Goal: Task Accomplishment & Management: Manage account settings

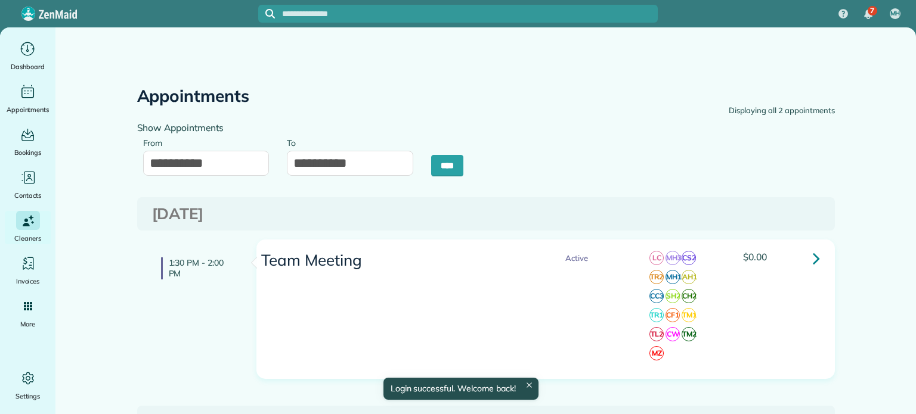
type input "**********"
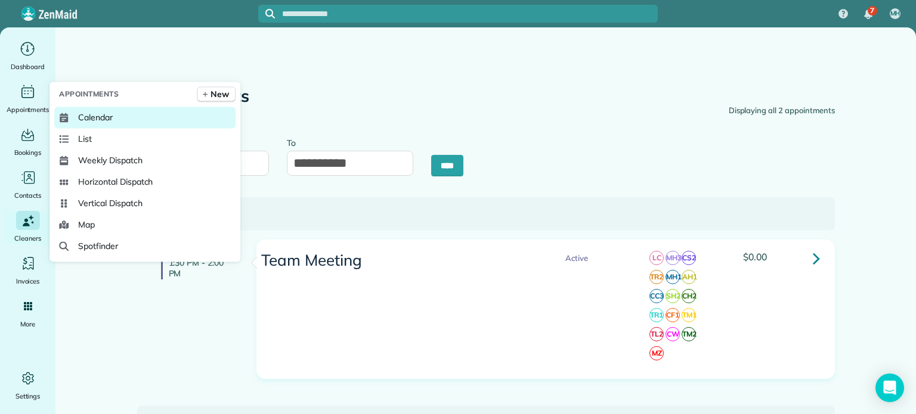
click at [96, 122] on span "Calendar" at bounding box center [95, 118] width 35 height 12
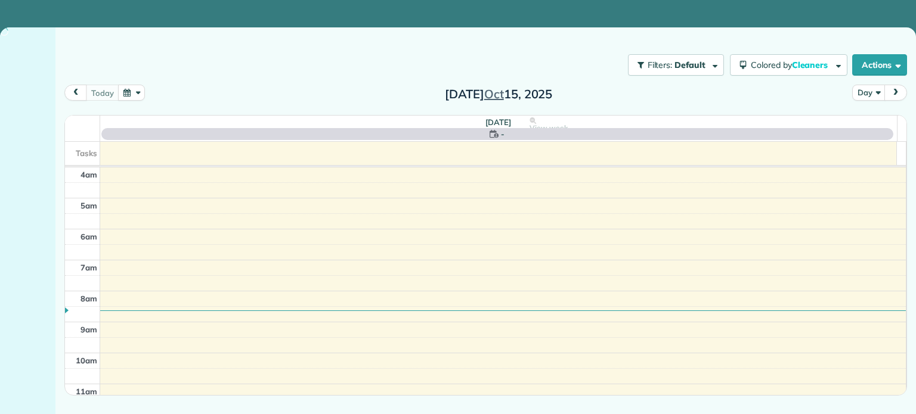
scroll to position [93, 0]
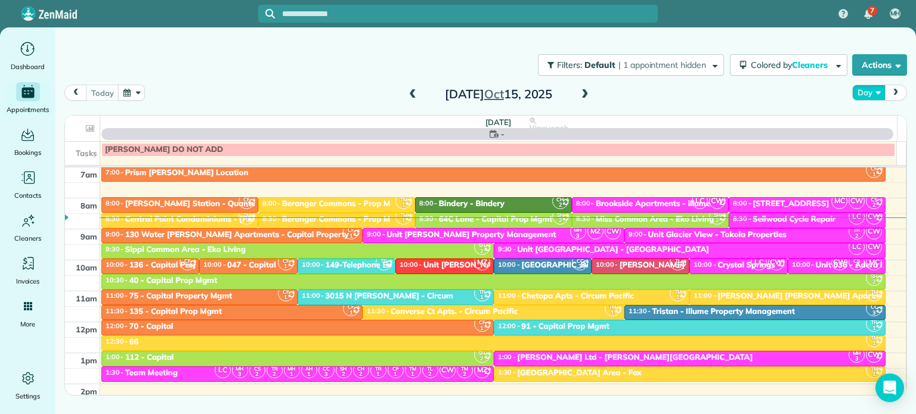
click at [874, 92] on button "Day" at bounding box center [868, 93] width 33 height 16
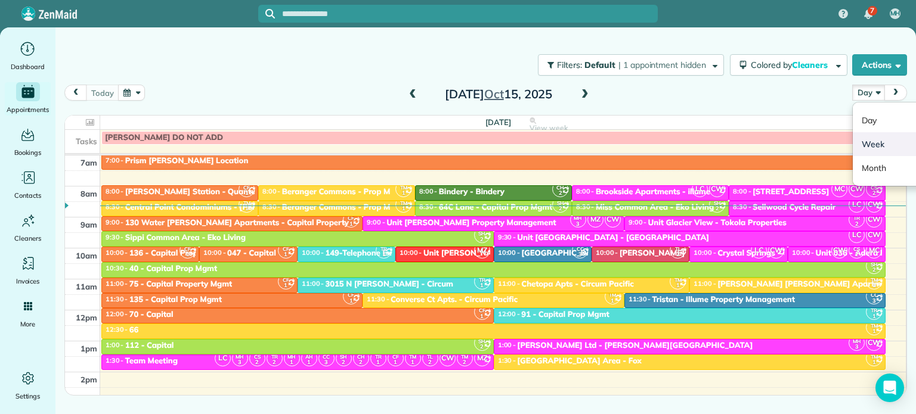
click at [883, 143] on link "Week" at bounding box center [900, 144] width 94 height 24
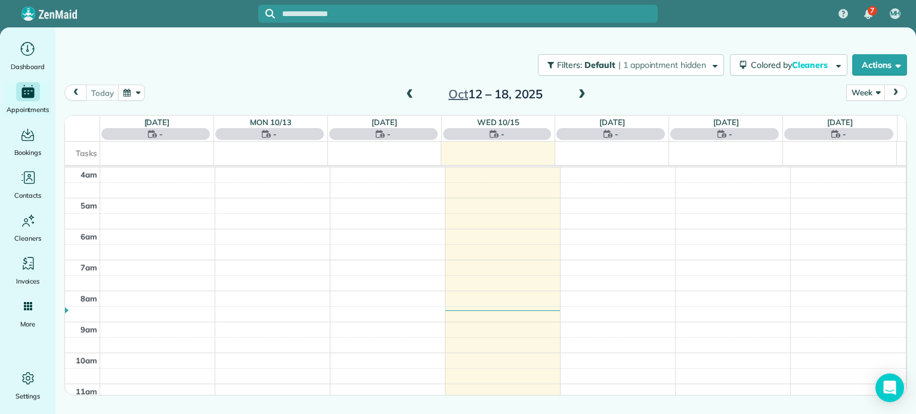
scroll to position [93, 0]
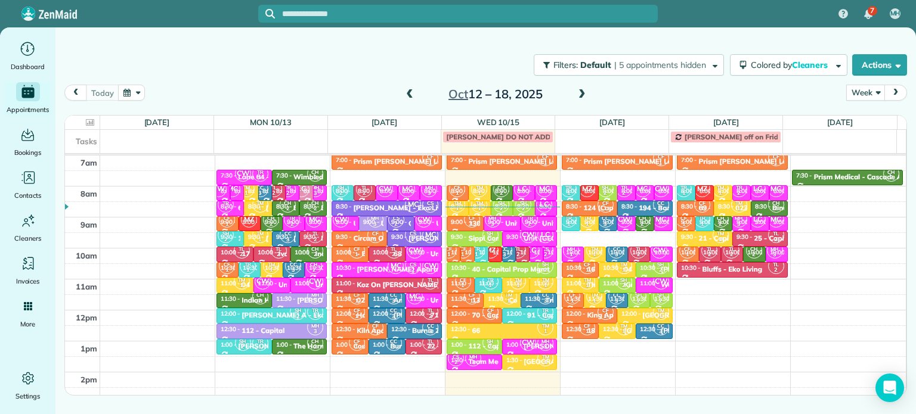
click at [574, 101] on div "Oct 12 – 18, 2025" at bounding box center [495, 94] width 191 height 19
click at [582, 86] on span at bounding box center [581, 95] width 13 height 18
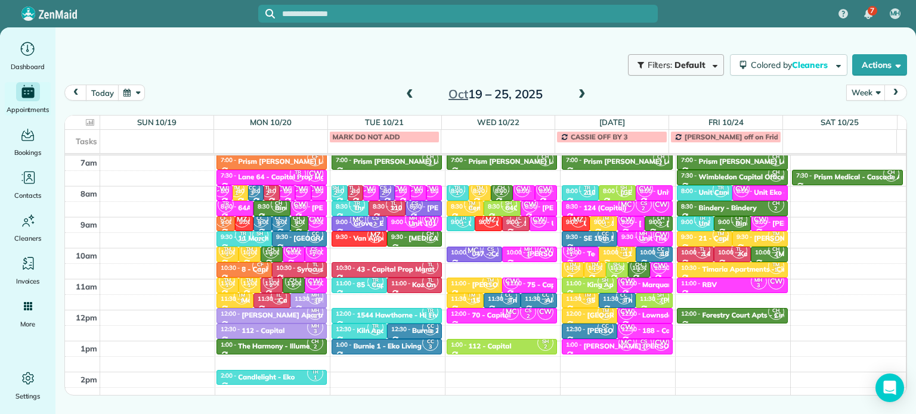
click at [710, 59] on button "Filters: Default | 5 appointments hidden" at bounding box center [676, 64] width 96 height 21
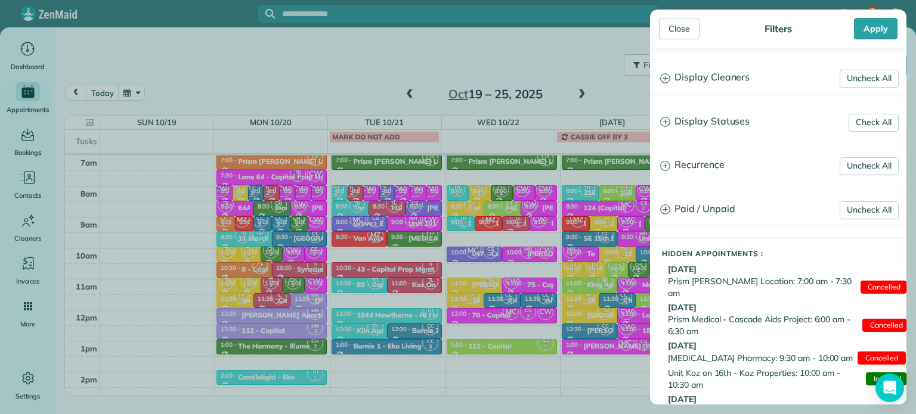
click at [711, 90] on h3 "Display Cleaners" at bounding box center [778, 78] width 255 height 30
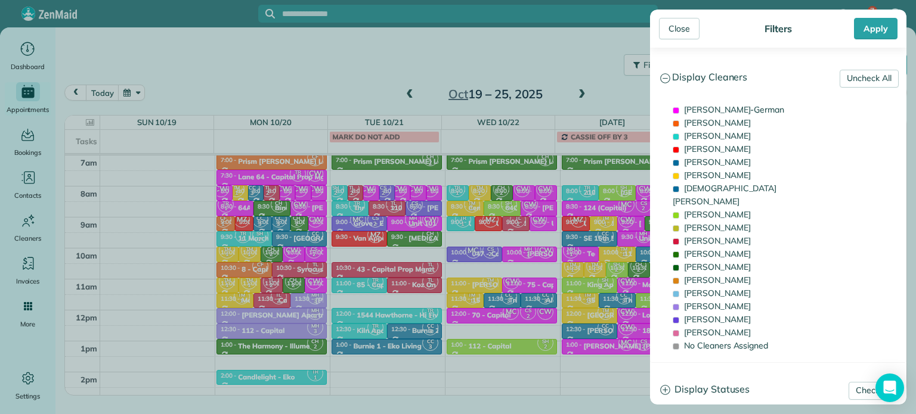
click at [829, 78] on h3 "Display Cleaners" at bounding box center [778, 78] width 255 height 30
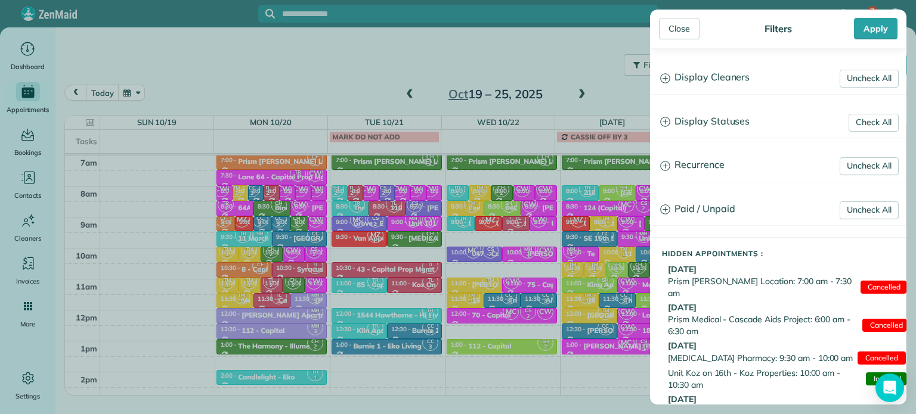
click at [758, 84] on h3 "Display Cleaners" at bounding box center [778, 78] width 255 height 30
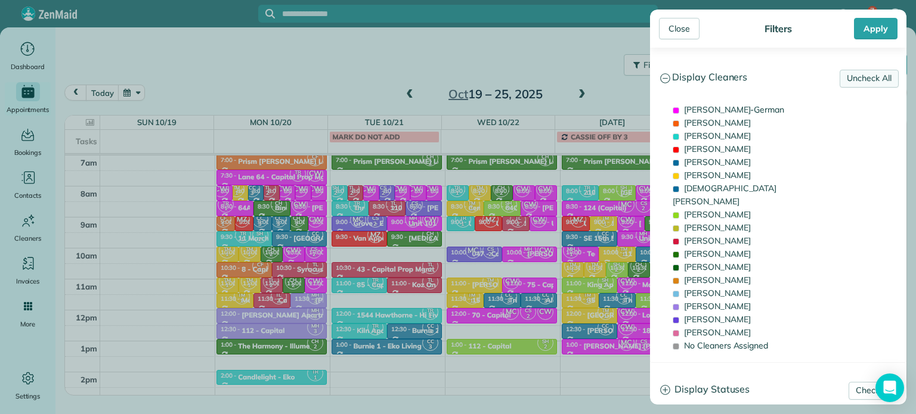
click at [842, 81] on link "Uncheck All" at bounding box center [869, 79] width 59 height 18
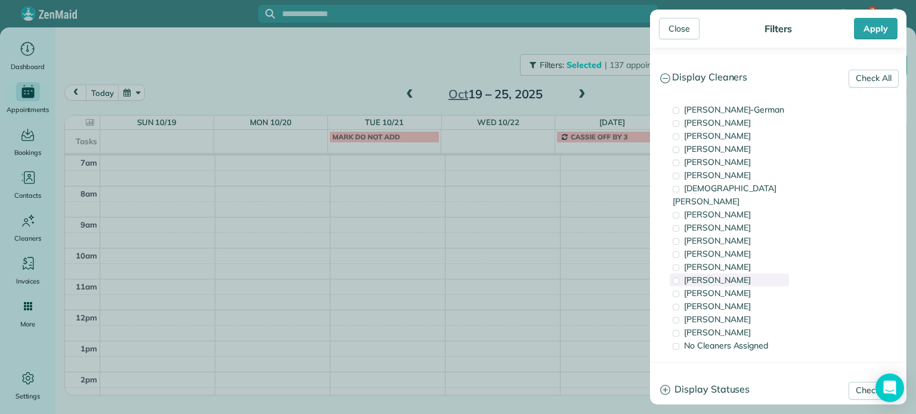
click at [744, 274] on div "Tammi Rue" at bounding box center [729, 280] width 119 height 13
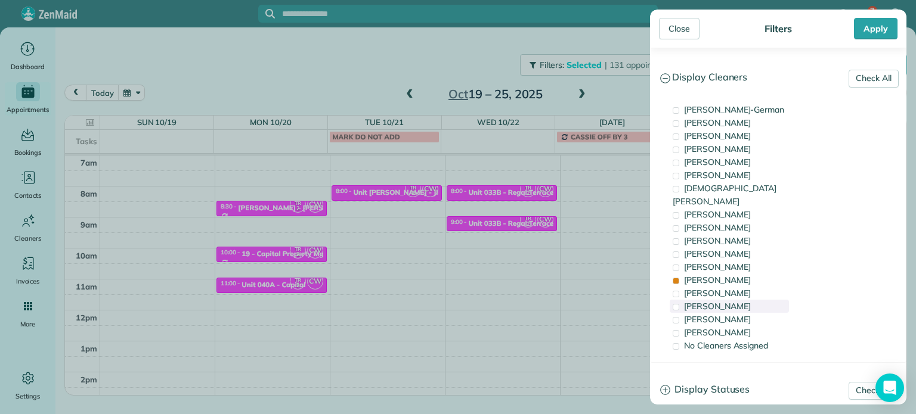
click at [743, 300] on div "Meralda Harris" at bounding box center [729, 306] width 119 height 13
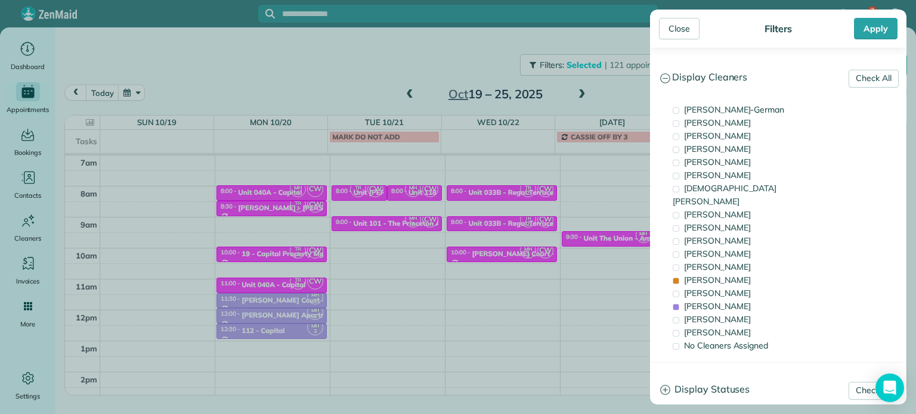
click at [450, 250] on div "Close Filters Apply Check All Display Cleaners Christina Wright-German Cassie F…" at bounding box center [458, 207] width 916 height 414
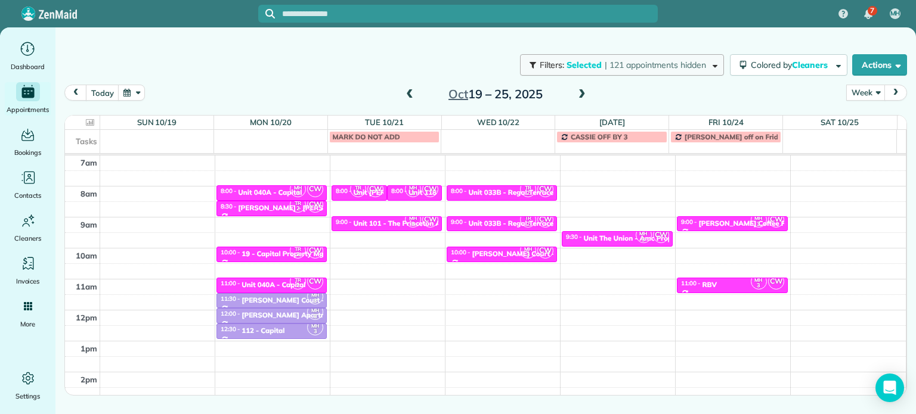
click at [613, 64] on span "| 121 appointments hidden" at bounding box center [655, 65] width 101 height 11
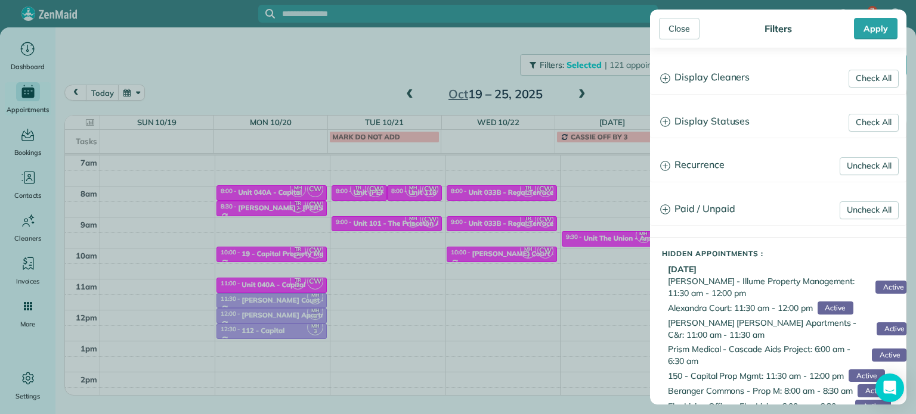
click at [708, 73] on h3 "Display Cleaners" at bounding box center [778, 78] width 255 height 30
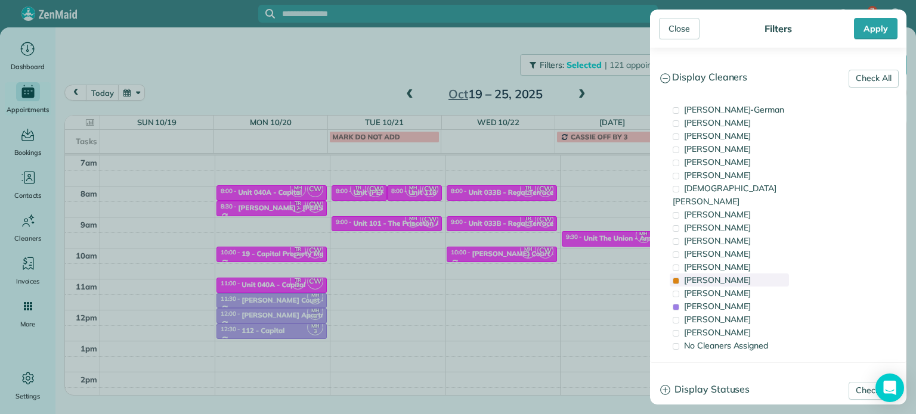
click at [712, 275] on span "Tammi Rue" at bounding box center [717, 280] width 67 height 11
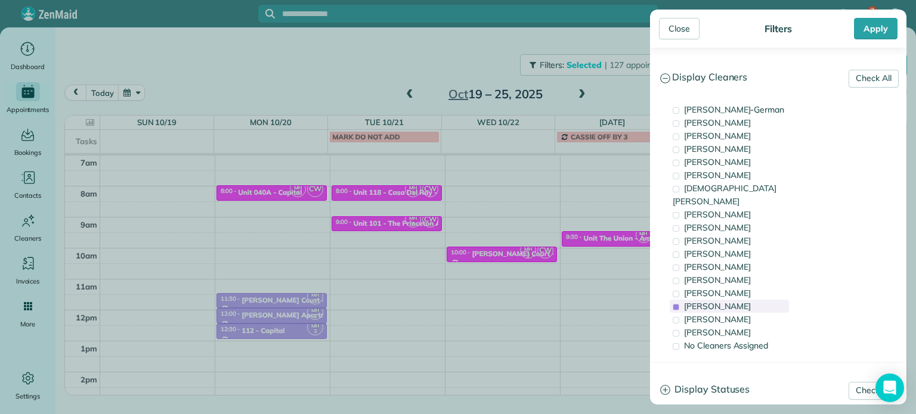
click at [720, 301] on span "Meralda Harris" at bounding box center [717, 306] width 67 height 11
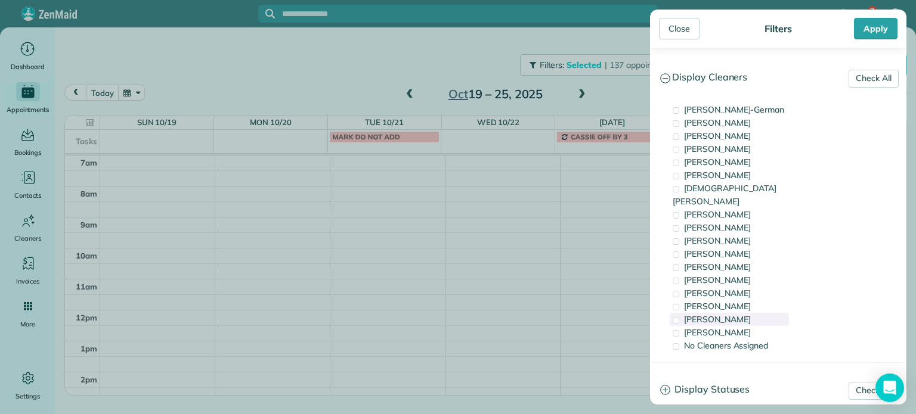
click at [724, 314] on span "Cristina Sainz" at bounding box center [717, 319] width 67 height 11
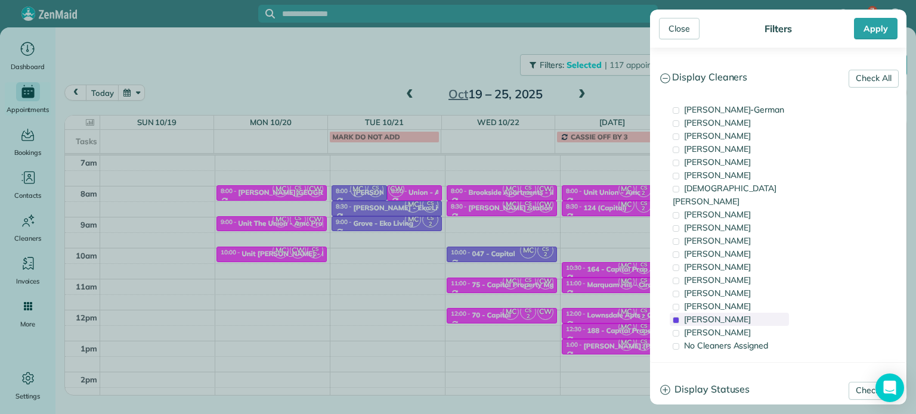
click at [724, 314] on span "Cristina Sainz" at bounding box center [717, 319] width 67 height 11
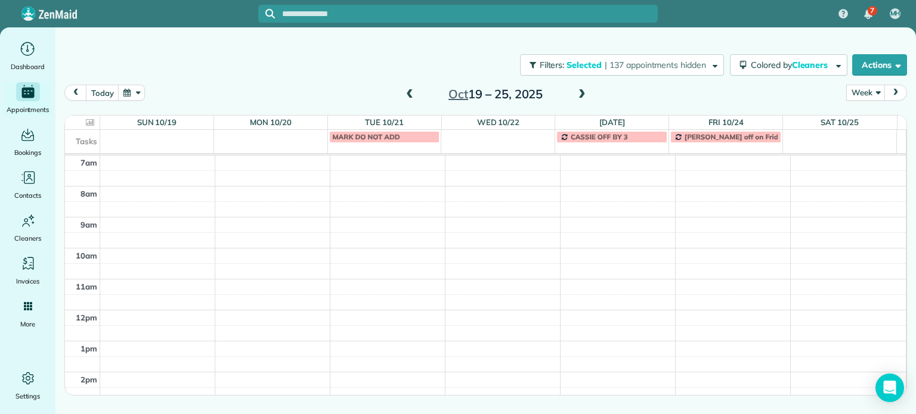
click at [391, 40] on div "Close Filters Apply Check All Display Cleaners Christina Wright-German Cassie F…" at bounding box center [458, 207] width 916 height 414
click at [408, 94] on span at bounding box center [409, 94] width 13 height 11
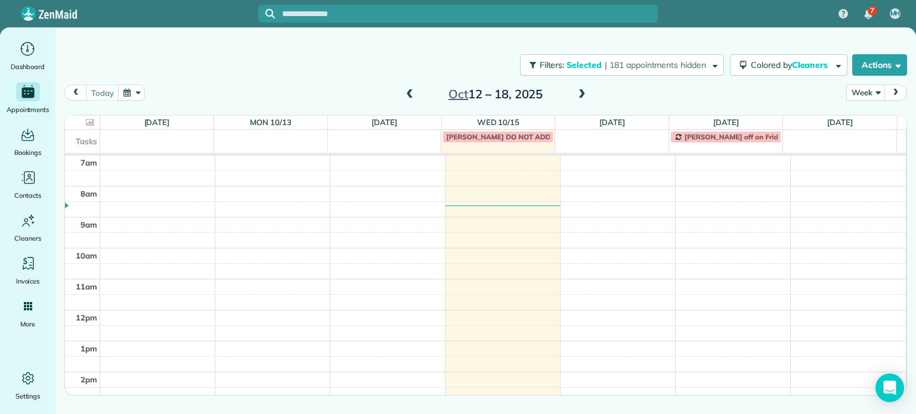
click at [577, 92] on span at bounding box center [581, 94] width 13 height 11
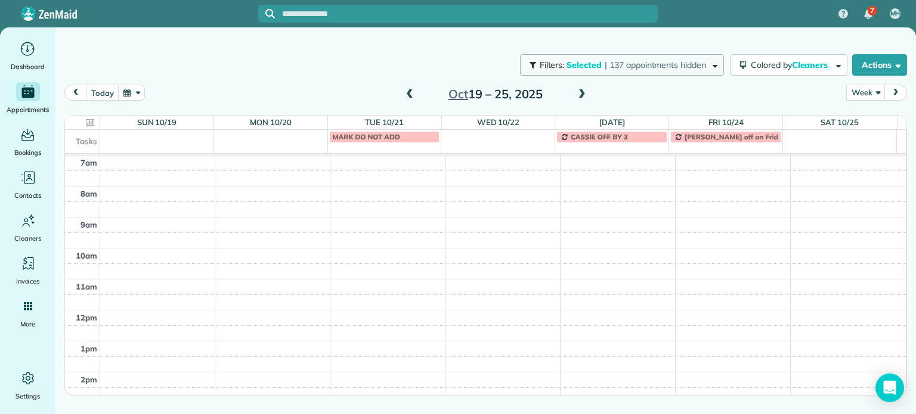
click at [659, 67] on span "| 137 appointments hidden" at bounding box center [655, 65] width 101 height 11
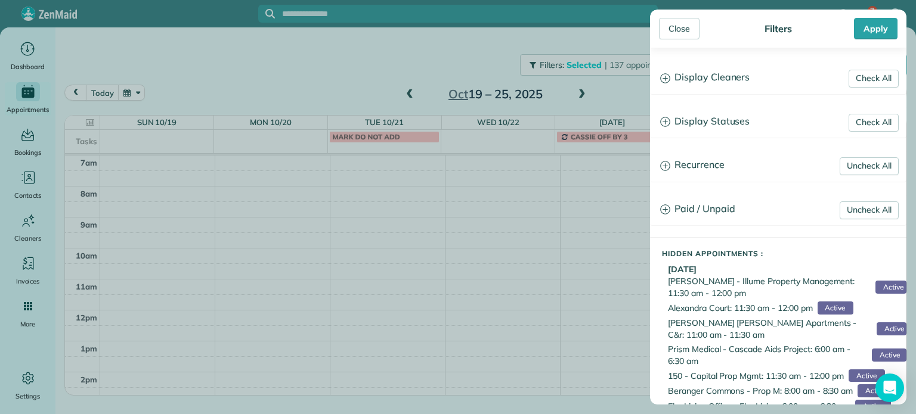
click at [694, 68] on h3 "Display Cleaners" at bounding box center [778, 78] width 255 height 30
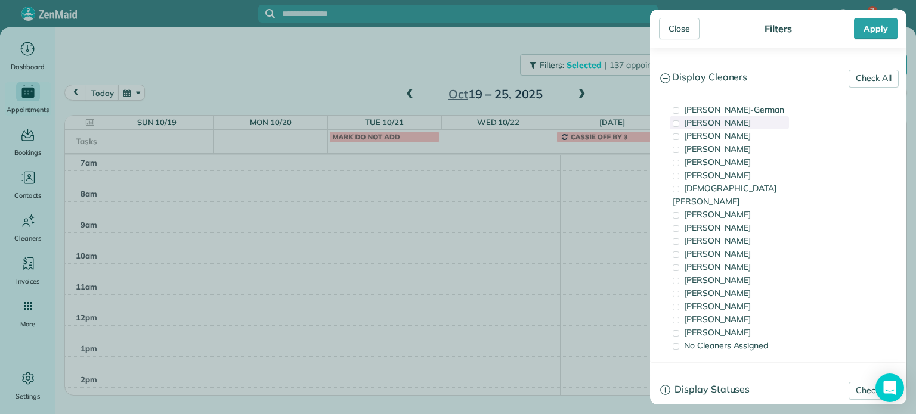
click at [732, 128] on div "Cassie Feliciano" at bounding box center [729, 122] width 119 height 13
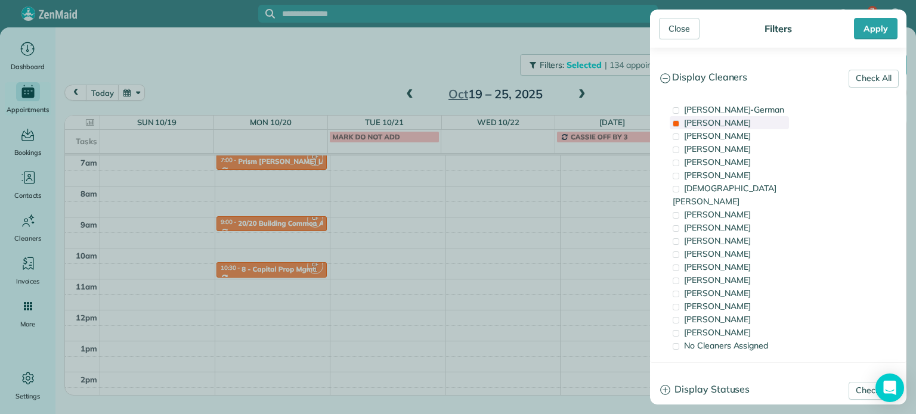
click at [732, 128] on div "Cassie Feliciano" at bounding box center [729, 122] width 119 height 13
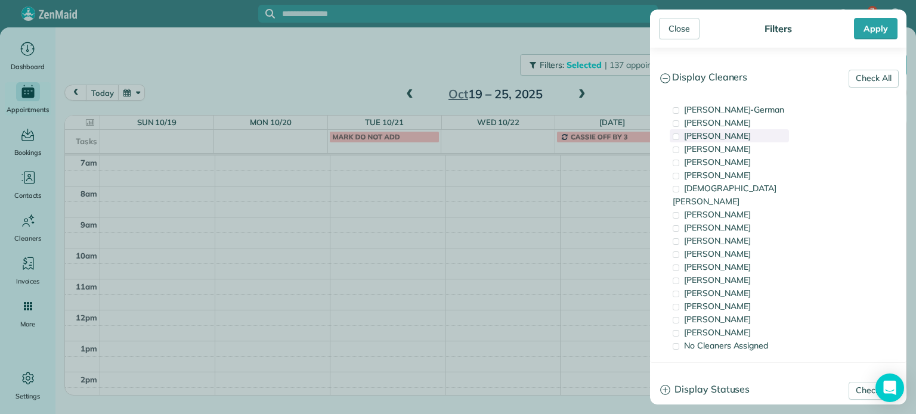
click at [734, 133] on span "Tawnya Reynolds" at bounding box center [717, 136] width 67 height 11
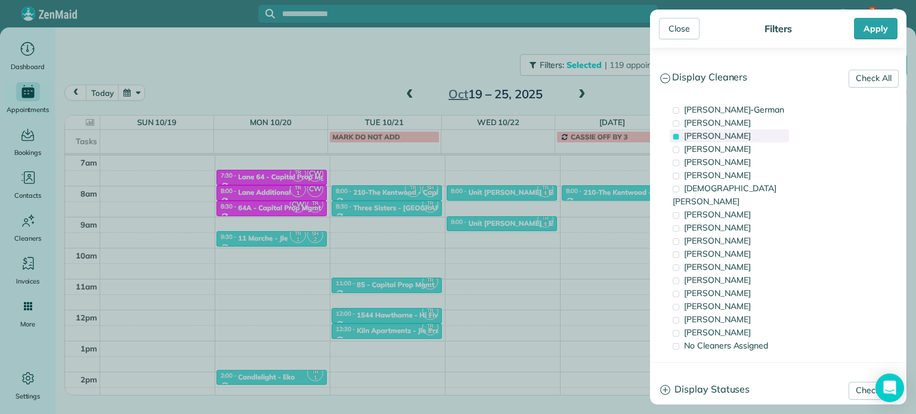
click at [735, 134] on span "Tawnya Reynolds" at bounding box center [717, 136] width 67 height 11
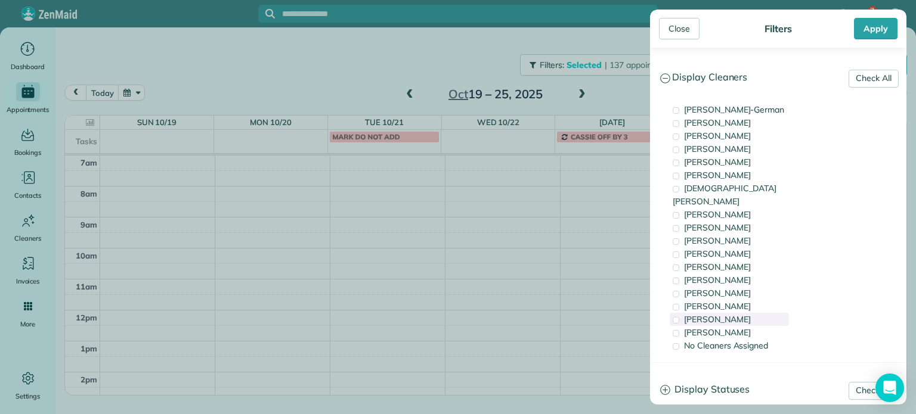
click at [755, 313] on div "Cristina Sainz" at bounding box center [729, 319] width 119 height 13
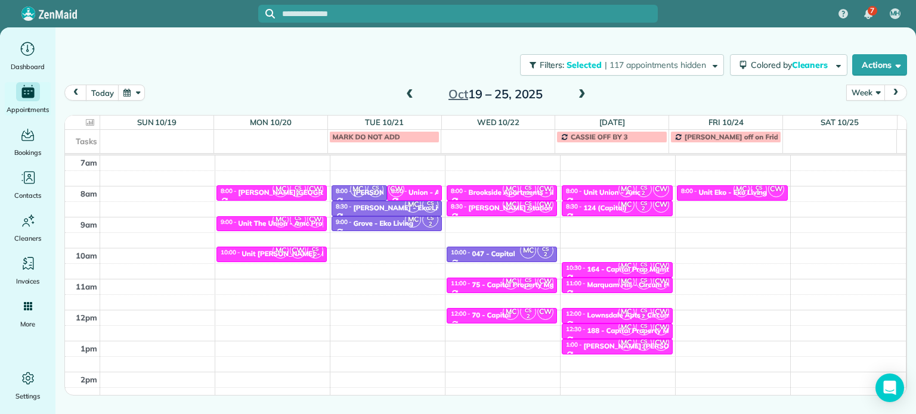
click at [599, 216] on div "Close Filters Apply Check All Display Cleaners Christina Wright-German Cassie F…" at bounding box center [458, 207] width 916 height 414
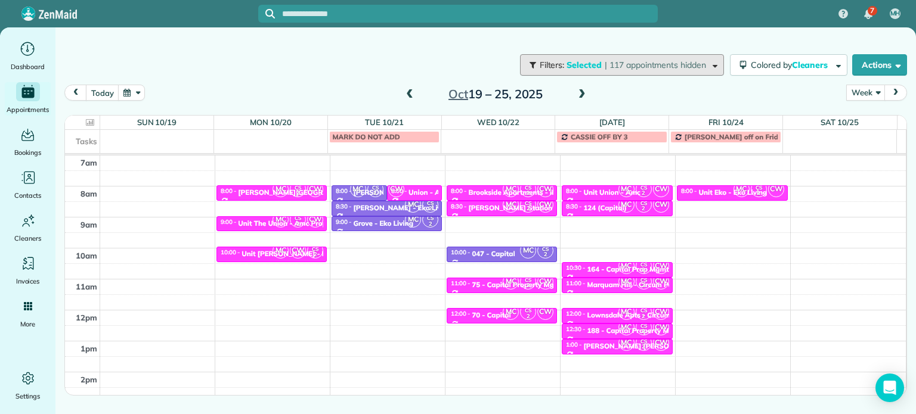
click at [702, 64] on span "| 117 appointments hidden" at bounding box center [655, 65] width 101 height 11
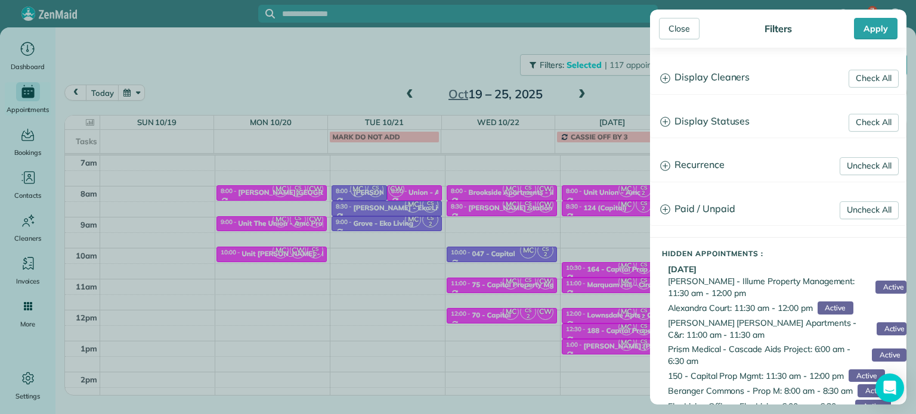
click at [728, 73] on h3 "Display Cleaners" at bounding box center [778, 78] width 255 height 30
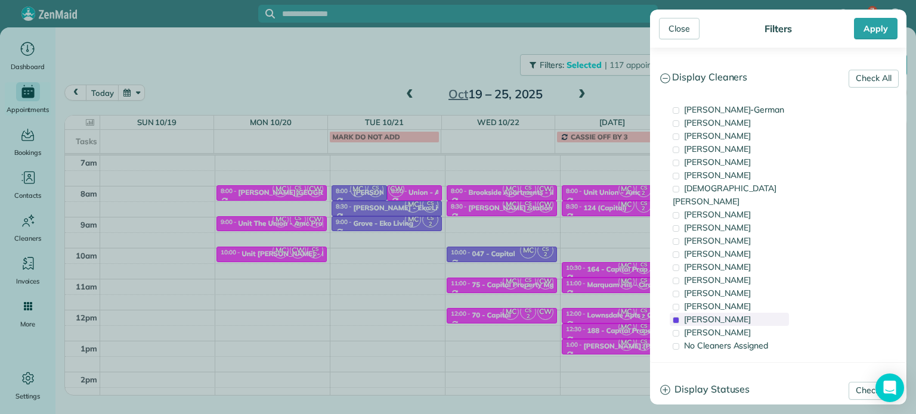
click at [738, 313] on div "Cristina Sainz" at bounding box center [729, 319] width 119 height 13
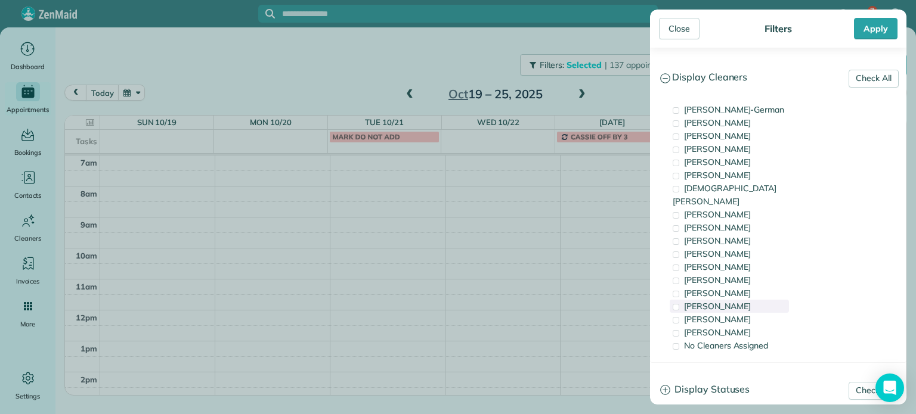
click at [739, 301] on span "Meralda Harris" at bounding box center [717, 306] width 67 height 11
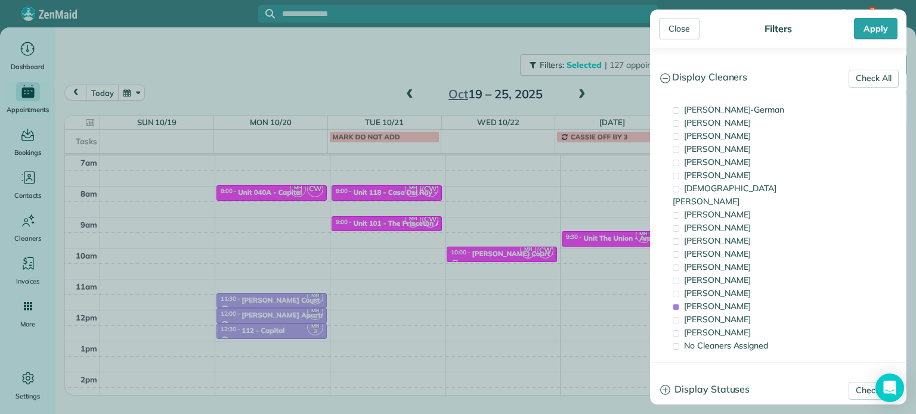
click at [585, 243] on div "Close Filters Apply Check All Display Cleaners Christina Wright-German Cassie F…" at bounding box center [458, 207] width 916 height 414
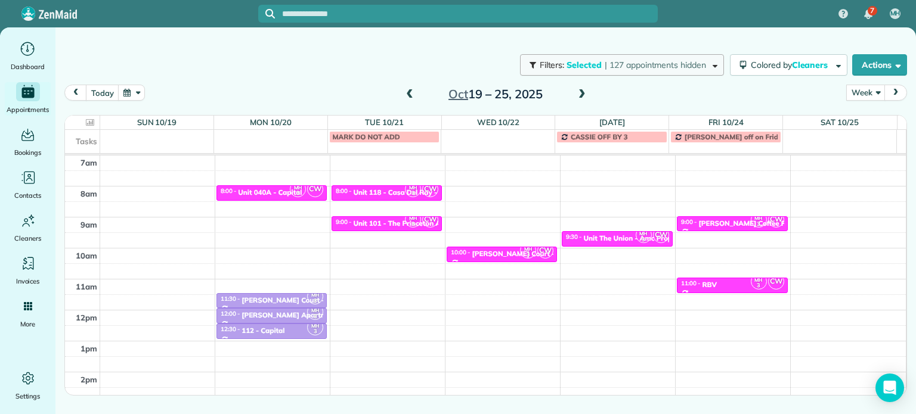
click at [696, 66] on span "| 127 appointments hidden" at bounding box center [655, 65] width 101 height 11
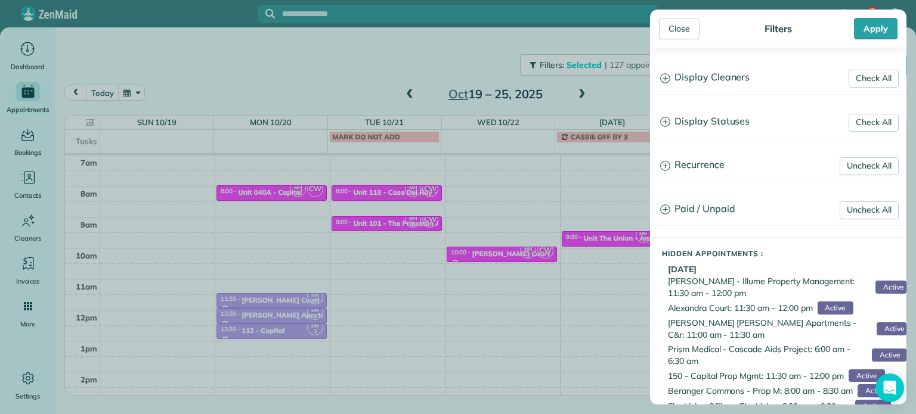
click at [737, 67] on h3 "Display Cleaners" at bounding box center [778, 78] width 255 height 30
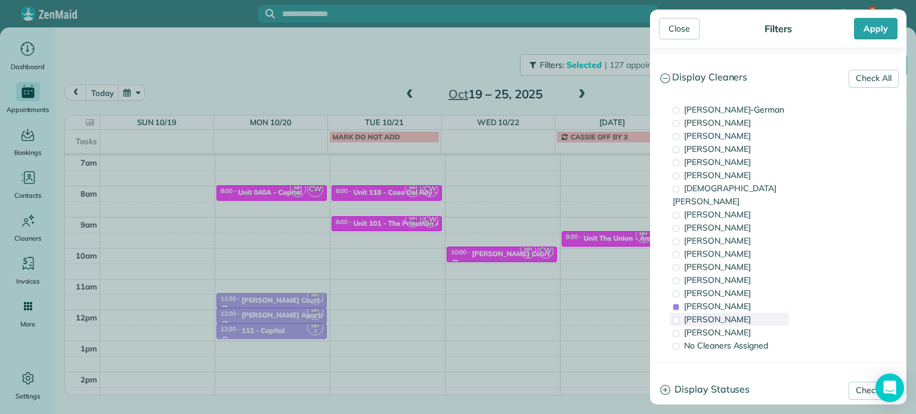
drag, startPoint x: 744, startPoint y: 293, endPoint x: 747, endPoint y: 308, distance: 14.5
click at [744, 300] on div "Meralda Harris" at bounding box center [729, 306] width 119 height 13
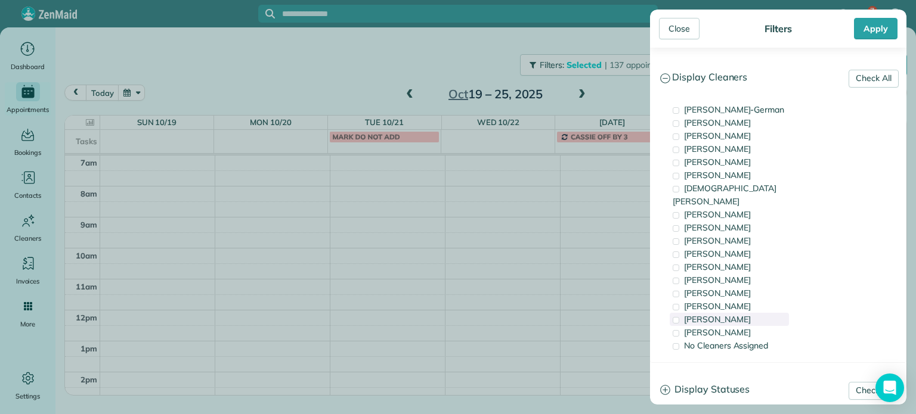
click at [747, 313] on div "Cristina Sainz" at bounding box center [729, 319] width 119 height 13
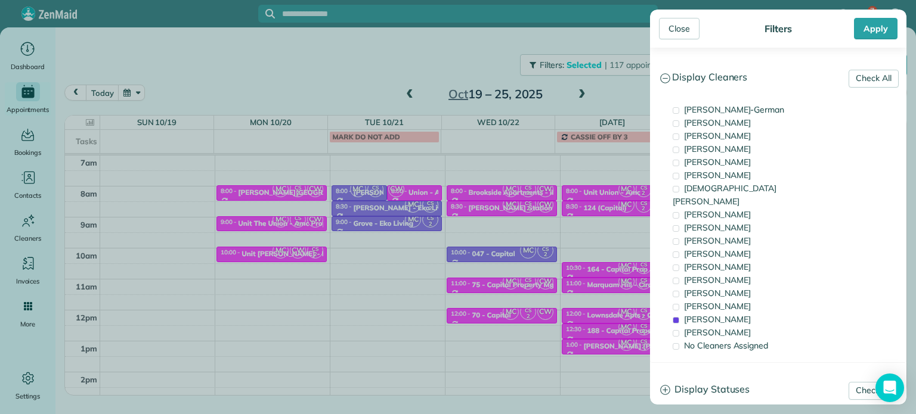
click at [575, 203] on div "Close Filters Apply Check All Display Cleaners Christina Wright-German Cassie F…" at bounding box center [458, 207] width 916 height 414
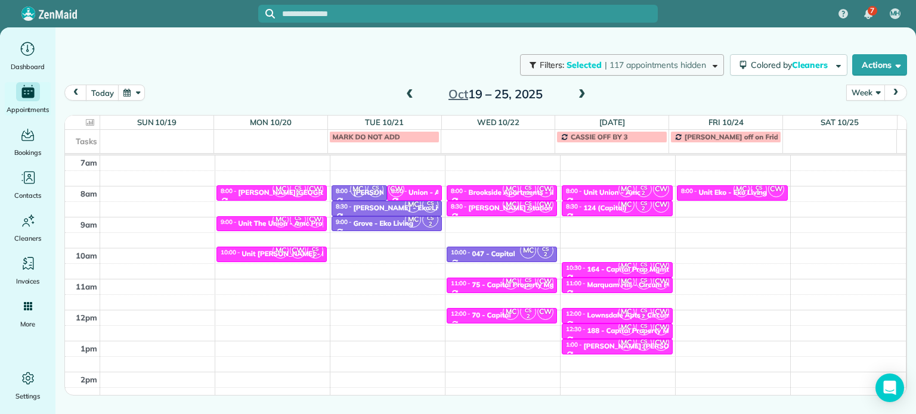
click at [666, 64] on span "| 117 appointments hidden" at bounding box center [655, 65] width 101 height 11
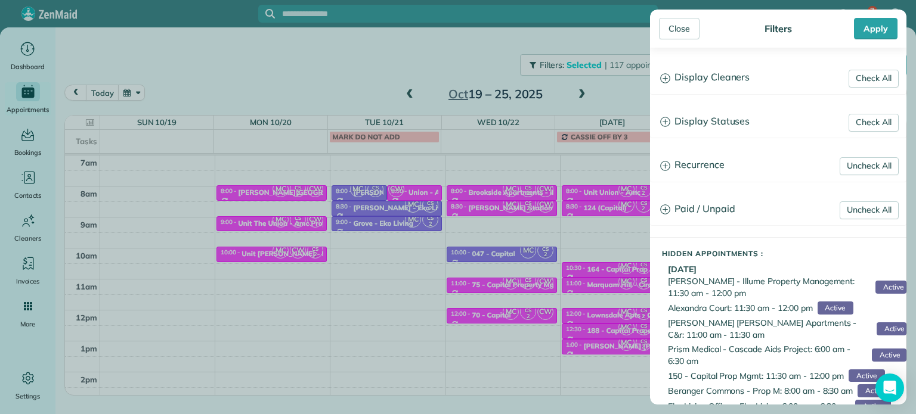
click at [737, 85] on h3 "Display Cleaners" at bounding box center [778, 78] width 255 height 30
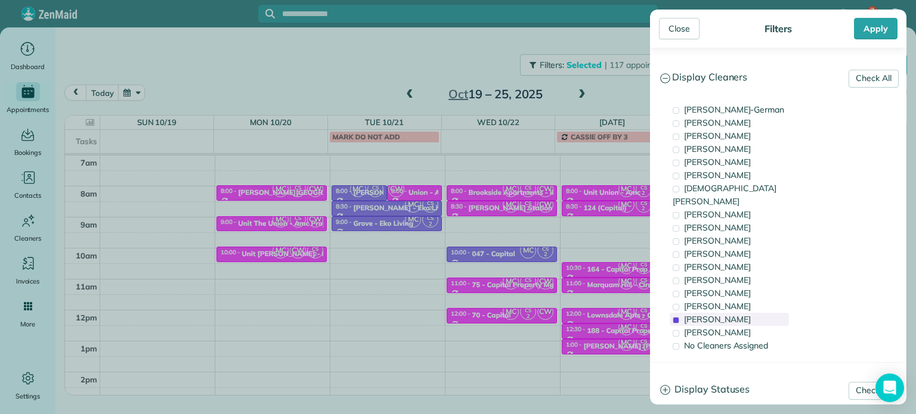
click at [716, 314] on span "Cristina Sainz" at bounding box center [717, 319] width 67 height 11
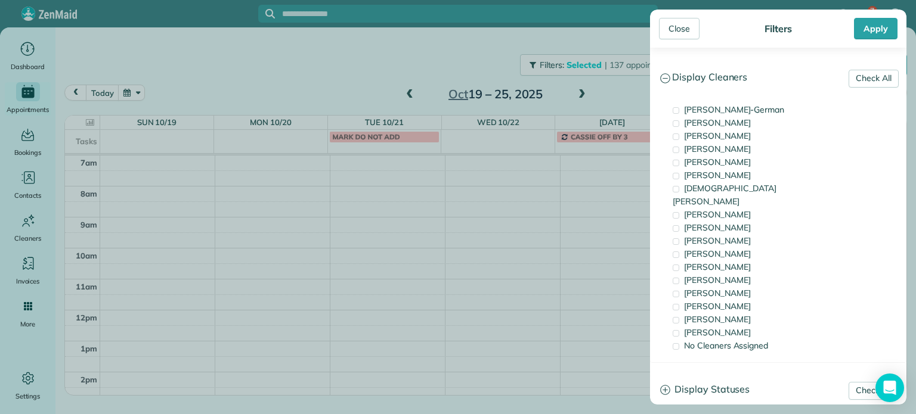
drag, startPoint x: 754, startPoint y: 138, endPoint x: 572, endPoint y: 187, distance: 189.1
click at [754, 138] on div "Tawnya Reynolds" at bounding box center [729, 135] width 119 height 13
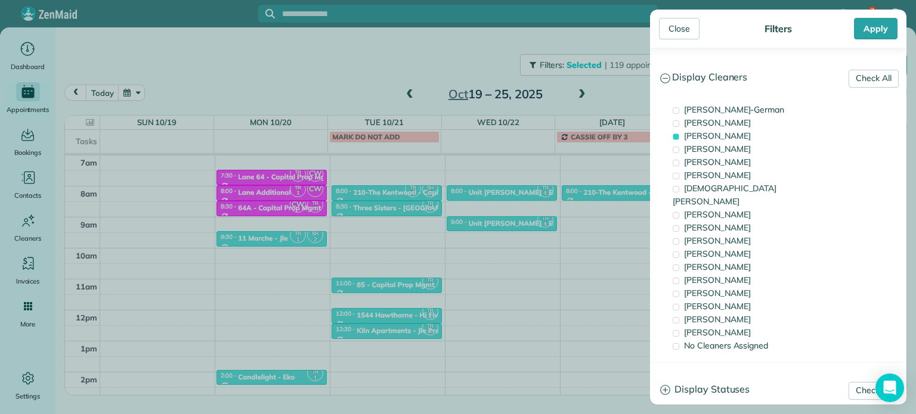
click at [537, 202] on div "Close Filters Apply Check All Display Cleaners Christina Wright-German Cassie F…" at bounding box center [458, 207] width 916 height 414
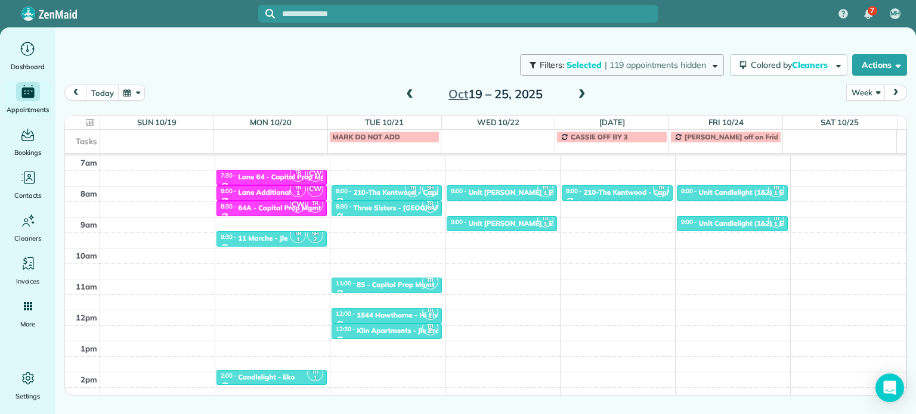
click at [654, 66] on span "| 119 appointments hidden" at bounding box center [655, 65] width 101 height 11
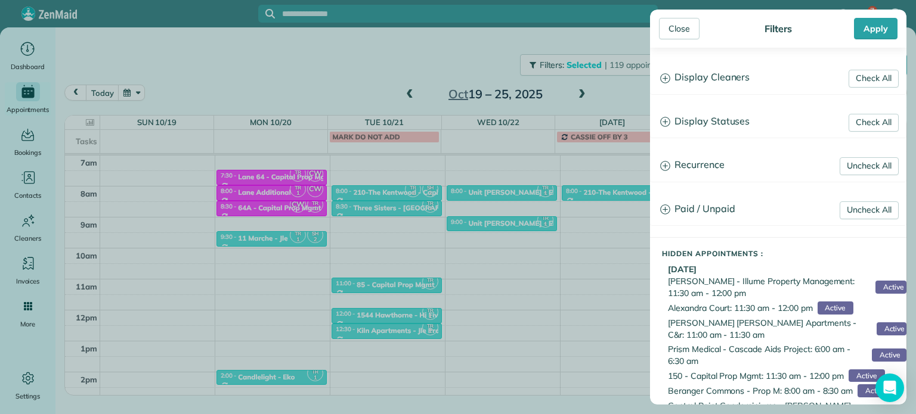
click at [746, 81] on h3 "Display Cleaners" at bounding box center [778, 78] width 255 height 30
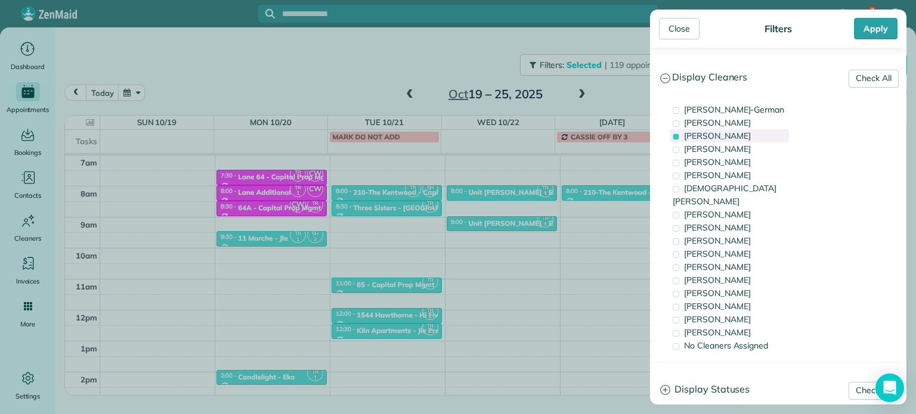
click at [742, 131] on span "Tawnya Reynolds" at bounding box center [717, 136] width 67 height 11
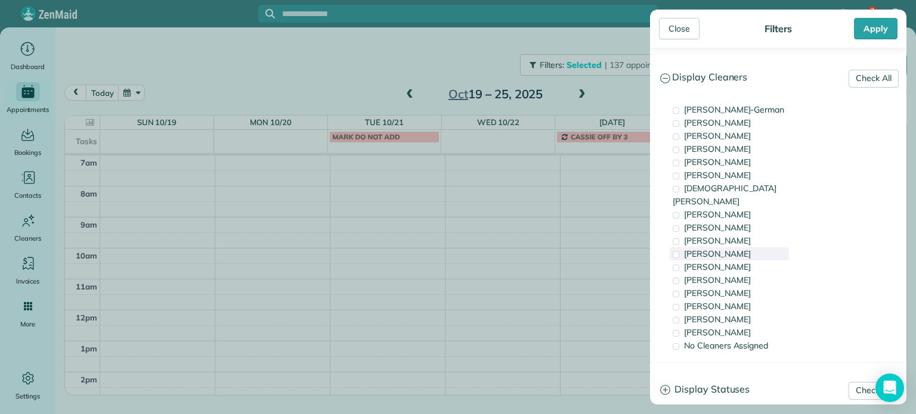
click at [737, 247] on div "Cyndi Holm" at bounding box center [729, 253] width 119 height 13
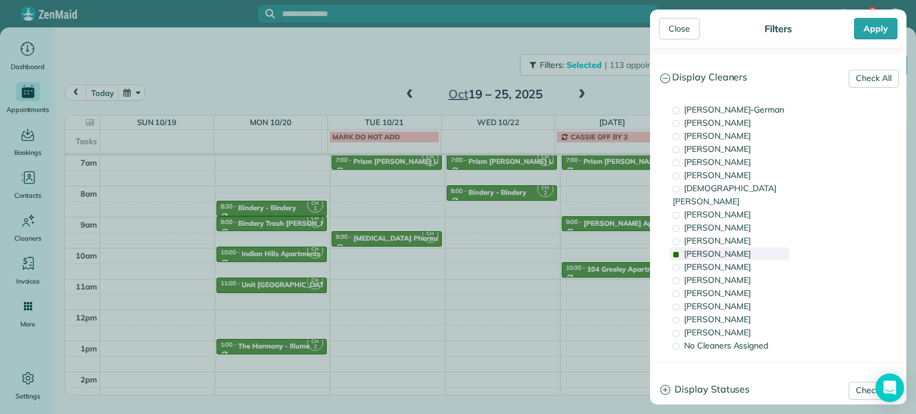
click at [737, 247] on div "Cyndi Holm" at bounding box center [729, 253] width 119 height 13
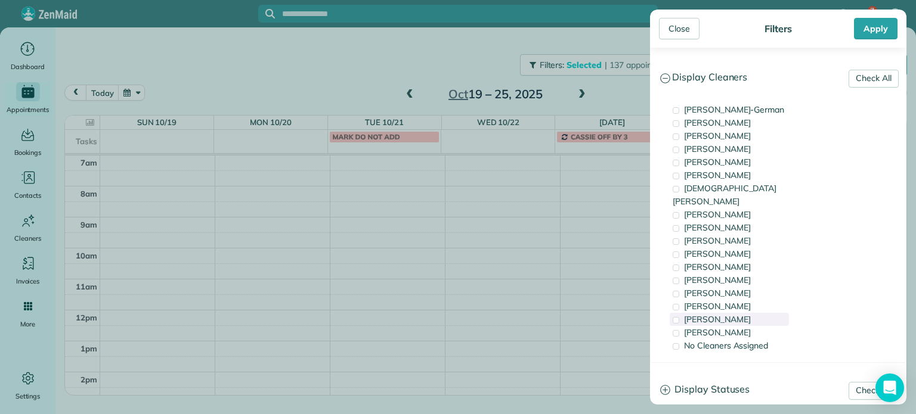
click at [725, 314] on span "Cristina Sainz" at bounding box center [717, 319] width 67 height 11
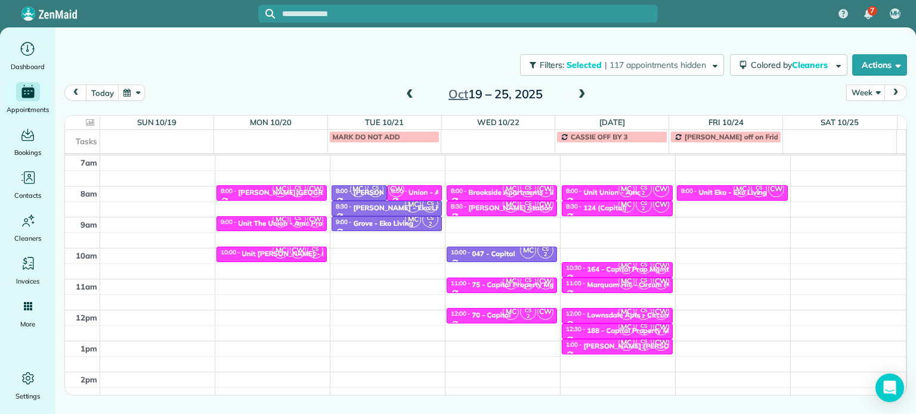
click at [540, 228] on div "Close Filters Apply Check All Display Cleaners Christina Wright-German Cassie F…" at bounding box center [458, 207] width 916 height 414
click at [648, 66] on span "| 117 appointments hidden" at bounding box center [655, 65] width 101 height 11
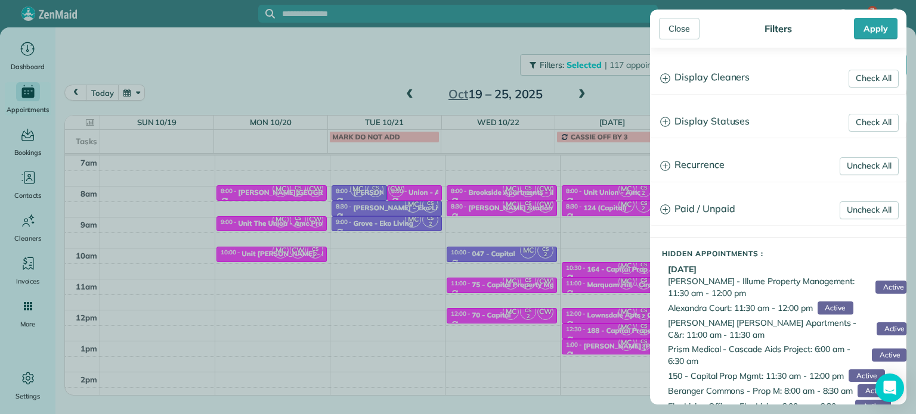
click at [720, 77] on h3 "Display Cleaners" at bounding box center [778, 78] width 255 height 30
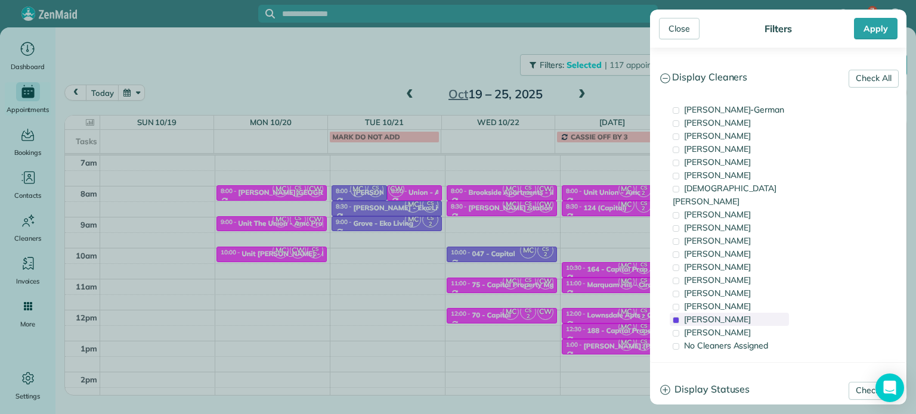
click at [731, 314] on span "Cristina Sainz" at bounding box center [717, 319] width 67 height 11
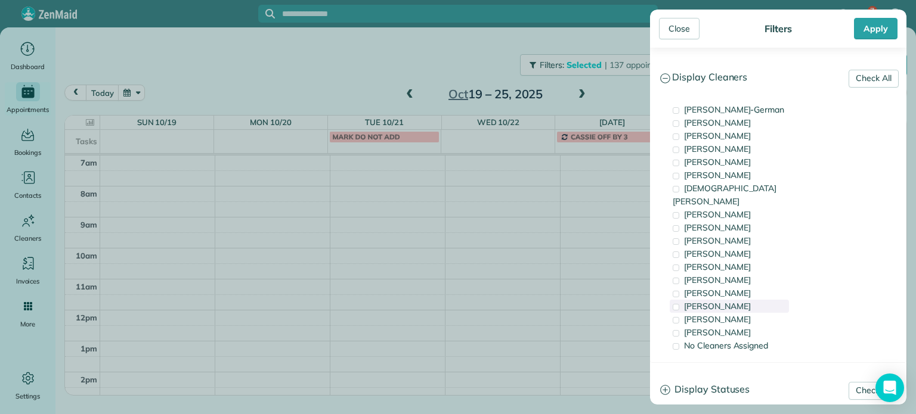
click at [731, 301] on span "Meralda Harris" at bounding box center [717, 306] width 67 height 11
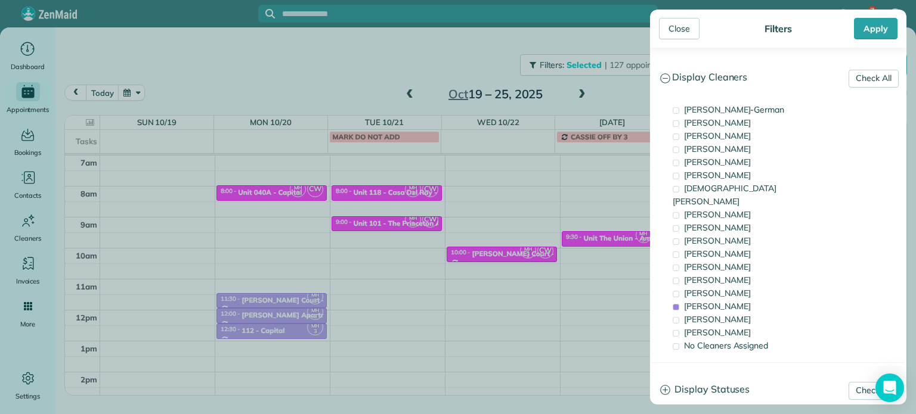
click at [613, 264] on div "Close Filters Apply Check All Display Cleaners Christina Wright-German Cassie F…" at bounding box center [458, 207] width 916 height 414
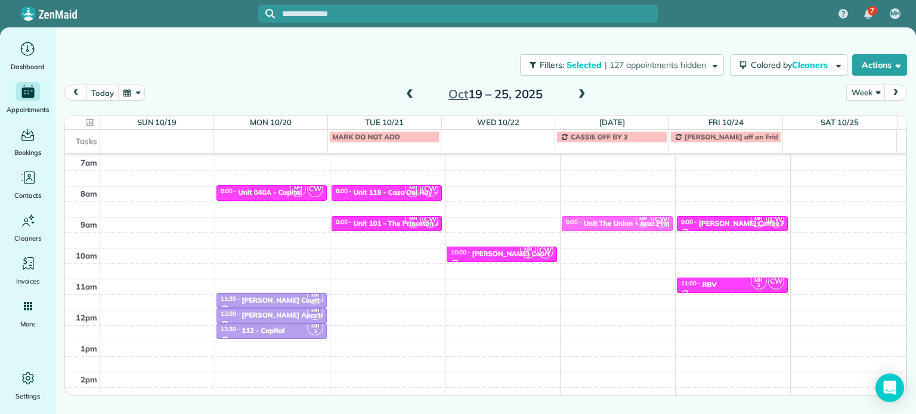
drag, startPoint x: 614, startPoint y: 233, endPoint x: 616, endPoint y: 221, distance: 12.6
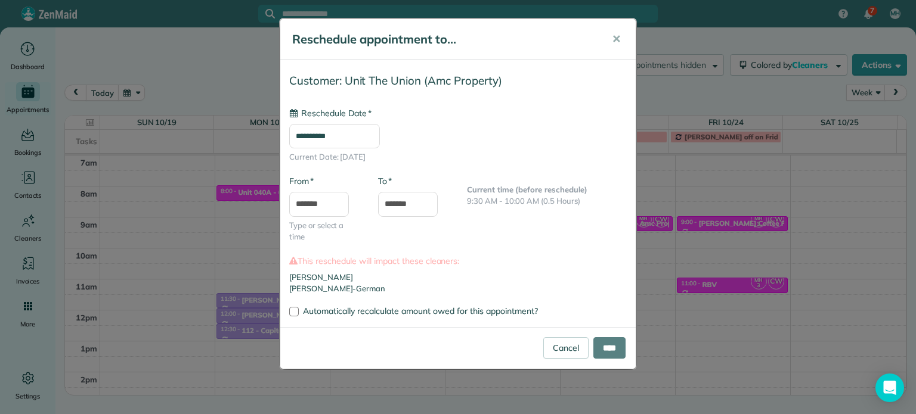
type input "**********"
click at [611, 334] on div "Cancel ****" at bounding box center [457, 348] width 355 height 42
click at [611, 344] on input "****" at bounding box center [609, 348] width 32 height 21
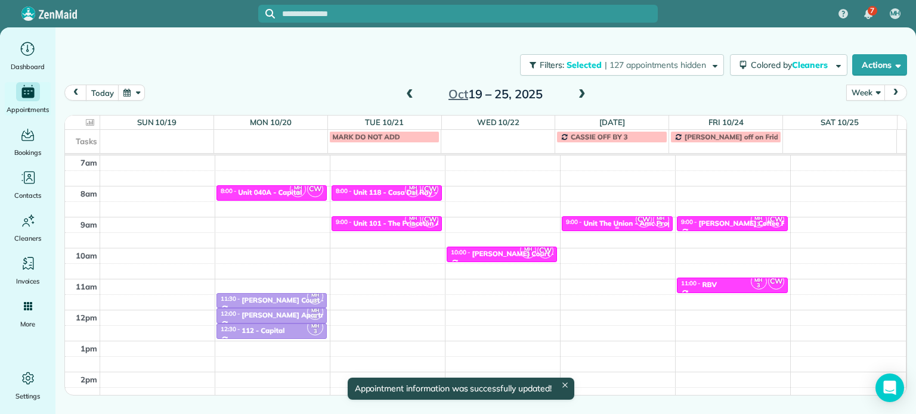
click at [617, 219] on div "Unit The Union - Amc Property" at bounding box center [635, 223] width 102 height 8
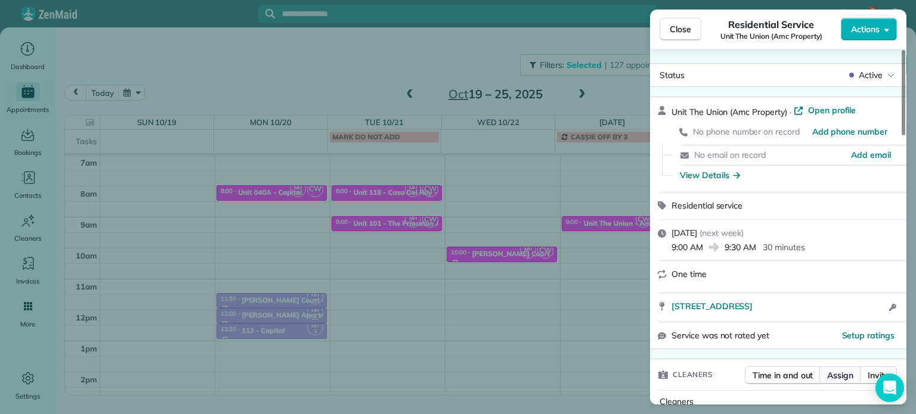
click at [838, 373] on span "Assign" at bounding box center [840, 376] width 26 height 12
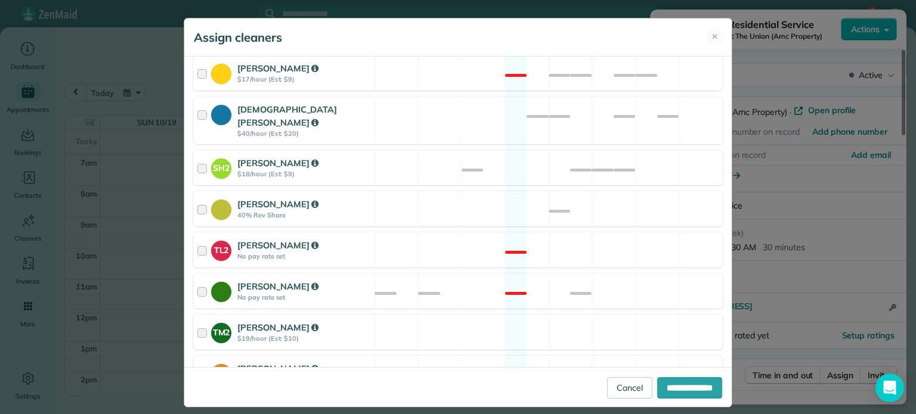
scroll to position [558, 0]
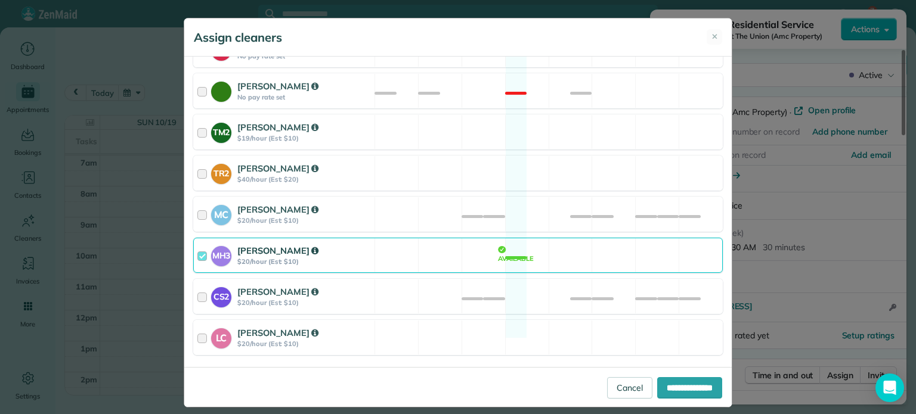
click at [555, 243] on div "MH3 Meralda Harris $20/hour (Est: $10) Available" at bounding box center [458, 255] width 530 height 35
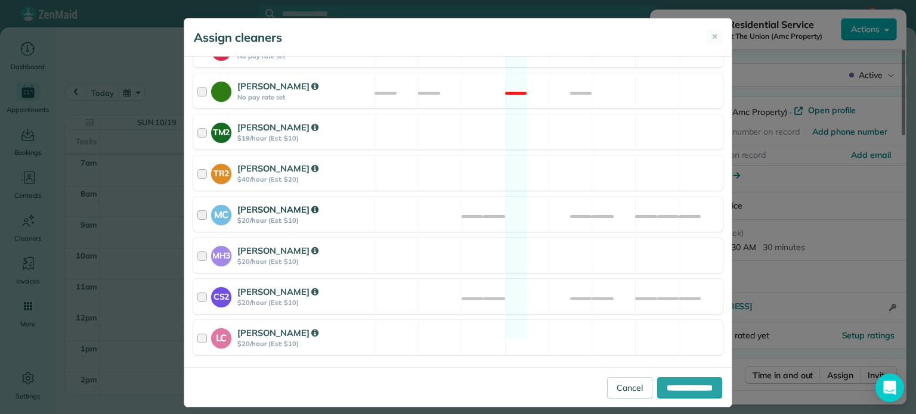
click at [526, 200] on div "MC Mayra Cota $20/hour (Est: $10) Available" at bounding box center [458, 214] width 530 height 35
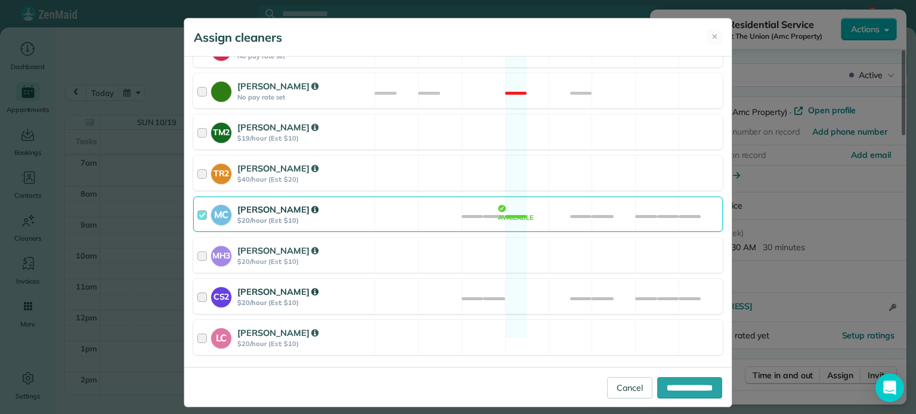
click at [528, 281] on div "CS2 Cristina Sainz $20/hour (Est: $10) Available" at bounding box center [458, 296] width 530 height 35
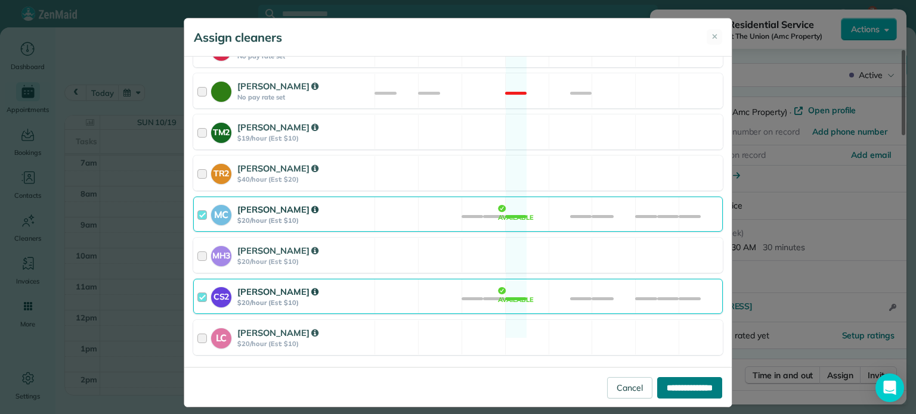
click at [704, 390] on input "**********" at bounding box center [689, 387] width 65 height 21
type input "**********"
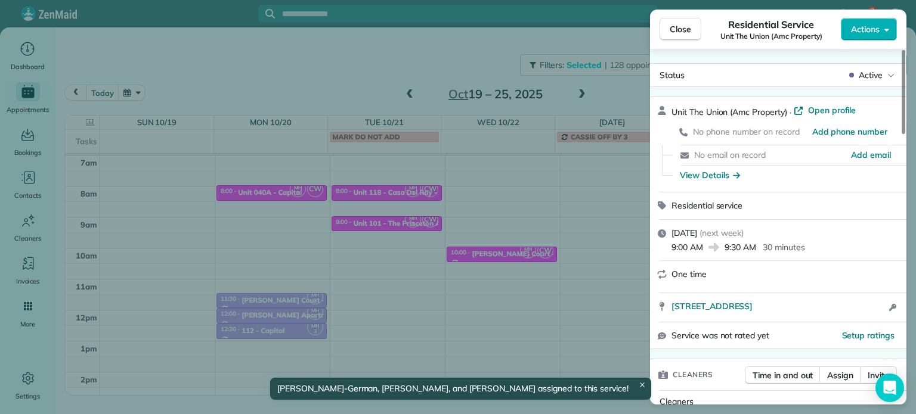
click at [599, 215] on div "Close Residential Service Unit The Union (Amc Property) Actions Status Active U…" at bounding box center [458, 207] width 916 height 414
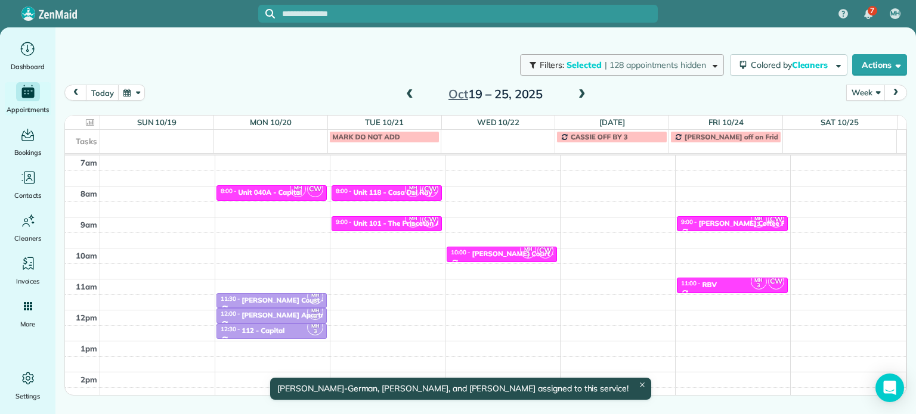
click at [655, 61] on span "| 128 appointments hidden" at bounding box center [655, 65] width 101 height 11
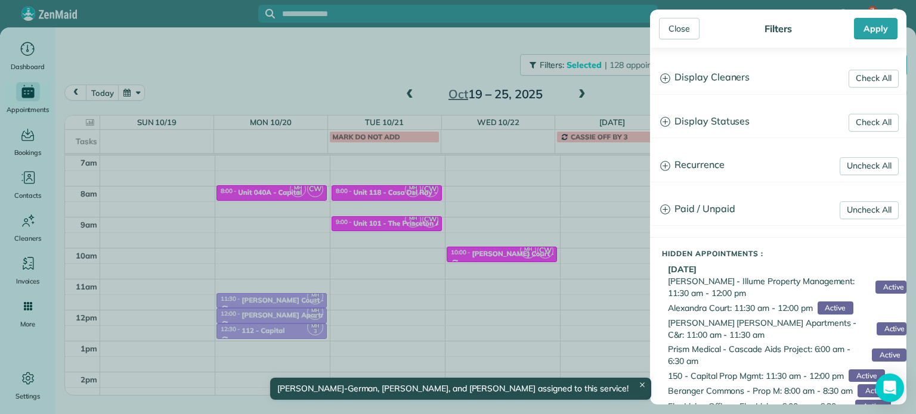
click at [715, 79] on h3 "Display Cleaners" at bounding box center [778, 78] width 255 height 30
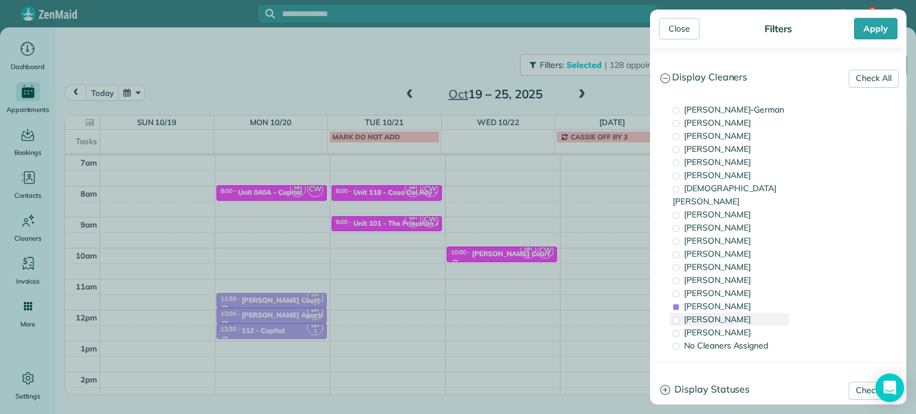
click at [730, 314] on span "Cristina Sainz" at bounding box center [717, 319] width 67 height 11
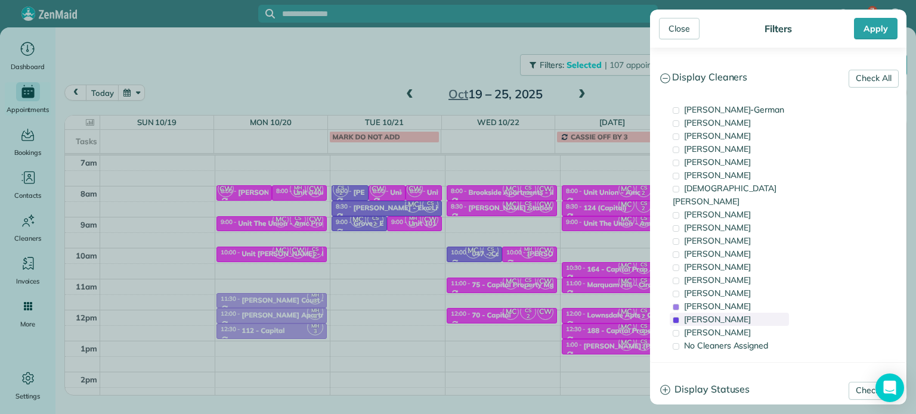
click at [730, 314] on span "Cristina Sainz" at bounding box center [717, 319] width 67 height 11
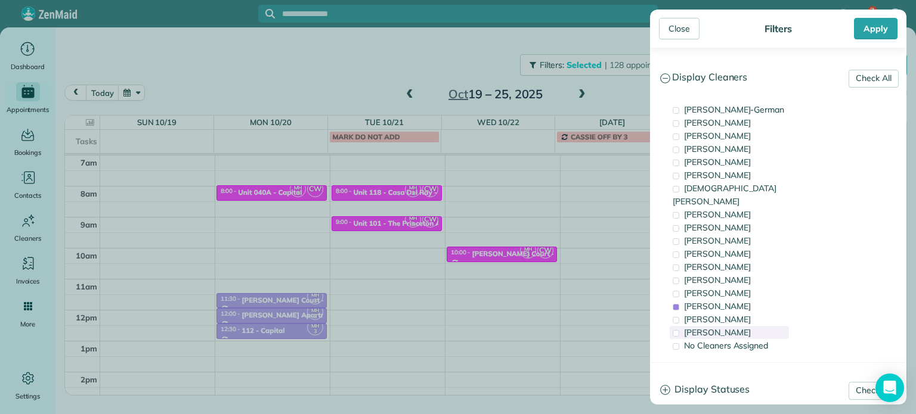
click at [730, 327] on span "Laura Chavez" at bounding box center [717, 332] width 67 height 11
click at [725, 275] on span "Tammi Rue" at bounding box center [717, 280] width 67 height 11
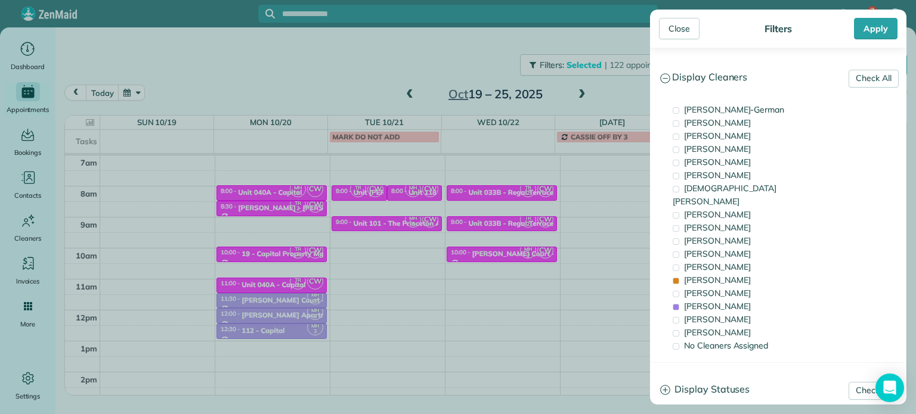
click at [553, 166] on div "Close Filters Apply Check All Display Cleaners Christina Wright-German Cassie F…" at bounding box center [458, 207] width 916 height 414
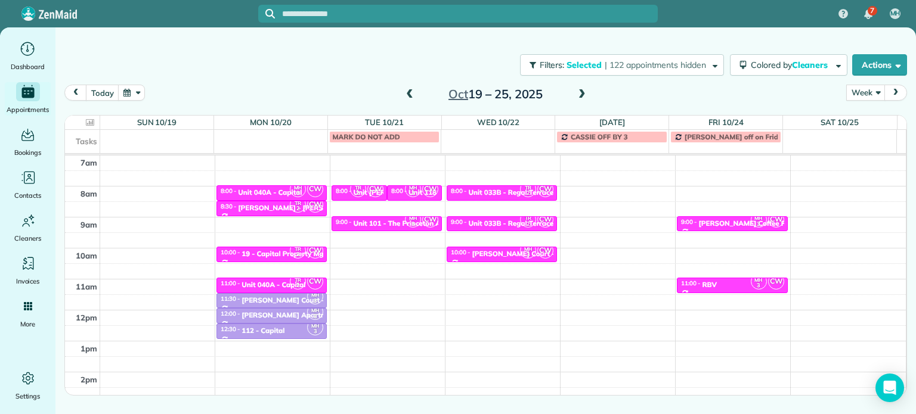
click at [613, 191] on div "4am 5am 6am 7am 8am 9am 10am 11am 12pm 1pm 2pm 3pm 4pm 5pm MH 3 CW 8:00 - 8:30 …" at bounding box center [485, 280] width 841 height 434
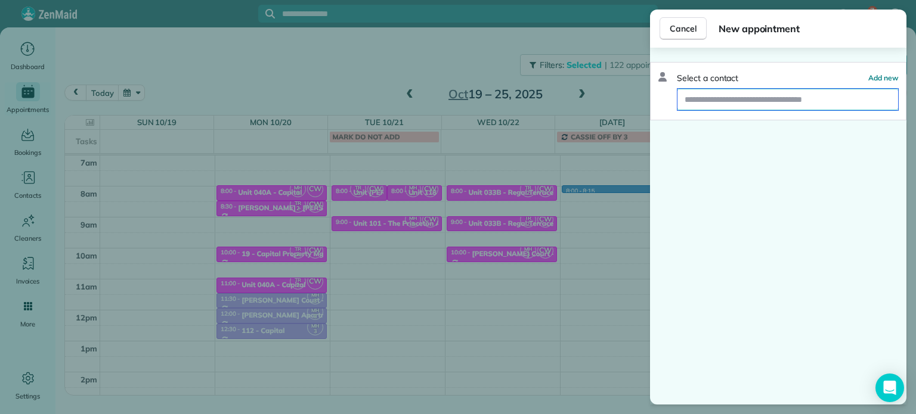
click at [742, 107] on input "text" at bounding box center [787, 99] width 221 height 21
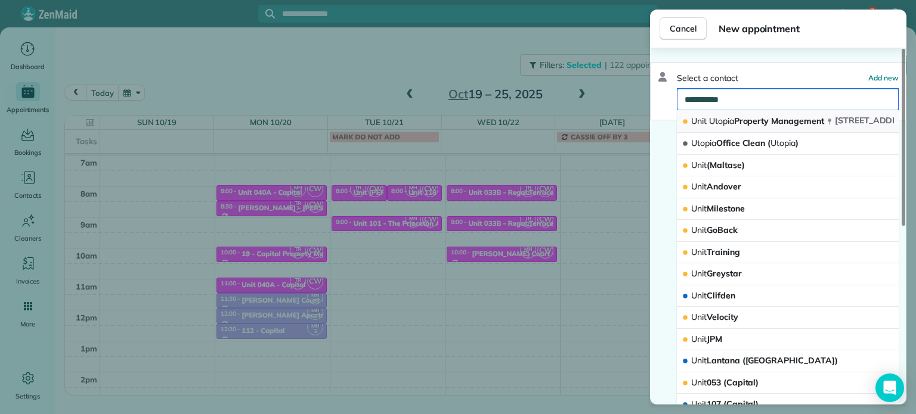
type input "**********"
click at [742, 118] on span "Unit Utopia Property Management" at bounding box center [757, 121] width 133 height 11
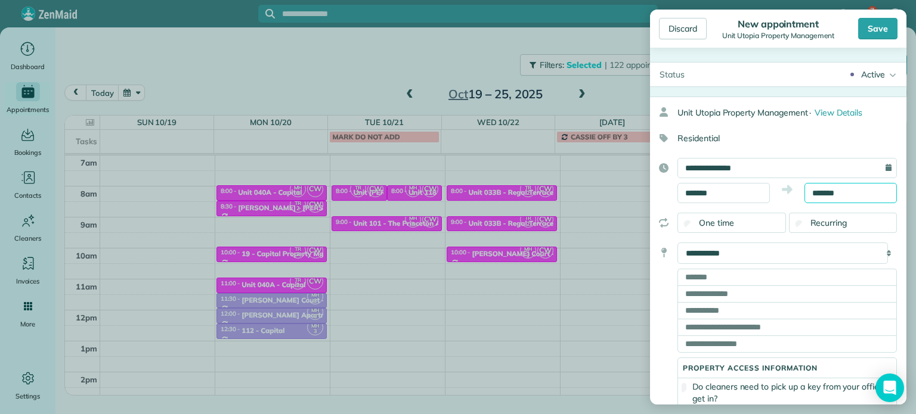
click at [823, 194] on input "*******" at bounding box center [850, 193] width 92 height 20
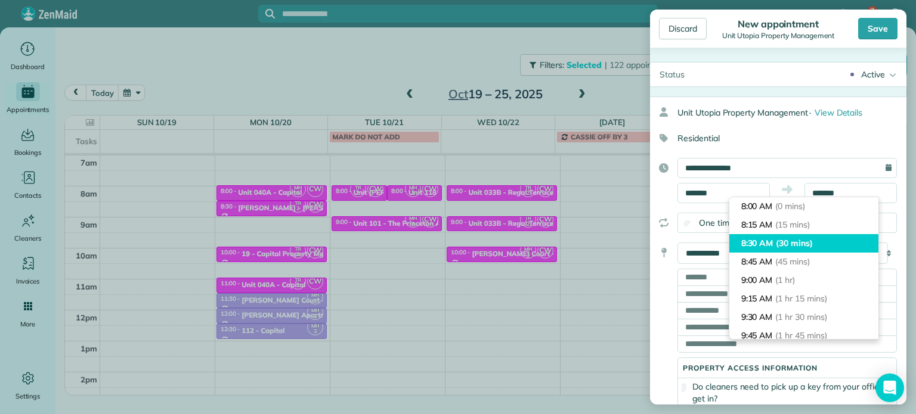
type input "*******"
click at [805, 238] on span "(30 mins)" at bounding box center [794, 243] width 37 height 11
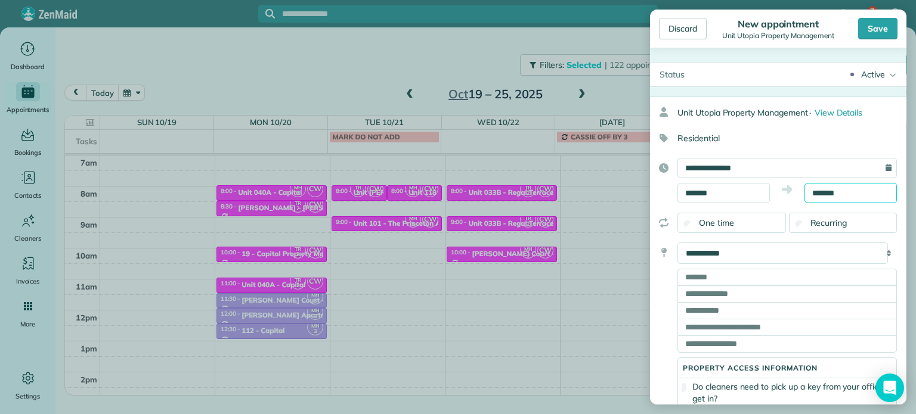
click at [267, 49] on body "7 MH Dashboard Appointments Bookings Contacts Cleaners Invoices Payroll Reports…" at bounding box center [458, 207] width 916 height 414
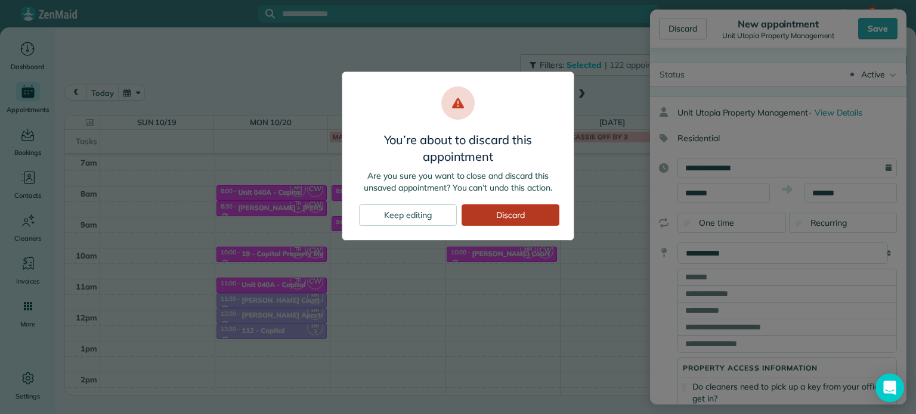
click at [512, 221] on div "Discard" at bounding box center [511, 215] width 98 height 21
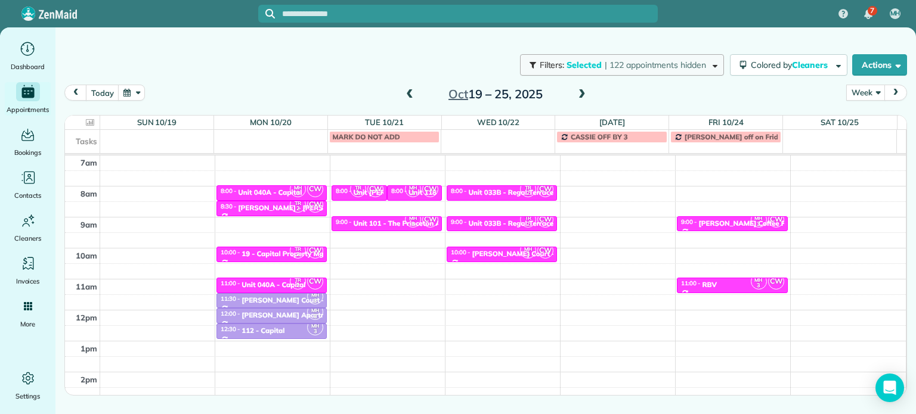
click at [668, 62] on span "| 122 appointments hidden" at bounding box center [655, 65] width 101 height 11
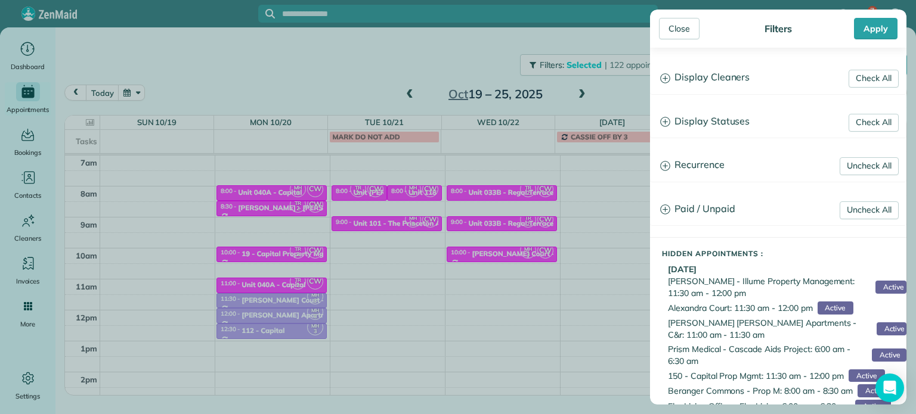
click at [723, 79] on h3 "Display Cleaners" at bounding box center [778, 78] width 255 height 30
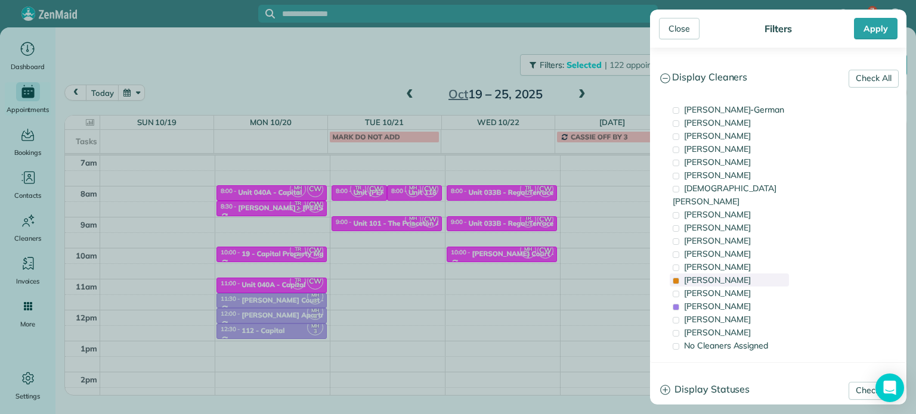
click at [728, 274] on div "Tammi Rue" at bounding box center [729, 280] width 119 height 13
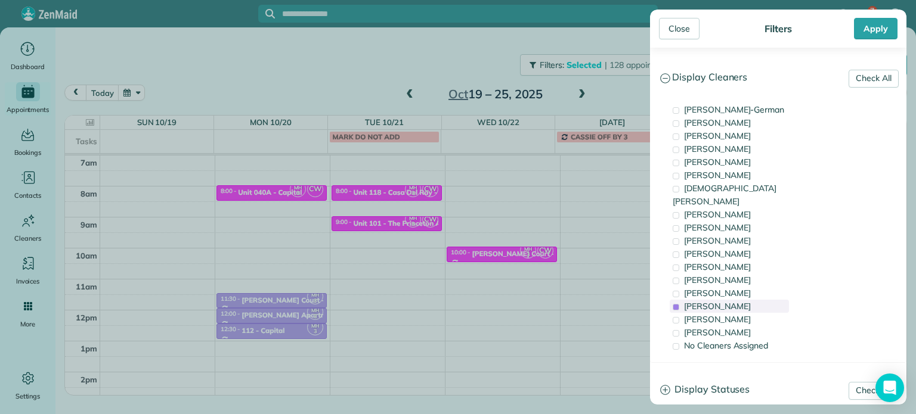
click at [729, 301] on span "Meralda Harris" at bounding box center [717, 306] width 67 height 11
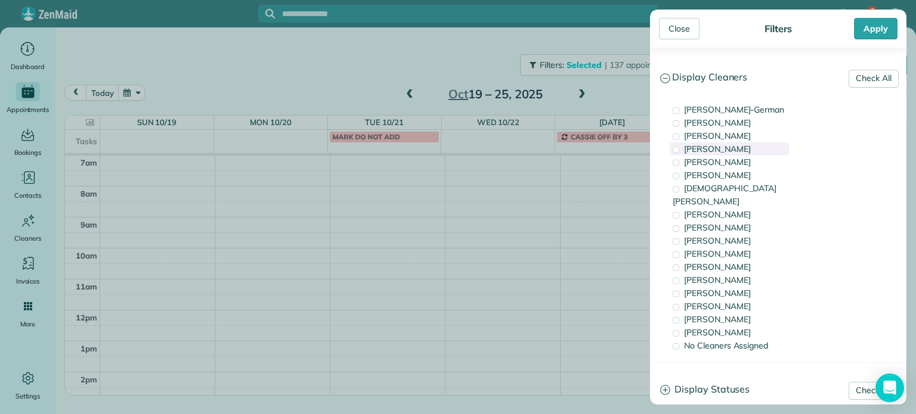
click at [732, 150] on div "Mark Zollo" at bounding box center [729, 149] width 119 height 13
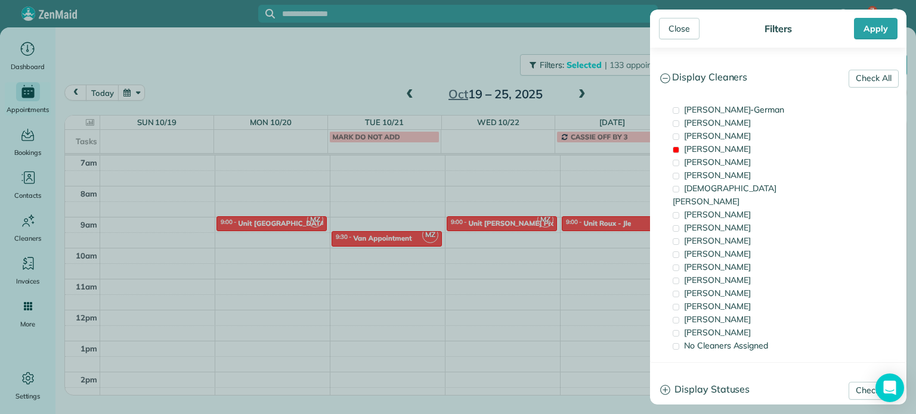
click at [631, 230] on div "Close Filters Apply Check All Display Cleaners Christina Wright-German Cassie F…" at bounding box center [458, 207] width 916 height 414
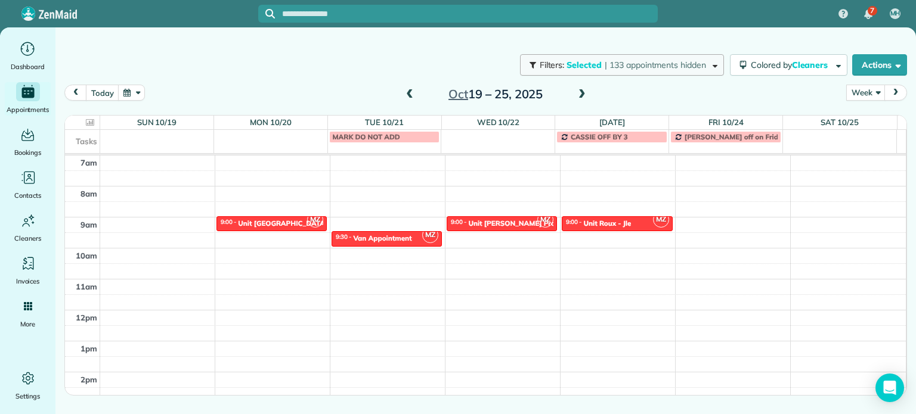
click at [599, 54] on button "Filters: Selected | 133 appointments hidden" at bounding box center [622, 64] width 204 height 21
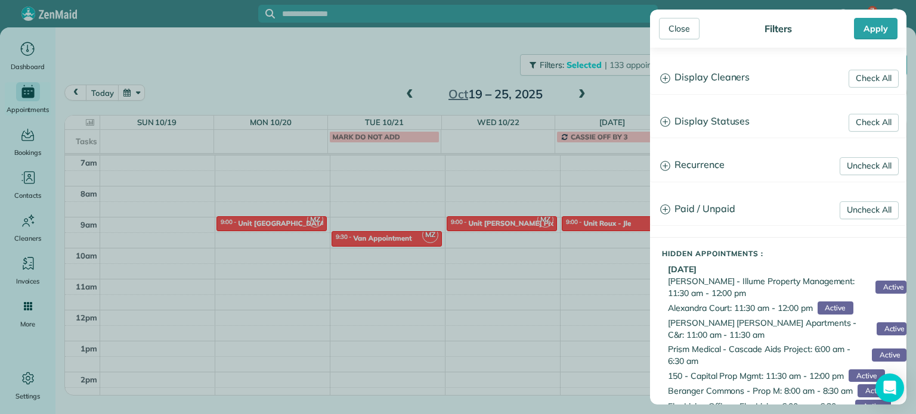
click at [713, 82] on h3 "Display Cleaners" at bounding box center [778, 78] width 255 height 30
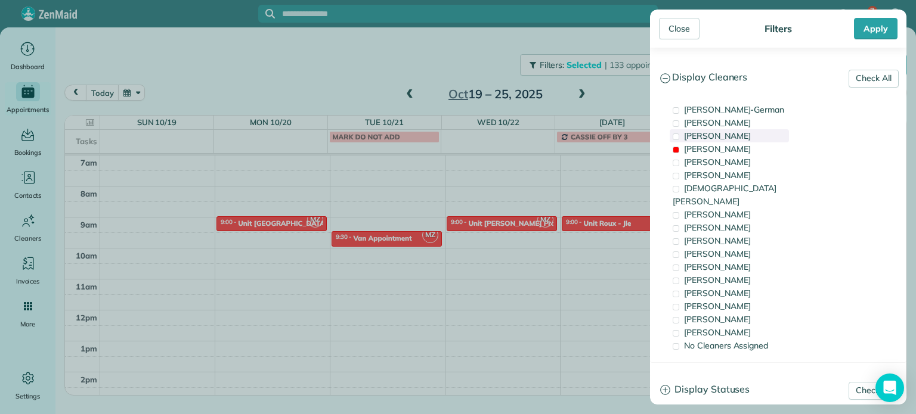
drag, startPoint x: 728, startPoint y: 144, endPoint x: 730, endPoint y: 132, distance: 11.5
click at [728, 144] on div "Mark Zollo" at bounding box center [729, 149] width 119 height 13
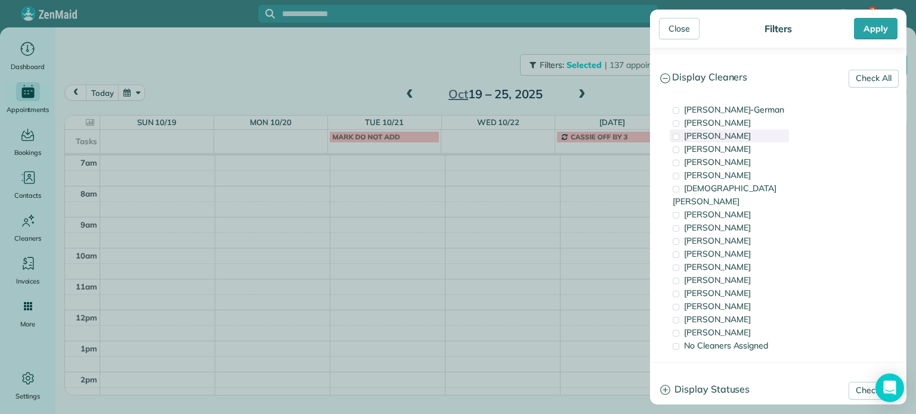
click at [730, 132] on span "Tawnya Reynolds" at bounding box center [717, 136] width 67 height 11
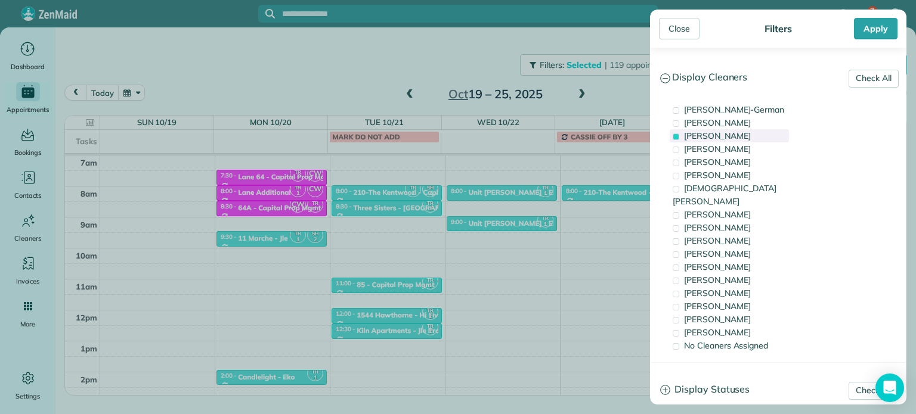
click at [730, 132] on span "Tawnya Reynolds" at bounding box center [717, 136] width 67 height 11
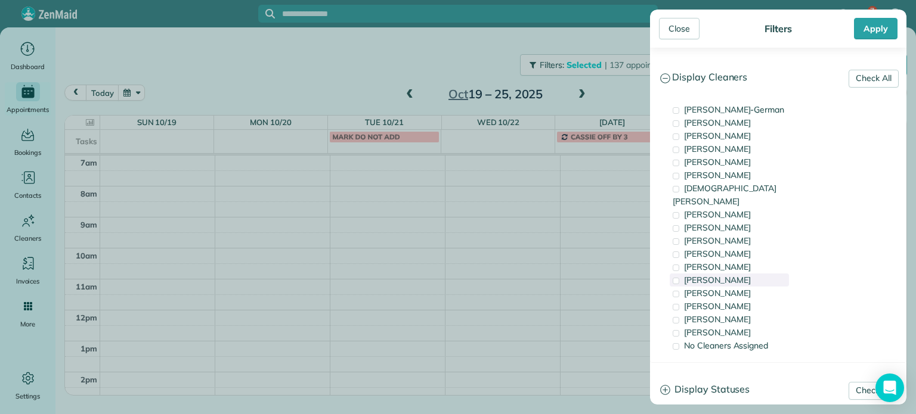
click at [732, 274] on div "Tammi Rue" at bounding box center [729, 280] width 119 height 13
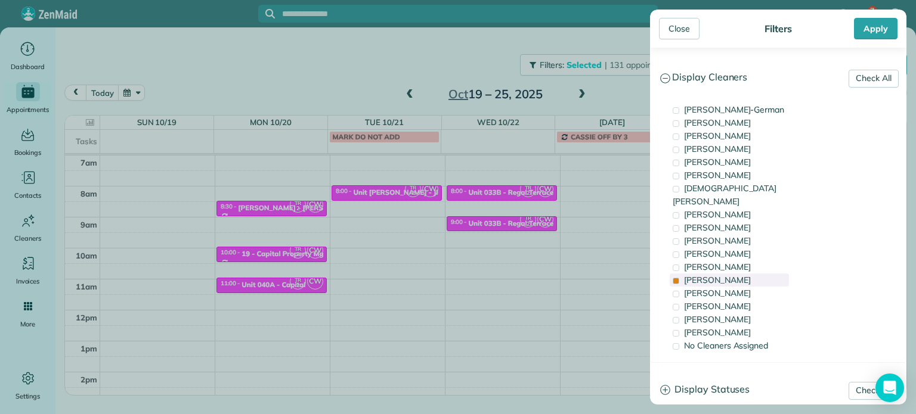
click at [732, 274] on div "Tammi Rue" at bounding box center [729, 280] width 119 height 13
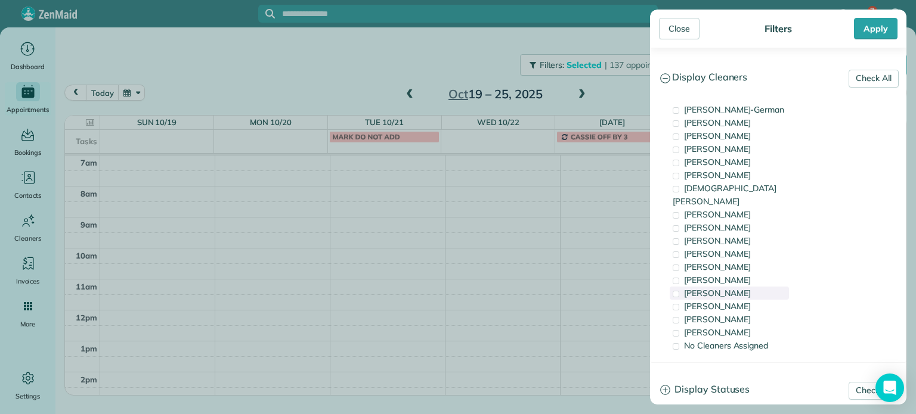
click at [736, 287] on div "Mayra Cota" at bounding box center [729, 293] width 119 height 13
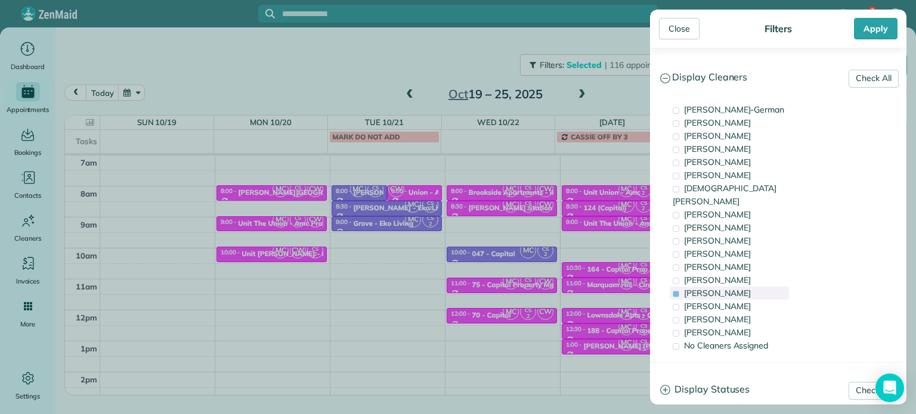
click at [736, 287] on div "Mayra Cota" at bounding box center [729, 293] width 119 height 13
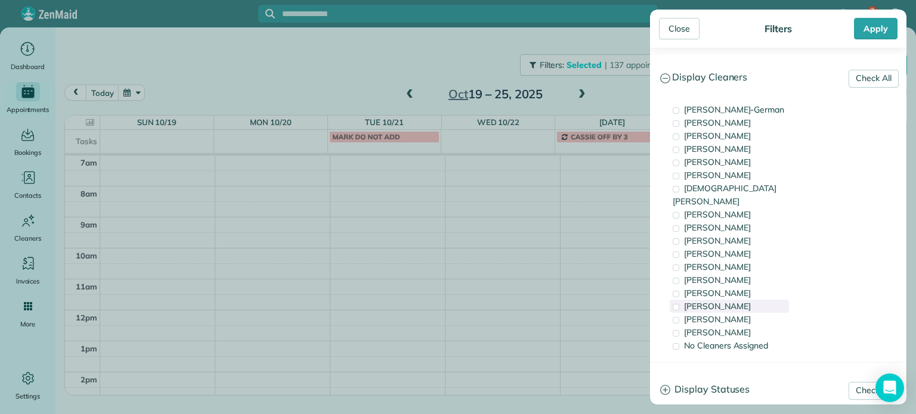
click at [740, 301] on span "Meralda Harris" at bounding box center [717, 306] width 67 height 11
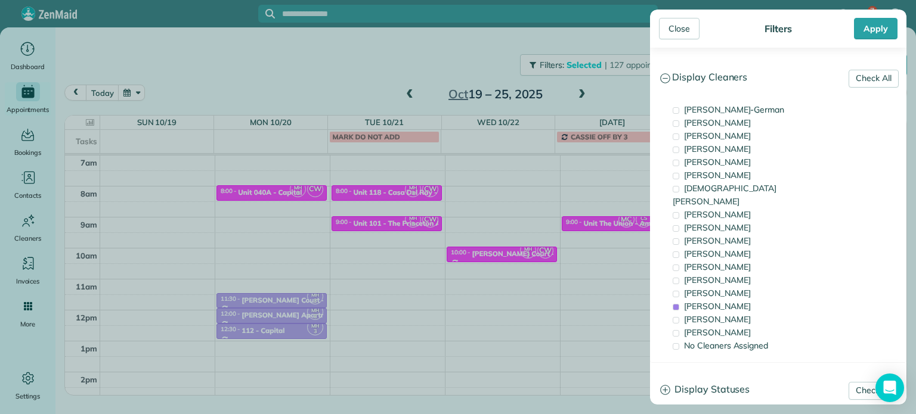
click at [265, 63] on div "Close Filters Apply Check All Display Cleaners Christina Wright-German Cassie F…" at bounding box center [458, 207] width 916 height 414
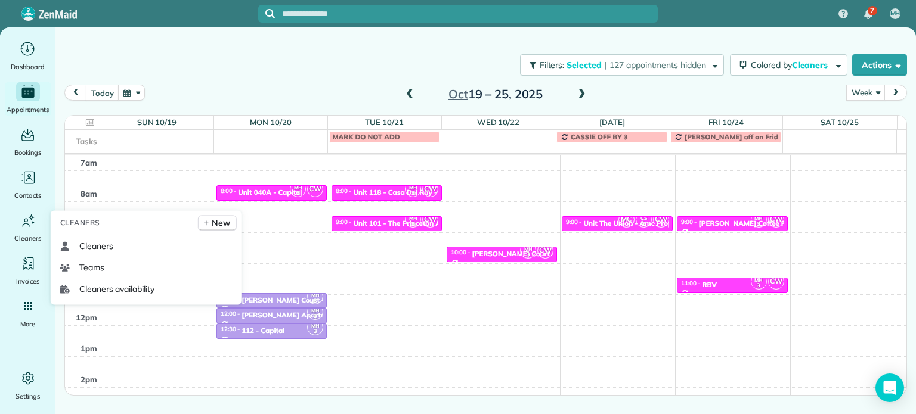
drag, startPoint x: 97, startPoint y: 252, endPoint x: 118, endPoint y: 224, distance: 35.4
drag, startPoint x: 118, startPoint y: 224, endPoint x: 180, endPoint y: 50, distance: 184.3
click at [180, 50] on div "Filters: Selected | 127 appointments hidden Colored by Cleaners Color by Cleane…" at bounding box center [485, 64] width 860 height 39
click at [580, 95] on span at bounding box center [581, 94] width 13 height 11
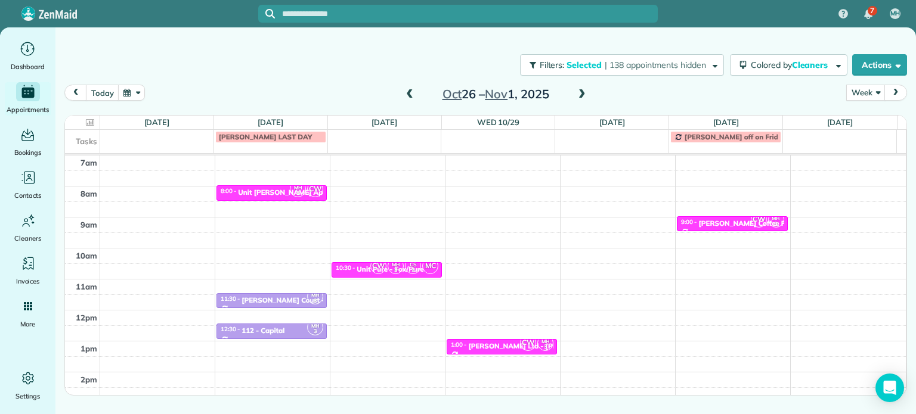
click at [411, 94] on span at bounding box center [409, 94] width 13 height 11
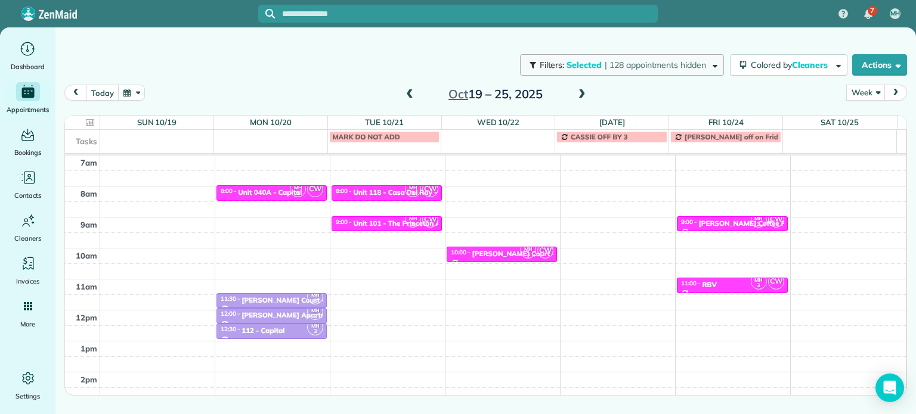
click at [673, 65] on span "| 128 appointments hidden" at bounding box center [655, 65] width 101 height 11
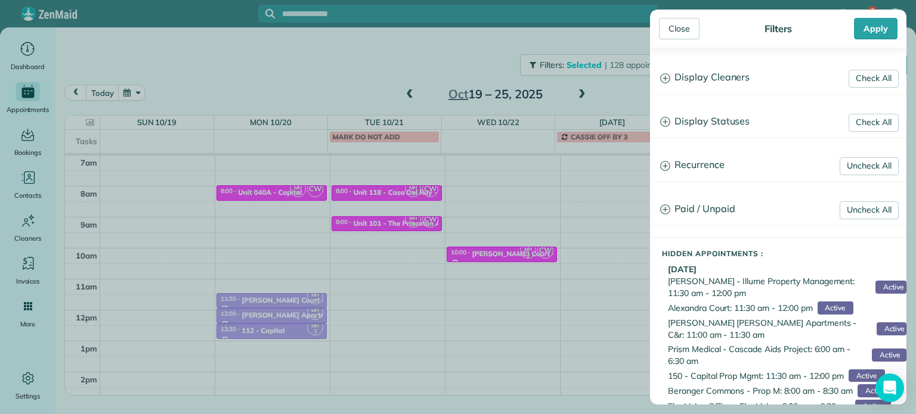
click at [716, 79] on h3 "Display Cleaners" at bounding box center [778, 78] width 255 height 30
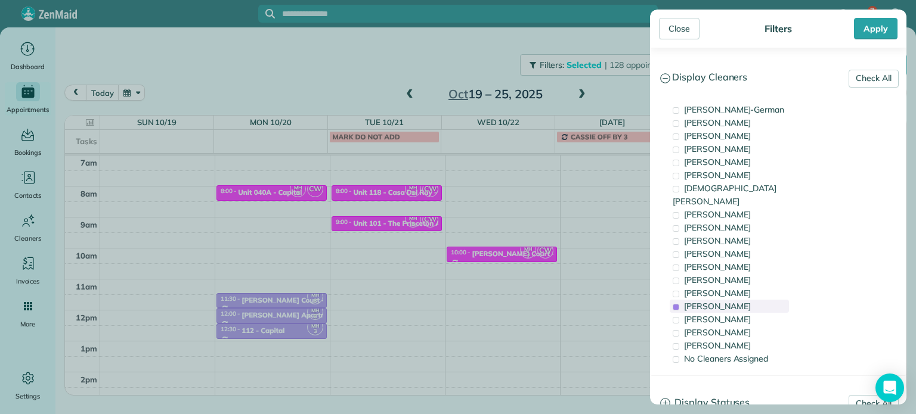
click at [750, 300] on div "Meralda Harris" at bounding box center [729, 306] width 119 height 13
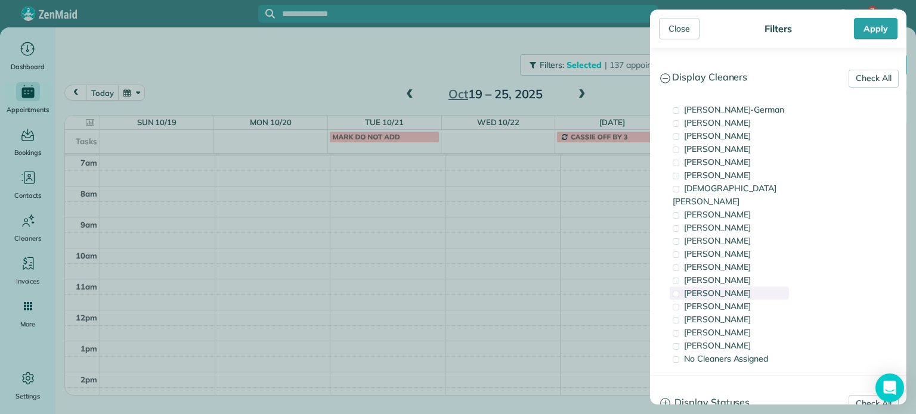
click at [742, 287] on div "Julia Brown" at bounding box center [729, 293] width 119 height 13
click at [746, 313] on div "Cristina Sainz" at bounding box center [729, 319] width 119 height 13
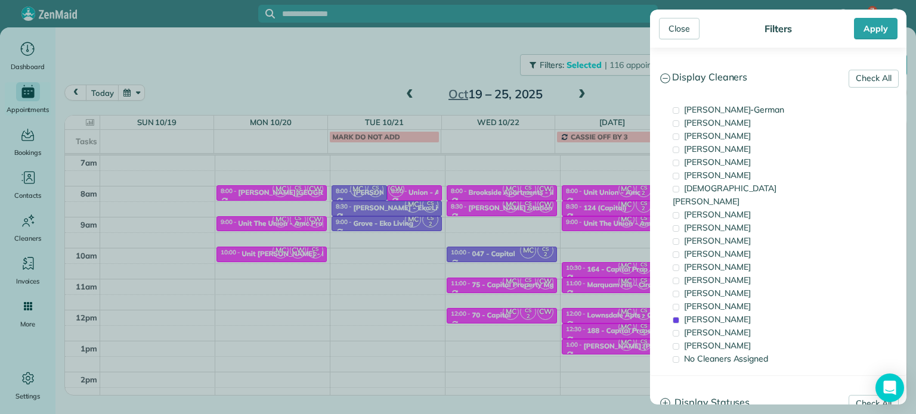
click at [606, 219] on div "Close Filters Apply Check All Display Cleaners Christina Wright-German Cassie F…" at bounding box center [458, 207] width 916 height 414
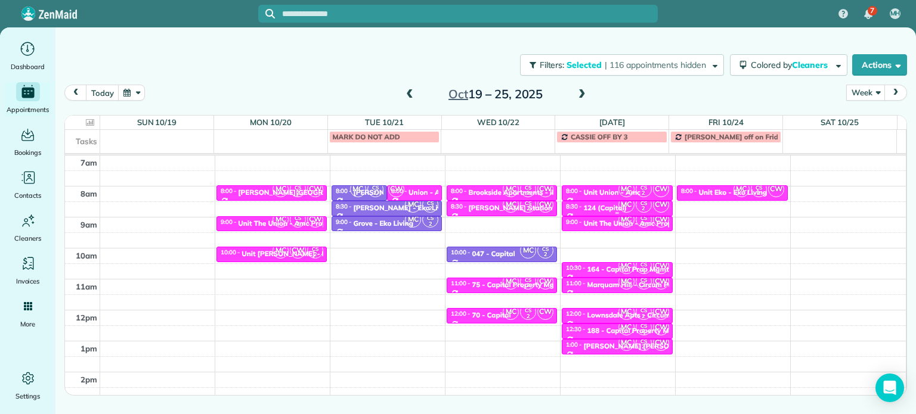
click at [611, 203] on div "8:30 - 9:00 124 (Capital)" at bounding box center [616, 208] width 103 height 10
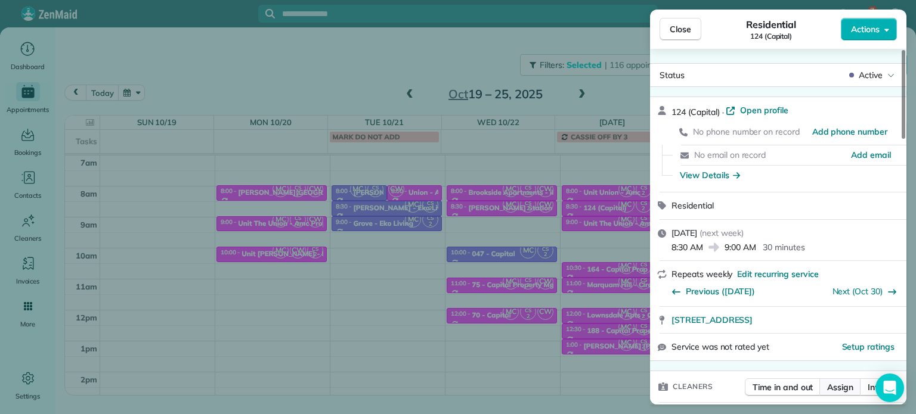
click at [843, 388] on span "Assign" at bounding box center [840, 388] width 26 height 12
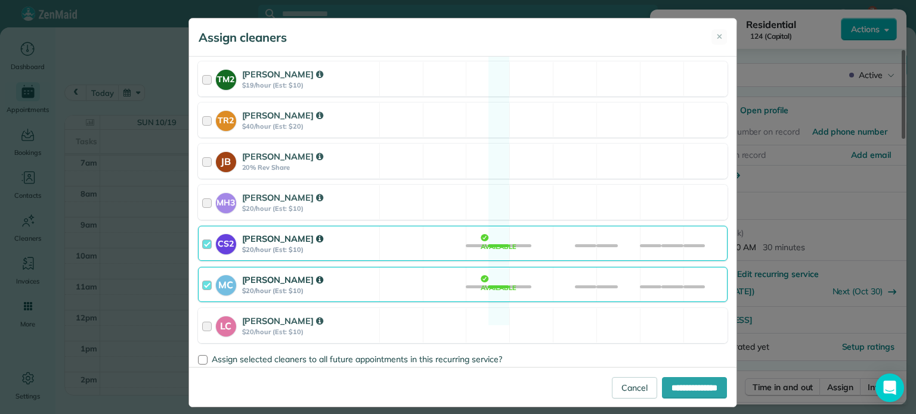
scroll to position [613, 0]
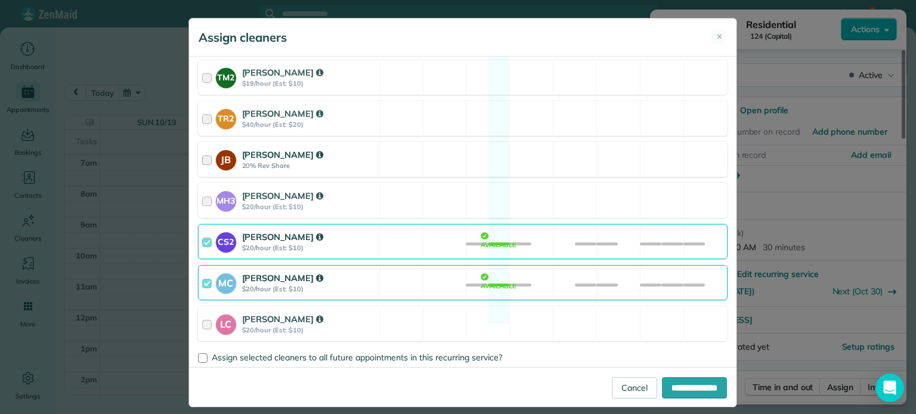
click at [543, 150] on div "JB Julia Brown 20% Rev Share Available" at bounding box center [463, 159] width 530 height 35
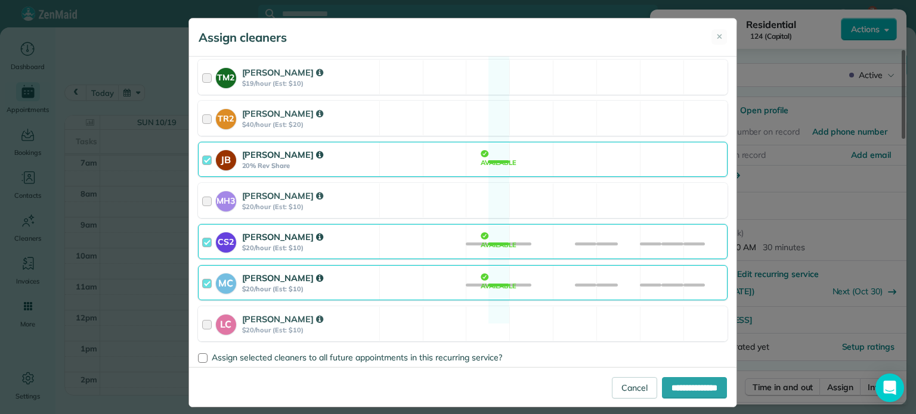
drag, startPoint x: 543, startPoint y: 232, endPoint x: 544, endPoint y: 252, distance: 20.3
click at [543, 231] on div "CS2 Cristina Sainz $20/hour (Est: $10) Available" at bounding box center [463, 241] width 530 height 35
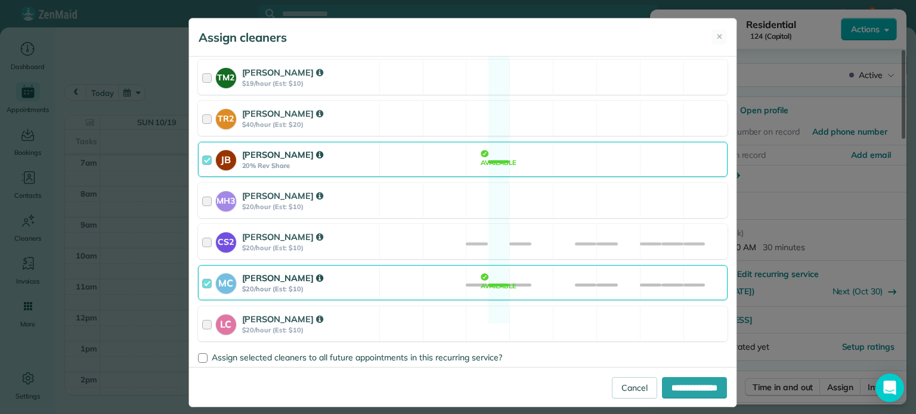
click at [546, 265] on div "MC Mayra Cota $20/hour (Est: $10) Available" at bounding box center [463, 282] width 530 height 35
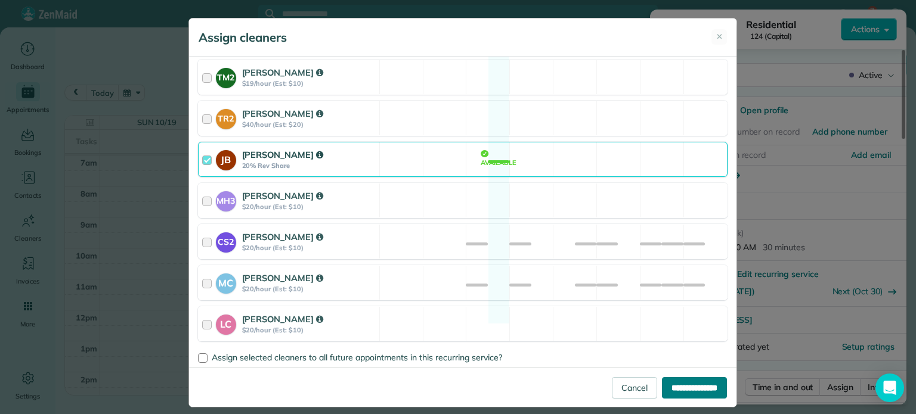
click at [677, 386] on input "**********" at bounding box center [694, 387] width 65 height 21
type input "**********"
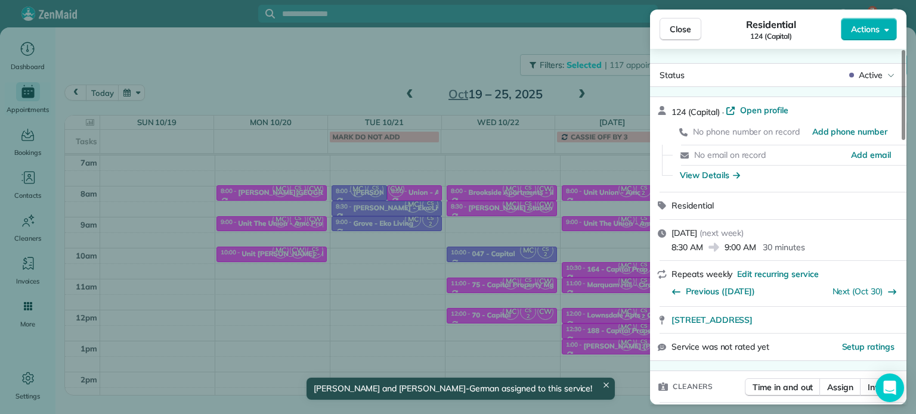
click at [609, 228] on div "Close Residential 124 (Capital) Actions Status Active 124 (Capital) · Open prof…" at bounding box center [458, 207] width 916 height 414
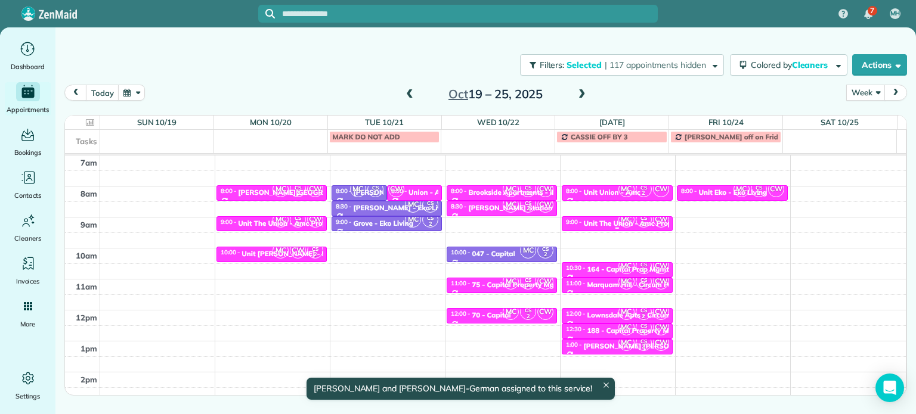
click at [608, 222] on div "Unit The Union - Amc Property" at bounding box center [635, 223] width 102 height 8
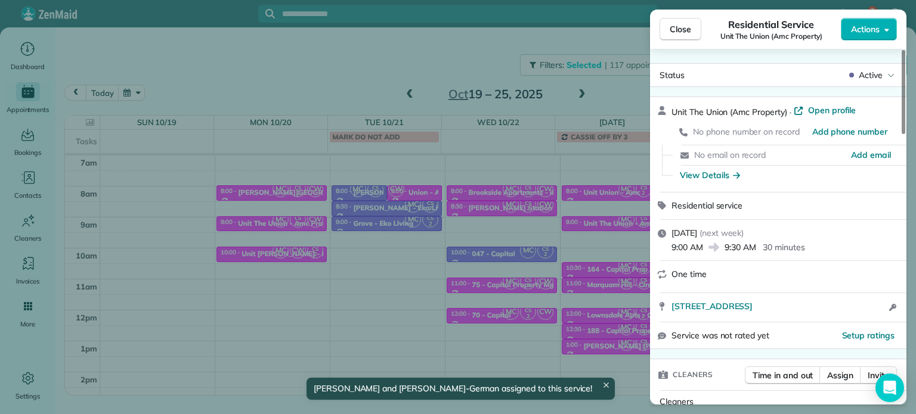
click at [612, 238] on div "Close Residential Service Unit The Union (Amc Property) Actions Status Active U…" at bounding box center [458, 207] width 916 height 414
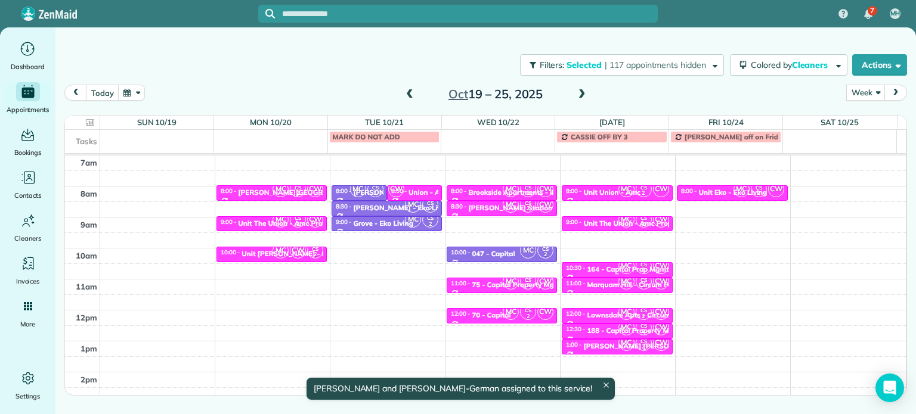
click at [618, 270] on span "MC" at bounding box center [626, 266] width 16 height 16
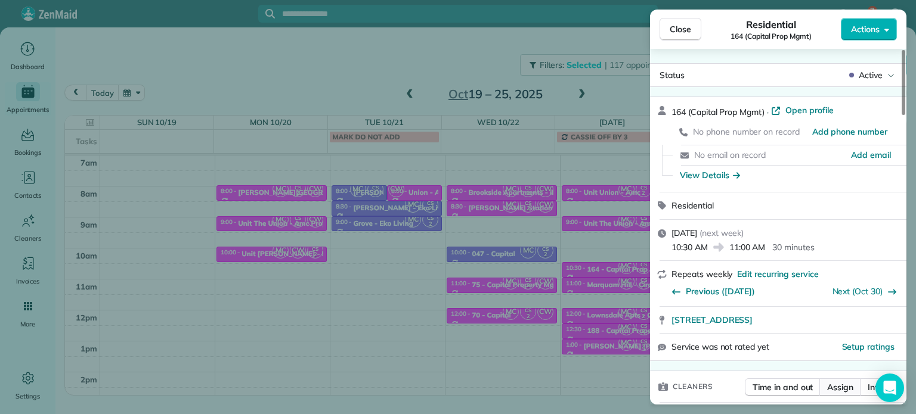
click at [848, 389] on span "Assign" at bounding box center [840, 388] width 26 height 12
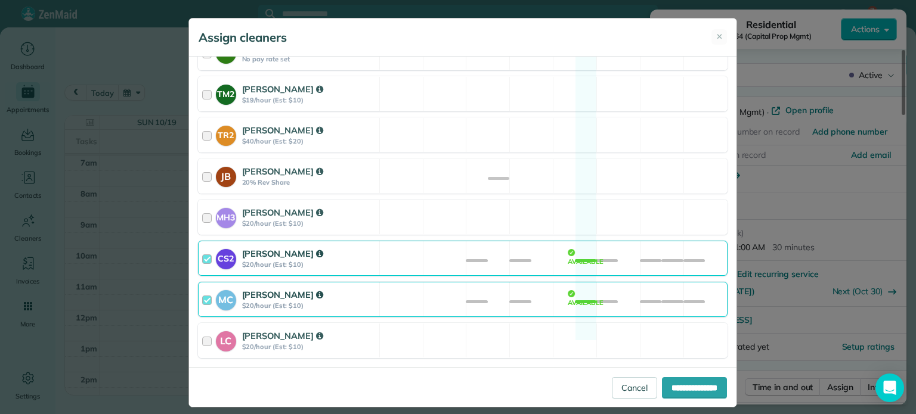
scroll to position [613, 0]
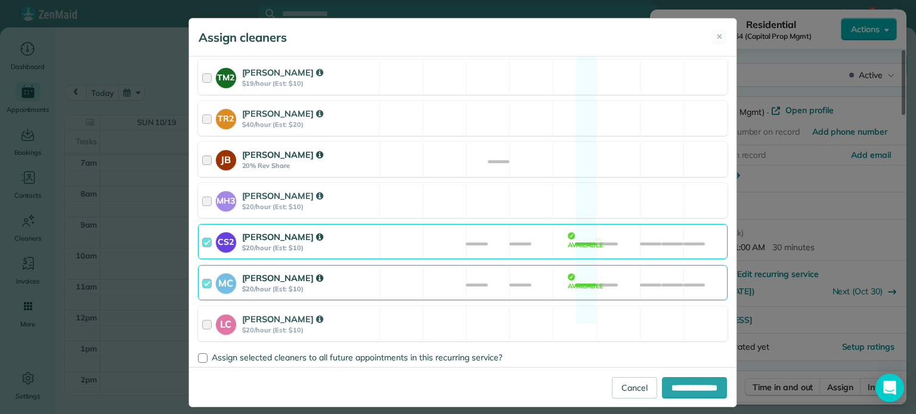
click at [510, 142] on div "JB Julia Brown 20% Rev Share Available" at bounding box center [463, 159] width 530 height 35
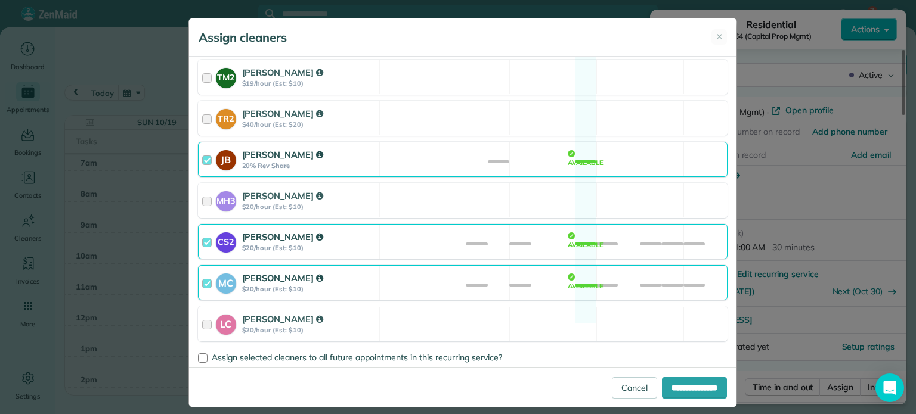
click at [537, 229] on div "CS2 Cristina Sainz $20/hour (Est: $10) Available" at bounding box center [463, 241] width 530 height 35
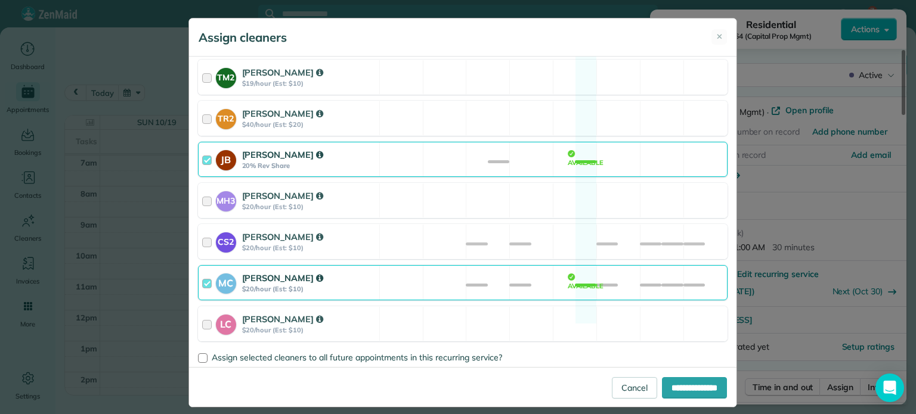
click at [550, 265] on div "MC Mayra Cota $20/hour (Est: $10) Available" at bounding box center [463, 282] width 530 height 35
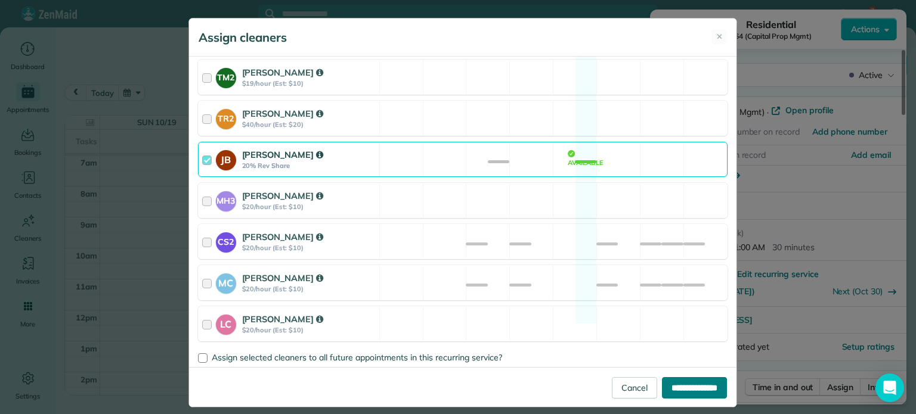
click at [677, 383] on input "**********" at bounding box center [694, 387] width 65 height 21
type input "**********"
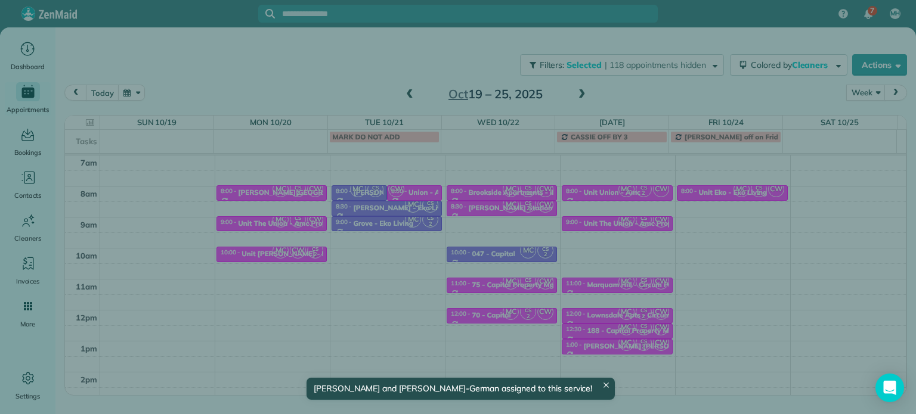
click at [603, 286] on div "Close Residential 164 (Capital Prop Mgmt) Actions Status Active 164 (Capital Pr…" at bounding box center [458, 207] width 916 height 414
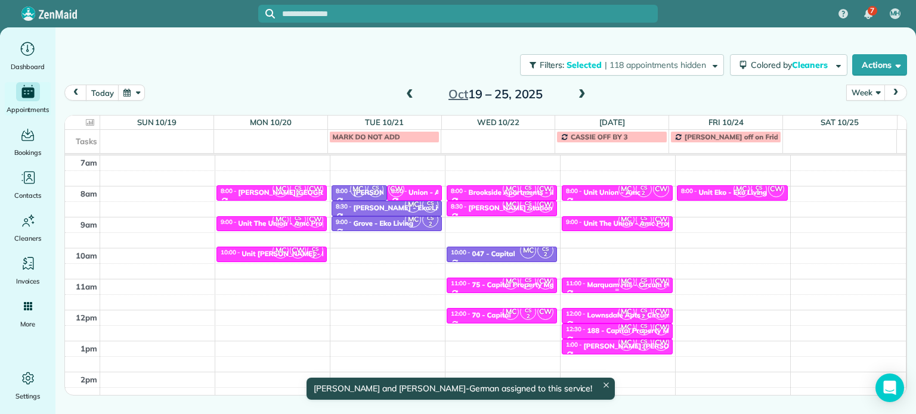
click at [608, 283] on div "Marquam Hill - Circum Pacific" at bounding box center [636, 285] width 99 height 8
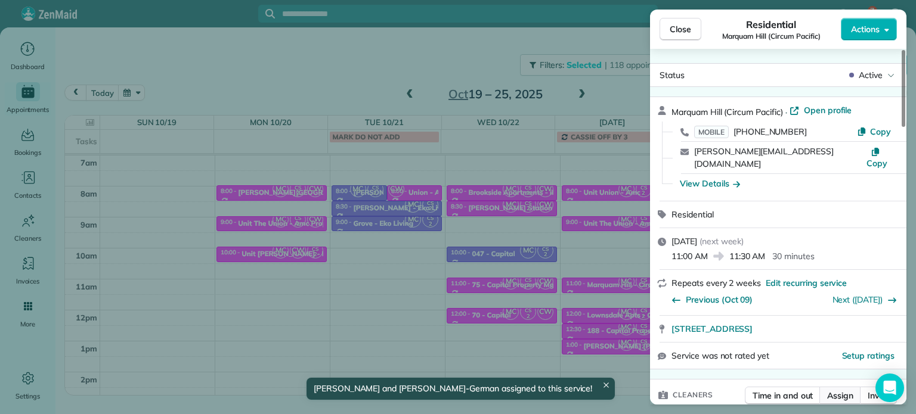
click at [841, 390] on span "Assign" at bounding box center [840, 396] width 26 height 12
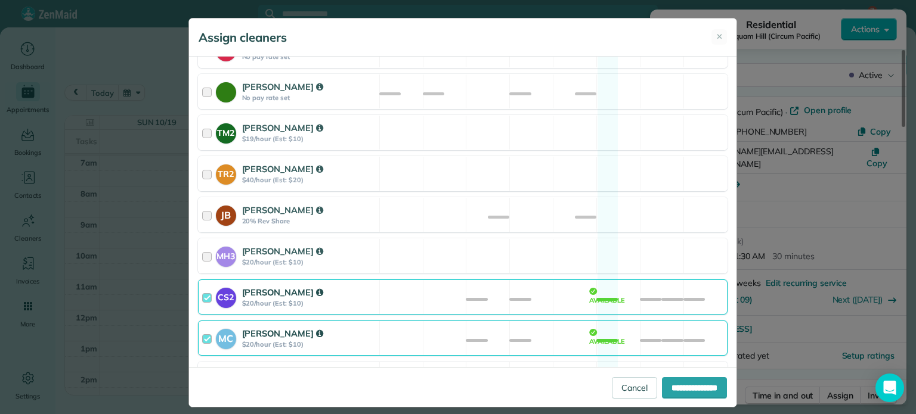
scroll to position [613, 0]
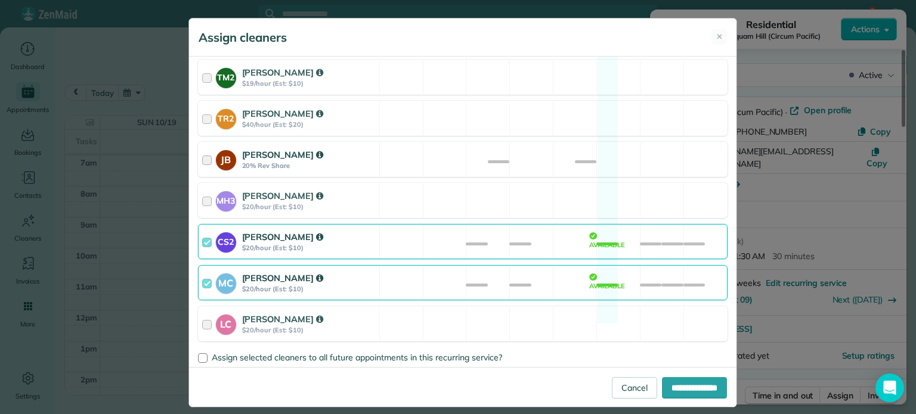
click at [432, 142] on div "JB Julia Brown 20% Rev Share Available" at bounding box center [463, 159] width 530 height 35
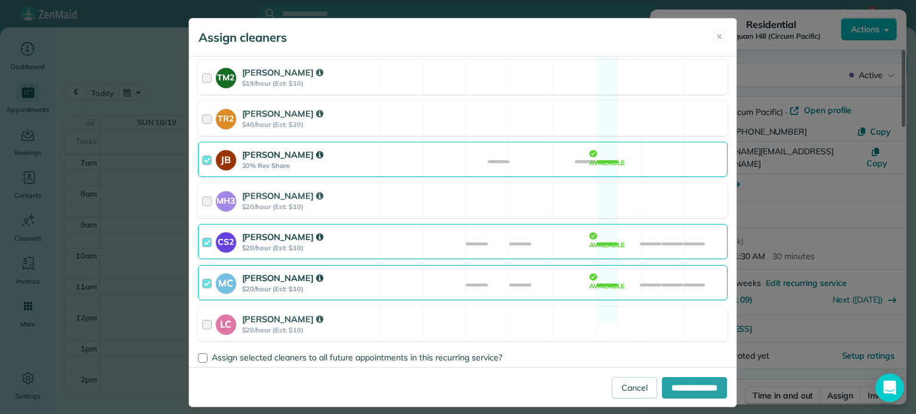
click at [536, 230] on div "CS2 Cristina Sainz $20/hour (Est: $10) Available" at bounding box center [463, 241] width 530 height 35
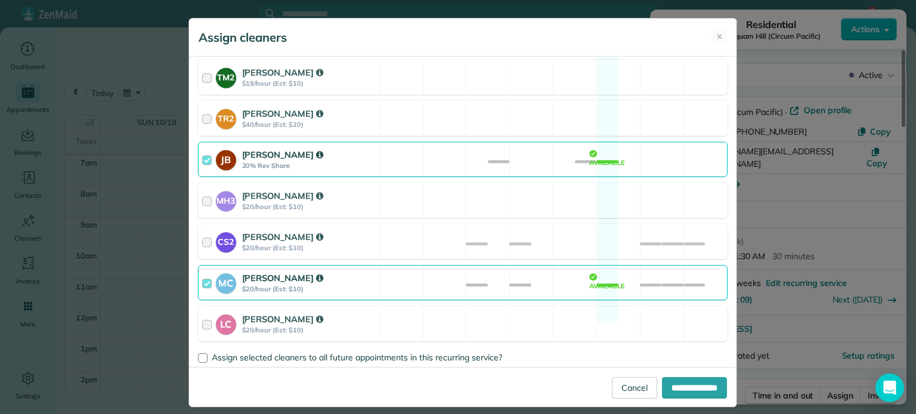
click at [559, 265] on div "MC Mayra Cota $20/hour (Est: $10) Available" at bounding box center [463, 282] width 530 height 35
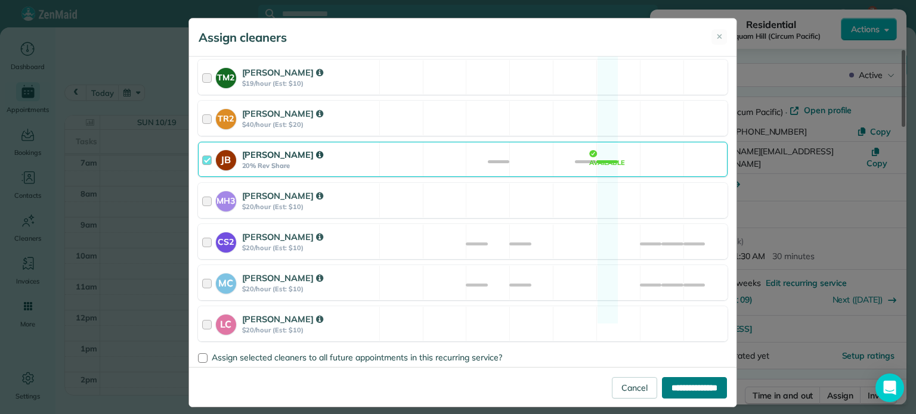
click at [670, 381] on input "**********" at bounding box center [694, 387] width 65 height 21
type input "**********"
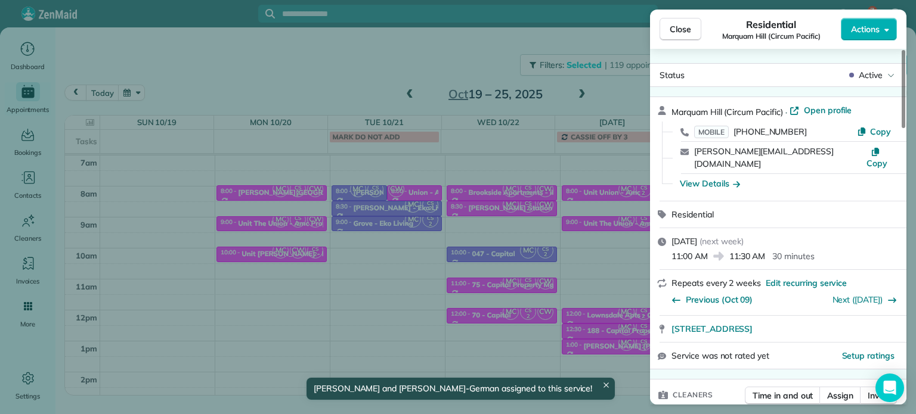
click at [596, 308] on div "Close Residential Marquam Hill (Circum Pacific) Actions Status Active Marquam H…" at bounding box center [458, 207] width 916 height 414
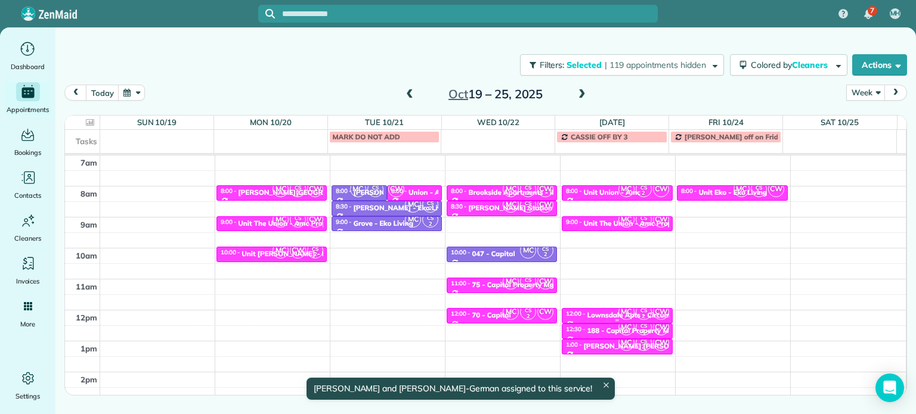
click at [602, 312] on div "Lownsdale Apts - Circum Pacific" at bounding box center [640, 315] width 107 height 8
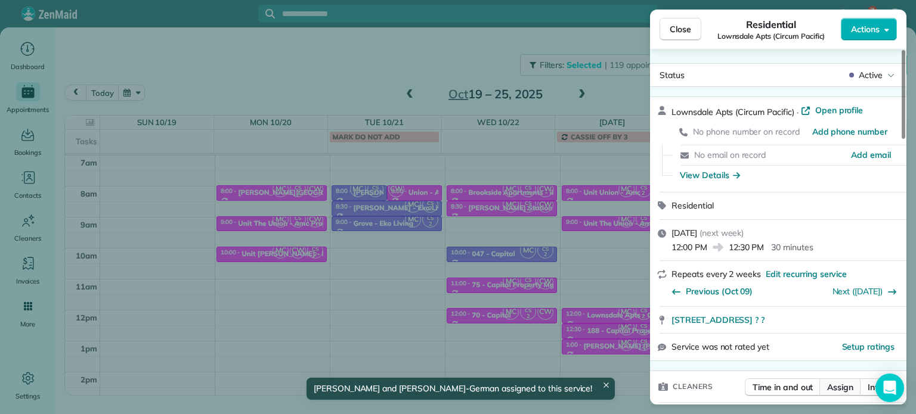
click at [835, 384] on span "Assign" at bounding box center [840, 388] width 26 height 12
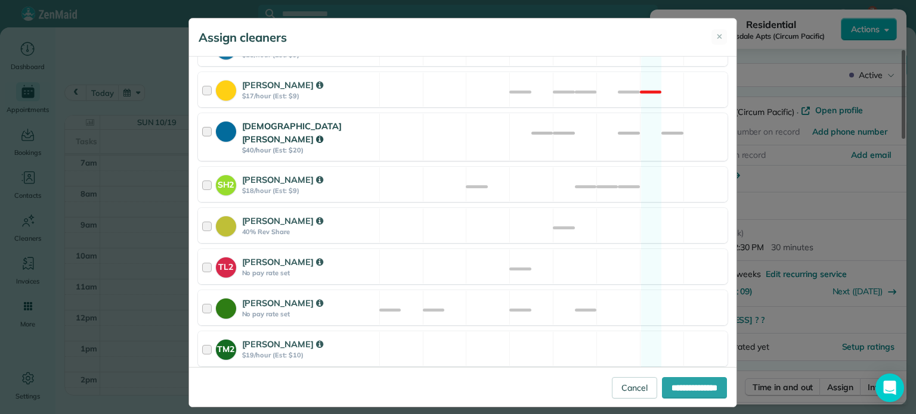
scroll to position [537, 0]
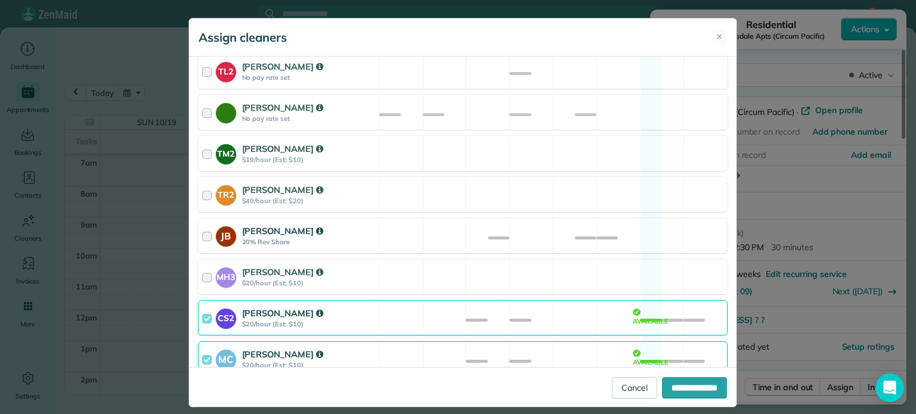
click at [454, 218] on div "JB Julia Brown 20% Rev Share Available" at bounding box center [463, 235] width 530 height 35
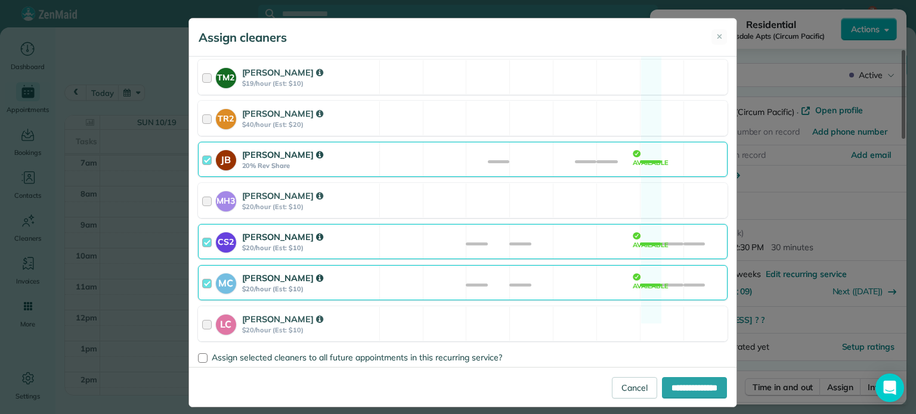
scroll to position [613, 0]
click at [556, 224] on div "CS2 Cristina Sainz $20/hour (Est: $10) Available" at bounding box center [463, 241] width 530 height 35
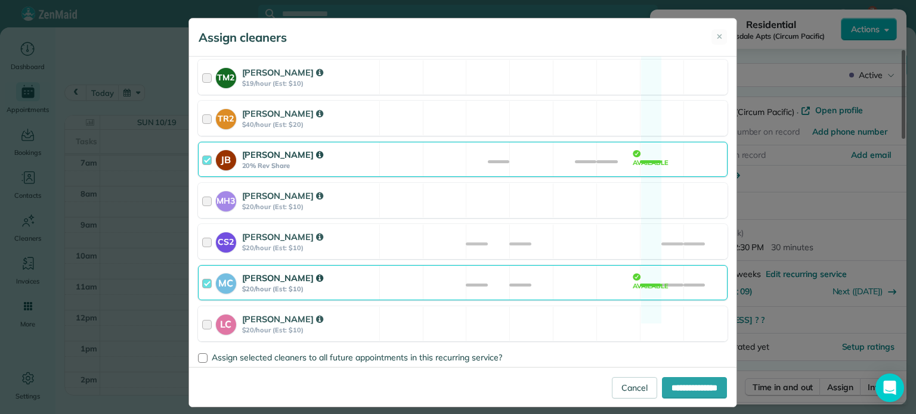
click at [575, 265] on div "MC Mayra Cota $20/hour (Est: $10) Available" at bounding box center [463, 282] width 530 height 35
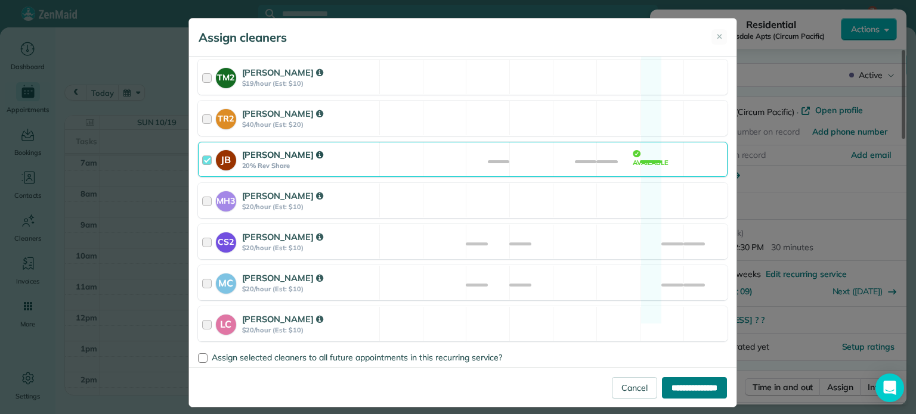
click at [696, 389] on input "**********" at bounding box center [694, 387] width 65 height 21
type input "**********"
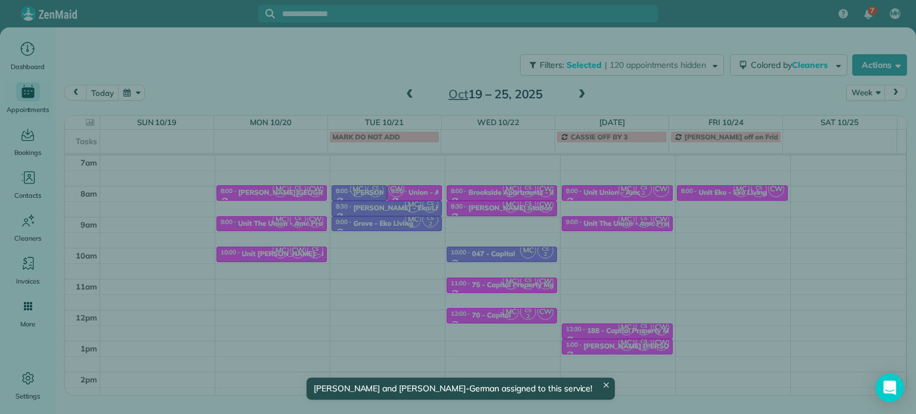
click at [592, 312] on div "Close Residential Lownsdale Apts (Circum Pacific) Actions Status Active Lownsda…" at bounding box center [458, 207] width 916 height 414
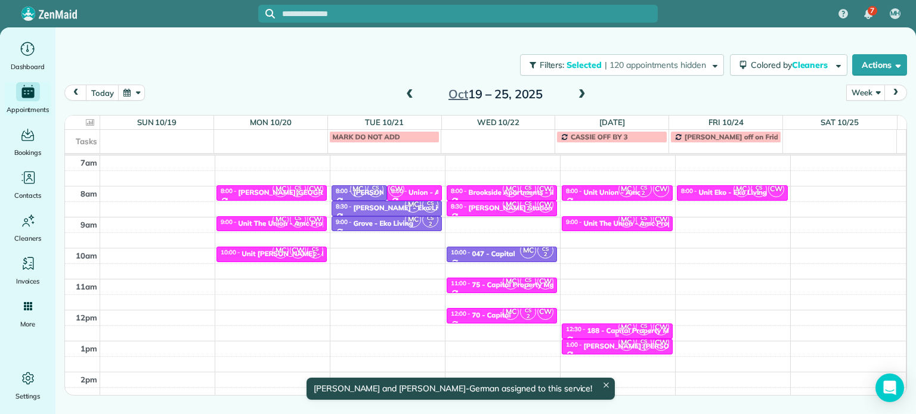
click at [606, 329] on div "188 - Capital Property Mgmt" at bounding box center [634, 331] width 95 height 8
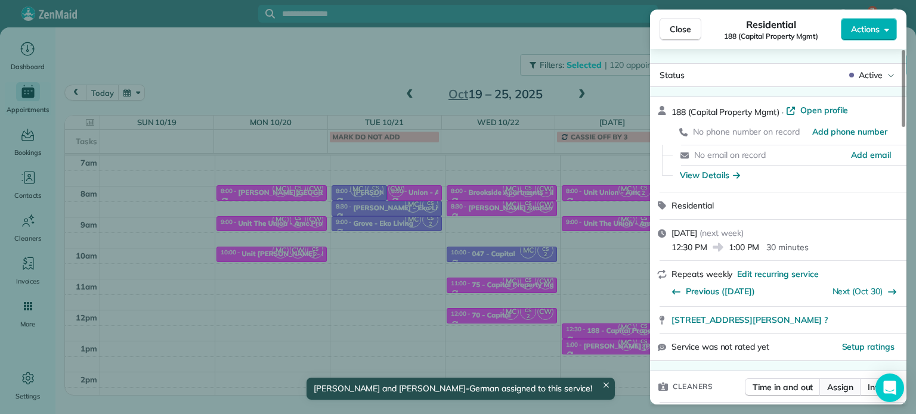
click at [837, 382] on span "Assign" at bounding box center [840, 388] width 26 height 12
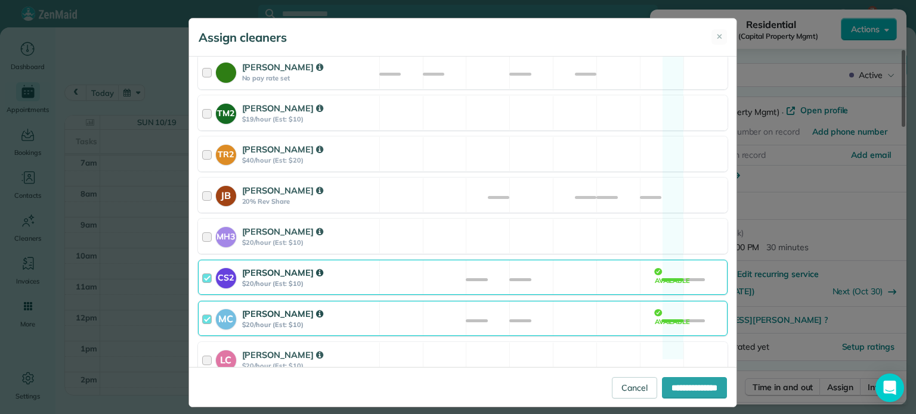
scroll to position [596, 0]
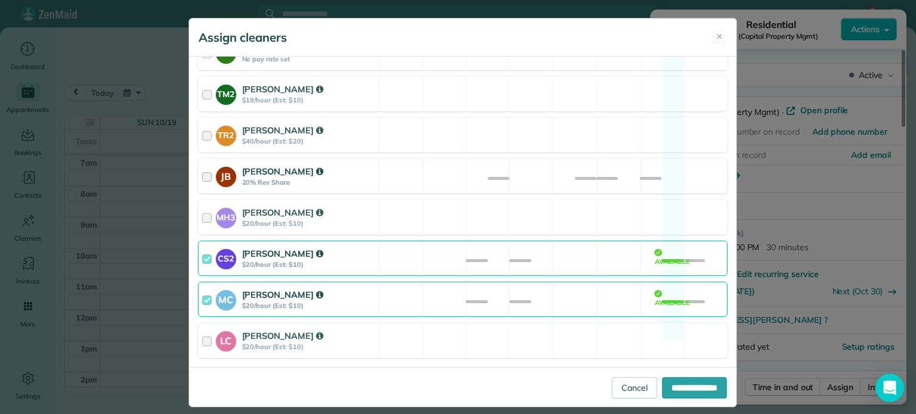
click at [520, 169] on div "JB Julia Brown 20% Rev Share Available" at bounding box center [463, 176] width 530 height 35
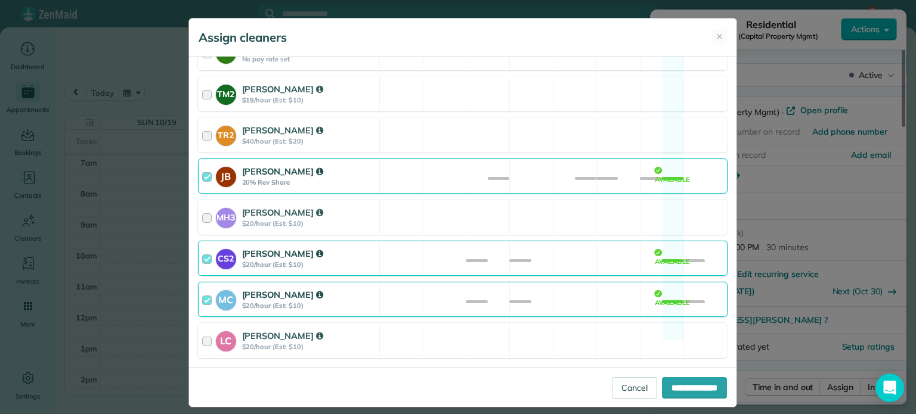
click at [558, 241] on div "CS2 Cristina Sainz $20/hour (Est: $10) Available" at bounding box center [463, 258] width 530 height 35
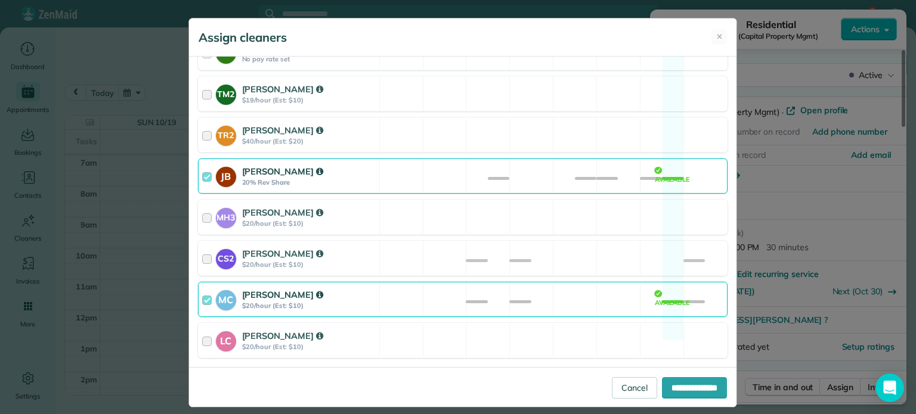
click at [572, 282] on div "MC Mayra Cota $20/hour (Est: $10) Available" at bounding box center [463, 299] width 530 height 35
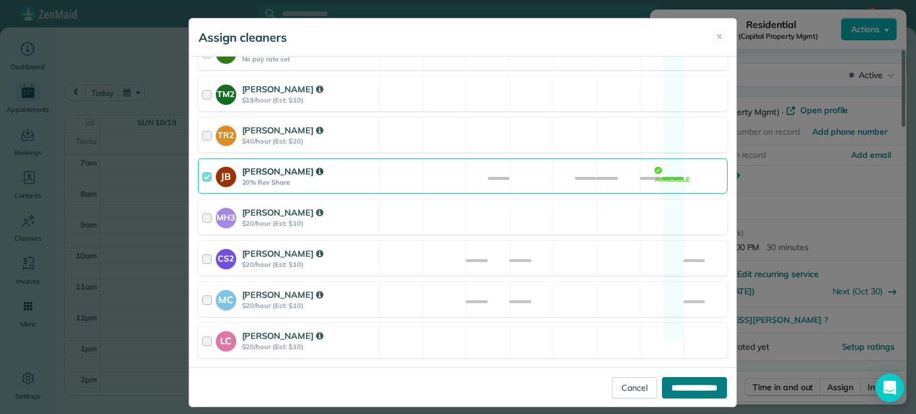
click at [686, 385] on input "**********" at bounding box center [694, 387] width 65 height 21
type input "**********"
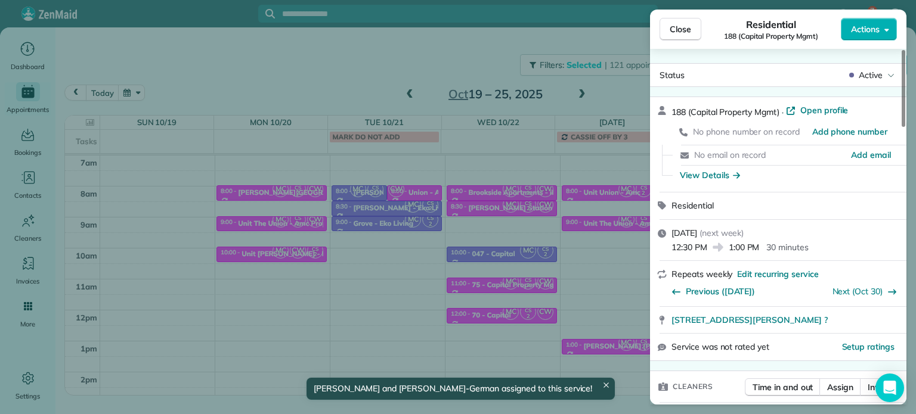
click at [592, 318] on div "Close Residential 188 (Capital Property Mgmt) Actions Status Active 188 (Capita…" at bounding box center [458, 207] width 916 height 414
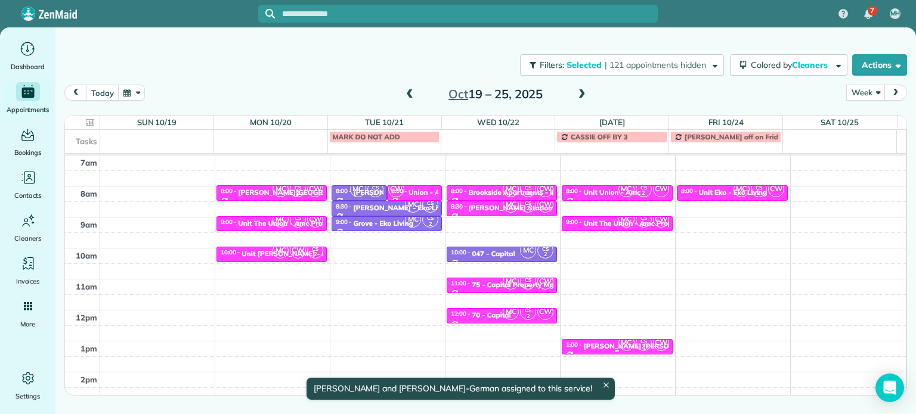
click at [606, 343] on div "Margaret Anne - Circum" at bounding box center [657, 346] width 147 height 8
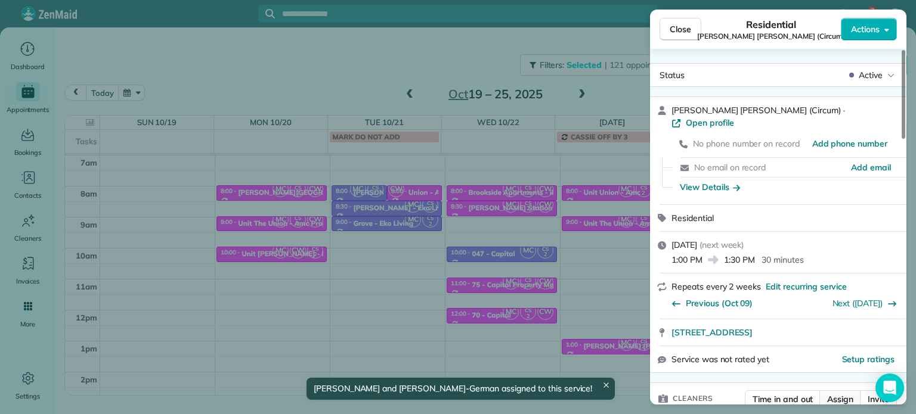
click at [837, 391] on button "Assign" at bounding box center [840, 400] width 42 height 18
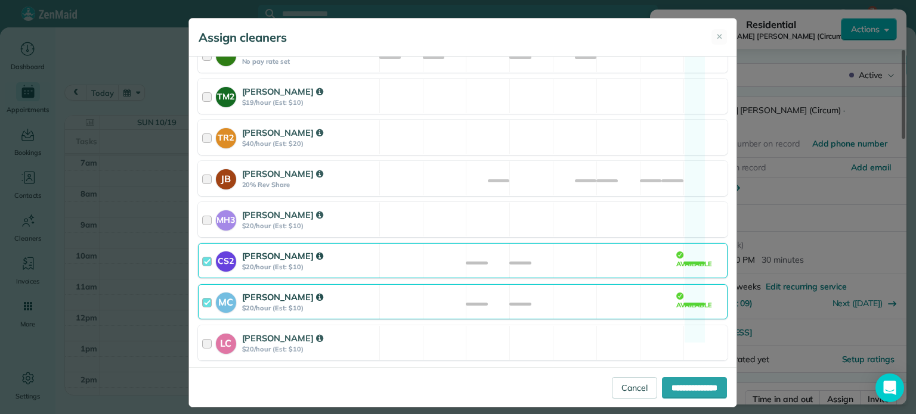
scroll to position [596, 0]
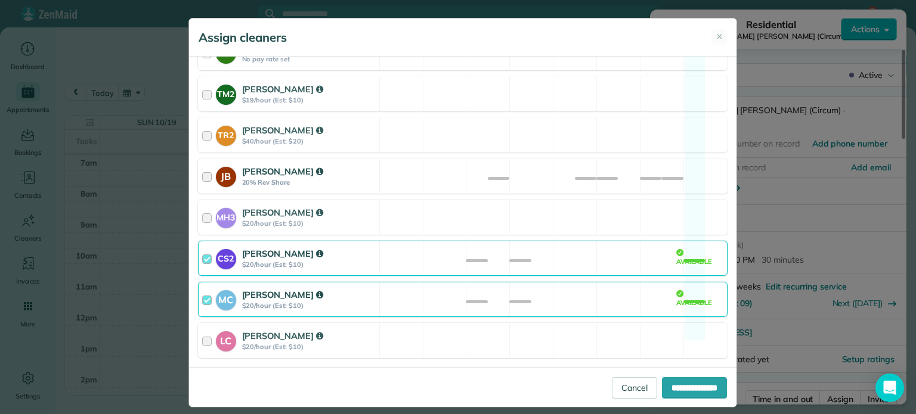
click at [434, 159] on div "JB Julia Brown 20% Rev Share Available" at bounding box center [463, 176] width 530 height 35
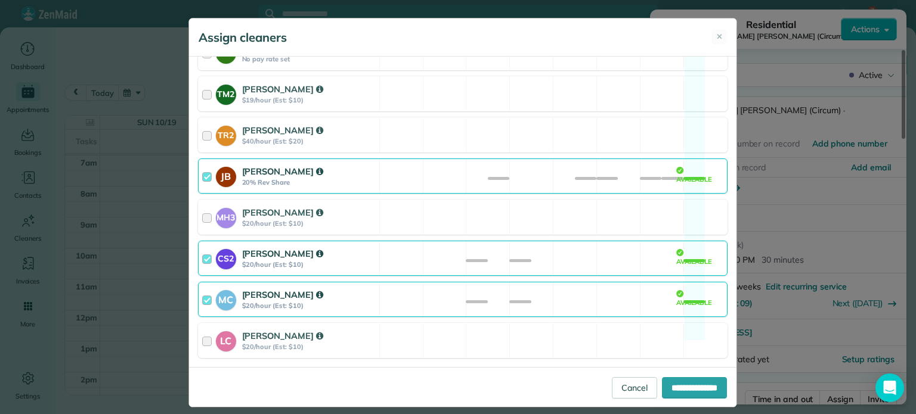
click at [499, 241] on div "CS2 Cristina Sainz $20/hour (Est: $10) Available" at bounding box center [463, 258] width 530 height 35
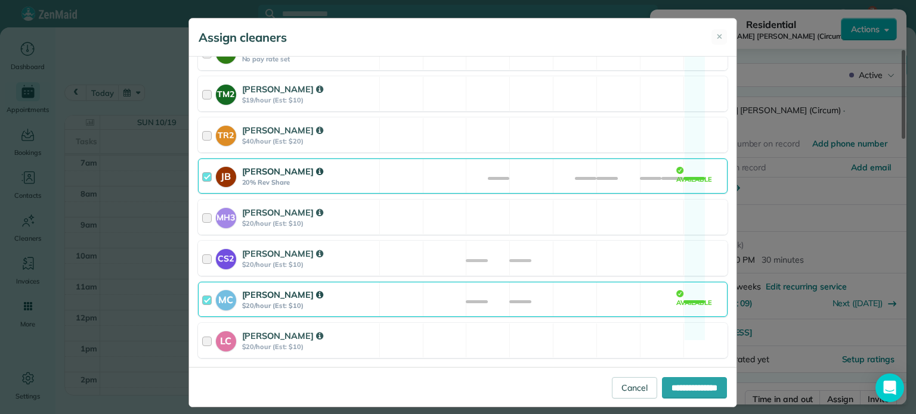
click at [572, 282] on div "MC Mayra Cota $20/hour (Est: $10) Available" at bounding box center [463, 299] width 530 height 35
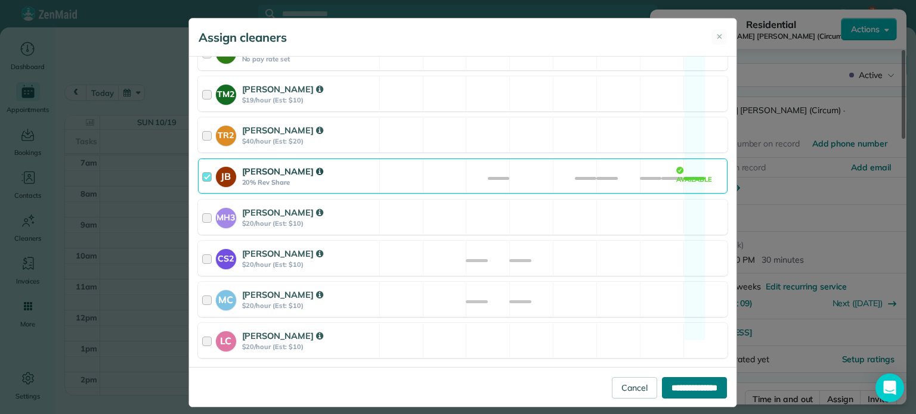
click at [688, 386] on input "**********" at bounding box center [694, 387] width 65 height 21
type input "**********"
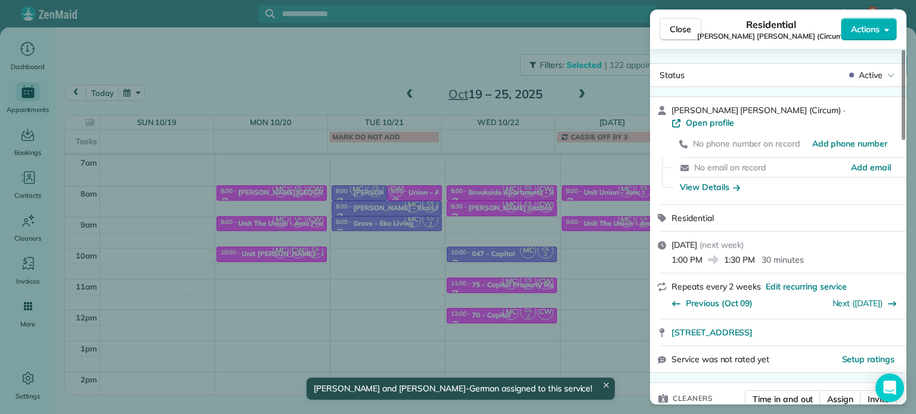
click at [603, 273] on div "Close Residential Margaret Anne (Circum) Actions Status Active Margaret Anne (C…" at bounding box center [458, 207] width 916 height 414
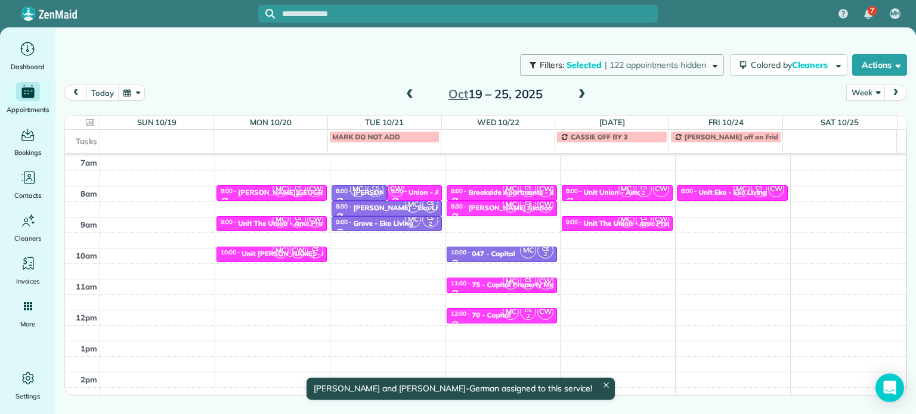
click at [679, 72] on button "Filters: Selected | 122 appointments hidden" at bounding box center [622, 64] width 204 height 21
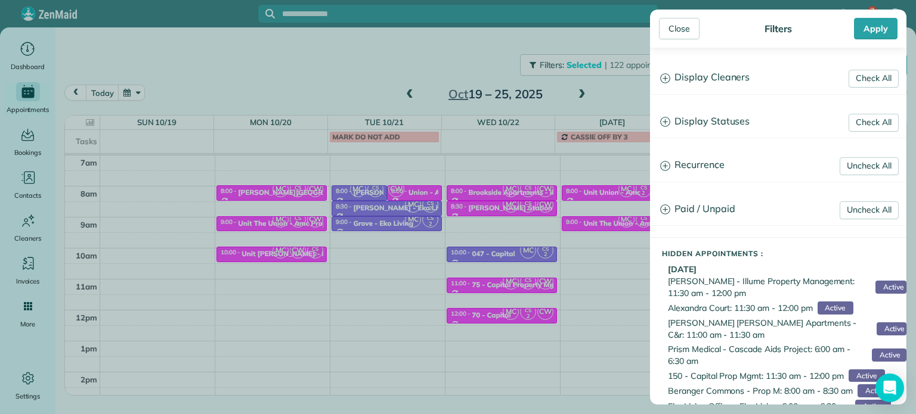
click at [746, 83] on h3 "Display Cleaners" at bounding box center [778, 78] width 255 height 30
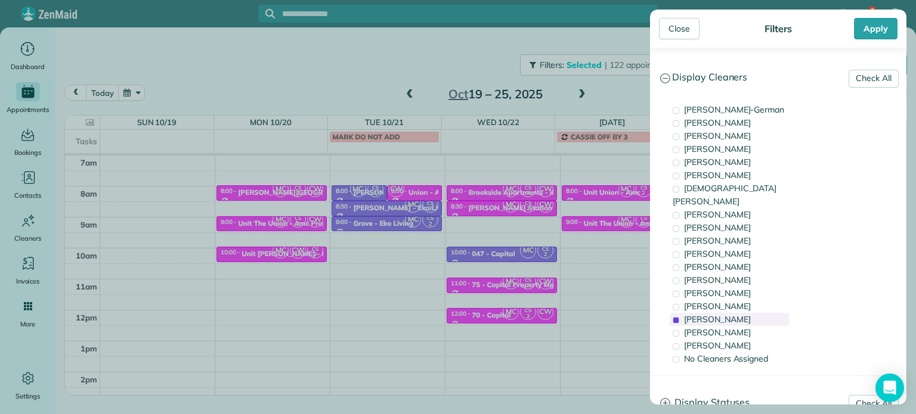
click at [720, 314] on span "Cristina Sainz" at bounding box center [717, 319] width 67 height 11
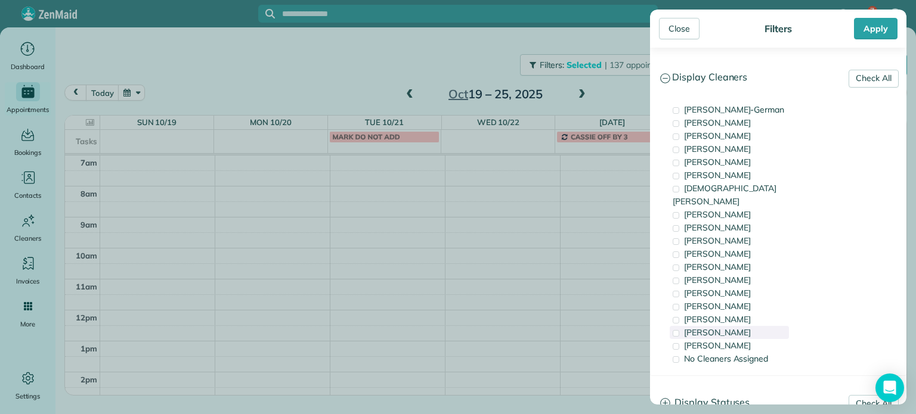
click at [725, 327] on span "Mayra Cota" at bounding box center [717, 332] width 67 height 11
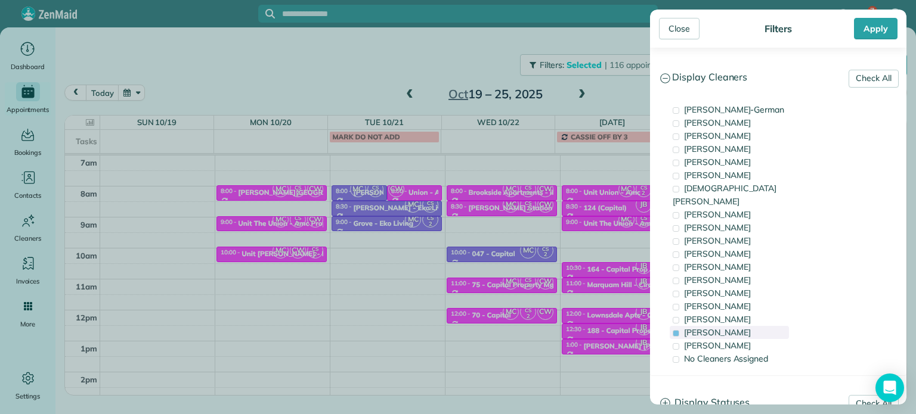
click at [725, 327] on span "Mayra Cota" at bounding box center [717, 332] width 67 height 11
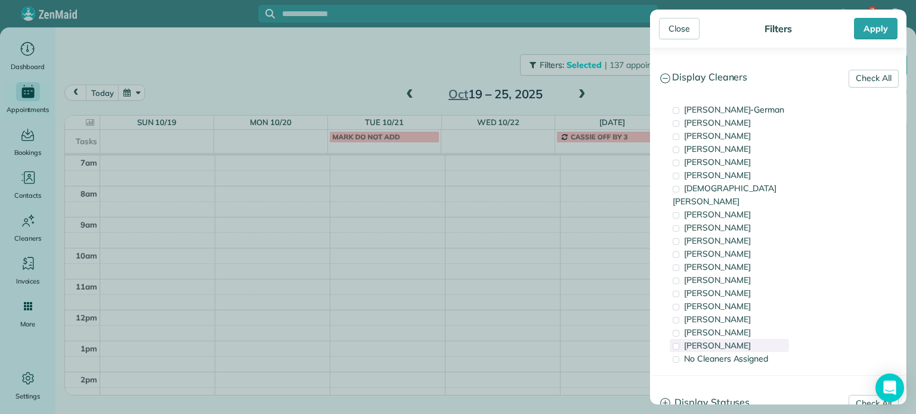
click at [731, 340] on span "Laura Chavez" at bounding box center [717, 345] width 67 height 11
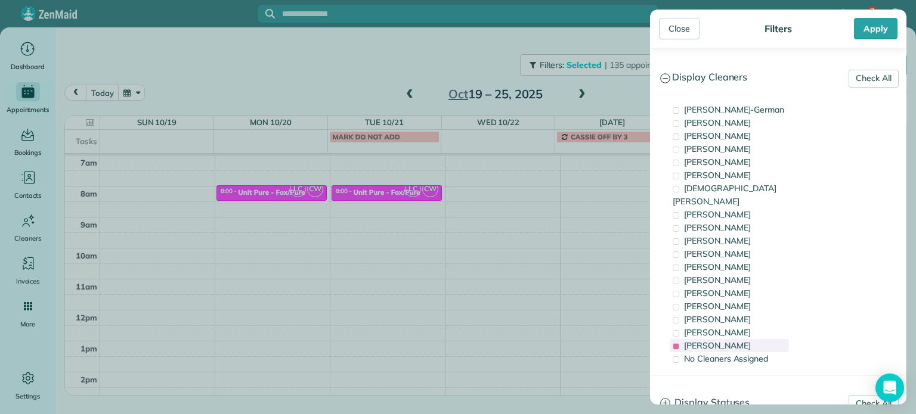
click at [731, 340] on span "Laura Chavez" at bounding box center [717, 345] width 67 height 11
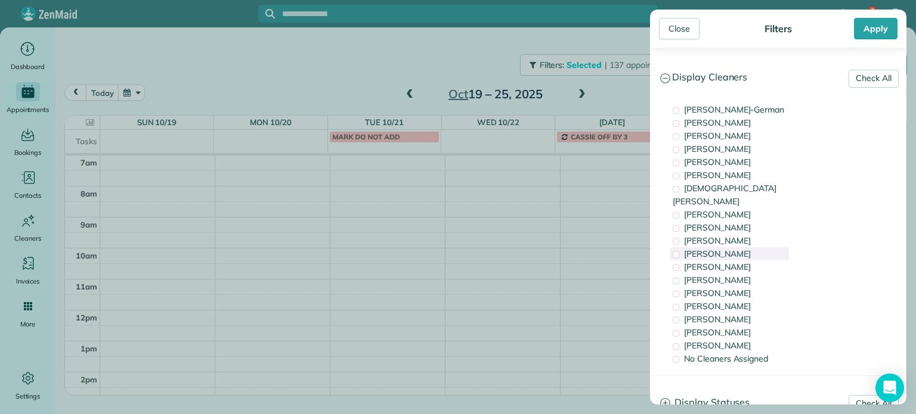
click at [733, 247] on div "Cyndi Holm" at bounding box center [729, 253] width 119 height 13
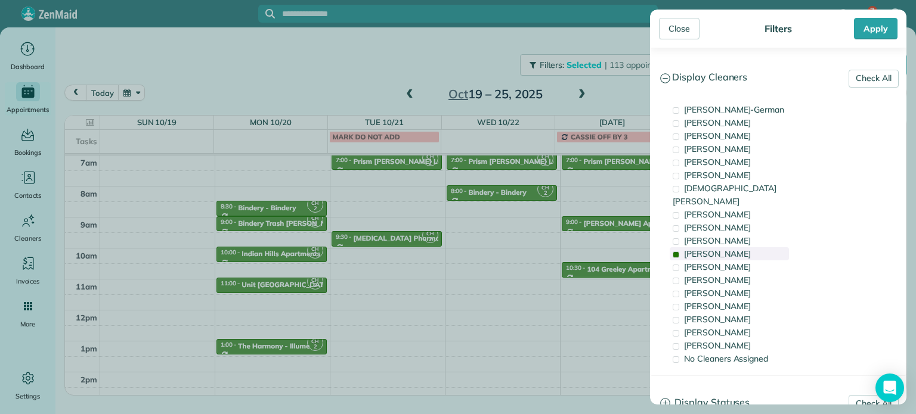
click at [733, 247] on div "Cyndi Holm" at bounding box center [729, 253] width 119 height 13
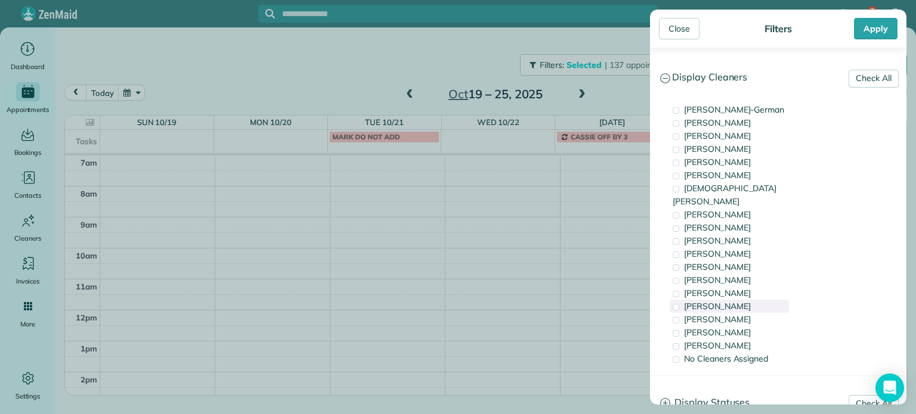
click at [730, 301] on span "Meralda Harris" at bounding box center [717, 306] width 67 height 11
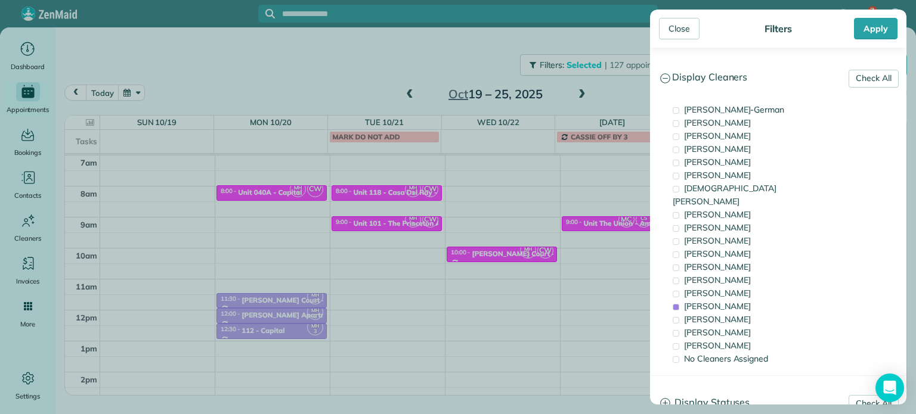
drag, startPoint x: 601, startPoint y: 287, endPoint x: 612, endPoint y: 281, distance: 12.0
click at [600, 287] on div "Close Filters Apply Check All Display Cleaners Christina Wright-German Cassie F…" at bounding box center [458, 207] width 916 height 414
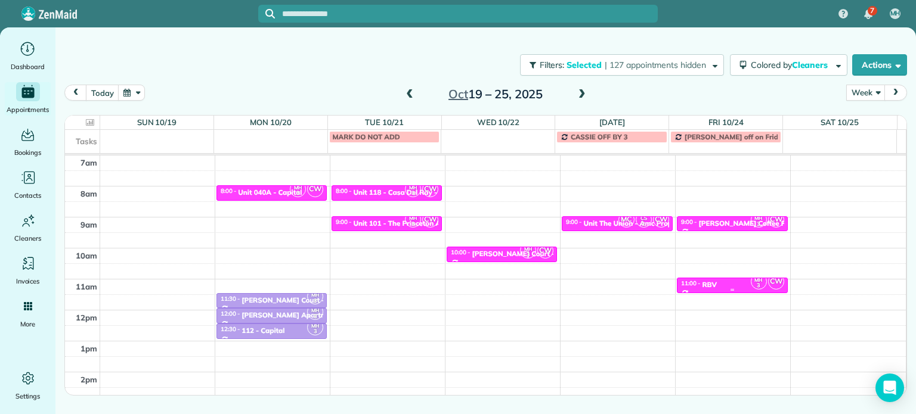
click at [718, 286] on div "11:00 - 11:30 RBV" at bounding box center [731, 285] width 103 height 10
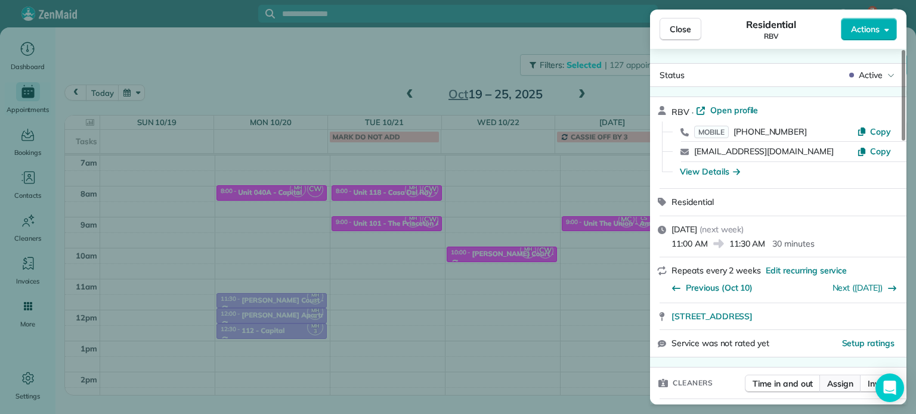
click at [847, 382] on span "Assign" at bounding box center [840, 384] width 26 height 12
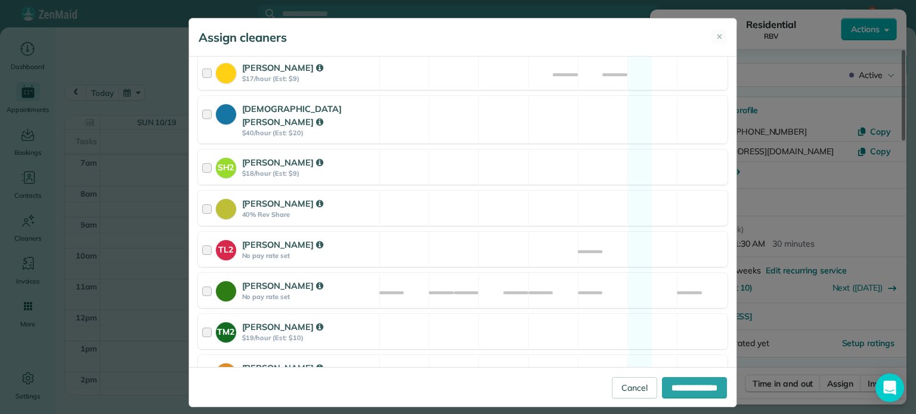
scroll to position [596, 0]
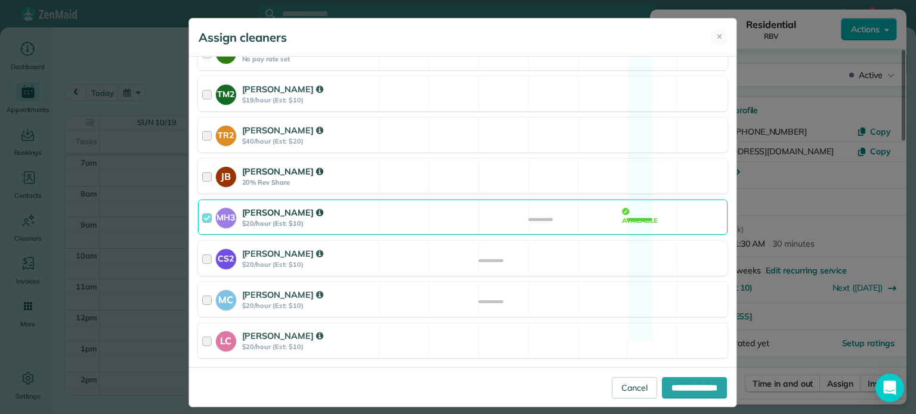
click at [527, 162] on div "JB Julia Brown 20% Rev Share Available" at bounding box center [463, 176] width 530 height 35
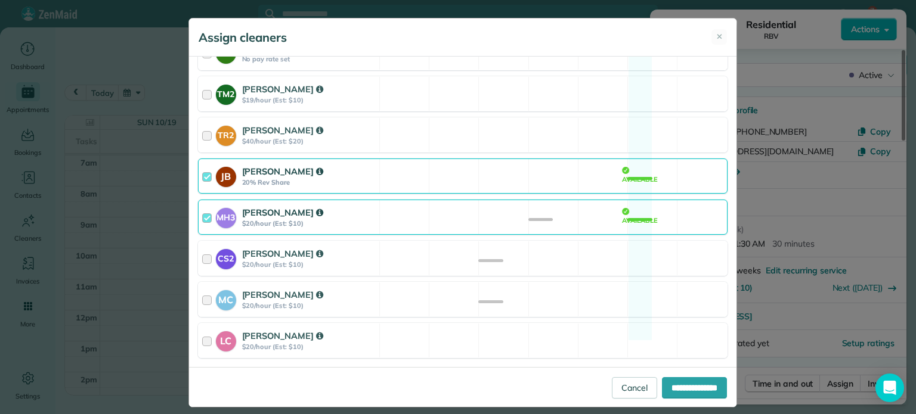
click at [549, 200] on div "MH3 Meralda Harris $20/hour (Est: $10) Available" at bounding box center [463, 217] width 530 height 35
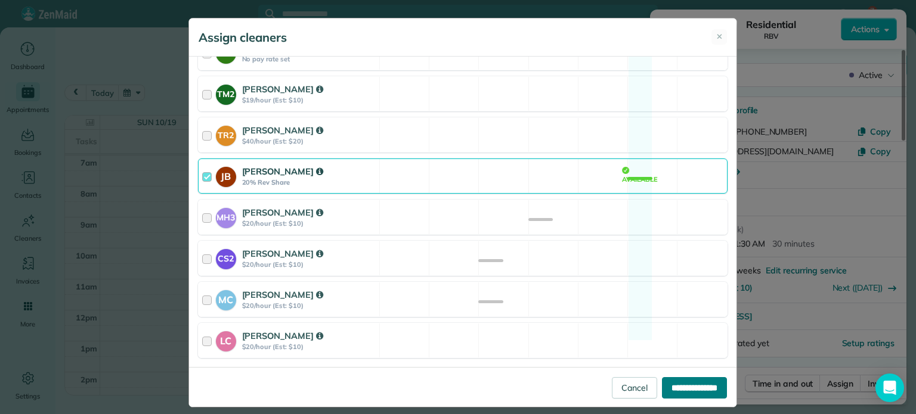
click at [710, 386] on input "**********" at bounding box center [694, 387] width 65 height 21
type input "**********"
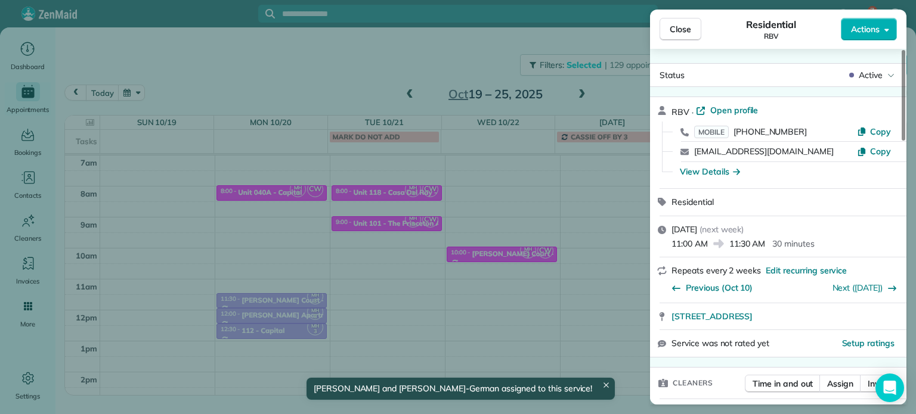
click at [462, 52] on div "Close Residential RBV Actions Status Active RBV · Open profile MOBILE (503) 422…" at bounding box center [458, 207] width 916 height 414
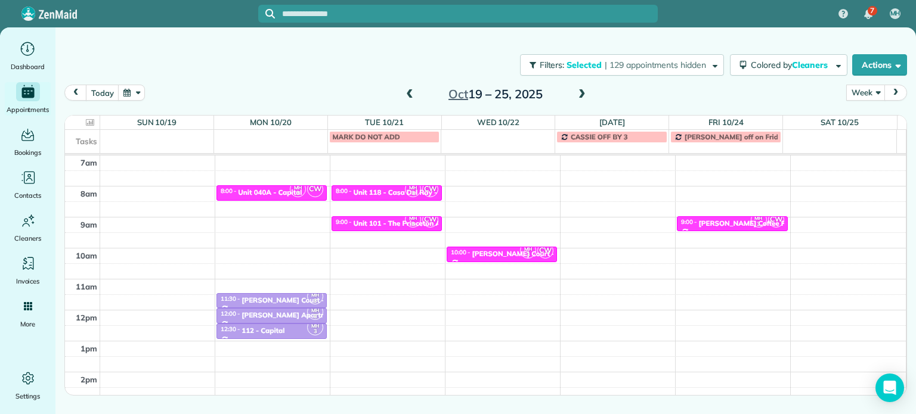
click at [577, 90] on span at bounding box center [581, 94] width 13 height 11
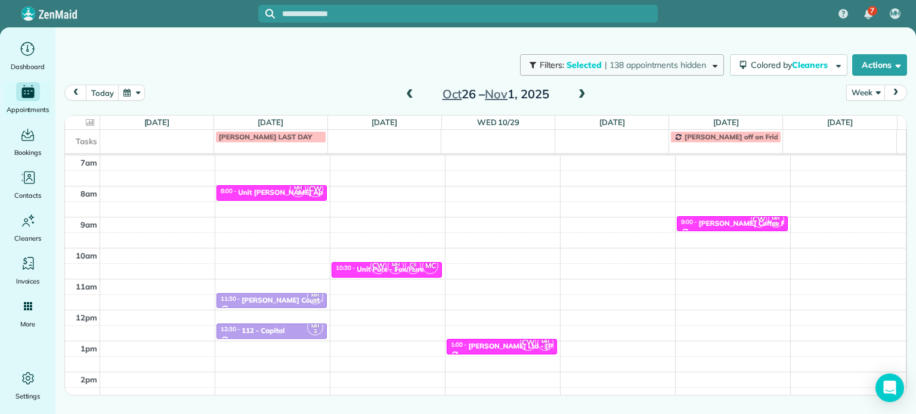
click at [671, 64] on span "| 138 appointments hidden" at bounding box center [655, 65] width 101 height 11
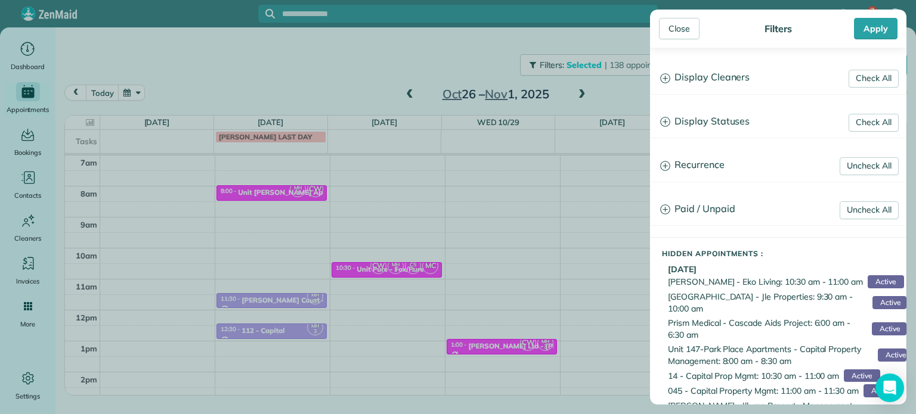
click at [692, 82] on h3 "Display Cleaners" at bounding box center [778, 78] width 255 height 30
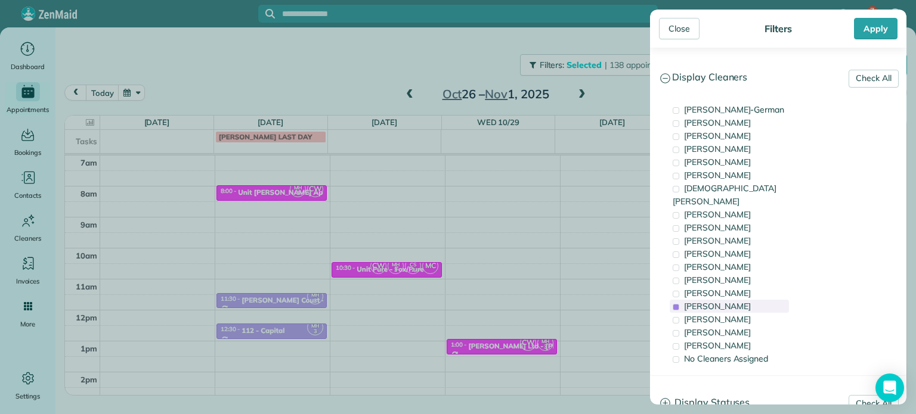
click at [732, 301] on span "Meralda Harris" at bounding box center [717, 306] width 67 height 11
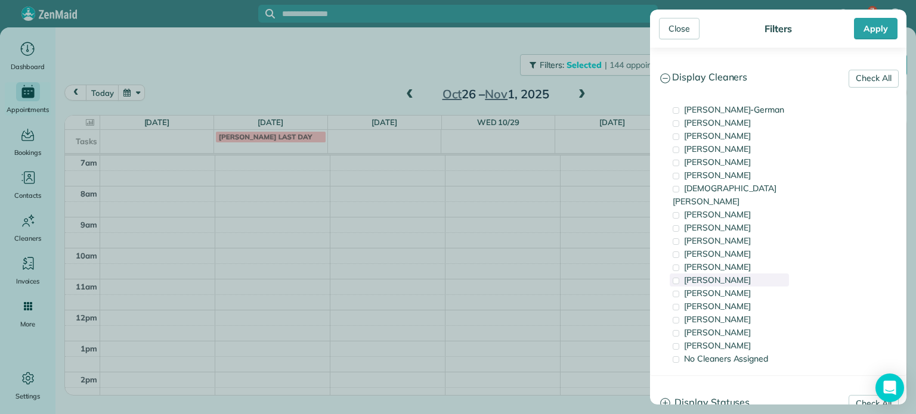
click at [732, 274] on div "Tammi Rue" at bounding box center [729, 280] width 119 height 13
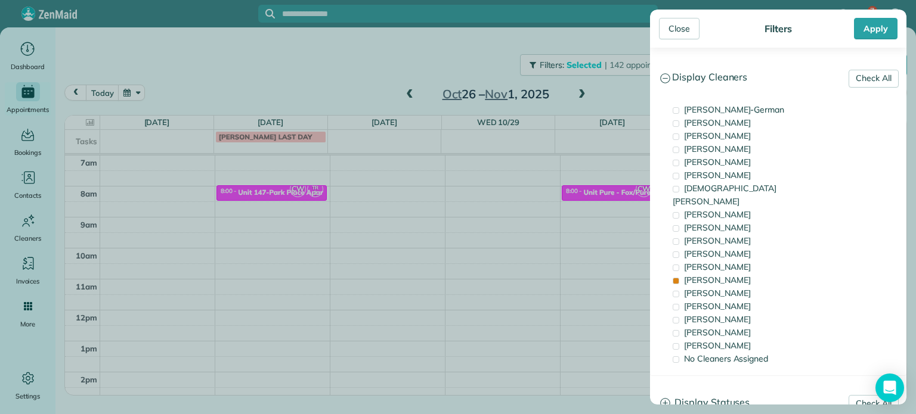
click at [346, 213] on div "Close Filters Apply Check All Display Cleaners Christina Wright-German Cassie F…" at bounding box center [458, 207] width 916 height 414
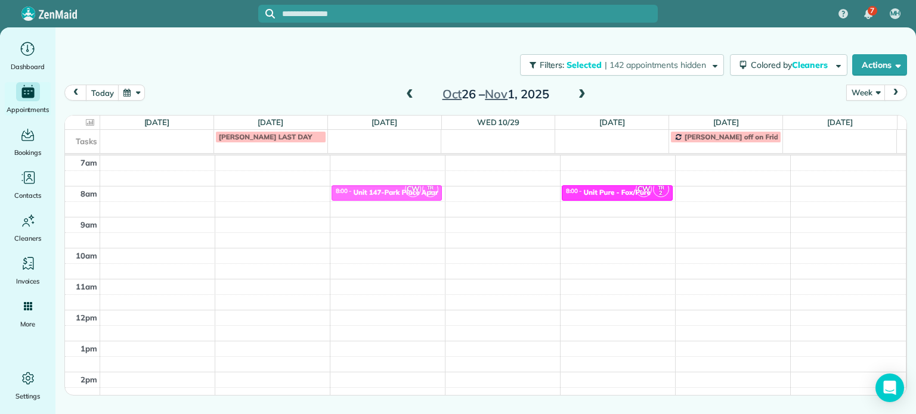
drag, startPoint x: 305, startPoint y: 192, endPoint x: 388, endPoint y: 193, distance: 82.9
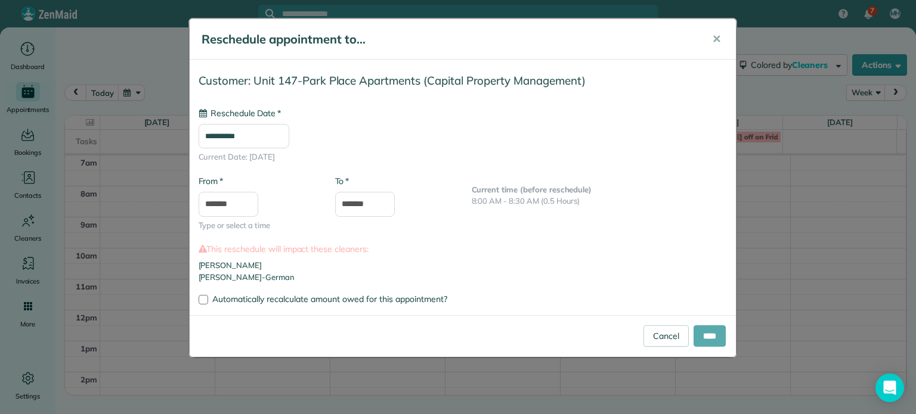
type input "**********"
click at [710, 333] on input "****" at bounding box center [710, 336] width 32 height 21
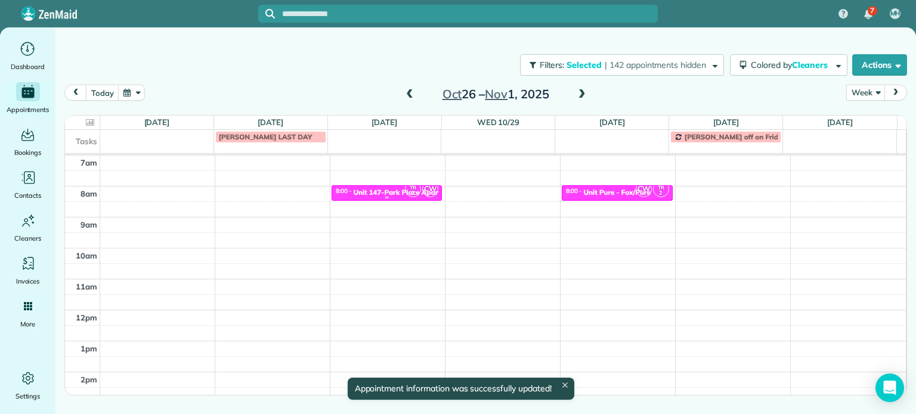
click at [404, 187] on div "TR 2 CW" at bounding box center [421, 189] width 35 height 17
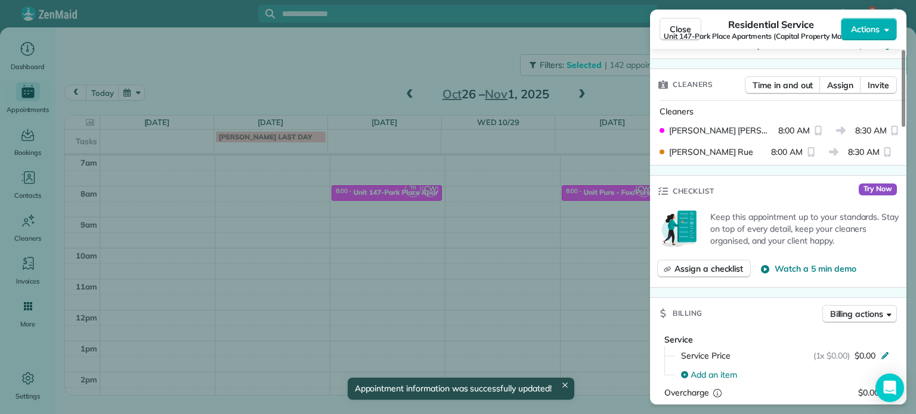
scroll to position [1016, 0]
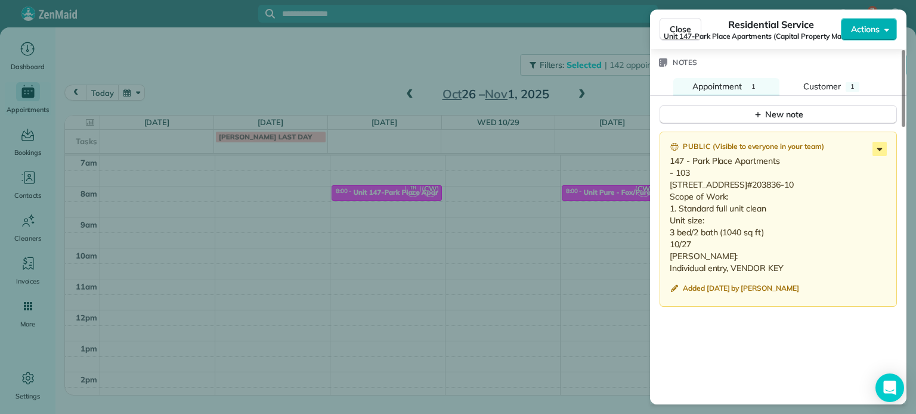
click at [883, 144] on icon at bounding box center [879, 149] width 14 height 14
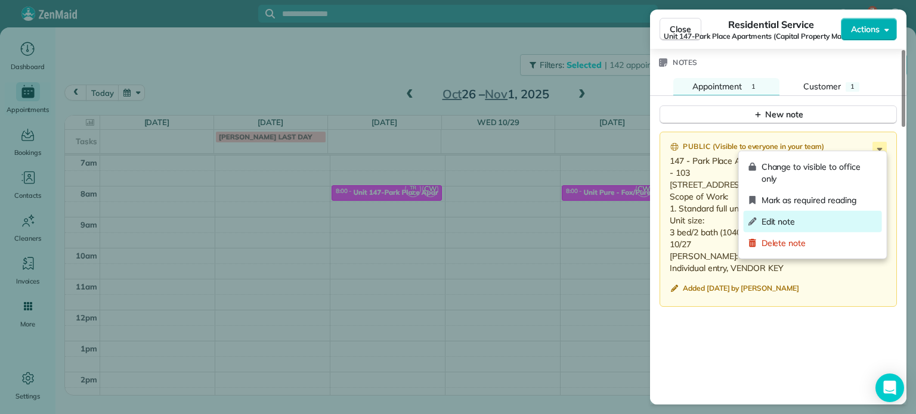
click at [838, 218] on span "Edit note" at bounding box center [819, 222] width 116 height 12
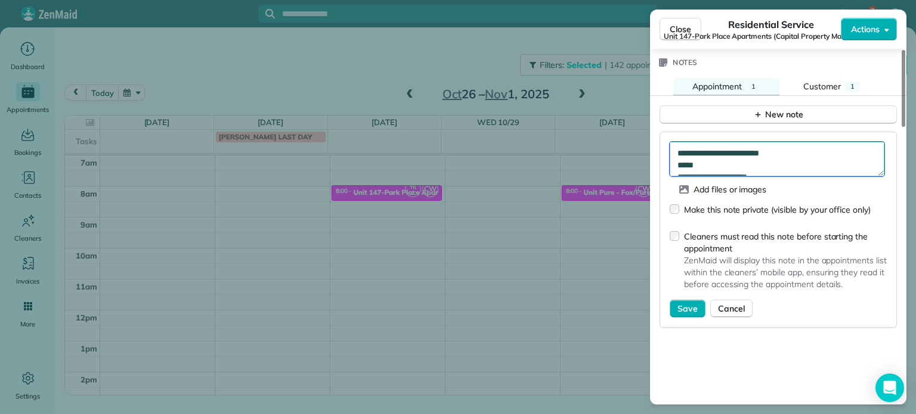
click at [815, 154] on textarea "**********" at bounding box center [777, 159] width 215 height 35
type textarea "**********"
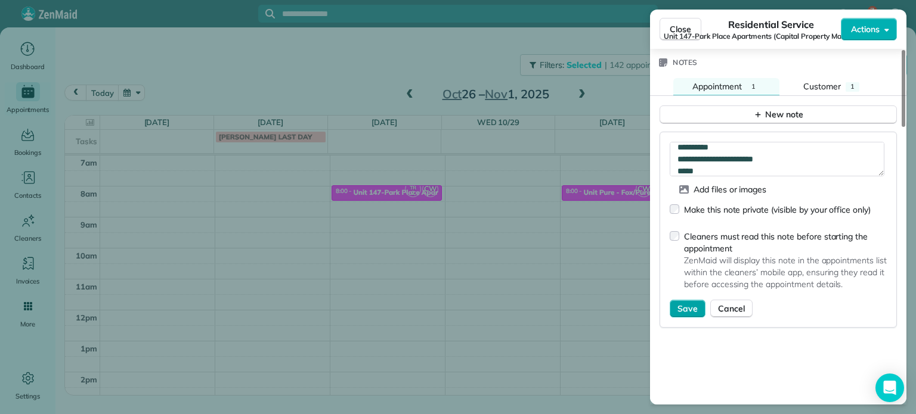
click at [690, 303] on span "Save" at bounding box center [687, 309] width 20 height 12
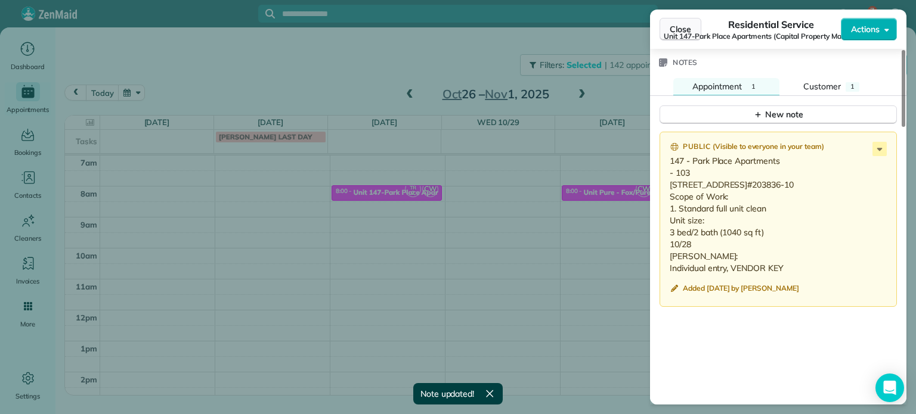
click at [670, 22] on button "Close" at bounding box center [681, 29] width 42 height 23
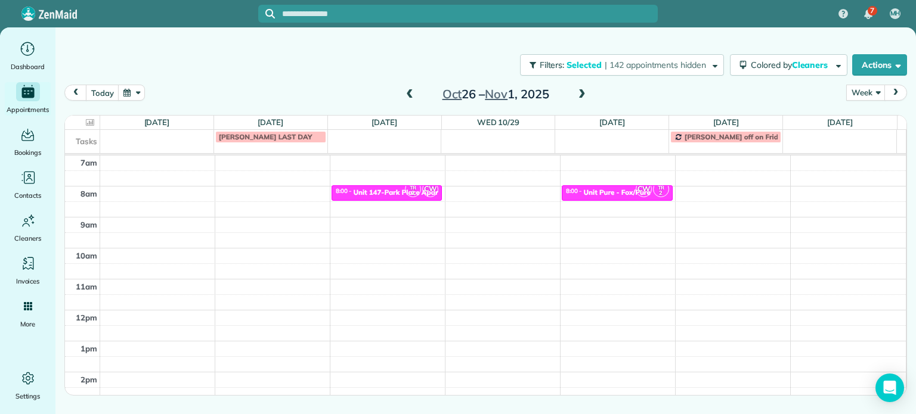
click at [414, 97] on span at bounding box center [409, 94] width 13 height 11
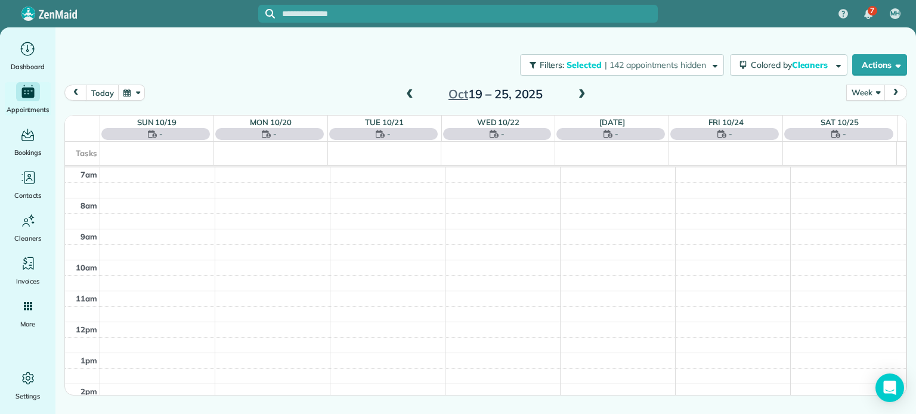
click at [414, 97] on span at bounding box center [409, 94] width 13 height 11
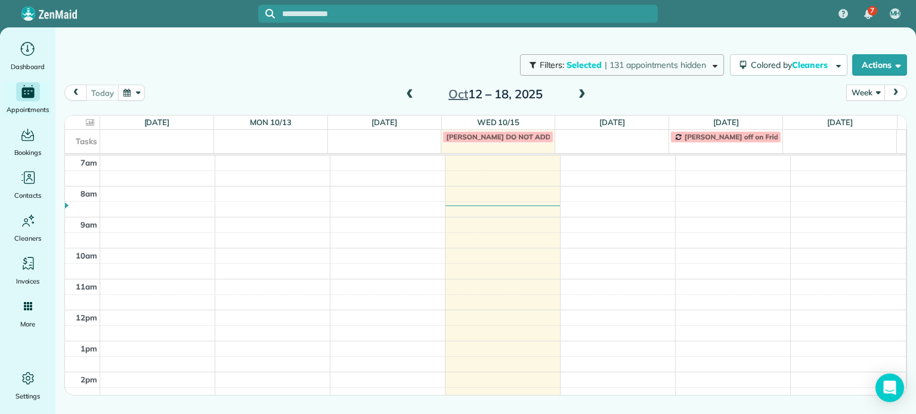
click at [634, 71] on button "Filters: Selected | 131 appointments hidden" at bounding box center [622, 64] width 204 height 21
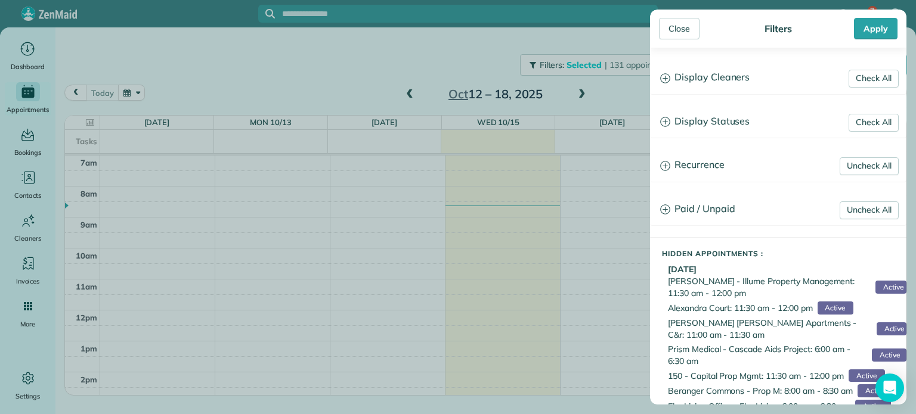
click at [710, 82] on h3 "Display Cleaners" at bounding box center [778, 78] width 255 height 30
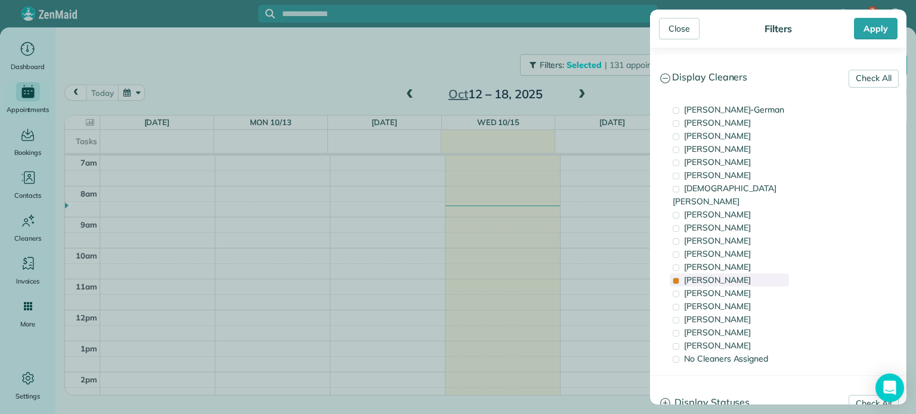
click at [723, 275] on span "Tammi Rue" at bounding box center [717, 280] width 67 height 11
click at [727, 301] on span "Mayra Cota" at bounding box center [717, 306] width 67 height 11
click at [737, 314] on span "Meralda Harris" at bounding box center [717, 319] width 67 height 11
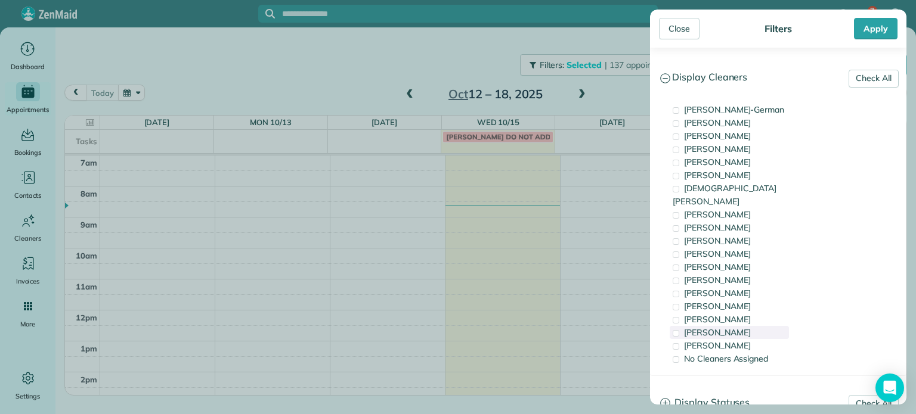
click at [742, 326] on div "Laura Chavez" at bounding box center [729, 332] width 119 height 13
click at [321, 30] on div "Close Filters Apply Check All Display Cleaners Christina Wright-German Cassie F…" at bounding box center [458, 207] width 916 height 414
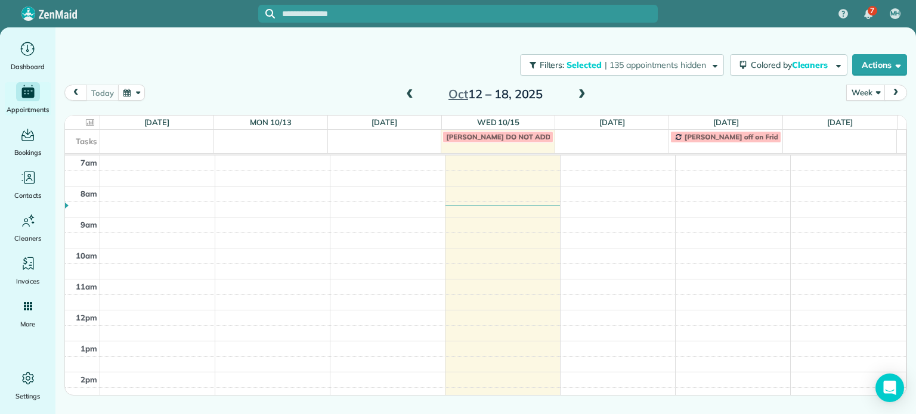
click at [415, 92] on span at bounding box center [409, 94] width 13 height 11
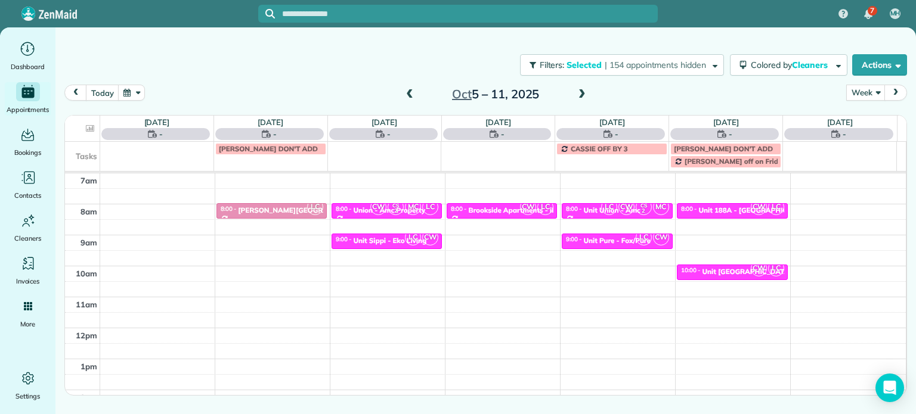
click at [575, 95] on span at bounding box center [581, 94] width 13 height 11
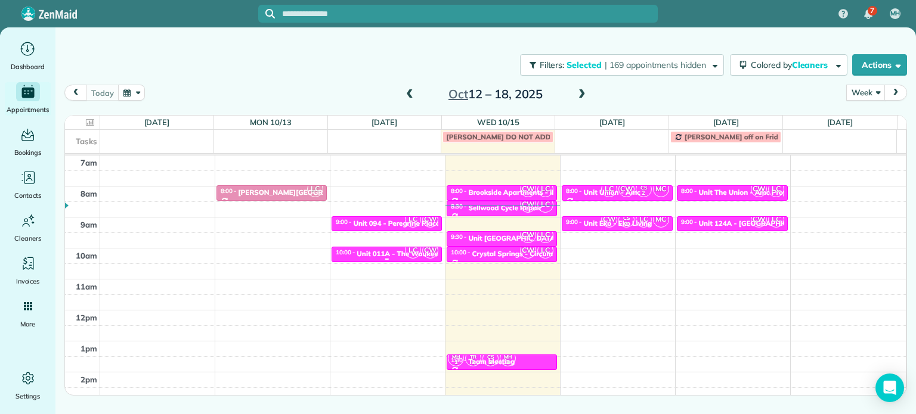
click at [386, 250] on div "Unit 011A - The Waukeena - Capital" at bounding box center [417, 254] width 120 height 8
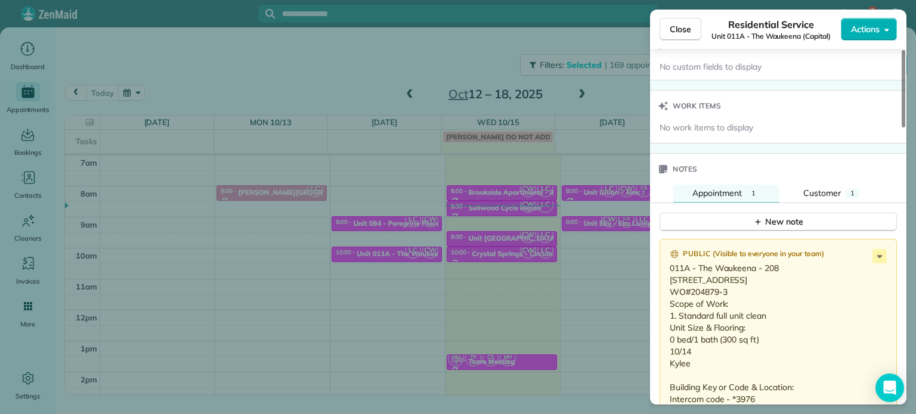
scroll to position [957, 0]
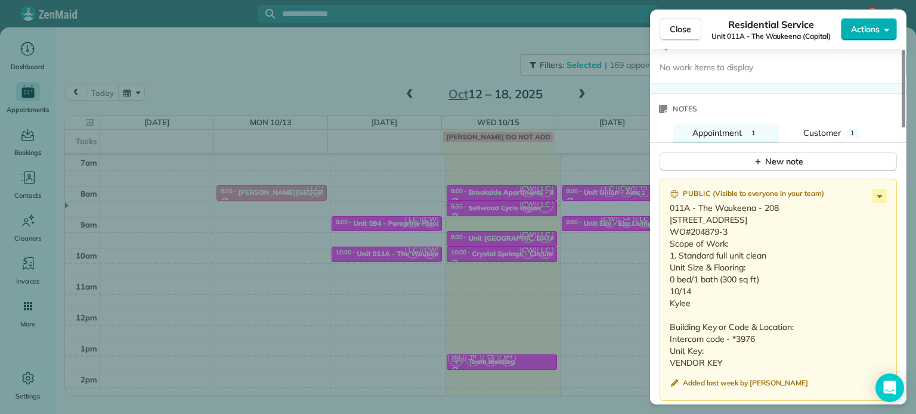
click at [492, 177] on div "Close Residential Service Unit 011A - The Waukeena (Capital) Actions Status Act…" at bounding box center [458, 207] width 916 height 414
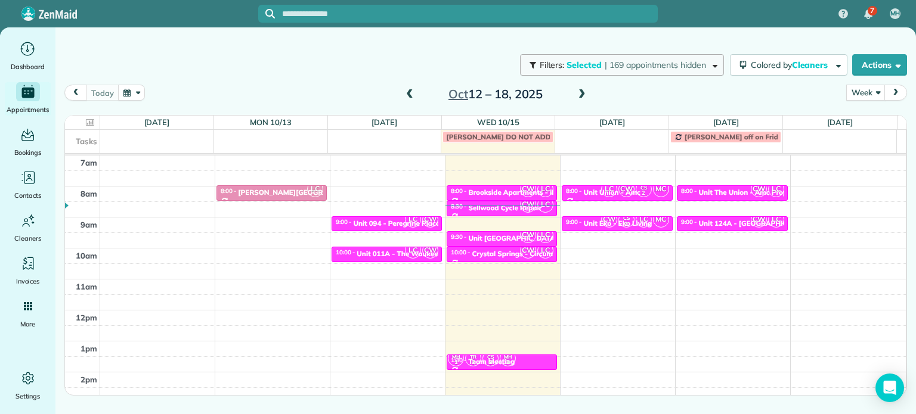
click at [637, 72] on button "Filters: Selected | 169 appointments hidden" at bounding box center [622, 64] width 204 height 21
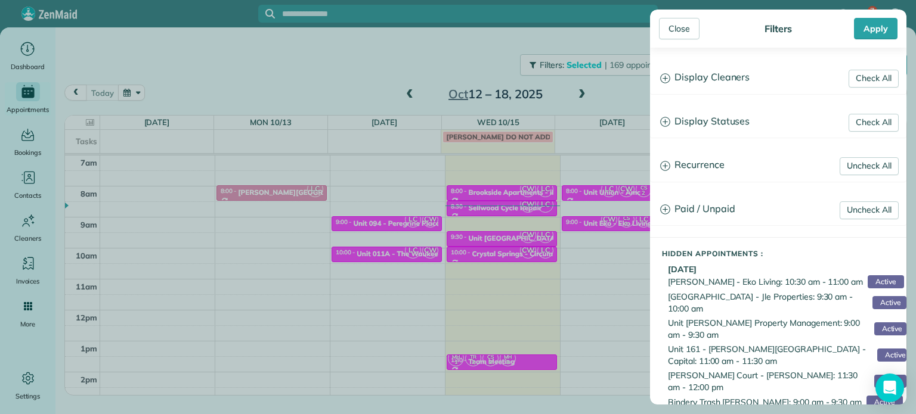
click at [691, 82] on h3 "Display Cleaners" at bounding box center [778, 78] width 255 height 30
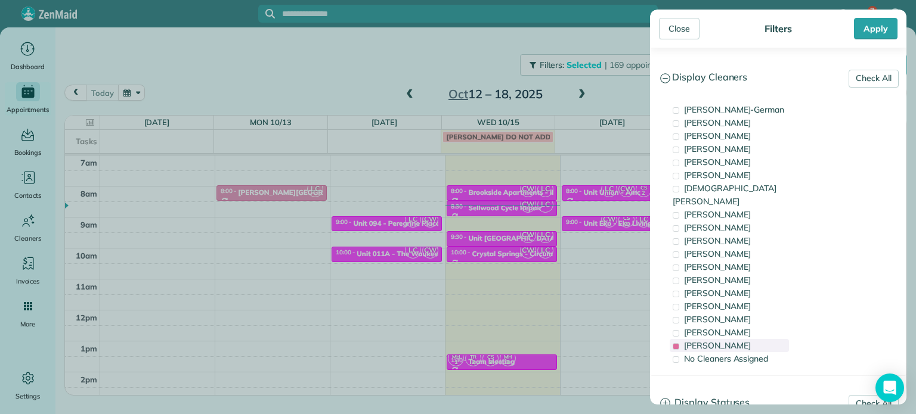
click at [732, 340] on span "Laura Chavez" at bounding box center [717, 345] width 67 height 11
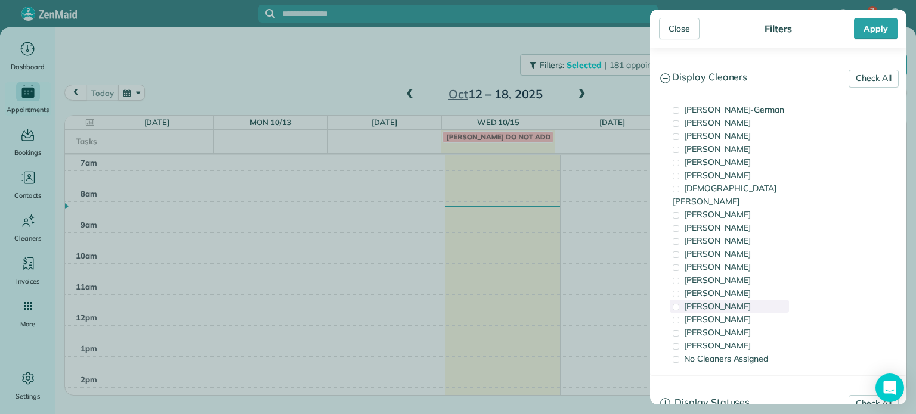
click at [732, 301] on span "Meralda Harris" at bounding box center [717, 306] width 67 height 11
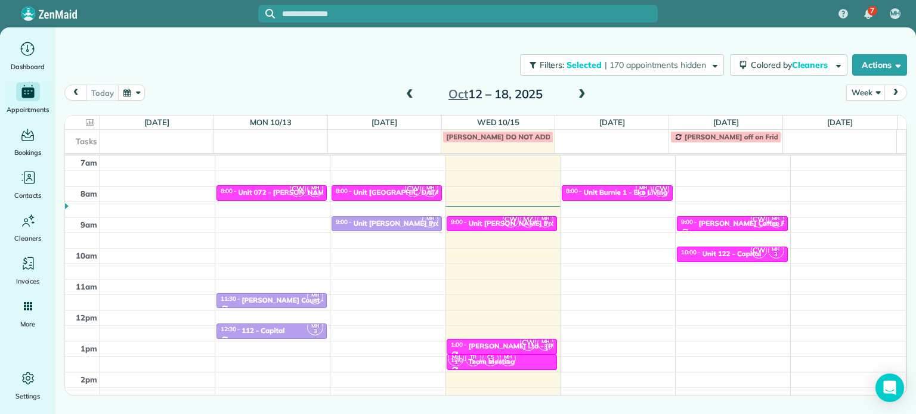
click at [535, 250] on div "Close Filters Apply Check All Display Cleaners Christina Wright-German Cassie F…" at bounding box center [458, 207] width 916 height 414
click at [503, 224] on span "CW" at bounding box center [511, 220] width 16 height 16
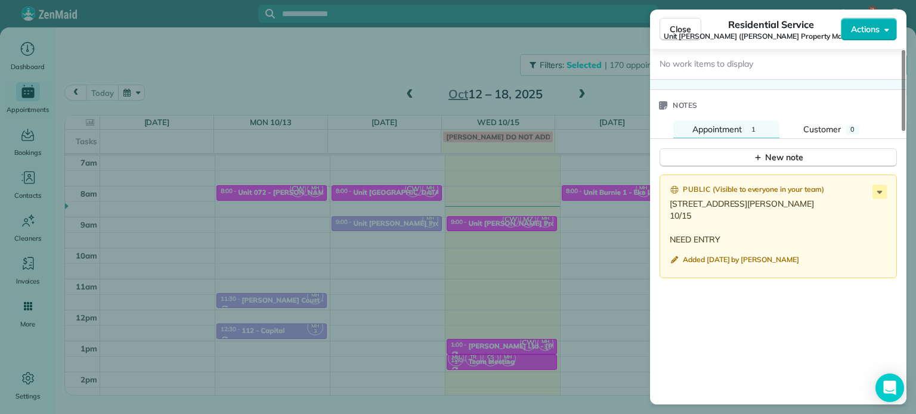
scroll to position [1016, 0]
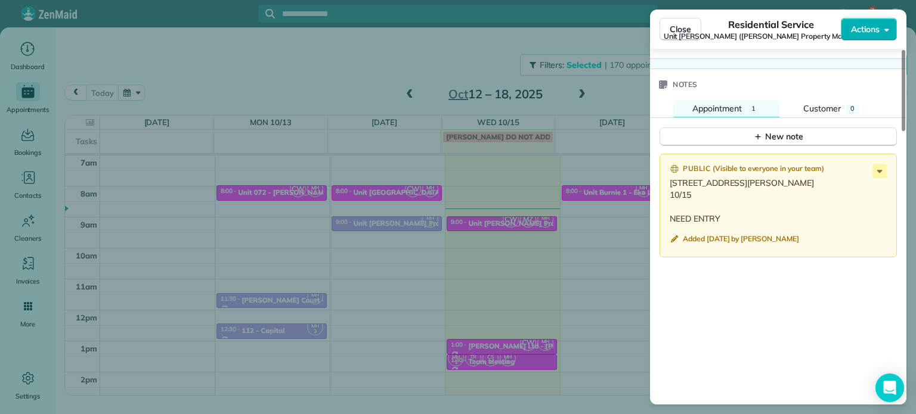
click at [444, 213] on div "Close Residential Service Unit LongStreet (Longstreet Property Management) Acti…" at bounding box center [458, 207] width 916 height 414
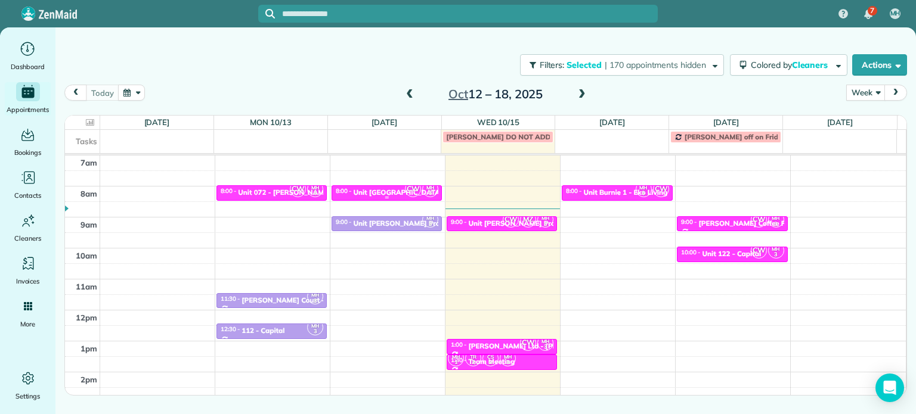
click at [386, 187] on div "8:00 - 8:30 Unit Eastgate Station - Quantum" at bounding box center [386, 192] width 103 height 10
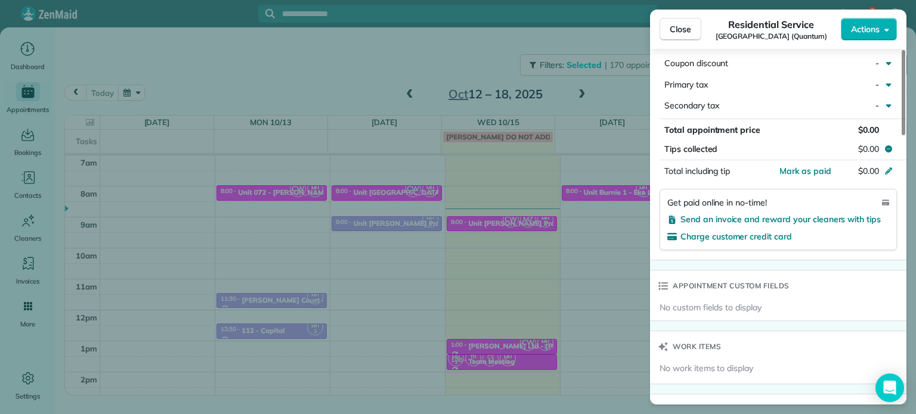
scroll to position [719, 0]
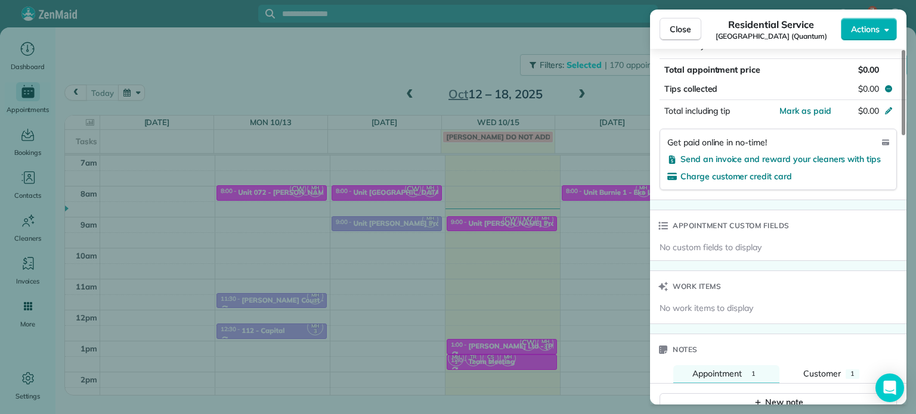
click at [315, 216] on div "Close Residential Service Unit Eastgate Station (Quantum) Actions Status Active…" at bounding box center [458, 207] width 916 height 414
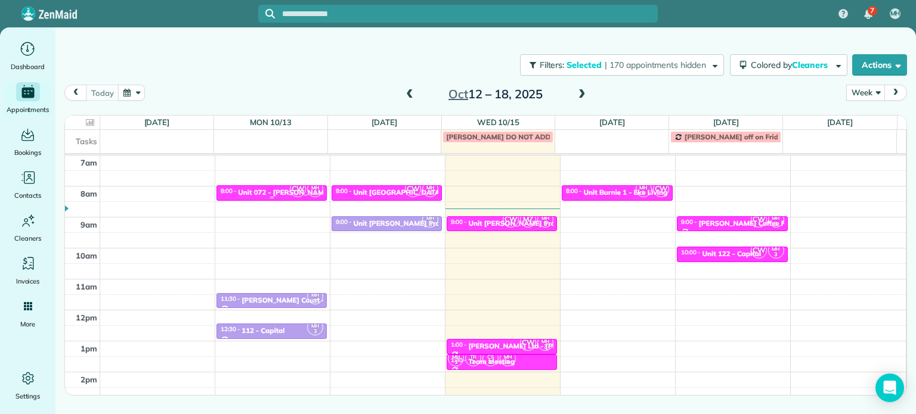
click at [286, 188] on div "Unit 072 - Caruso Manor - Capital" at bounding box center [336, 192] width 197 height 8
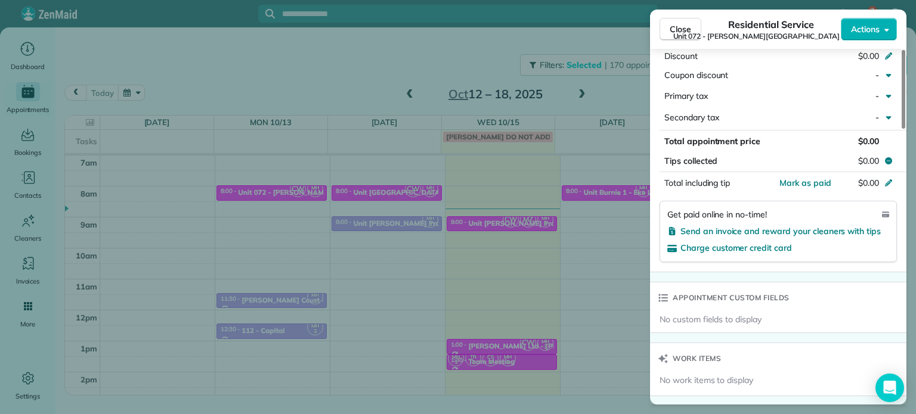
scroll to position [954, 0]
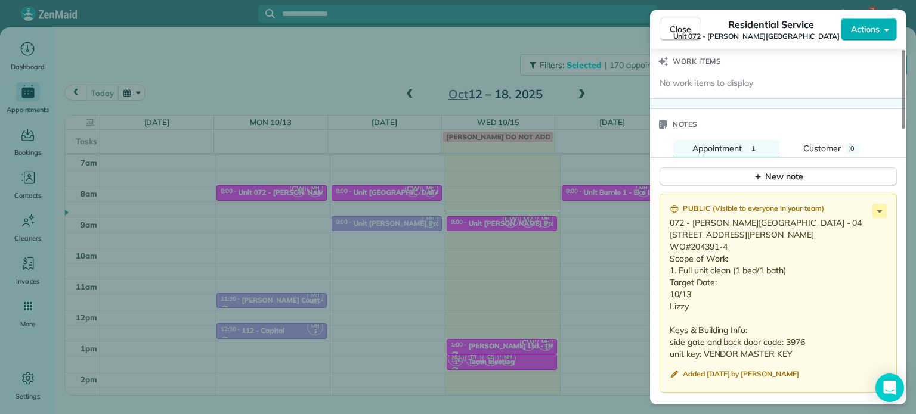
click at [590, 65] on div "Close Residential Service Unit 072 - Caruso Manor (Capital) Actions Status Acti…" at bounding box center [458, 207] width 916 height 414
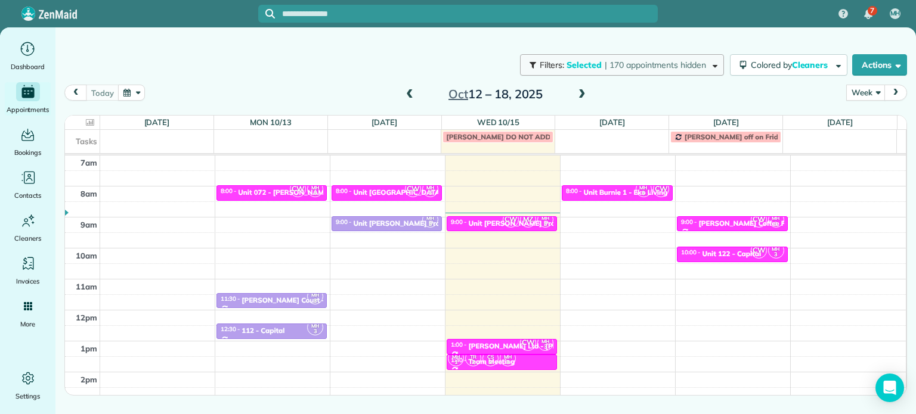
click at [600, 66] on span "Filters: Selected | 170 appointments hidden" at bounding box center [623, 65] width 170 height 11
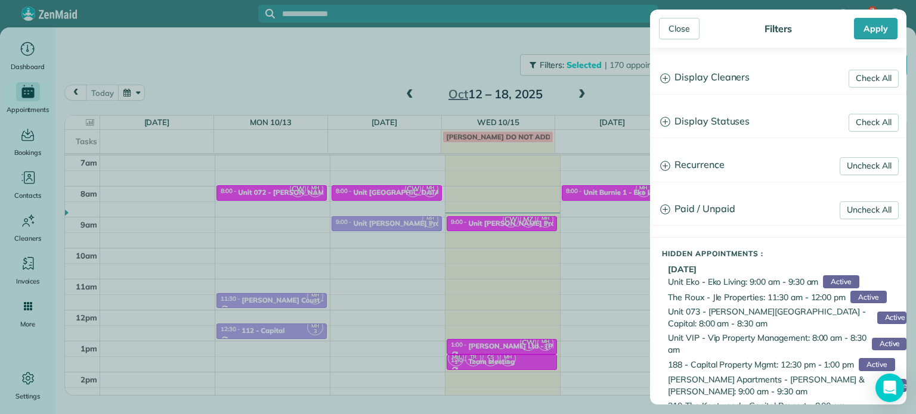
click at [703, 81] on h3 "Display Cleaners" at bounding box center [778, 78] width 255 height 30
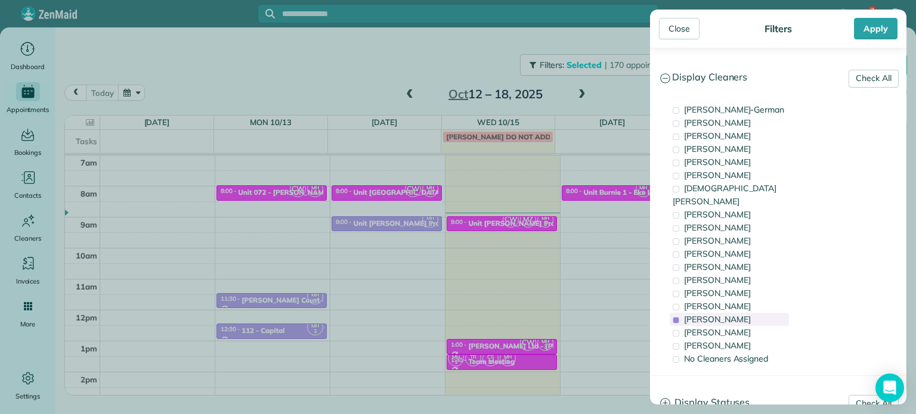
click at [744, 313] on div "Meralda Harris" at bounding box center [729, 319] width 119 height 13
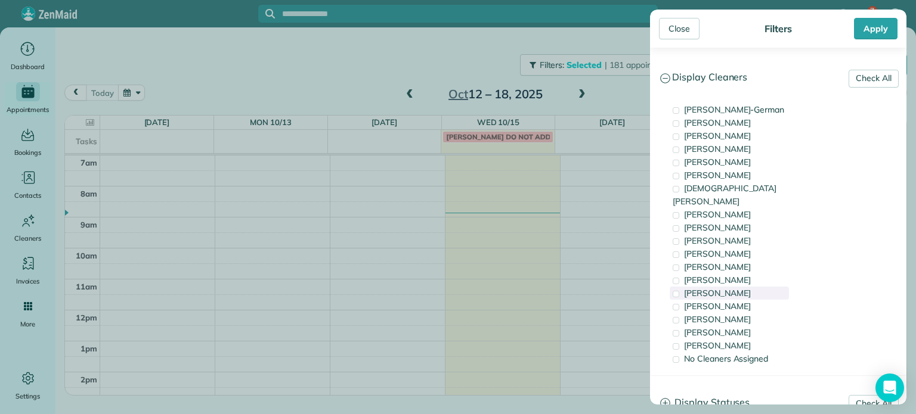
click at [744, 287] on div "Julia Brown" at bounding box center [729, 293] width 119 height 13
click at [745, 274] on div "Tammi Rue" at bounding box center [729, 280] width 119 height 13
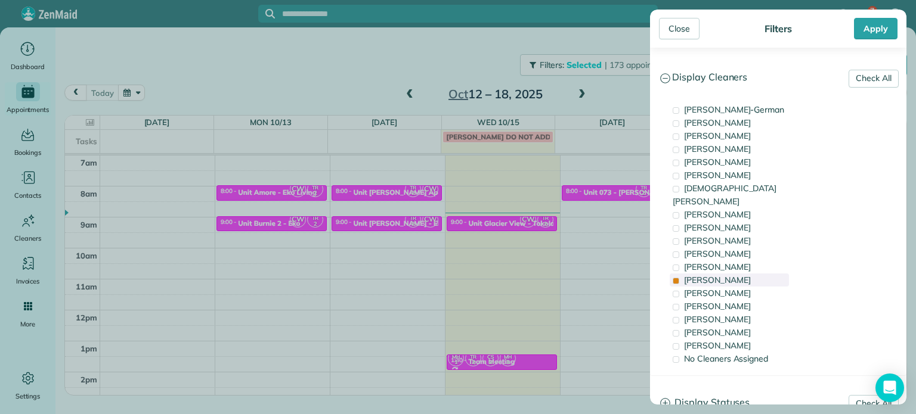
click at [745, 274] on div "Tammi Rue" at bounding box center [729, 280] width 119 height 13
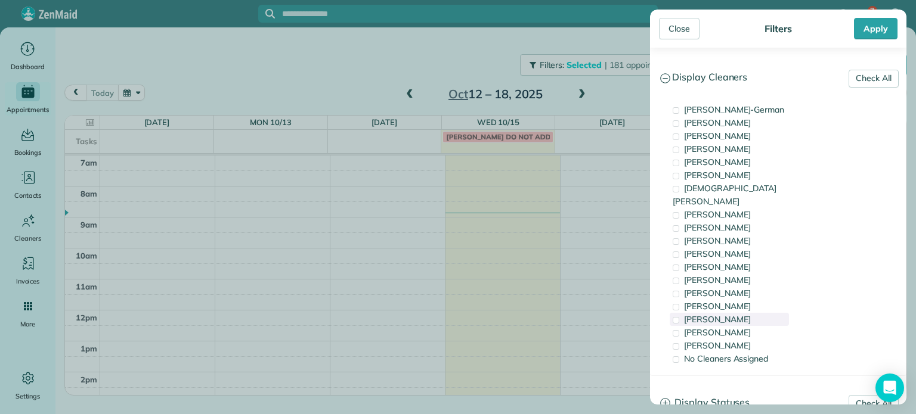
click at [739, 314] on span "Meralda Harris" at bounding box center [717, 319] width 67 height 11
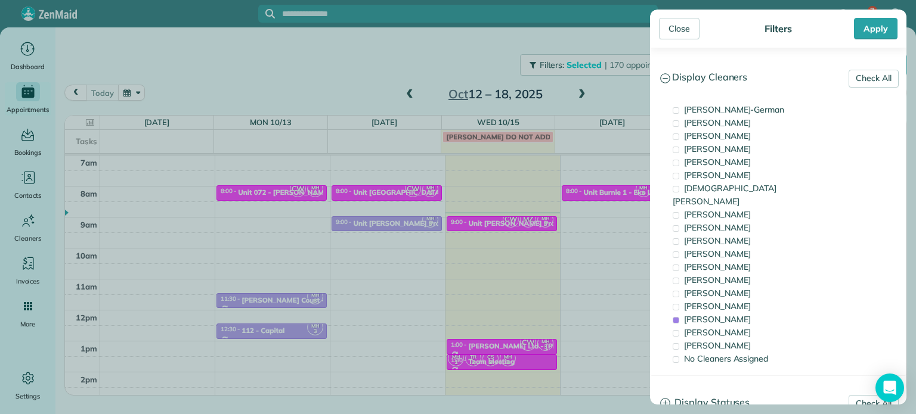
click at [445, 255] on div "Close Filters Apply Check All Display Cleaners Christina Wright-German Cassie F…" at bounding box center [458, 207] width 916 height 414
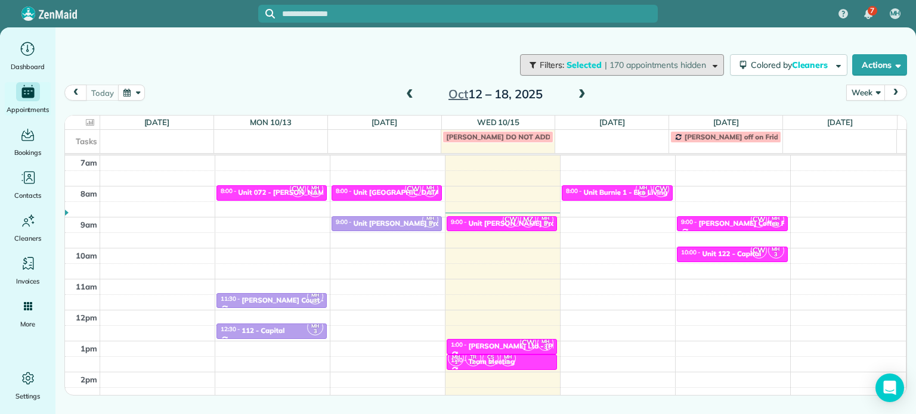
click at [599, 57] on button "Filters: Selected | 170 appointments hidden" at bounding box center [622, 64] width 204 height 21
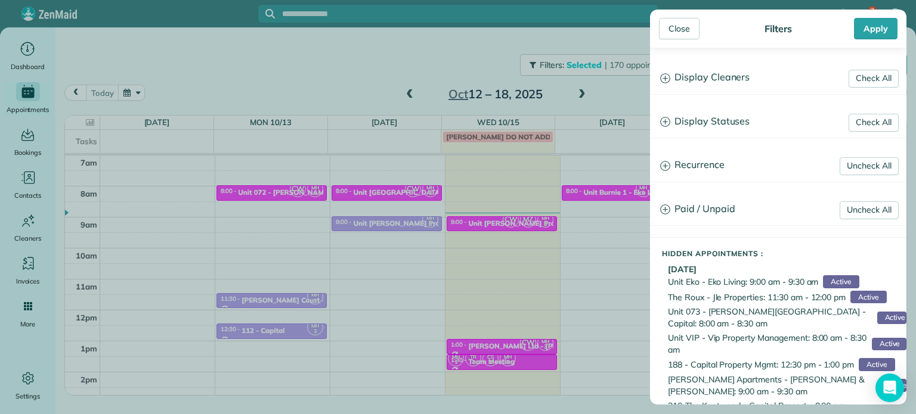
click at [708, 78] on h3 "Display Cleaners" at bounding box center [778, 78] width 255 height 30
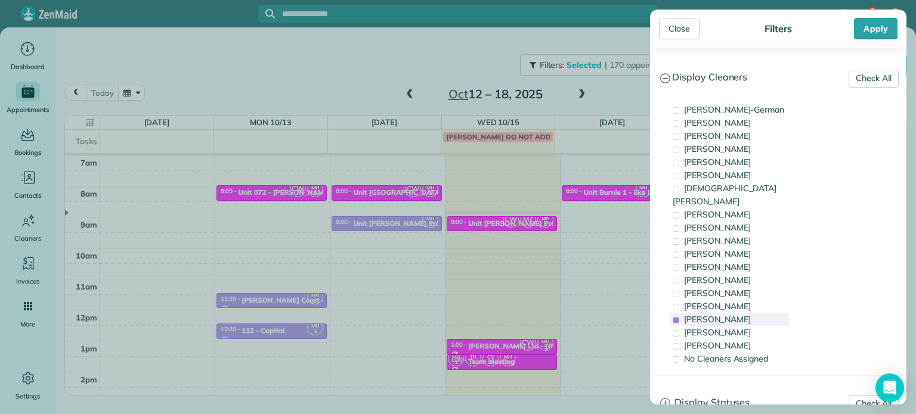
click at [724, 314] on span "Meralda Harris" at bounding box center [717, 319] width 67 height 11
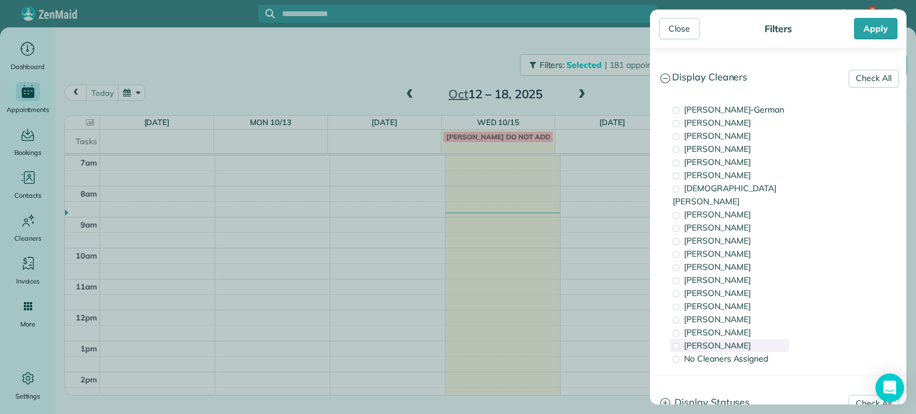
click at [730, 340] on span "Cristina Sainz" at bounding box center [717, 345] width 67 height 11
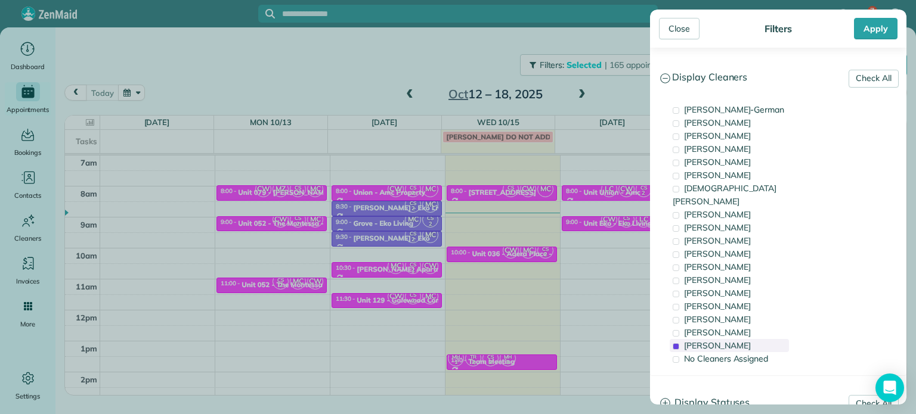
click at [730, 340] on span "Cristina Sainz" at bounding box center [717, 345] width 67 height 11
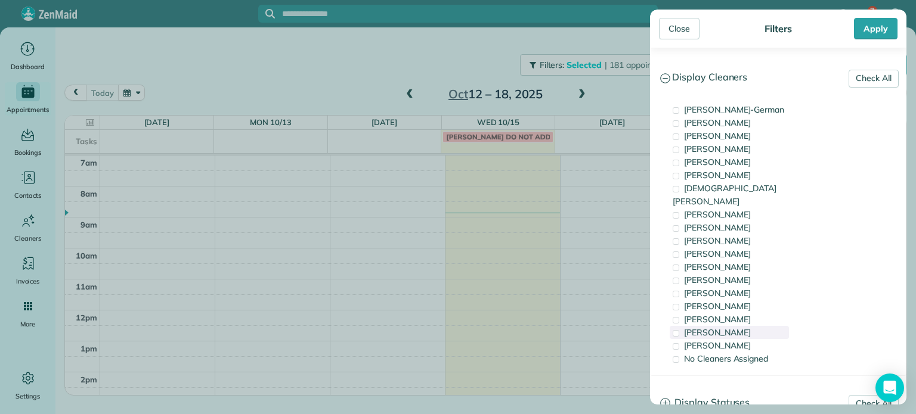
click at [730, 327] on span "Laura Chavez" at bounding box center [717, 332] width 67 height 11
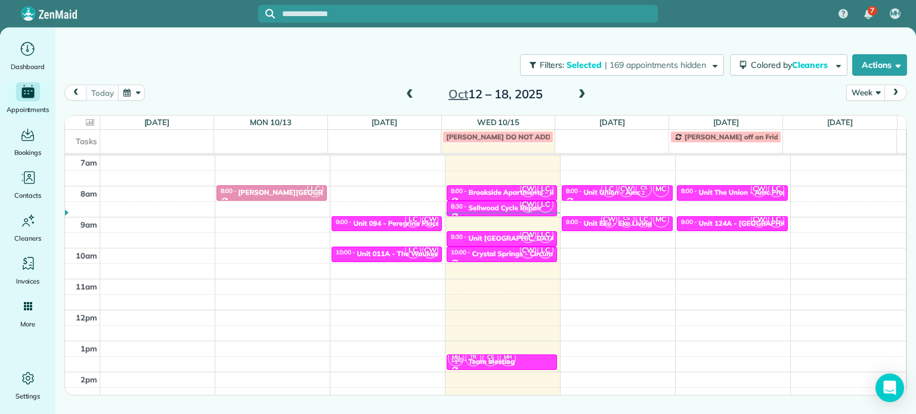
click at [446, 254] on div "Close Filters Apply Check All Display Cleaners Christina Wright-German Cassie F…" at bounding box center [458, 207] width 916 height 414
click at [405, 219] on span "LC" at bounding box center [413, 220] width 16 height 16
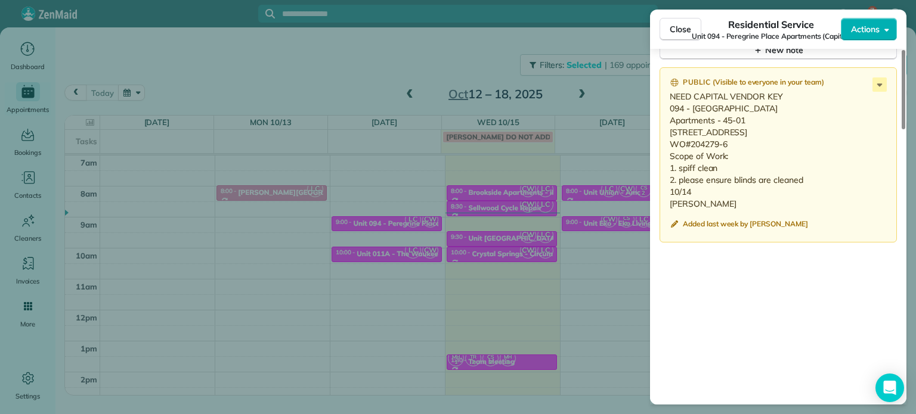
scroll to position [1081, 0]
click at [624, 85] on div "Close Residential Service Unit 094 - Peregrine Place Apartments (Capital) Actio…" at bounding box center [458, 207] width 916 height 414
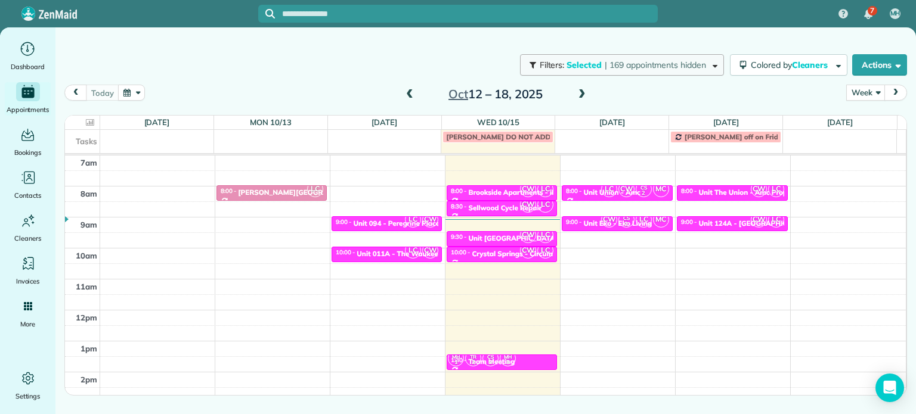
click at [634, 64] on div "7 MH Dashboard Appointments Bookings Contacts Cleaners Invoices Payroll Reports…" at bounding box center [458, 207] width 916 height 414
click at [677, 69] on span "| 169 appointments hidden" at bounding box center [655, 65] width 101 height 11
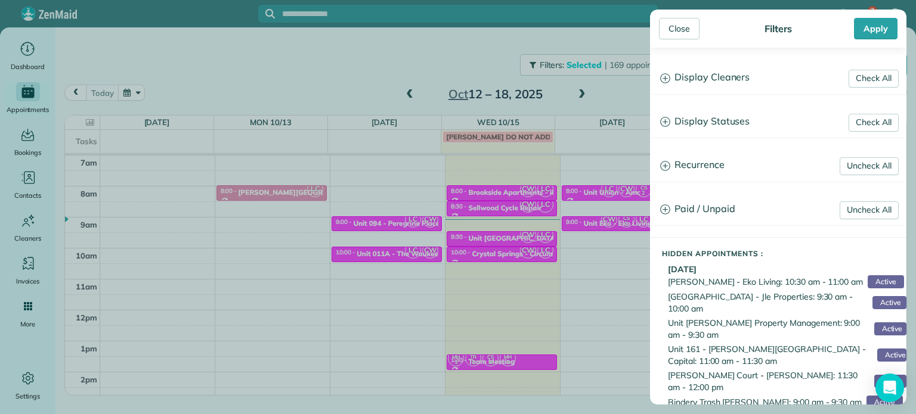
click at [688, 78] on h3 "Display Cleaners" at bounding box center [778, 78] width 255 height 30
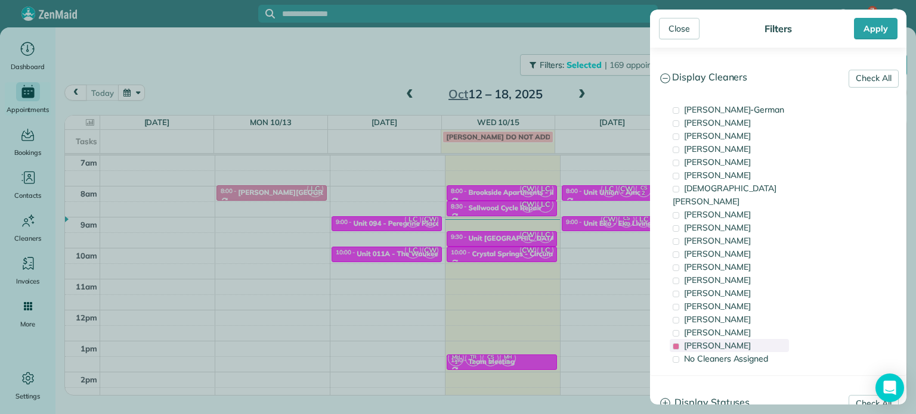
click at [716, 340] on span "Laura Chavez" at bounding box center [717, 345] width 67 height 11
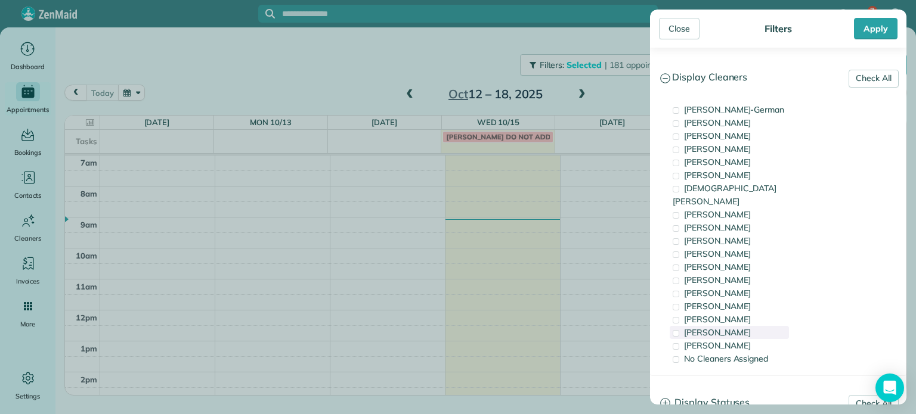
click at [718, 327] on span "Cristina Sainz" at bounding box center [717, 332] width 67 height 11
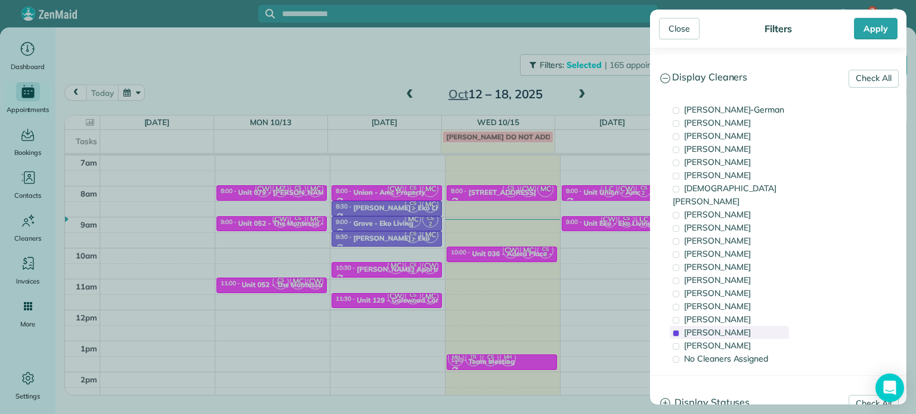
click at [718, 327] on span "Cristina Sainz" at bounding box center [717, 332] width 67 height 11
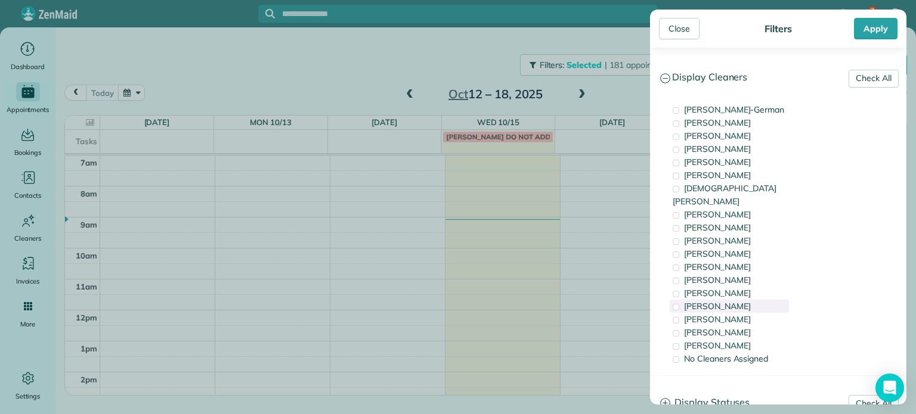
click at [720, 301] on span "Meralda Harris" at bounding box center [717, 306] width 67 height 11
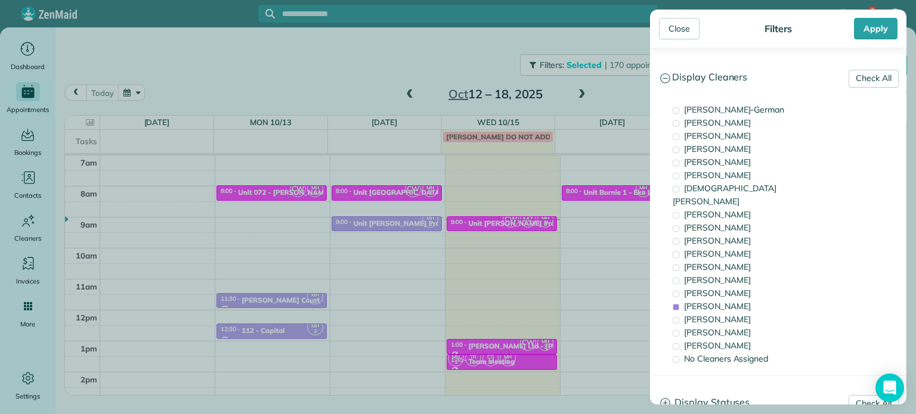
click at [548, 242] on div "Close Filters Apply Check All Display Cleaners Christina Wright-German Cassie F…" at bounding box center [458, 207] width 916 height 414
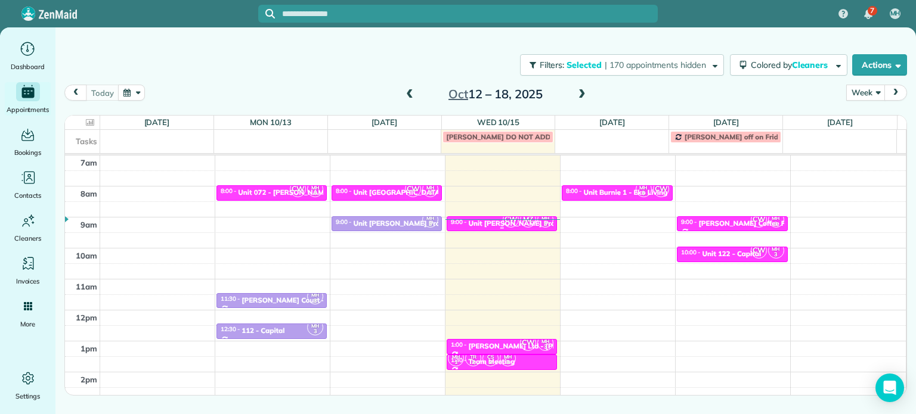
click at [528, 224] on span "MZ" at bounding box center [528, 220] width 16 height 16
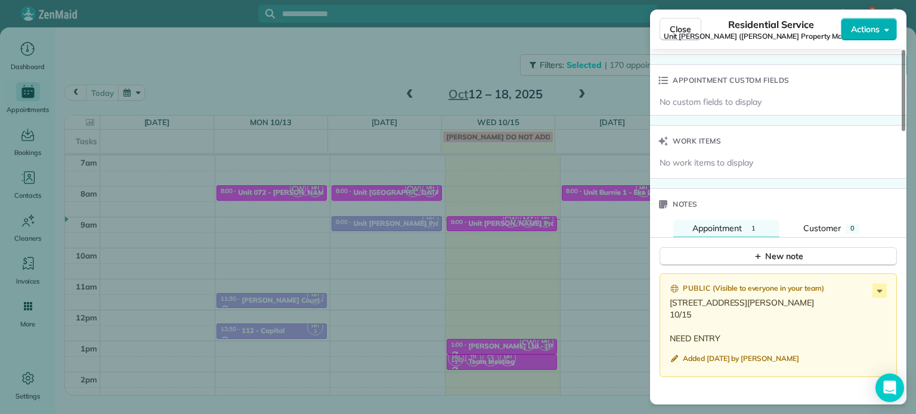
scroll to position [1074, 0]
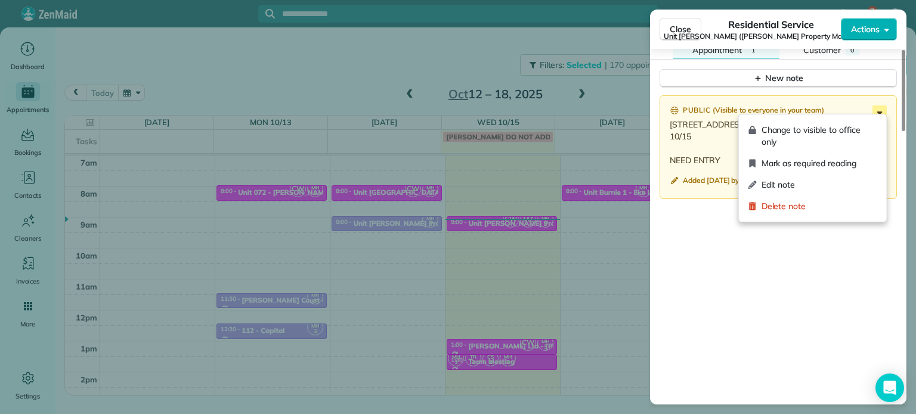
click at [875, 110] on icon at bounding box center [879, 113] width 14 height 14
click at [835, 179] on span "Edit note" at bounding box center [819, 185] width 116 height 12
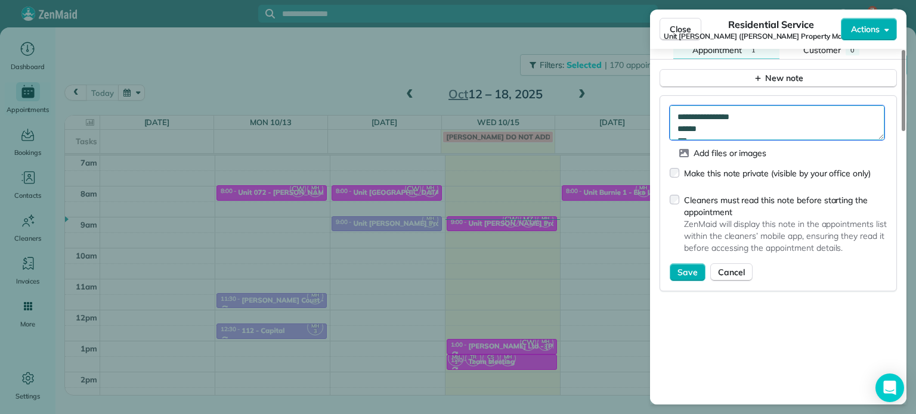
click at [809, 116] on textarea "**********" at bounding box center [777, 123] width 215 height 35
type textarea "**********"
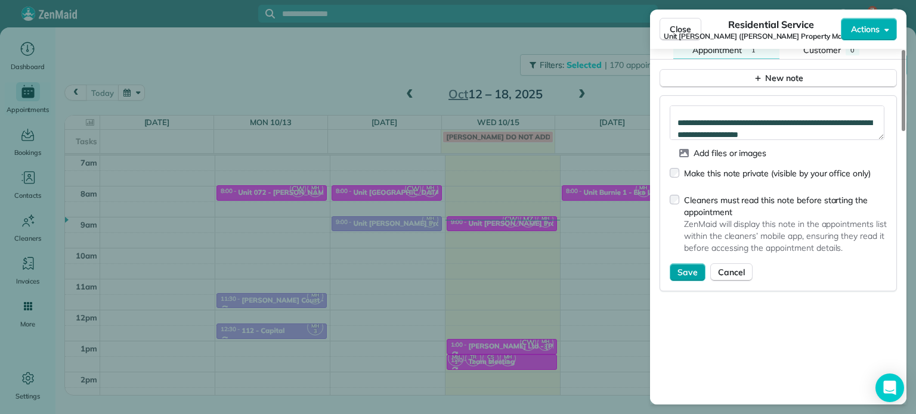
click at [688, 267] on span "Save" at bounding box center [687, 273] width 20 height 12
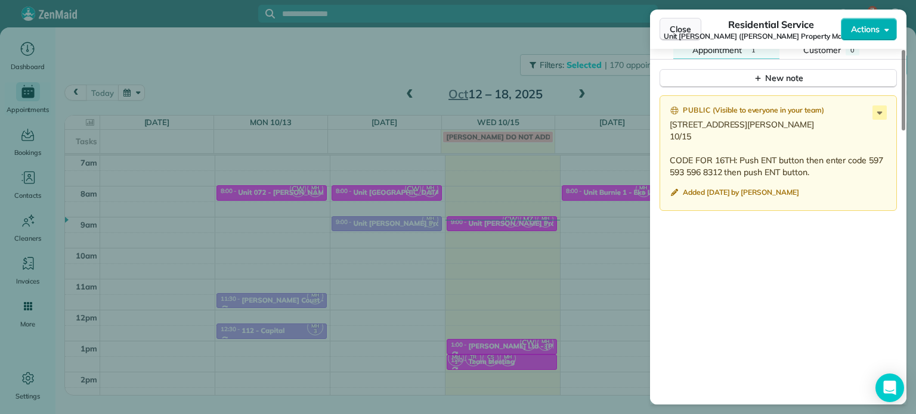
click at [670, 33] on span "Close" at bounding box center [680, 29] width 21 height 12
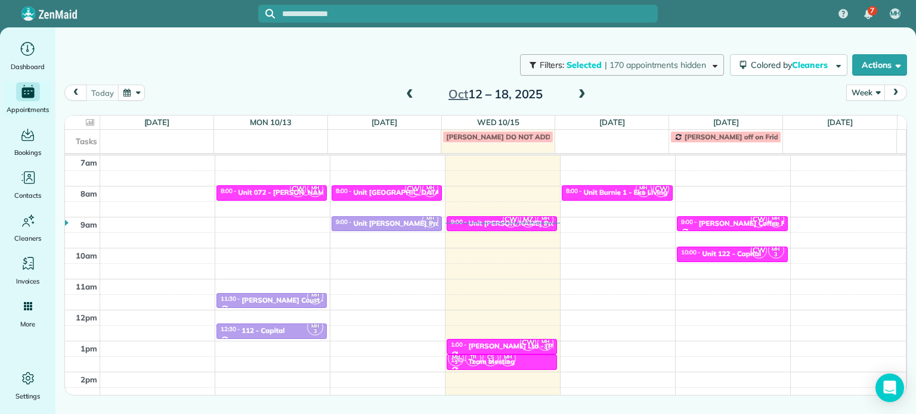
click at [656, 62] on span "| 170 appointments hidden" at bounding box center [655, 65] width 101 height 11
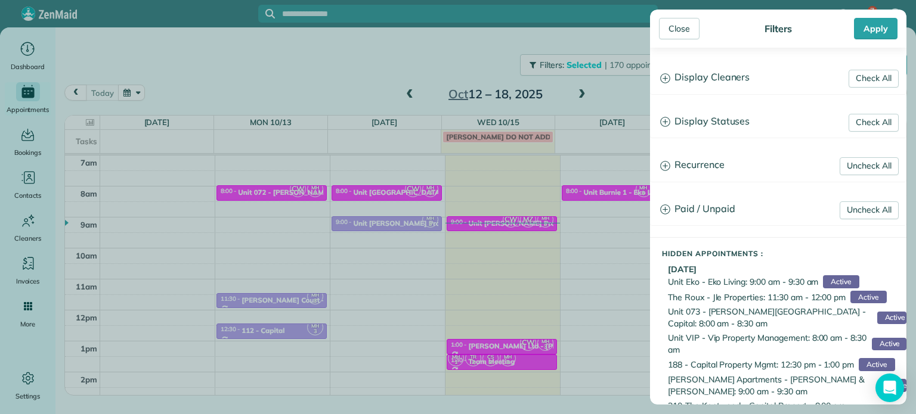
click at [695, 79] on h3 "Display Cleaners" at bounding box center [778, 78] width 255 height 30
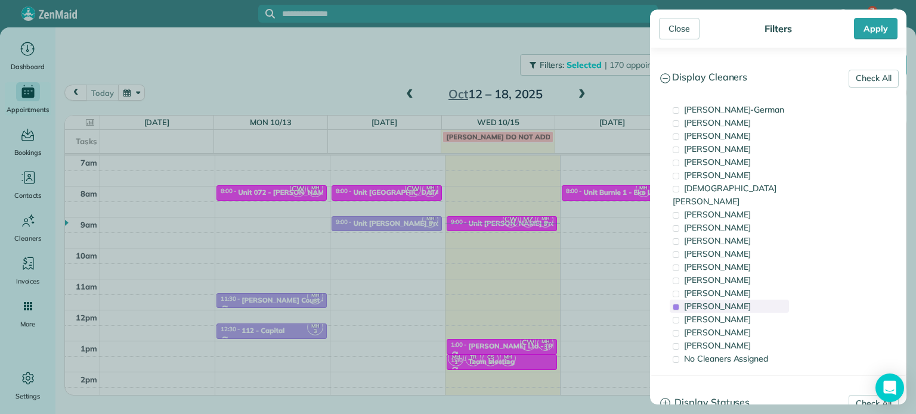
click at [726, 301] on span "Meralda Harris" at bounding box center [717, 306] width 67 height 11
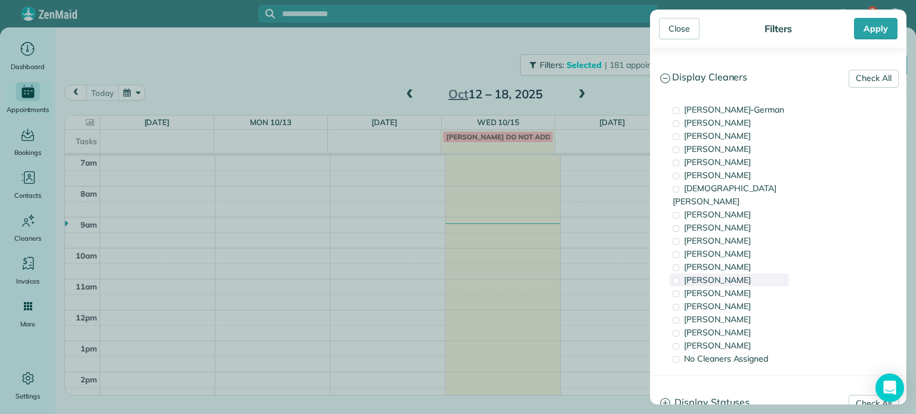
click at [723, 275] on span "Tammi Rue" at bounding box center [717, 280] width 67 height 11
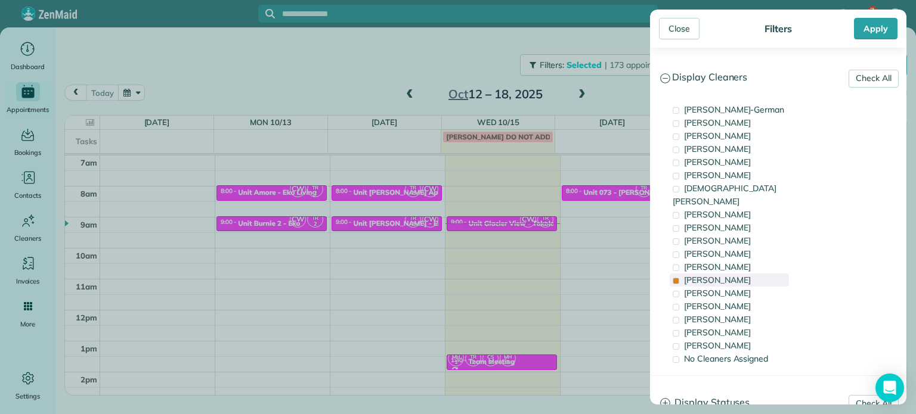
click at [723, 275] on span "Tammi Rue" at bounding box center [717, 280] width 67 height 11
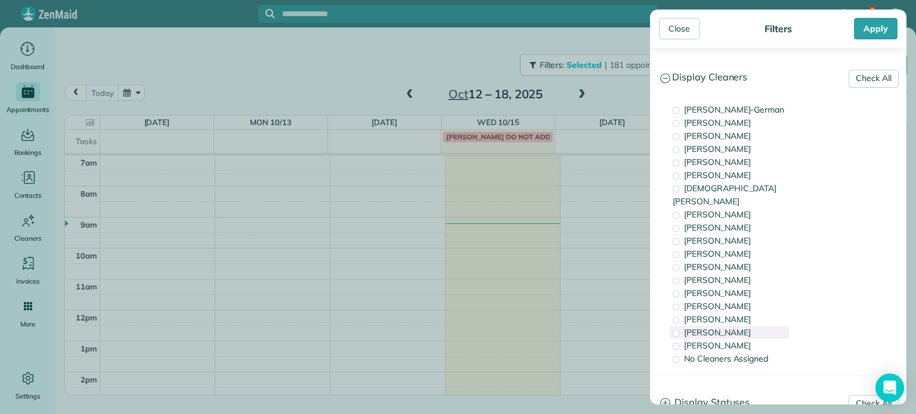
click at [732, 327] on span "Cristina Sainz" at bounding box center [717, 332] width 67 height 11
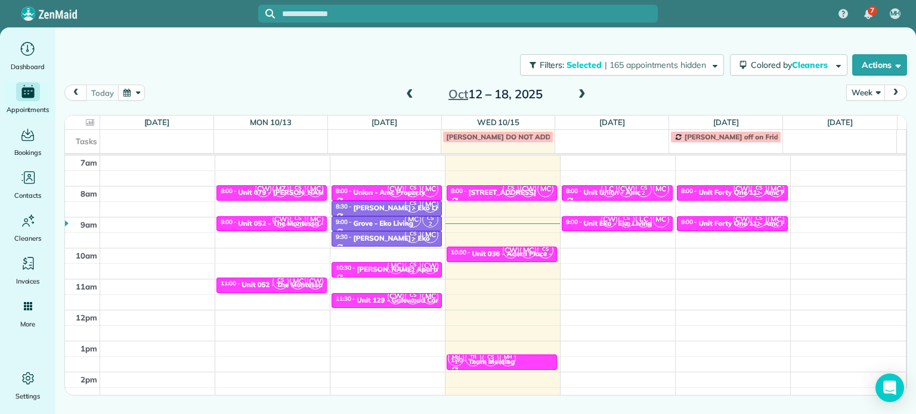
click at [569, 259] on div "Close Filters Apply Check All Display Cleaners Christina Wright-German Cassie F…" at bounding box center [458, 207] width 916 height 414
click at [538, 252] on small "2" at bounding box center [545, 254] width 15 height 11
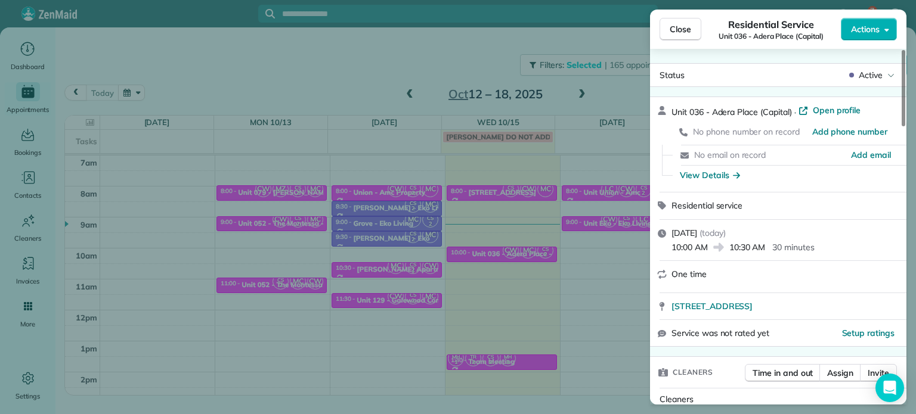
click at [537, 268] on div "Close Residential Service Unit 036 - Adera Place (Capital) Actions Status Activ…" at bounding box center [458, 207] width 916 height 414
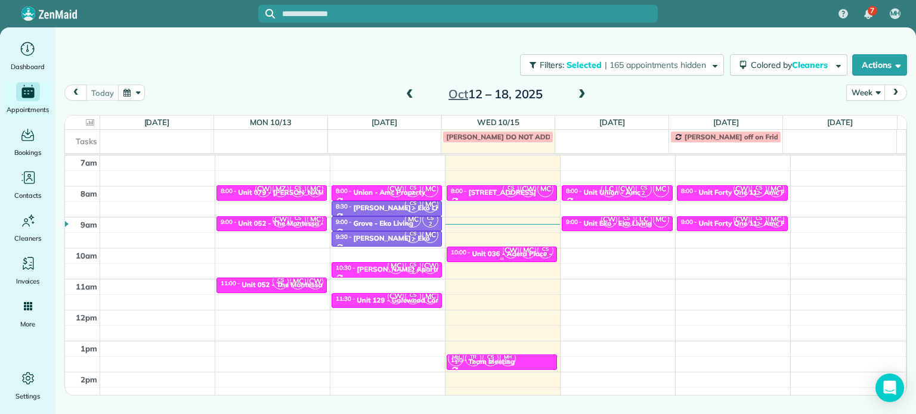
click at [509, 252] on span "CW" at bounding box center [511, 251] width 16 height 16
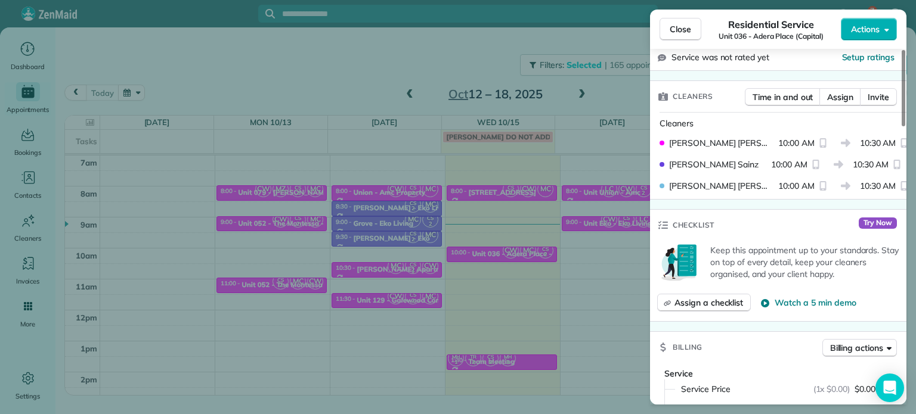
scroll to position [239, 0]
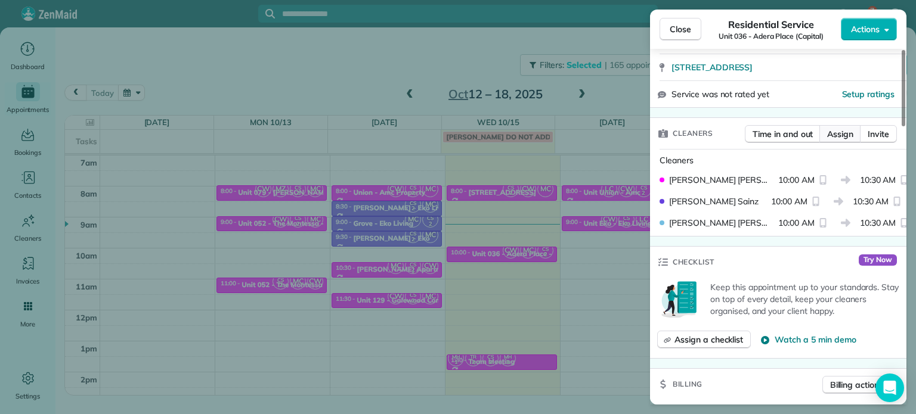
click at [831, 129] on span "Assign" at bounding box center [840, 134] width 26 height 12
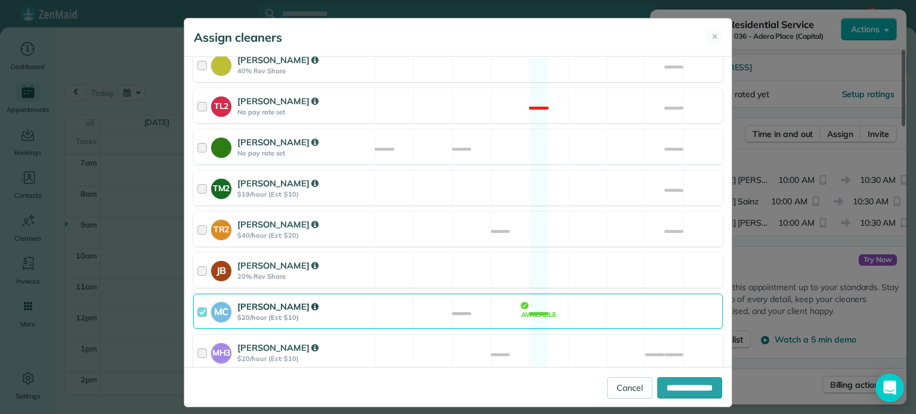
scroll to position [549, 0]
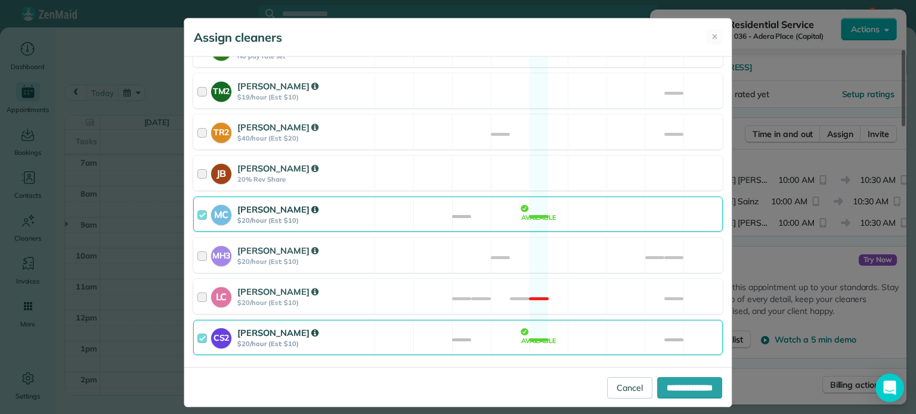
click at [513, 197] on div "MC Mayra Cota $20/hour (Est: $10) Available" at bounding box center [458, 214] width 530 height 35
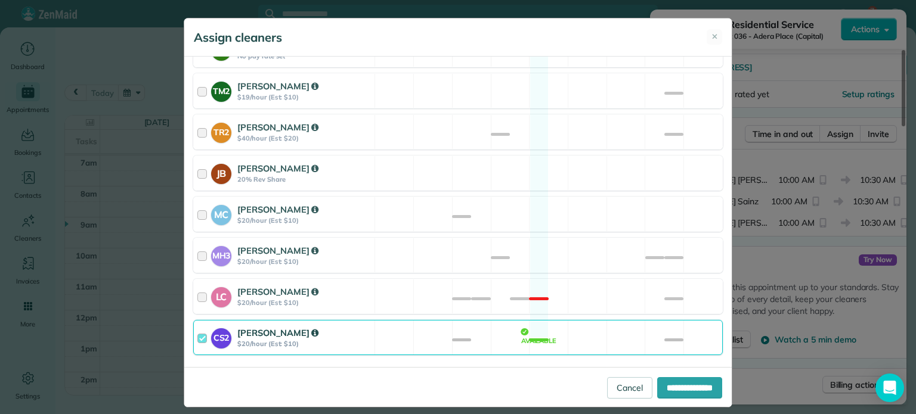
click at [558, 320] on div "CS2 Cristina Sainz $20/hour (Est: $10) Available" at bounding box center [458, 337] width 530 height 35
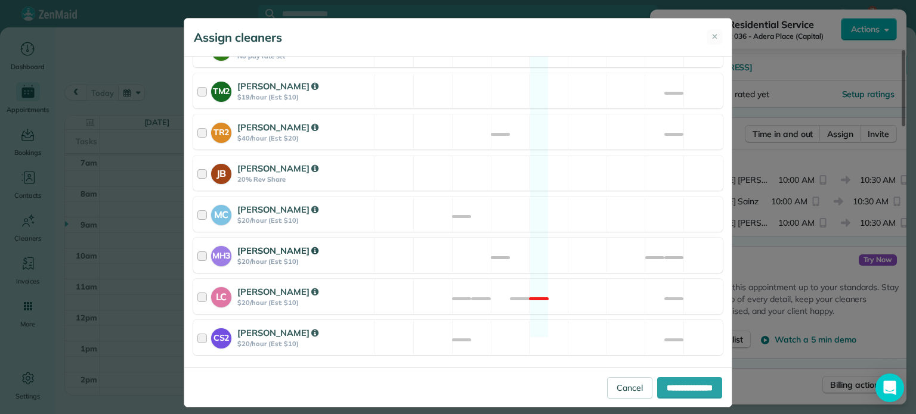
click at [574, 238] on div "MH3 Meralda Harris $20/hour (Est: $10) Available" at bounding box center [458, 255] width 530 height 35
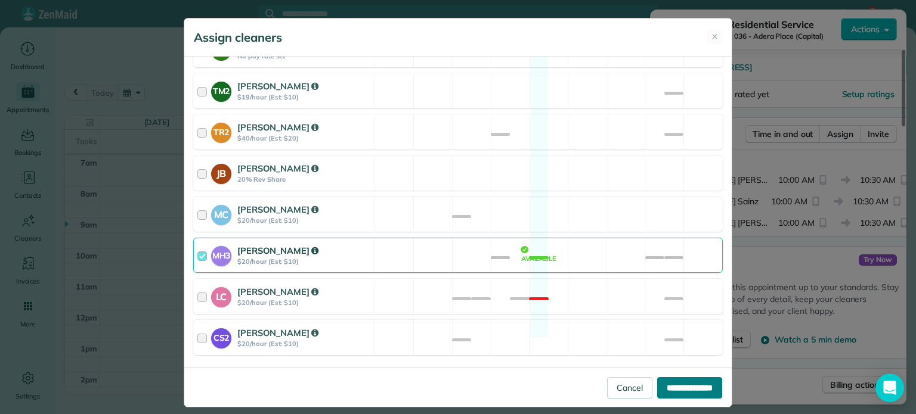
click at [662, 383] on input "**********" at bounding box center [689, 387] width 65 height 21
type input "**********"
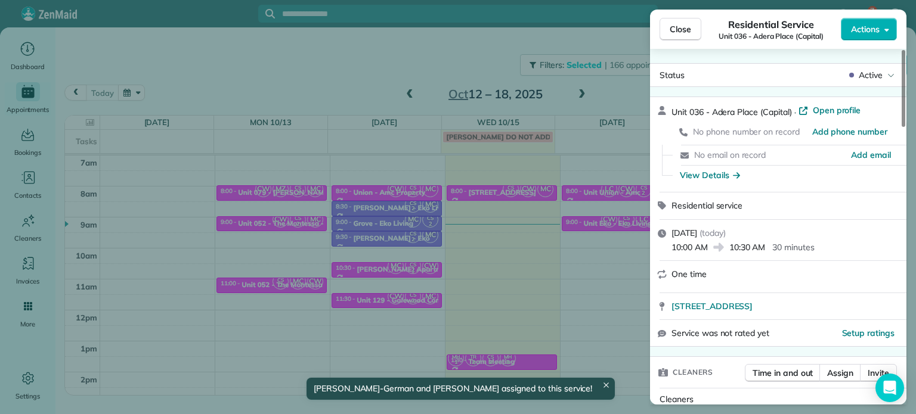
click at [572, 253] on div "Close Residential Service Unit 036 - Adera Place (Capital) Actions Status Activ…" at bounding box center [458, 207] width 916 height 414
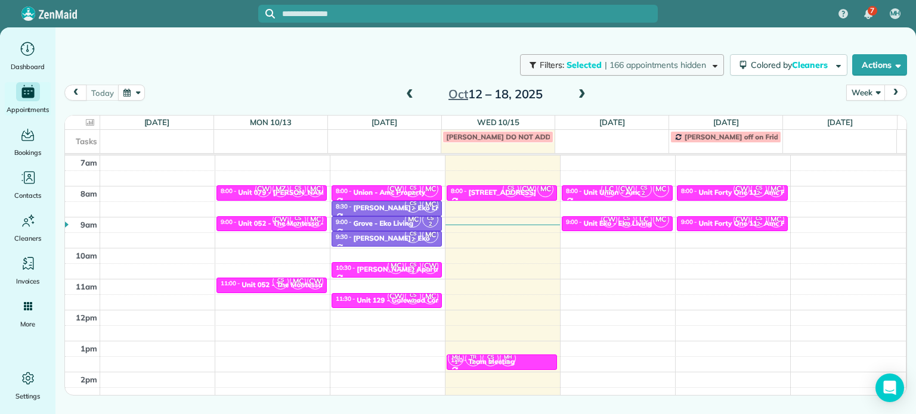
click at [692, 66] on span "| 166 appointments hidden" at bounding box center [655, 65] width 101 height 11
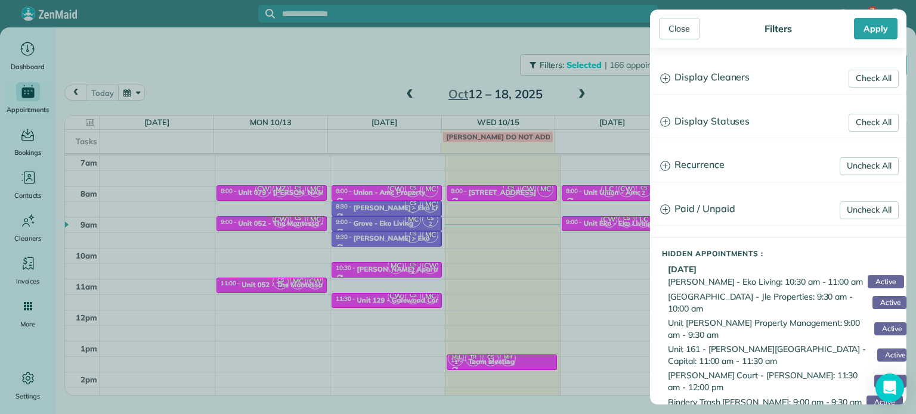
click at [695, 85] on h3 "Display Cleaners" at bounding box center [778, 78] width 255 height 30
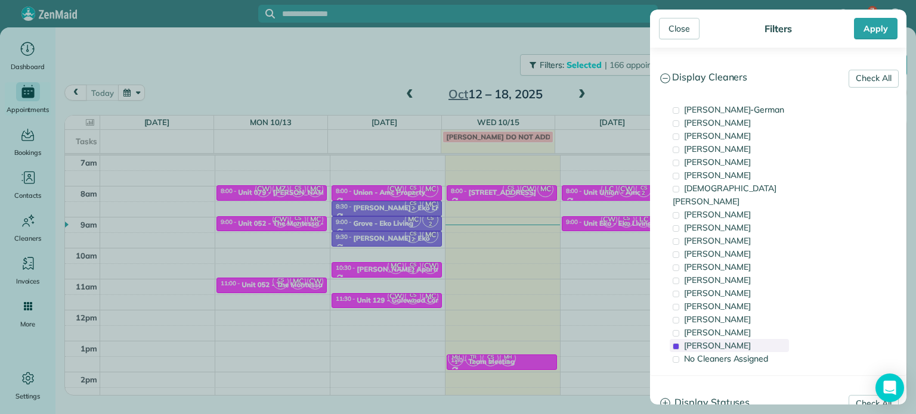
click at [744, 339] on div "Cristina Sainz" at bounding box center [729, 345] width 119 height 13
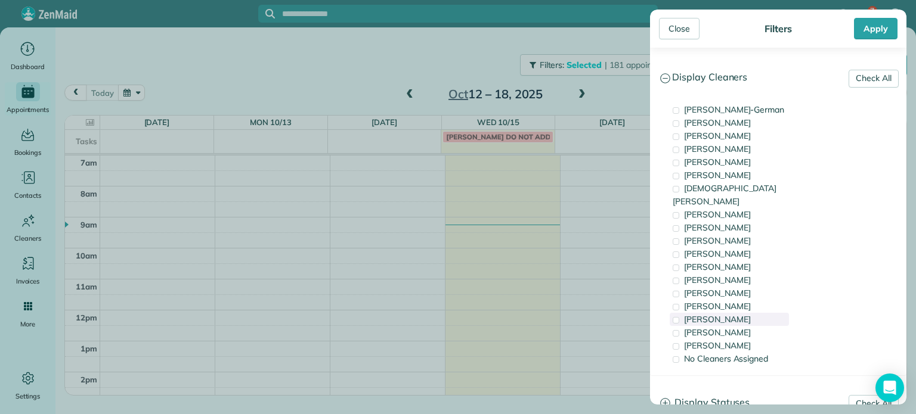
click at [744, 313] on div "Meralda Harris" at bounding box center [729, 319] width 119 height 13
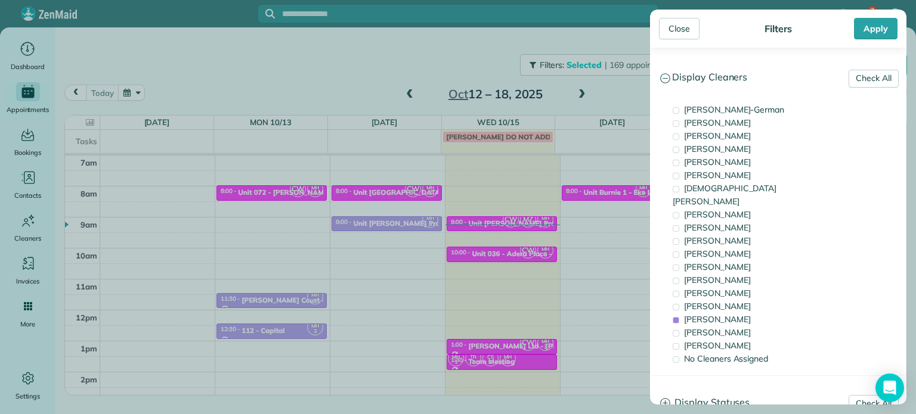
click at [601, 258] on div "Close Filters Apply Check All Display Cleaners Christina Wright-German Cassie F…" at bounding box center [458, 207] width 916 height 414
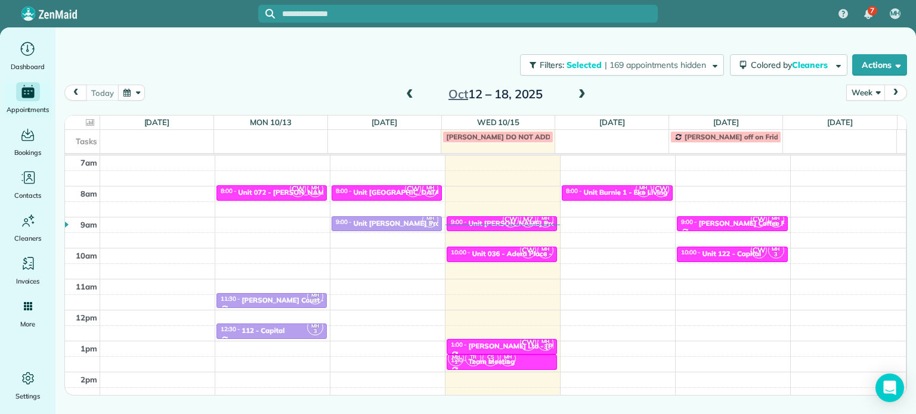
click at [583, 91] on span at bounding box center [581, 94] width 13 height 11
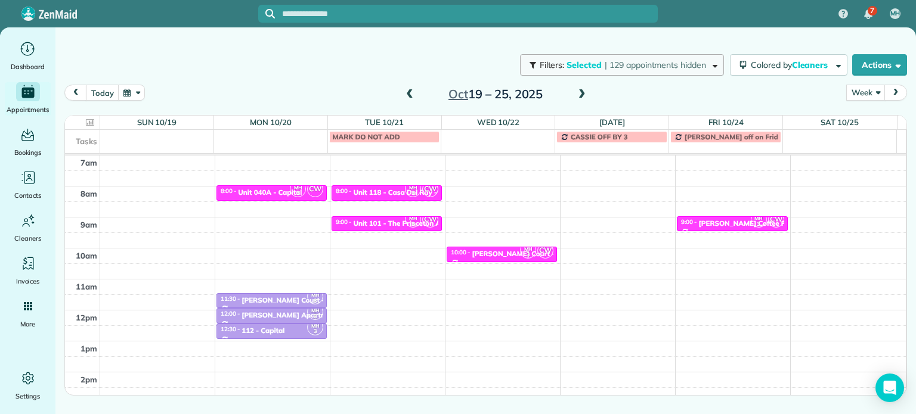
click at [654, 71] on button "Filters: Selected | 129 appointments hidden" at bounding box center [622, 64] width 204 height 21
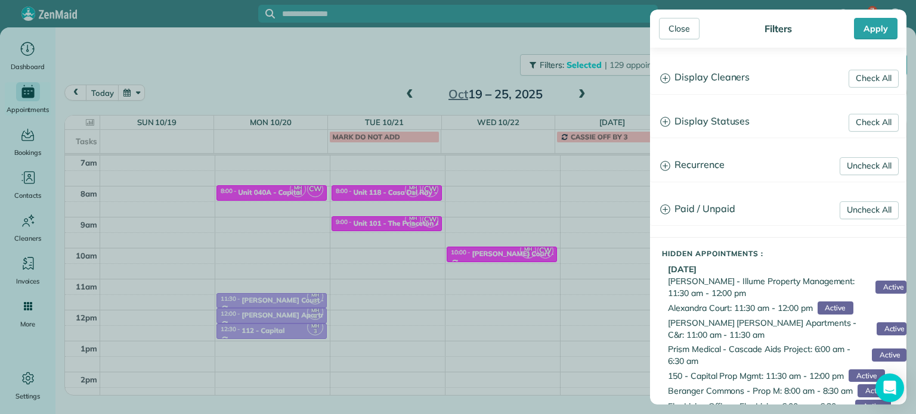
click at [689, 75] on h3 "Display Cleaners" at bounding box center [778, 78] width 255 height 30
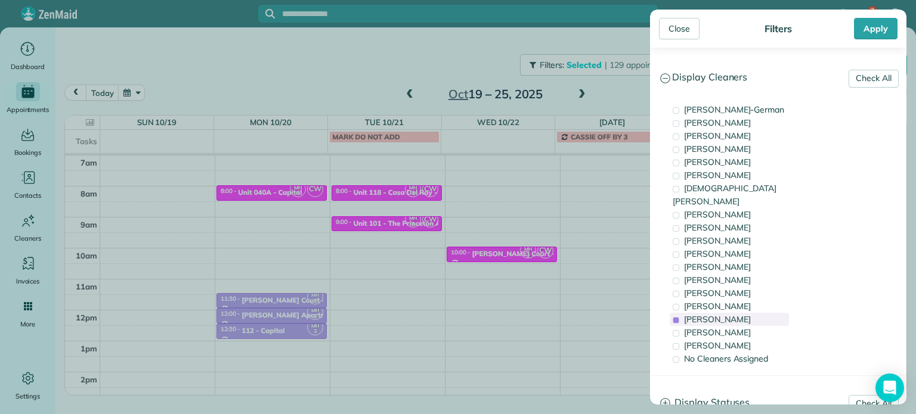
click at [725, 314] on span "Meralda Harris" at bounding box center [717, 319] width 67 height 11
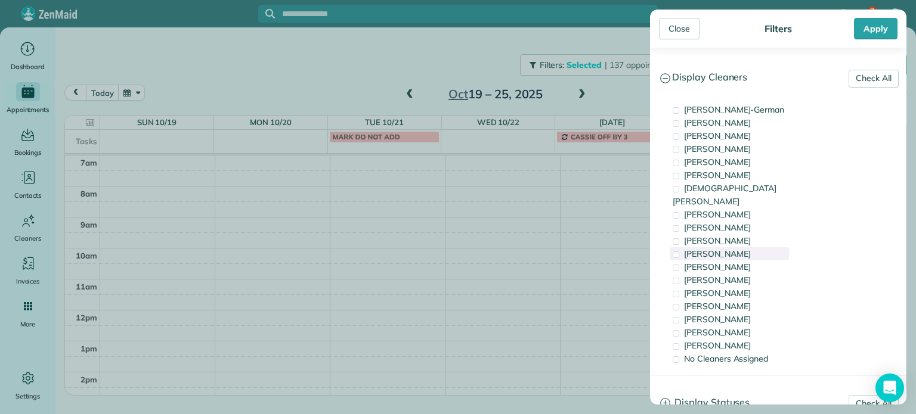
click at [730, 247] on div "Cyndi Holm" at bounding box center [729, 253] width 119 height 13
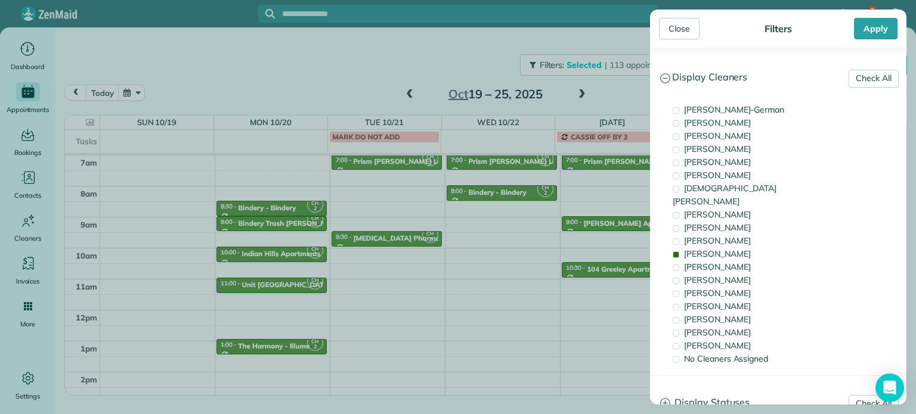
click at [519, 278] on div "Close Filters Apply Check All Display Cleaners Christina Wright-German Cassie F…" at bounding box center [458, 207] width 916 height 414
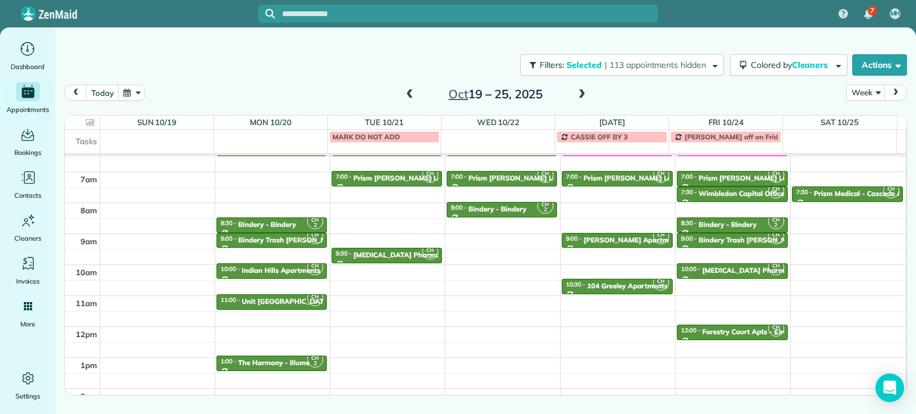
scroll to position [93, 0]
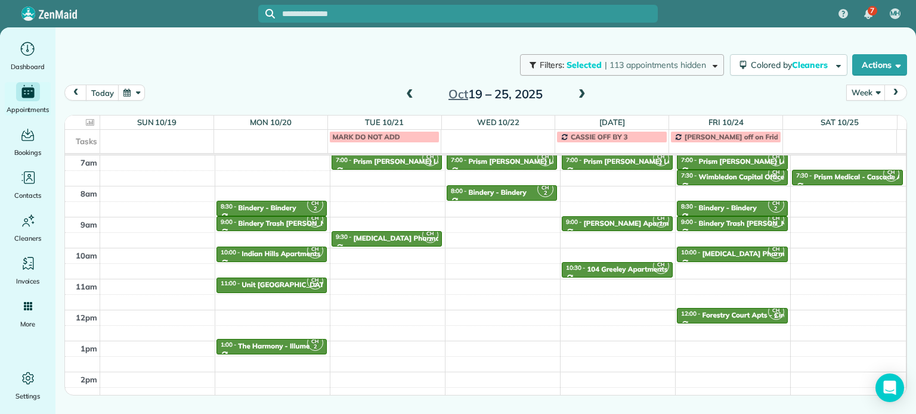
click at [668, 64] on span "| 113 appointments hidden" at bounding box center [655, 65] width 101 height 11
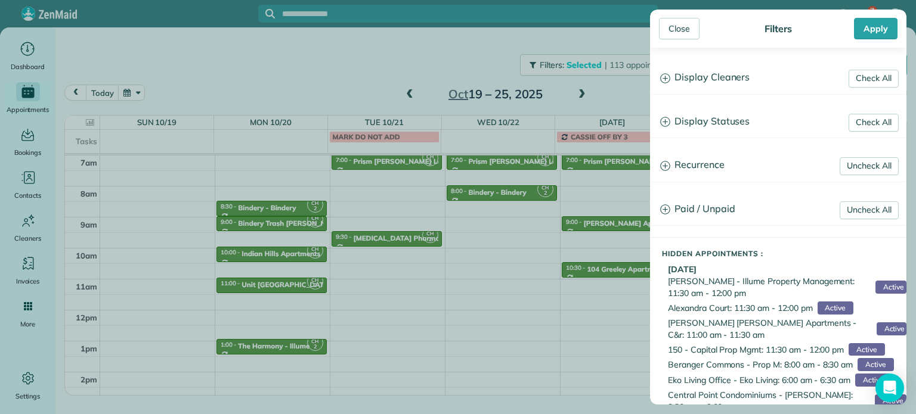
click at [707, 90] on h3 "Display Cleaners" at bounding box center [778, 78] width 255 height 30
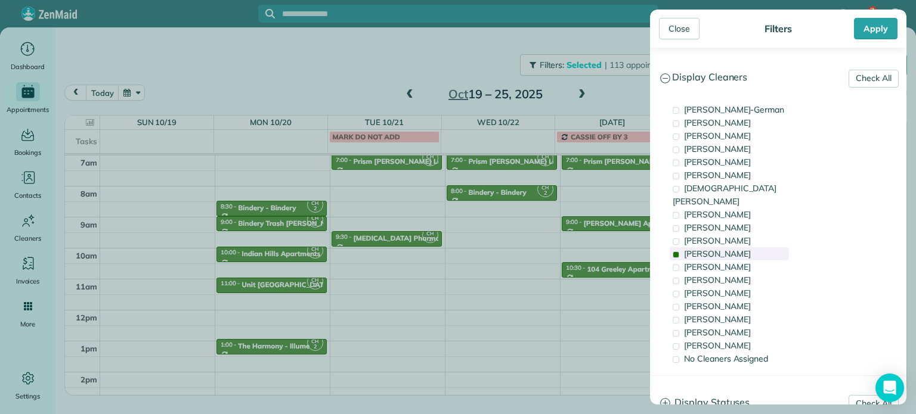
click at [721, 249] on span "Cyndi Holm" at bounding box center [717, 254] width 67 height 11
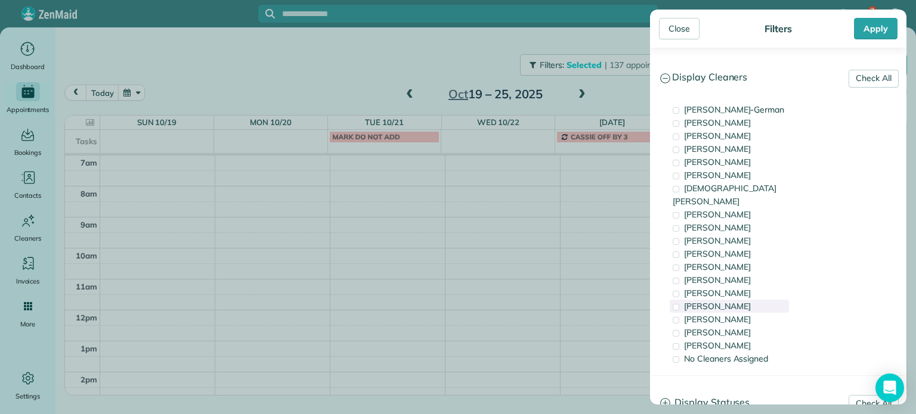
click at [733, 300] on div "Mayra Cota" at bounding box center [729, 306] width 119 height 13
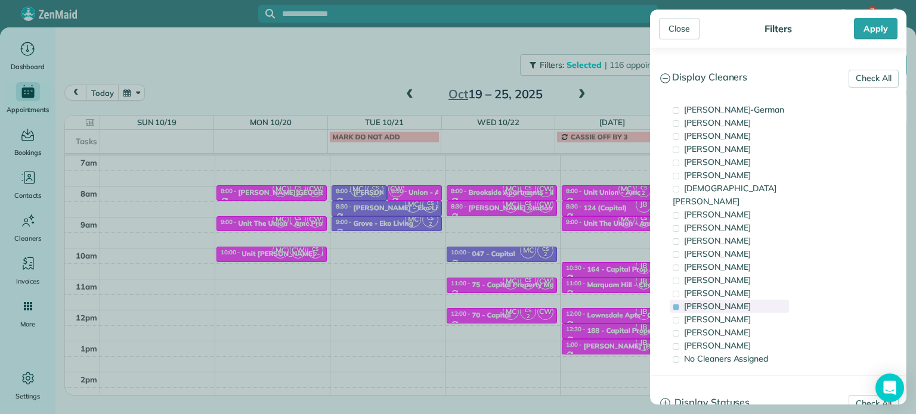
click at [737, 300] on div "Mayra Cota" at bounding box center [729, 306] width 119 height 13
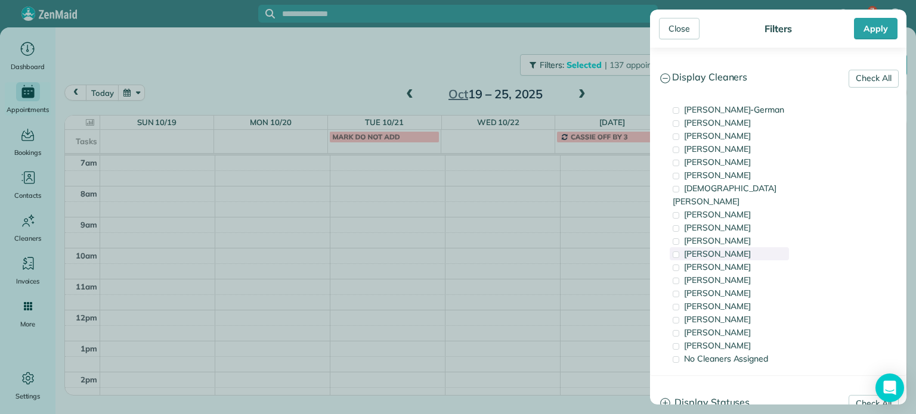
click at [740, 247] on div "Cyndi Holm" at bounding box center [729, 253] width 119 height 13
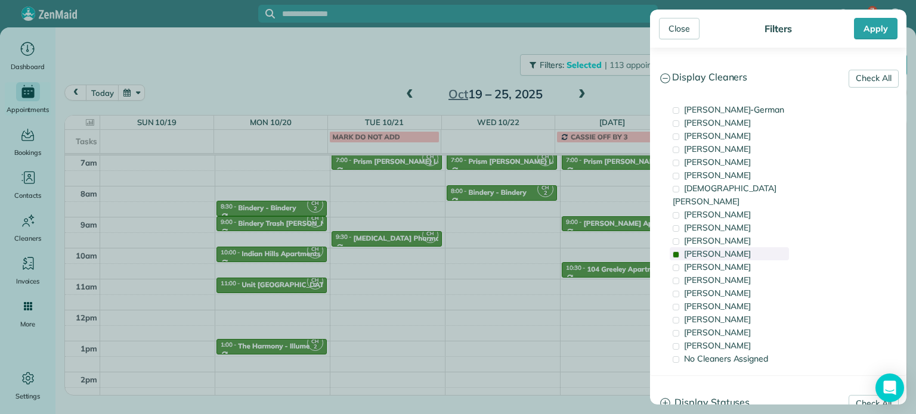
click at [740, 247] on div "Cyndi Holm" at bounding box center [729, 253] width 119 height 13
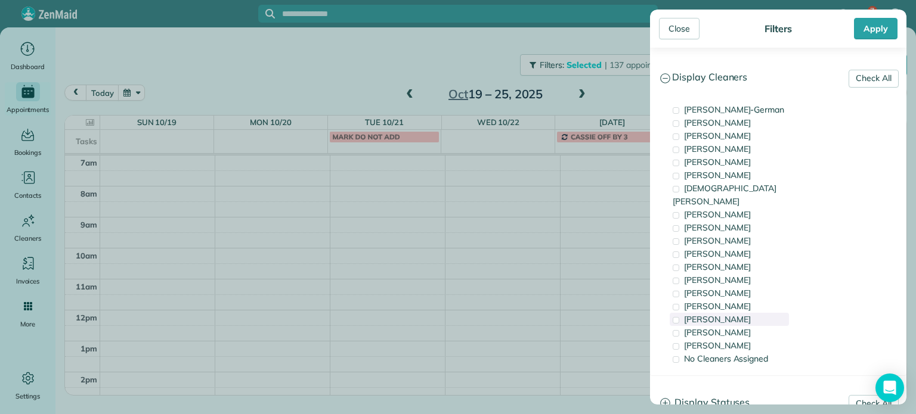
click at [738, 314] on span "Meralda Harris" at bounding box center [717, 319] width 67 height 11
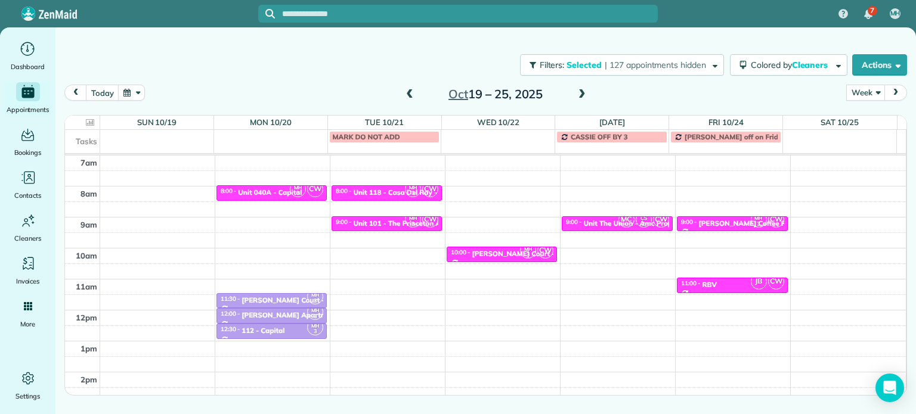
click at [449, 61] on div "Close Filters Apply Check All Display Cleaners Christina Wright-German Cassie F…" at bounding box center [458, 207] width 916 height 414
click at [408, 95] on span at bounding box center [409, 94] width 13 height 11
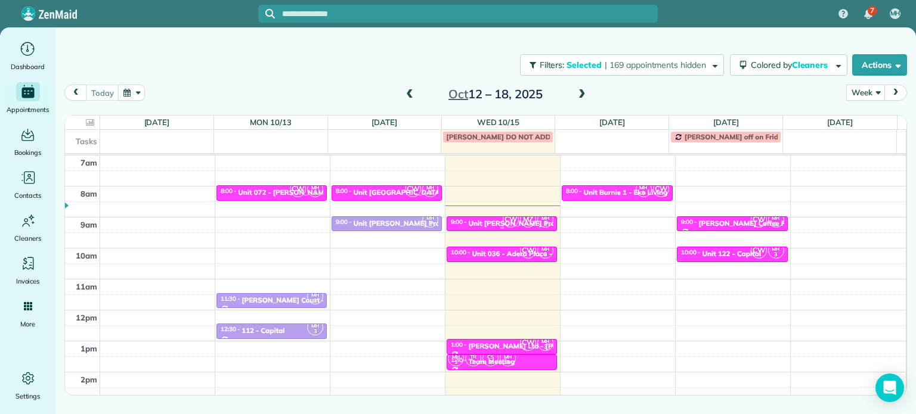
click at [488, 224] on div "Unit LongStreet - Longstreet Property Management" at bounding box center [543, 223] width 150 height 8
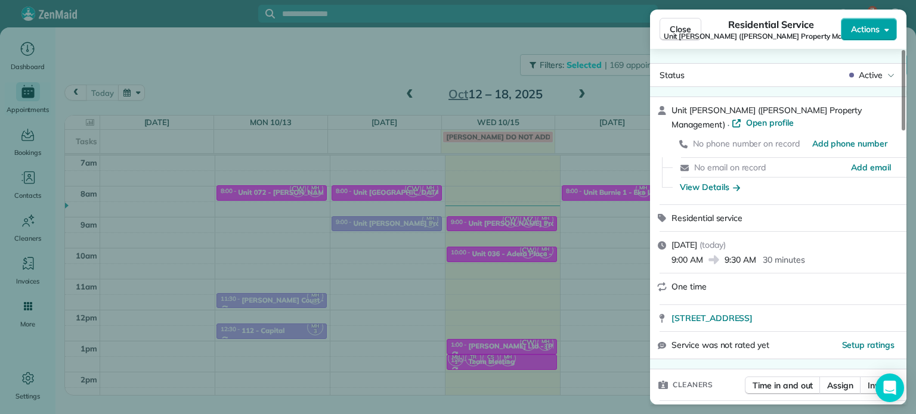
click at [868, 33] on span "Actions" at bounding box center [865, 29] width 29 height 12
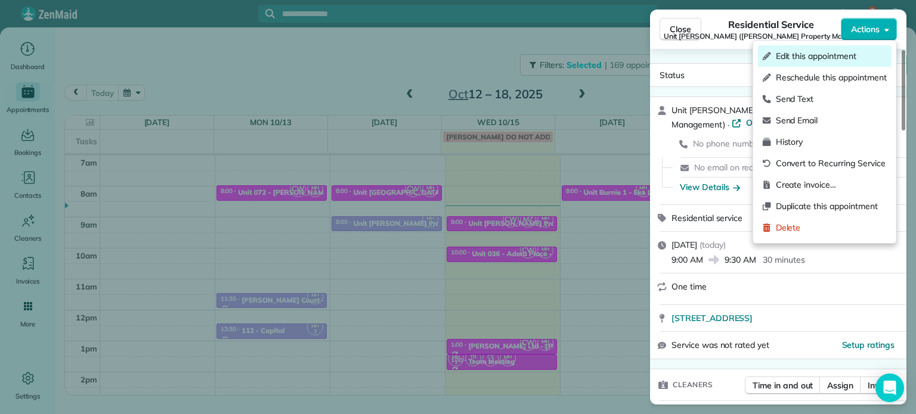
click at [854, 54] on span "Edit this appointment" at bounding box center [831, 56] width 111 height 12
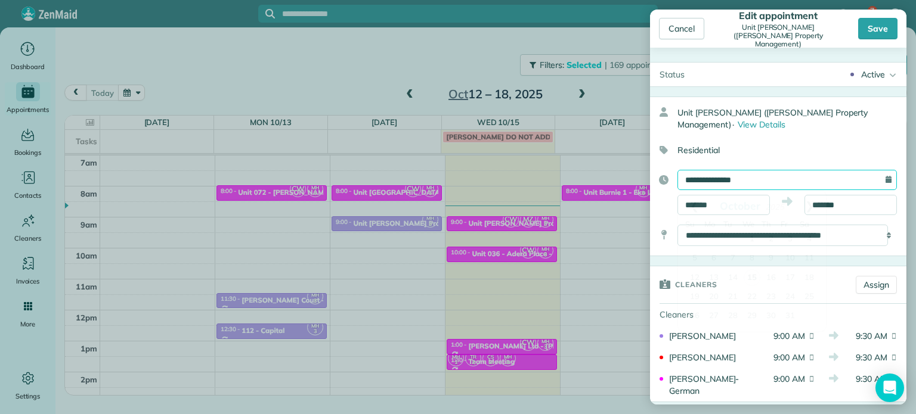
click at [751, 179] on input "**********" at bounding box center [786, 180] width 219 height 20
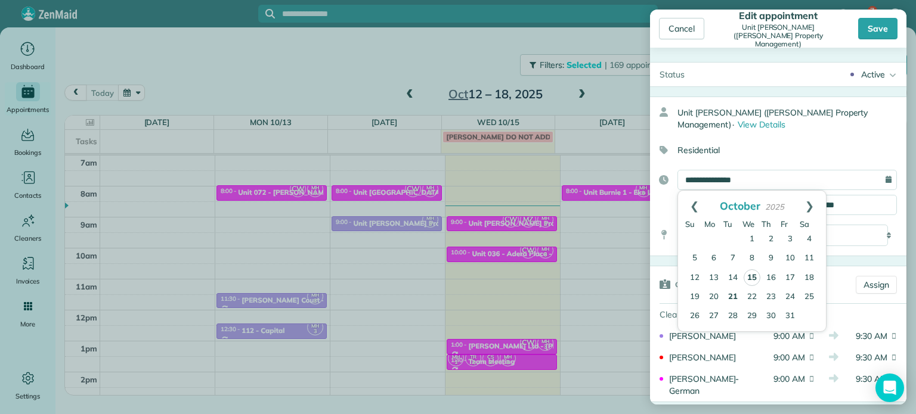
click at [729, 295] on link "21" at bounding box center [732, 297] width 19 height 19
type input "**********"
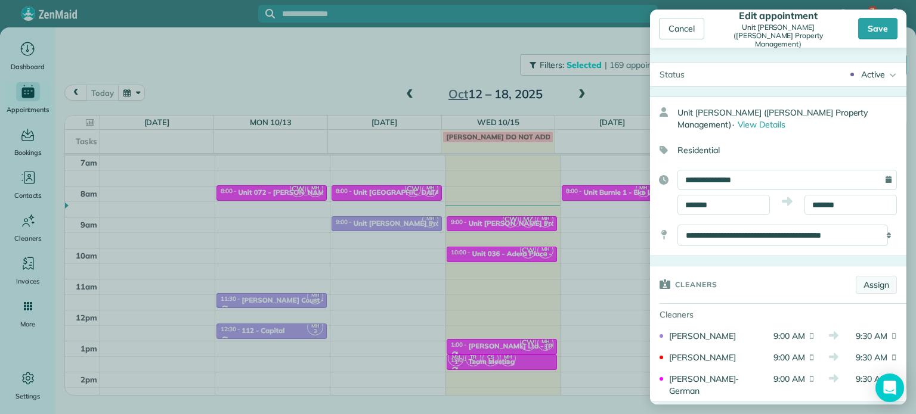
click at [867, 286] on link "Assign" at bounding box center [876, 285] width 41 height 18
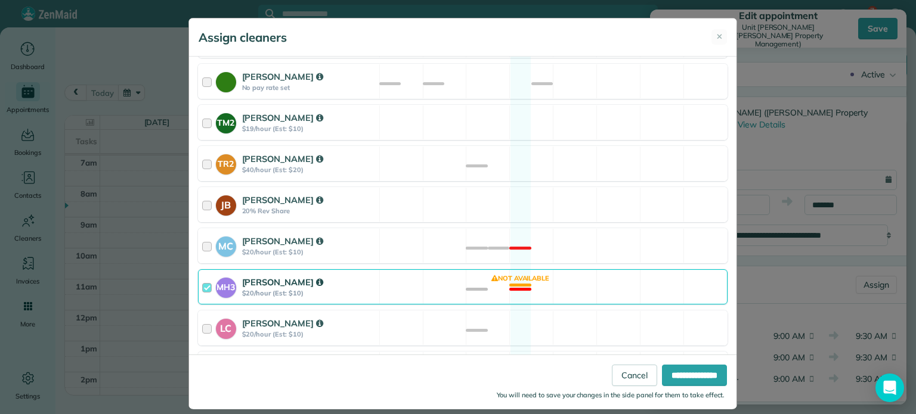
scroll to position [584, 0]
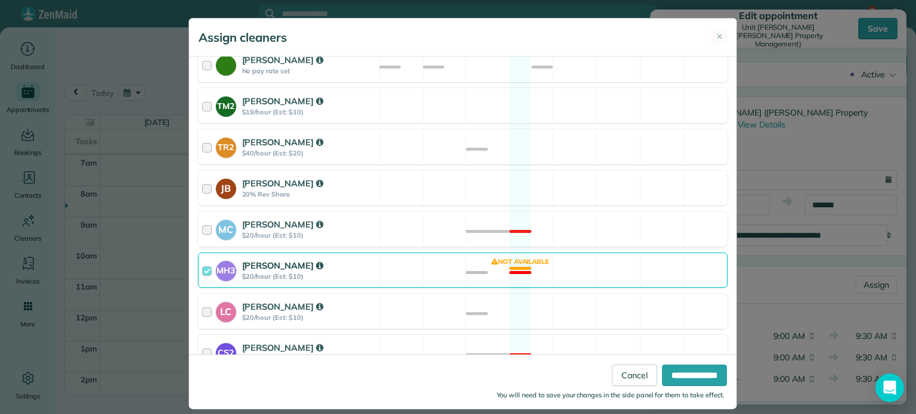
click at [460, 261] on div "MH3 Meralda Harris $20/hour (Est: $10) Not available" at bounding box center [463, 270] width 530 height 35
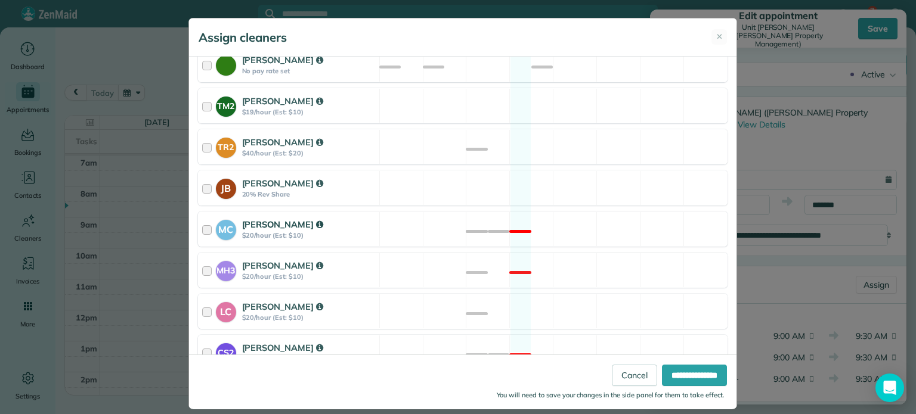
click at [459, 224] on div "MC Mayra Cota $20/hour (Est: $10) Not available" at bounding box center [463, 229] width 530 height 35
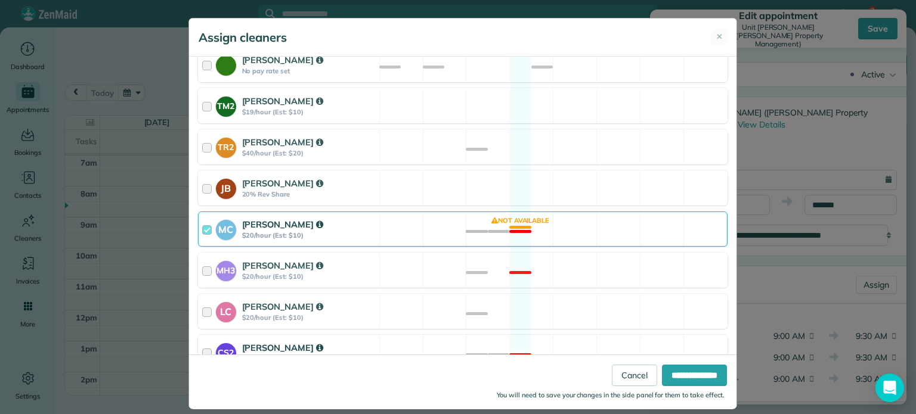
click at [492, 335] on div "CS2 Cristina Sainz $20/hour (Est: $10) Not available" at bounding box center [463, 352] width 530 height 35
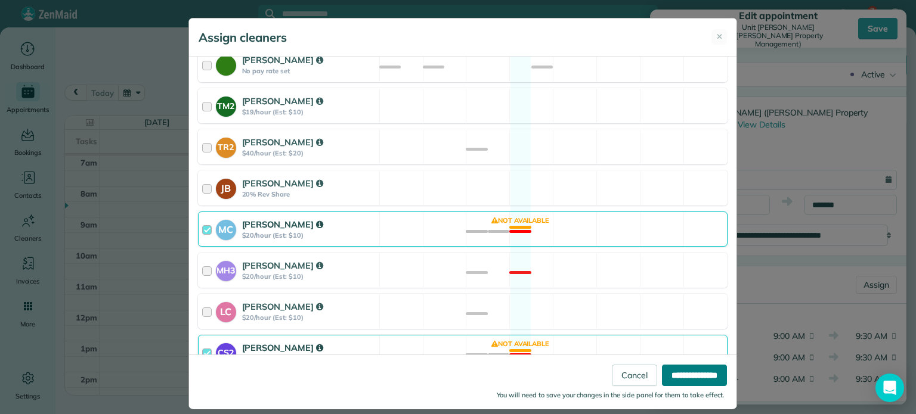
click at [682, 381] on input "**********" at bounding box center [694, 375] width 65 height 21
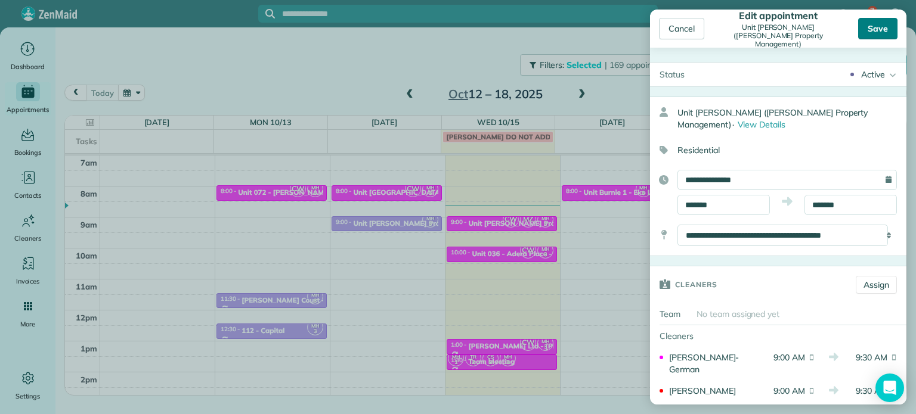
click at [881, 35] on div "Save" at bounding box center [877, 28] width 39 height 21
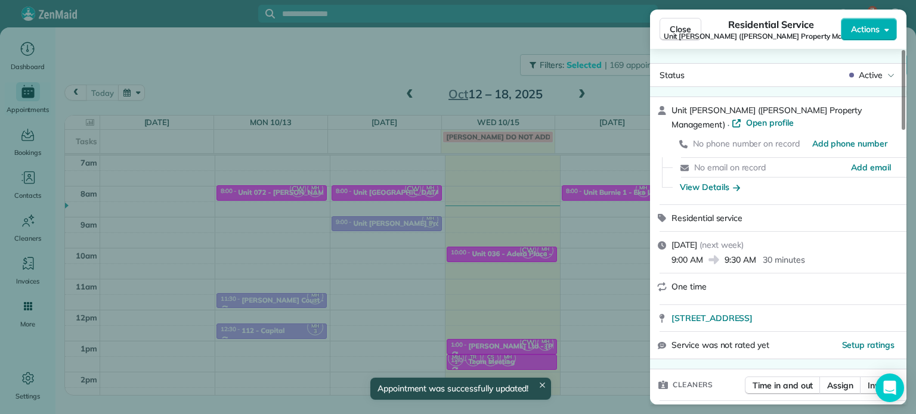
click at [458, 51] on div "Close Residential Service Unit LongStreet (Longstreet Property Management) Acti…" at bounding box center [458, 207] width 916 height 414
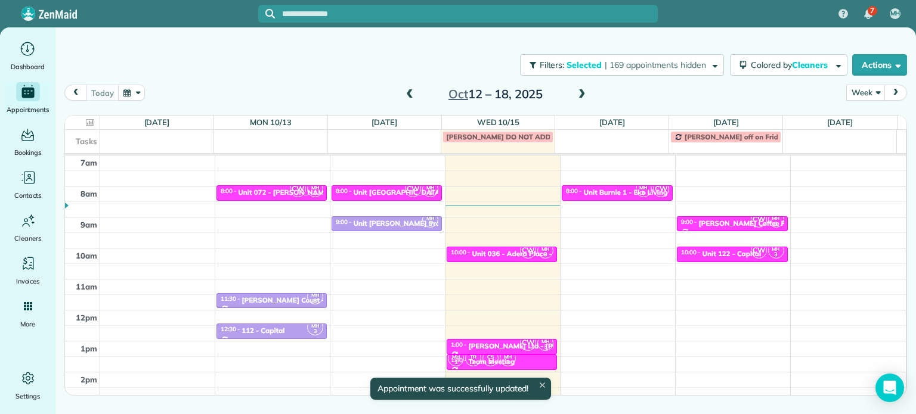
click at [582, 91] on span at bounding box center [581, 94] width 13 height 11
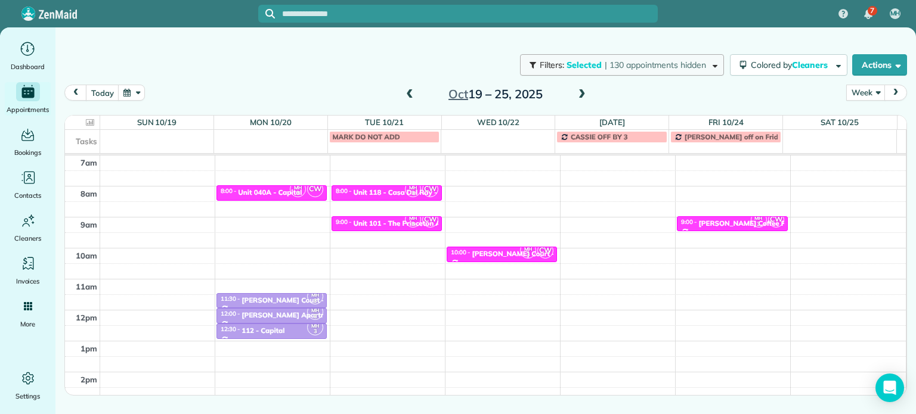
click at [639, 69] on span "| 130 appointments hidden" at bounding box center [655, 65] width 101 height 11
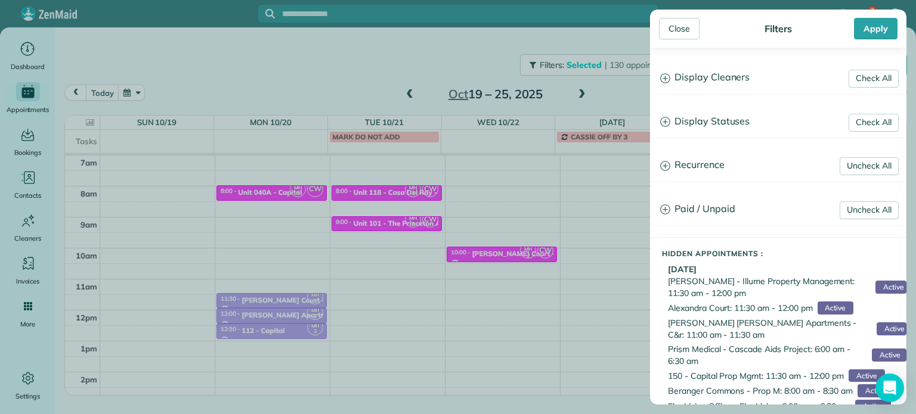
click at [689, 72] on h3 "Display Cleaners" at bounding box center [778, 78] width 255 height 30
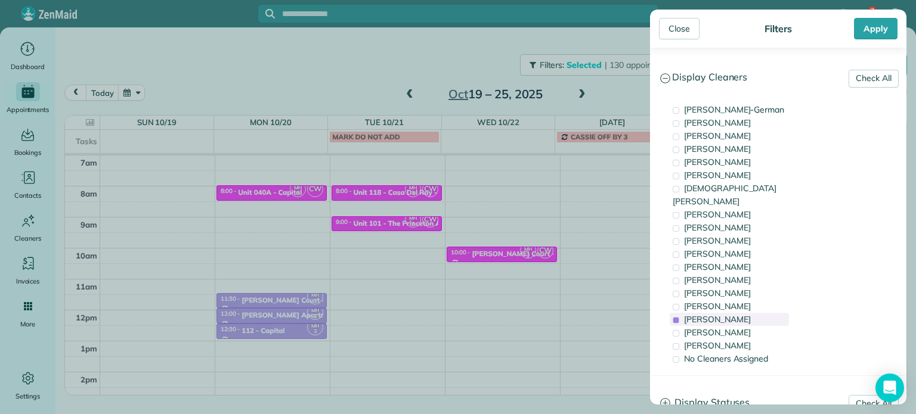
click at [722, 314] on span "Meralda Harris" at bounding box center [717, 319] width 67 height 11
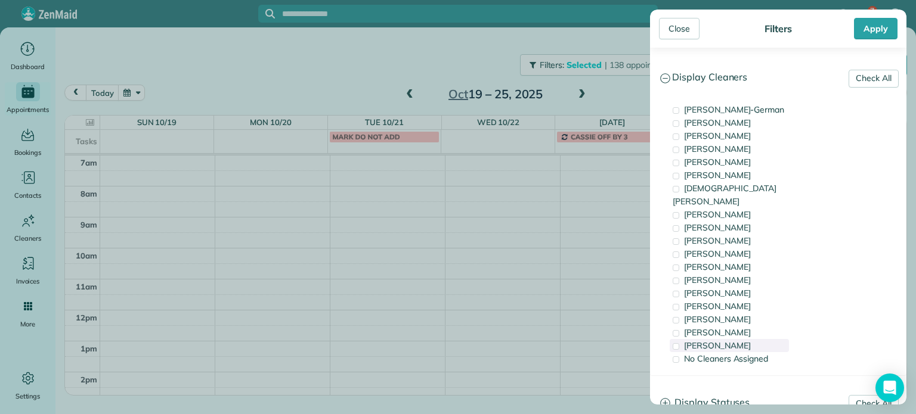
click at [725, 340] on span "Cristina Sainz" at bounding box center [717, 345] width 67 height 11
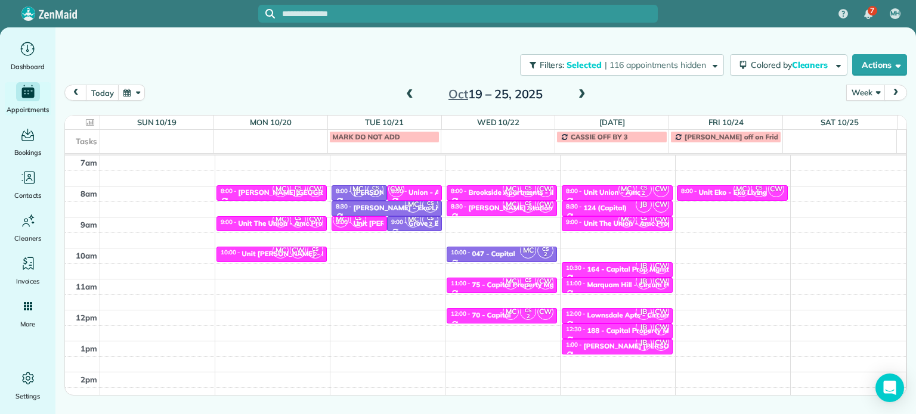
click at [389, 231] on div "Close Filters Apply Check All Display Cleaners Christina Wright-German Cassie F…" at bounding box center [458, 207] width 916 height 414
drag, startPoint x: 371, startPoint y: 224, endPoint x: 377, endPoint y: 253, distance: 30.4
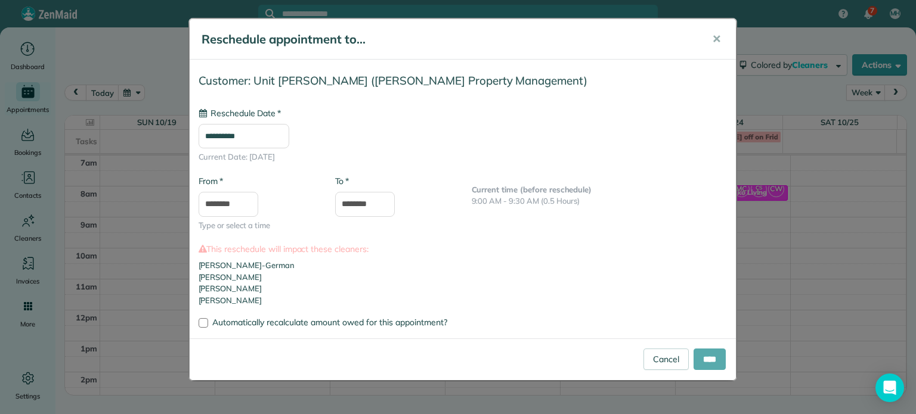
type input "**********"
click at [713, 354] on input "****" at bounding box center [710, 359] width 32 height 21
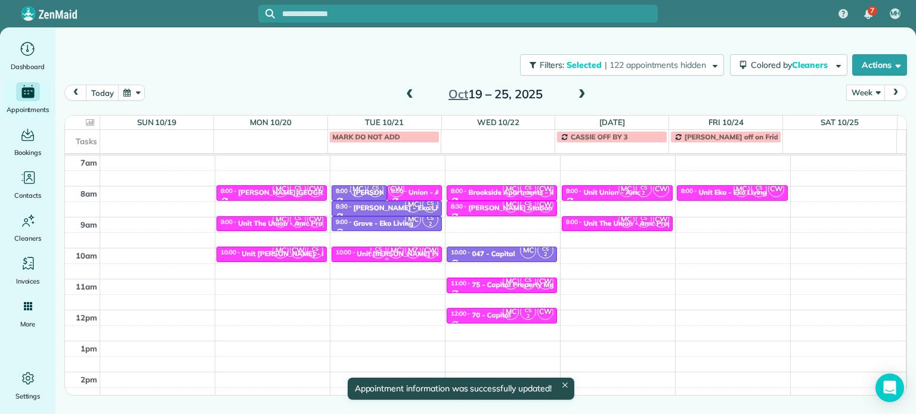
click at [413, 253] on span "MZ" at bounding box center [413, 251] width 16 height 16
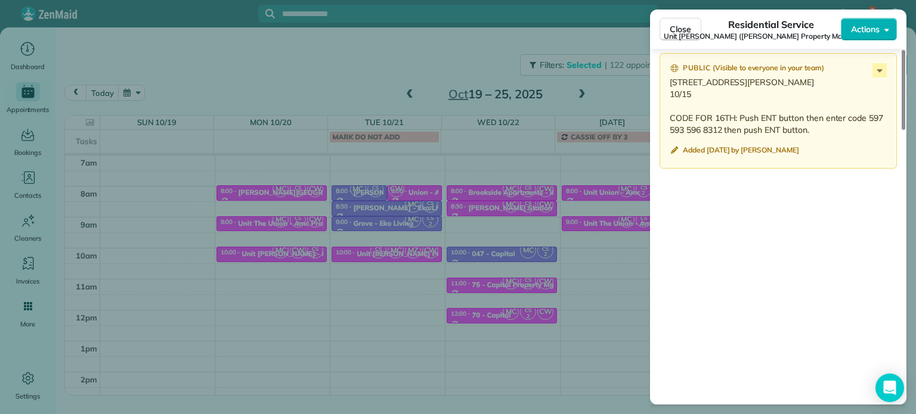
scroll to position [1138, 0]
click at [879, 68] on icon at bounding box center [879, 70] width 14 height 14
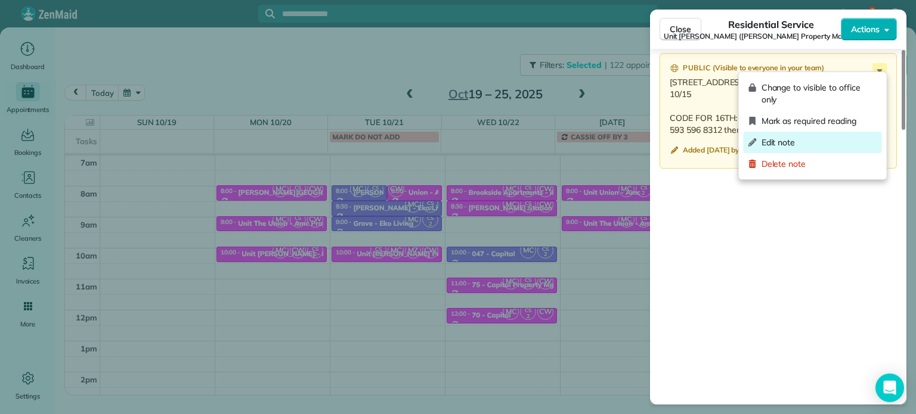
click at [800, 140] on span "Edit note" at bounding box center [819, 143] width 116 height 12
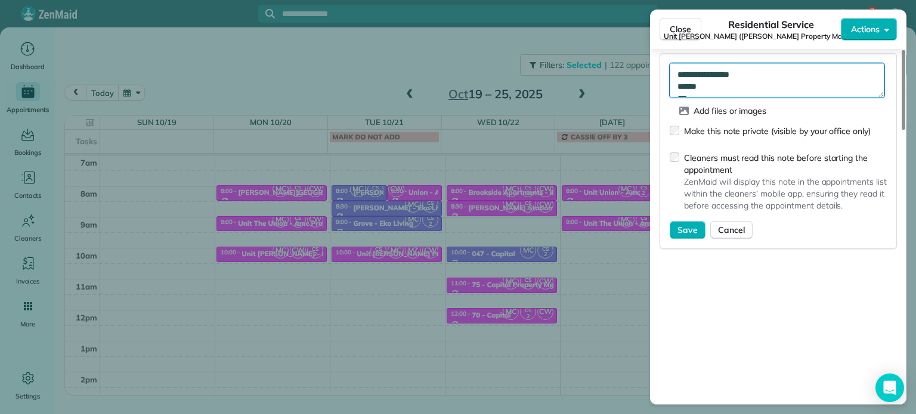
click at [796, 78] on textarea "**********" at bounding box center [777, 80] width 215 height 35
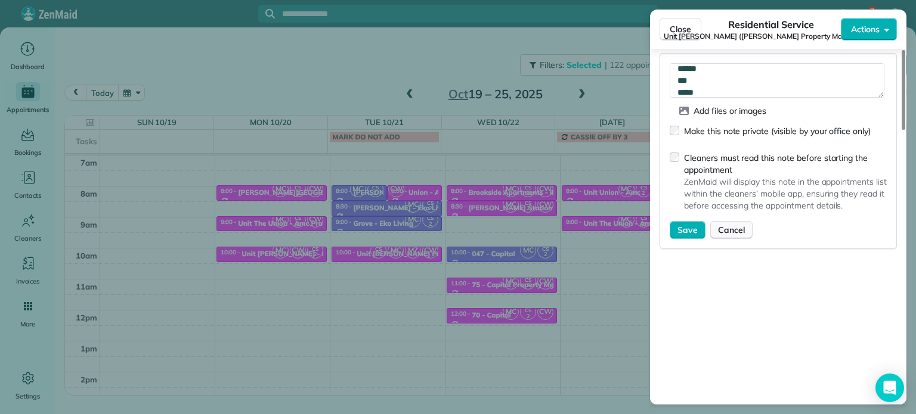
click at [740, 224] on span "Cancel" at bounding box center [731, 230] width 27 height 12
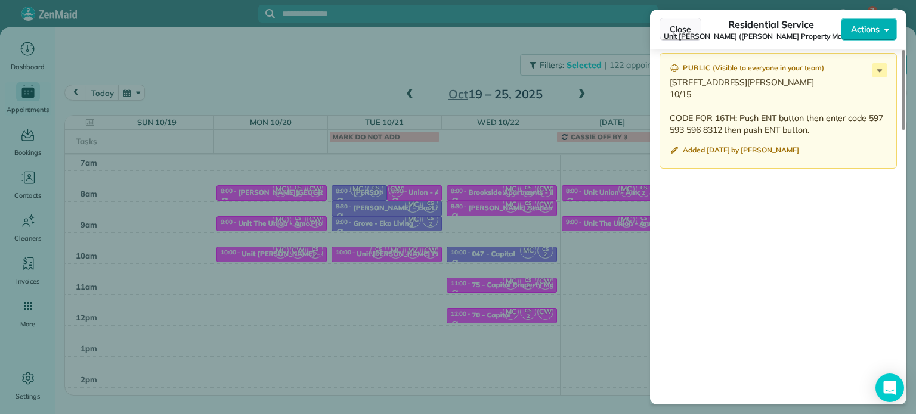
click at [670, 28] on span "Close" at bounding box center [680, 29] width 21 height 12
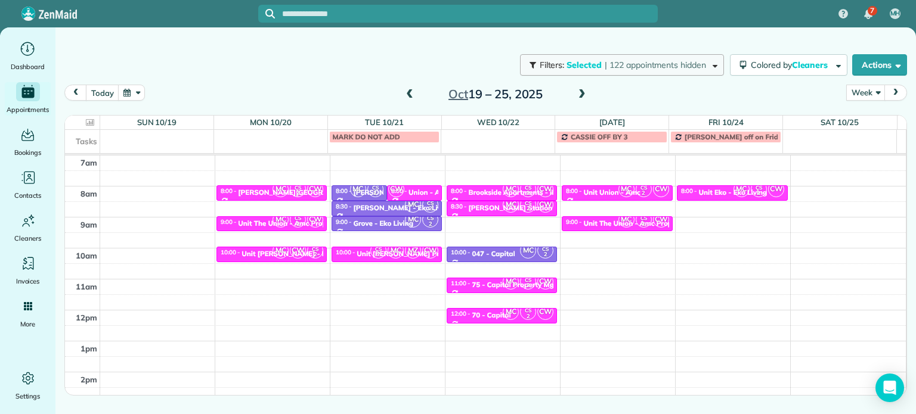
click at [627, 69] on span "| 122 appointments hidden" at bounding box center [655, 65] width 101 height 11
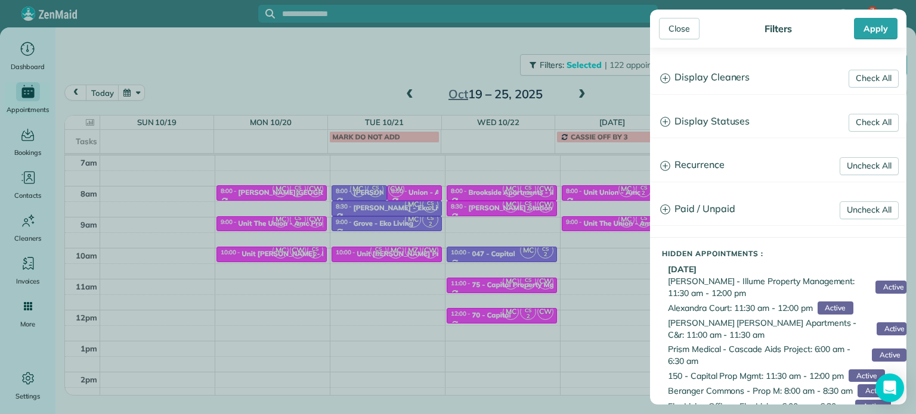
click at [737, 75] on h3 "Display Cleaners" at bounding box center [778, 78] width 255 height 30
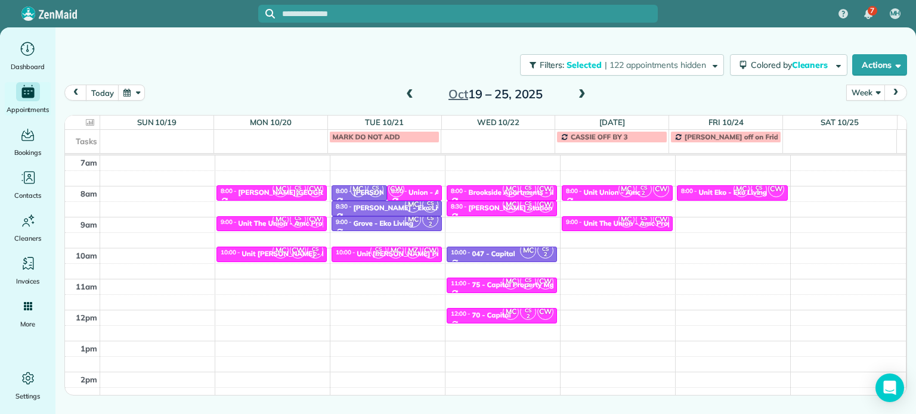
click at [589, 204] on div "Close Filters Apply Check All Display Cleaners Christina Wright-German Cassie F…" at bounding box center [458, 207] width 916 height 414
click at [585, 93] on span at bounding box center [581, 94] width 13 height 11
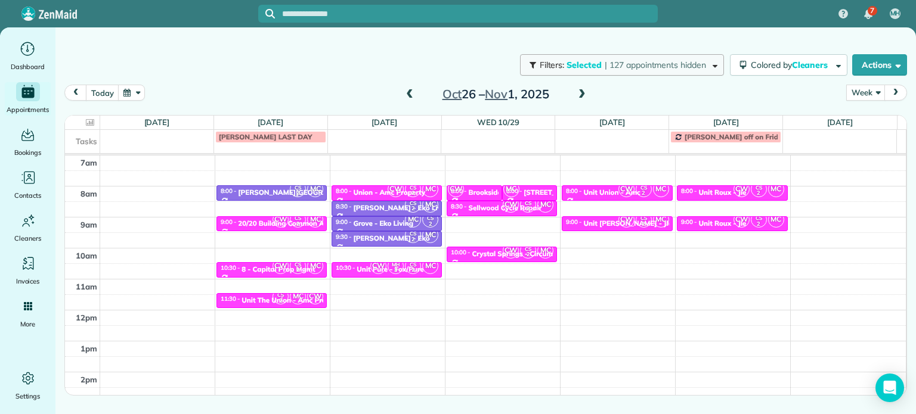
click at [658, 69] on span "| 127 appointments hidden" at bounding box center [655, 65] width 101 height 11
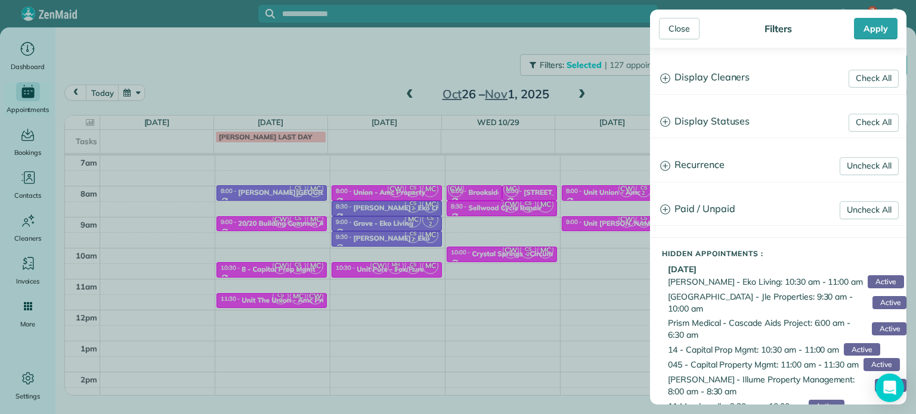
click at [720, 65] on h3 "Display Cleaners" at bounding box center [778, 78] width 255 height 30
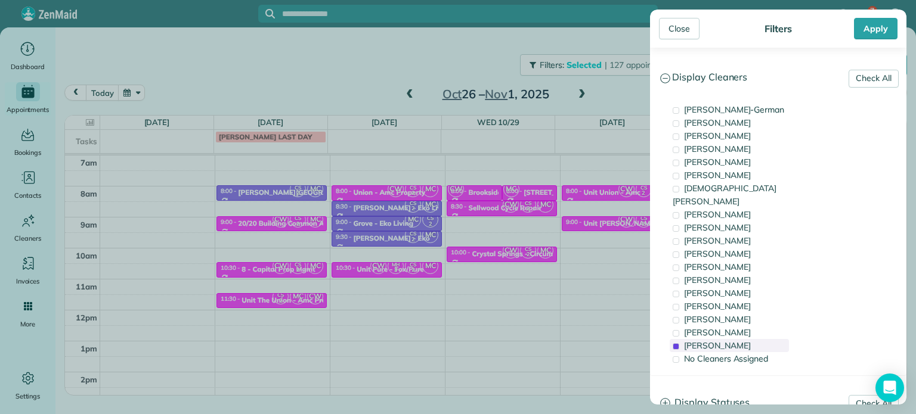
click at [723, 340] on span "Cristina Sainz" at bounding box center [717, 345] width 67 height 11
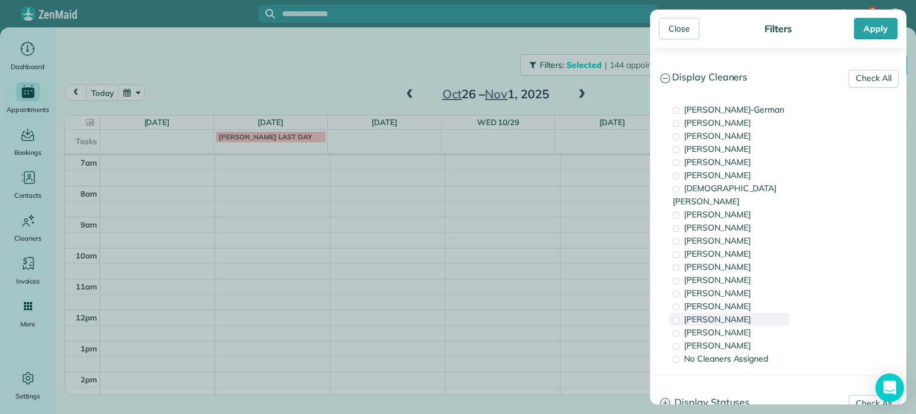
click at [723, 314] on span "Meralda Harris" at bounding box center [717, 319] width 67 height 11
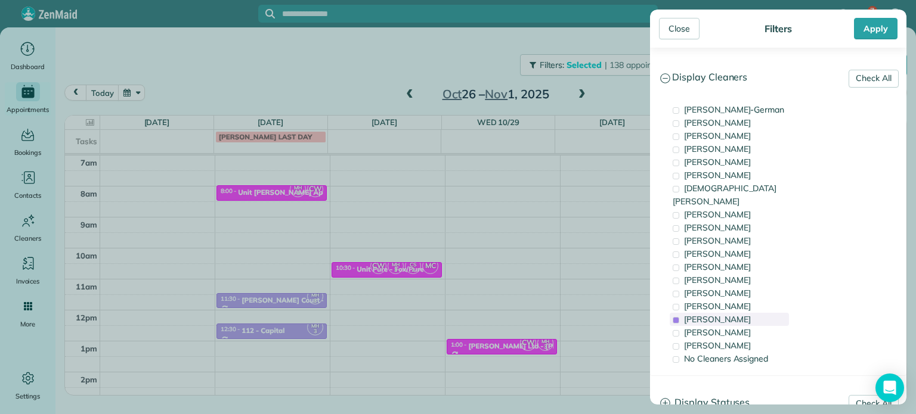
click at [723, 314] on span "Meralda Harris" at bounding box center [717, 319] width 67 height 11
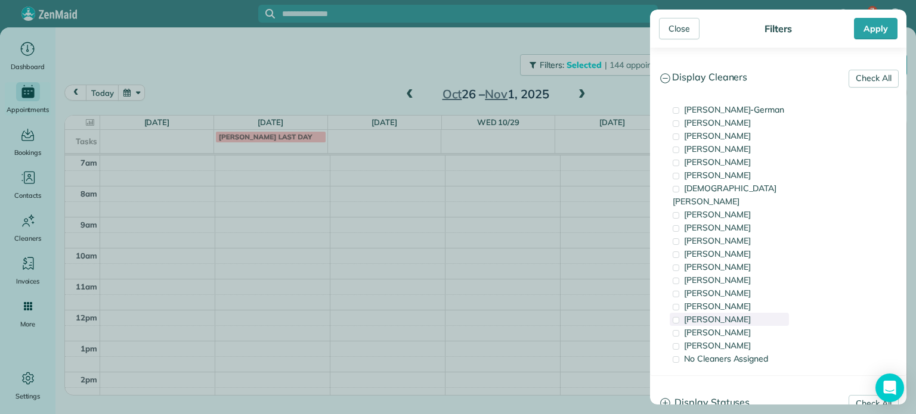
click at [700, 314] on span "Meralda Harris" at bounding box center [717, 319] width 67 height 11
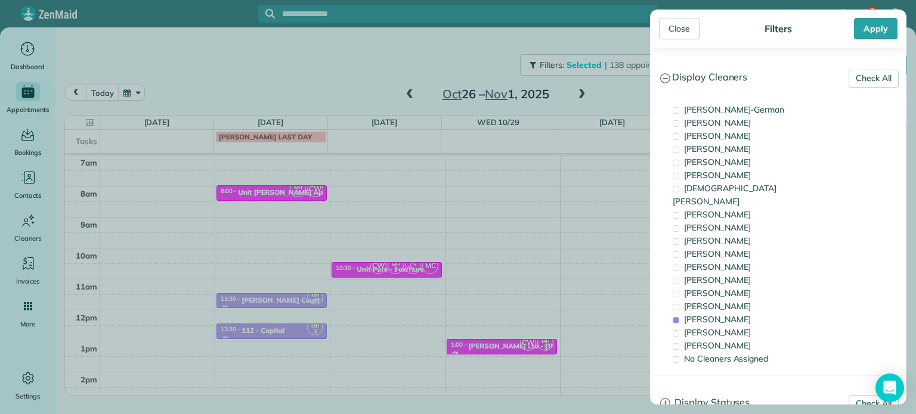
click at [392, 233] on div "Close Filters Apply Check All Display Cleaners Christina Wright-German Cassie F…" at bounding box center [458, 207] width 916 height 414
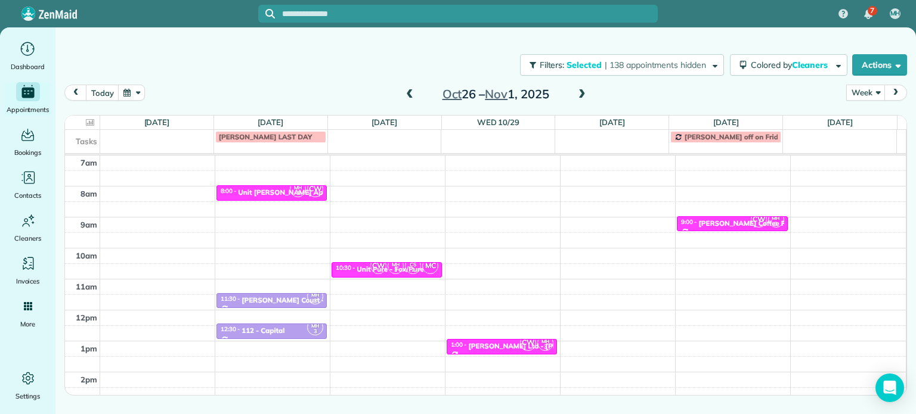
click at [412, 95] on span at bounding box center [409, 94] width 13 height 11
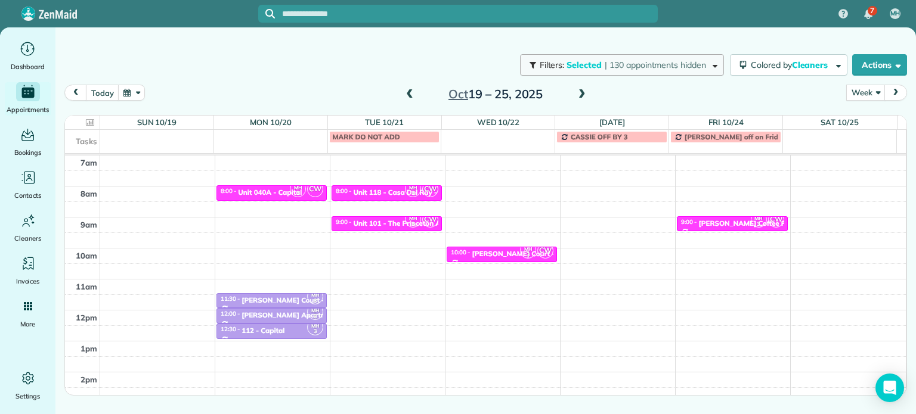
click at [622, 64] on span "| 130 appointments hidden" at bounding box center [655, 65] width 101 height 11
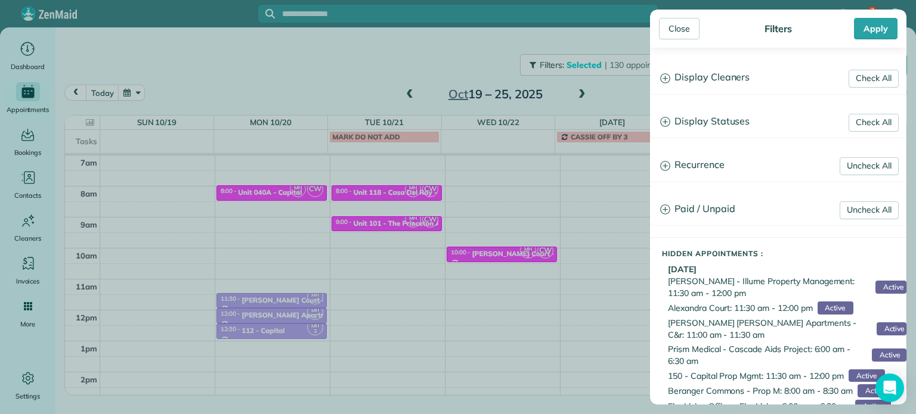
click at [695, 85] on h3 "Display Cleaners" at bounding box center [778, 78] width 255 height 30
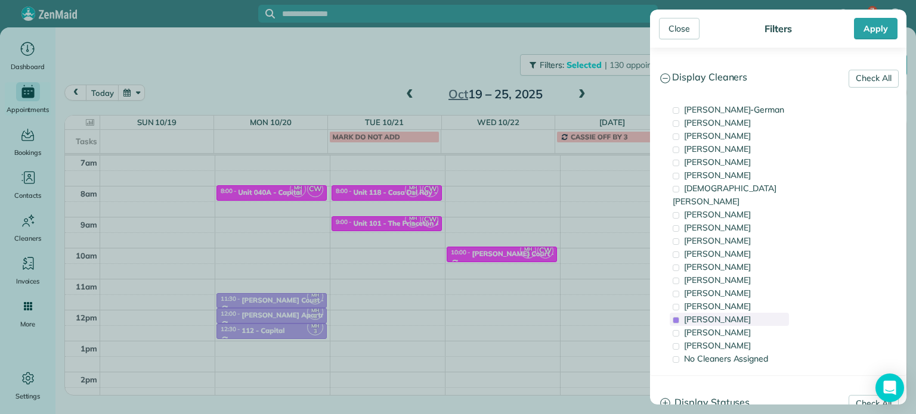
click at [720, 314] on span "Meralda Harris" at bounding box center [717, 319] width 67 height 11
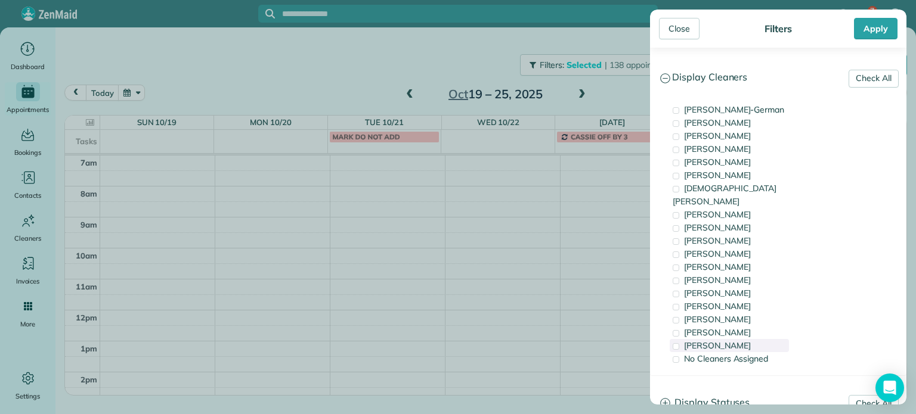
click at [724, 340] on span "Cristina Sainz" at bounding box center [717, 345] width 67 height 11
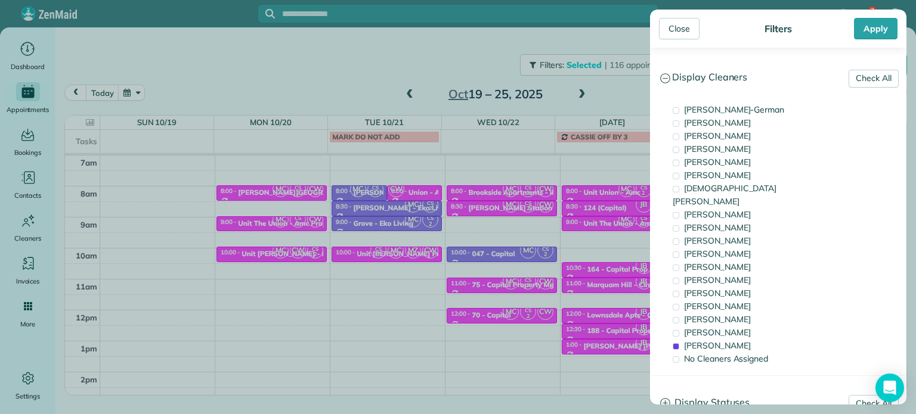
click at [431, 247] on div "Close Filters Apply Check All Display Cleaners Christina Wright-German Cassie F…" at bounding box center [458, 207] width 916 height 414
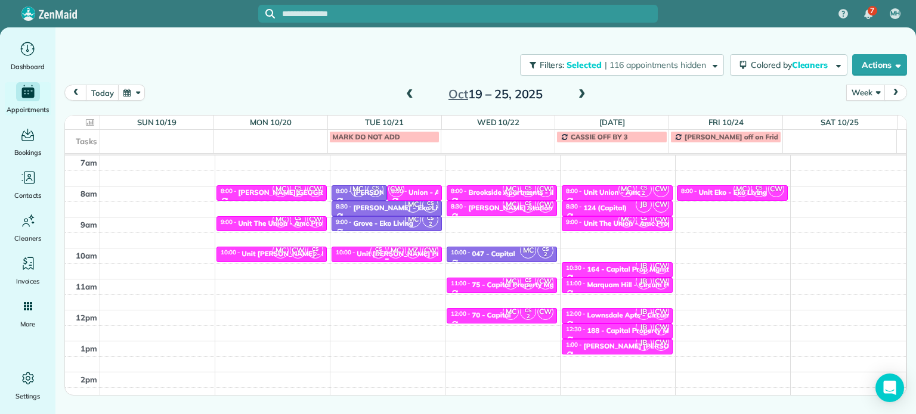
click at [384, 255] on div "CS 2 MC MZ CW" at bounding box center [404, 250] width 69 height 17
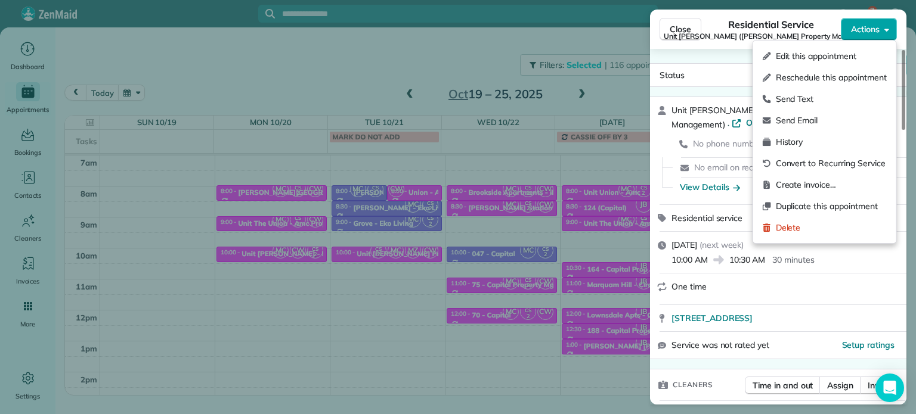
click at [883, 38] on button "Actions" at bounding box center [869, 29] width 56 height 23
click at [855, 58] on span "Edit this appointment" at bounding box center [831, 56] width 111 height 12
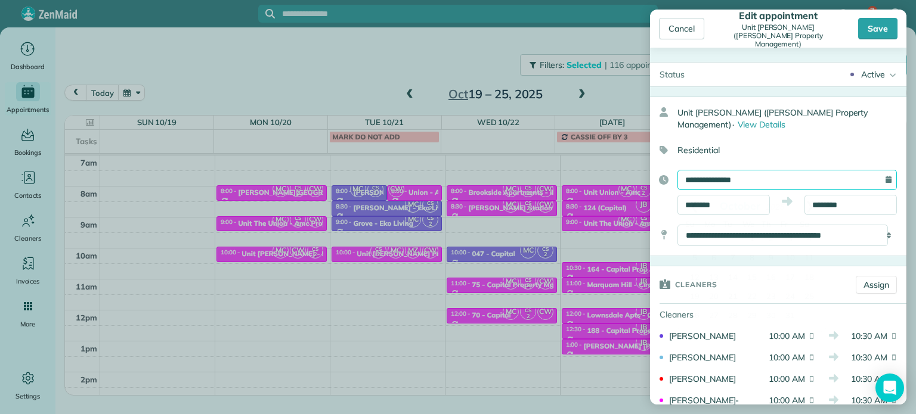
click at [748, 176] on input "**********" at bounding box center [786, 180] width 219 height 20
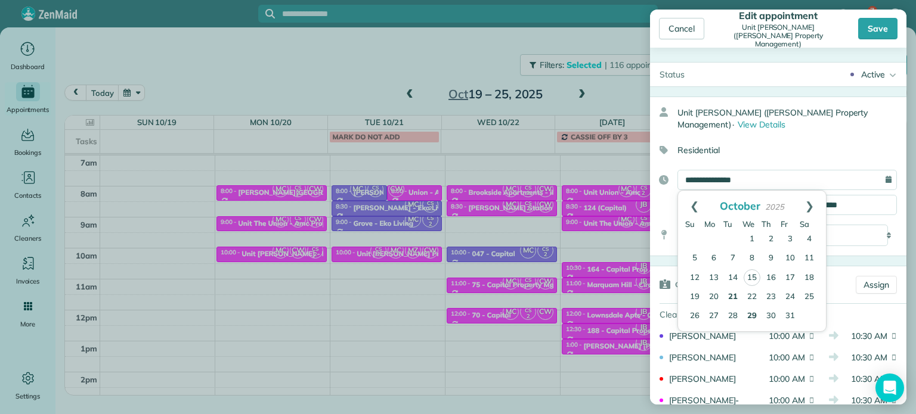
click at [756, 314] on link "29" at bounding box center [751, 316] width 19 height 19
type input "**********"
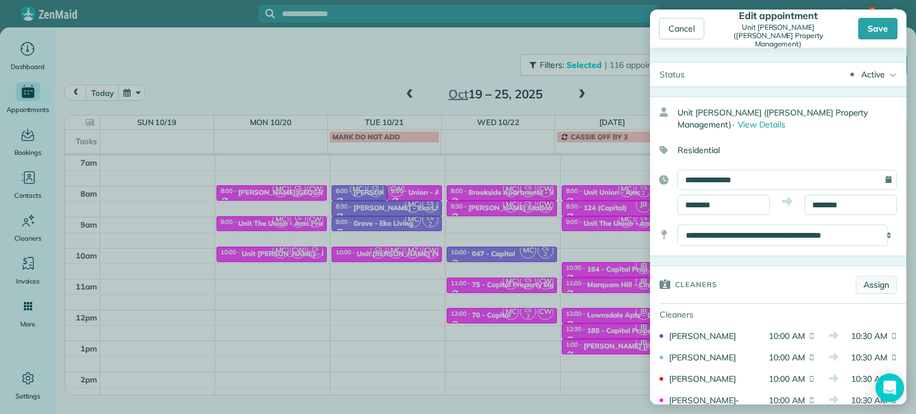
click at [861, 282] on link "Assign" at bounding box center [876, 285] width 41 height 18
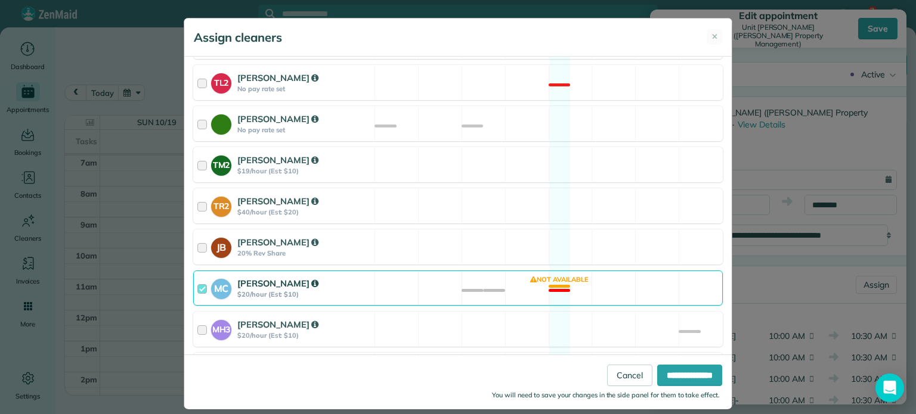
scroll to position [584, 0]
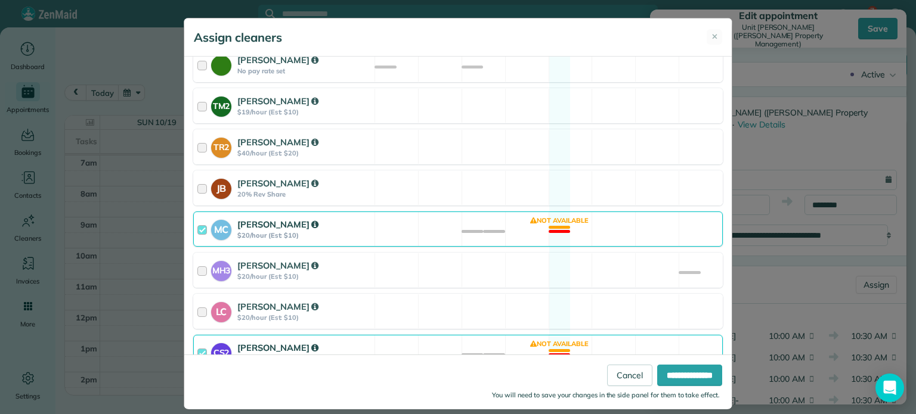
click at [515, 225] on div "MC Mayra Cota $20/hour (Est: $10) Not available" at bounding box center [458, 229] width 530 height 35
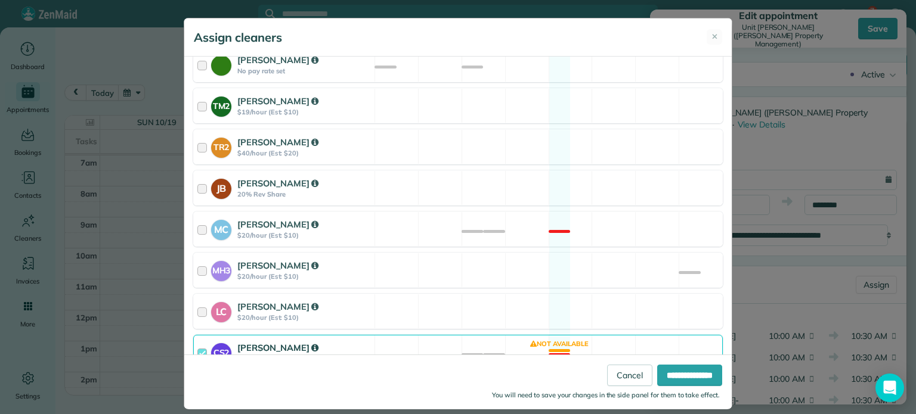
click at [539, 337] on div "CS2 Cristina Sainz $20/hour (Est: $10) Not available" at bounding box center [458, 352] width 530 height 35
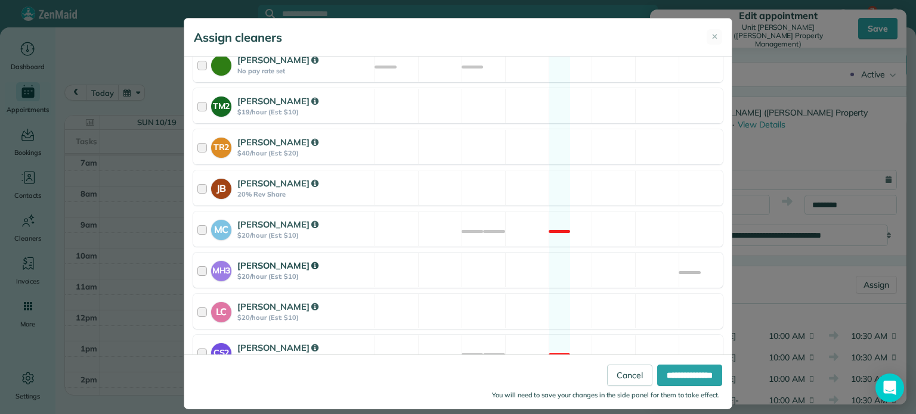
click at [554, 259] on div "MH3 Meralda Harris $20/hour (Est: $10) Available" at bounding box center [458, 270] width 530 height 35
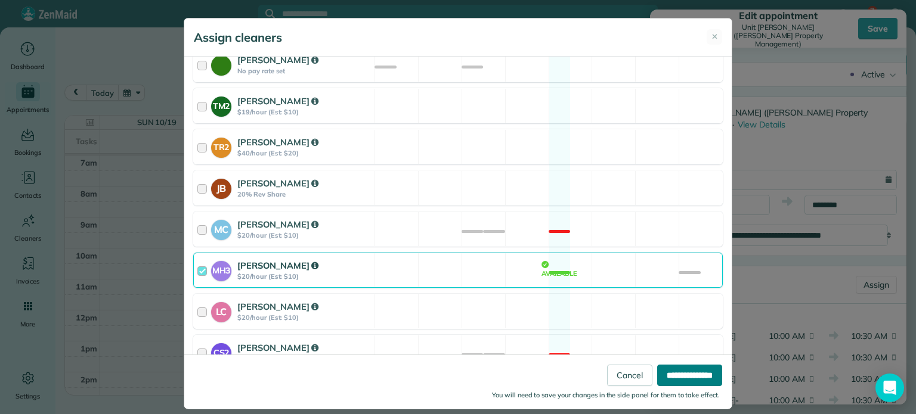
click at [680, 379] on input "**********" at bounding box center [689, 375] width 65 height 21
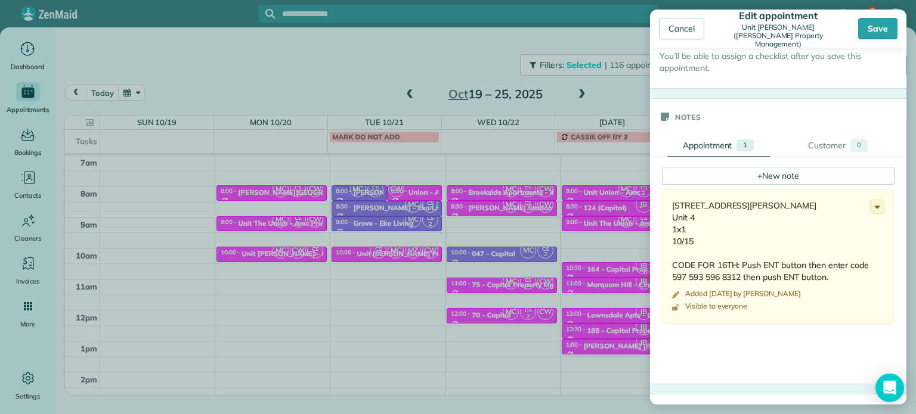
scroll to position [417, 0]
click at [875, 20] on div "Save" at bounding box center [877, 28] width 39 height 21
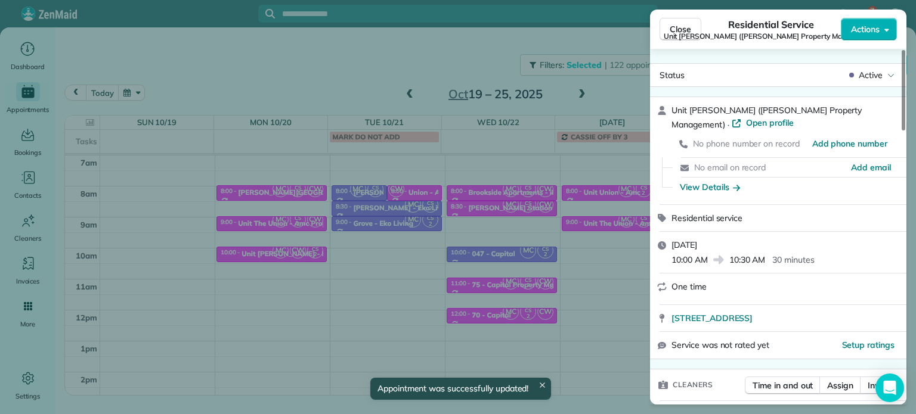
click at [606, 87] on div "Close Residential Service Unit LongStreet (Longstreet Property Management) Acti…" at bounding box center [458, 207] width 916 height 414
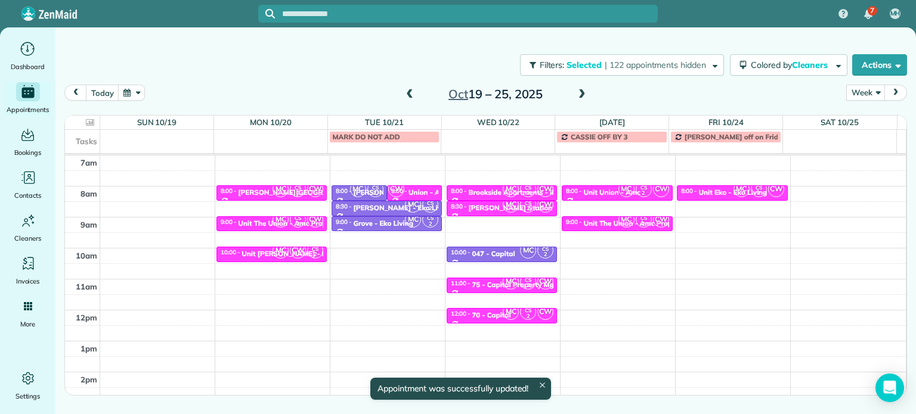
click at [579, 95] on span at bounding box center [581, 94] width 13 height 11
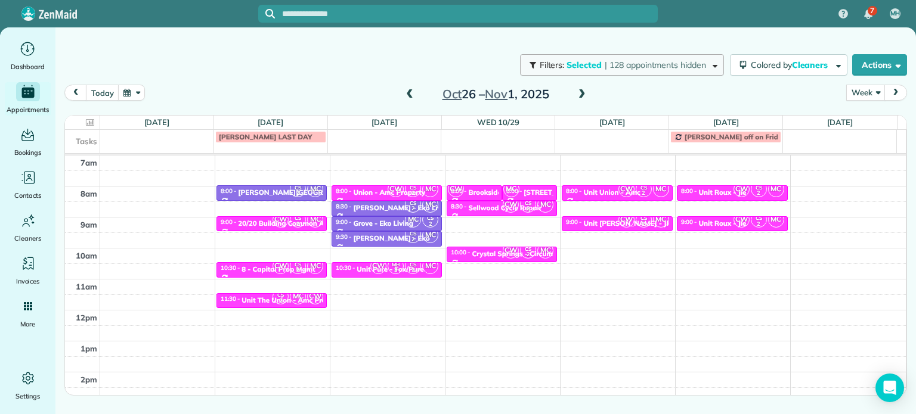
click at [658, 66] on span "| 128 appointments hidden" at bounding box center [655, 65] width 101 height 11
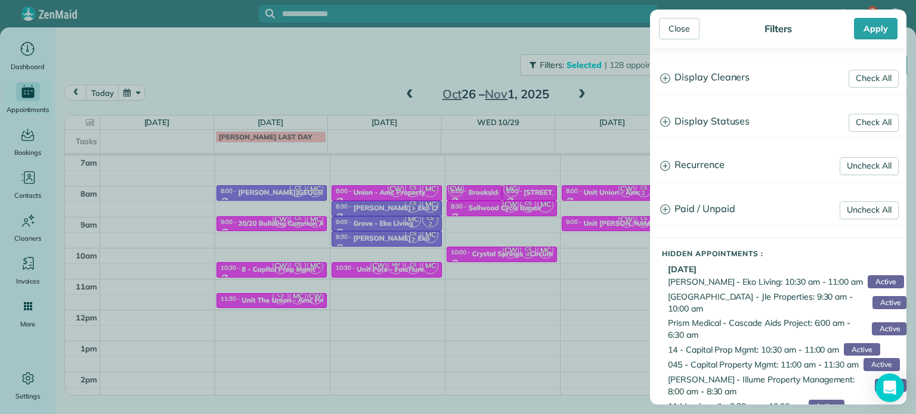
click at [730, 79] on h3 "Display Cleaners" at bounding box center [778, 78] width 255 height 30
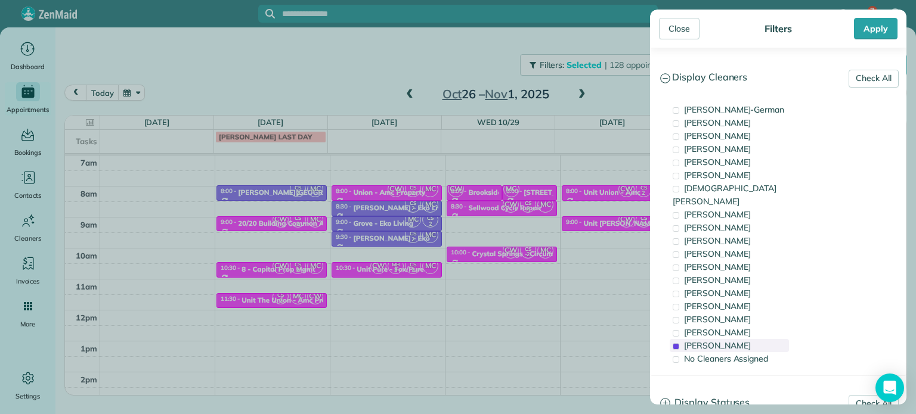
click at [721, 340] on span "Cristina Sainz" at bounding box center [717, 345] width 67 height 11
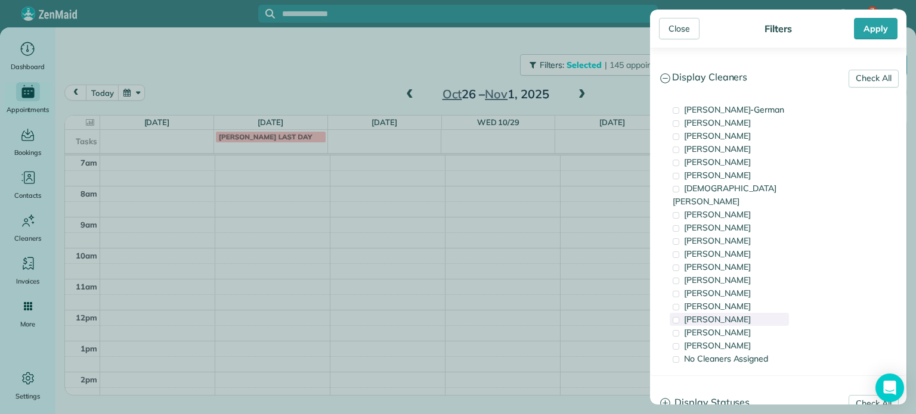
click at [727, 314] on span "Meralda Harris" at bounding box center [717, 319] width 67 height 11
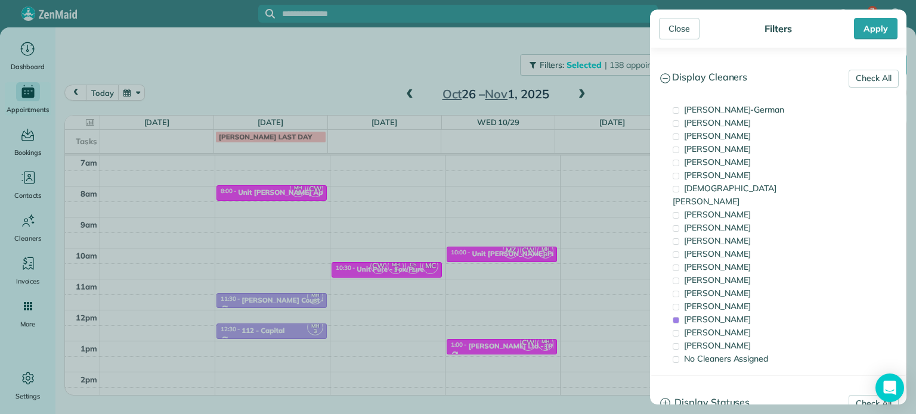
click at [478, 243] on div "Close Filters Apply Check All Display Cleaners Christina Wright-German Cassie F…" at bounding box center [458, 207] width 916 height 414
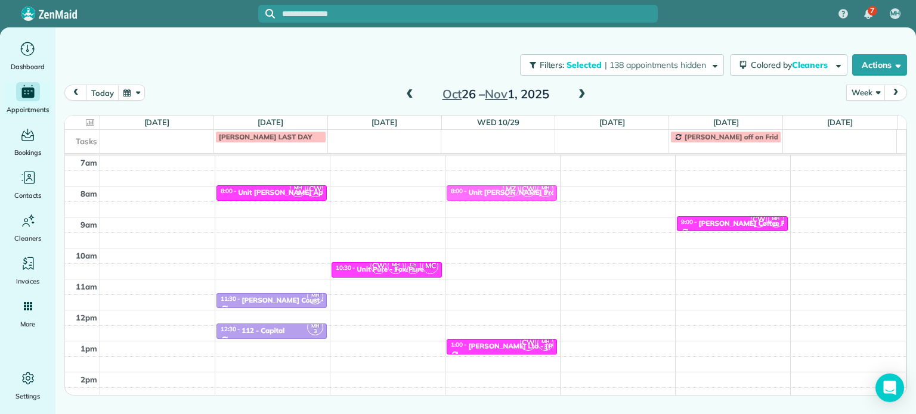
drag, startPoint x: 494, startPoint y: 252, endPoint x: 516, endPoint y: 199, distance: 57.8
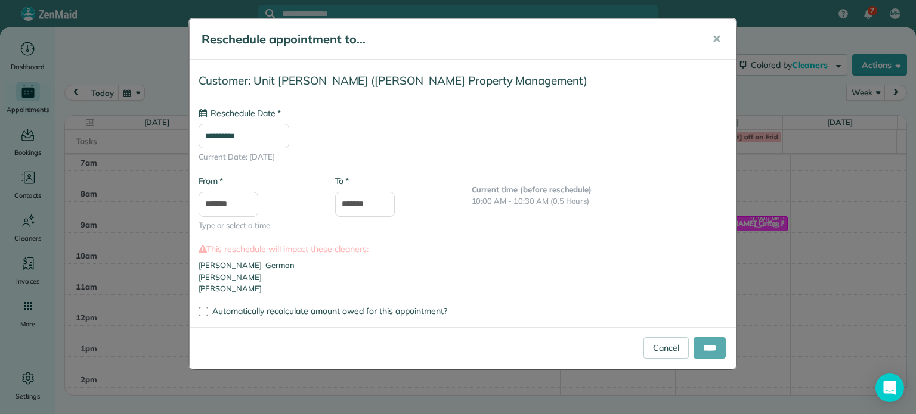
type input "**********"
click at [702, 352] on input "****" at bounding box center [710, 348] width 32 height 21
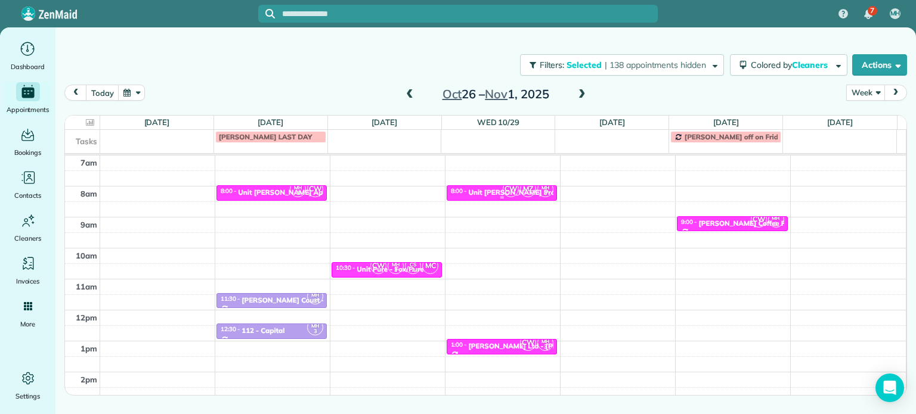
click at [529, 190] on span "MZ" at bounding box center [528, 189] width 16 height 16
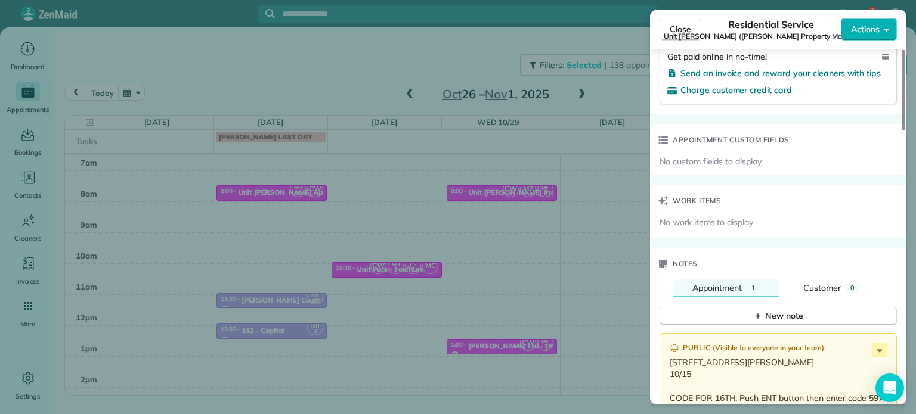
scroll to position [1016, 0]
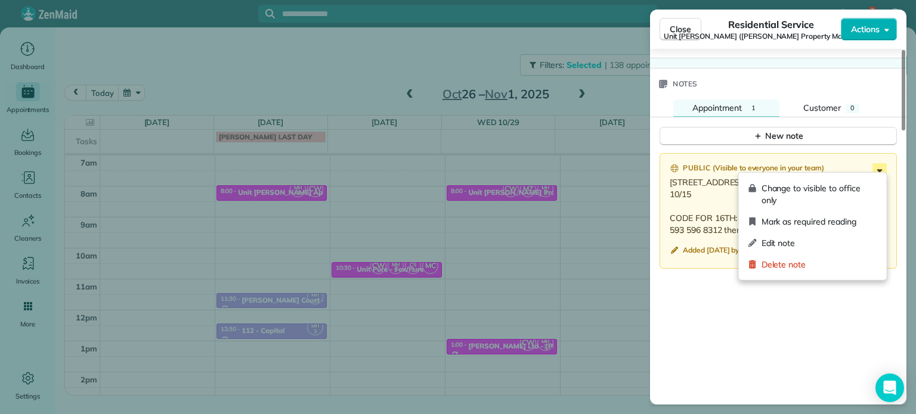
click at [878, 164] on icon at bounding box center [879, 170] width 14 height 14
click at [811, 250] on div "Edit note" at bounding box center [813, 243] width 138 height 21
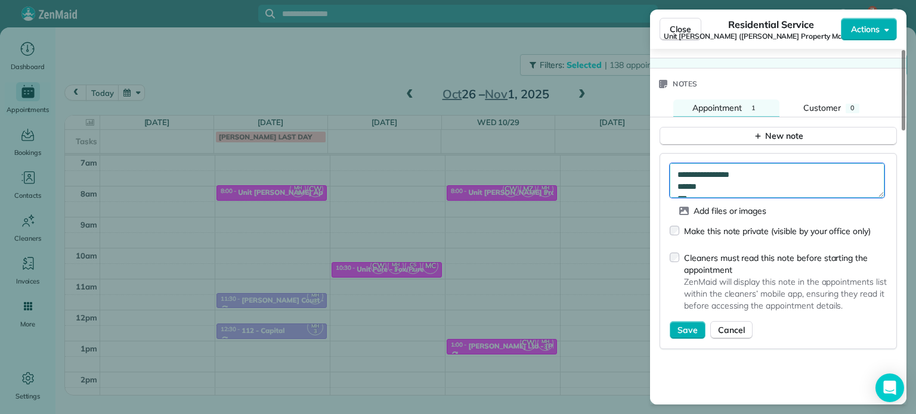
click at [767, 169] on textarea "**********" at bounding box center [777, 180] width 215 height 35
drag, startPoint x: 862, startPoint y: 183, endPoint x: 679, endPoint y: 172, distance: 183.4
click at [679, 172] on textarea "**********" at bounding box center [777, 180] width 215 height 35
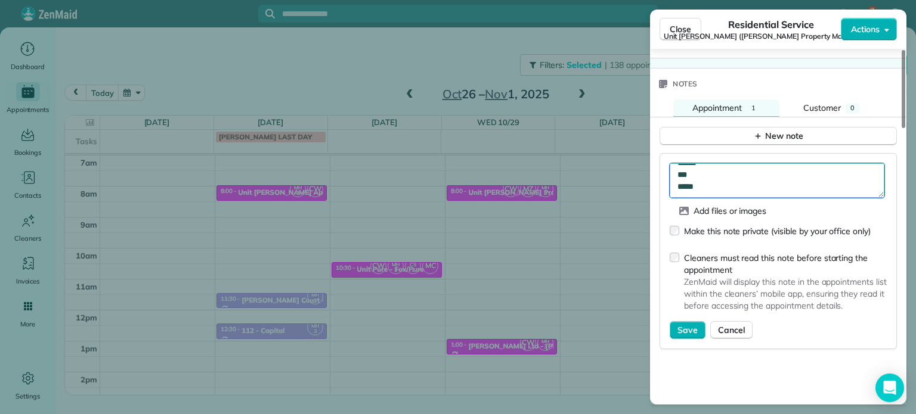
type textarea "**********"
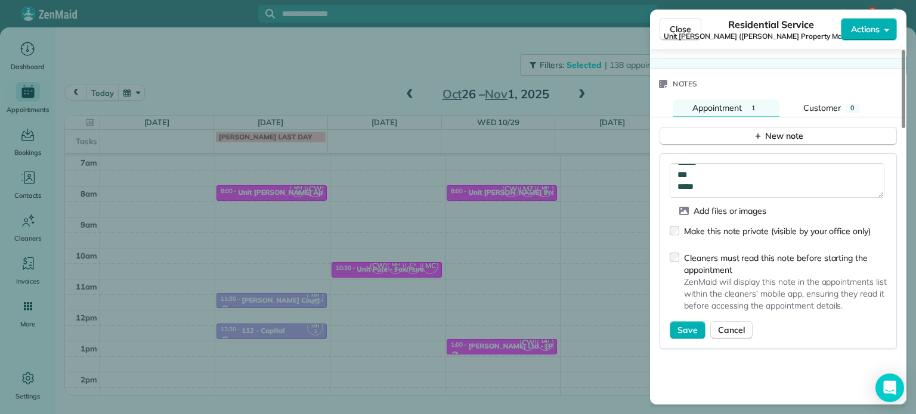
click at [682, 315] on div "Cleaners must read this note before starting the appointment ZenMaid will displ…" at bounding box center [778, 284] width 217 height 75
click at [683, 329] on span "Save" at bounding box center [687, 330] width 20 height 12
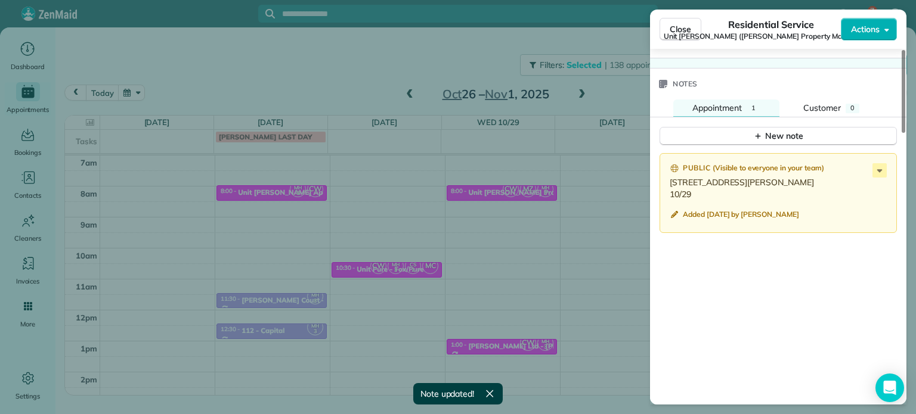
click at [475, 53] on div "Close Residential Service Unit LongStreet (Longstreet Property Management) Acti…" at bounding box center [458, 207] width 916 height 414
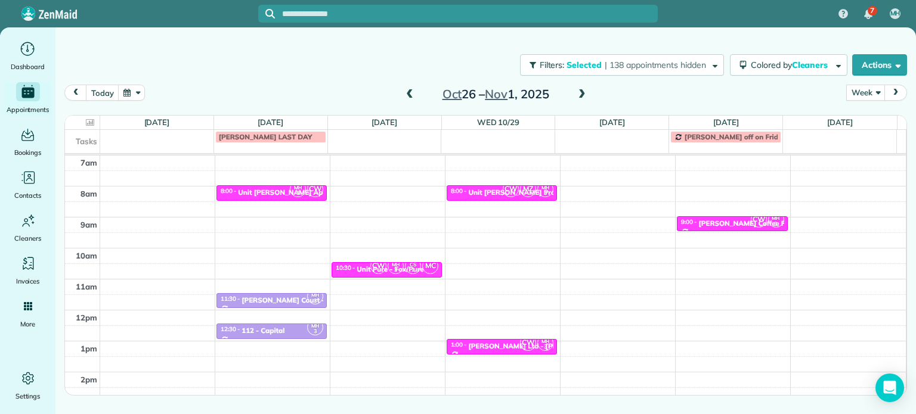
click at [413, 92] on span at bounding box center [409, 94] width 13 height 11
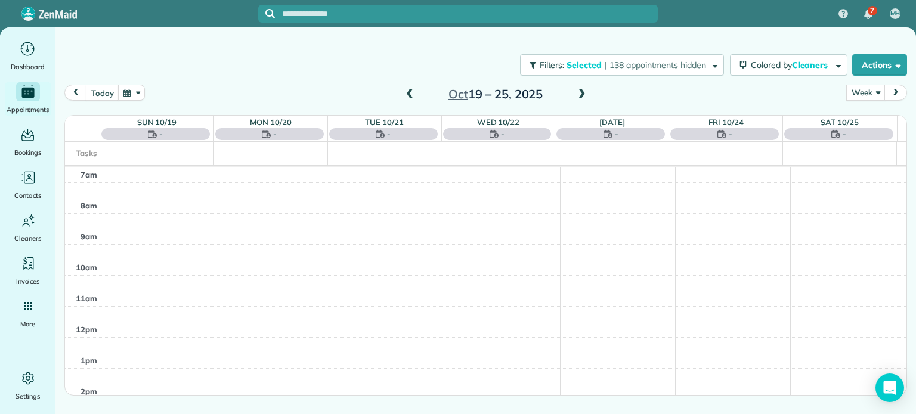
click at [413, 92] on span at bounding box center [409, 94] width 13 height 11
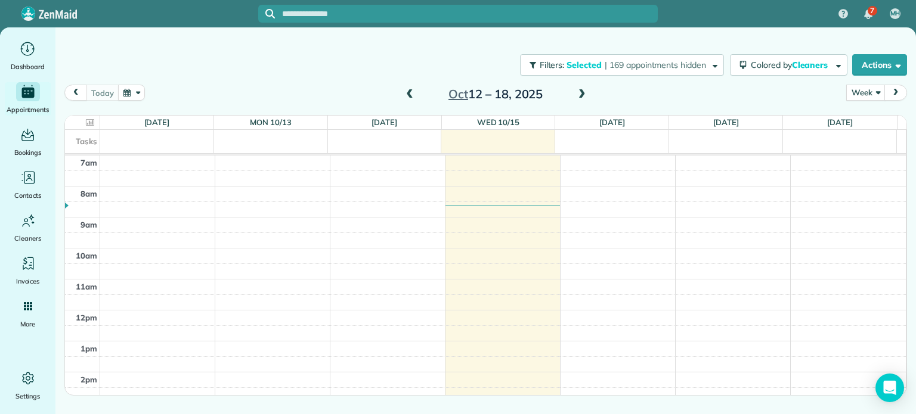
click at [584, 95] on span at bounding box center [581, 94] width 13 height 11
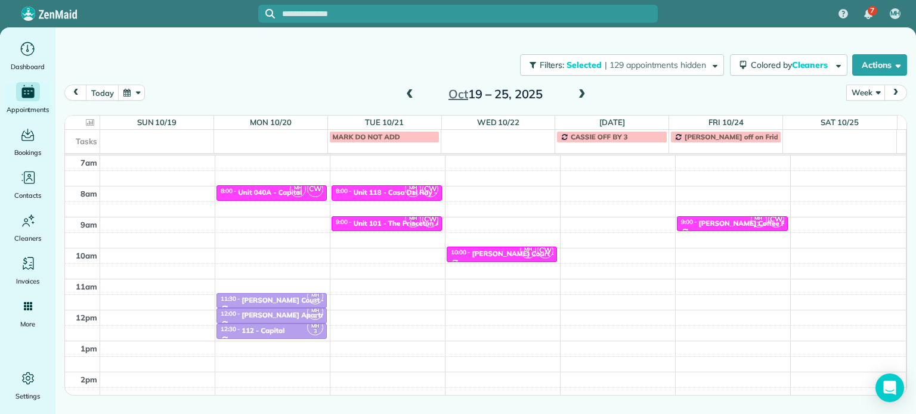
click at [412, 92] on span at bounding box center [409, 94] width 13 height 11
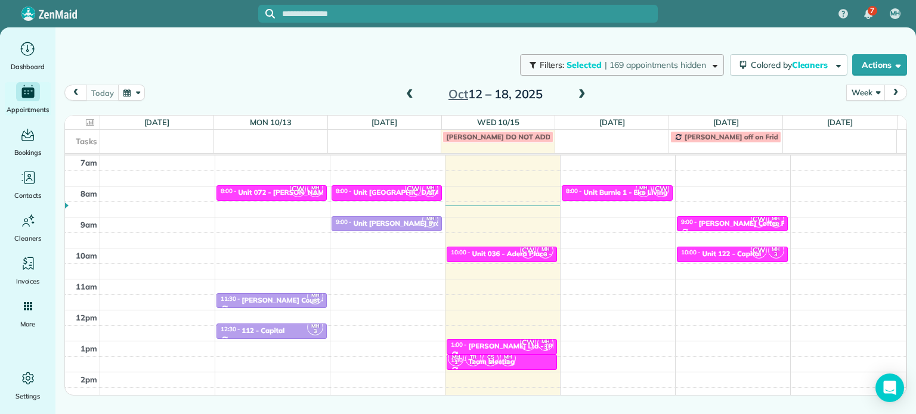
click at [665, 71] on button "Filters: Selected | 169 appointments hidden" at bounding box center [622, 64] width 204 height 21
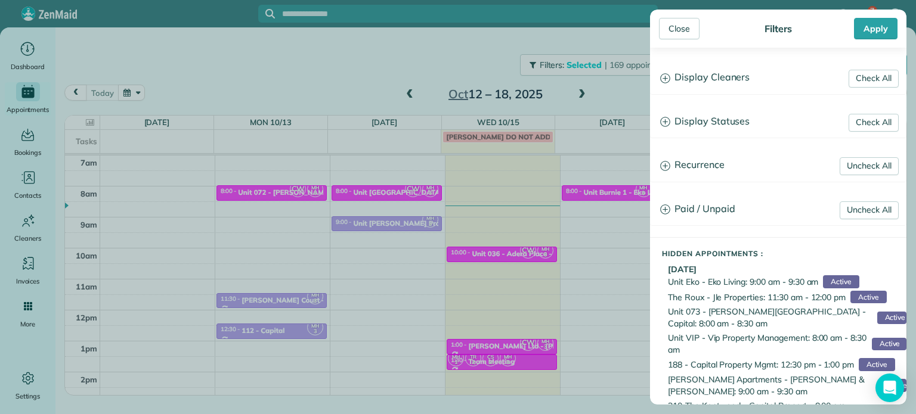
click at [694, 81] on h3 "Display Cleaners" at bounding box center [778, 78] width 255 height 30
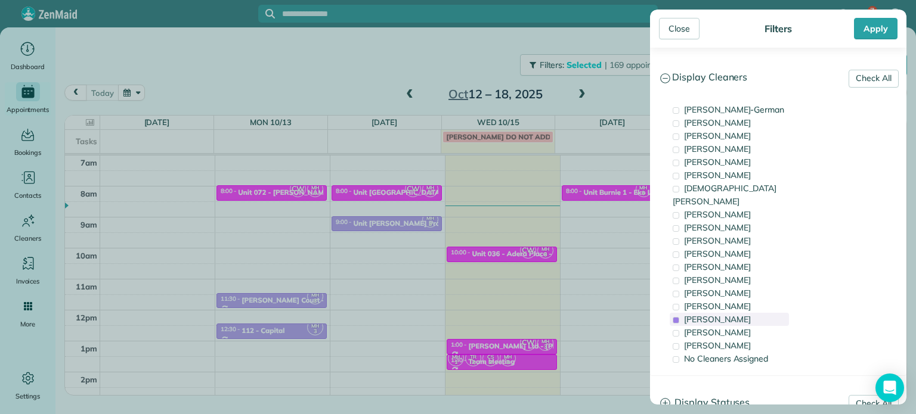
click at [754, 313] on div "Meralda Harris" at bounding box center [729, 319] width 119 height 13
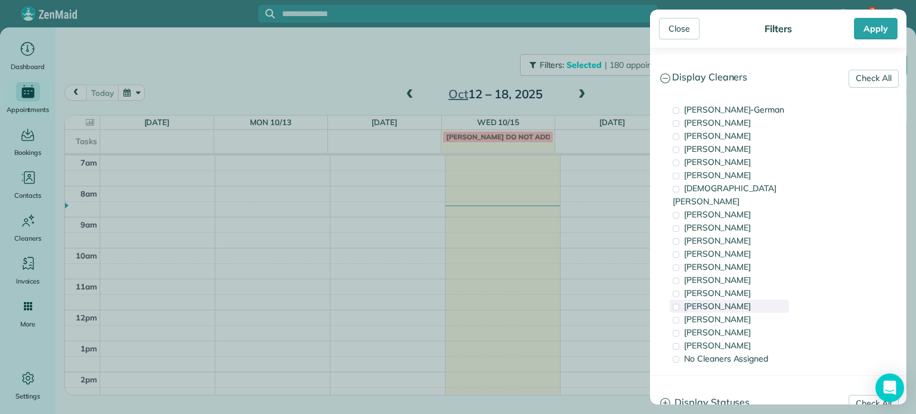
click at [754, 300] on div "Mayra Cota" at bounding box center [729, 306] width 119 height 13
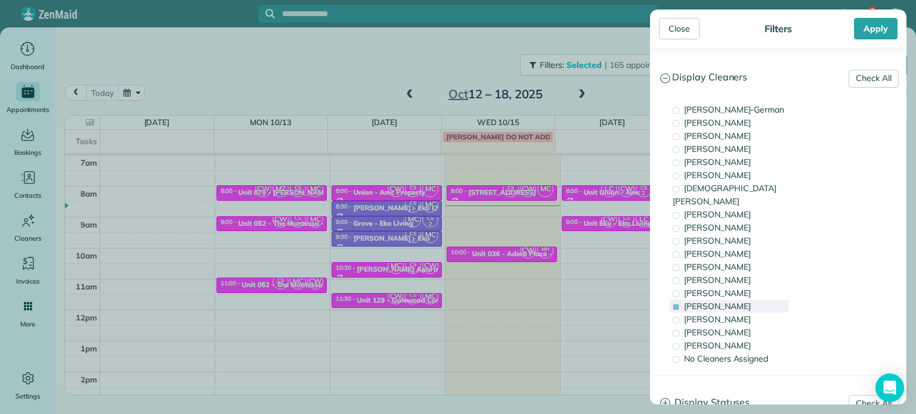
click at [738, 300] on div "Mayra Cota" at bounding box center [729, 306] width 119 height 13
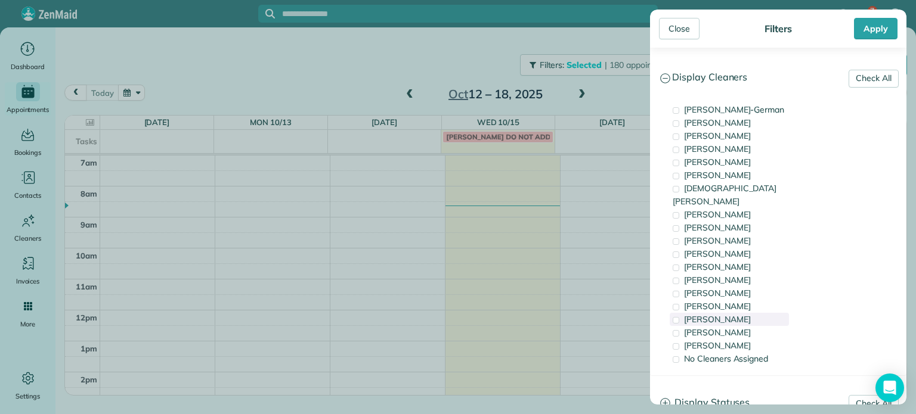
click at [739, 314] on span "Meralda Harris" at bounding box center [717, 319] width 67 height 11
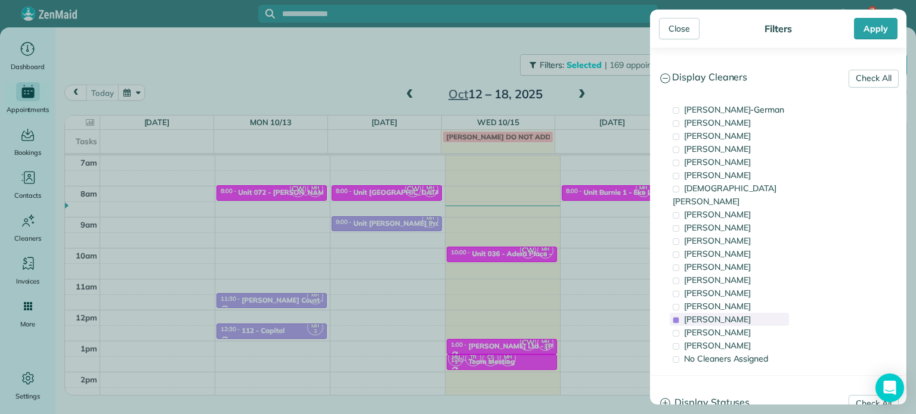
click at [739, 314] on span "Meralda Harris" at bounding box center [717, 319] width 67 height 11
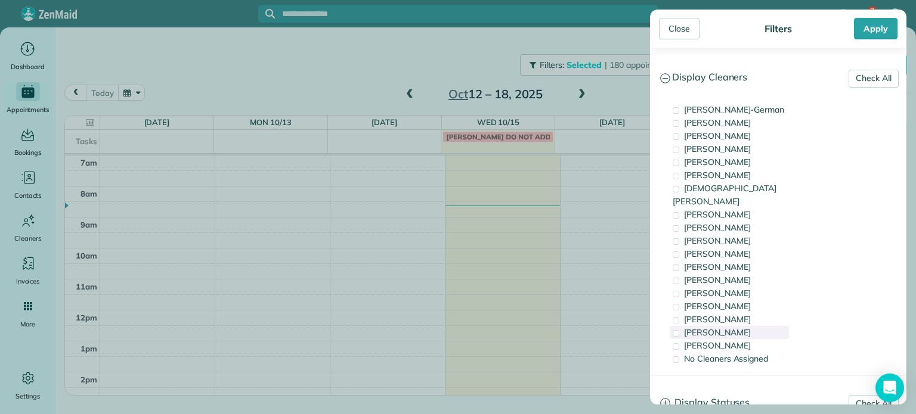
click at [749, 326] on div "Laura Chavez" at bounding box center [729, 332] width 119 height 13
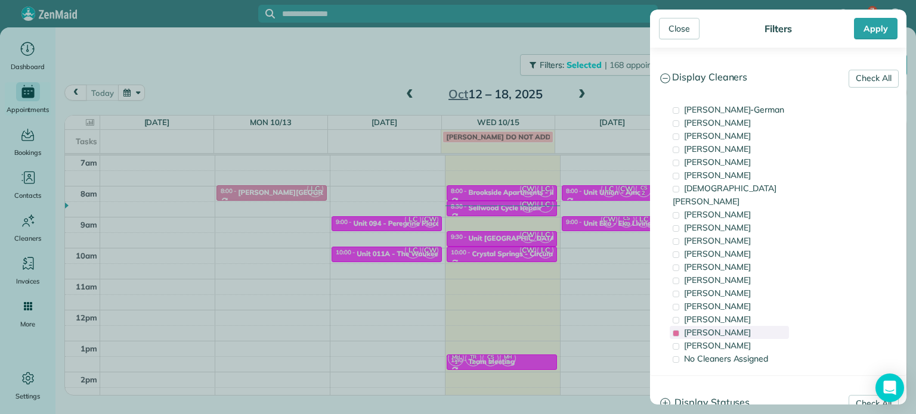
click at [749, 326] on div "Laura Chavez" at bounding box center [729, 332] width 119 height 13
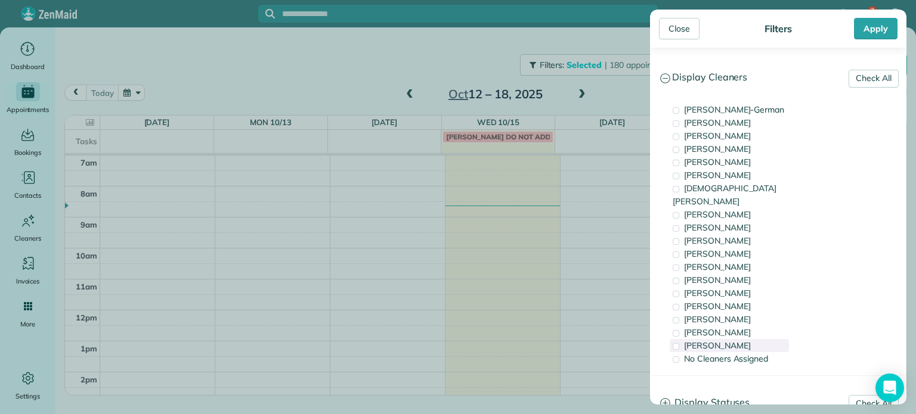
click at [749, 339] on div "Cristina Sainz" at bounding box center [729, 345] width 119 height 13
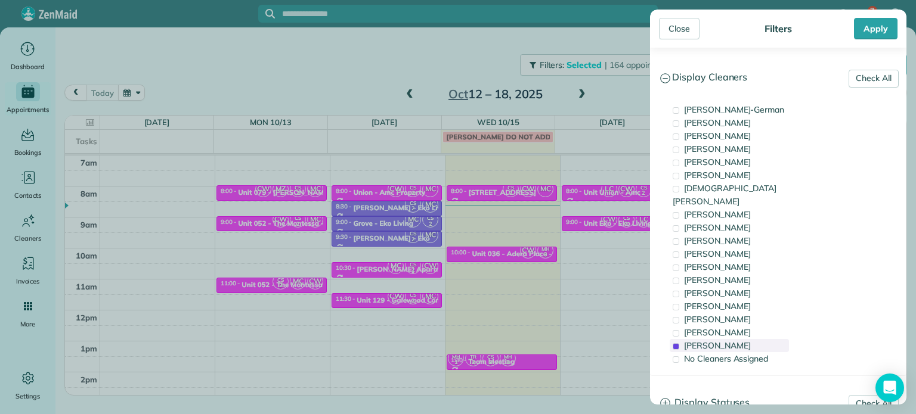
click at [749, 339] on div "Cristina Sainz" at bounding box center [729, 345] width 119 height 13
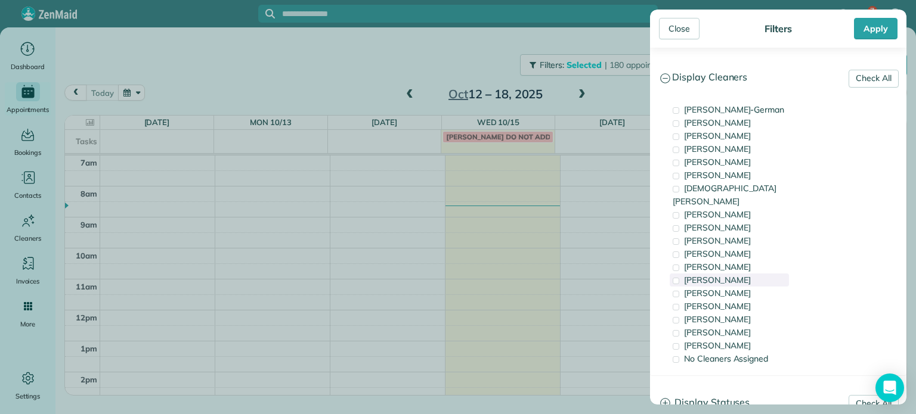
click at [748, 274] on div "Tammi Rue" at bounding box center [729, 280] width 119 height 13
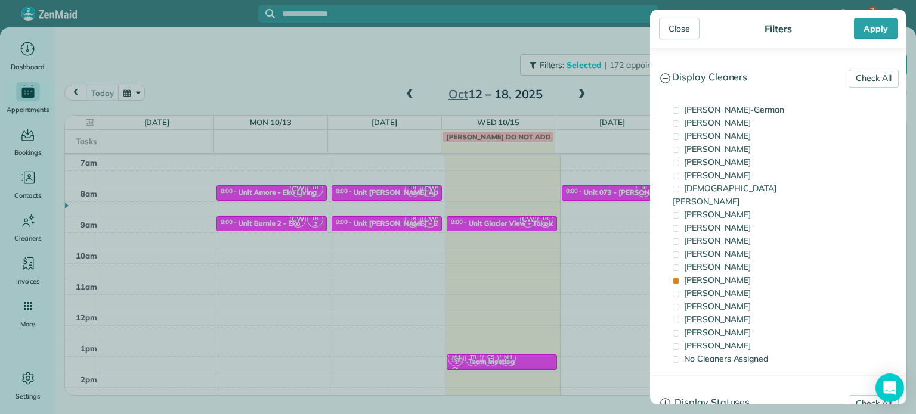
drag, startPoint x: 518, startPoint y: 218, endPoint x: 509, endPoint y: 221, distance: 9.4
click at [516, 218] on div "Close Filters Apply Check All Display Cleaners Christina Wright-German Cassie F…" at bounding box center [458, 207] width 916 height 414
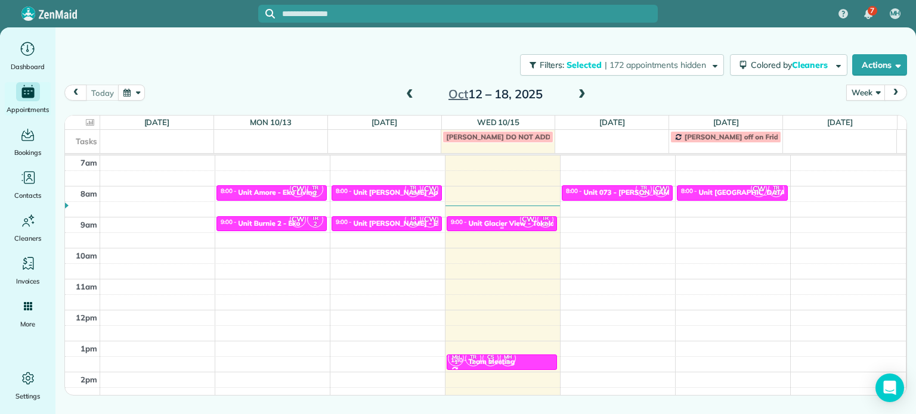
click at [506, 221] on div "Unit Glacier View - Tokola Properties" at bounding box center [529, 223] width 122 height 8
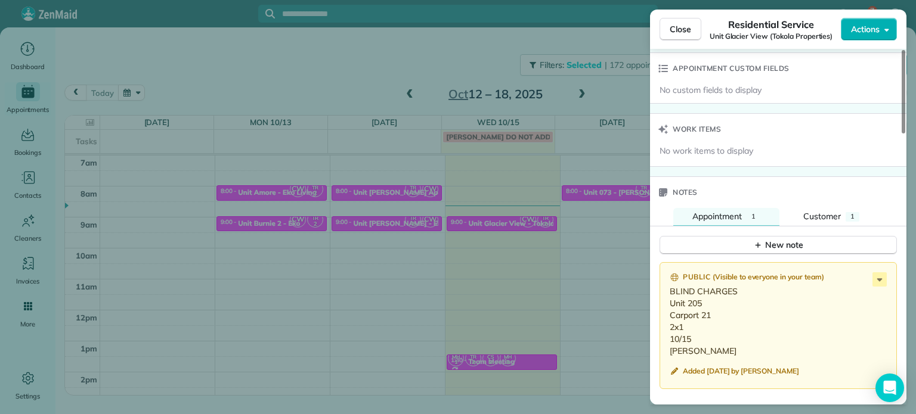
scroll to position [961, 0]
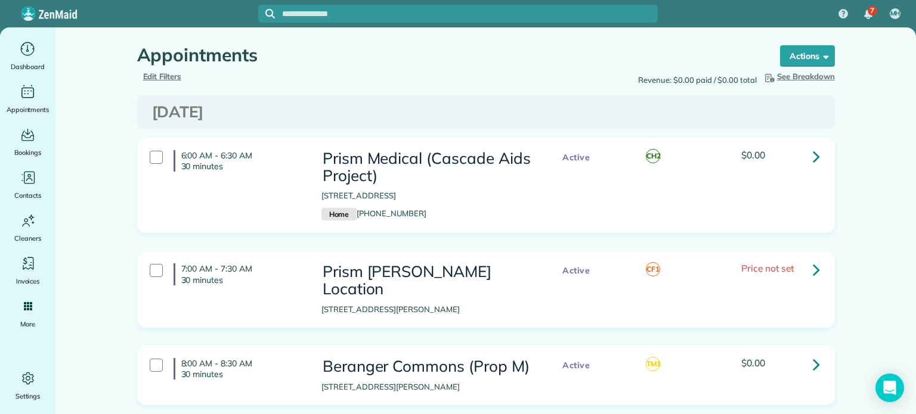
click at [155, 69] on div "Appointments" at bounding box center [447, 58] width 620 height 26
click at [165, 76] on span "Edit Filters" at bounding box center [162, 77] width 39 height 10
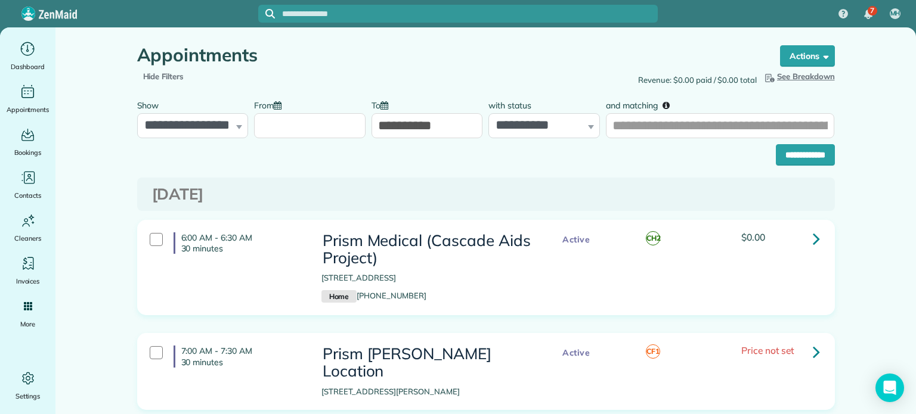
click at [301, 122] on input "From" at bounding box center [310, 125] width 112 height 25
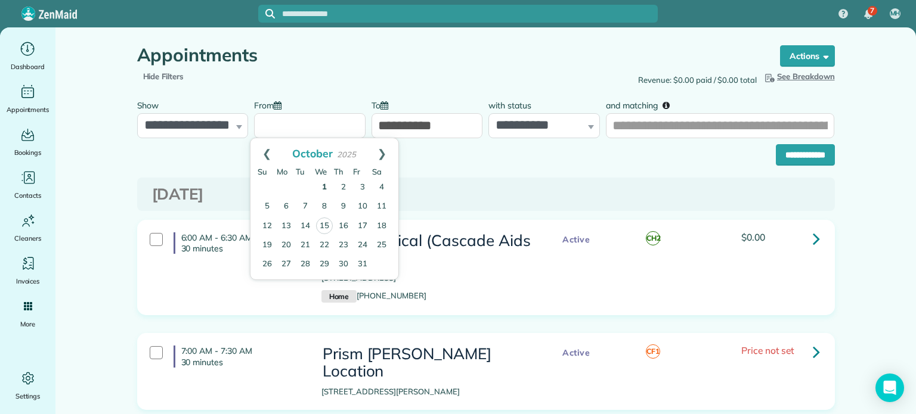
click at [323, 189] on link "1" at bounding box center [324, 187] width 19 height 19
type input "**********"
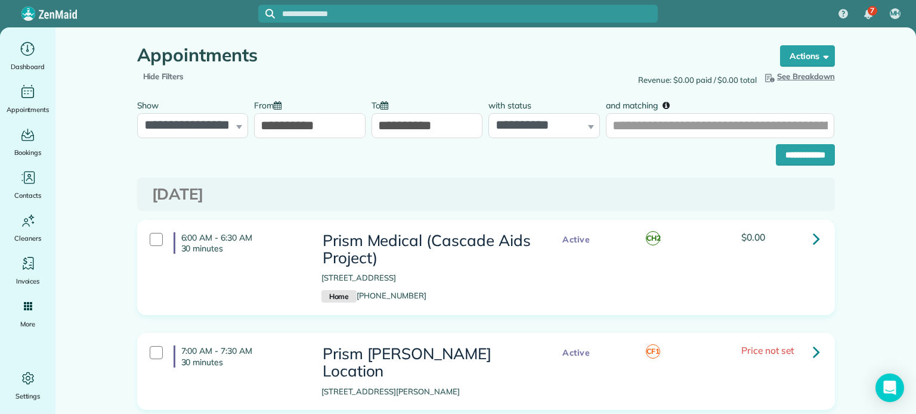
click at [437, 124] on input "**********" at bounding box center [427, 125] width 112 height 25
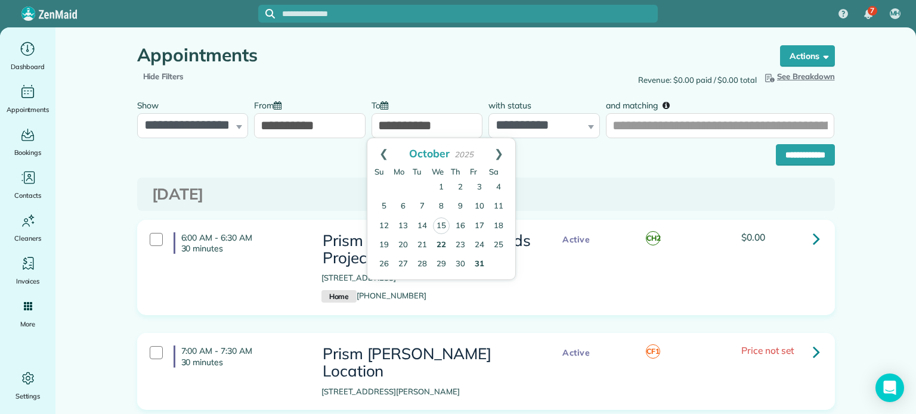
click at [482, 267] on link "31" at bounding box center [479, 264] width 19 height 19
type input "**********"
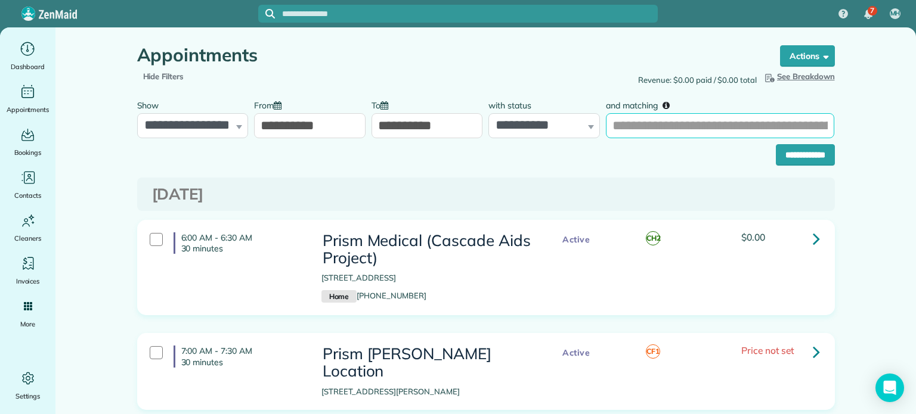
click at [643, 127] on input "and matching" at bounding box center [720, 125] width 228 height 25
type input "**********"
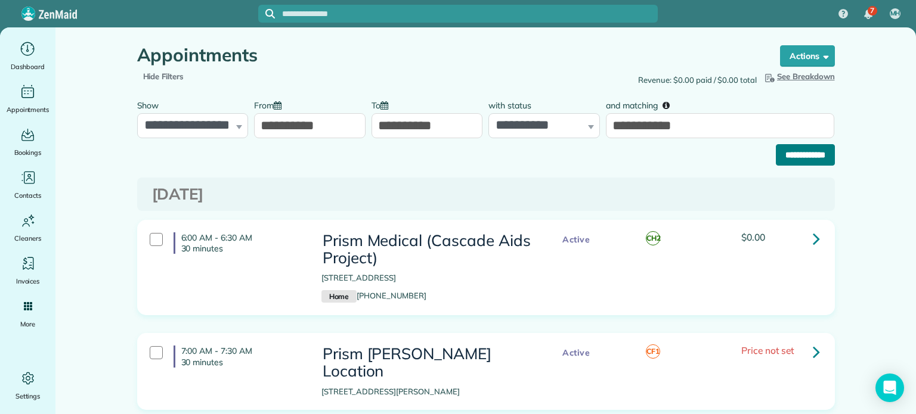
click at [787, 162] on input "**********" at bounding box center [805, 154] width 59 height 21
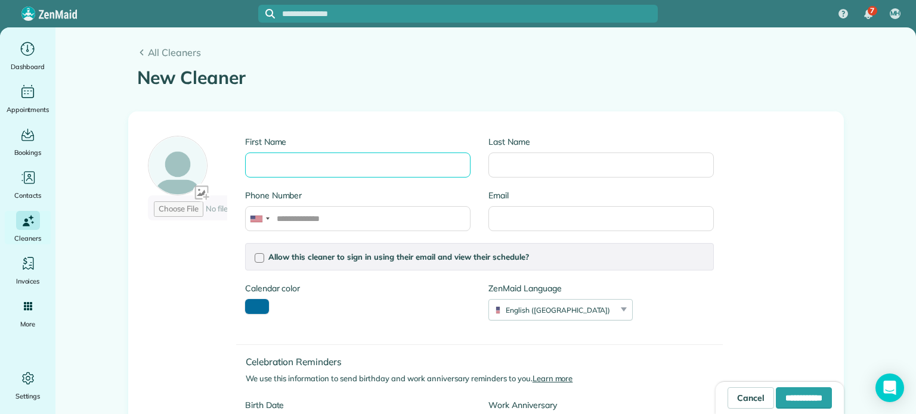
click at [353, 166] on input "First Name" at bounding box center [357, 165] width 225 height 25
click at [170, 56] on span "All Cleaners" at bounding box center [491, 52] width 687 height 14
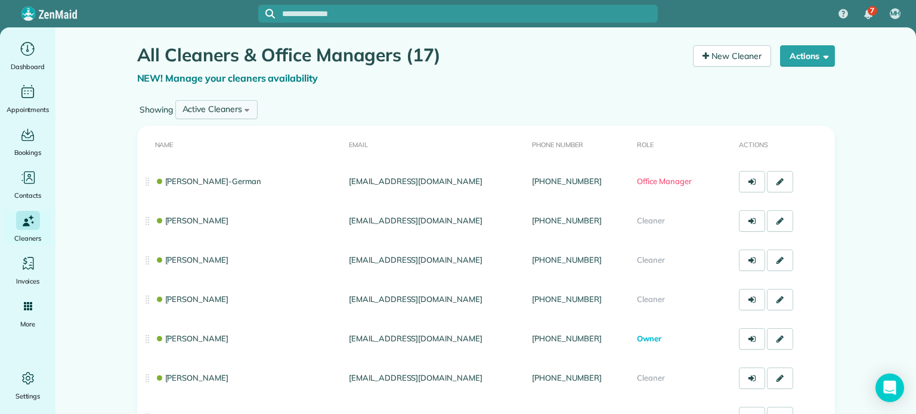
click at [241, 112] on div "Active Cleaners All Cleaners Active Cleaners Inactive Cleaners" at bounding box center [216, 109] width 82 height 19
click at [219, 189] on span "Inactive Cleaners" at bounding box center [215, 187] width 66 height 11
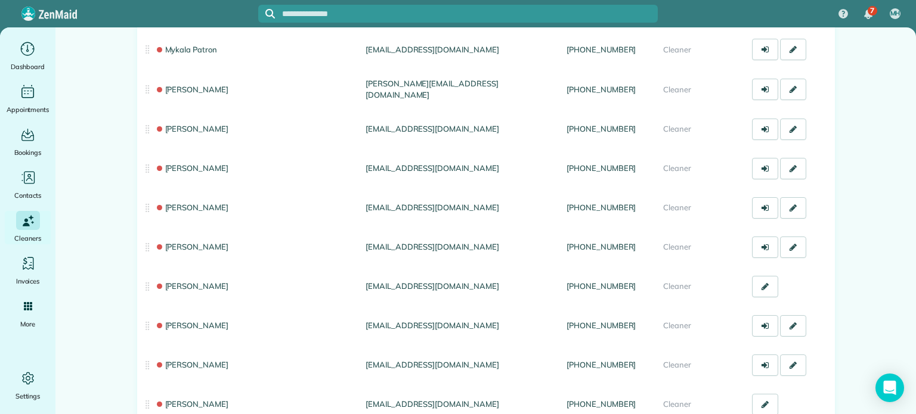
scroll to position [1610, 0]
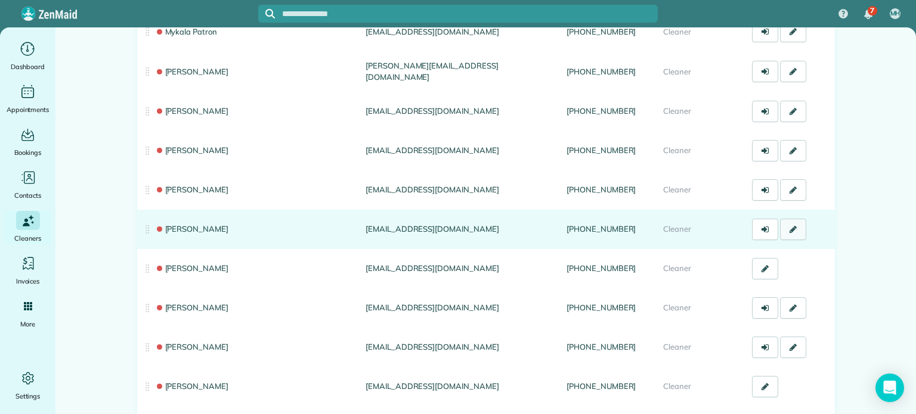
click at [790, 225] on icon at bounding box center [793, 229] width 7 height 8
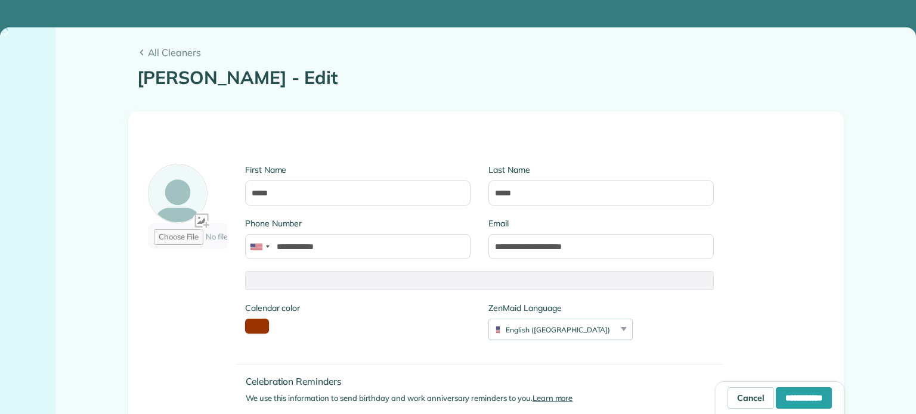
type input "**********"
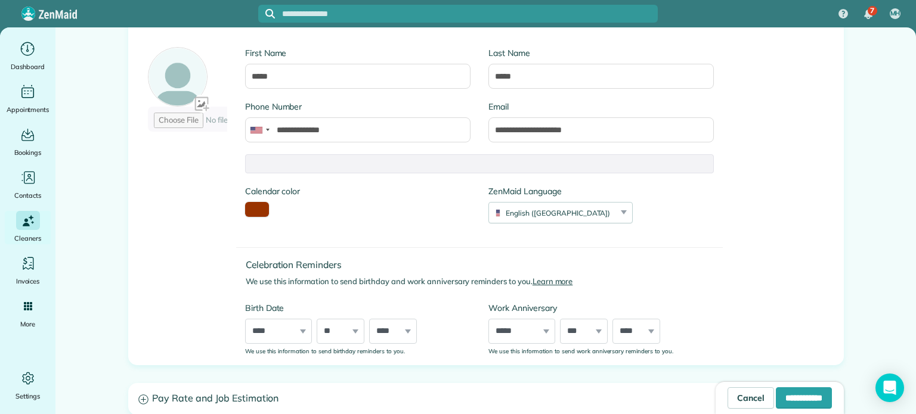
scroll to position [60, 0]
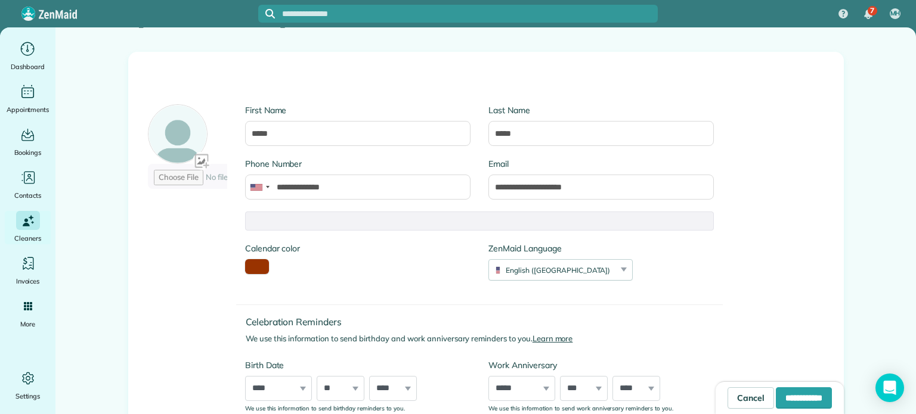
click at [335, 222] on div at bounding box center [479, 221] width 469 height 19
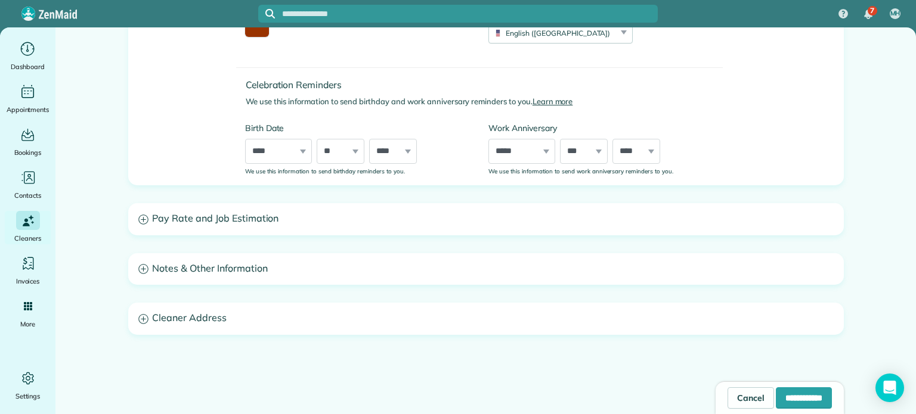
scroll to position [298, 0]
click at [313, 219] on h3 "Pay Rate and Job Estimation" at bounding box center [486, 218] width 714 height 30
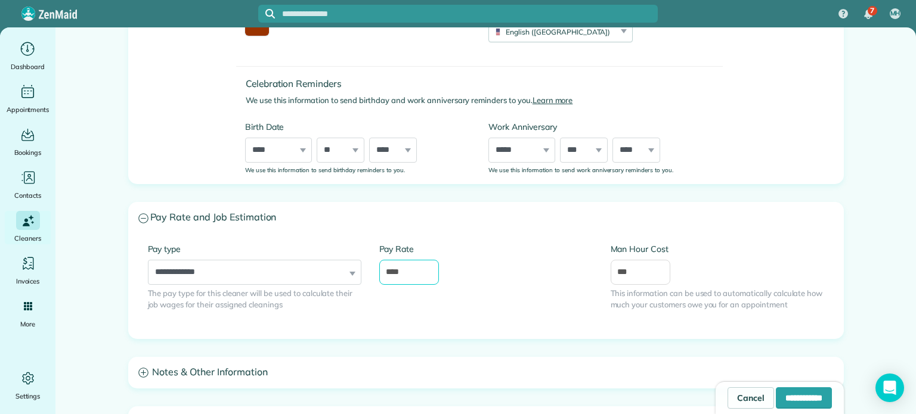
drag, startPoint x: 404, startPoint y: 269, endPoint x: 357, endPoint y: 274, distance: 47.3
click at [357, 274] on div "**********" at bounding box center [486, 286] width 694 height 86
type input "**"
click at [388, 342] on div "**********" at bounding box center [486, 170] width 716 height 715
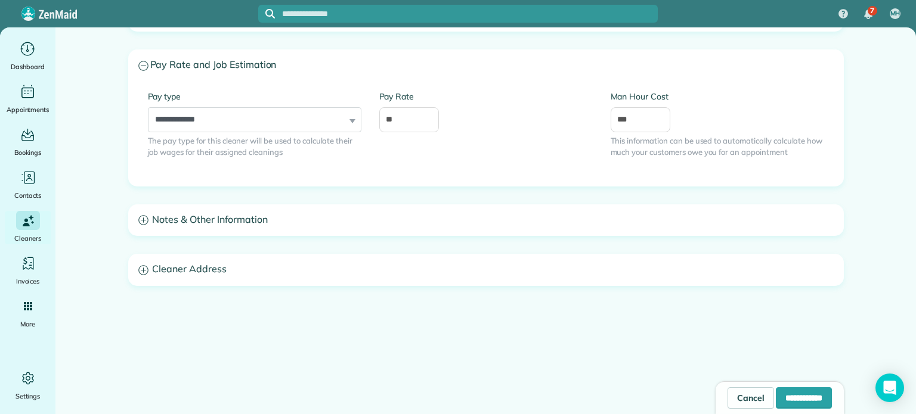
scroll to position [454, 0]
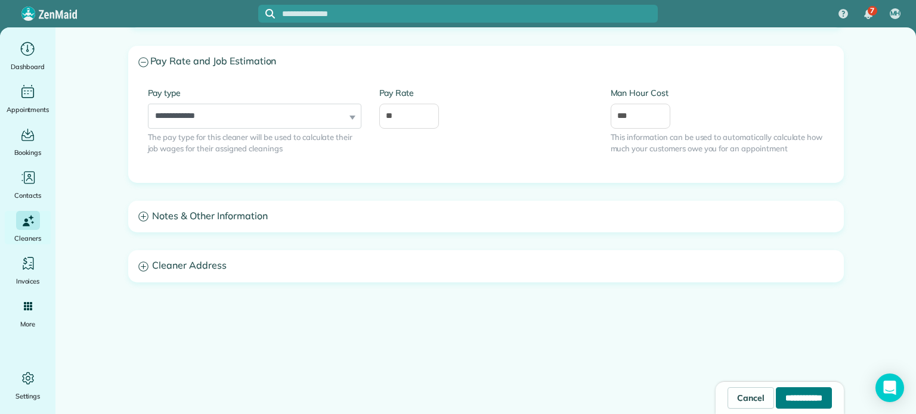
click at [776, 398] on input "**********" at bounding box center [804, 398] width 56 height 21
type input "**********"
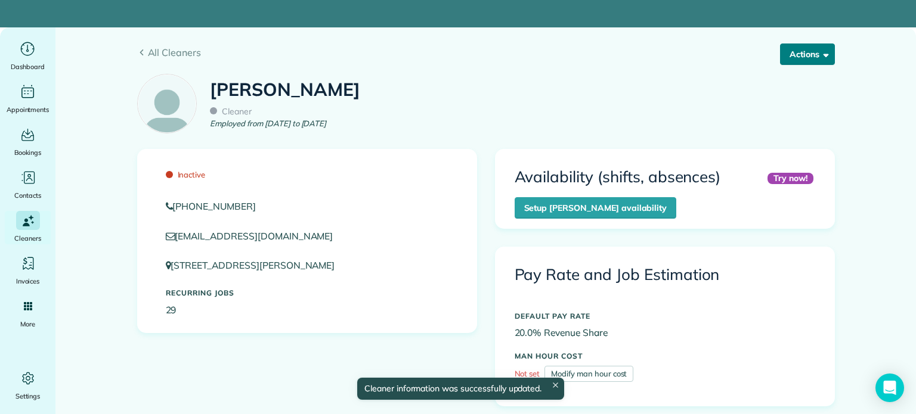
click at [811, 45] on button "Actions" at bounding box center [807, 54] width 55 height 21
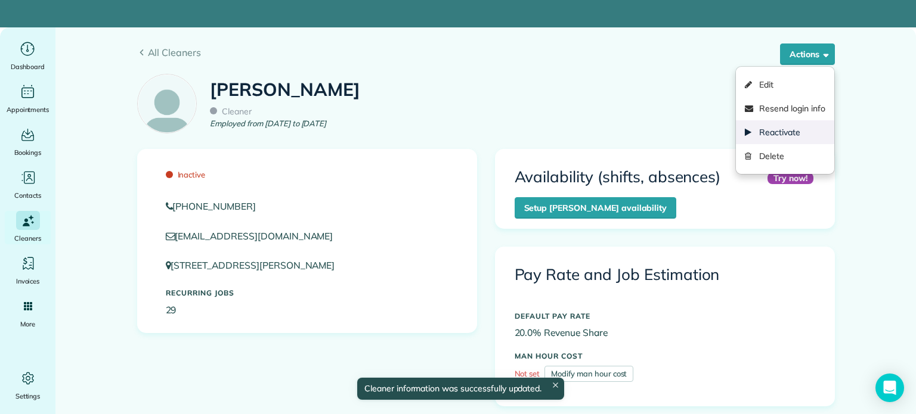
click at [782, 129] on link "Reactivate" at bounding box center [785, 132] width 98 height 24
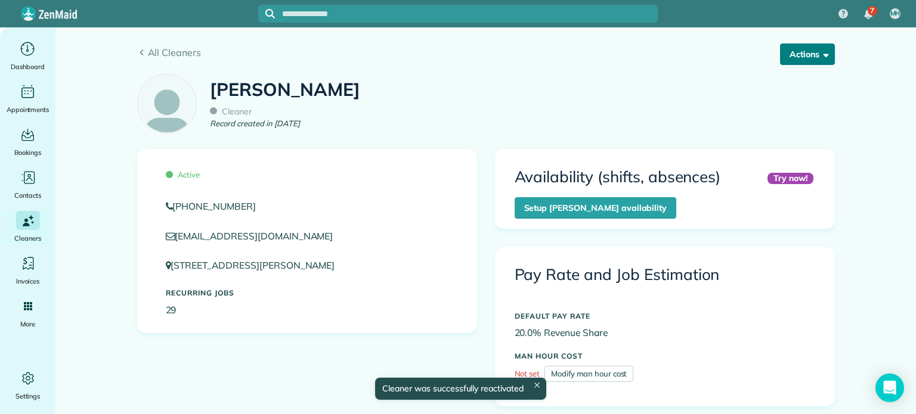
click at [795, 57] on button "Actions" at bounding box center [807, 54] width 55 height 21
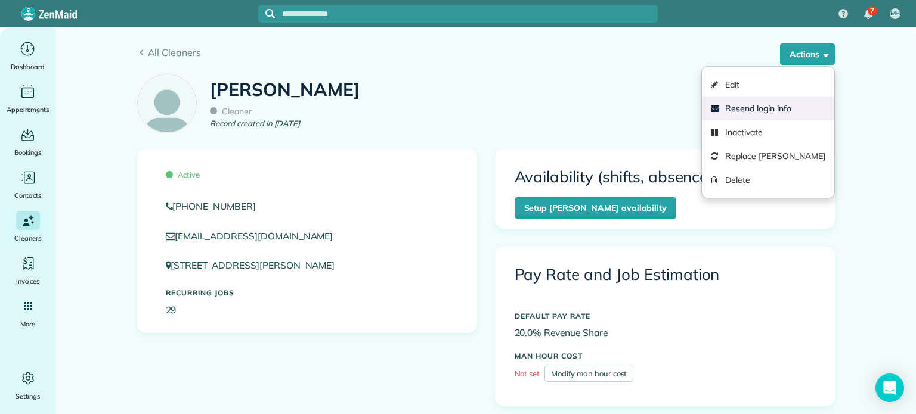
click at [792, 109] on link "Resend login info" at bounding box center [768, 109] width 132 height 24
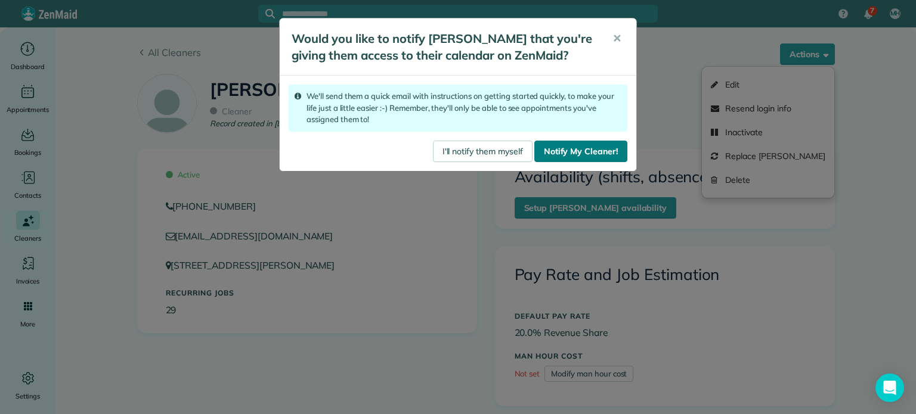
click at [571, 150] on link "Notify My Cleaner!" at bounding box center [580, 151] width 93 height 21
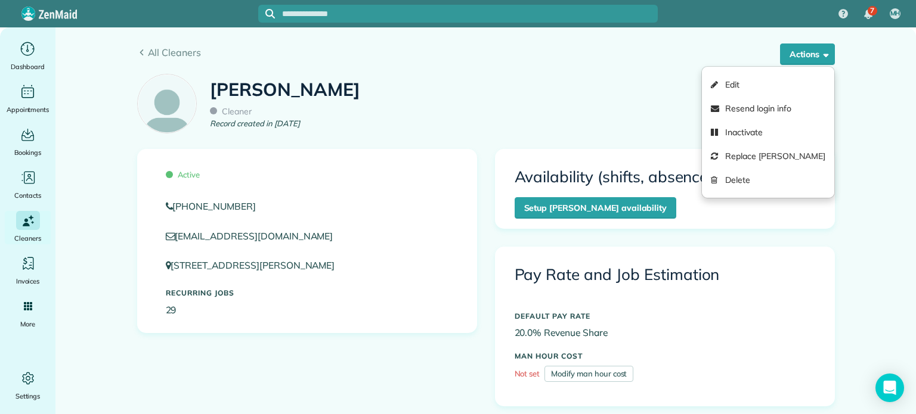
click at [540, 90] on div "Julia Brown Cleaner Record created in Feb 2017" at bounding box center [486, 108] width 716 height 81
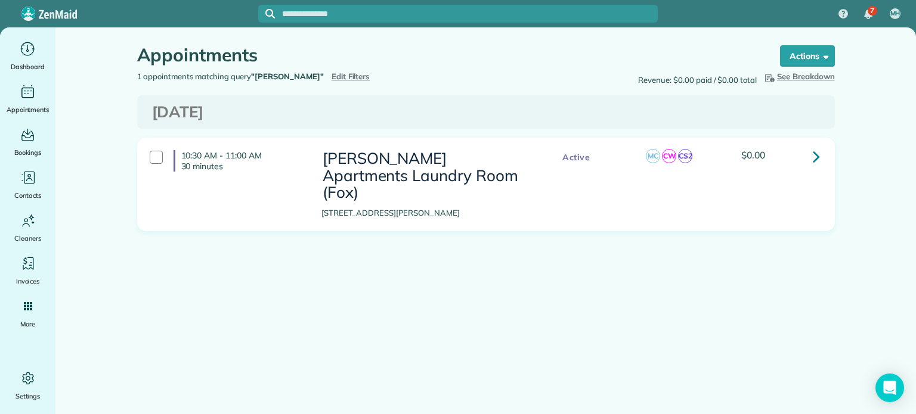
click at [329, 71] on div "1 appointments matching query "[PERSON_NAME]" Hide Filters Edit Filters" at bounding box center [307, 77] width 358 height 12
click at [332, 76] on span "Edit Filters" at bounding box center [351, 77] width 39 height 10
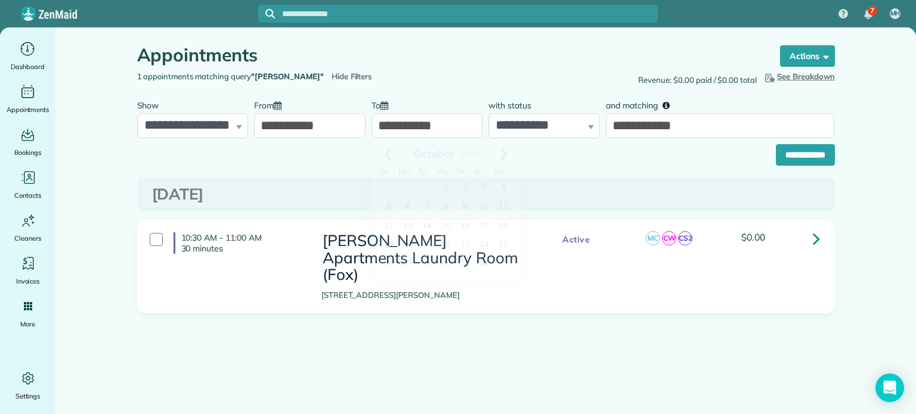
click at [401, 124] on input "**********" at bounding box center [427, 125] width 112 height 25
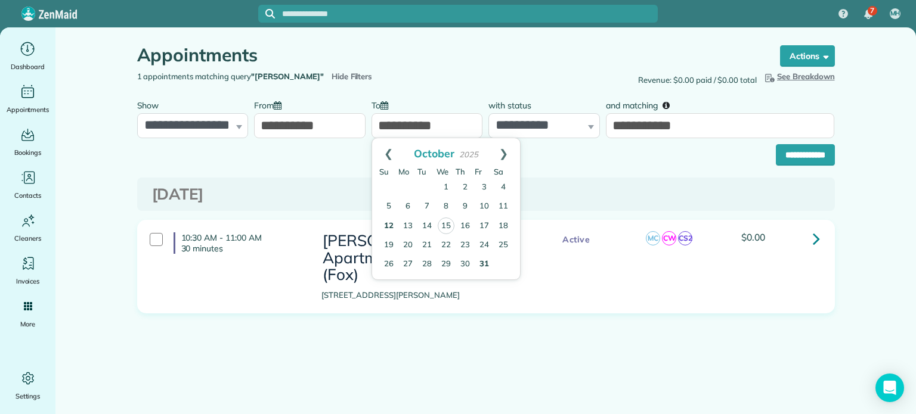
click at [392, 228] on link "12" at bounding box center [388, 226] width 19 height 19
type input "**********"
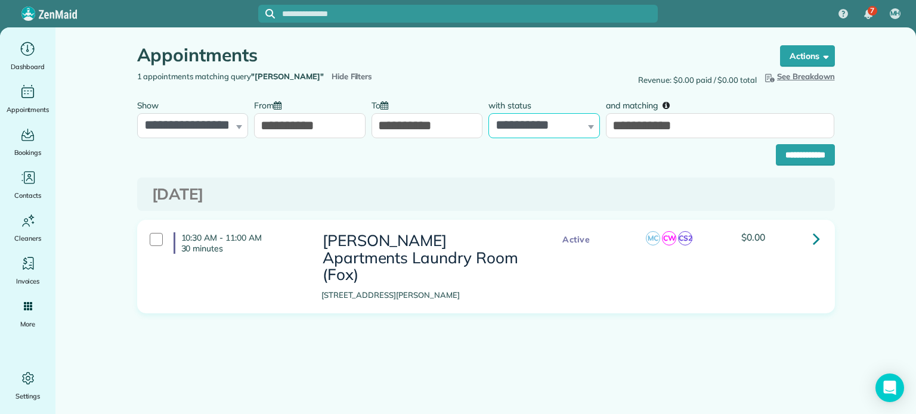
click at [587, 126] on select "**********" at bounding box center [544, 125] width 112 height 25
select select "****"
click at [488, 113] on select "**********" at bounding box center [544, 125] width 112 height 25
drag, startPoint x: 705, startPoint y: 128, endPoint x: 601, endPoint y: 128, distance: 104.4
click at [601, 128] on div "**********" at bounding box center [486, 116] width 704 height 45
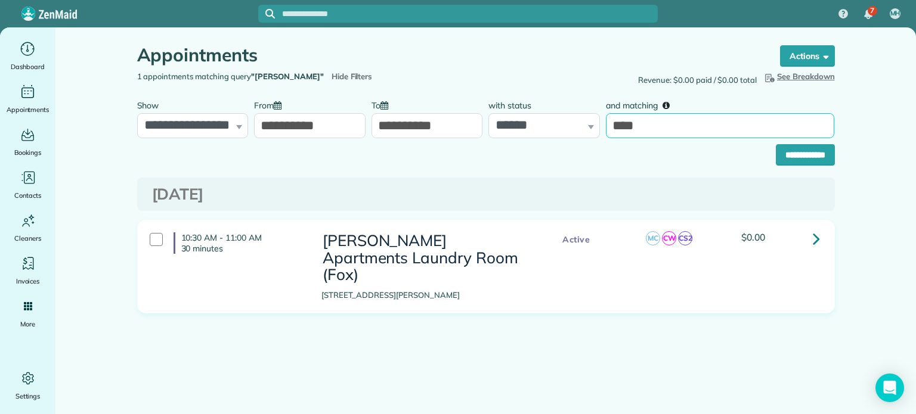
type input "****"
click at [776, 144] on input "**********" at bounding box center [805, 154] width 59 height 21
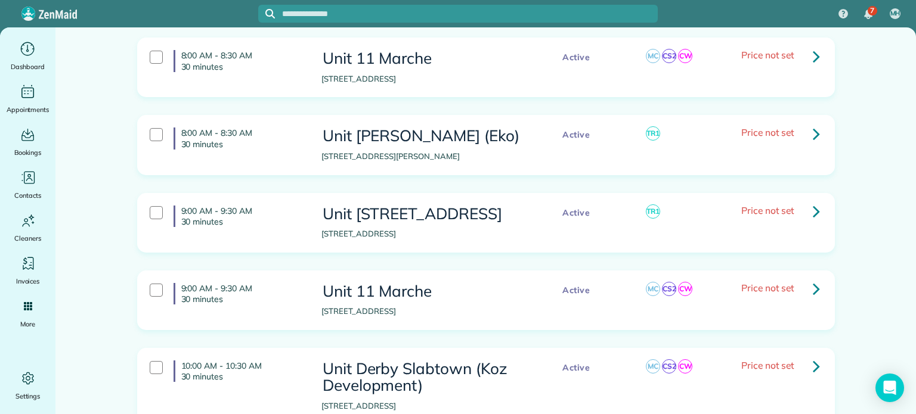
scroll to position [3342, 0]
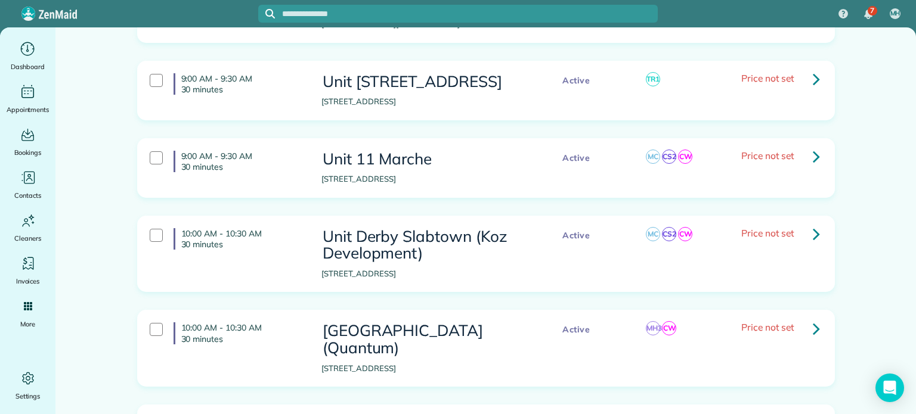
click at [813, 225] on icon at bounding box center [816, 234] width 7 height 21
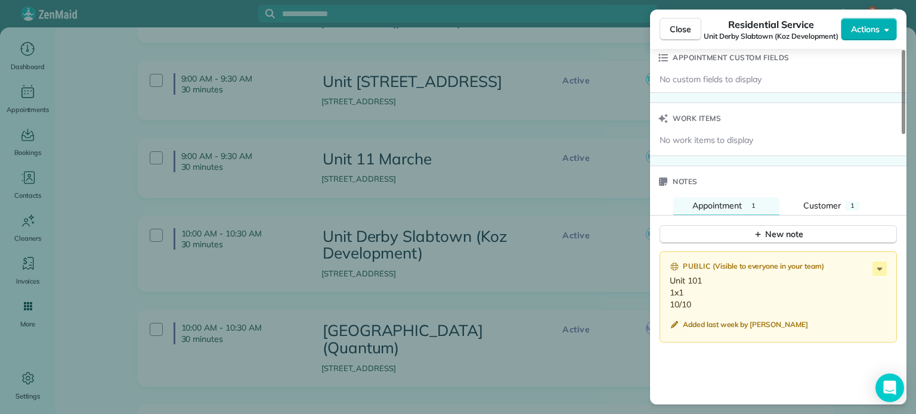
scroll to position [905, 0]
click at [588, 148] on div "Close Residential Service Unit Derby Slabtown (Koz Development) Actions Status …" at bounding box center [458, 207] width 916 height 414
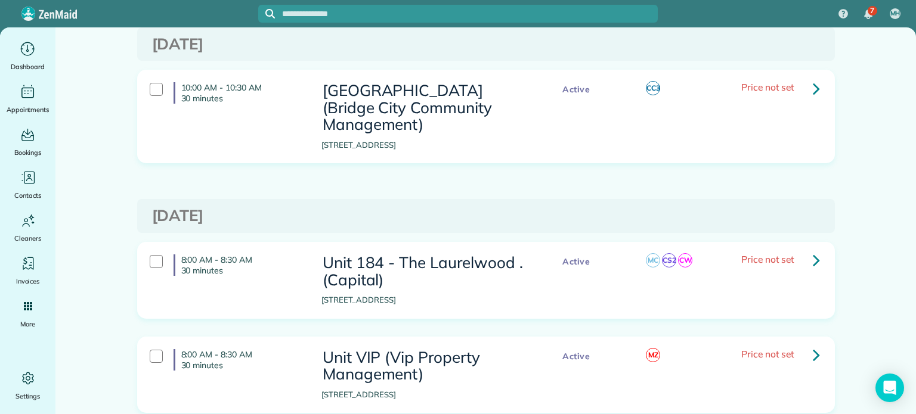
scroll to position [119, 0]
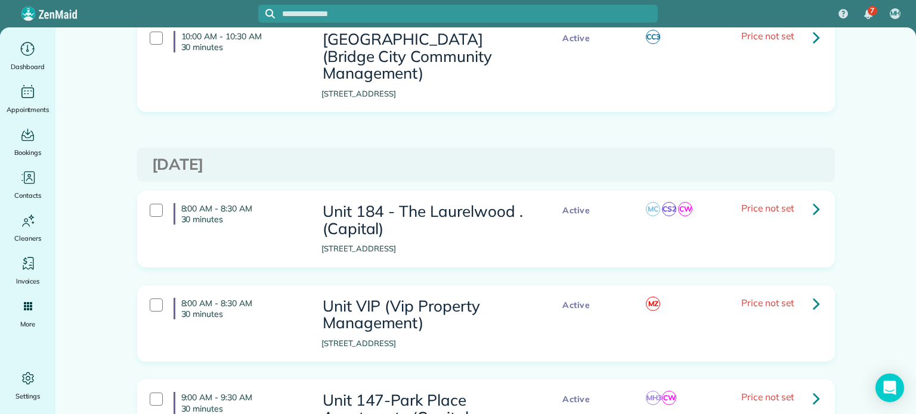
click at [813, 209] on icon at bounding box center [816, 209] width 7 height 21
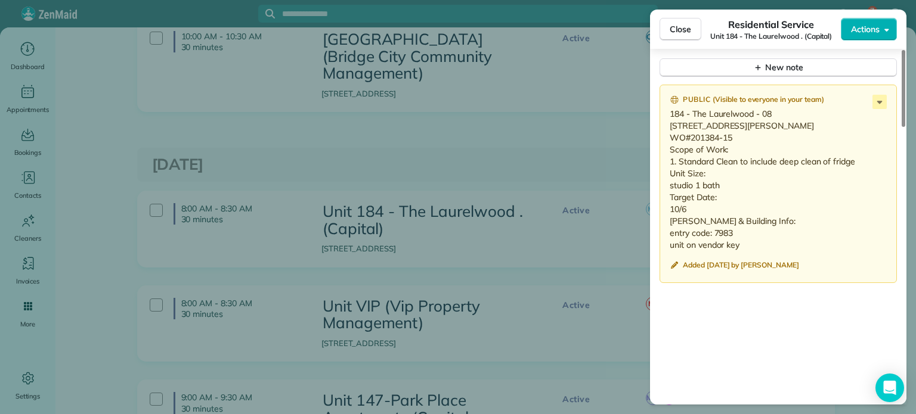
scroll to position [1073, 0]
drag, startPoint x: 698, startPoint y: 225, endPoint x: 668, endPoint y: 109, distance: 120.2
click at [668, 109] on div "Public ( Visible to everyone in your team ) 184 - The Laurelwood - 08 2943 SE A…" at bounding box center [778, 183] width 237 height 199
copy p "184 - The Laurelwood - 08 2943 SE Alder St #8 Portland, OR 97214 WO#201384-15 S…"
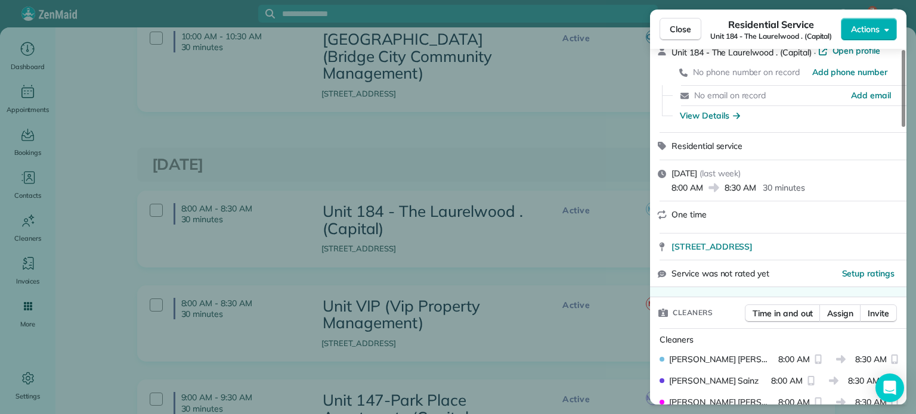
scroll to position [0, 0]
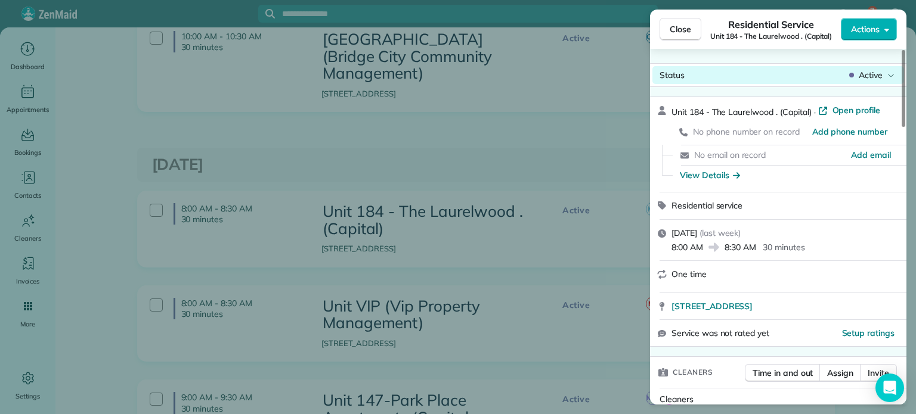
click at [871, 78] on span "Active" at bounding box center [871, 75] width 24 height 12
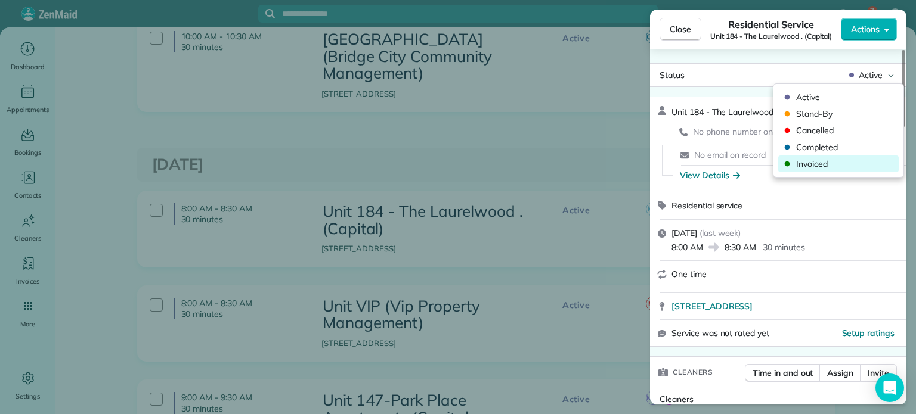
click at [849, 163] on span "Invoiced" at bounding box center [846, 164] width 100 height 12
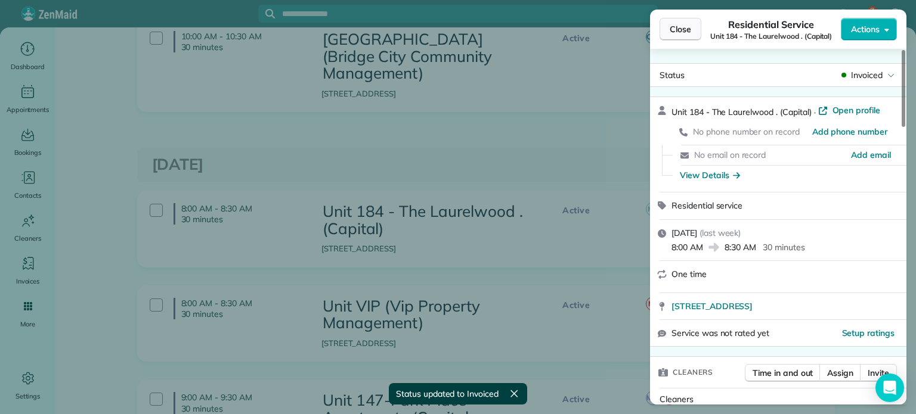
click at [682, 29] on span "Close" at bounding box center [680, 29] width 21 height 12
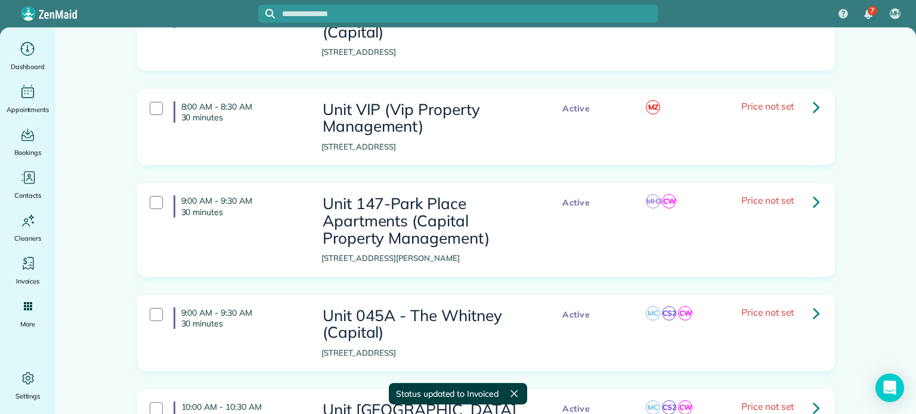
scroll to position [358, 0]
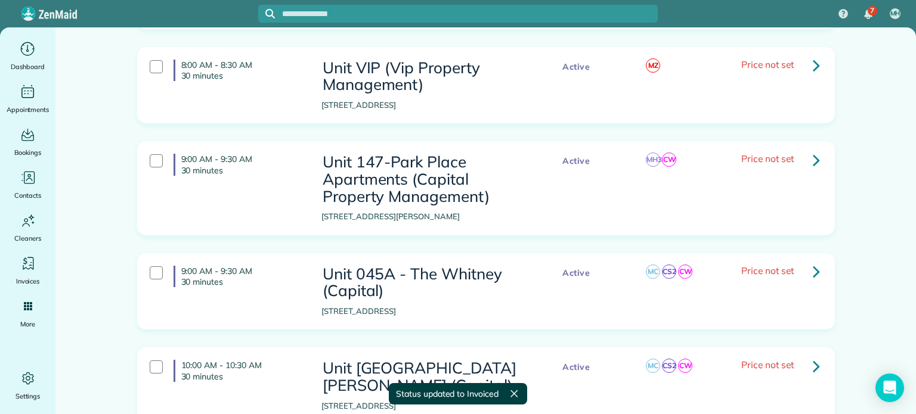
click at [813, 60] on icon at bounding box center [816, 65] width 7 height 21
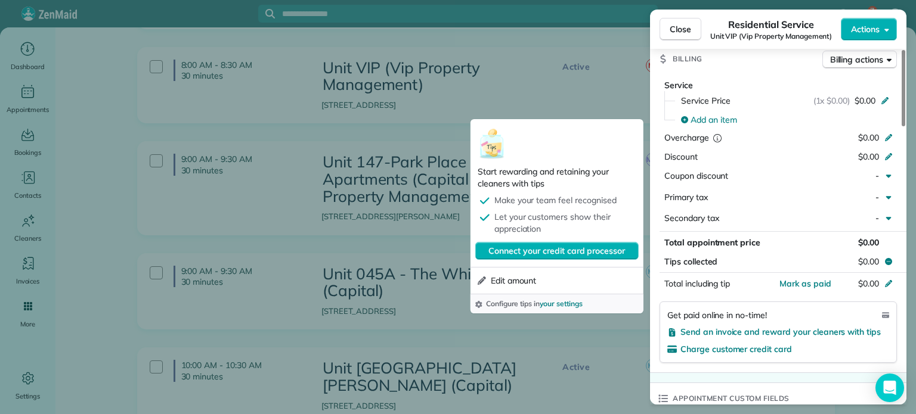
scroll to position [999, 0]
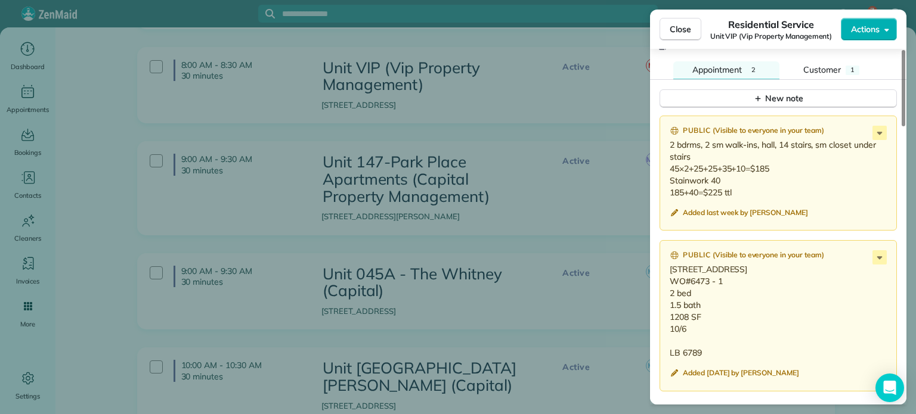
drag, startPoint x: 692, startPoint y: 335, endPoint x: 665, endPoint y: 265, distance: 74.5
click at [665, 265] on div "Public ( Visible to everyone in your team ) 3939 NE 149th Ave, Portland OR 9723…" at bounding box center [778, 315] width 237 height 151
copy p "3939 NE 149th Ave, Portland OR 97230 WO#6473 - 1 2 bed 1.5 bath 1208 SF 10/6"
click at [761, 200] on div "Public ( Visible to everyone in your team ) 2 bdrms, 2 sm walk-ins, hall, 14 st…" at bounding box center [778, 174] width 237 height 116
drag, startPoint x: 737, startPoint y: 189, endPoint x: 670, endPoint y: 145, distance: 80.5
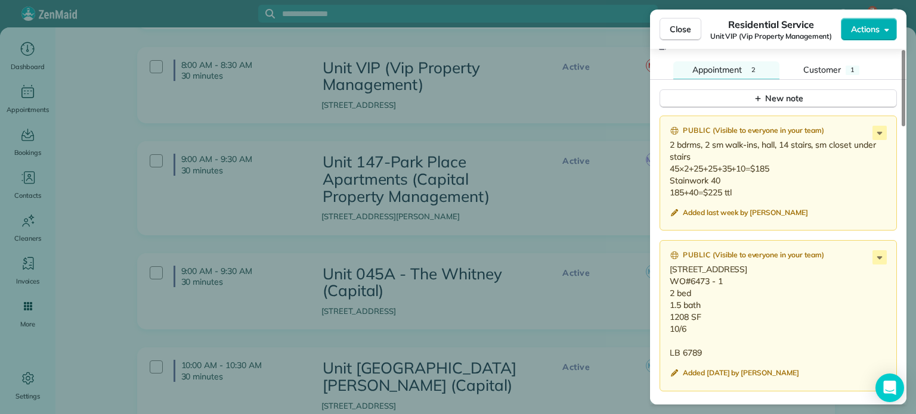
click at [670, 145] on p "2 bdrms, 2 sm walk-ins, hall, 14 stairs, sm closet under stairs 45×2+25+25+35+1…" at bounding box center [779, 169] width 219 height 60
copy p "2 bdrms, 2 sm walk-ins, hall, 14 stairs, sm closet under stairs 45×2+25+25+35+1…"
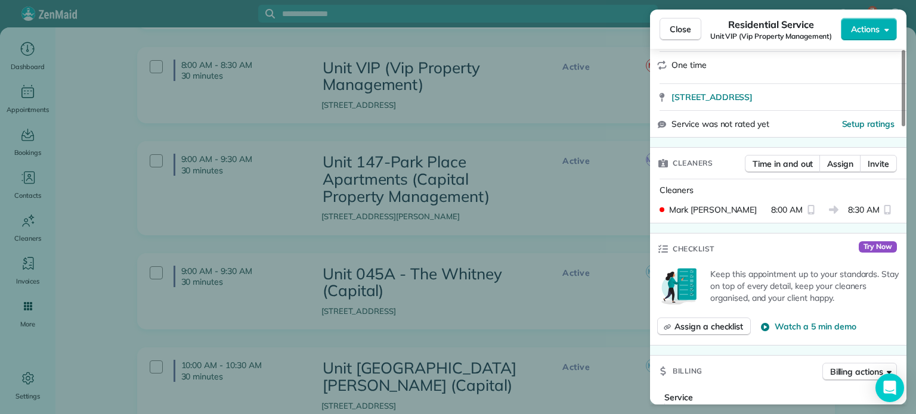
scroll to position [0, 0]
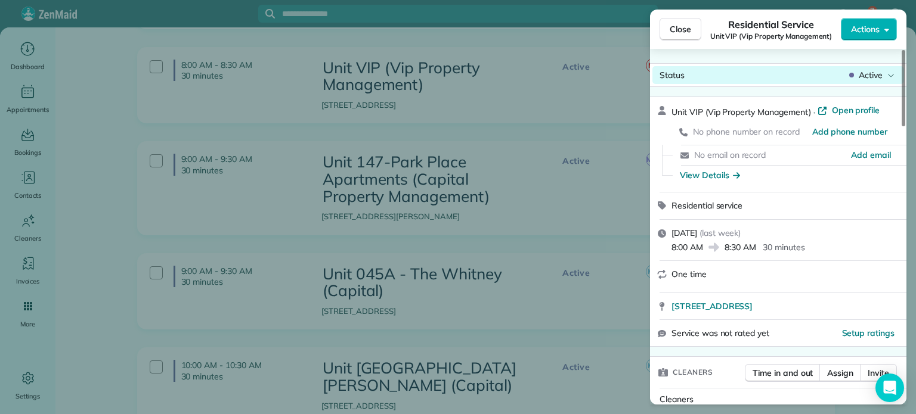
click at [875, 78] on span "Active" at bounding box center [871, 75] width 24 height 12
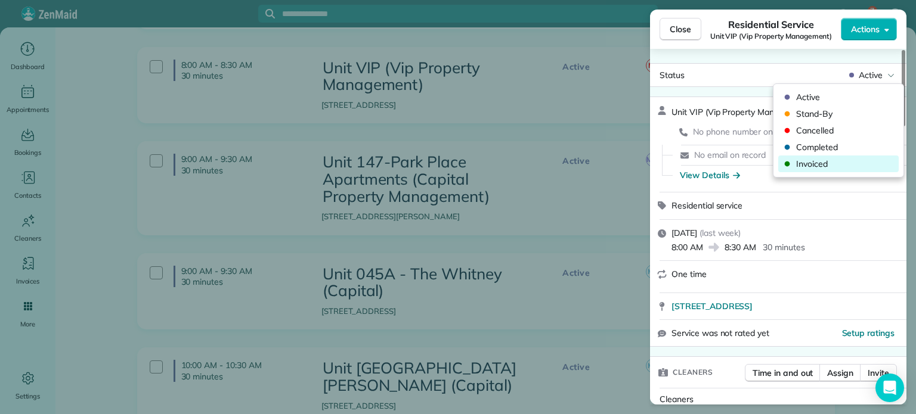
click at [823, 162] on span "Invoiced" at bounding box center [846, 164] width 100 height 12
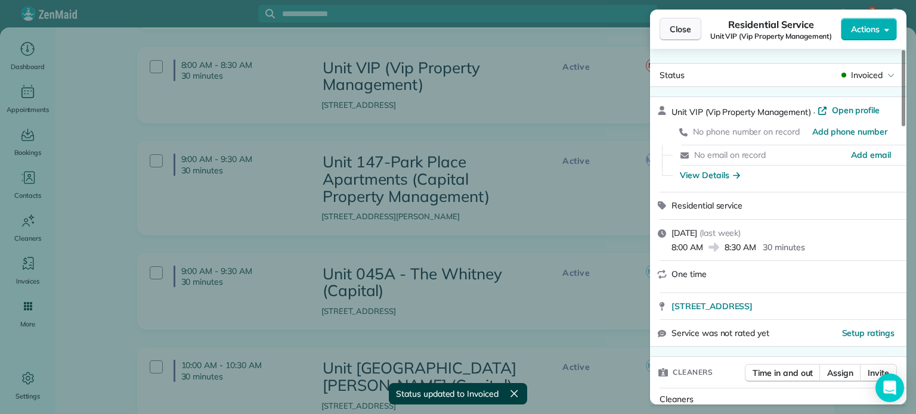
click at [678, 26] on span "Close" at bounding box center [680, 29] width 21 height 12
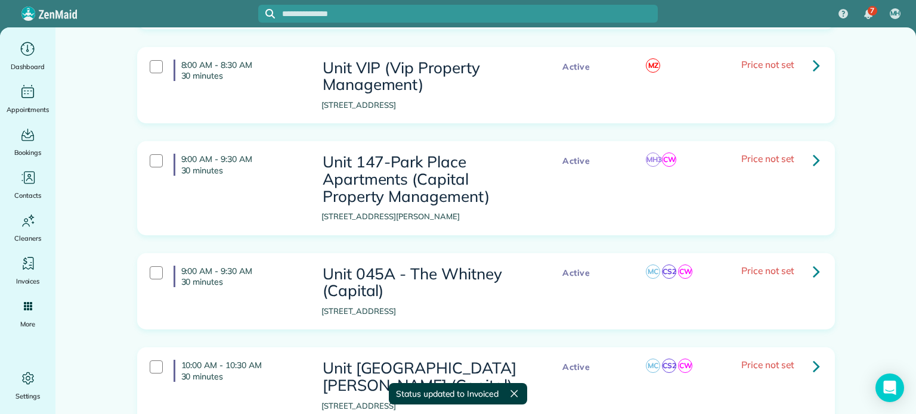
click at [813, 153] on icon at bounding box center [816, 160] width 7 height 21
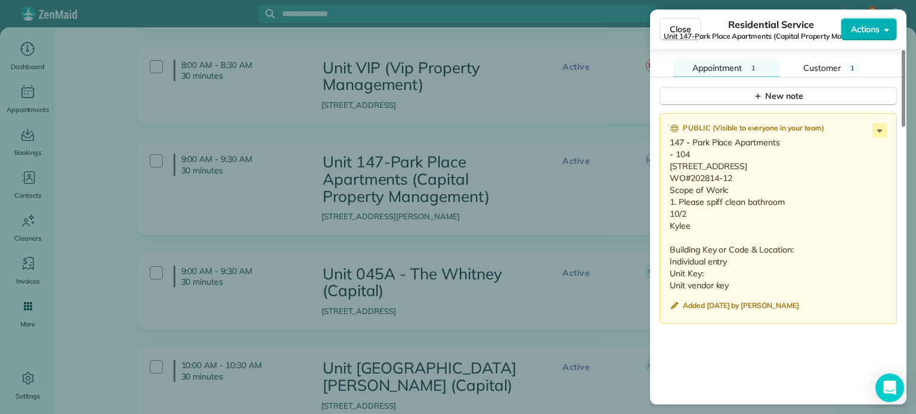
scroll to position [1014, 0]
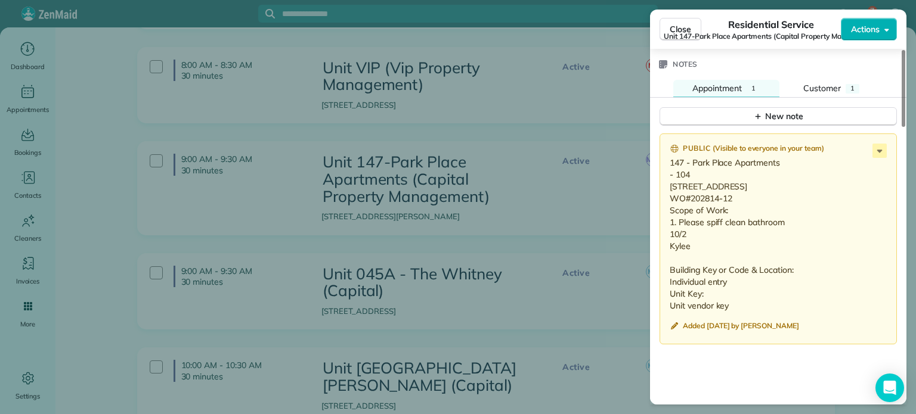
drag, startPoint x: 695, startPoint y: 270, endPoint x: 662, endPoint y: 159, distance: 114.9
click at [662, 159] on div "Public ( Visible to everyone in your team ) 147 - Park Place Apartments - 104 2…" at bounding box center [778, 239] width 237 height 211
copy p "147 - Park Place Apartments - 104 2628 NE Red Sunset Dr., #104 Gresham, OR 9703…"
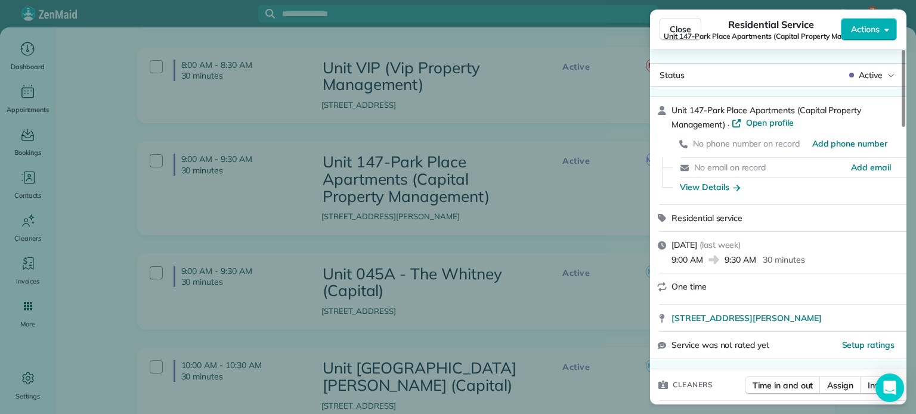
scroll to position [0, 0]
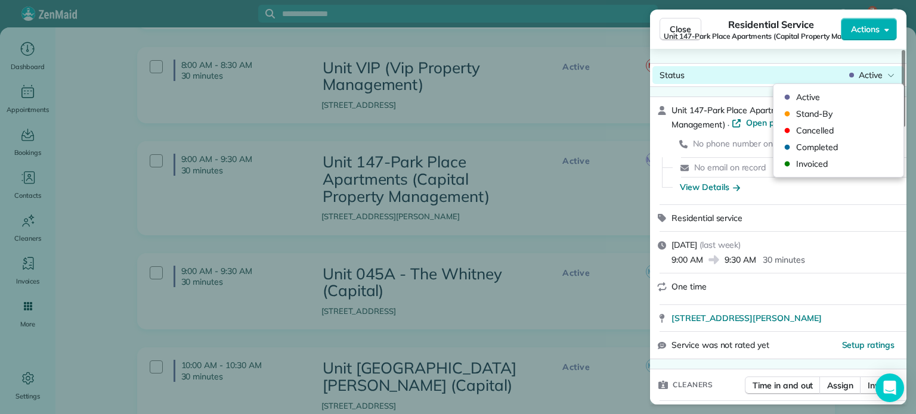
click at [880, 77] on span "Active" at bounding box center [871, 75] width 24 height 12
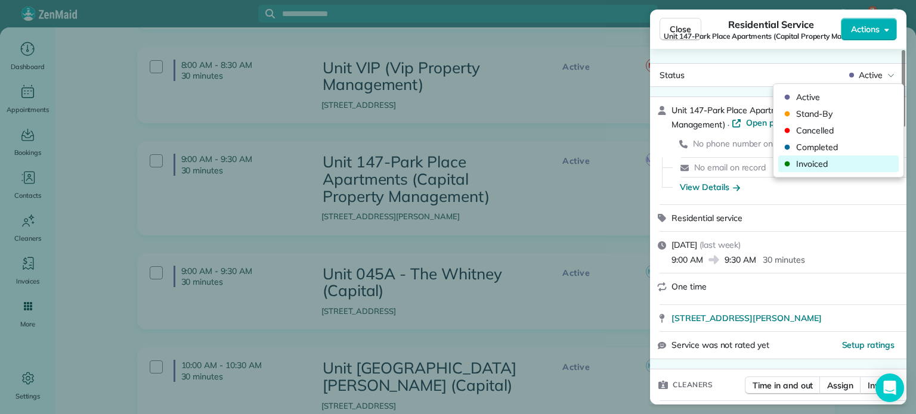
click at [847, 163] on span "Invoiced" at bounding box center [846, 164] width 100 height 12
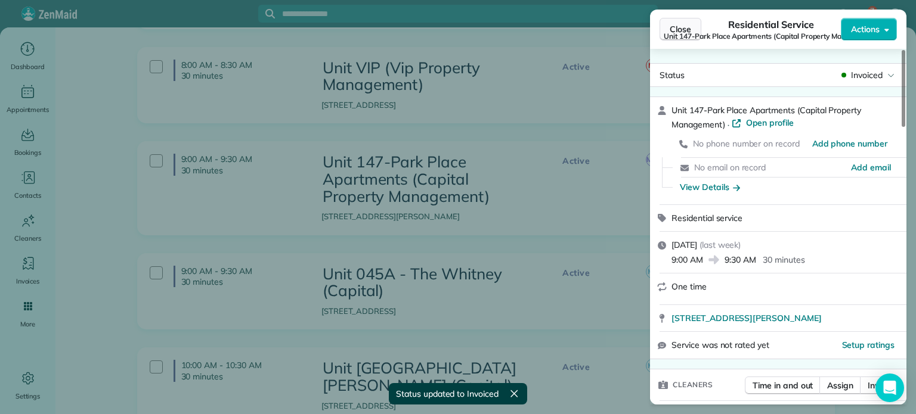
click at [677, 23] on span "Close" at bounding box center [680, 29] width 21 height 12
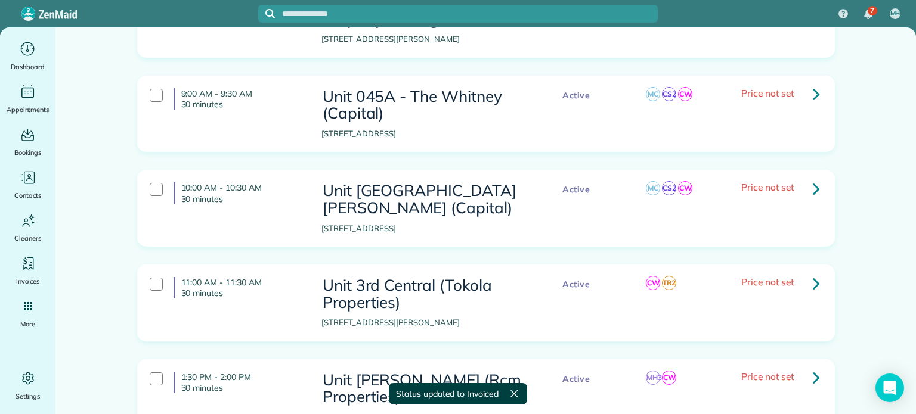
scroll to position [537, 0]
click at [813, 90] on icon at bounding box center [816, 92] width 7 height 21
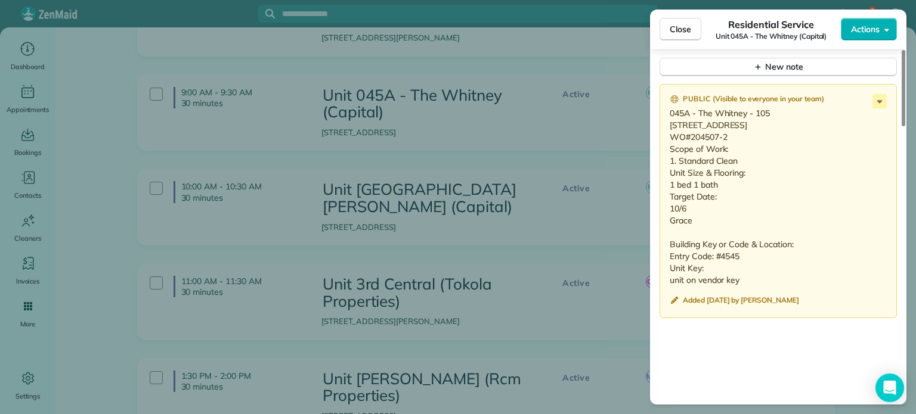
scroll to position [954, 0]
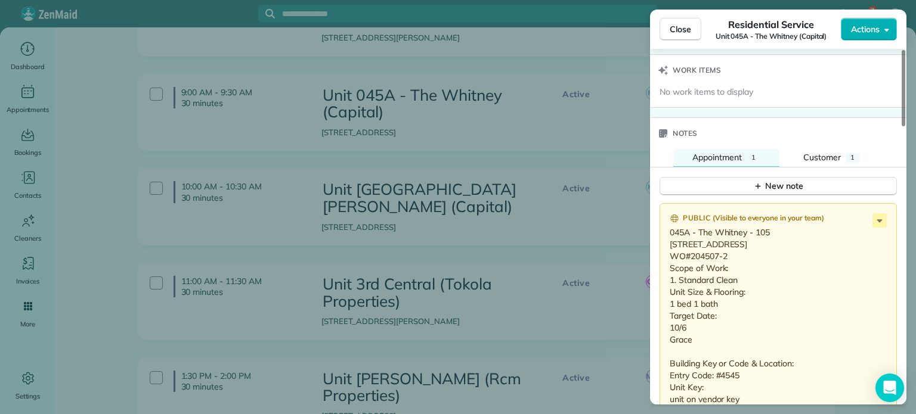
click at [698, 344] on p "045A - The Whitney - 105 411 SE 14th Ave. #105 Portland, OR 97214 WO#204507-2 S…" at bounding box center [779, 316] width 219 height 179
drag, startPoint x: 696, startPoint y: 345, endPoint x: 670, endPoint y: 233, distance: 115.7
click at [670, 233] on p "045A - The Whitney - 105 411 SE 14th Ave. #105 Portland, OR 97214 WO#204507-2 S…" at bounding box center [779, 316] width 219 height 179
copy p "045A - The Whitney - 105 411 SE 14th Ave. #105 Portland, OR 97214 WO#204507-2 S…"
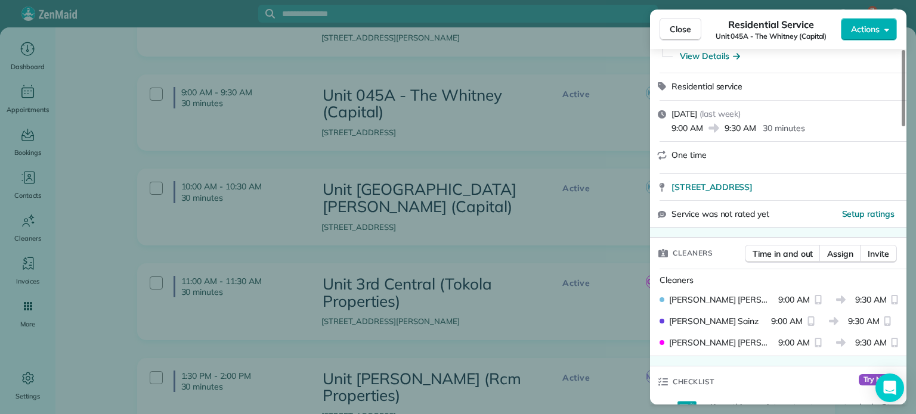
scroll to position [0, 0]
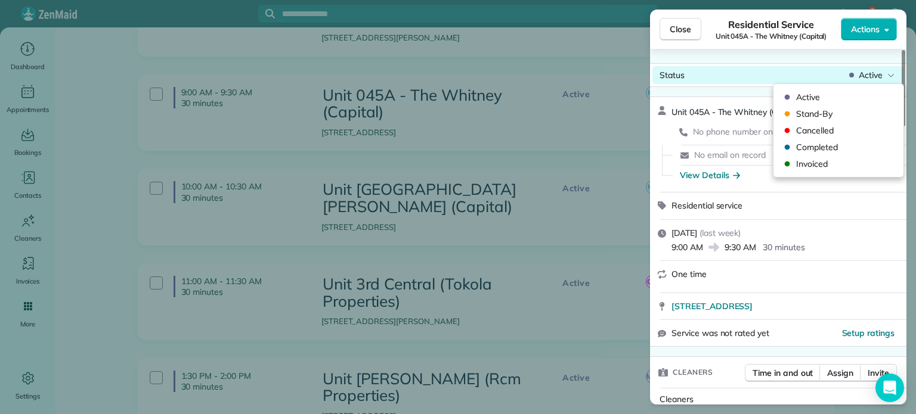
click at [882, 80] on span "Active" at bounding box center [871, 75] width 24 height 12
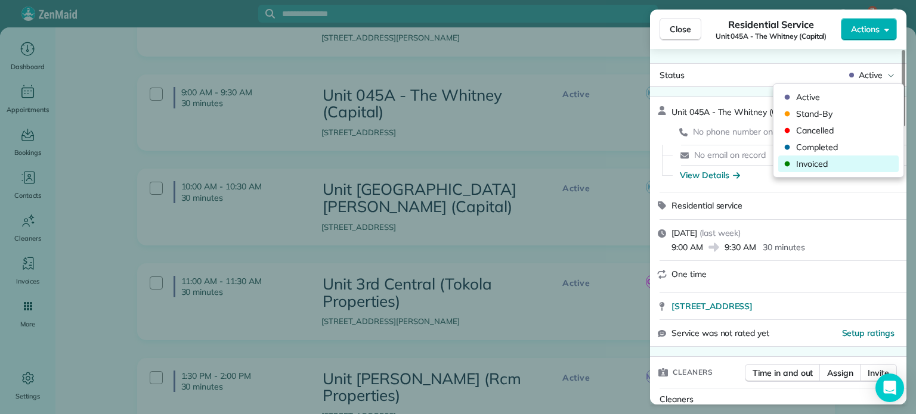
click at [844, 159] on span "Invoiced" at bounding box center [846, 164] width 100 height 12
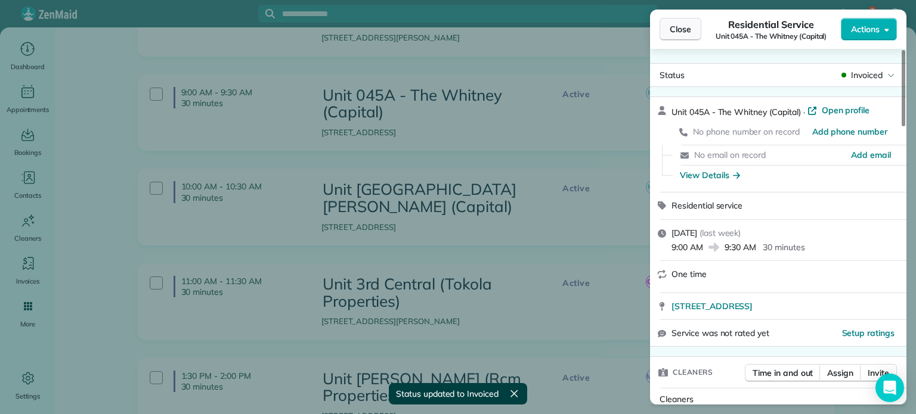
click at [685, 26] on span "Close" at bounding box center [680, 29] width 21 height 12
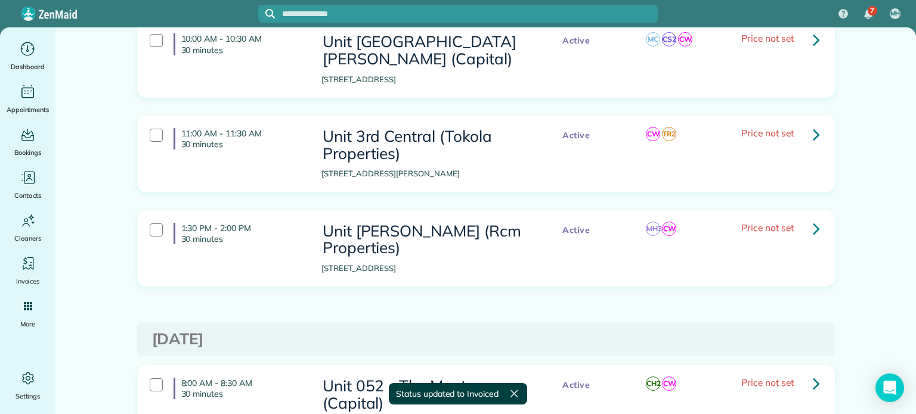
scroll to position [656, 0]
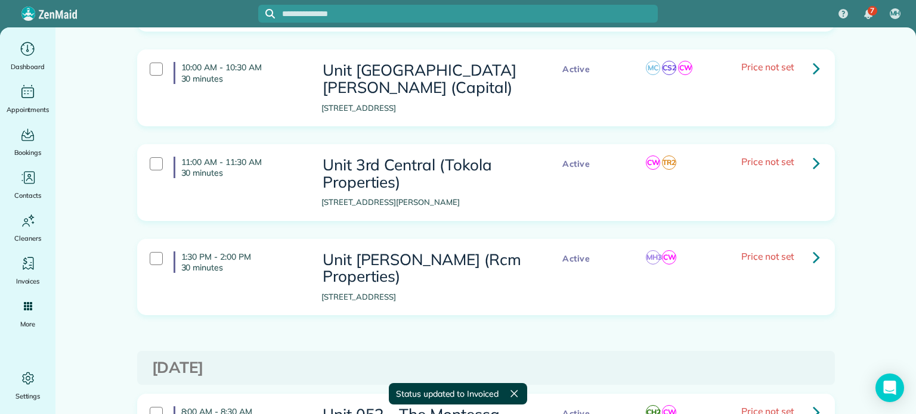
click at [813, 63] on icon at bounding box center [816, 68] width 7 height 21
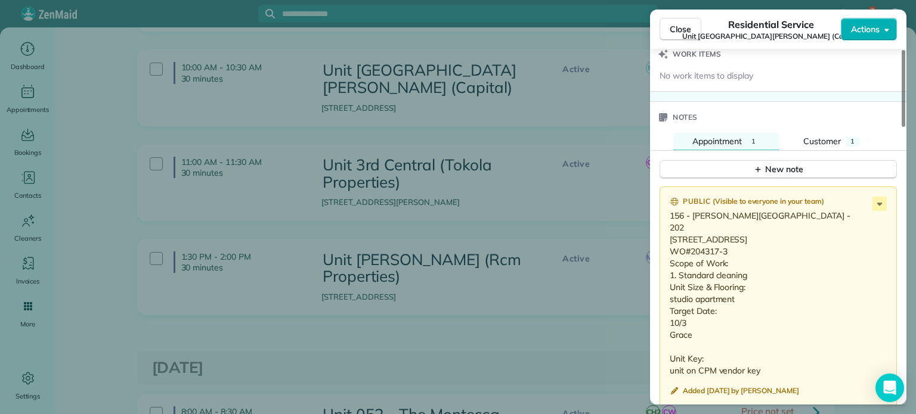
scroll to position [1013, 0]
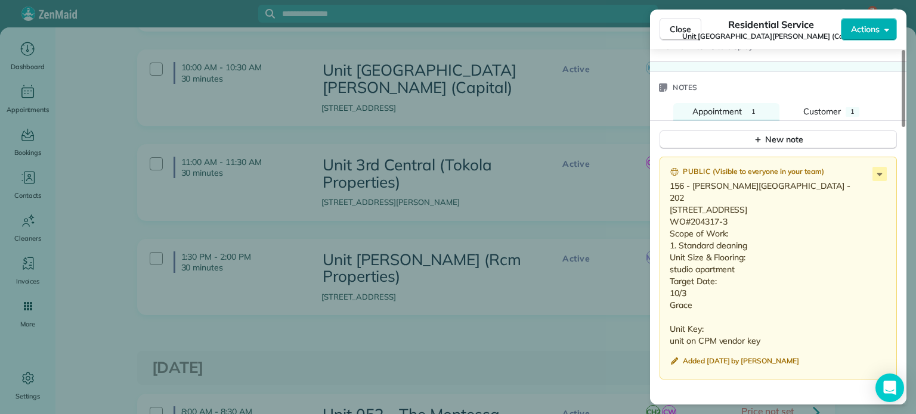
drag, startPoint x: 698, startPoint y: 298, endPoint x: 665, endPoint y: 172, distance: 129.3
click at [665, 172] on div "Public ( Visible to everyone in your team ) 156 - Jarrett Street Lofts - 202 58…" at bounding box center [778, 268] width 237 height 223
copy p "156 - Jarrett Street Lofts - 202 5826 N. Interstate Ave #202 Portland, OR 97217…"
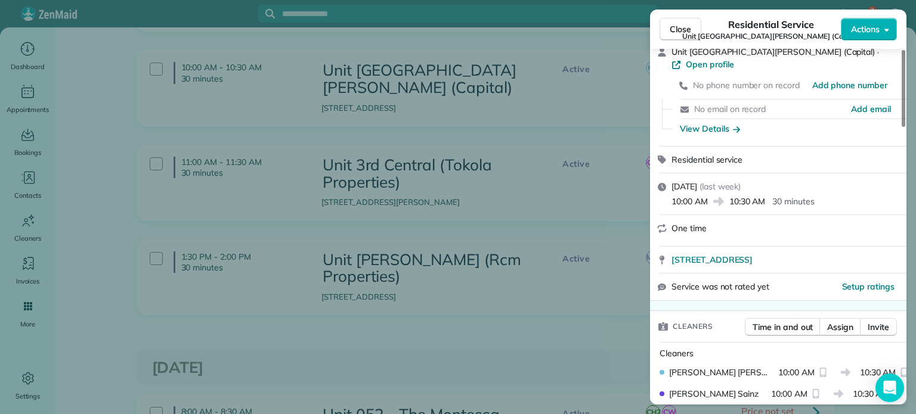
scroll to position [0, 0]
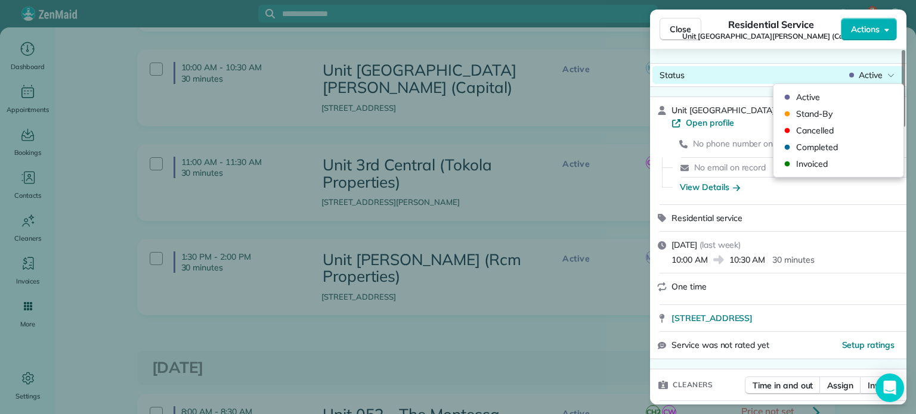
click at [874, 81] on span "Active" at bounding box center [871, 75] width 24 height 12
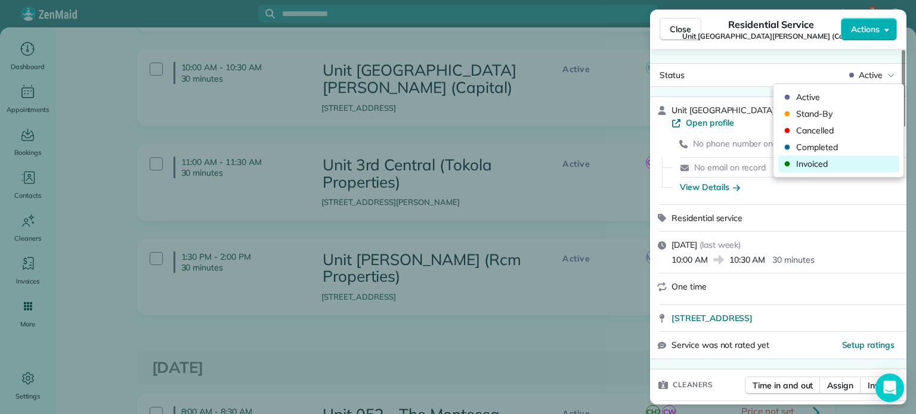
click at [841, 160] on span "Invoiced" at bounding box center [846, 164] width 100 height 12
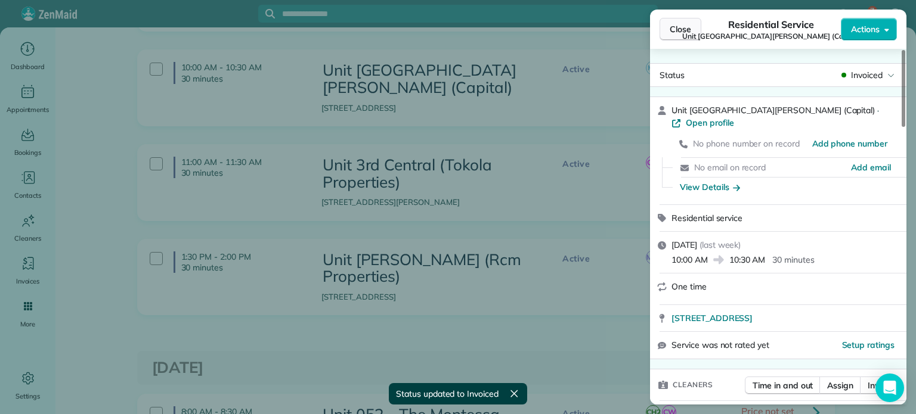
click at [687, 24] on span "Close" at bounding box center [680, 29] width 21 height 12
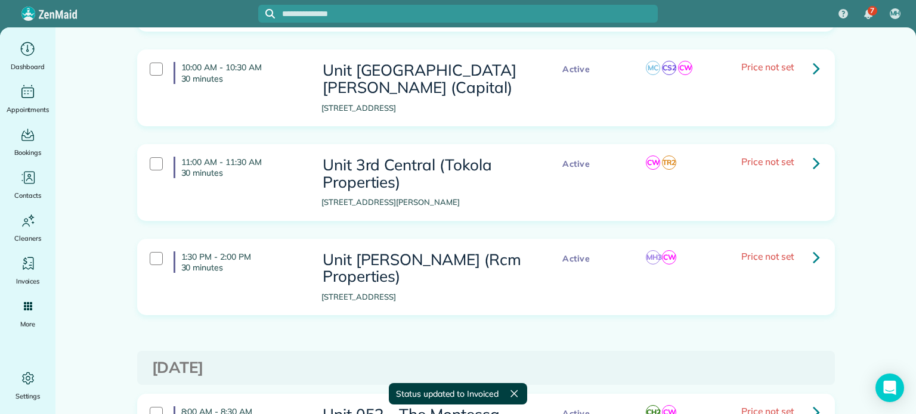
click at [813, 169] on icon at bounding box center [816, 163] width 7 height 21
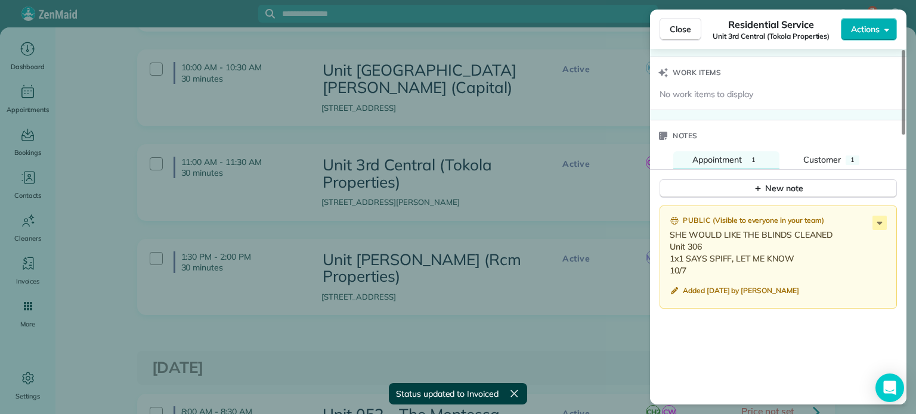
scroll to position [954, 0]
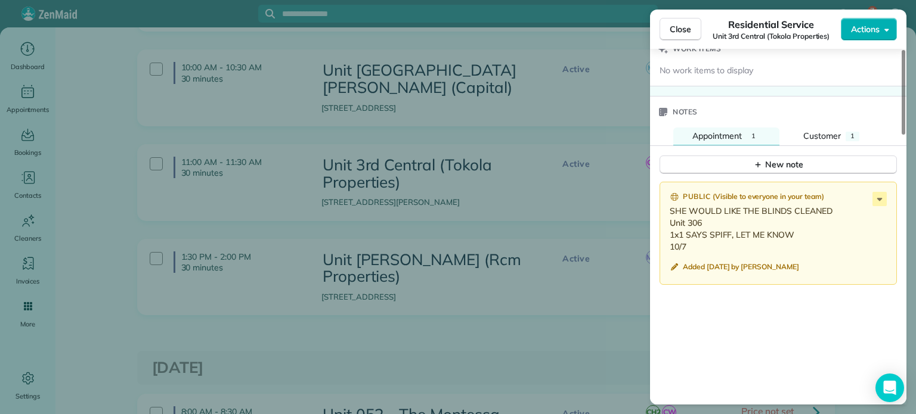
drag, startPoint x: 688, startPoint y: 240, endPoint x: 667, endPoint y: 219, distance: 29.9
click at [667, 219] on div "Public ( Visible to everyone in your team ) SHE WOULD LIKE THE BLINDS CLEANED U…" at bounding box center [778, 234] width 237 height 104
click at [589, 208] on div "Close Residential Service Unit 3rd Central (Tokola Properties) Actions Status A…" at bounding box center [458, 207] width 916 height 414
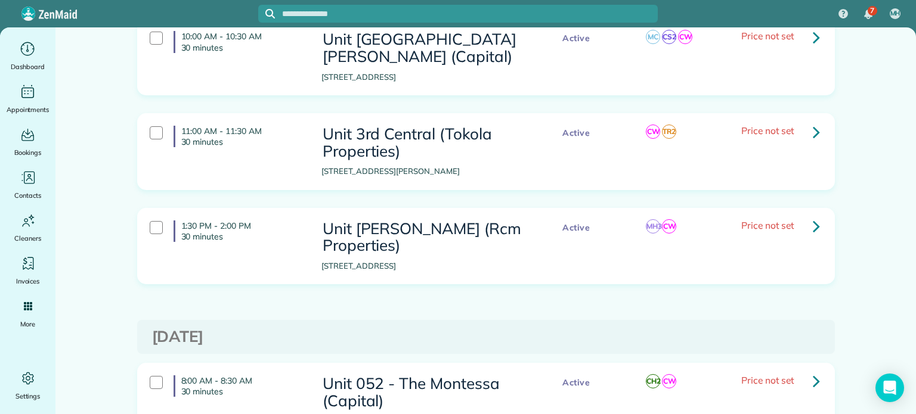
scroll to position [716, 0]
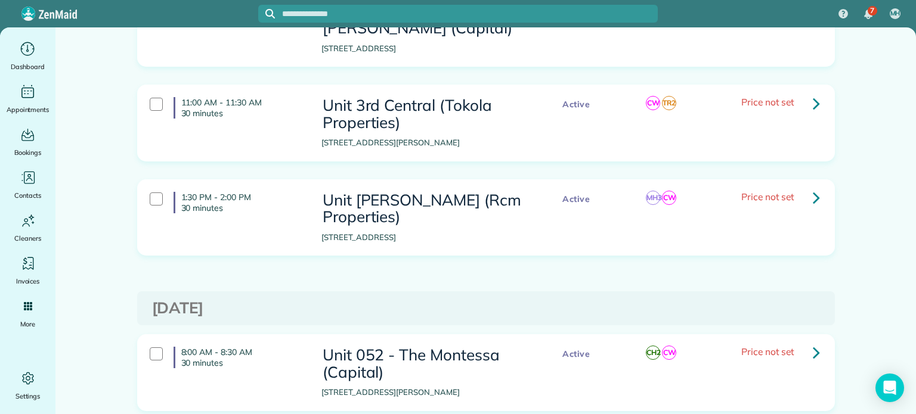
click at [813, 105] on icon at bounding box center [816, 103] width 7 height 21
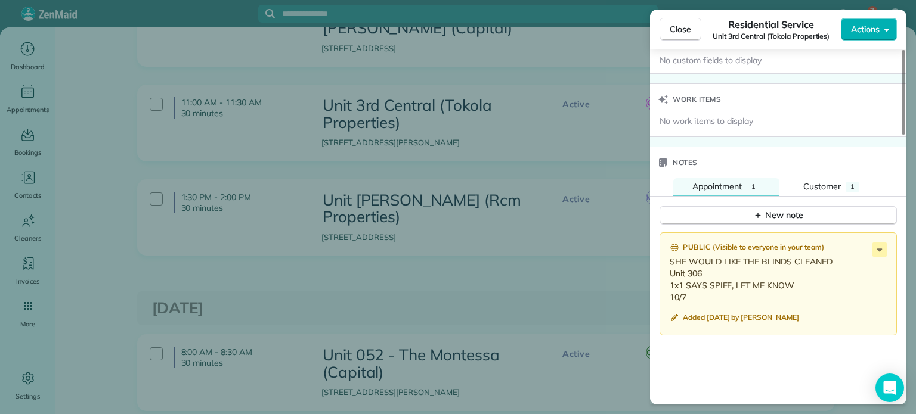
scroll to position [896, 0]
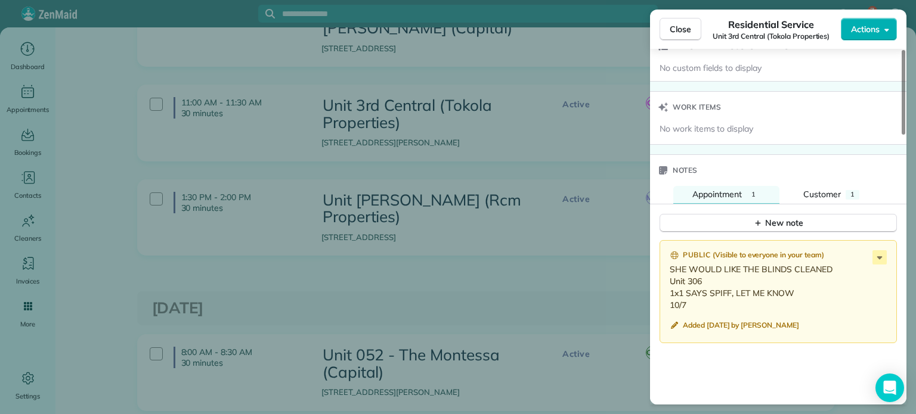
drag, startPoint x: 691, startPoint y: 302, endPoint x: 670, endPoint y: 274, distance: 34.9
click at [670, 274] on p "SHE WOULD LIKE THE BLINDS CLEANED Unit 306 1x1 SAYS SPIFF, LET ME KNOW 10/7" at bounding box center [779, 288] width 219 height 48
copy p "Unit 306 1x1 SAYS SPIFF, LET ME KNOW 10/7"
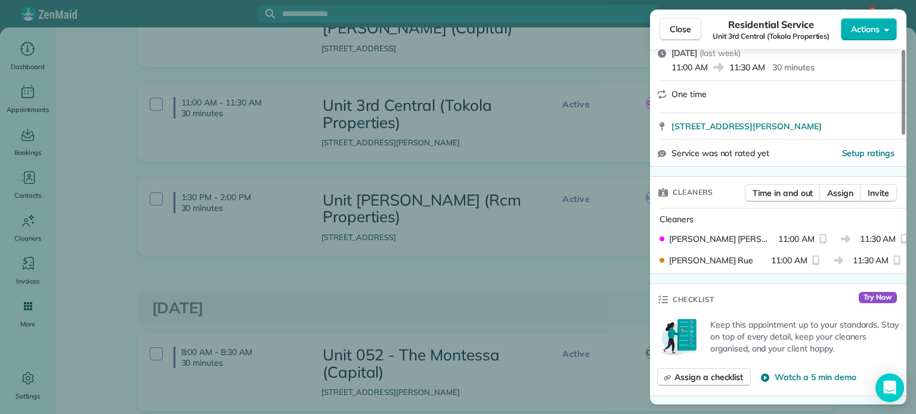
scroll to position [0, 0]
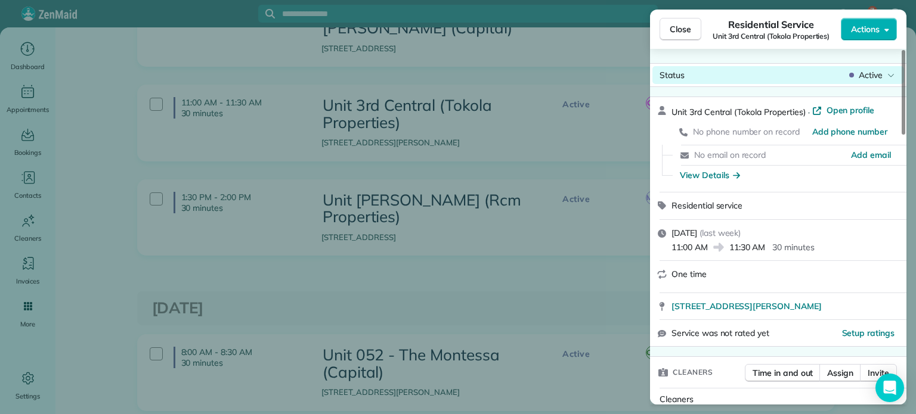
click at [892, 77] on icon at bounding box center [890, 75] width 7 height 12
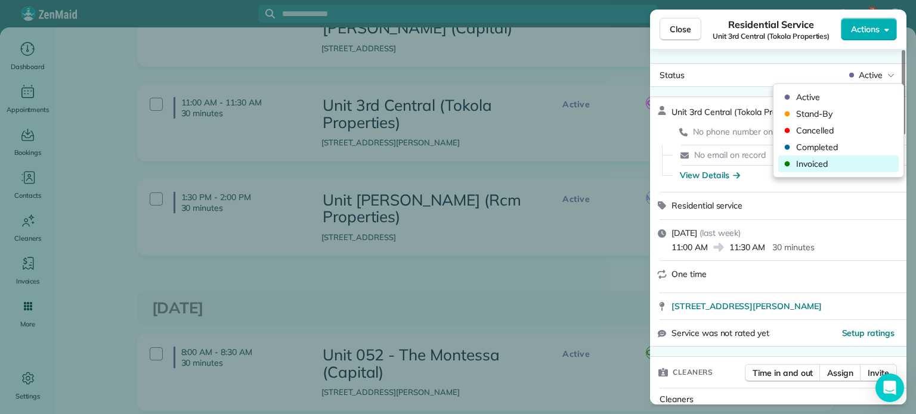
click at [820, 166] on span "Invoiced" at bounding box center [846, 164] width 100 height 12
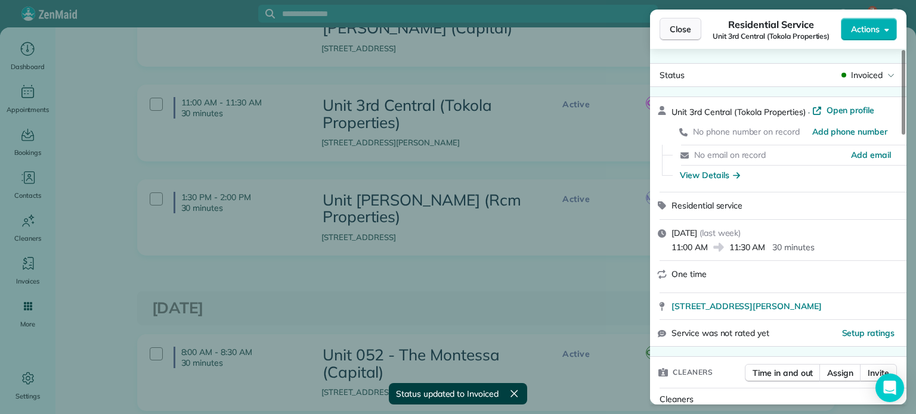
click at [685, 30] on span "Close" at bounding box center [680, 29] width 21 height 12
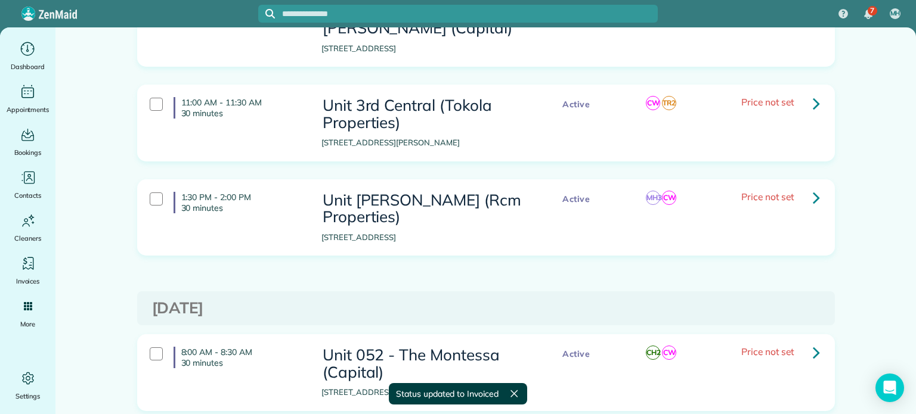
click at [806, 197] on link at bounding box center [816, 198] width 24 height 24
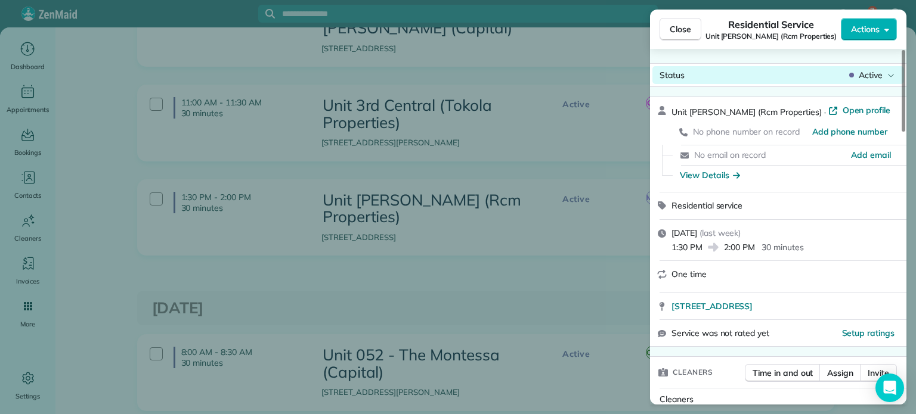
click at [877, 76] on span "Active" at bounding box center [871, 75] width 24 height 12
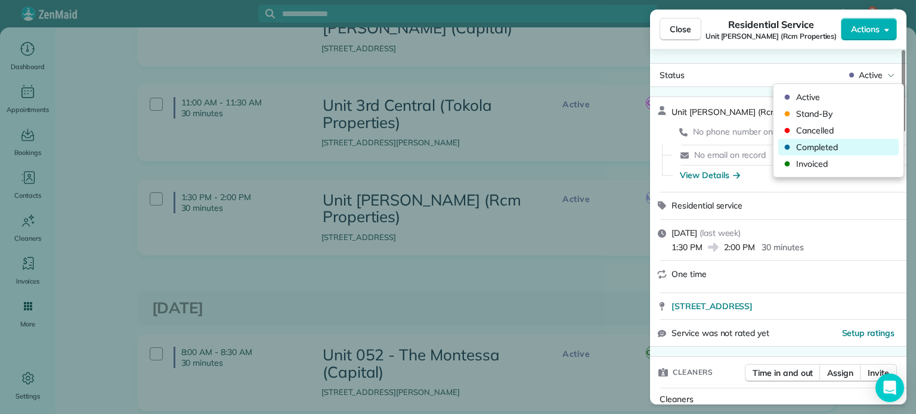
click at [844, 143] on span "Completed" at bounding box center [846, 147] width 100 height 12
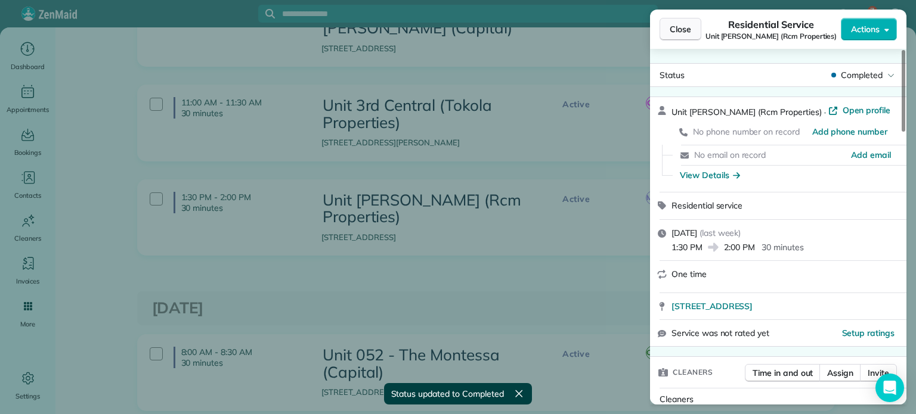
click at [677, 35] on button "Close" at bounding box center [681, 29] width 42 height 23
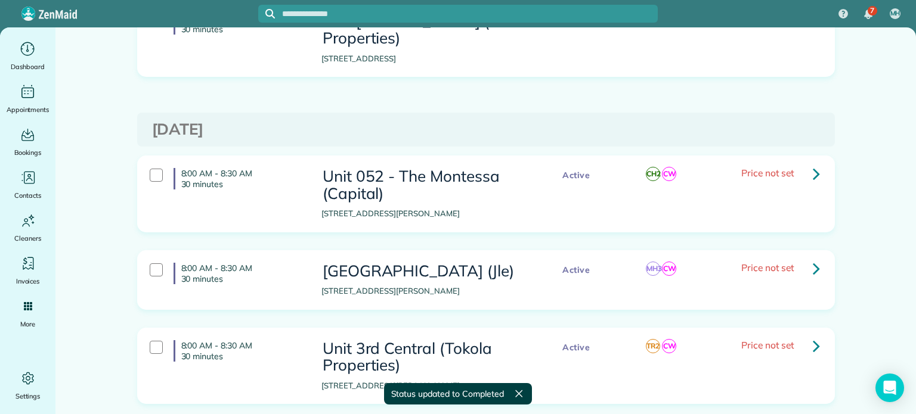
scroll to position [1014, 0]
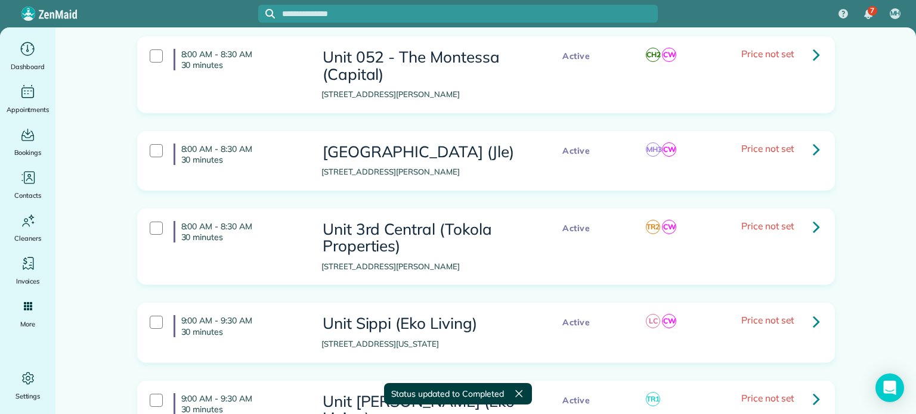
click at [813, 52] on icon at bounding box center [816, 54] width 7 height 21
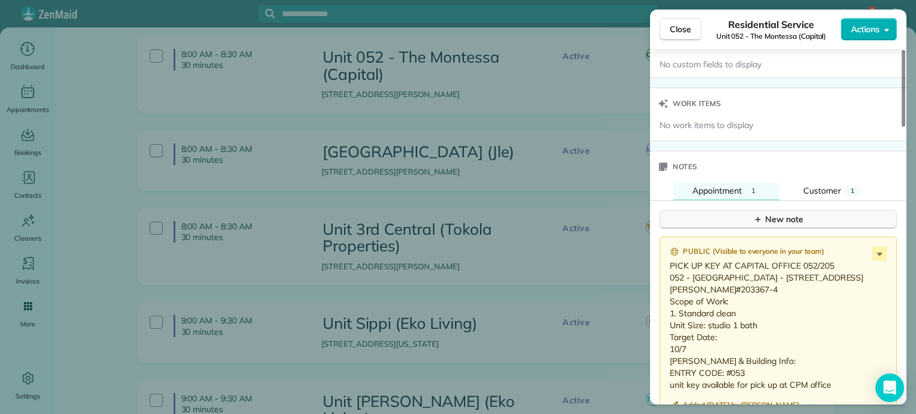
scroll to position [1018, 0]
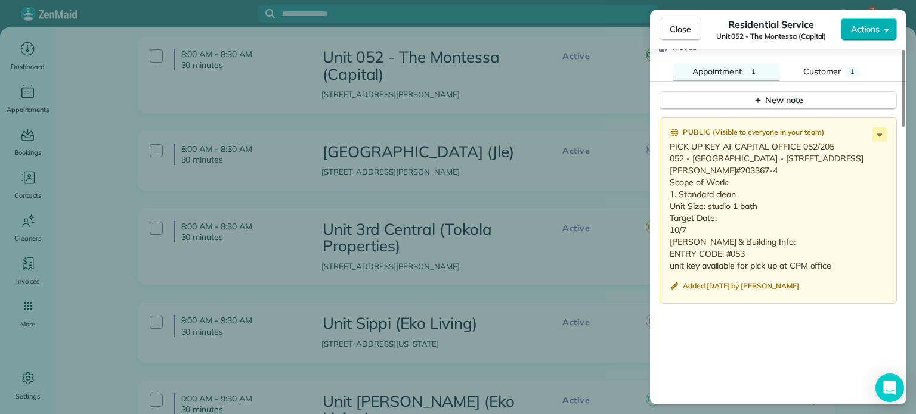
drag, startPoint x: 695, startPoint y: 273, endPoint x: 662, endPoint y: 157, distance: 120.1
click at [662, 157] on div "Public ( Visible to everyone in your team ) PICK UP KEY AT CAPITAL OFFICE 052/2…" at bounding box center [778, 210] width 237 height 187
copy p "052 - The Montessa - 205 2010 NW Pettygrove St. #205 Portland, OR 97209 WO#2033…"
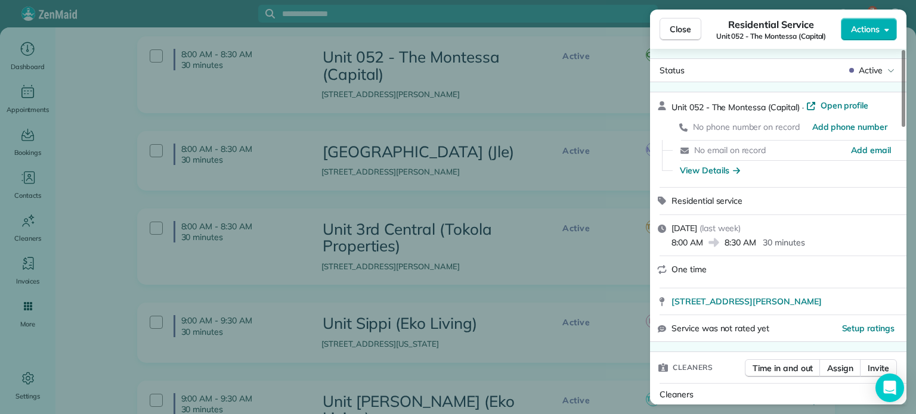
scroll to position [0, 0]
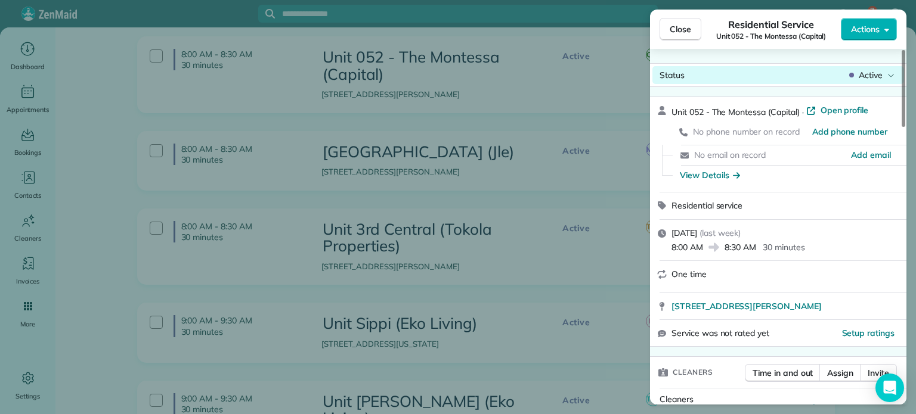
click at [874, 75] on span "Active" at bounding box center [871, 75] width 24 height 12
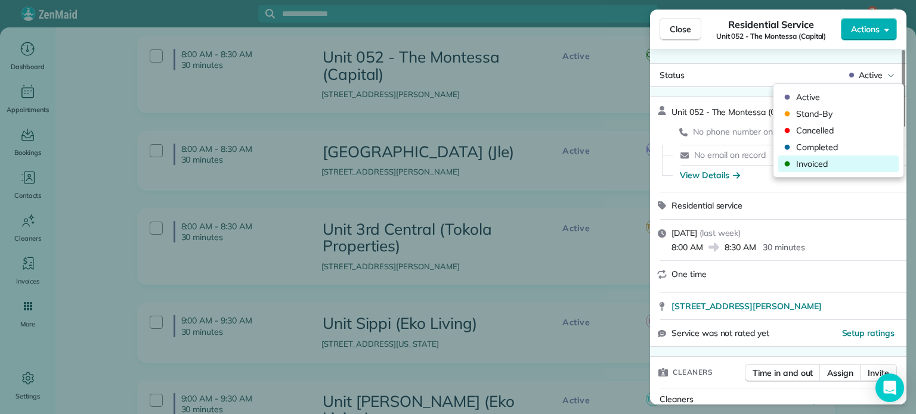
click at [832, 166] on span "Invoiced" at bounding box center [846, 164] width 100 height 12
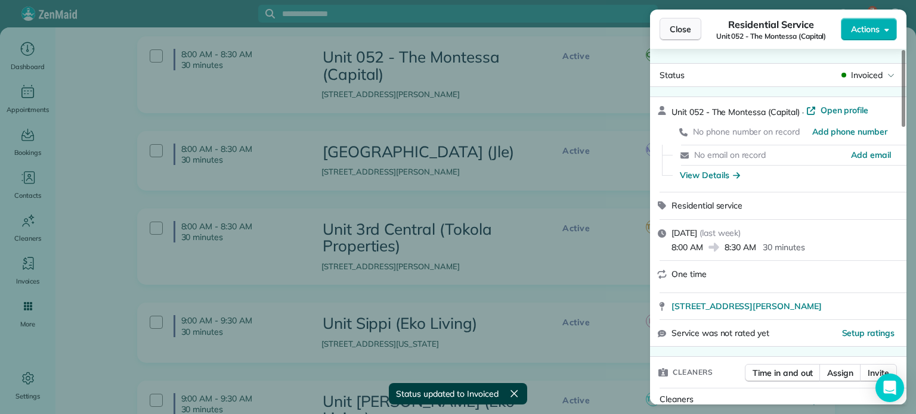
click at [688, 35] on span "Close" at bounding box center [680, 29] width 21 height 12
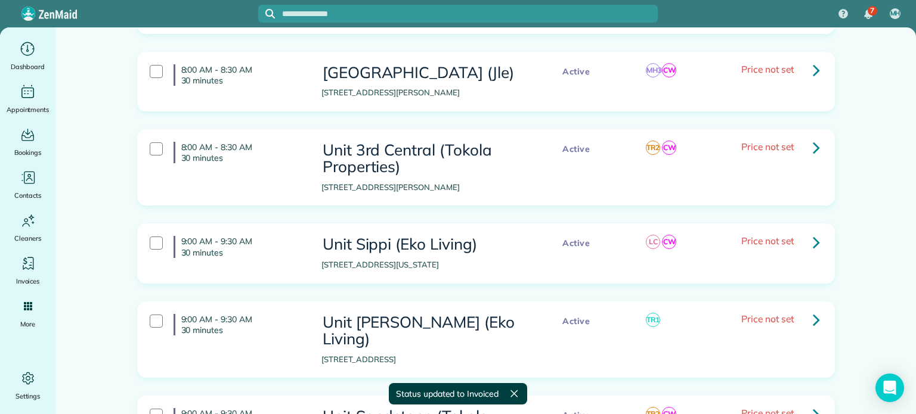
scroll to position [1073, 0]
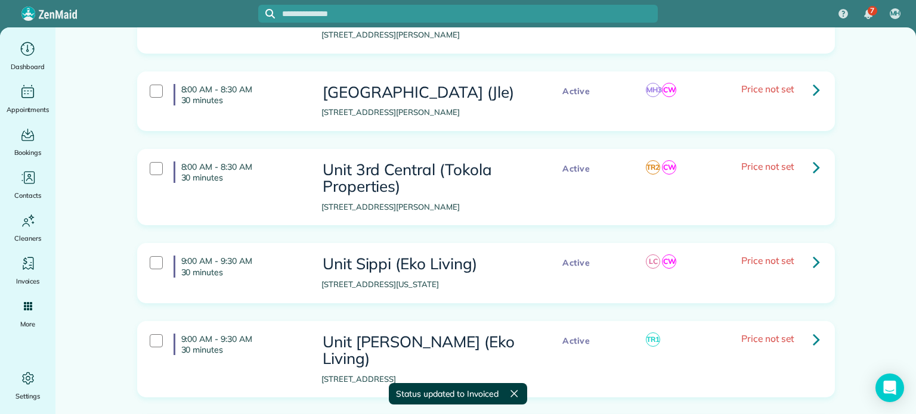
click at [813, 83] on icon at bounding box center [816, 89] width 7 height 21
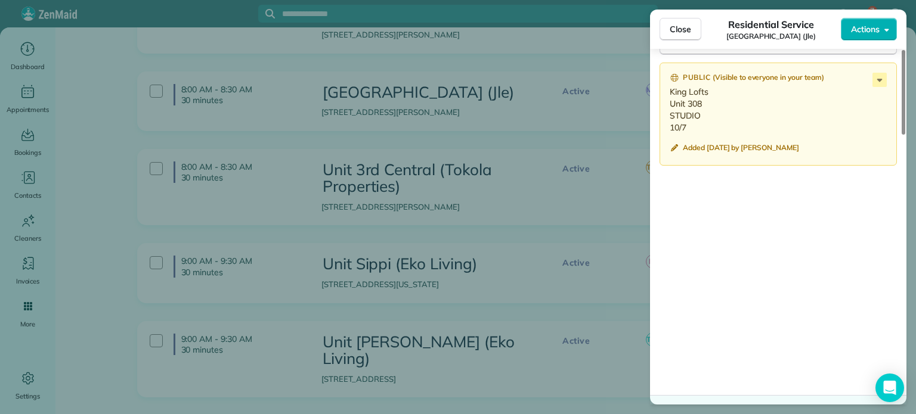
scroll to position [1014, 0]
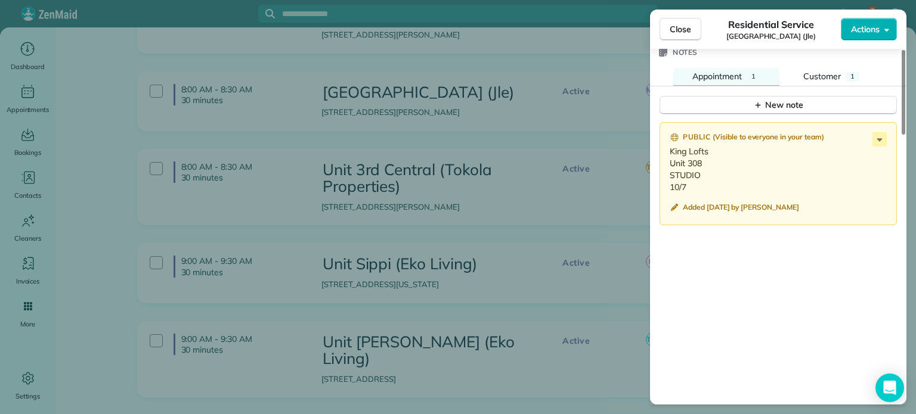
drag, startPoint x: 689, startPoint y: 179, endPoint x: 663, endPoint y: 145, distance: 42.9
click at [663, 145] on div "Public ( Visible to everyone in your team ) King Lofts Unit 308 STUDIO 10/7 Add…" at bounding box center [778, 174] width 237 height 104
copy p "King Lofts Unit 308 STUDIO 10/7"
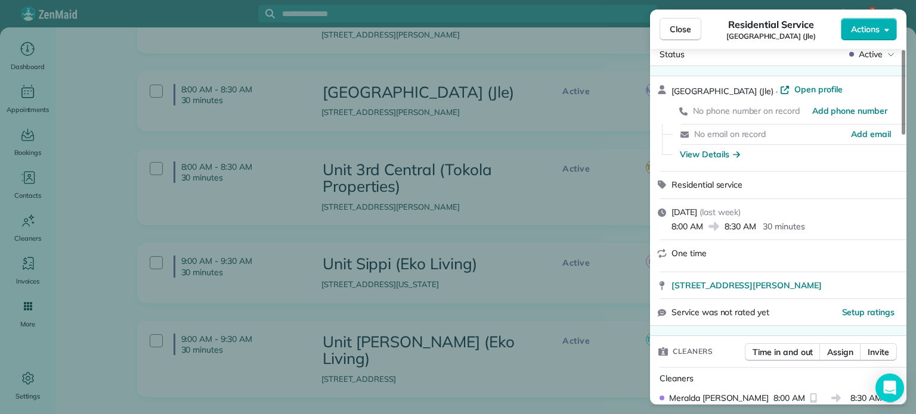
scroll to position [0, 0]
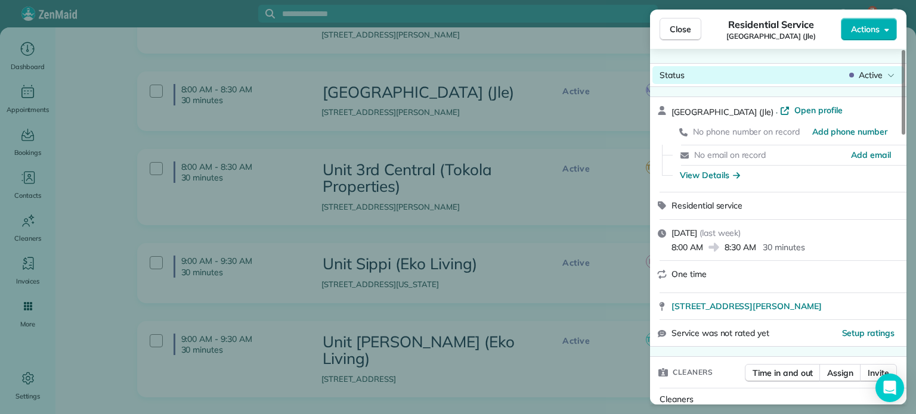
click at [871, 69] on div "Status Active" at bounding box center [778, 75] width 252 height 18
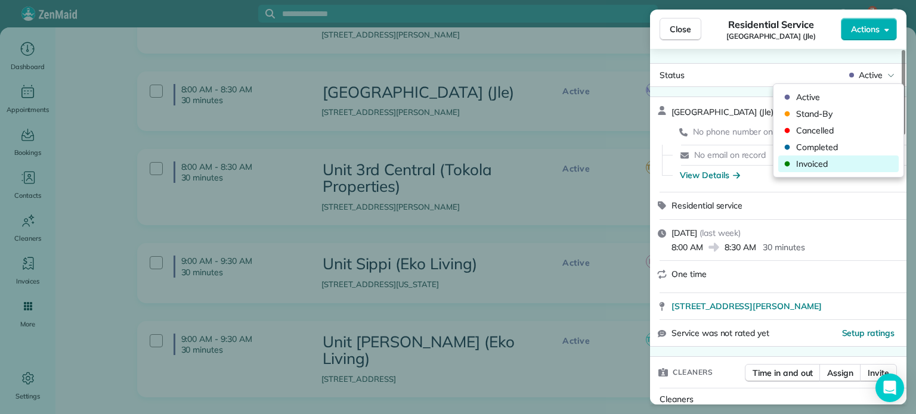
click at [840, 160] on span "Invoiced" at bounding box center [846, 164] width 100 height 12
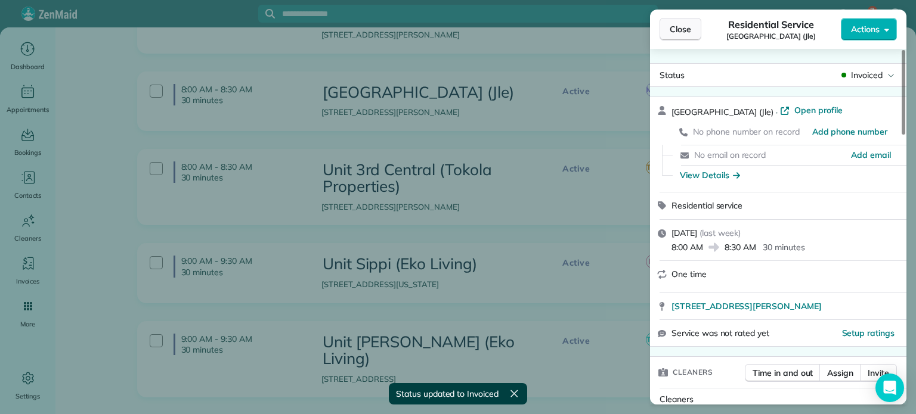
click at [676, 30] on span "Close" at bounding box center [680, 29] width 21 height 12
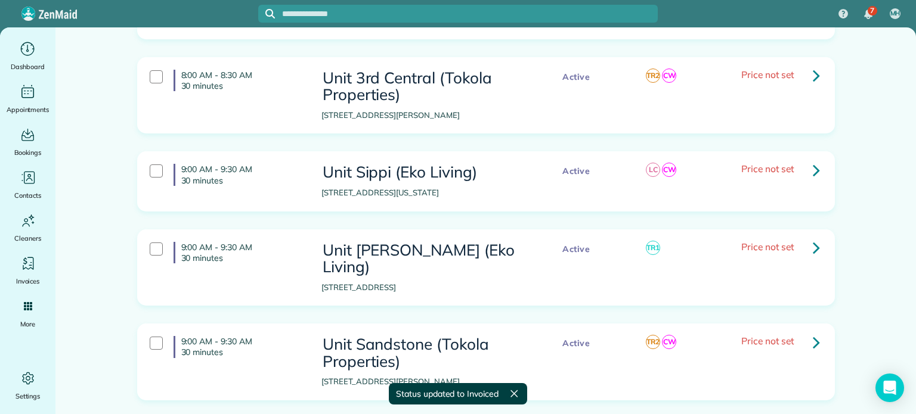
scroll to position [1193, 0]
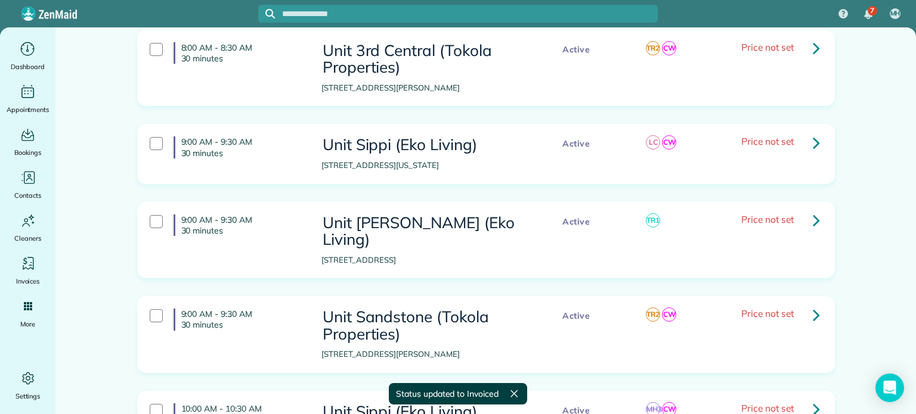
click at [813, 44] on icon at bounding box center [816, 48] width 7 height 21
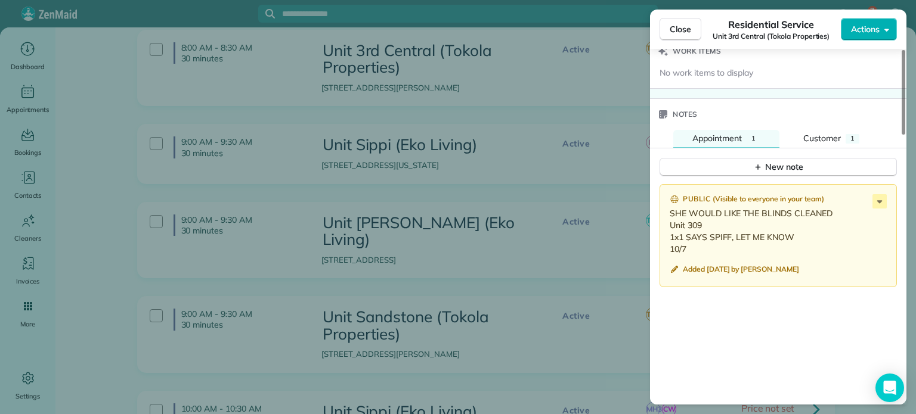
scroll to position [954, 0]
drag, startPoint x: 688, startPoint y: 240, endPoint x: 661, endPoint y: 216, distance: 36.0
click at [661, 216] on div "Public ( Visible to everyone in your team ) SHE WOULD LIKE THE BLINDS CLEANED U…" at bounding box center [778, 234] width 237 height 104
copy p "Unit 309 1x1 SAYS SPIFF, LET ME KNOW 10/7"
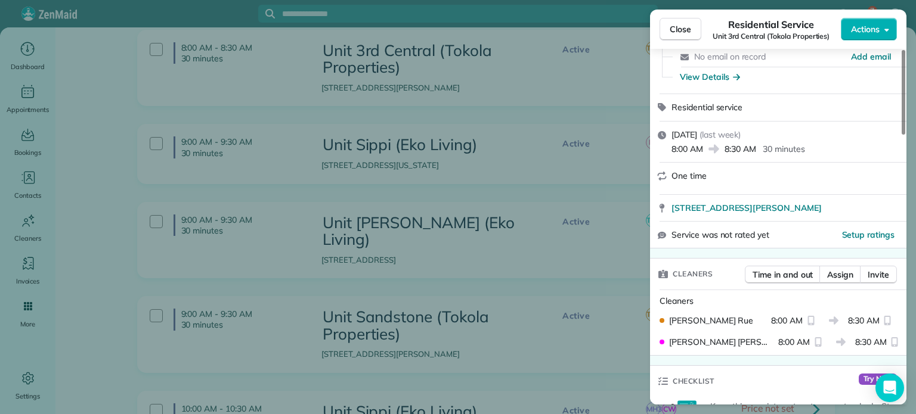
scroll to position [0, 0]
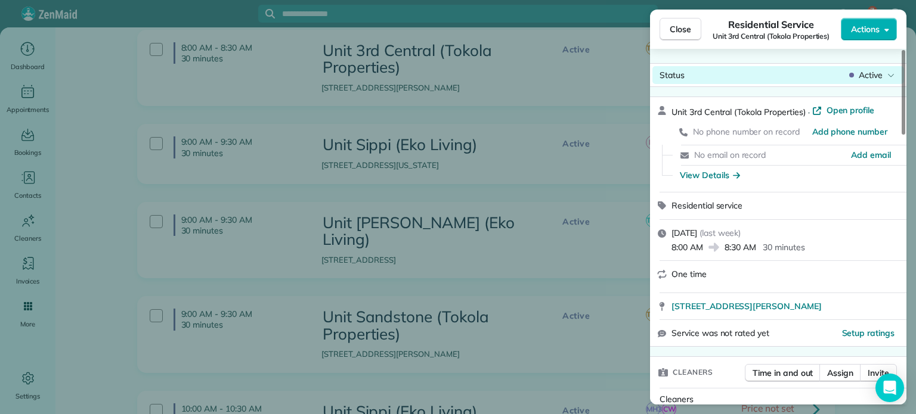
click at [868, 81] on div "Status Active" at bounding box center [778, 75] width 252 height 18
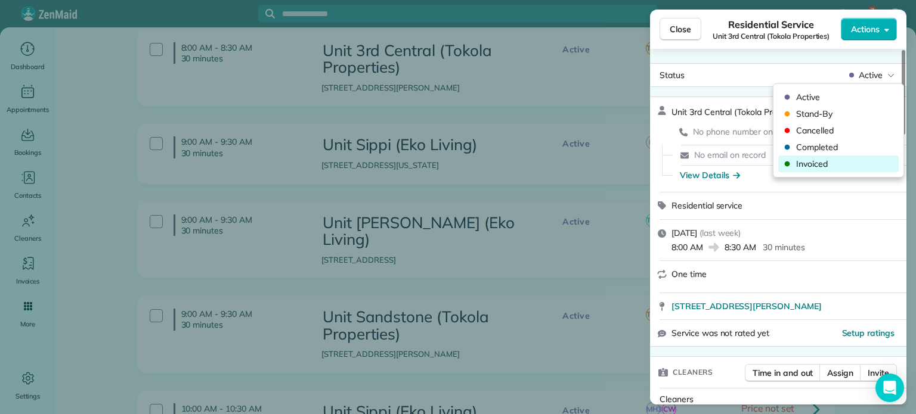
click at [835, 166] on span "Invoiced" at bounding box center [846, 164] width 100 height 12
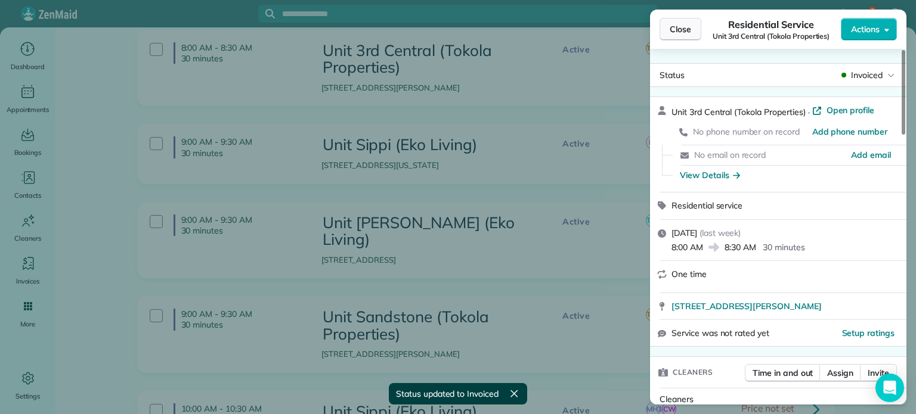
click at [677, 30] on span "Close" at bounding box center [680, 29] width 21 height 12
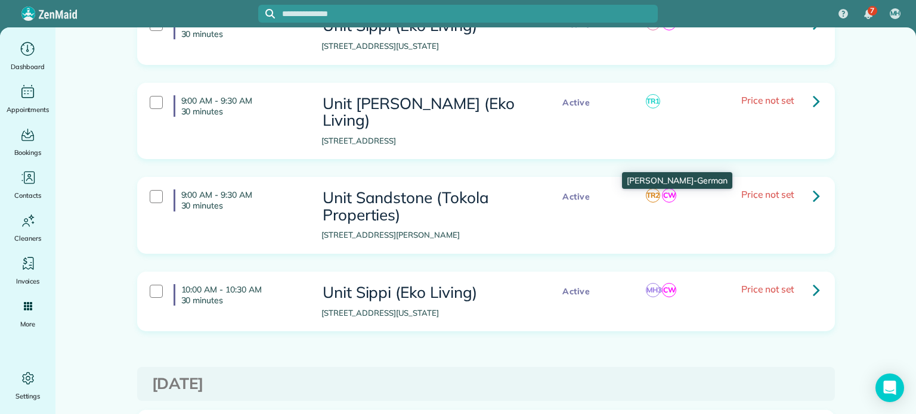
scroll to position [1252, 0]
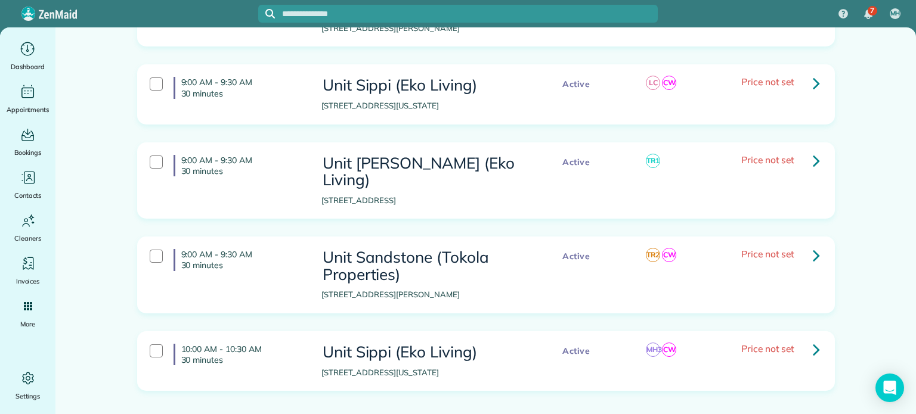
click at [813, 81] on icon at bounding box center [816, 83] width 7 height 21
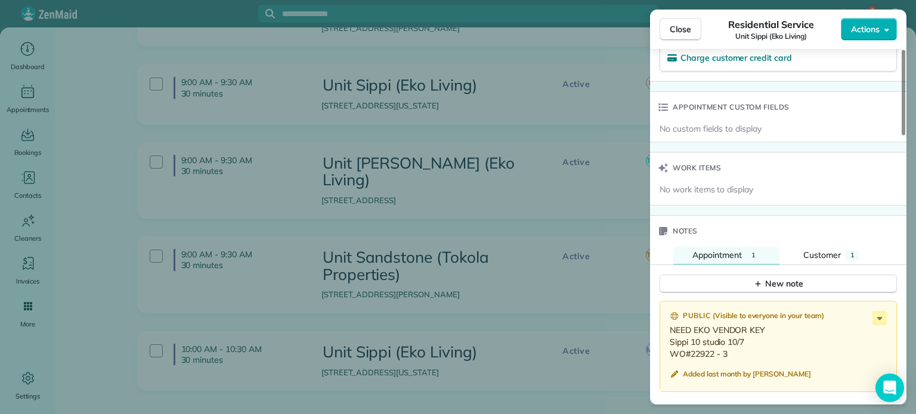
scroll to position [895, 0]
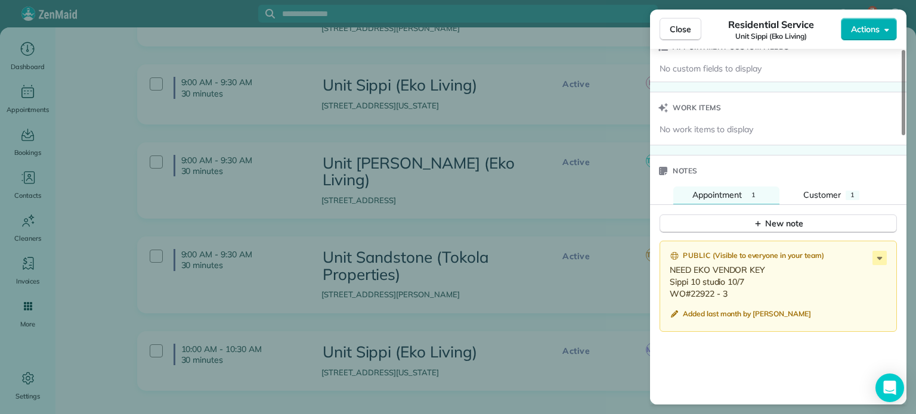
drag, startPoint x: 729, startPoint y: 283, endPoint x: 667, endPoint y: 278, distance: 61.6
click at [667, 278] on div "Public ( Visible to everyone in your team ) NEED EKO VENDOR KEY Sippi 10 studio…" at bounding box center [778, 287] width 237 height 92
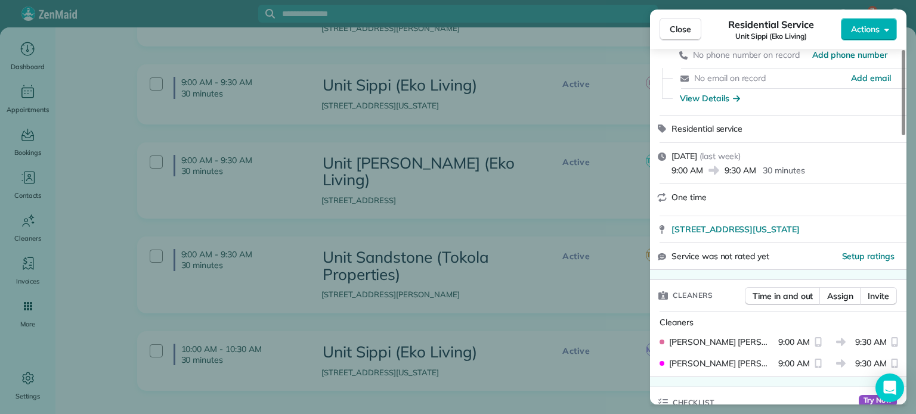
scroll to position [0, 0]
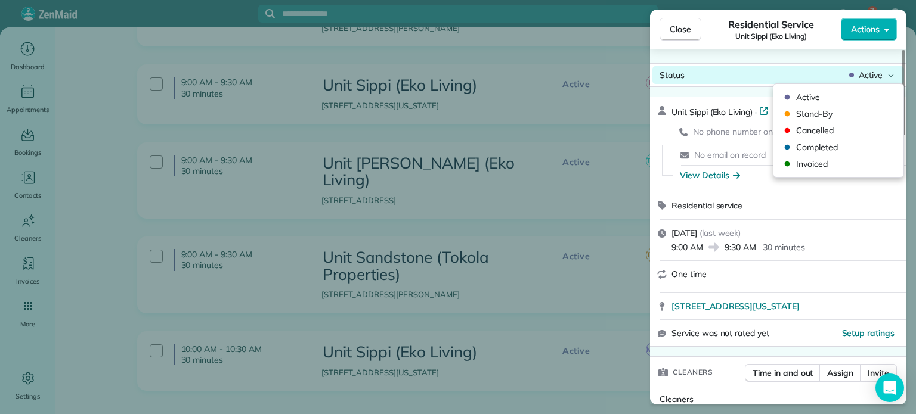
click at [856, 75] on div "Active" at bounding box center [872, 75] width 50 height 12
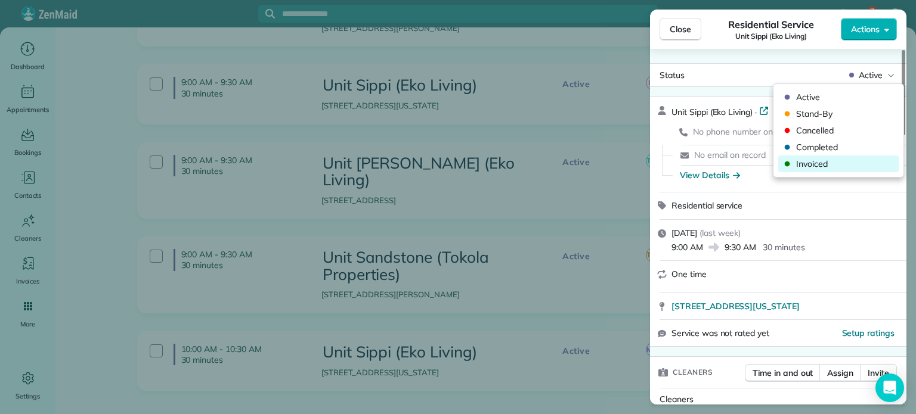
click at [822, 165] on span "Invoiced" at bounding box center [846, 164] width 100 height 12
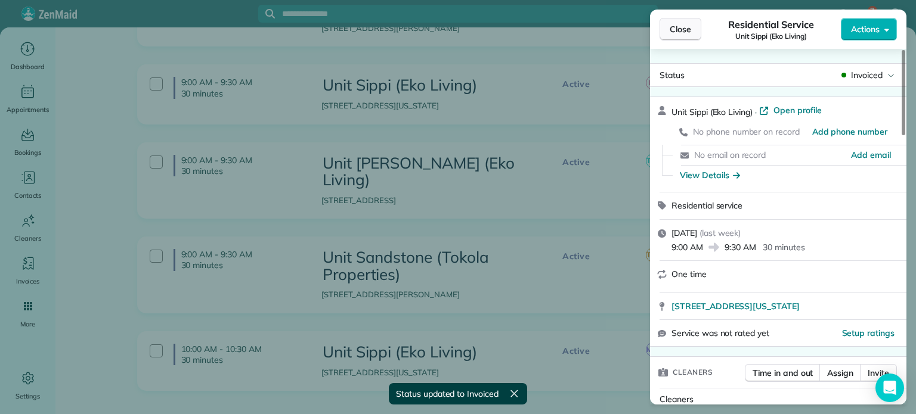
click at [687, 31] on span "Close" at bounding box center [680, 29] width 21 height 12
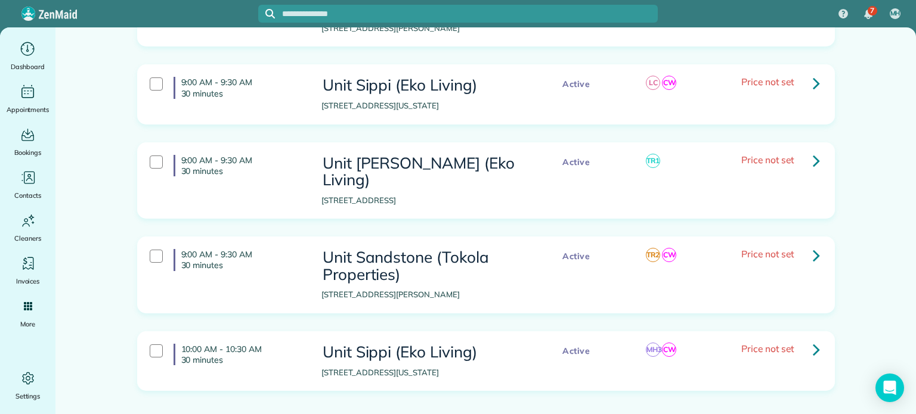
click at [813, 154] on icon at bounding box center [816, 160] width 7 height 21
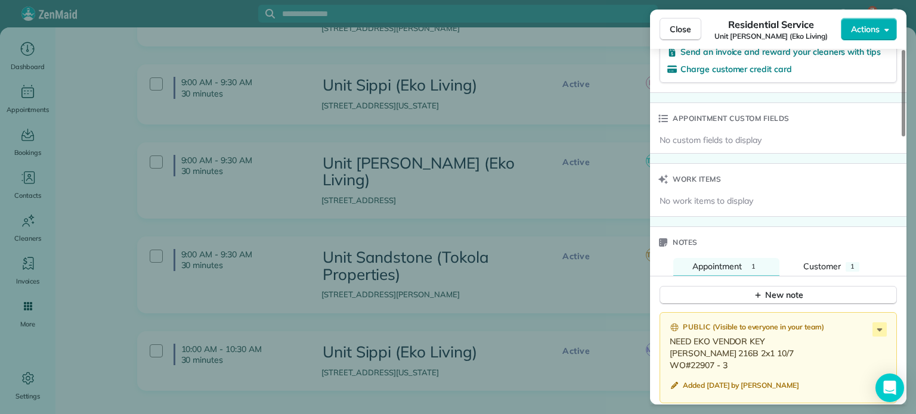
scroll to position [897, 0]
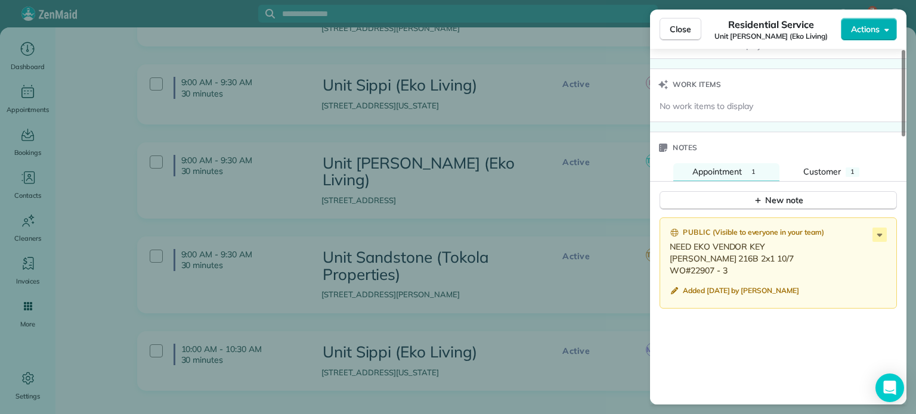
drag, startPoint x: 727, startPoint y: 265, endPoint x: 670, endPoint y: 255, distance: 58.1
click at [670, 255] on p "NEED EKO VENDOR KEY Rosa 216B 2x1 10/7 WO#22907 - 3" at bounding box center [779, 259] width 219 height 36
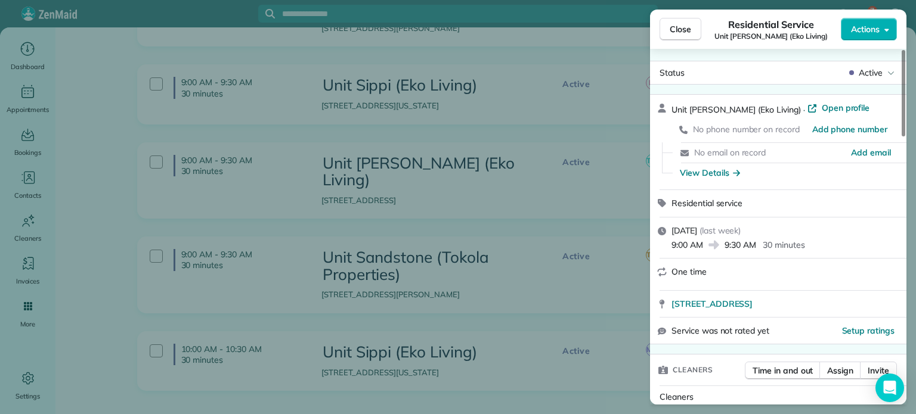
scroll to position [2, 0]
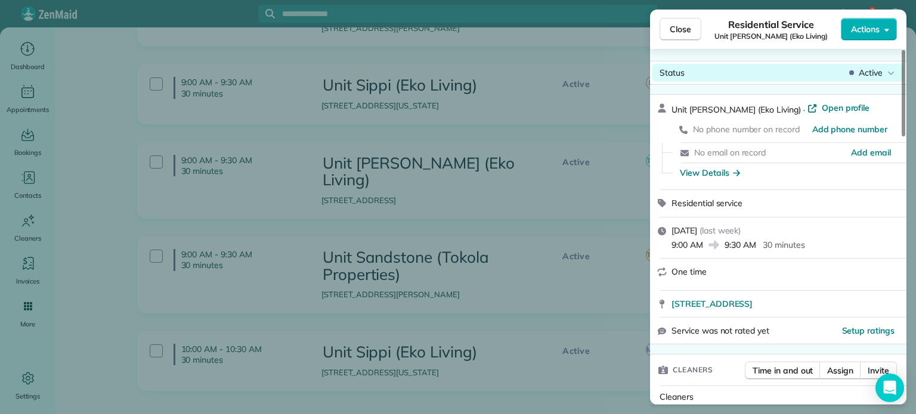
click at [875, 76] on span "Active" at bounding box center [871, 73] width 24 height 12
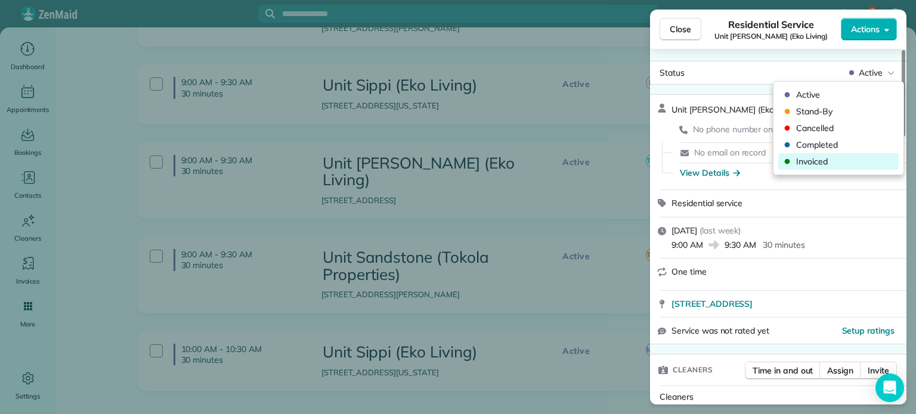
click at [827, 159] on span "Invoiced" at bounding box center [846, 162] width 100 height 12
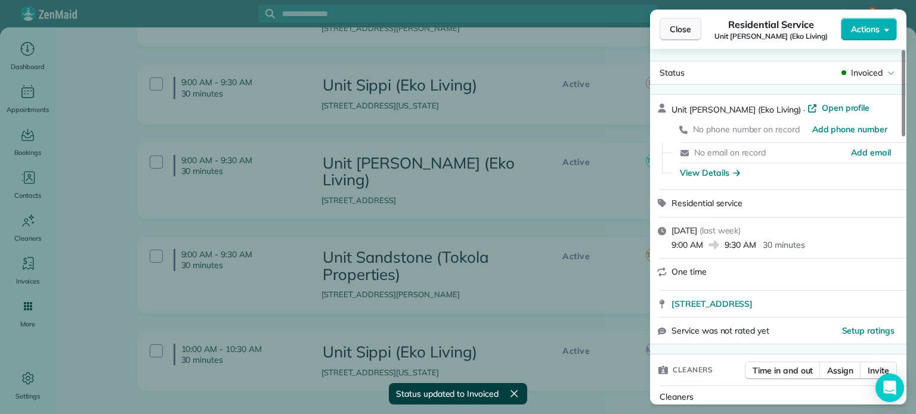
click at [683, 36] on button "Close" at bounding box center [681, 29] width 42 height 23
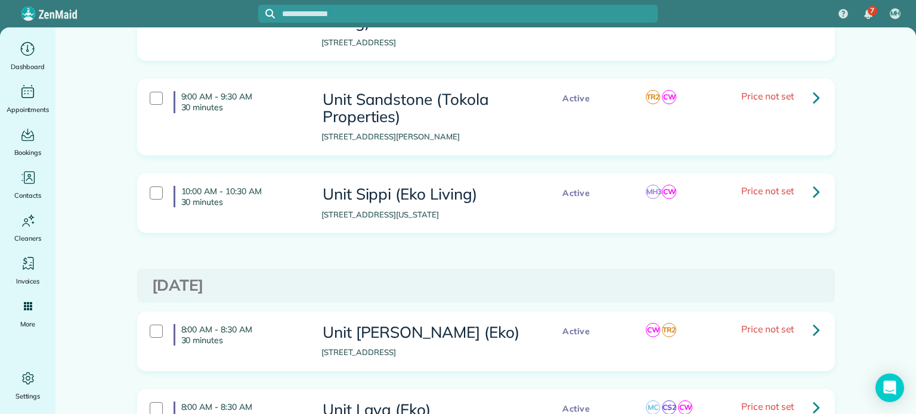
scroll to position [1431, 0]
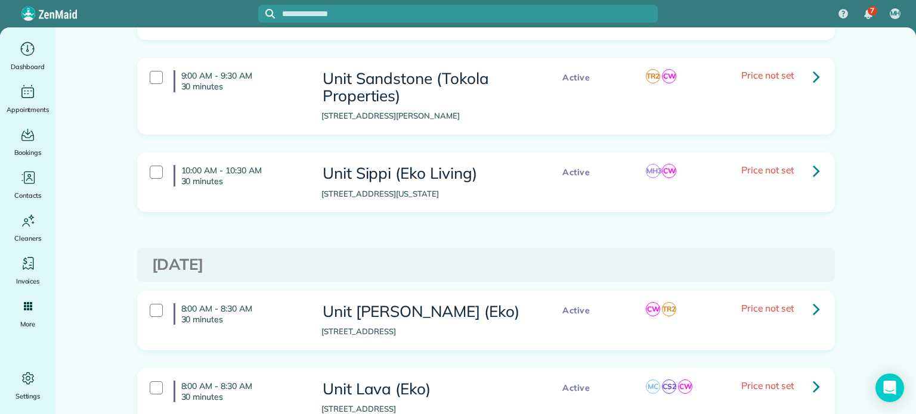
click at [813, 66] on icon at bounding box center [816, 76] width 7 height 21
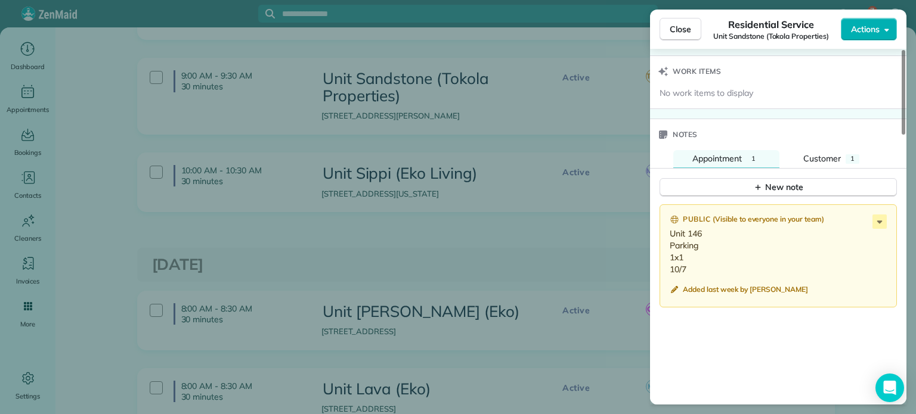
scroll to position [958, 0]
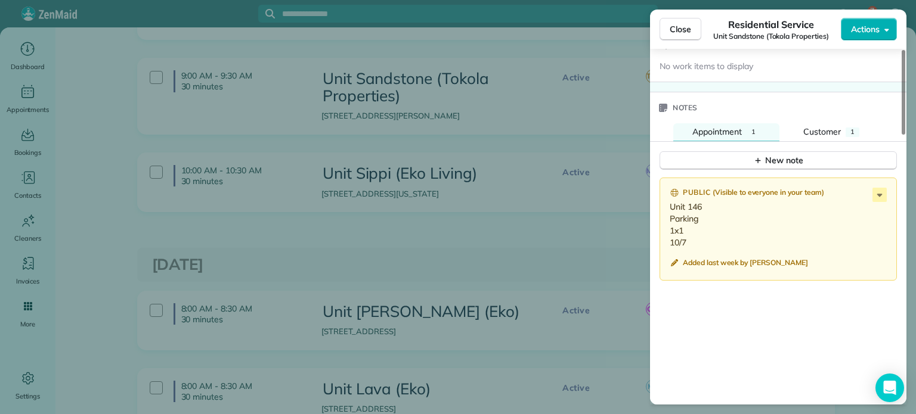
drag, startPoint x: 689, startPoint y: 237, endPoint x: 670, endPoint y: 205, distance: 38.2
click at [670, 205] on p "Unit 146 Parking 1x1 10/7" at bounding box center [779, 225] width 219 height 48
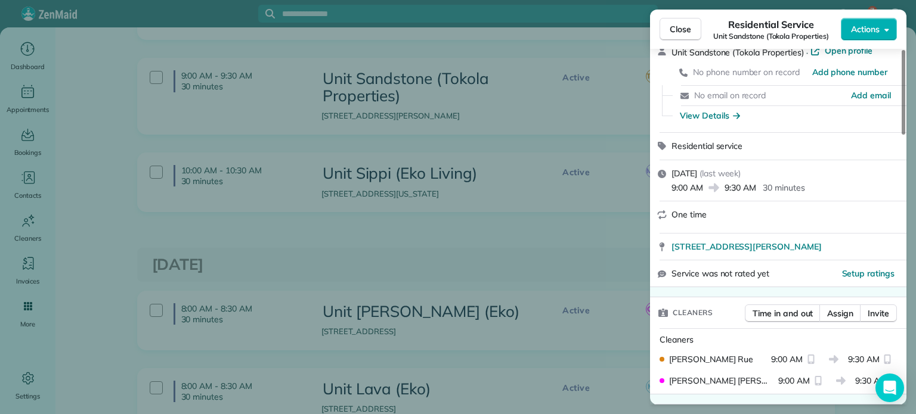
scroll to position [0, 0]
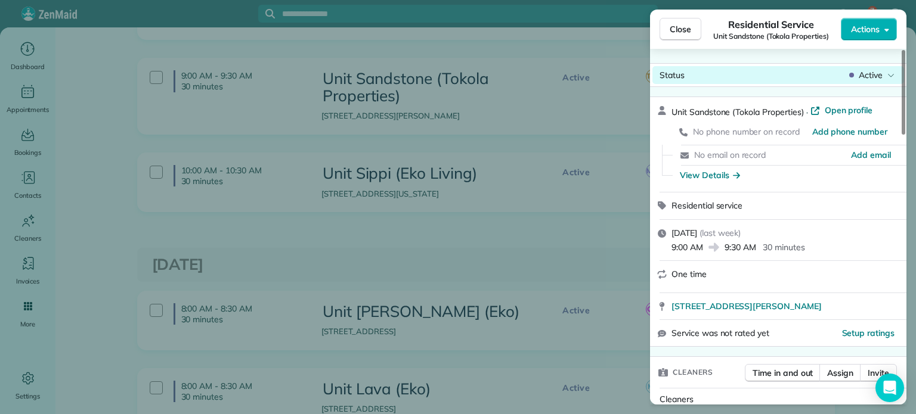
click at [878, 75] on span "Active" at bounding box center [871, 75] width 24 height 12
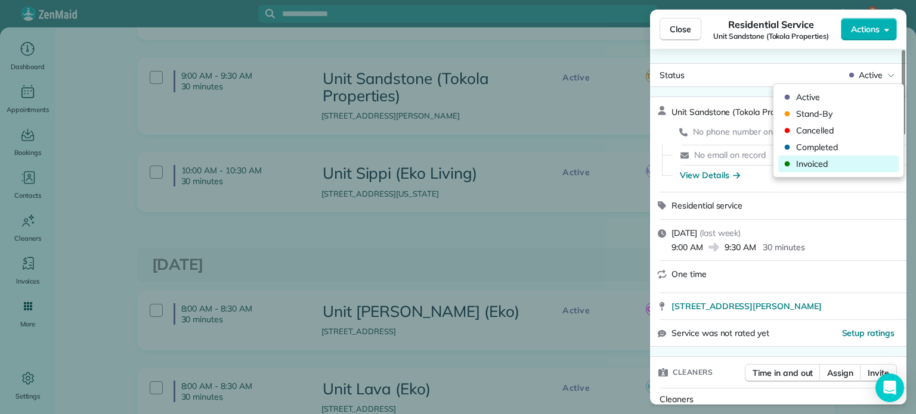
click at [838, 163] on span "Invoiced" at bounding box center [846, 164] width 100 height 12
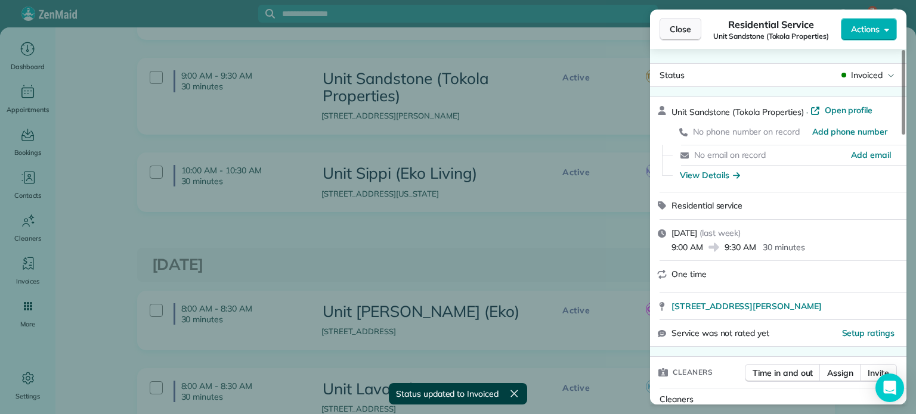
click at [683, 28] on span "Close" at bounding box center [680, 29] width 21 height 12
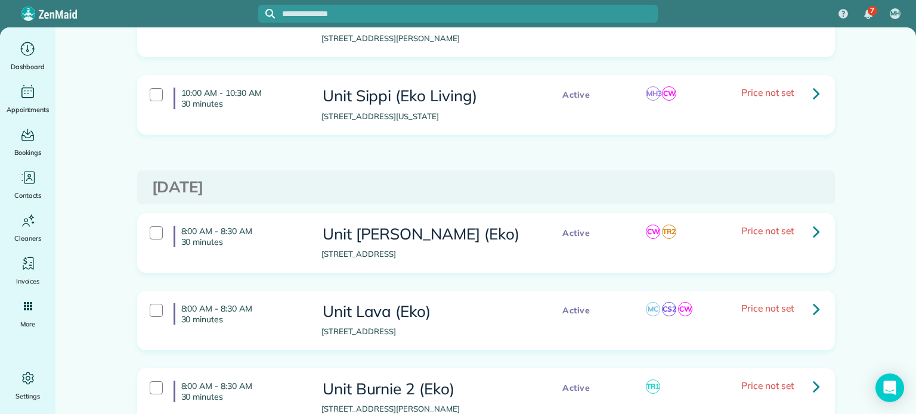
scroll to position [1491, 0]
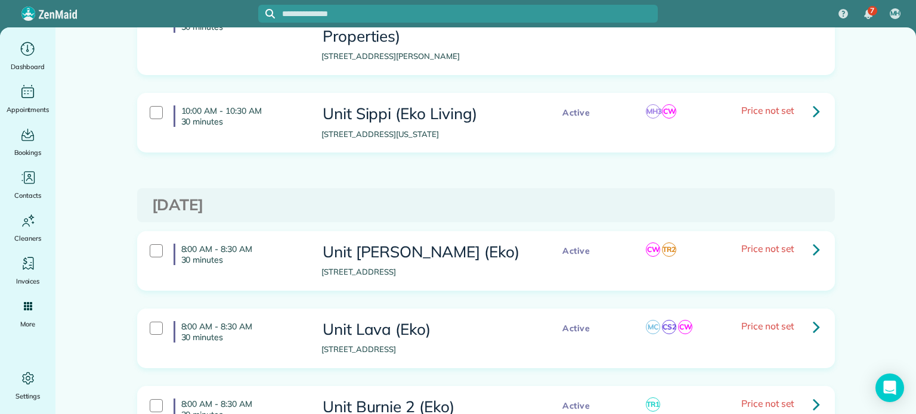
click at [813, 101] on icon at bounding box center [816, 111] width 7 height 21
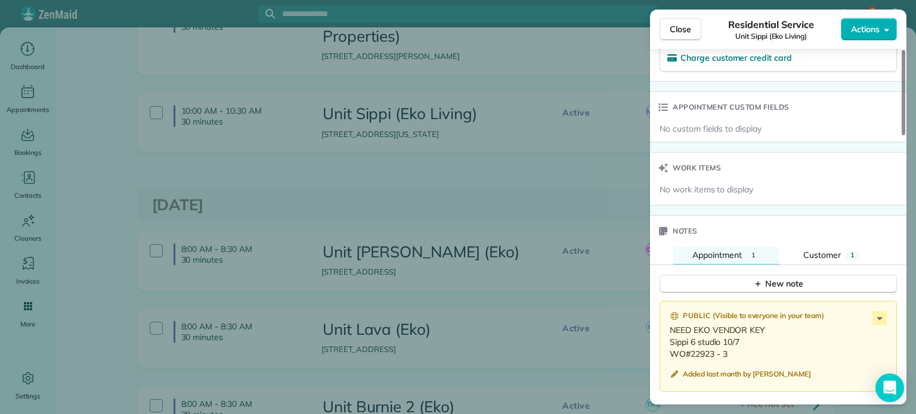
scroll to position [894, 0]
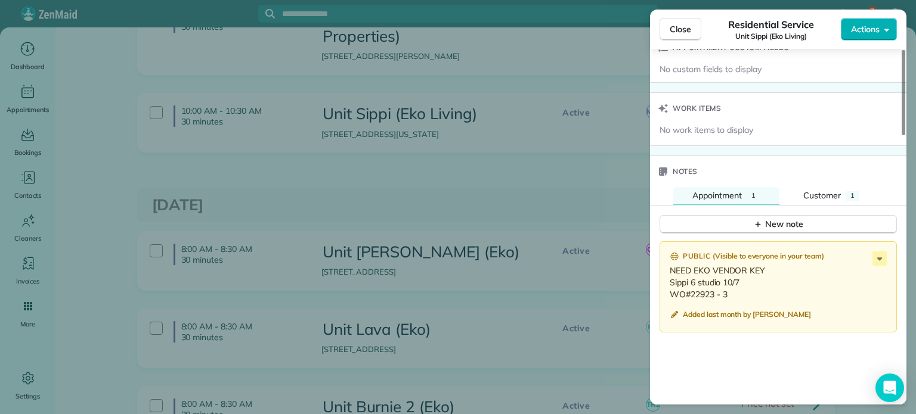
drag, startPoint x: 729, startPoint y: 290, endPoint x: 665, endPoint y: 281, distance: 64.5
click at [665, 281] on div "Public ( Visible to everyone in your team ) NEED EKO VENDOR KEY Sippi 6 studio …" at bounding box center [778, 288] width 237 height 92
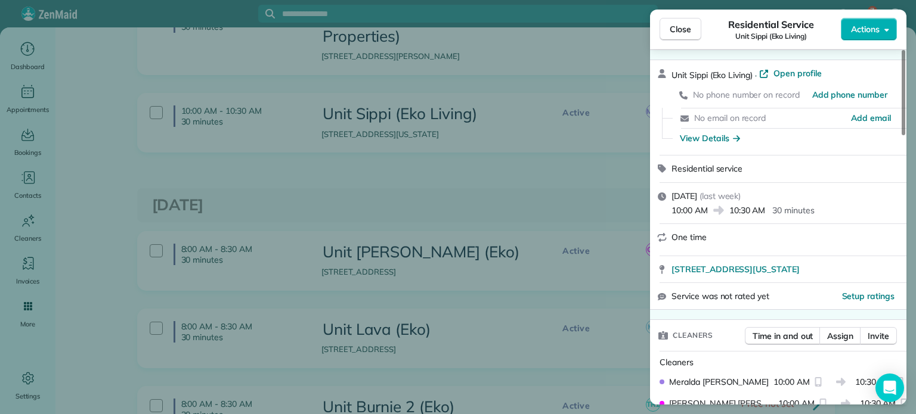
scroll to position [0, 0]
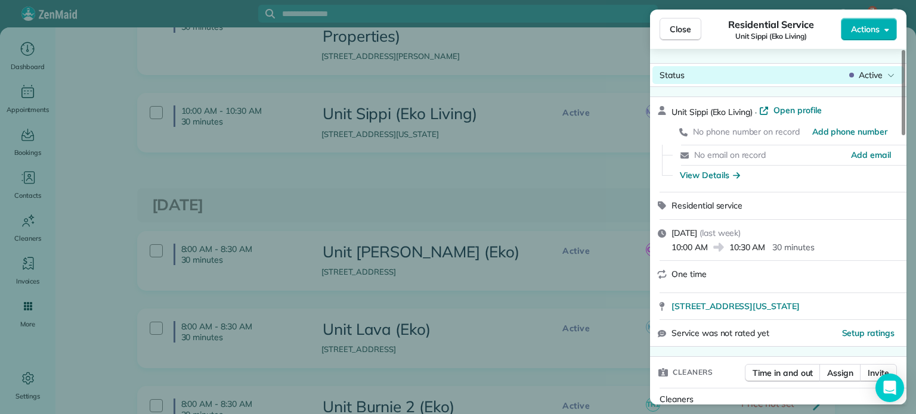
click at [866, 75] on span "Active" at bounding box center [871, 75] width 24 height 12
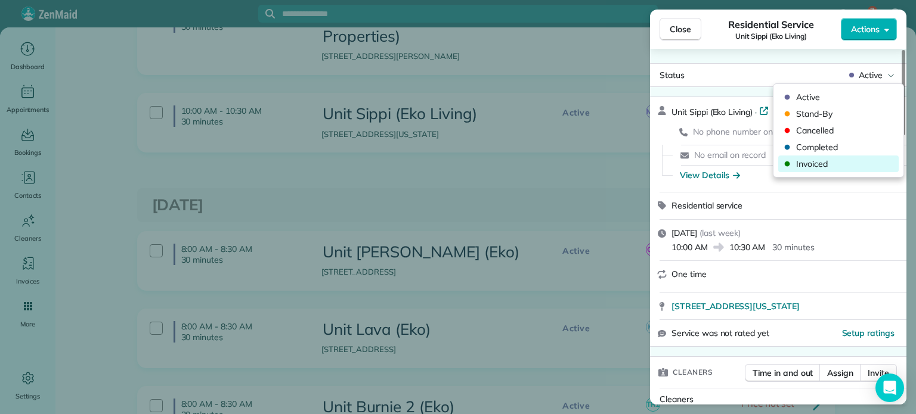
click at [823, 169] on span "Invoiced" at bounding box center [846, 164] width 100 height 12
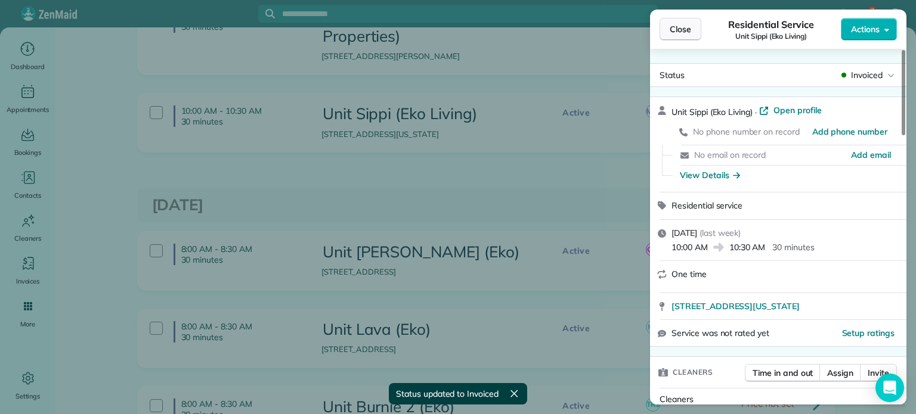
click at [687, 31] on span "Close" at bounding box center [680, 29] width 21 height 12
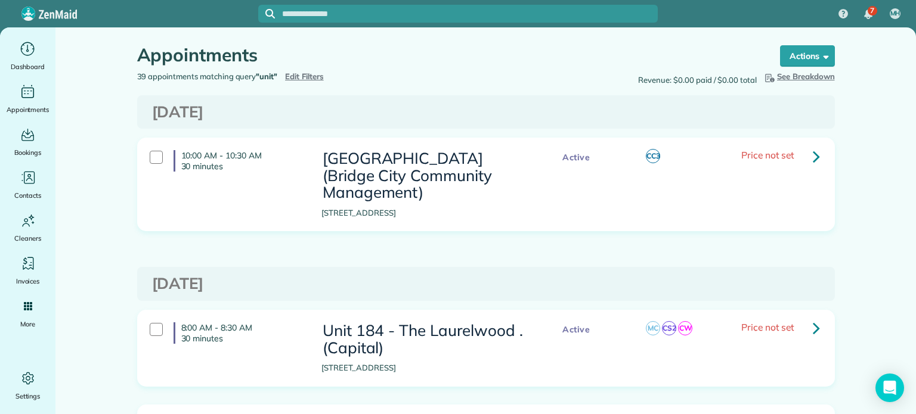
click at [296, 73] on span "Edit Filters" at bounding box center [304, 77] width 39 height 10
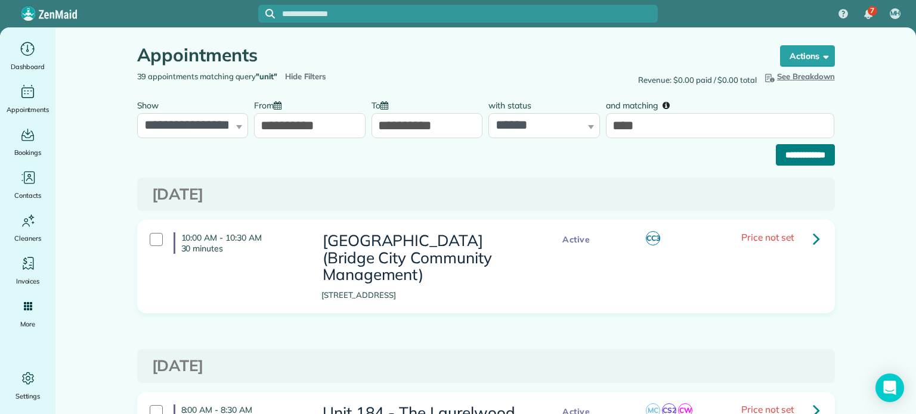
click at [779, 146] on input "**********" at bounding box center [805, 154] width 59 height 21
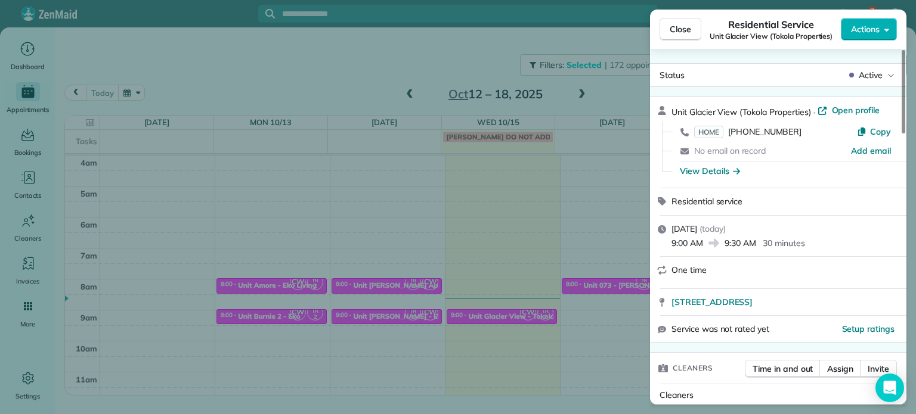
scroll to position [961, 0]
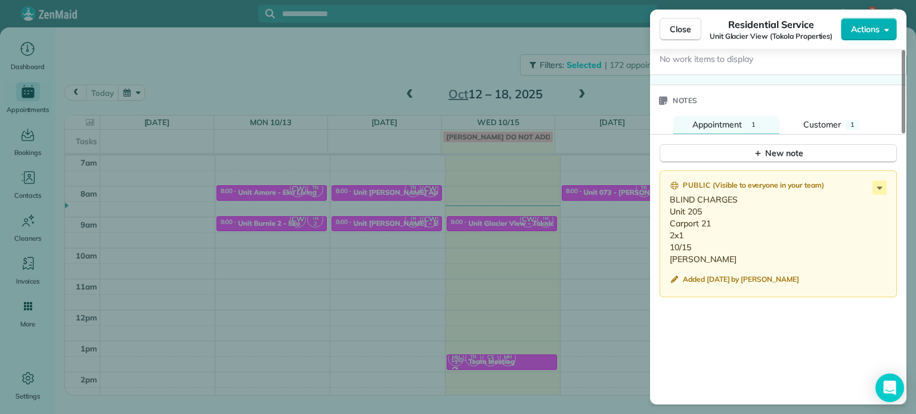
click at [379, 59] on div "Close Residential Service Unit Glacier View (Tokola Properties) Actions Status …" at bounding box center [458, 207] width 916 height 414
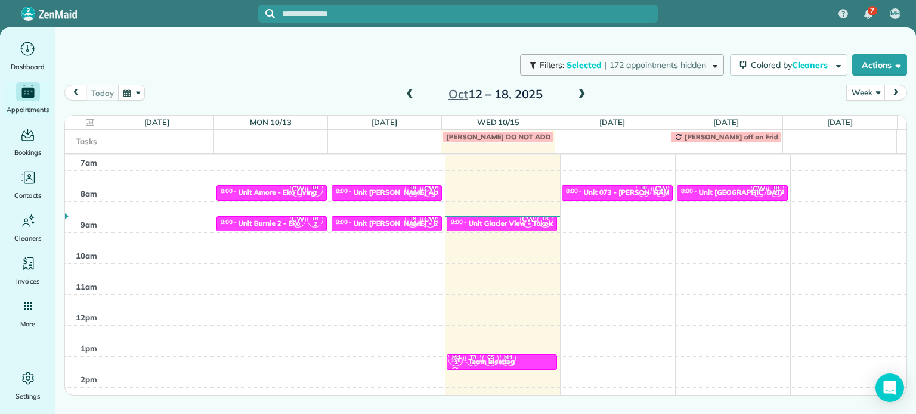
click at [625, 66] on span "| 172 appointments hidden" at bounding box center [655, 65] width 101 height 11
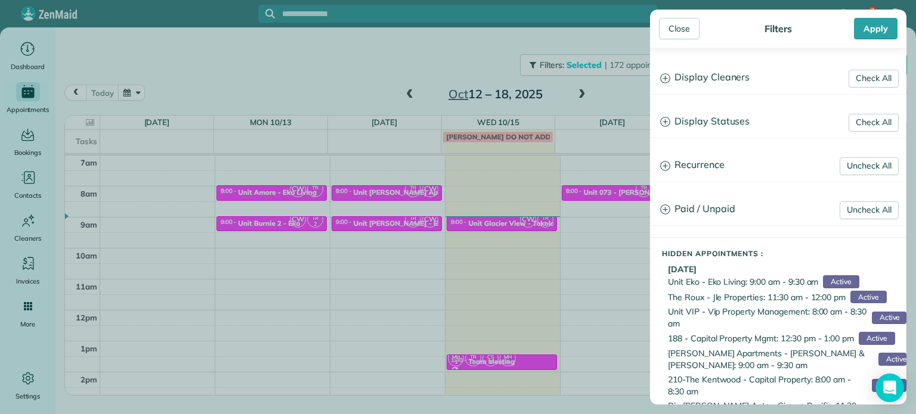
click at [698, 82] on h3 "Display Cleaners" at bounding box center [778, 78] width 255 height 30
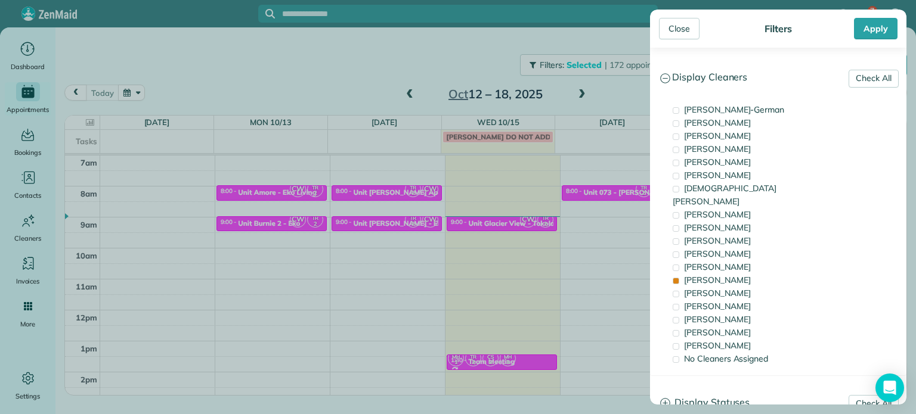
click at [605, 205] on div "Close Filters Apply Check All Display Cleaners Christina Wright-German Cassie F…" at bounding box center [458, 207] width 916 height 414
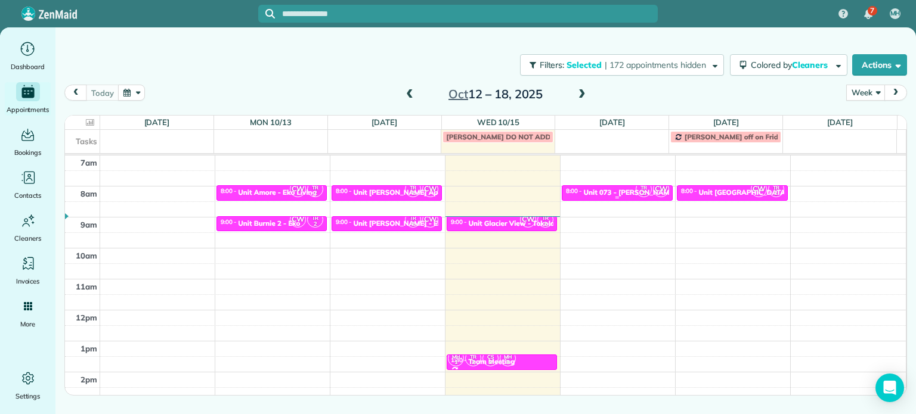
click at [610, 193] on div "Unit 073 - Chapman Manor - Capital" at bounding box center [682, 192] width 197 height 8
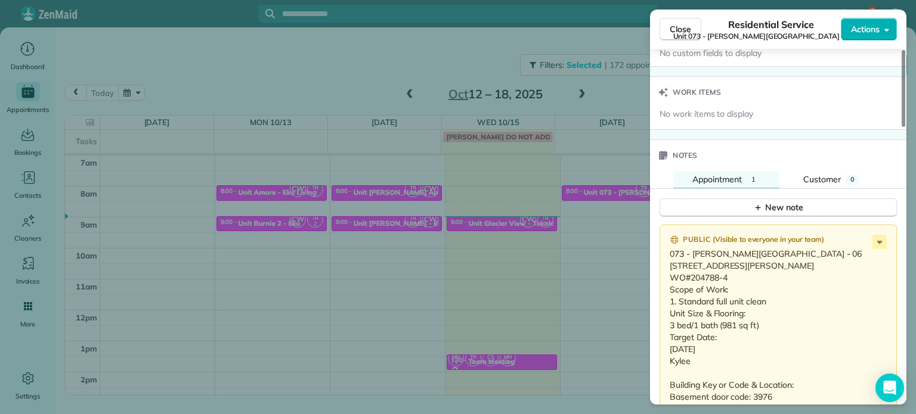
scroll to position [894, 0]
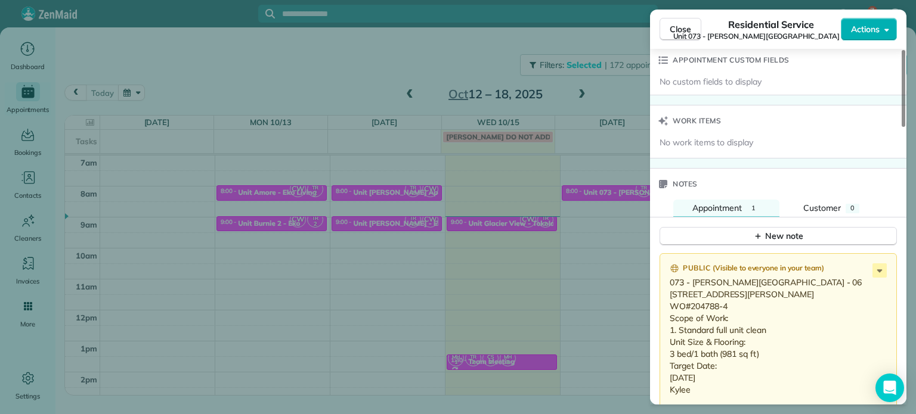
click at [625, 237] on div "Close Residential Service Unit 073 - Chapman Manor (Capital) Actions Status Act…" at bounding box center [458, 207] width 916 height 414
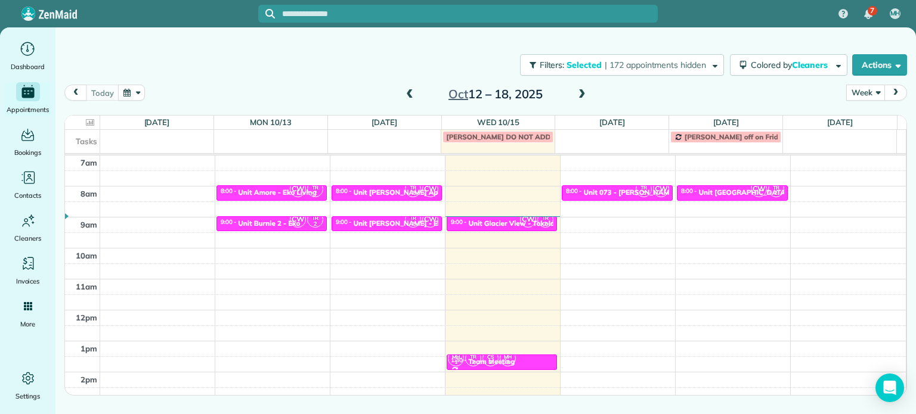
click at [584, 94] on span at bounding box center [581, 94] width 13 height 11
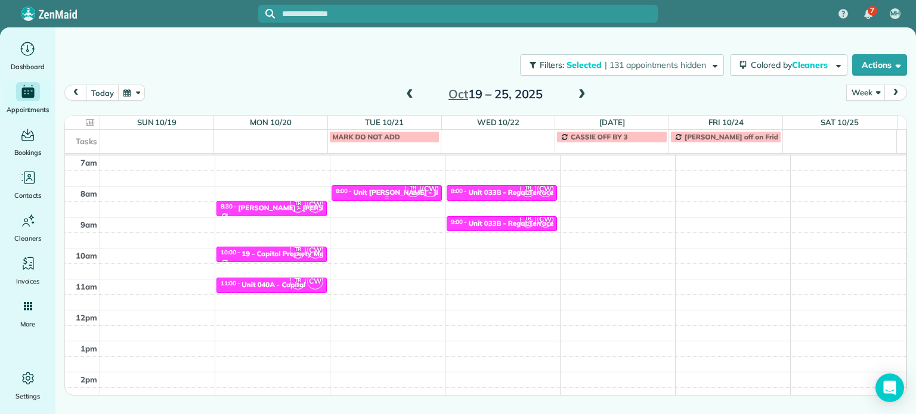
click at [398, 190] on div "Unit Ellis - Jle Properties" at bounding box center [415, 192] width 125 height 8
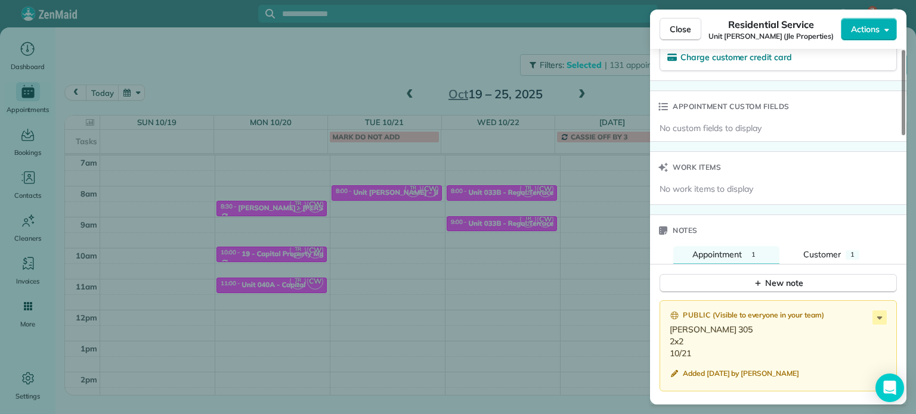
scroll to position [896, 0]
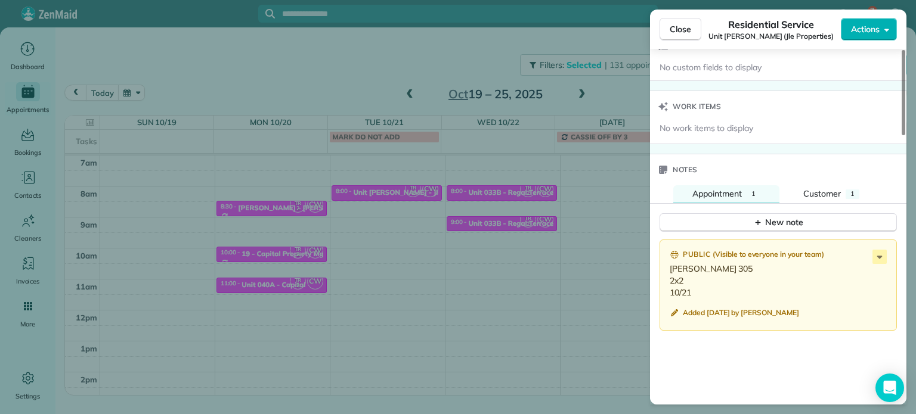
click at [601, 78] on div "Close Residential Service Unit Ellis (Jle Properties) Actions Status Active Uni…" at bounding box center [458, 207] width 916 height 414
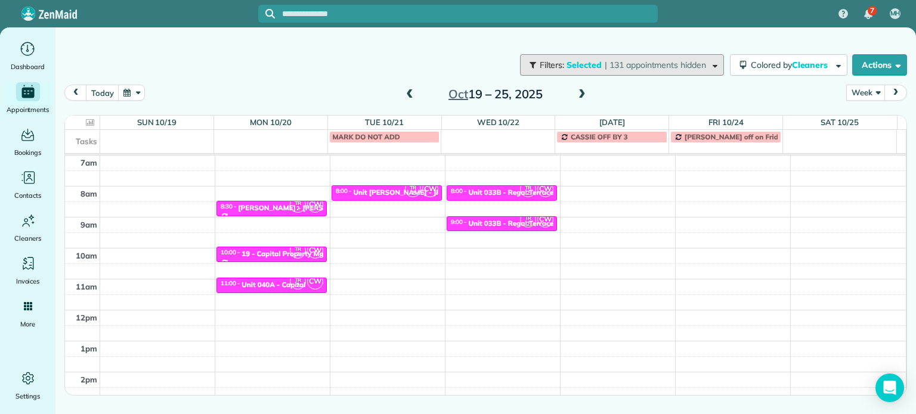
click at [607, 64] on span "| 131 appointments hidden" at bounding box center [655, 65] width 101 height 11
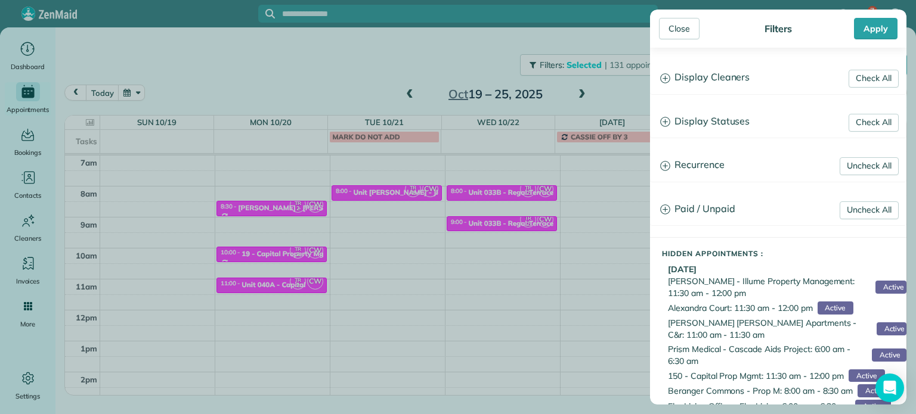
click at [696, 76] on h3 "Display Cleaners" at bounding box center [778, 78] width 255 height 30
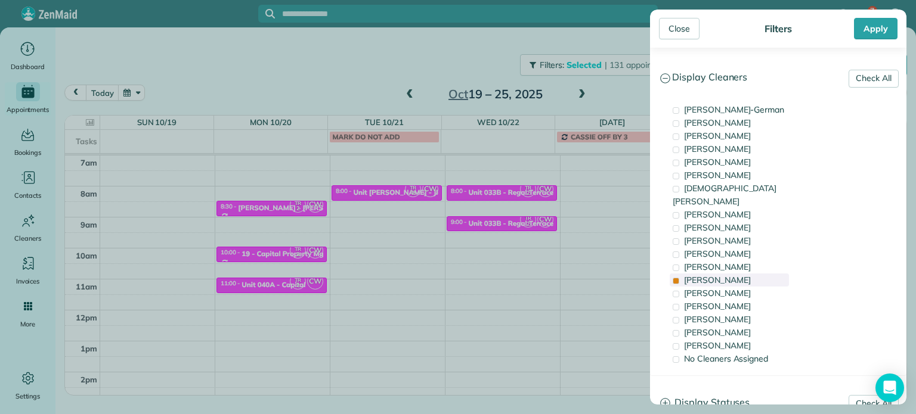
click at [724, 275] on span "Tammi Rue" at bounding box center [717, 280] width 67 height 11
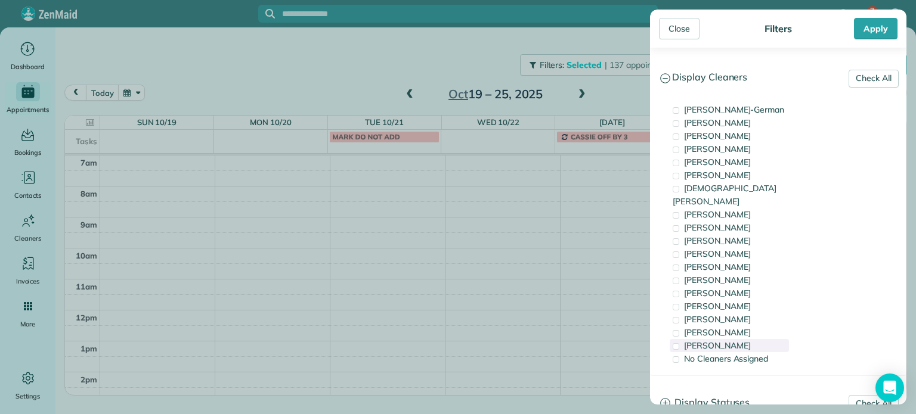
click at [727, 340] on span "Laura Chavez" at bounding box center [717, 345] width 67 height 11
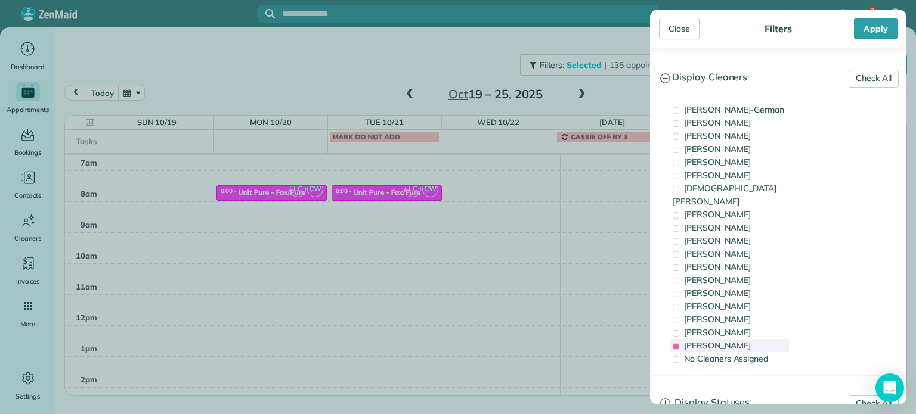
click at [727, 340] on span "Laura Chavez" at bounding box center [717, 345] width 67 height 11
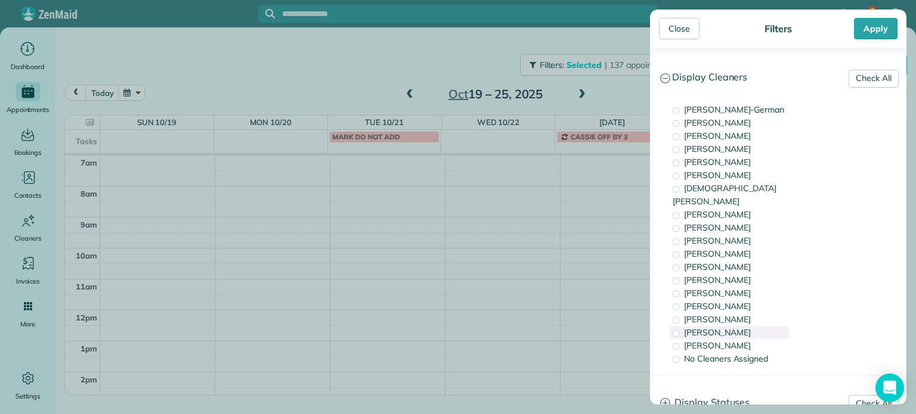
click at [725, 327] on span "Cristina Sainz" at bounding box center [717, 332] width 67 height 11
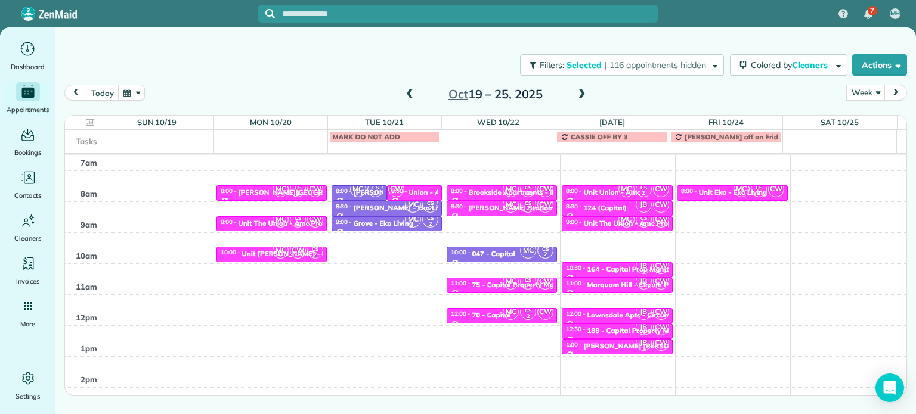
click at [386, 262] on div "Close Filters Apply Check All Display Cleaners Christina Wright-German Cassie F…" at bounding box center [458, 207] width 916 height 414
click at [284, 221] on span "MC" at bounding box center [281, 220] width 16 height 16
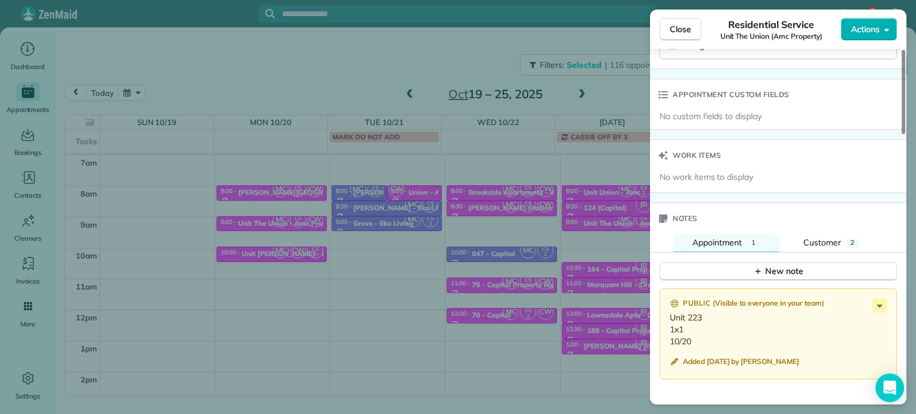
scroll to position [897, 0]
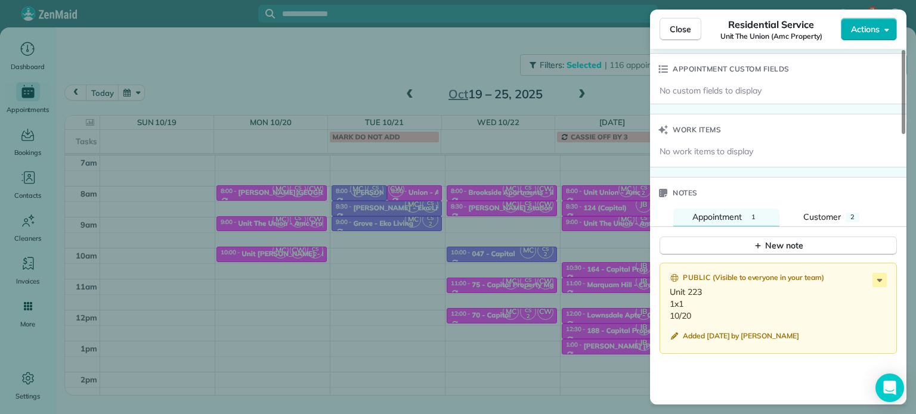
click at [352, 264] on div "Close Residential Service Unit The Union (Amc Property) Actions Status Active U…" at bounding box center [458, 207] width 916 height 414
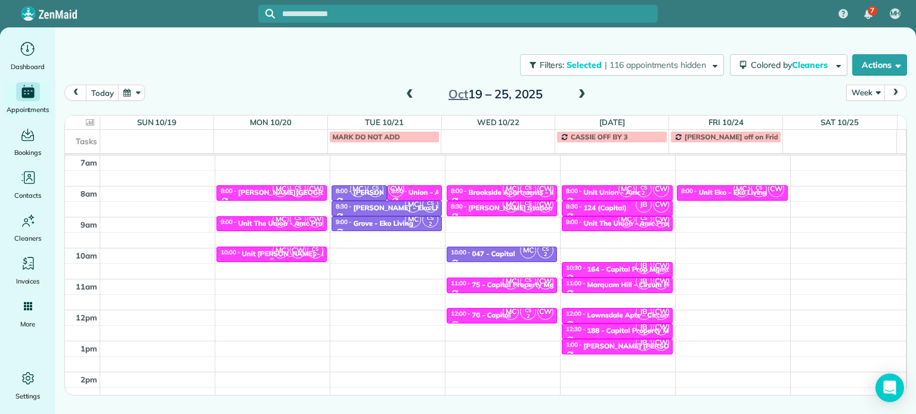
click at [264, 250] on div "Unit Benford - Rcm Properties" at bounding box center [307, 254] width 131 height 8
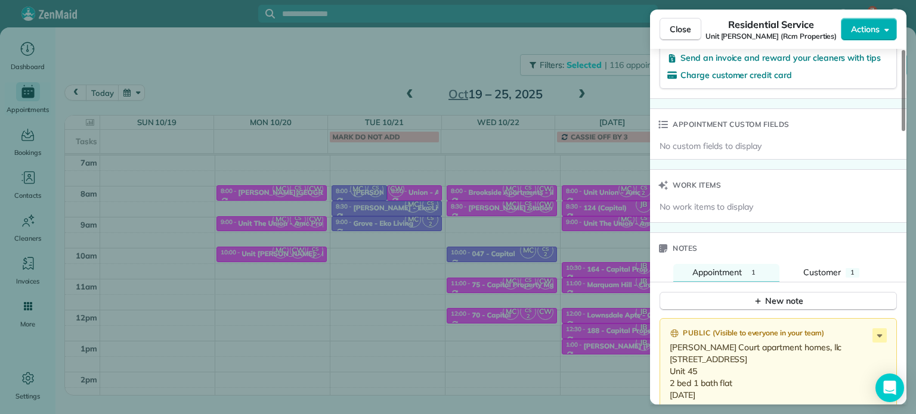
scroll to position [899, 0]
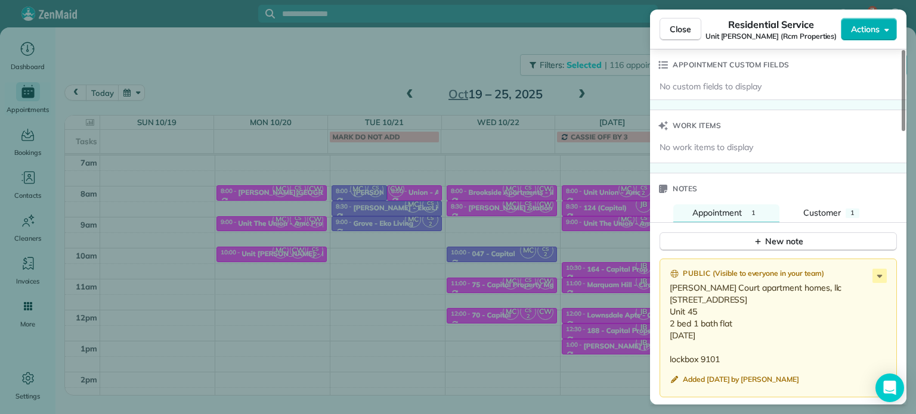
click at [428, 54] on div "Close Residential Service Unit Benford (Rcm Properties) Actions Status Active U…" at bounding box center [458, 207] width 916 height 414
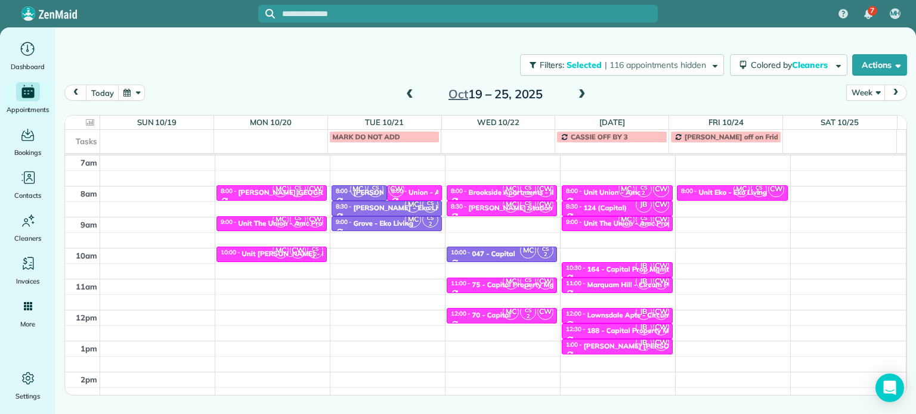
click at [405, 95] on span at bounding box center [409, 94] width 13 height 11
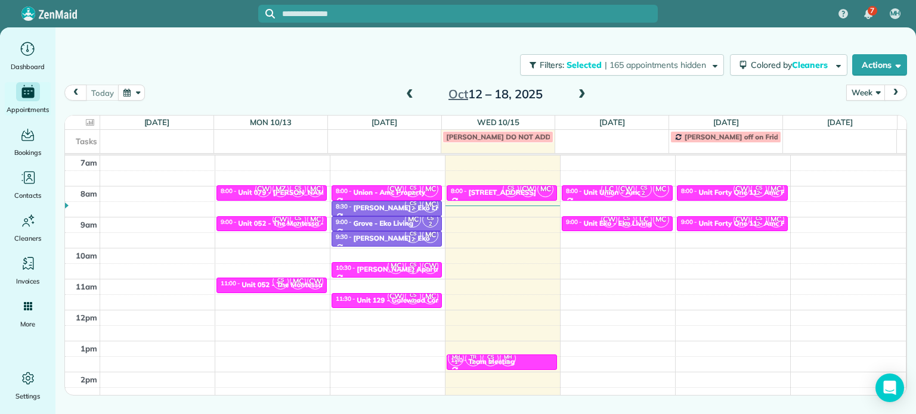
click at [620, 44] on div "Filters: Selected | 165 appointments hidden Colored by Cleaners Color by Cleane…" at bounding box center [485, 191] width 860 height 329
click at [627, 61] on span "| 165 appointments hidden" at bounding box center [655, 65] width 101 height 11
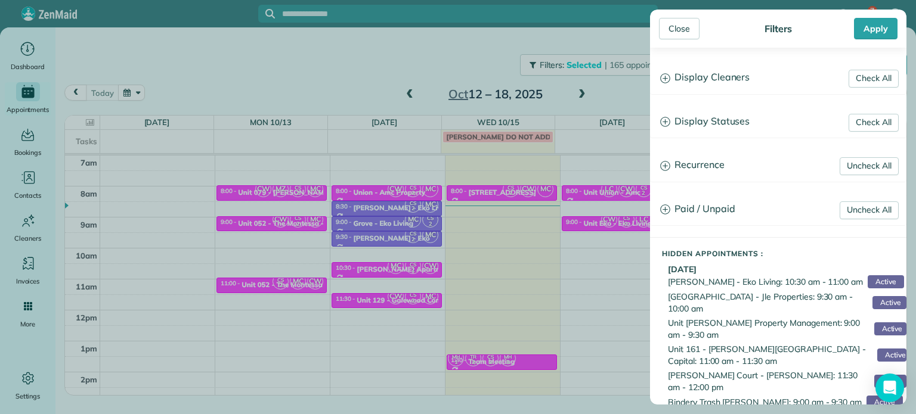
click at [699, 67] on h3 "Display Cleaners" at bounding box center [778, 78] width 255 height 30
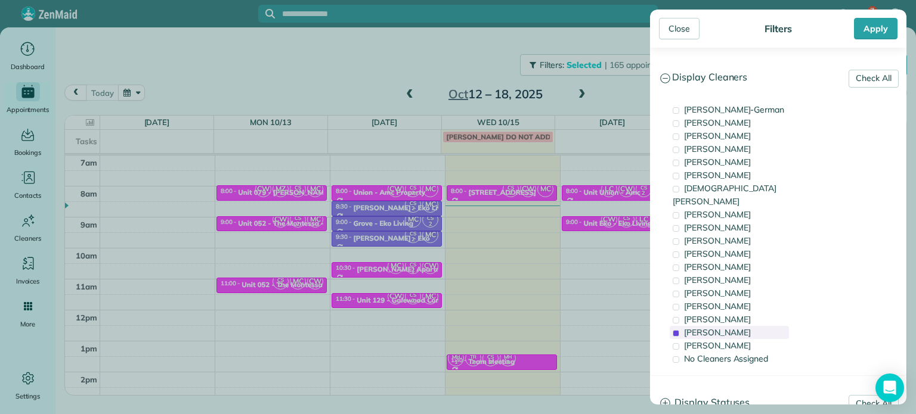
click at [729, 327] on span "Cristina Sainz" at bounding box center [717, 332] width 67 height 11
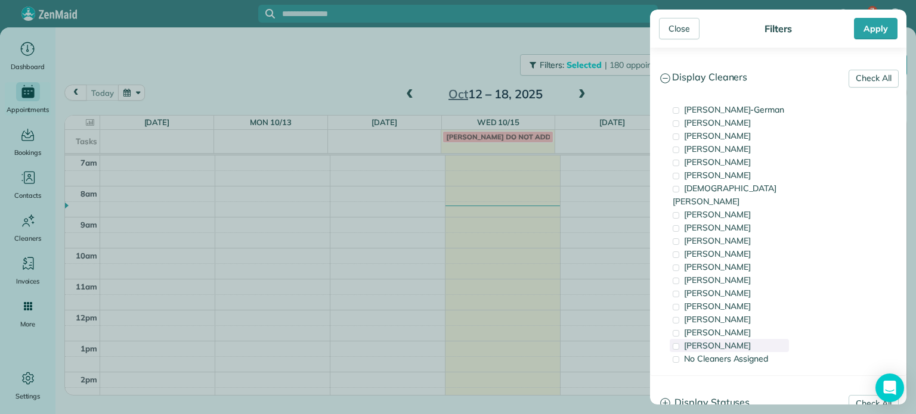
click at [736, 340] on span "Laura Chavez" at bounding box center [717, 345] width 67 height 11
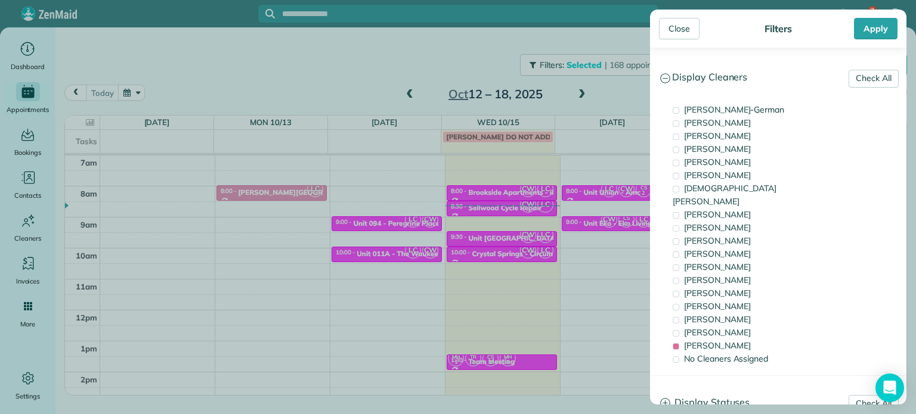
click at [521, 230] on div "Close Filters Apply Check All Display Cleaners Christina Wright-German Cassie F…" at bounding box center [458, 207] width 916 height 414
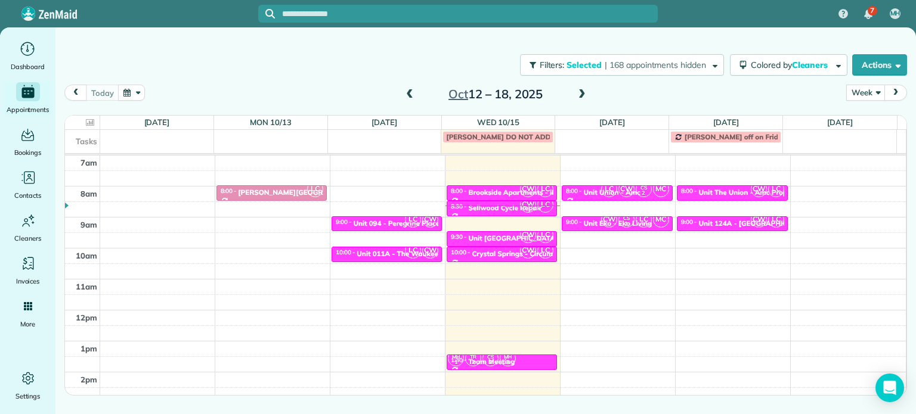
click at [582, 97] on span at bounding box center [581, 94] width 13 height 11
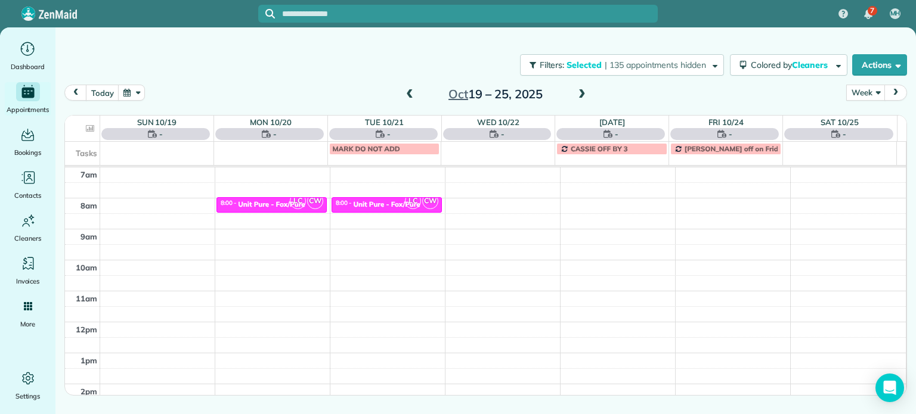
click at [607, 78] on div "Filters: Selected | 135 appointments hidden Colored by Cleaners Color by Cleane…" at bounding box center [485, 64] width 860 height 39
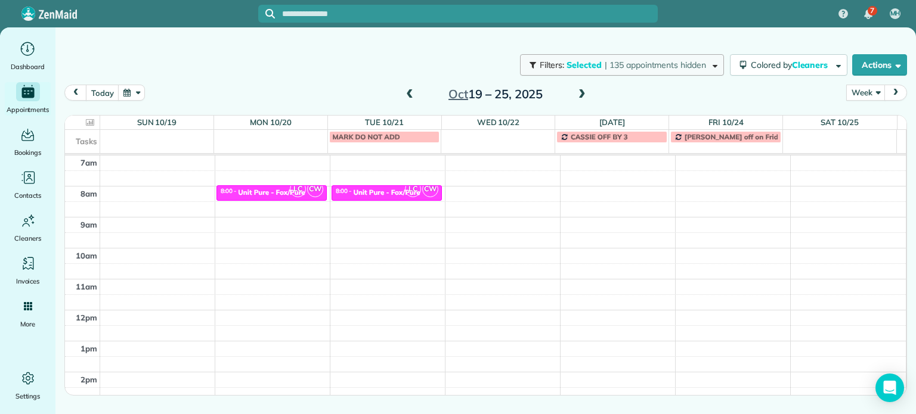
click at [608, 64] on span "| 135 appointments hidden" at bounding box center [655, 65] width 101 height 11
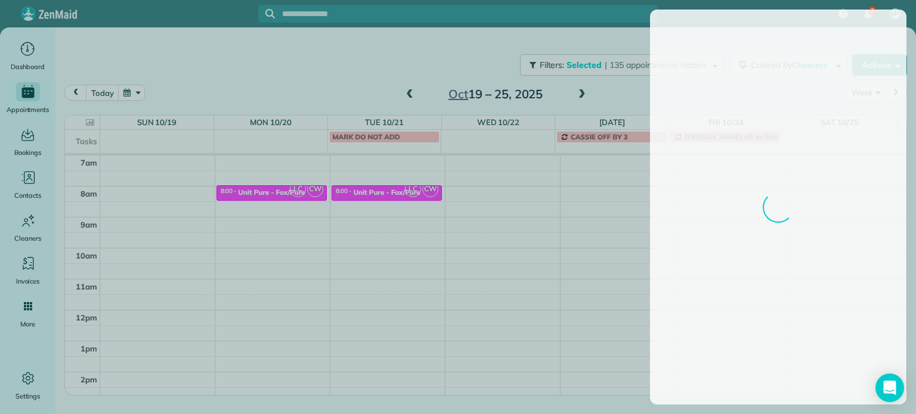
click at [271, 227] on div at bounding box center [458, 207] width 916 height 414
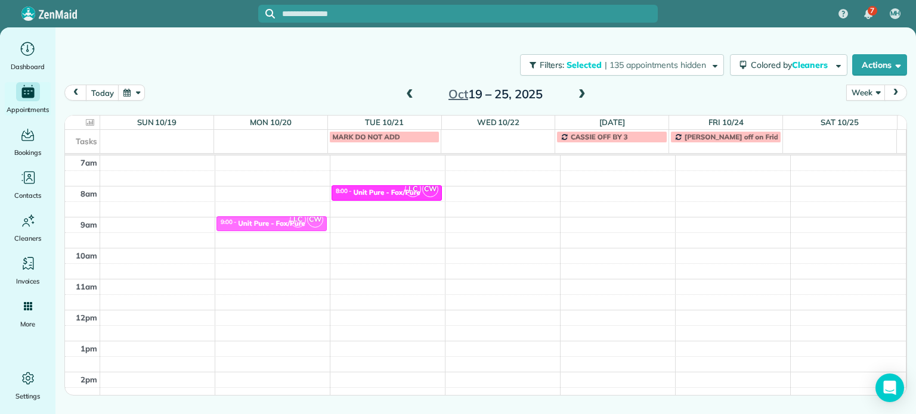
drag, startPoint x: 287, startPoint y: 188, endPoint x: 290, endPoint y: 208, distance: 20.6
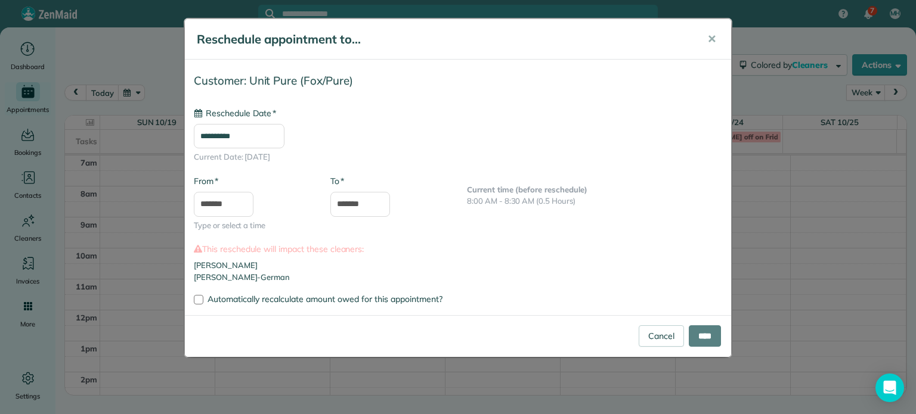
type input "**********"
click at [699, 332] on input "****" at bounding box center [705, 336] width 32 height 21
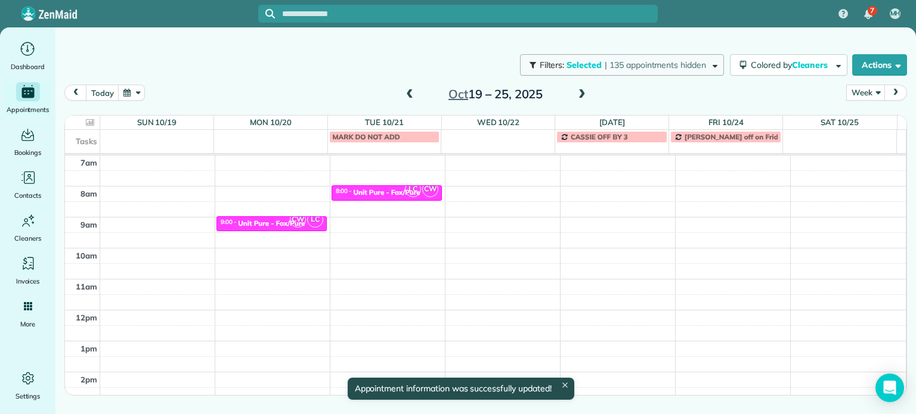
click at [633, 66] on span "| 135 appointments hidden" at bounding box center [655, 65] width 101 height 11
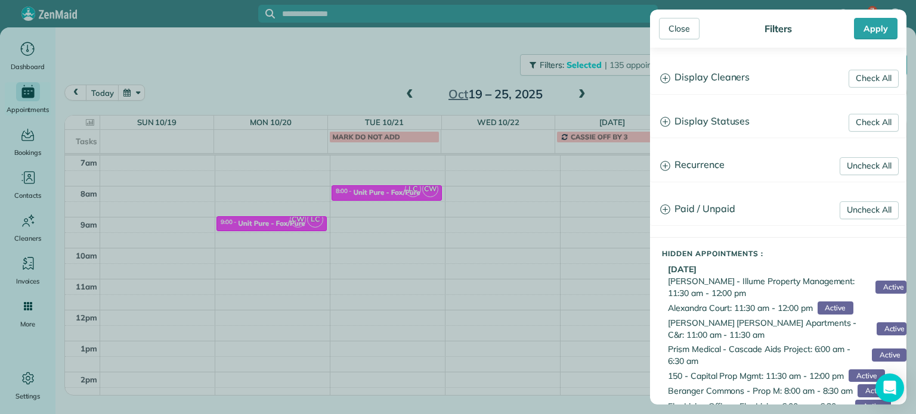
click at [748, 81] on h3 "Display Cleaners" at bounding box center [778, 78] width 255 height 30
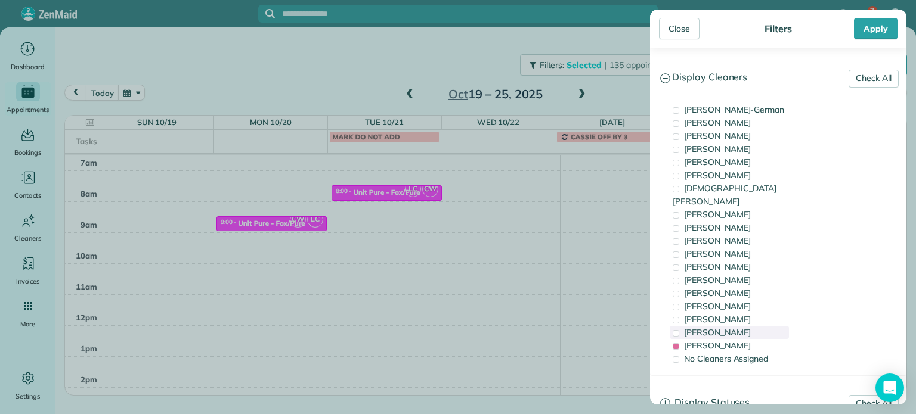
click at [739, 326] on div "Cristina Sainz" at bounding box center [729, 332] width 119 height 13
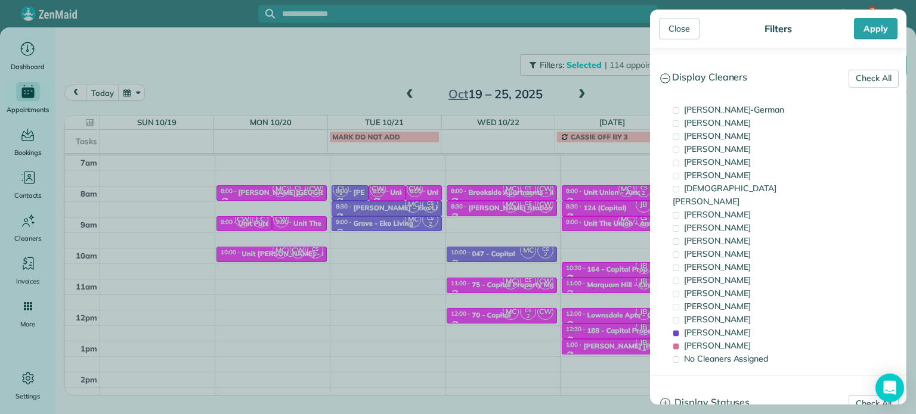
click at [285, 201] on div "Close Filters Apply Check All Display Cleaners Christina Wright-German Cassie F…" at bounding box center [458, 207] width 916 height 414
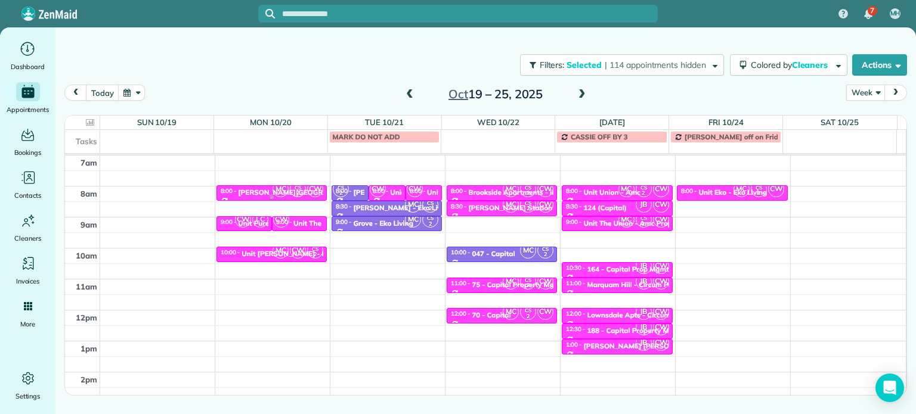
click at [274, 193] on span "MC" at bounding box center [281, 189] width 16 height 16
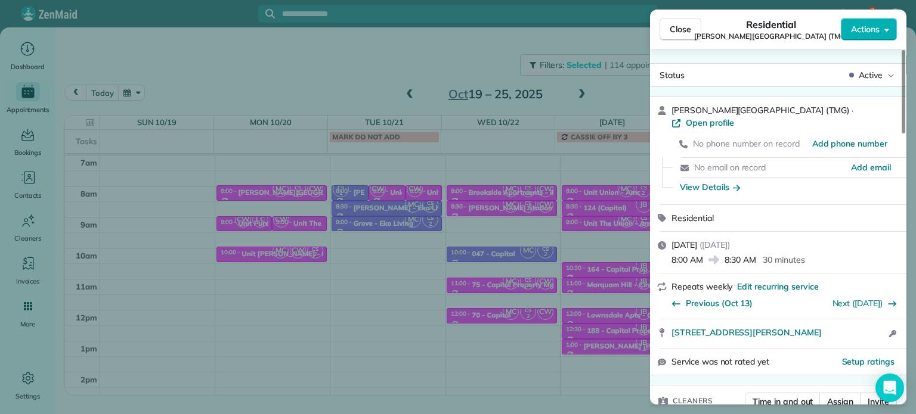
scroll to position [179, 0]
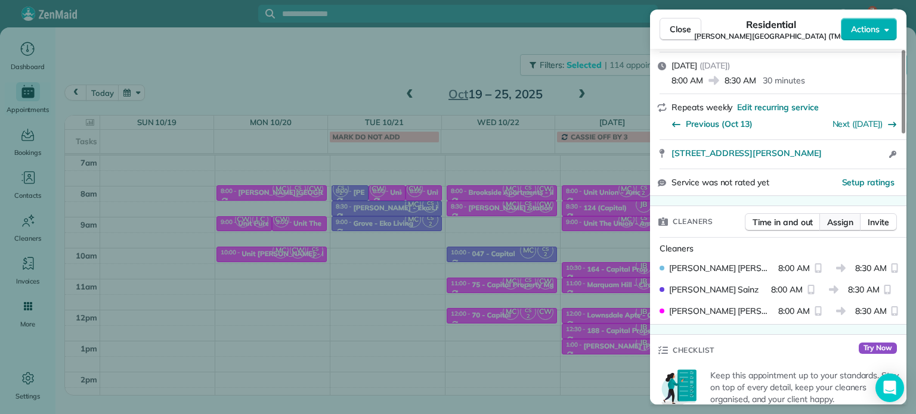
click at [836, 216] on span "Assign" at bounding box center [840, 222] width 26 height 12
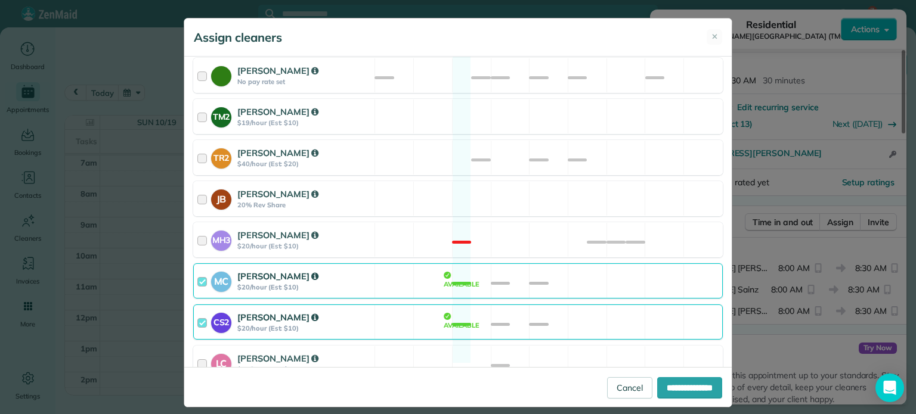
scroll to position [613, 0]
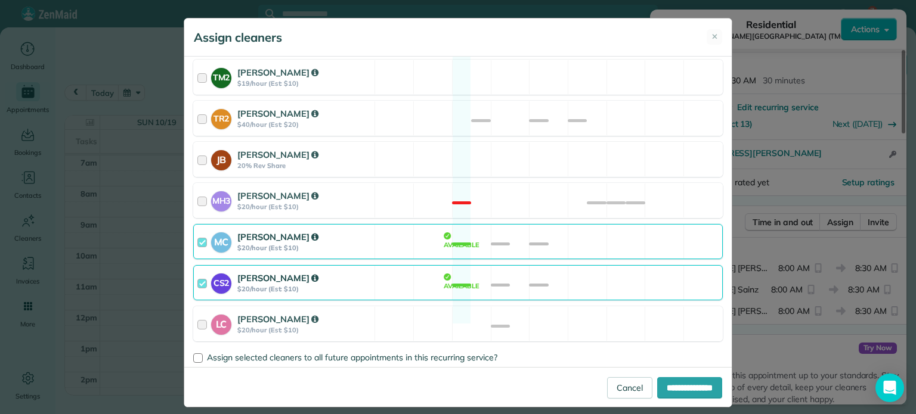
drag, startPoint x: 546, startPoint y: 227, endPoint x: 569, endPoint y: 251, distance: 33.7
click at [547, 227] on div "MC Mayra Cota $20/hour (Est: $10) Available" at bounding box center [458, 241] width 530 height 35
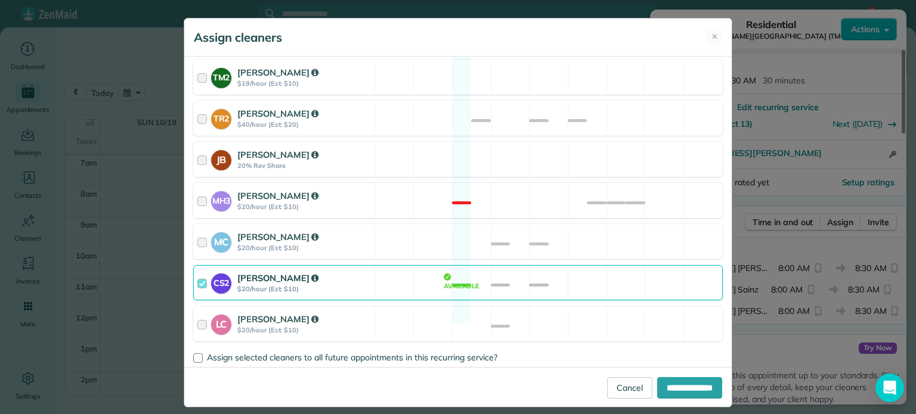
click at [571, 265] on div "CS2 Cristina Sainz $20/hour (Est: $10) Available" at bounding box center [458, 282] width 530 height 35
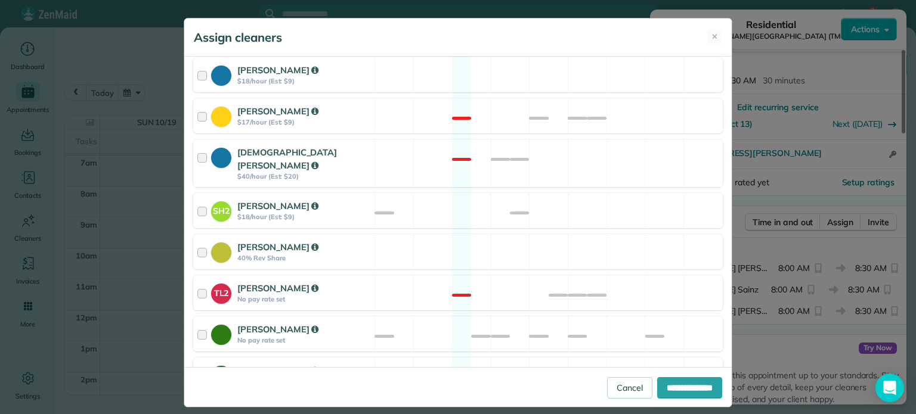
scroll to position [17, 0]
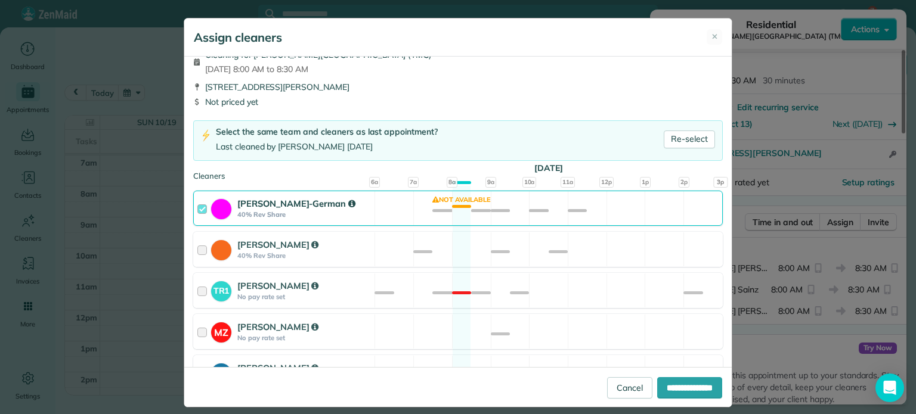
click at [586, 216] on div "Christina Wright-German 40% Rev Share Not available" at bounding box center [458, 208] width 530 height 35
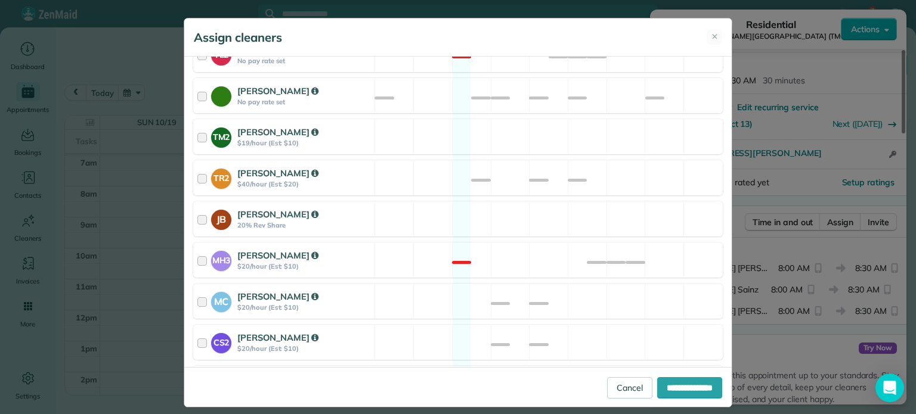
scroll to position [613, 0]
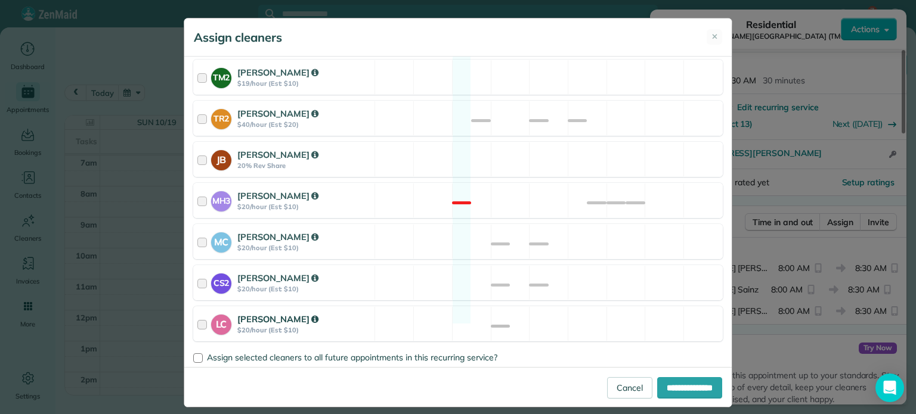
click at [589, 307] on div "LC Laura Chavez $20/hour (Est: $10) Available" at bounding box center [458, 324] width 530 height 35
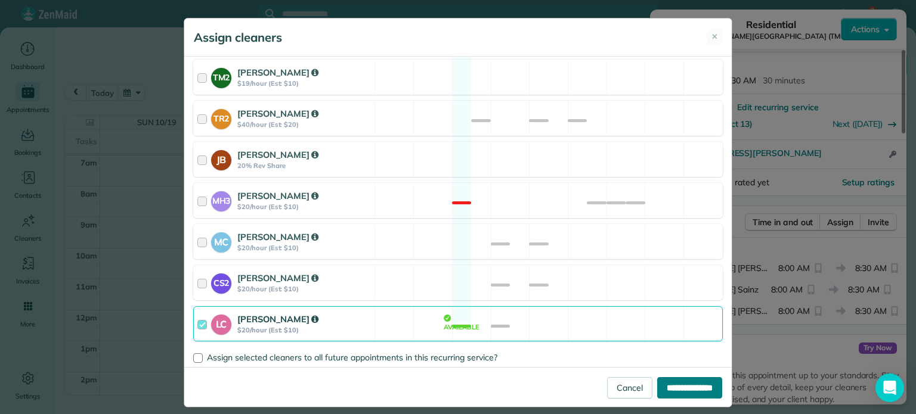
click at [660, 383] on input "**********" at bounding box center [689, 387] width 65 height 21
type input "**********"
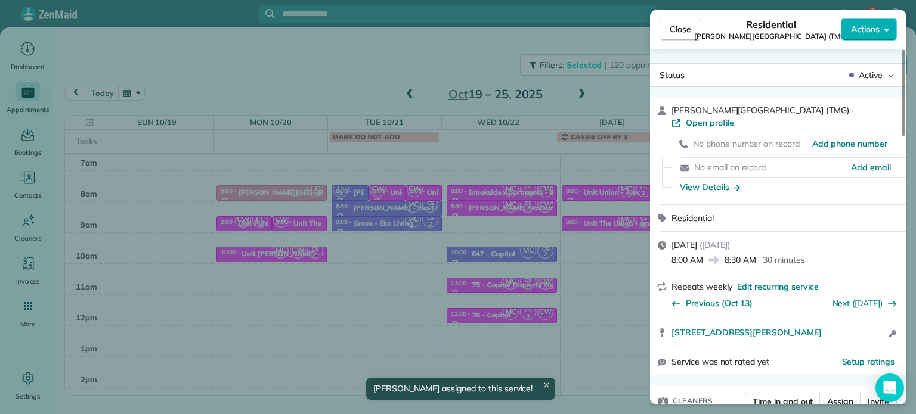
drag, startPoint x: 517, startPoint y: 54, endPoint x: 550, endPoint y: 49, distance: 33.1
click at [518, 53] on div "Close Residential Corbett Heights (TMG) Actions Status Active Corbett Heights (…" at bounding box center [458, 207] width 916 height 414
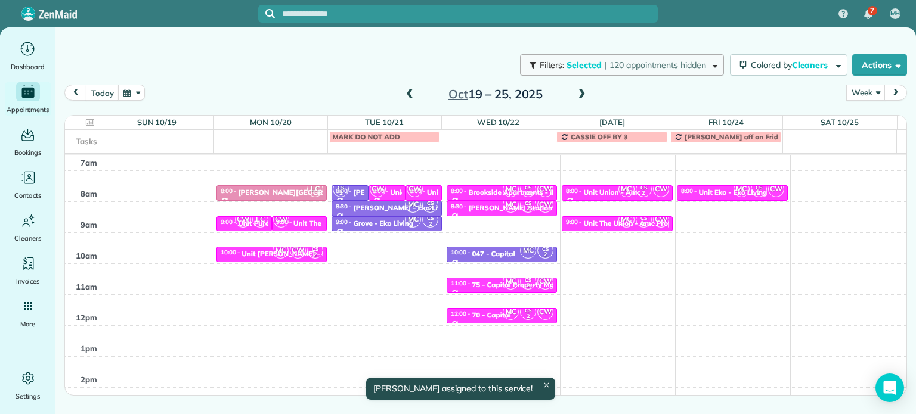
click at [605, 62] on span "| 120 appointments hidden" at bounding box center [655, 65] width 101 height 11
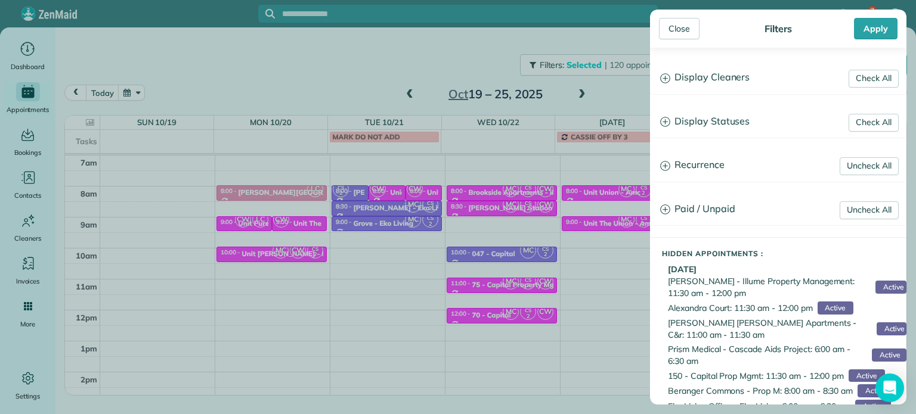
click at [720, 66] on h3 "Display Cleaners" at bounding box center [778, 78] width 255 height 30
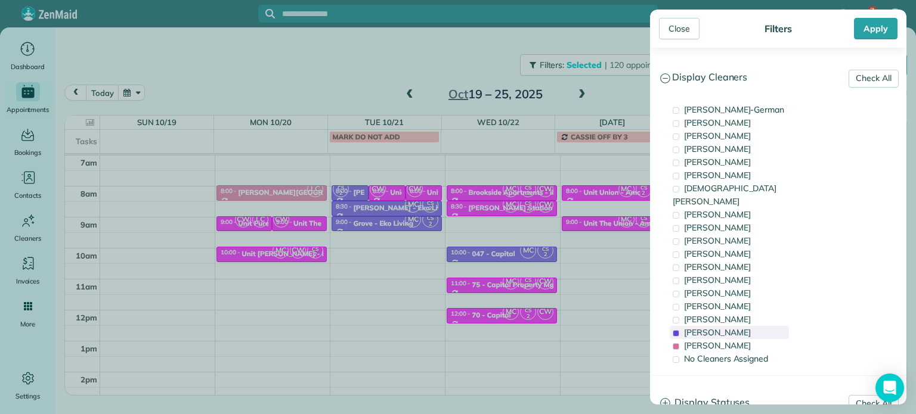
click at [723, 327] on span "Cristina Sainz" at bounding box center [717, 332] width 67 height 11
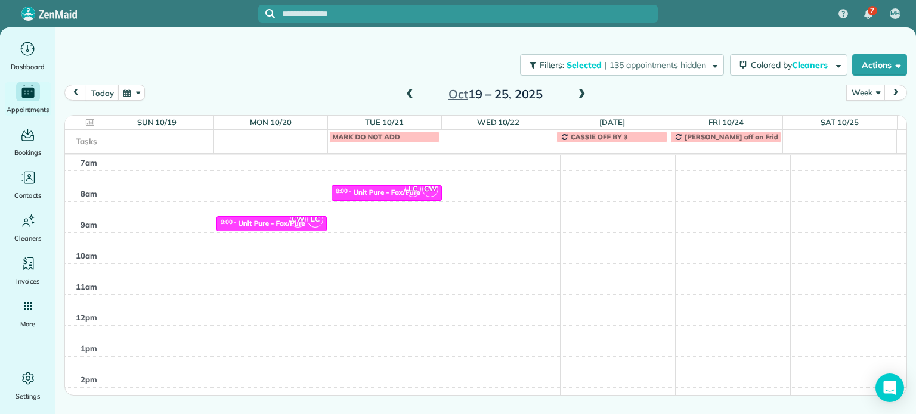
drag, startPoint x: 612, startPoint y: 88, endPoint x: 605, endPoint y: 89, distance: 7.8
click at [612, 88] on div "Close Filters Apply Check All Display Cleaners Christina Wright-German Cassie F…" at bounding box center [458, 207] width 916 height 414
click at [586, 92] on span at bounding box center [581, 94] width 13 height 11
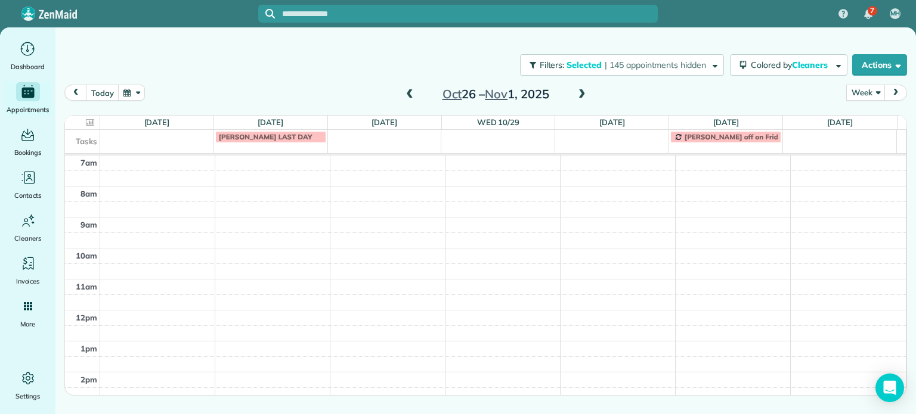
click at [411, 92] on span at bounding box center [409, 94] width 13 height 11
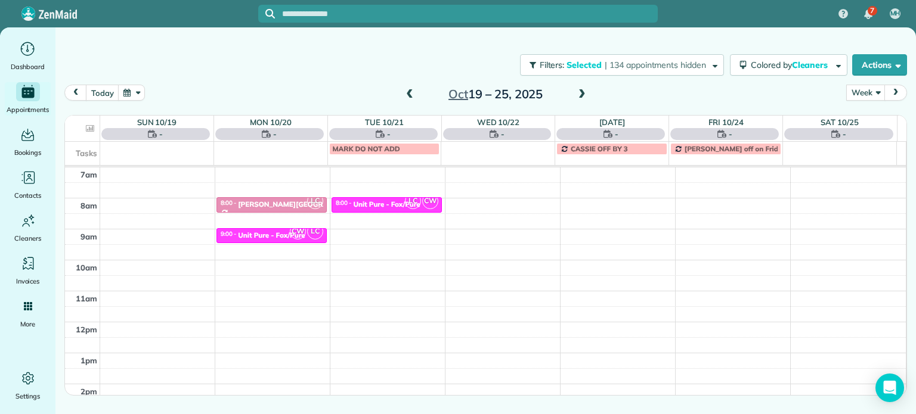
click at [582, 89] on span at bounding box center [581, 94] width 13 height 11
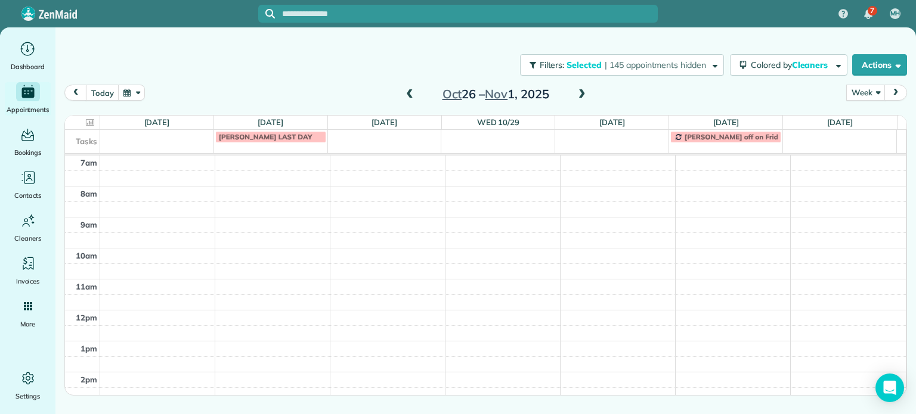
click at [409, 95] on span at bounding box center [409, 94] width 13 height 11
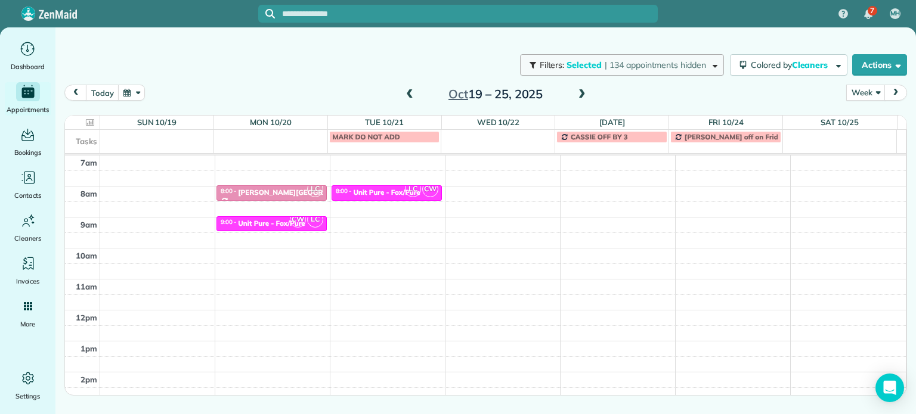
click at [630, 63] on span "| 134 appointments hidden" at bounding box center [655, 65] width 101 height 11
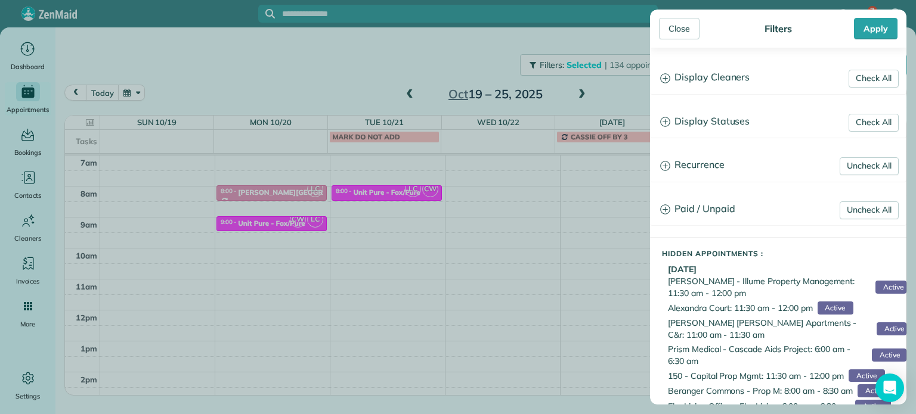
click at [675, 80] on h3 "Display Cleaners" at bounding box center [778, 78] width 255 height 30
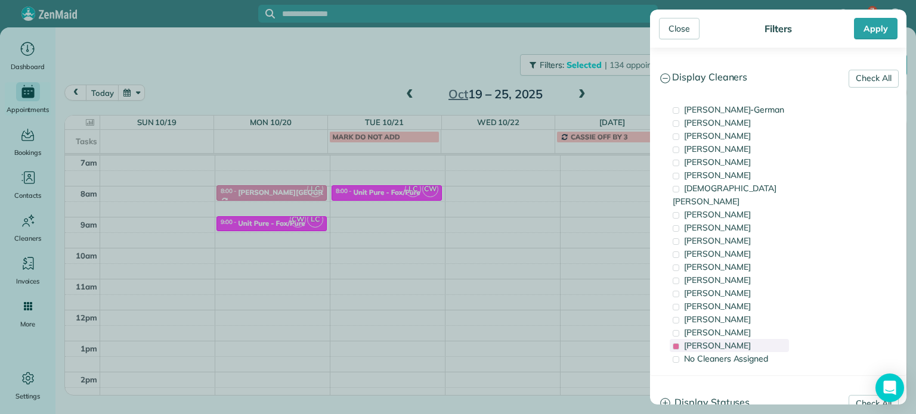
click at [725, 340] on span "Laura Chavez" at bounding box center [717, 345] width 67 height 11
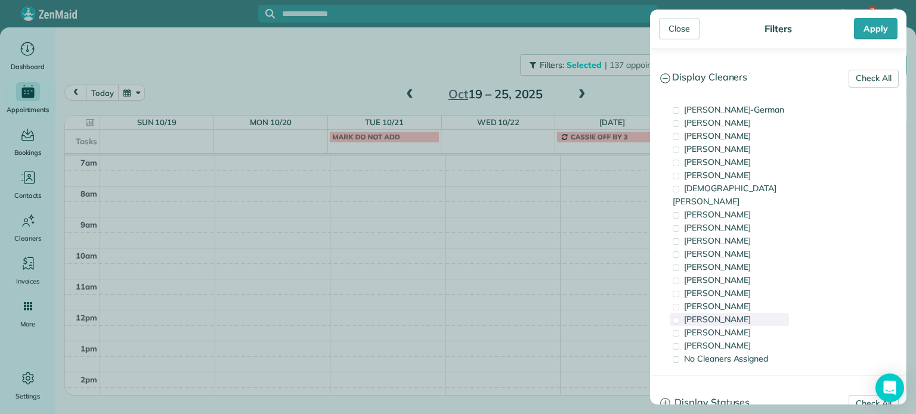
click at [726, 314] on span "Mayra Cota" at bounding box center [717, 319] width 67 height 11
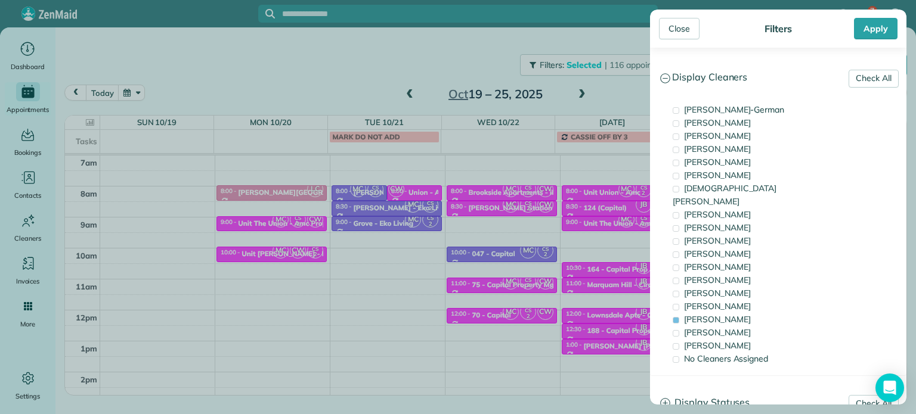
click at [427, 231] on div "Close Filters Apply Check All Display Cleaners Christina Wright-German Cassie F…" at bounding box center [458, 207] width 916 height 414
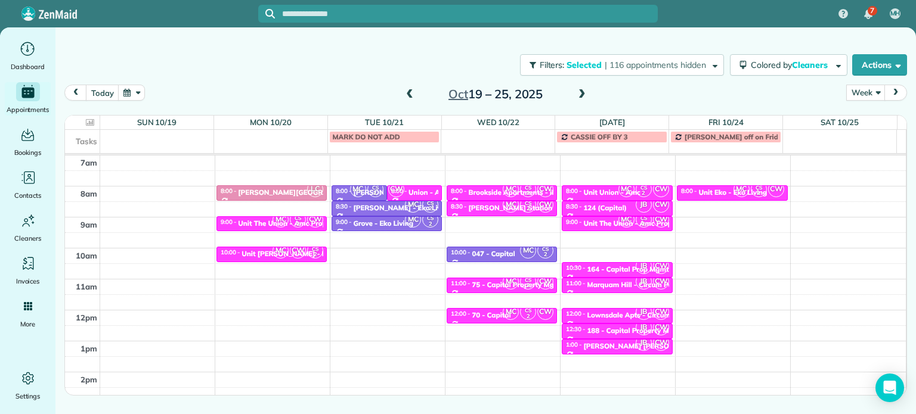
click at [581, 91] on span at bounding box center [581, 94] width 13 height 11
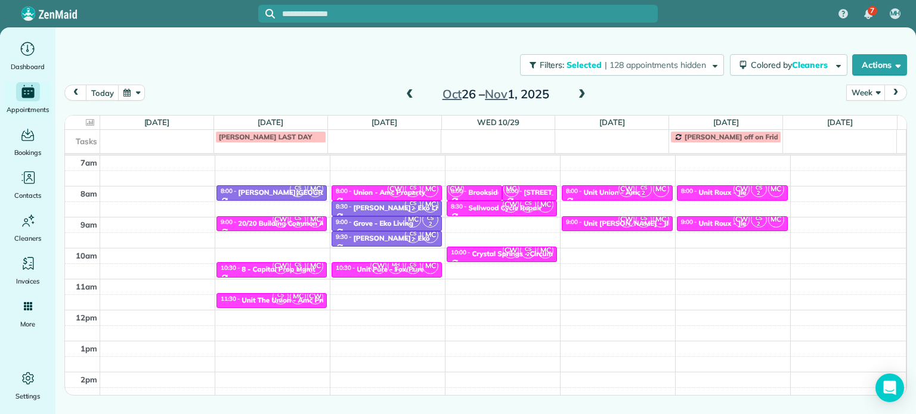
click at [409, 91] on span at bounding box center [409, 94] width 13 height 11
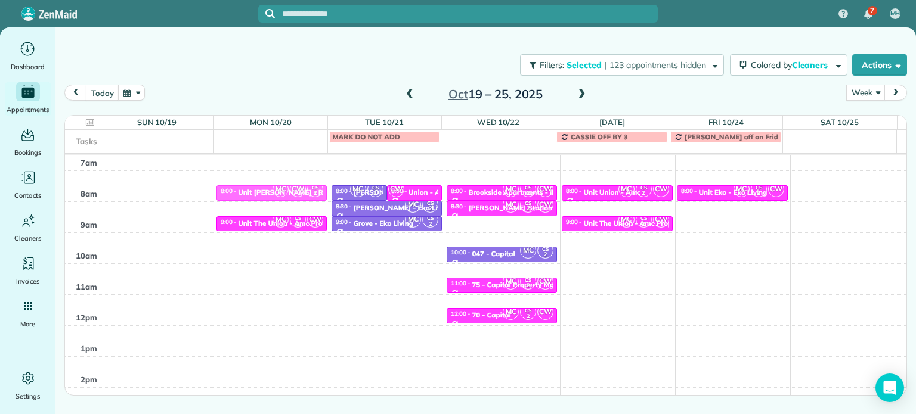
drag, startPoint x: 277, startPoint y: 250, endPoint x: 283, endPoint y: 193, distance: 58.1
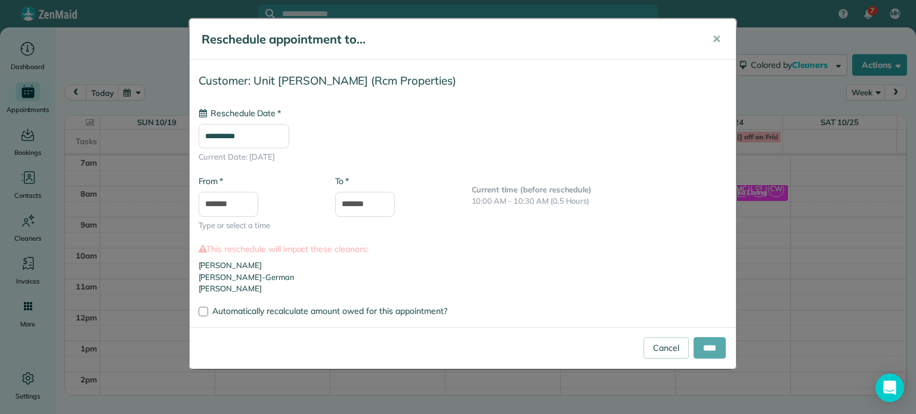
type input "**********"
click at [701, 338] on input "****" at bounding box center [710, 348] width 32 height 21
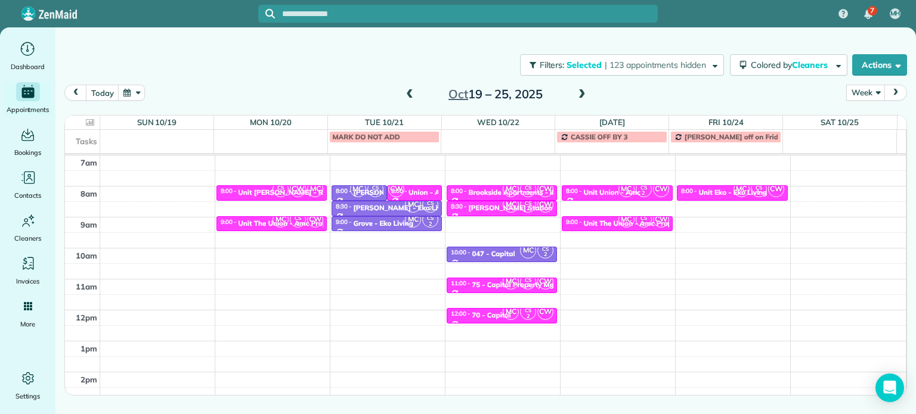
click at [397, 249] on div "4am 5am 6am 7am 8am 9am 10am 11am 12pm 1pm 2pm 3pm 4pm 5pm CS 2 CW MC 8:00 - 8:…" at bounding box center [485, 280] width 841 height 434
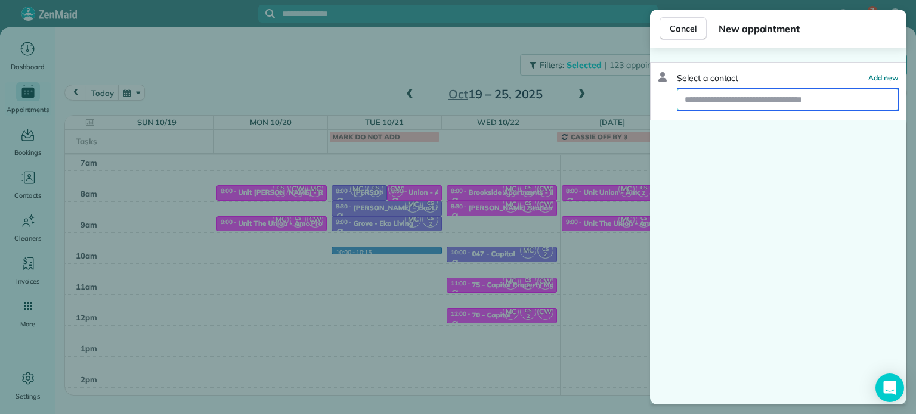
click at [767, 104] on input "text" at bounding box center [787, 99] width 221 height 21
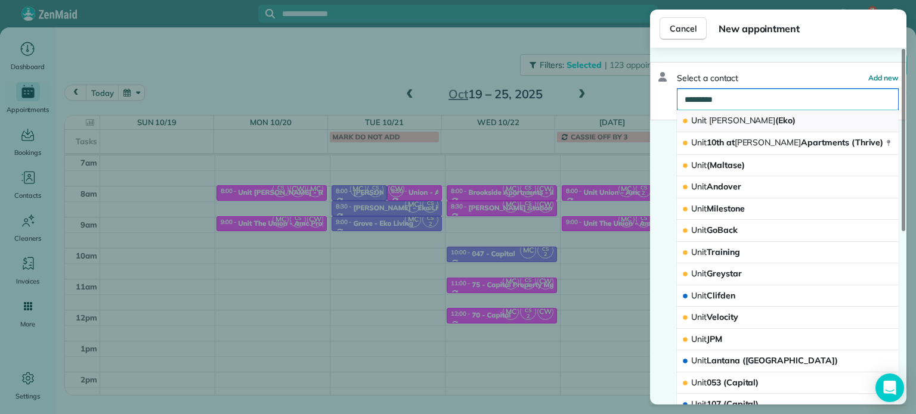
type input "*********"
click at [732, 119] on span "Unit Hoyt (Eko)" at bounding box center [743, 120] width 104 height 11
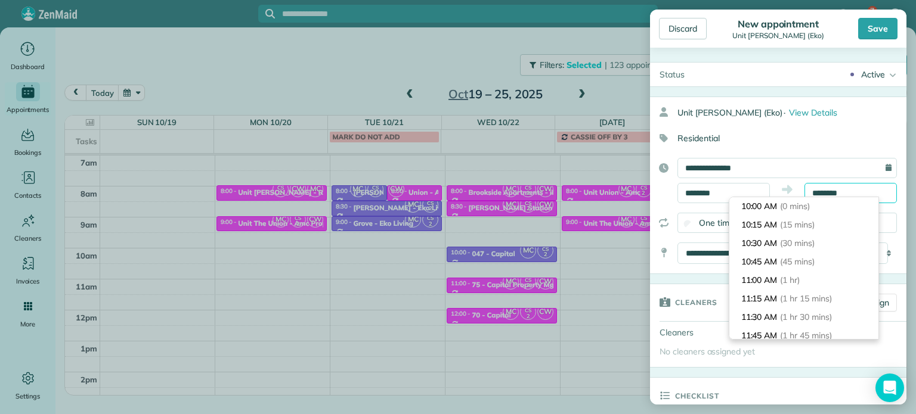
click at [830, 200] on body "7 MH Dashboard Appointments Bookings Contacts Cleaners Invoices Payroll Reports…" at bounding box center [458, 207] width 916 height 414
type input "********"
click at [831, 236] on li "10:30 AM (30 mins)" at bounding box center [803, 243] width 149 height 18
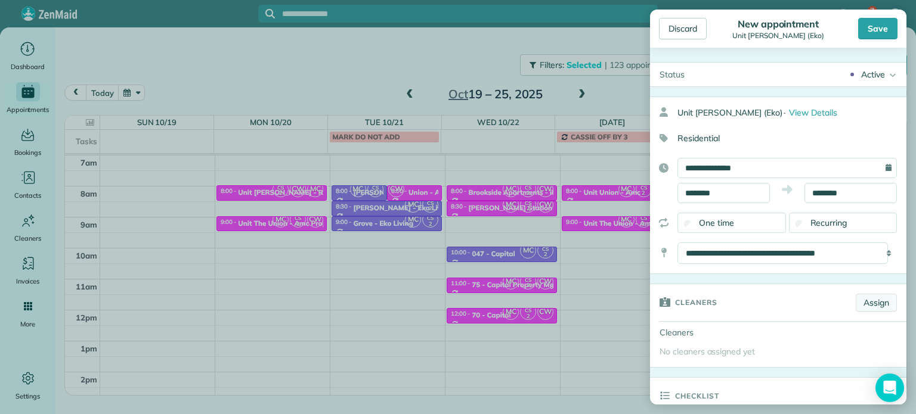
click at [870, 301] on link "Assign" at bounding box center [876, 303] width 41 height 18
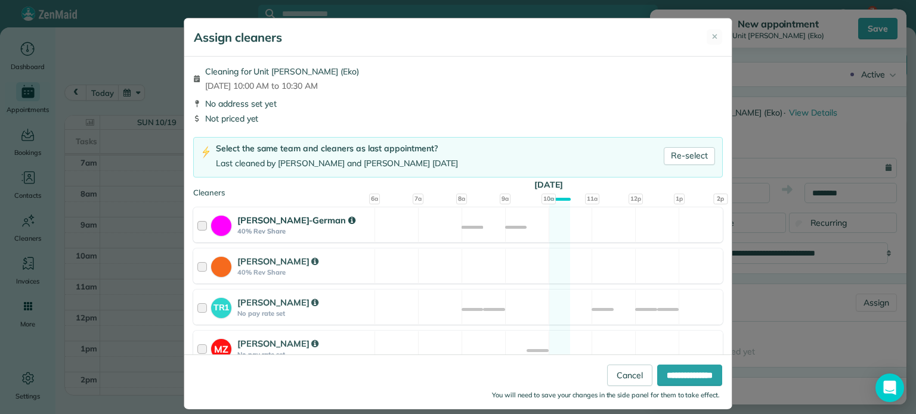
click at [583, 221] on div "Christina Wright-German 40% Rev Share Available" at bounding box center [458, 225] width 530 height 35
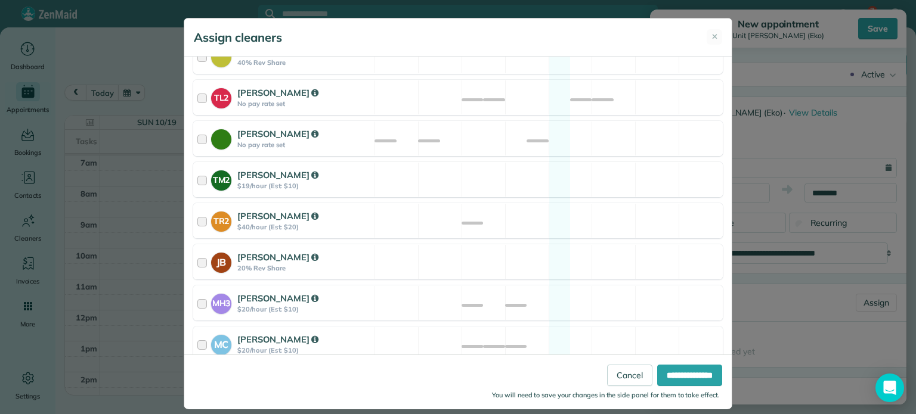
scroll to position [584, 0]
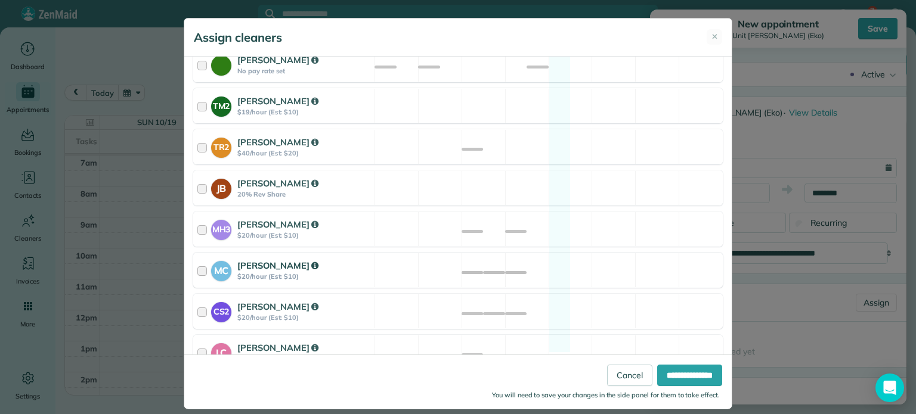
click at [580, 253] on div "MC Mayra Cota $20/hour (Est: $10) Available" at bounding box center [458, 270] width 530 height 35
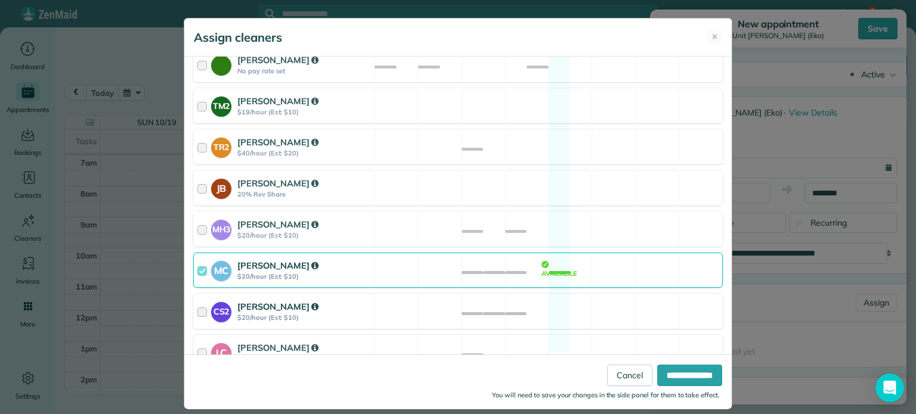
click at [583, 294] on div "CS2 Cristina Sainz $20/hour (Est: $10) Available" at bounding box center [458, 311] width 530 height 35
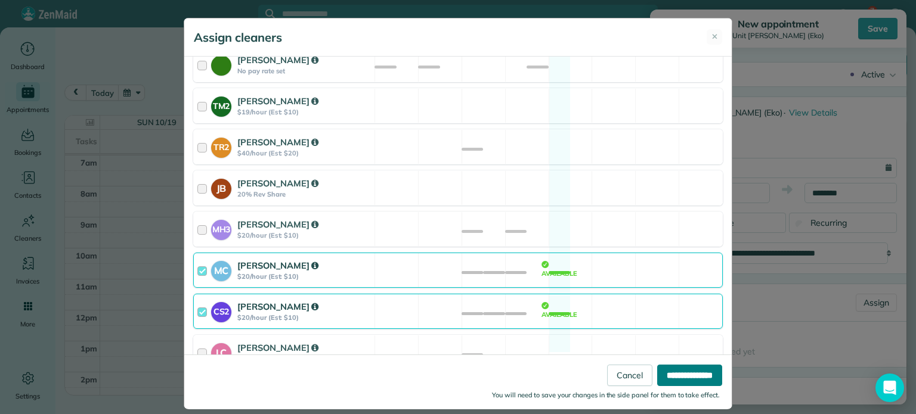
click at [666, 374] on input "**********" at bounding box center [689, 375] width 65 height 21
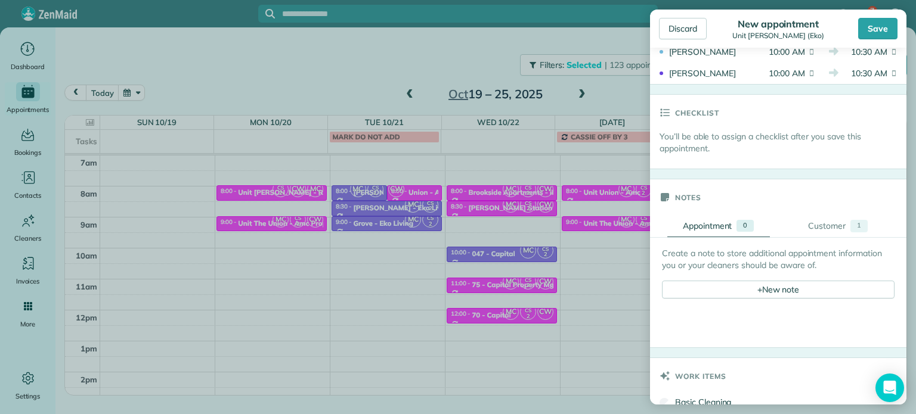
scroll to position [358, 0]
click at [763, 289] on div "+ New note" at bounding box center [778, 289] width 233 height 18
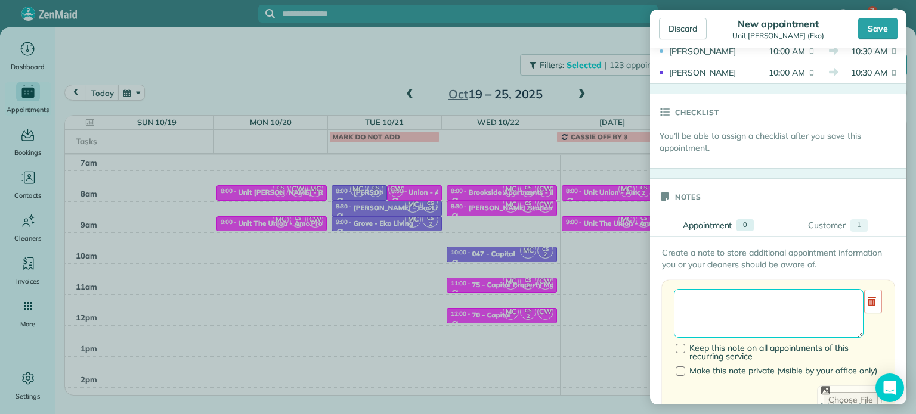
click at [776, 302] on textarea at bounding box center [769, 313] width 190 height 49
paste textarea "*********"
type textarea "**********"
click at [877, 33] on div "Save" at bounding box center [877, 28] width 39 height 21
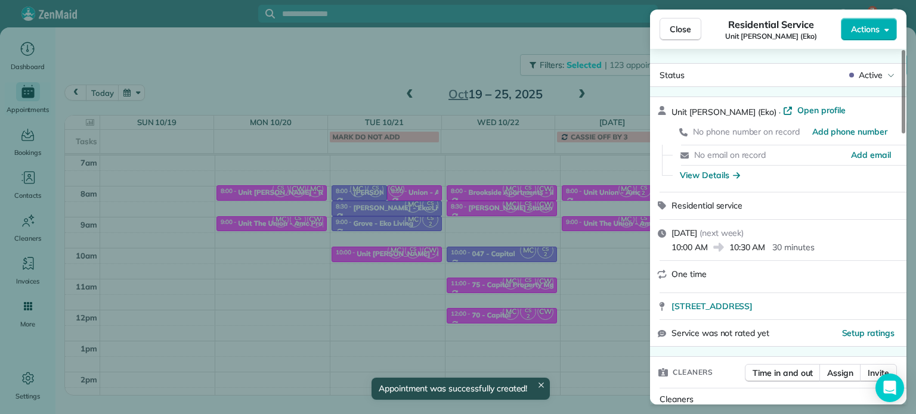
click at [480, 47] on div "Close Residential Service Unit Hoyt (Eko) Actions Status Active Unit Hoyt (Eko)…" at bounding box center [458, 207] width 916 height 414
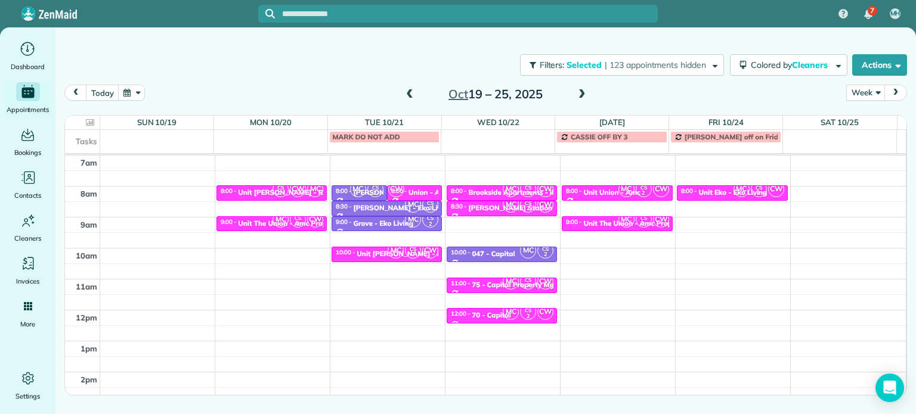
click at [407, 95] on span at bounding box center [409, 94] width 13 height 11
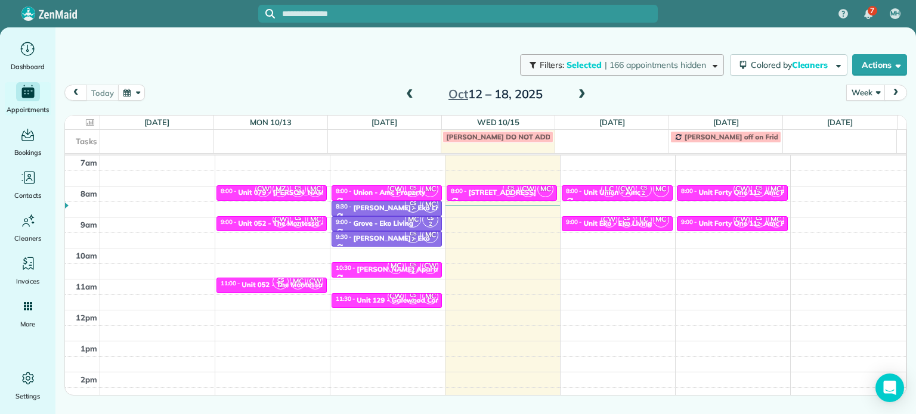
click at [651, 64] on span "| 166 appointments hidden" at bounding box center [655, 65] width 101 height 11
click at [384, 297] on div "Close Filters Apply Check All Display Cleaners Christina Wright-German Cassie F…" at bounding box center [458, 207] width 916 height 414
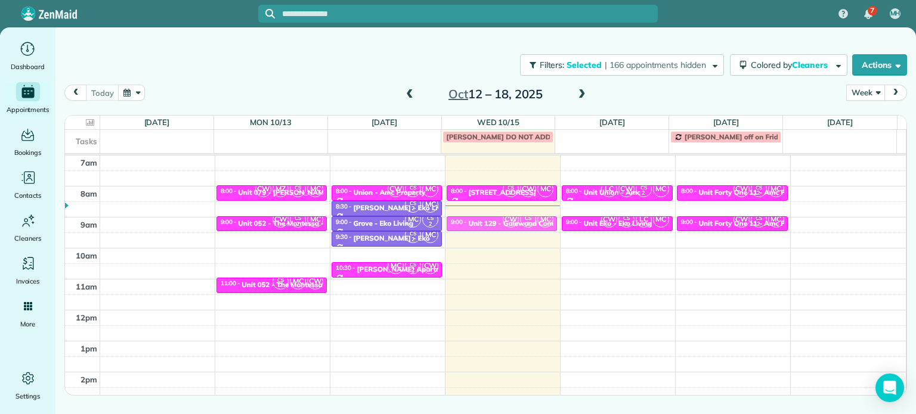
drag, startPoint x: 384, startPoint y: 297, endPoint x: 506, endPoint y: 216, distance: 145.9
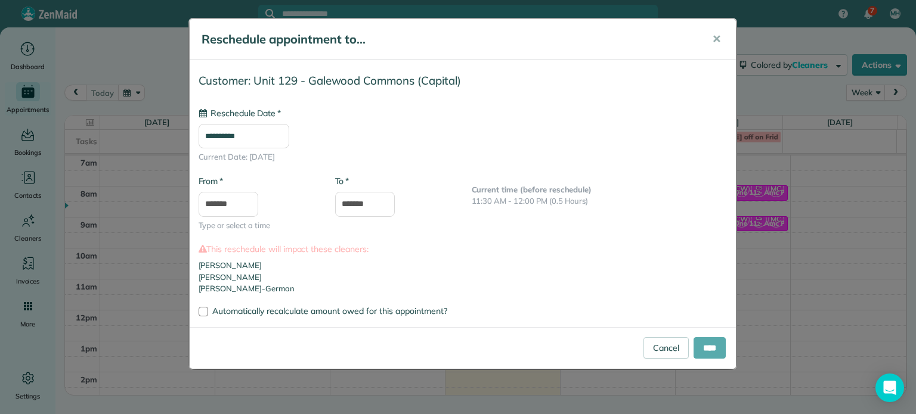
type input "**********"
click at [694, 345] on input "****" at bounding box center [710, 348] width 32 height 21
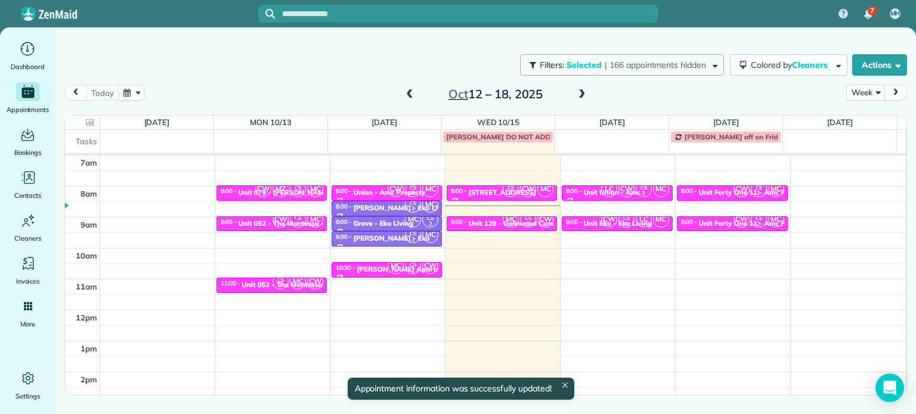
click at [678, 64] on span "| 166 appointments hidden" at bounding box center [655, 65] width 101 height 11
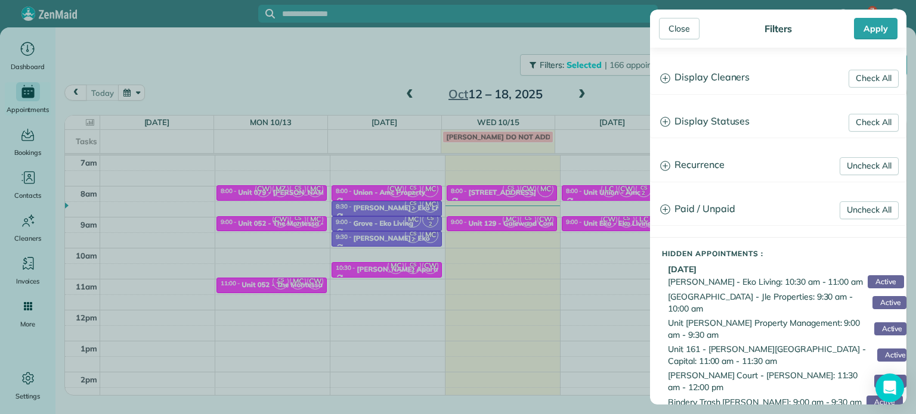
click at [716, 82] on h3 "Display Cleaners" at bounding box center [778, 78] width 255 height 30
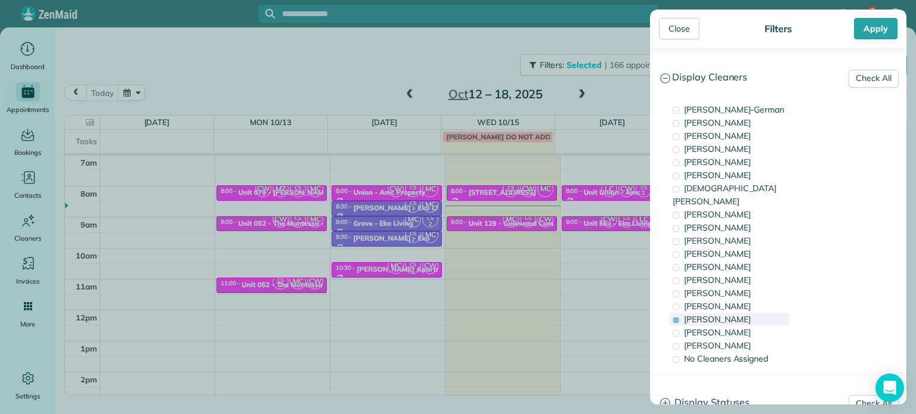
click at [725, 314] on span "Mayra Cota" at bounding box center [717, 319] width 67 height 11
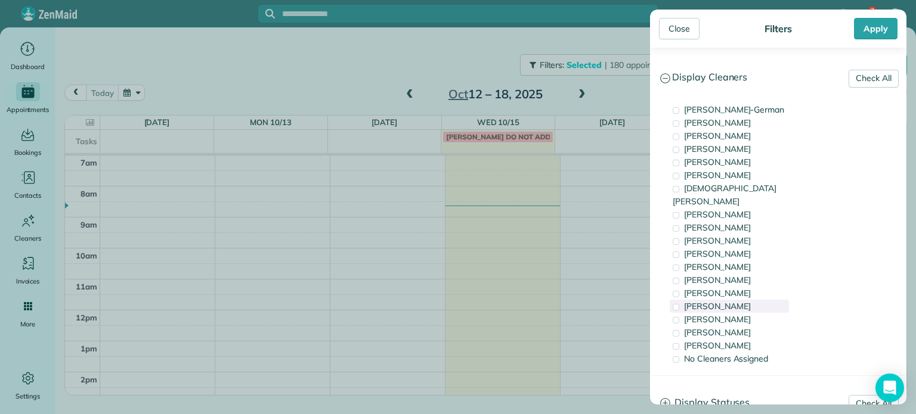
click at [725, 301] on span "Meralda Harris" at bounding box center [717, 306] width 67 height 11
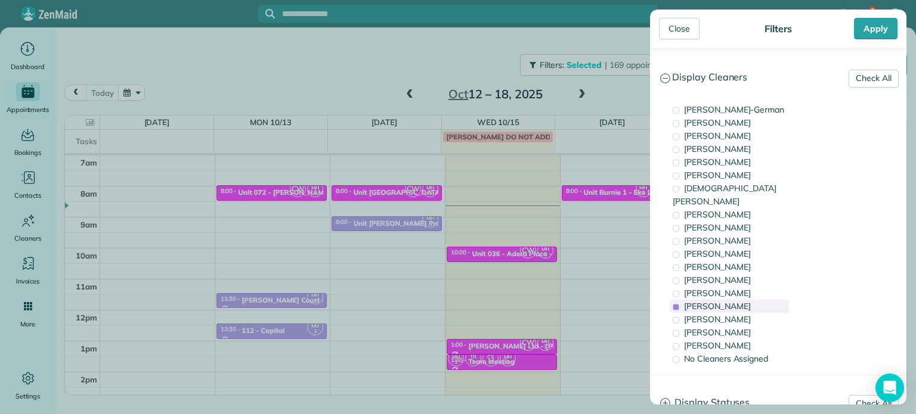
click at [725, 301] on span "Meralda Harris" at bounding box center [717, 306] width 67 height 11
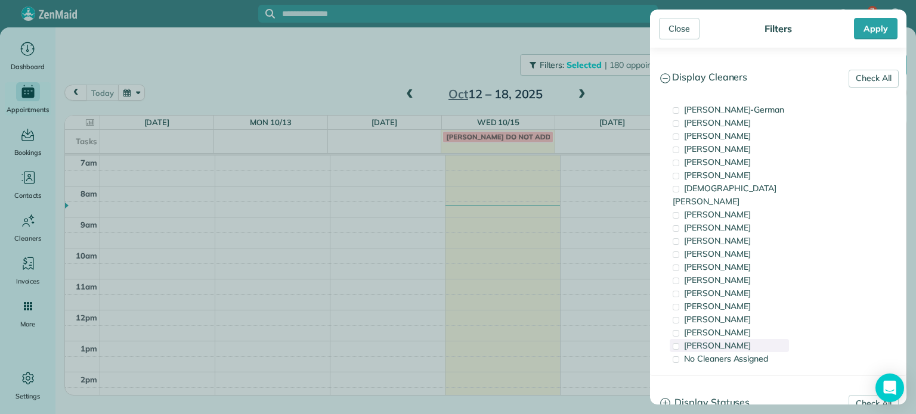
click at [723, 340] on span "Laura Chavez" at bounding box center [717, 345] width 67 height 11
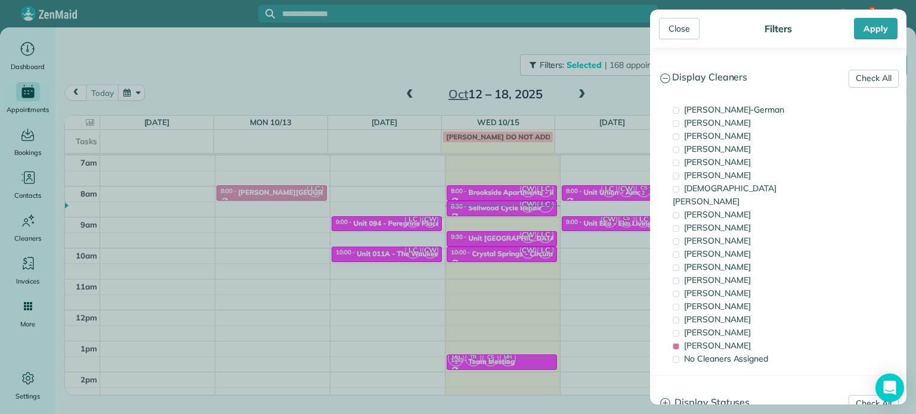
drag, startPoint x: 474, startPoint y: 258, endPoint x: 450, endPoint y: 257, distance: 24.5
click at [472, 258] on div "Close Filters Apply Check All Display Cleaners Christina Wright-German Cassie F…" at bounding box center [458, 207] width 916 height 414
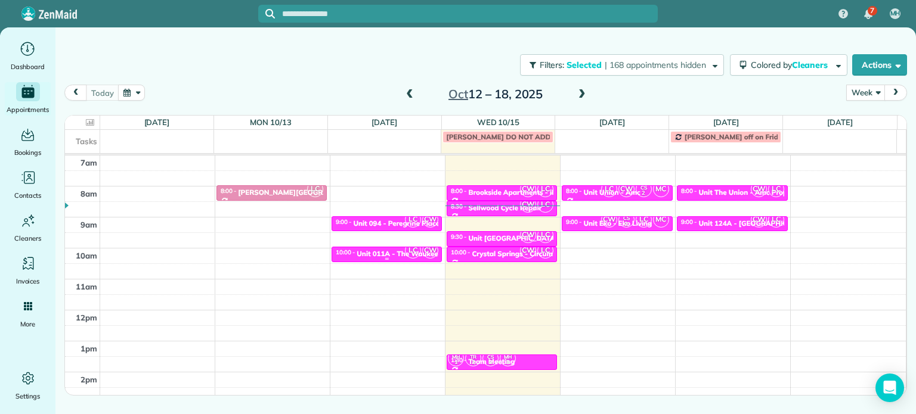
click at [395, 250] on div "Unit 011A - The Waukeena - Capital" at bounding box center [417, 254] width 120 height 8
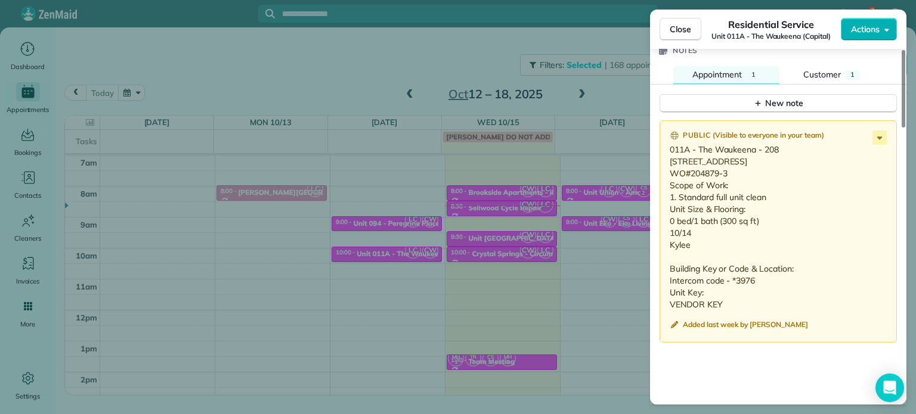
scroll to position [1014, 0]
click at [879, 145] on p "011A - The Waukeena - 208 1904 NE Couch St #208 Portland, OR 97232 WO#204879-3 …" at bounding box center [779, 228] width 219 height 167
click at [880, 138] on icon at bounding box center [879, 139] width 5 height 3
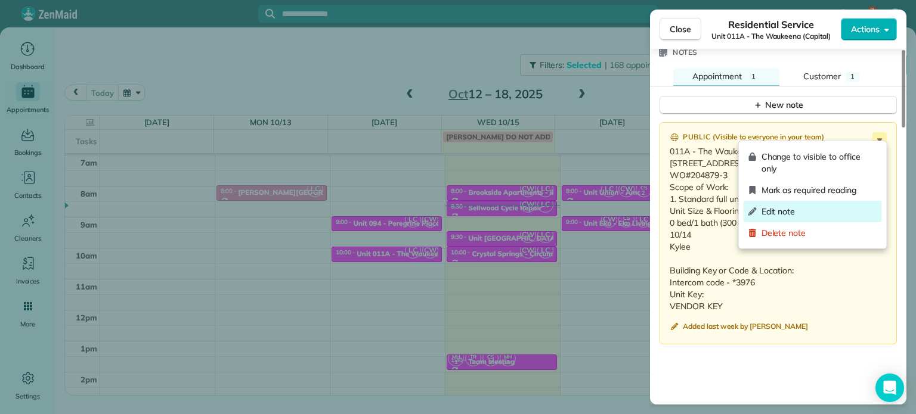
click at [841, 215] on span "Edit note" at bounding box center [819, 212] width 116 height 12
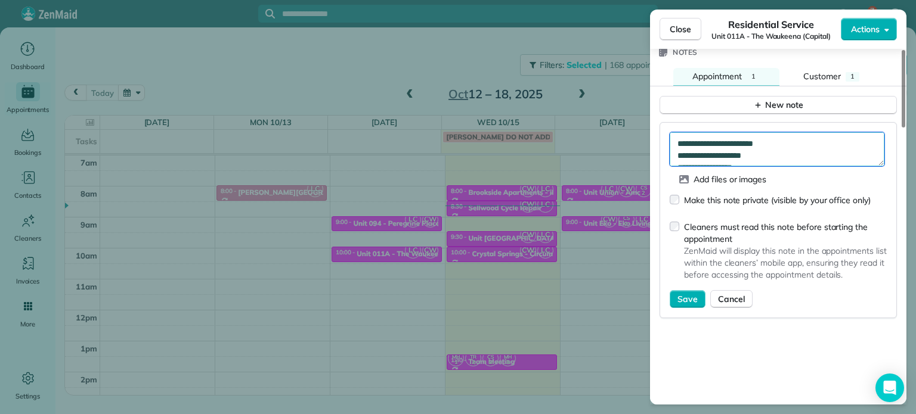
click at [809, 132] on textarea "**********" at bounding box center [777, 149] width 215 height 35
type textarea "**********"
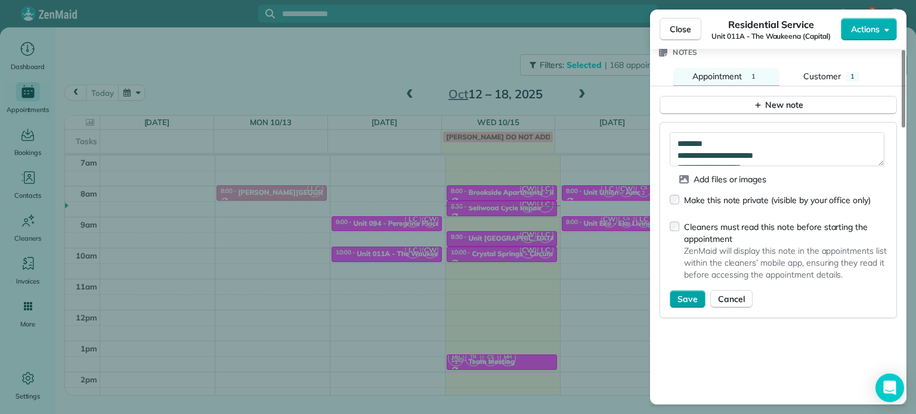
click at [688, 293] on span "Save" at bounding box center [687, 299] width 20 height 12
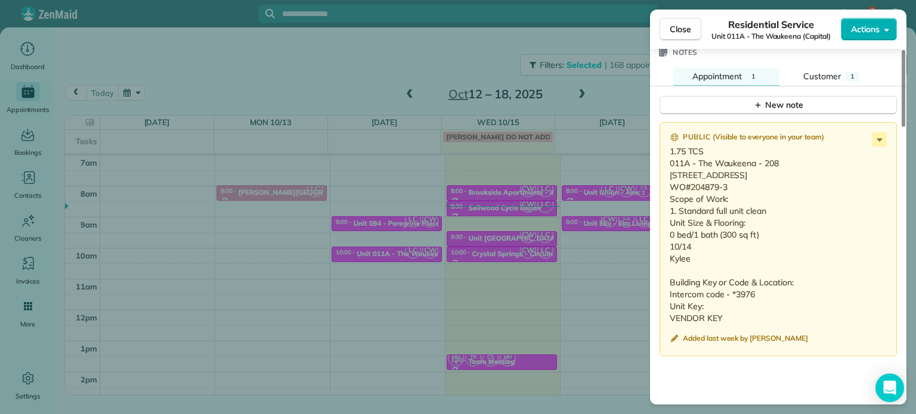
drag, startPoint x: 694, startPoint y: 267, endPoint x: 667, endPoint y: 161, distance: 108.9
click at [667, 161] on div "Public ( Visible to everyone in your team ) 1.75 TCS 011A - The Waukeena - 208 …" at bounding box center [778, 239] width 237 height 235
copy p "011A - The Waukeena - 208 1904 NE Couch St #208 Portland, OR 97232 WO#204879-3 …"
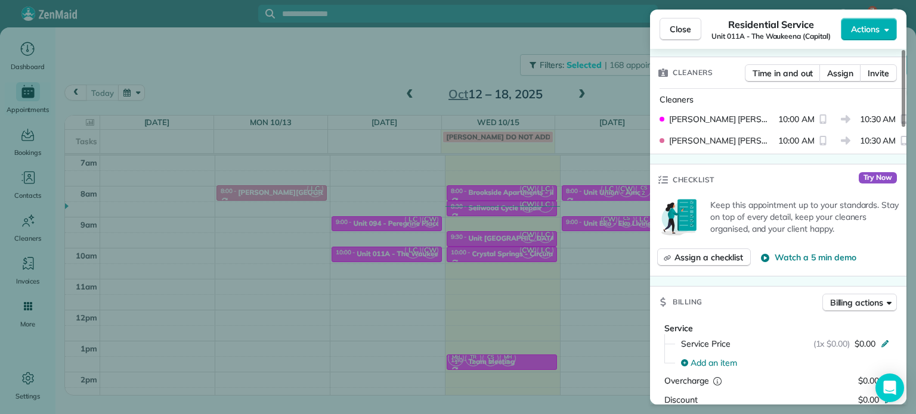
scroll to position [0, 0]
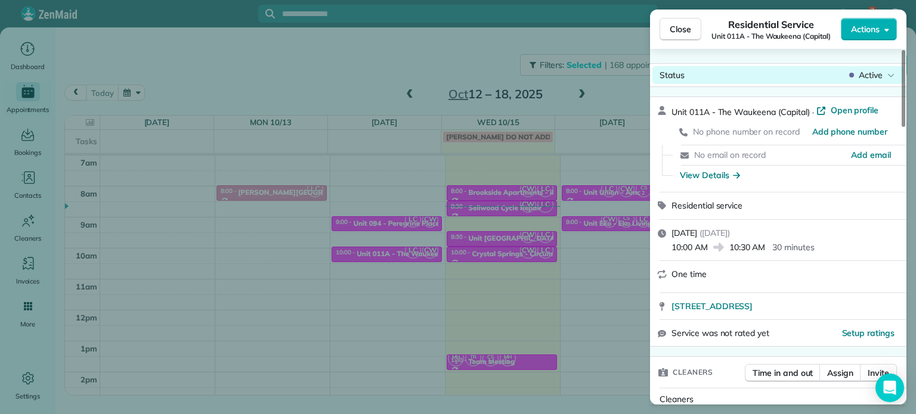
click at [871, 79] on span "Active" at bounding box center [871, 75] width 24 height 12
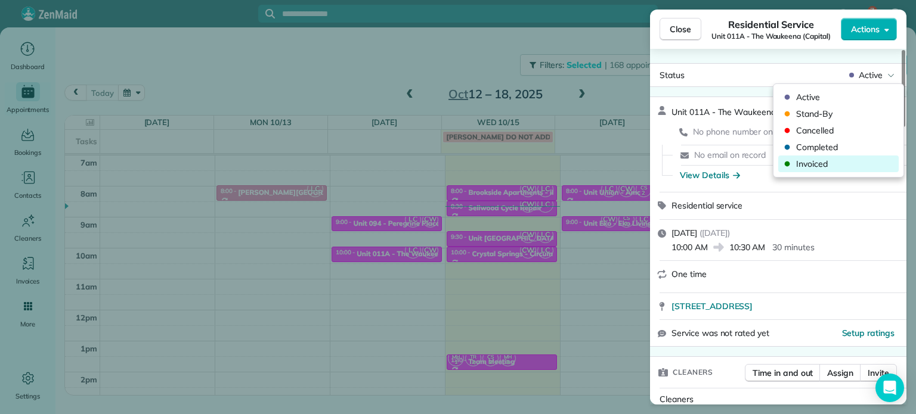
click at [811, 159] on span "Invoiced" at bounding box center [846, 164] width 100 height 12
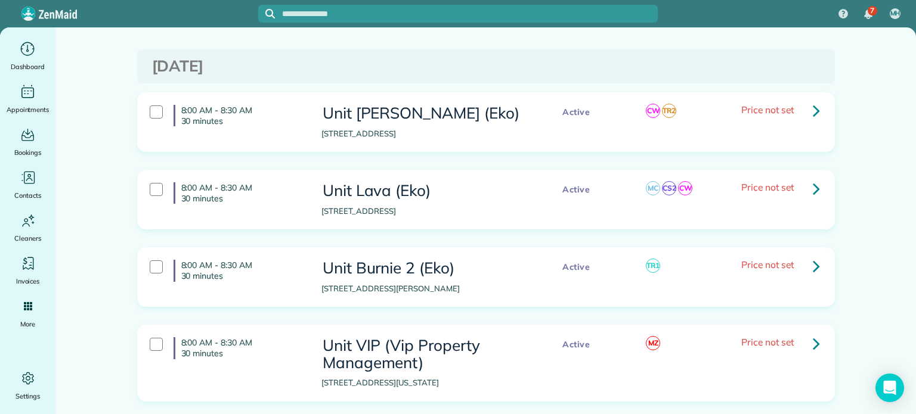
scroll to position [239, 0]
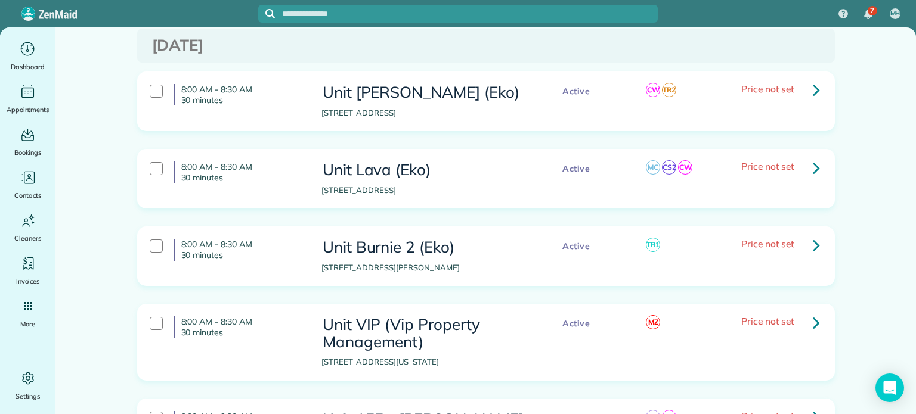
click at [813, 86] on icon at bounding box center [816, 89] width 7 height 21
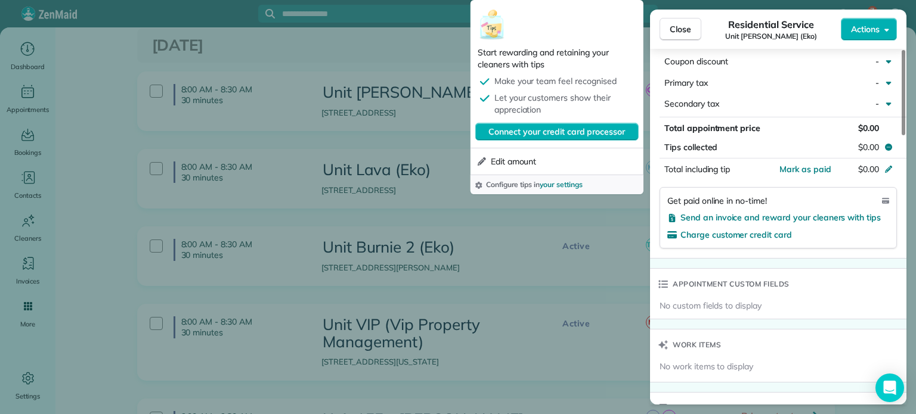
scroll to position [896, 0]
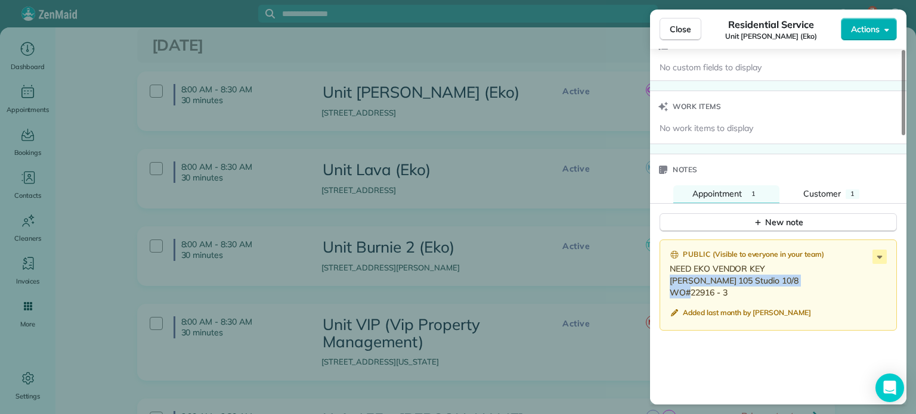
drag, startPoint x: 730, startPoint y: 288, endPoint x: 670, endPoint y: 280, distance: 61.3
click at [670, 280] on p "NEED EKO VENDOR KEY [PERSON_NAME] 105 Studio 10/8 WO#22916 - 3" at bounding box center [779, 281] width 219 height 36
copy p "[PERSON_NAME] 105 Studio 10/8 WO#22916 - 3"
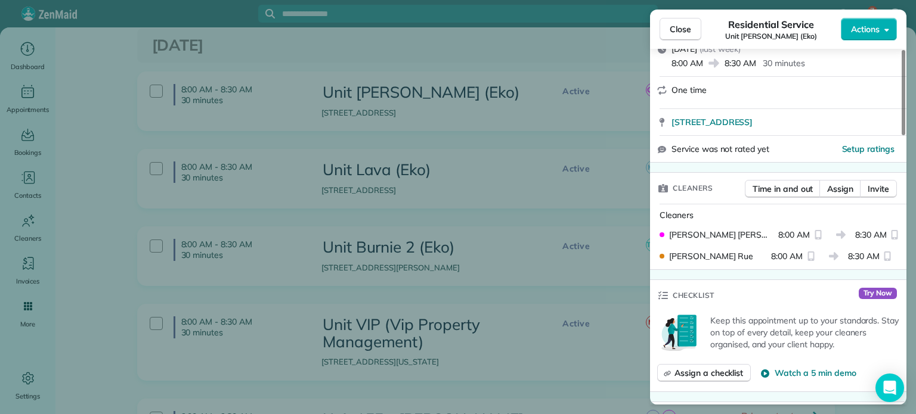
scroll to position [0, 0]
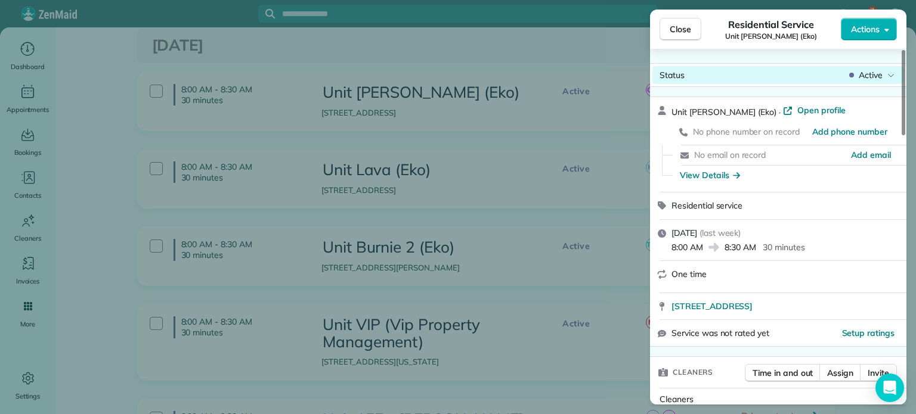
click at [872, 81] on span "Active" at bounding box center [871, 75] width 24 height 12
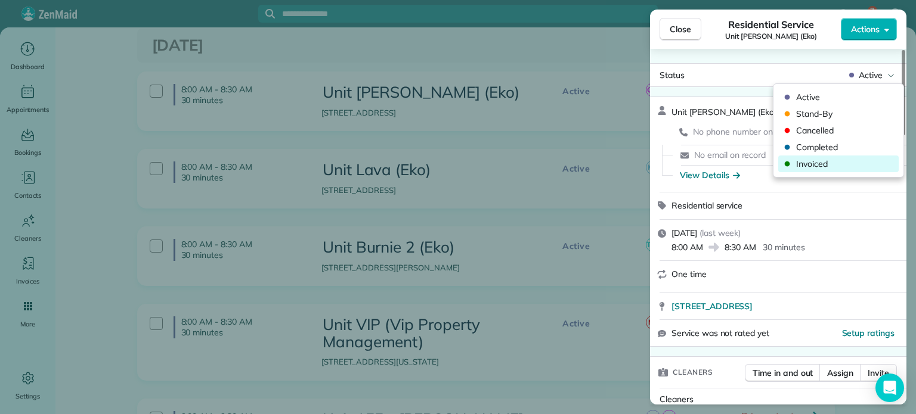
click at [849, 159] on span "Invoiced" at bounding box center [846, 164] width 100 height 12
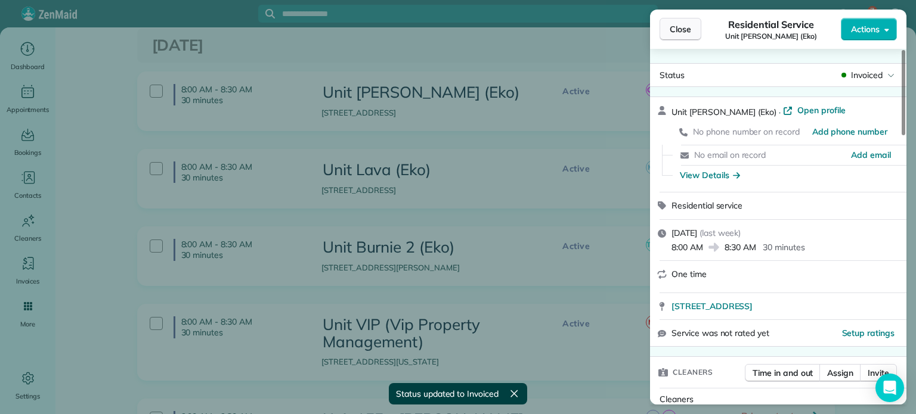
click at [685, 34] on span "Close" at bounding box center [680, 29] width 21 height 12
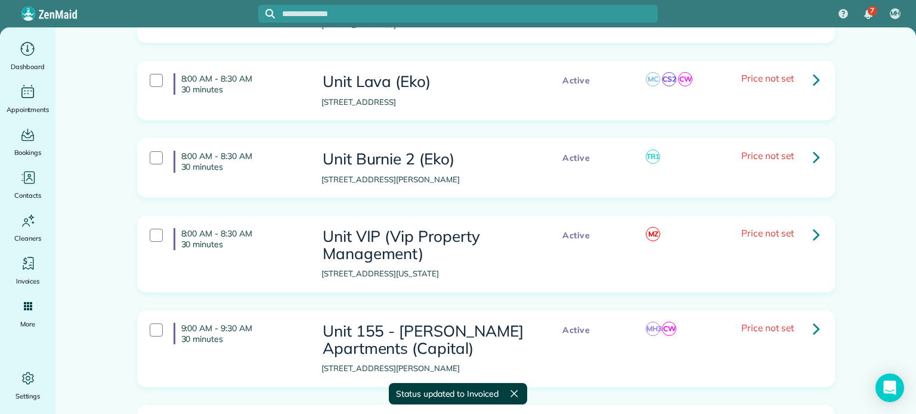
scroll to position [358, 0]
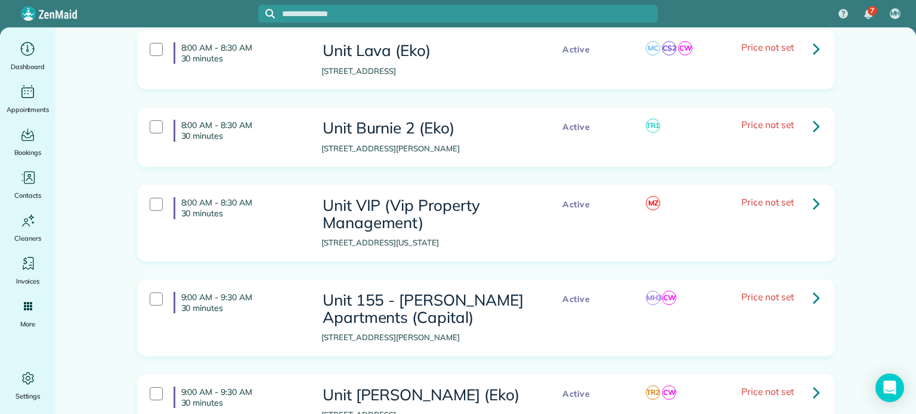
click at [813, 44] on icon at bounding box center [816, 48] width 7 height 21
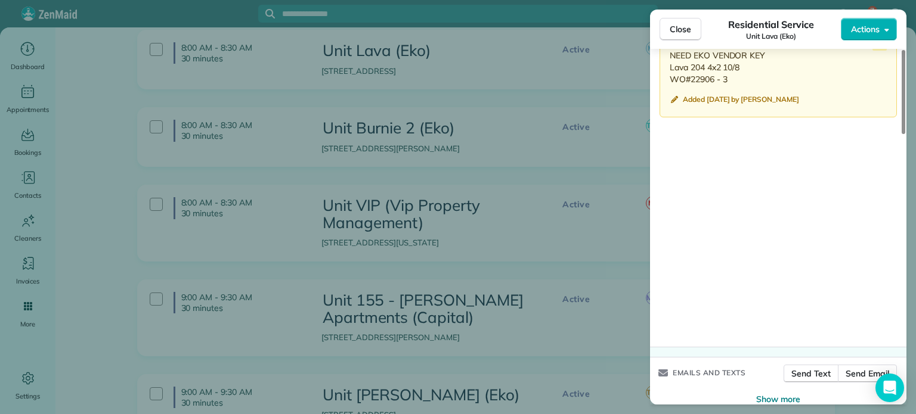
scroll to position [1014, 0]
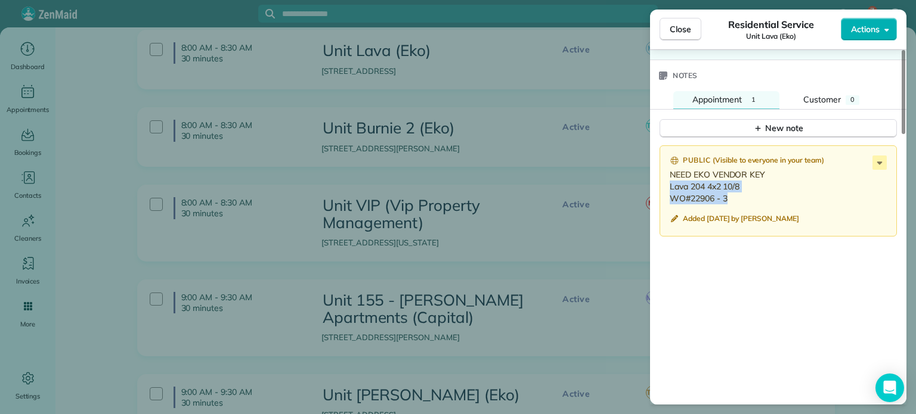
drag, startPoint x: 729, startPoint y: 190, endPoint x: 669, endPoint y: 185, distance: 59.9
click at [670, 185] on p "NEED EKO VENDOR KEY Lava 204 4x2 10/8 WO#22906 - 3" at bounding box center [779, 187] width 219 height 36
copy p "Lava 204 4x2 10/8 WO#22906 - 3"
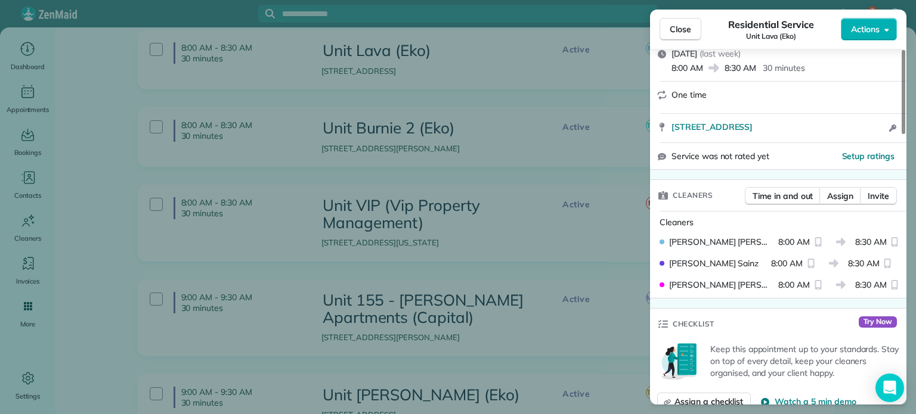
scroll to position [0, 0]
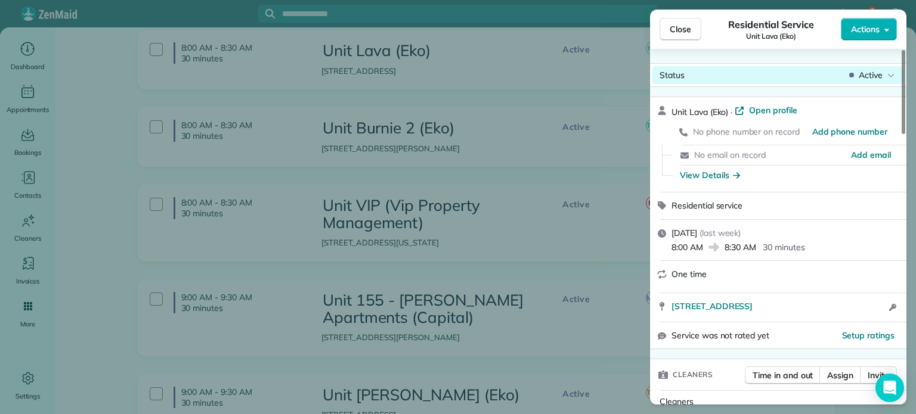
click at [860, 77] on span "Active" at bounding box center [871, 75] width 24 height 12
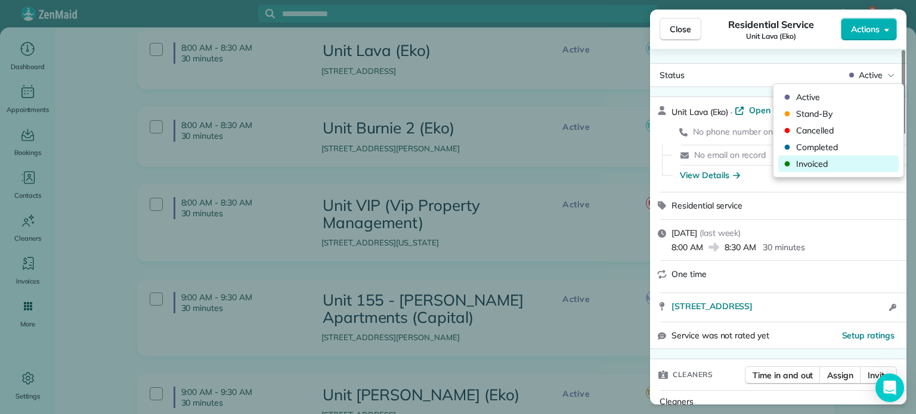
click at [832, 163] on span "Invoiced" at bounding box center [846, 164] width 100 height 12
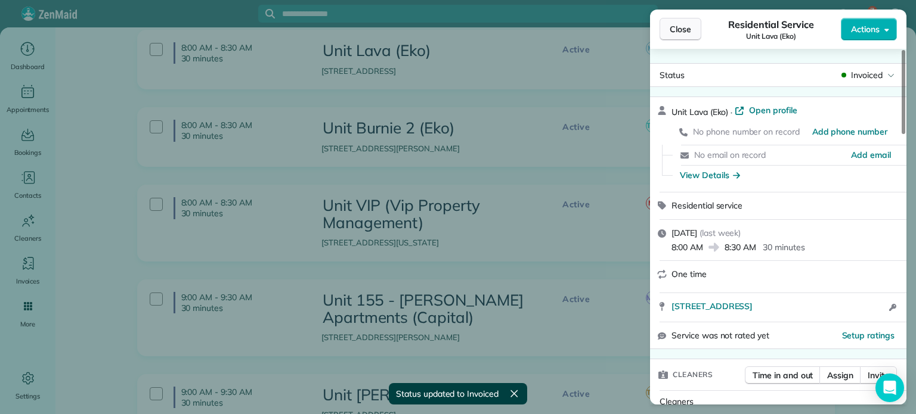
click at [688, 27] on span "Close" at bounding box center [680, 29] width 21 height 12
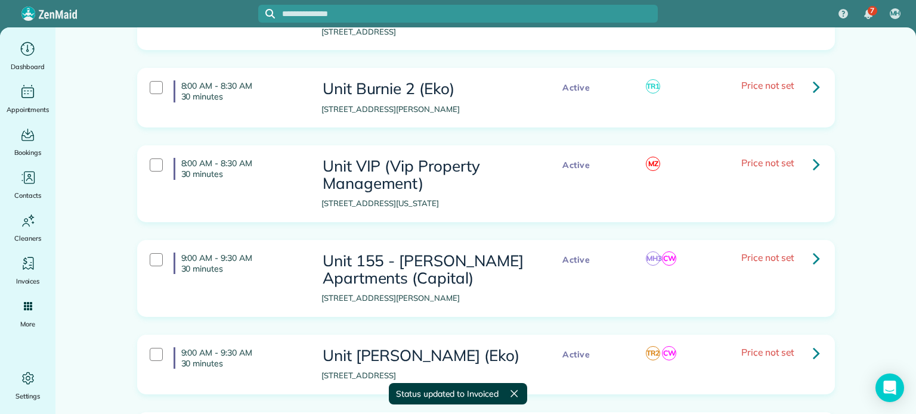
scroll to position [417, 0]
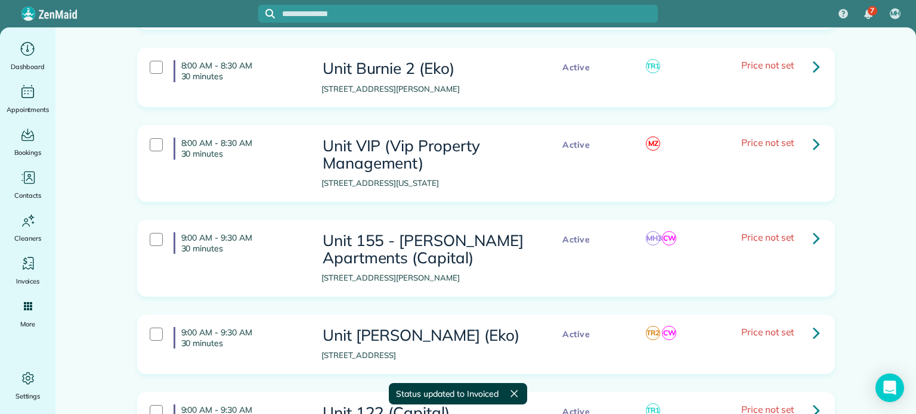
click at [813, 66] on icon at bounding box center [816, 66] width 7 height 21
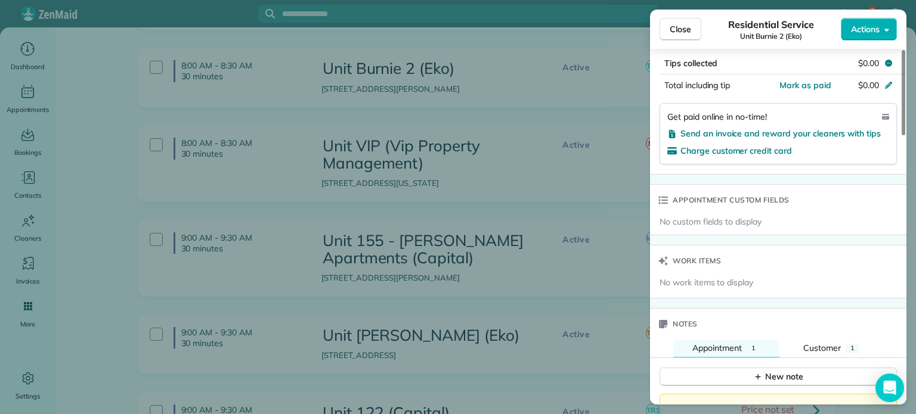
scroll to position [894, 0]
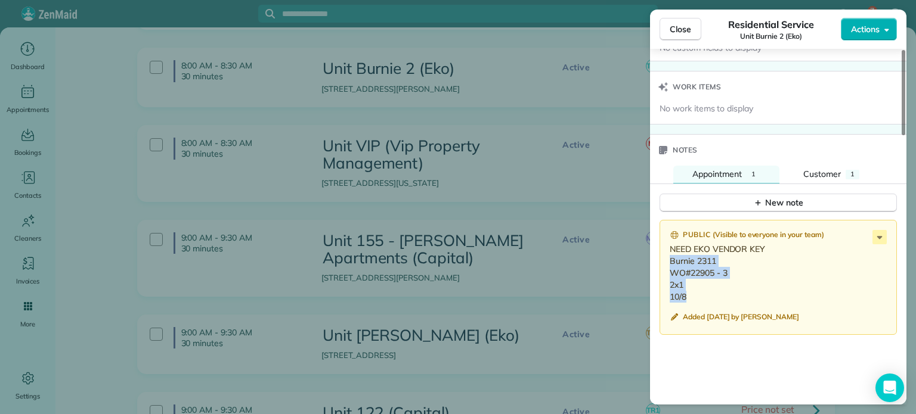
drag, startPoint x: 688, startPoint y: 289, endPoint x: 664, endPoint y: 262, distance: 36.3
click at [664, 262] on div "Public ( Visible to everyone in your team ) NEED EKO VENDOR KEY Burnie 2311 WO#…" at bounding box center [778, 278] width 237 height 116
copy p "Burnie 2311 WO#22905 - 3 2x1 10/8"
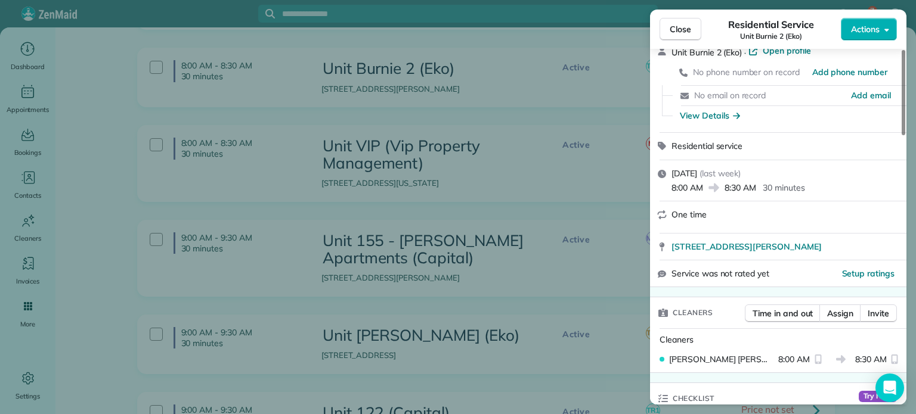
scroll to position [0, 0]
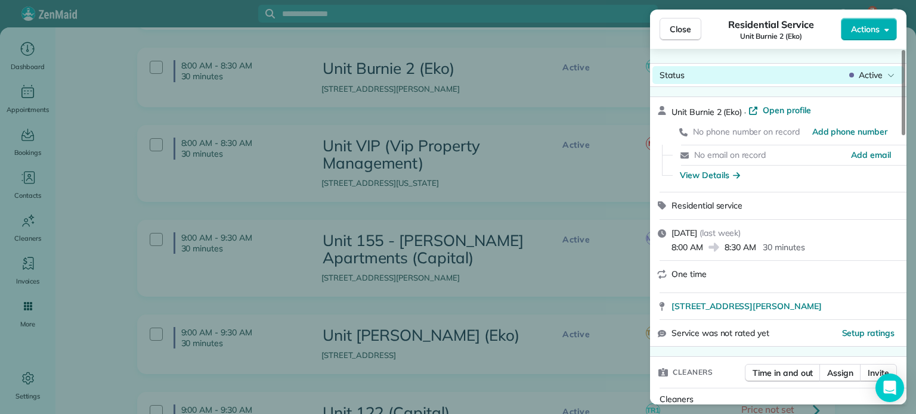
click at [875, 73] on span "Active" at bounding box center [871, 75] width 24 height 12
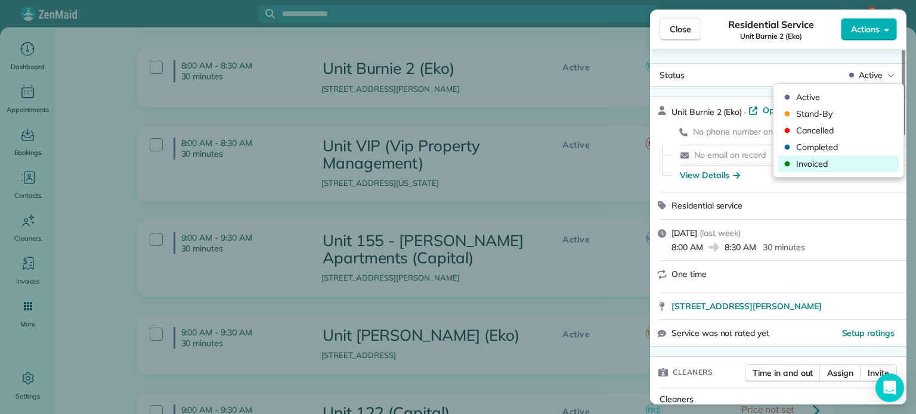
click at [837, 163] on span "Invoiced" at bounding box center [846, 164] width 100 height 12
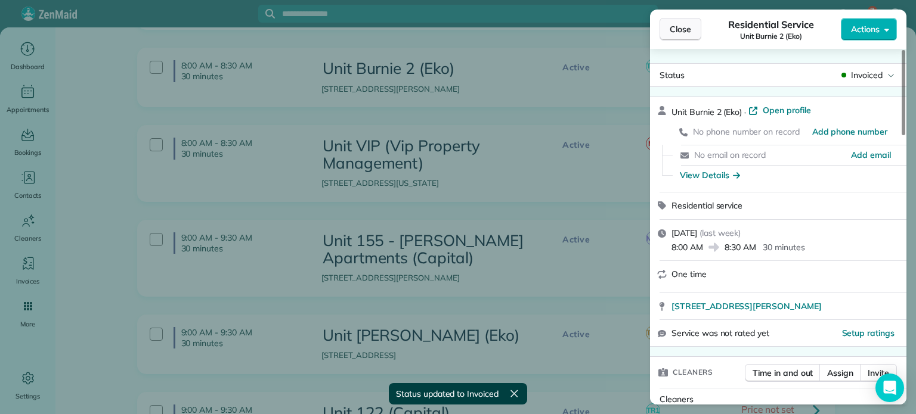
click at [681, 33] on span "Close" at bounding box center [680, 29] width 21 height 12
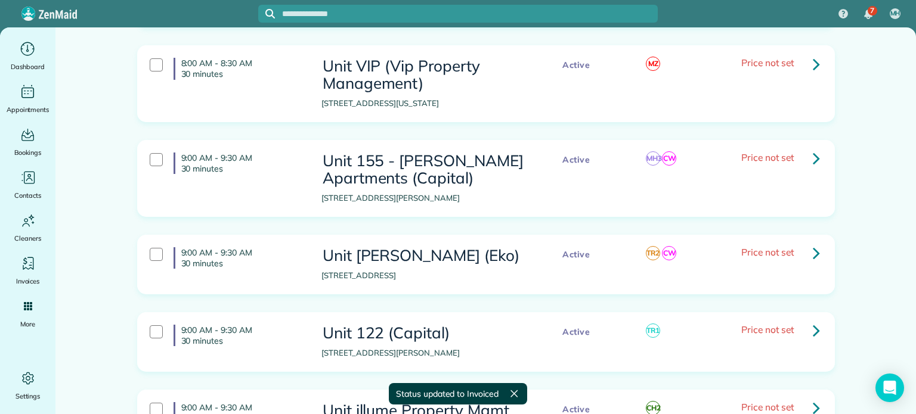
scroll to position [477, 0]
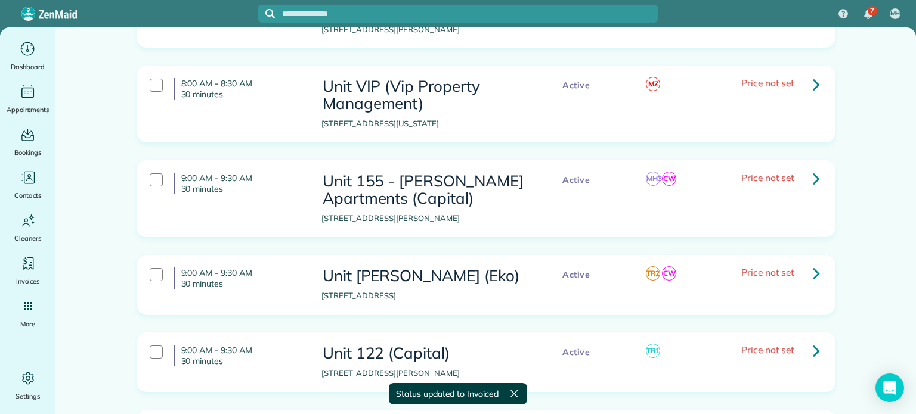
click at [813, 82] on icon at bounding box center [816, 84] width 7 height 21
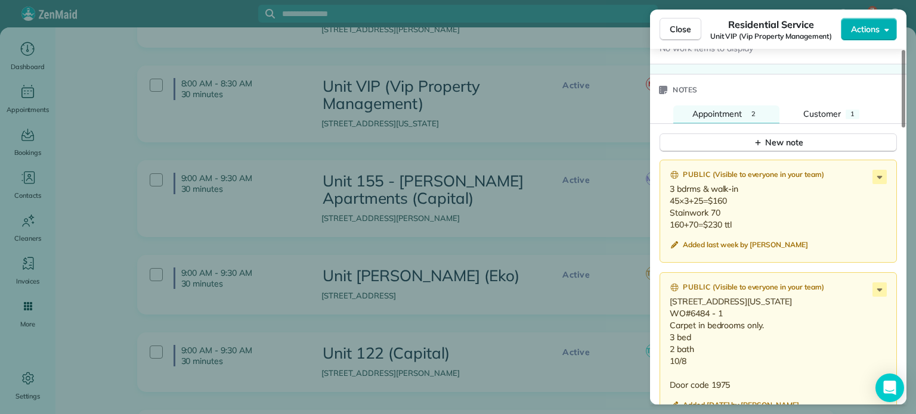
scroll to position [1015, 0]
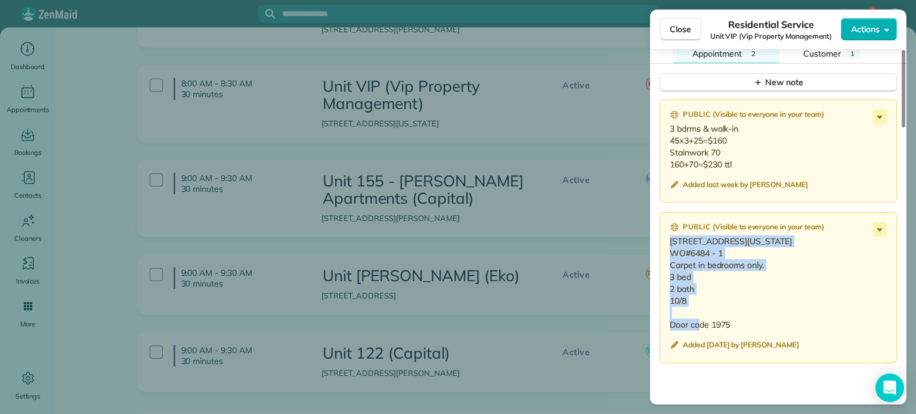
drag, startPoint x: 688, startPoint y: 295, endPoint x: 663, endPoint y: 234, distance: 66.1
click at [663, 234] on div "Public ( Visible to everyone in your team ) 17138 NE Oregon St, Portland OR 972…" at bounding box center [778, 287] width 237 height 151
copy p "17138 NE Oregon St, Portland OR 97230 WO#6484 - 1 Carpet in bedrooms only. 3 be…"
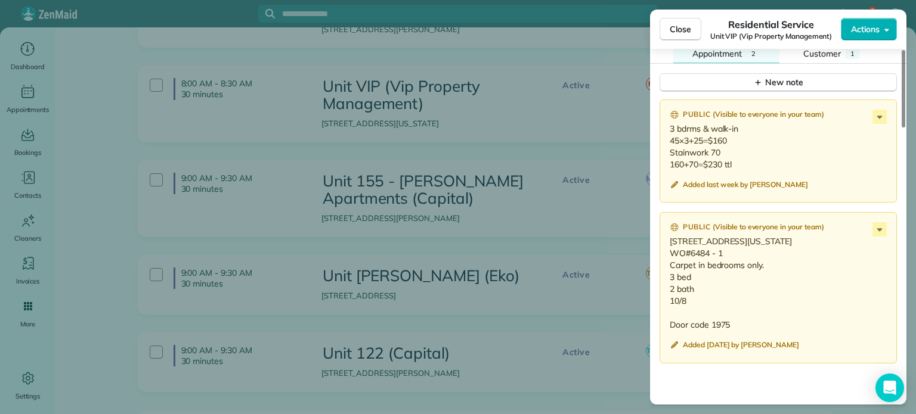
click at [775, 151] on p "3 bdrms & walk-in 45×3+25=$160 Stainwork 70 160+70=$230 ttl" at bounding box center [779, 147] width 219 height 48
drag, startPoint x: 736, startPoint y: 159, endPoint x: 668, endPoint y: 127, distance: 75.2
click at [668, 127] on div "Public ( Visible to everyone in your team ) 3 bdrms & walk-in 45×3+25=$160 Stai…" at bounding box center [778, 152] width 237 height 104
copy p "3 bdrms & walk-in 45×3+25=$160 Stainwork 70 160+70=$230 ttl"
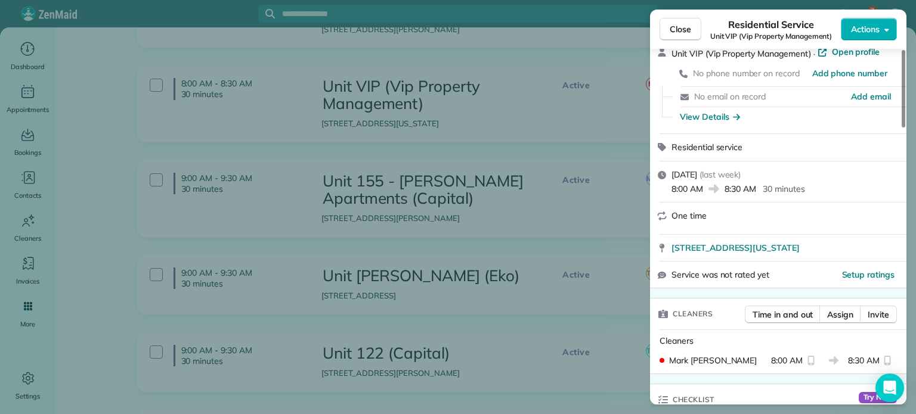
scroll to position [0, 0]
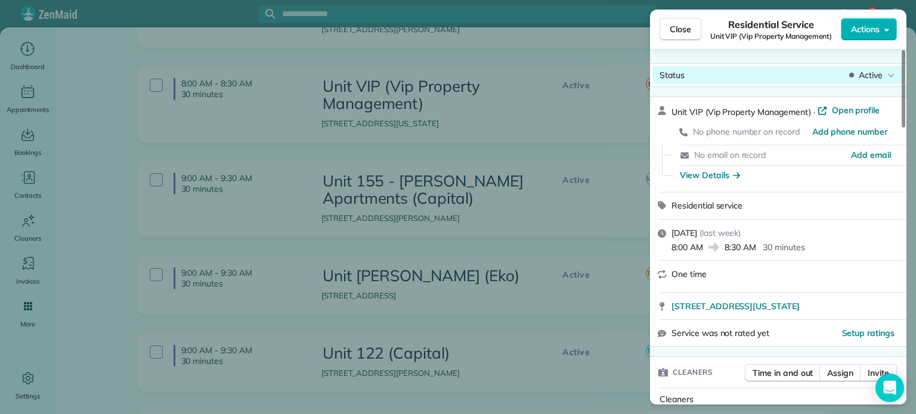
click at [883, 73] on div "Active" at bounding box center [872, 75] width 50 height 12
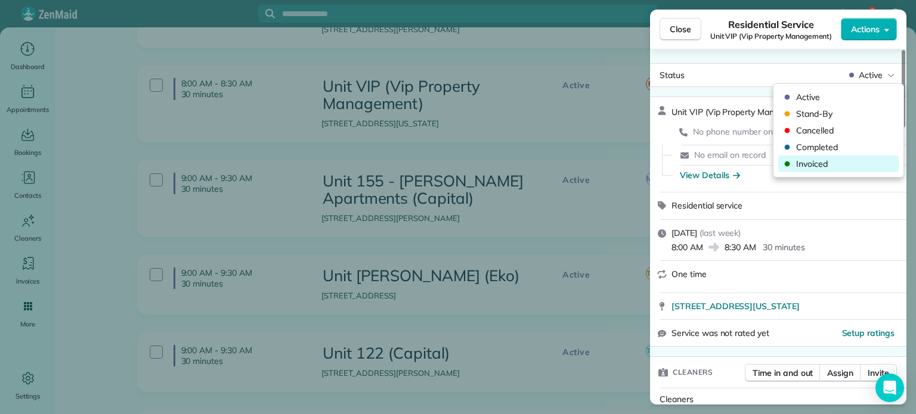
click at [825, 162] on span "Invoiced" at bounding box center [846, 164] width 100 height 12
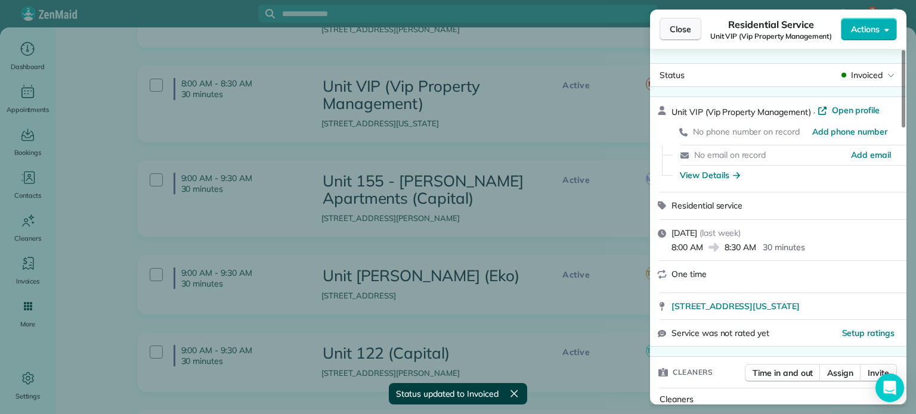
click at [680, 26] on span "Close" at bounding box center [680, 29] width 21 height 12
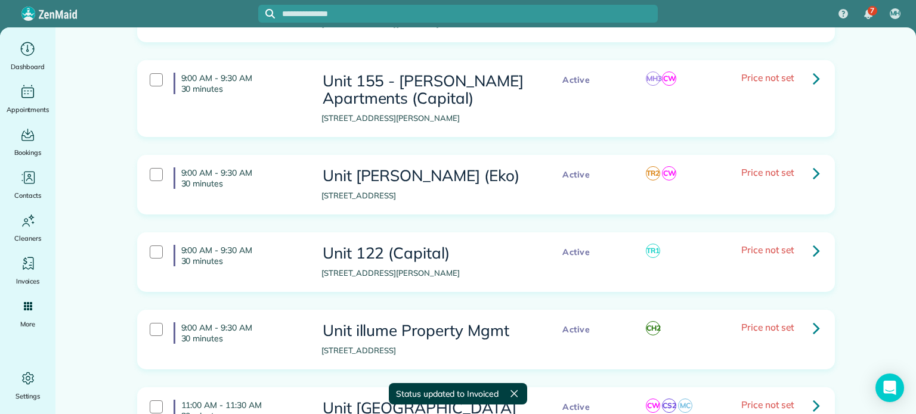
scroll to position [596, 0]
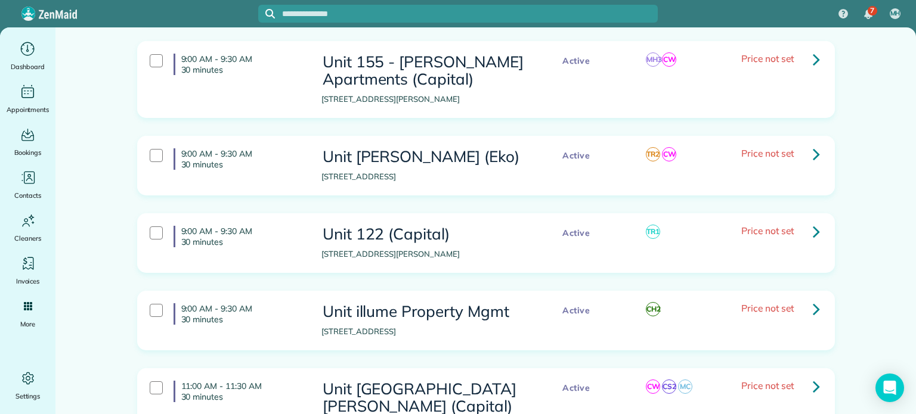
click at [813, 57] on icon at bounding box center [816, 59] width 7 height 21
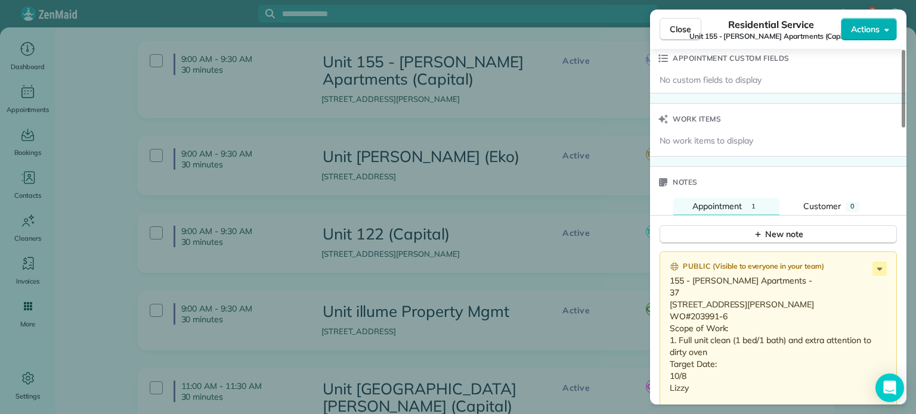
scroll to position [1016, 0]
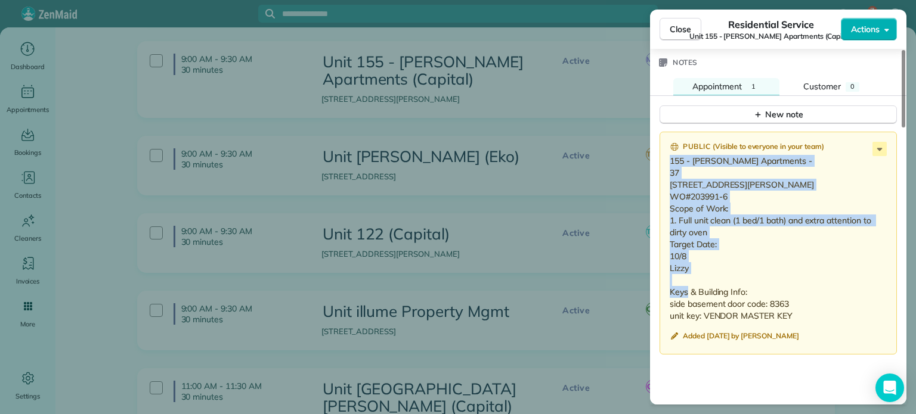
drag, startPoint x: 690, startPoint y: 263, endPoint x: 665, endPoint y: 148, distance: 117.7
click at [665, 148] on div "Public ( Visible to everyone in your team ) 155 - Emerson Apartments - 37 5310 …" at bounding box center [778, 243] width 237 height 223
copy p "155 - Emerson Apartments - 37 5310 N Williams Ave #37 Portland, OR 97217 WO#203…"
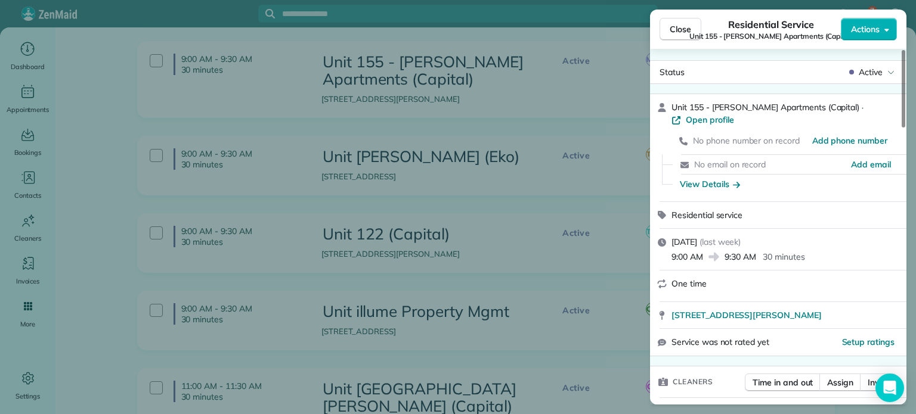
scroll to position [0, 0]
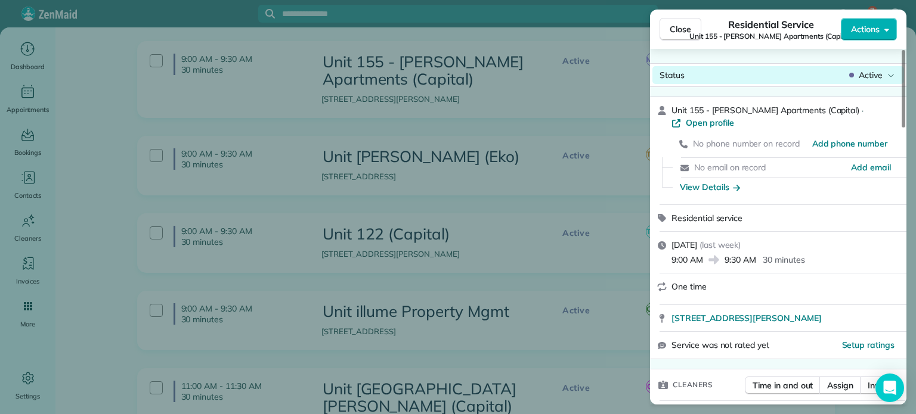
click at [871, 68] on div "Status Active" at bounding box center [778, 75] width 252 height 18
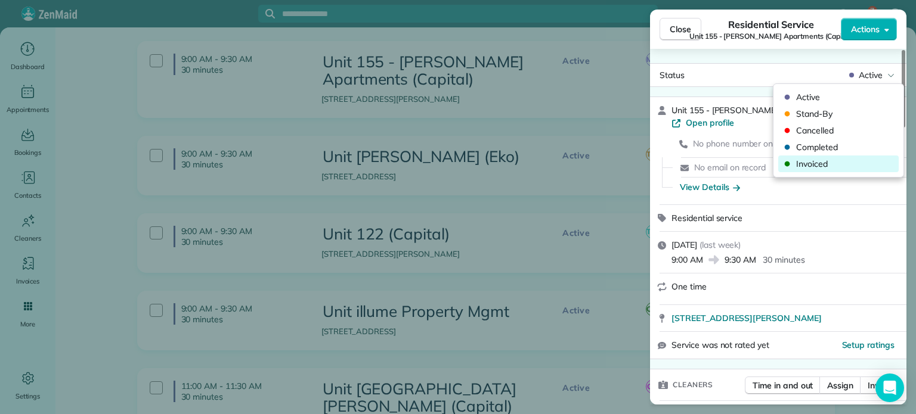
click at [842, 160] on span "Invoiced" at bounding box center [846, 164] width 100 height 12
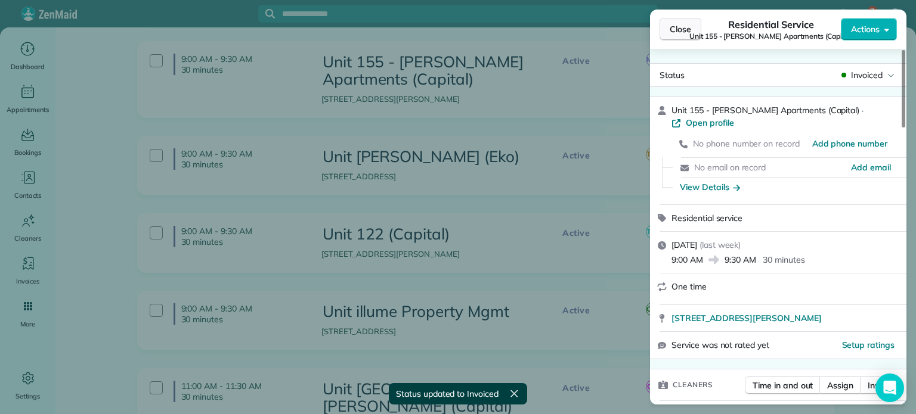
click at [682, 30] on span "Close" at bounding box center [680, 29] width 21 height 12
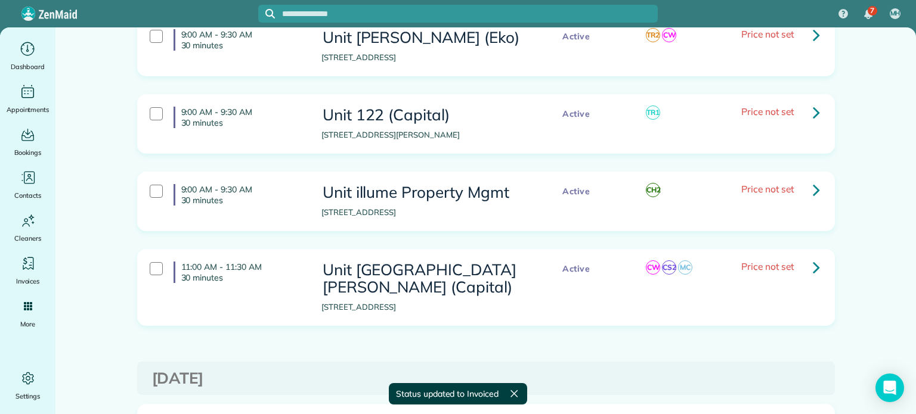
scroll to position [656, 0]
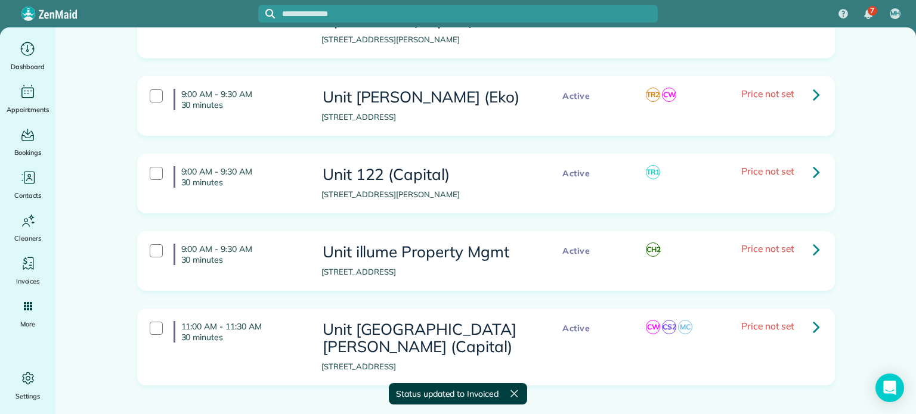
click at [813, 97] on icon at bounding box center [816, 94] width 7 height 21
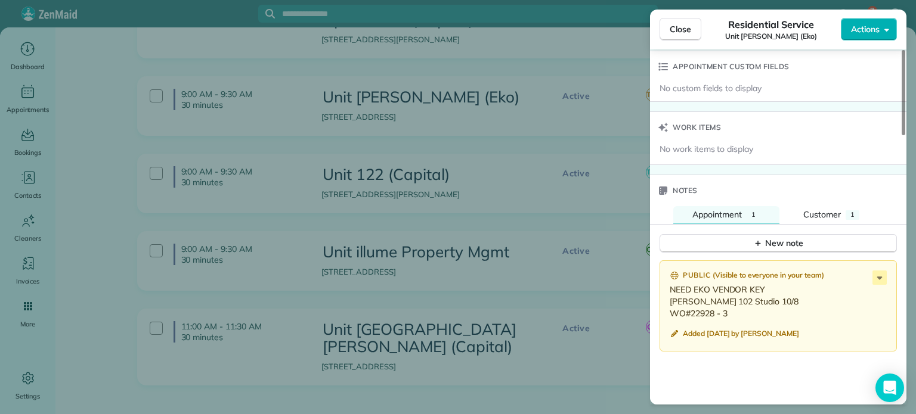
scroll to position [896, 0]
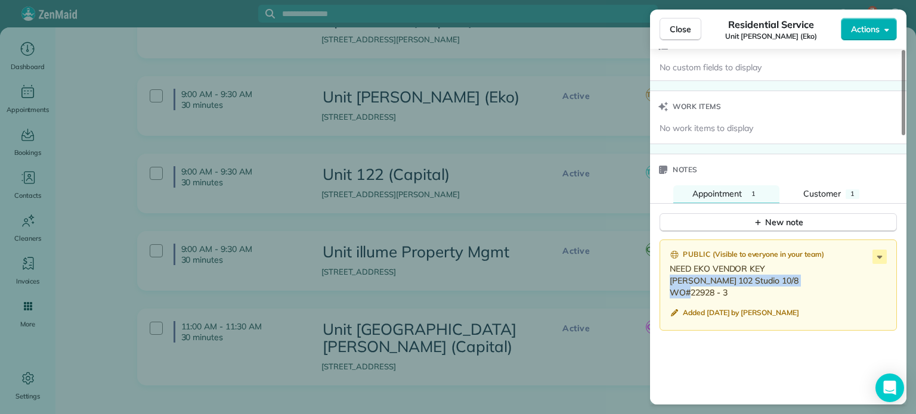
drag, startPoint x: 730, startPoint y: 291, endPoint x: 665, endPoint y: 278, distance: 66.9
click at [665, 278] on div "Public ( Visible to everyone in your team ) NEED EKO VENDOR KEY Hoyt 102 Studio…" at bounding box center [778, 286] width 237 height 92
copy p "Hoyt 102 Studio 10/8 WO#22928 - 3"
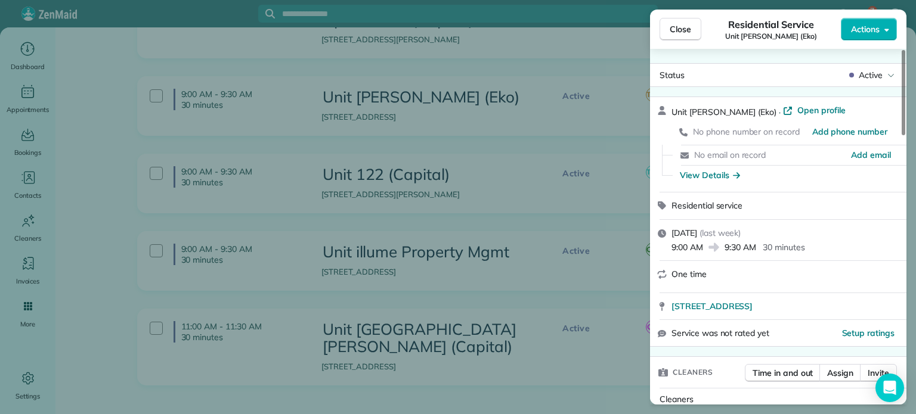
scroll to position [0, 0]
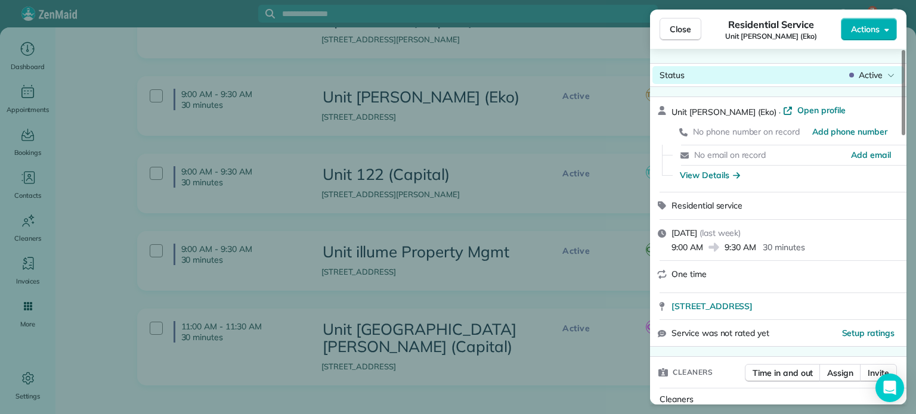
click at [863, 76] on span "Active" at bounding box center [871, 75] width 24 height 12
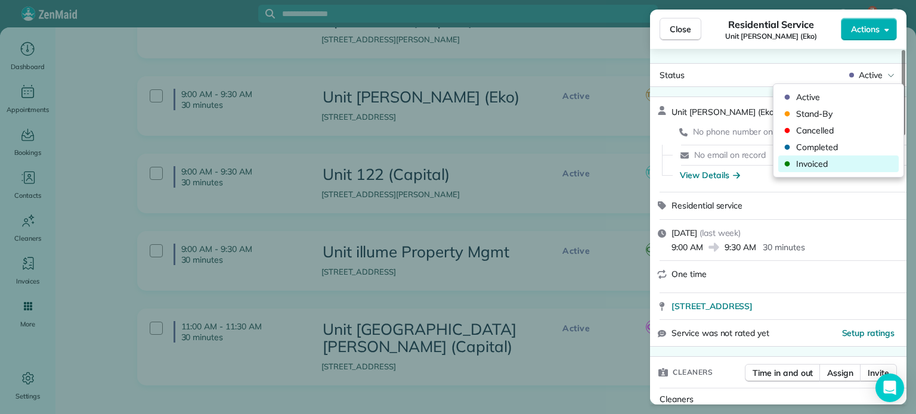
click at [825, 164] on span "Invoiced" at bounding box center [846, 164] width 100 height 12
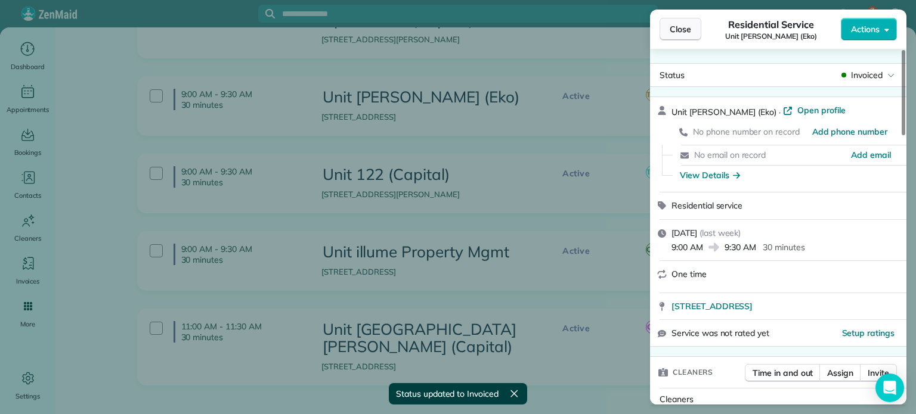
click at [680, 32] on span "Close" at bounding box center [680, 29] width 21 height 12
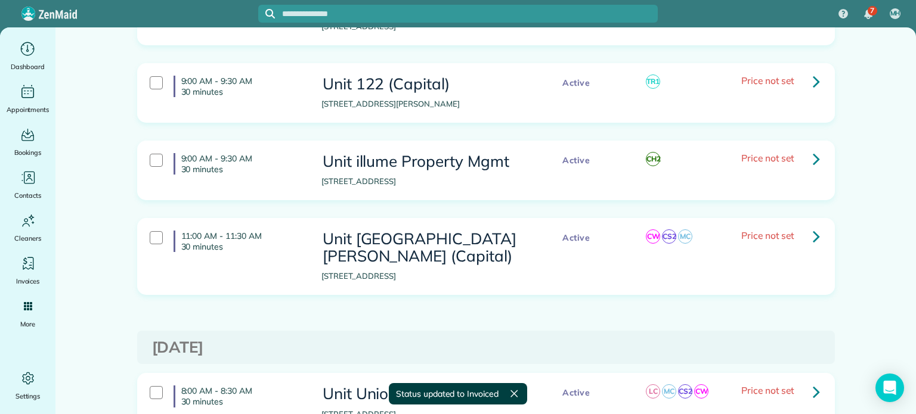
scroll to position [775, 0]
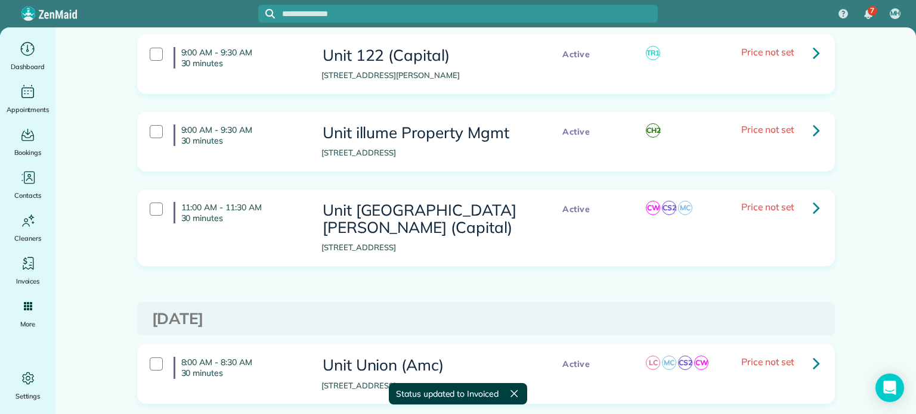
click at [813, 51] on icon at bounding box center [816, 52] width 7 height 21
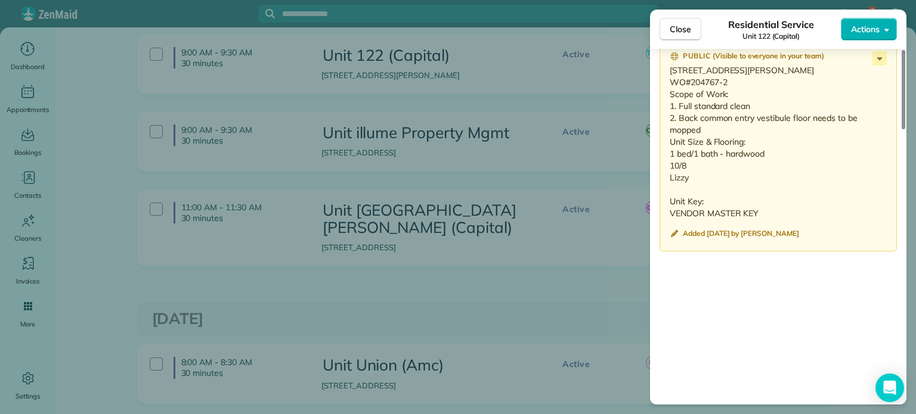
scroll to position [1014, 0]
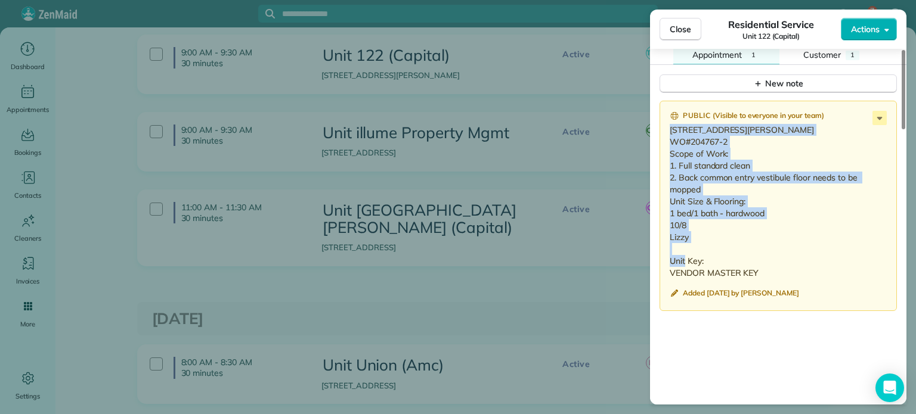
drag, startPoint x: 694, startPoint y: 243, endPoint x: 663, endPoint y: 125, distance: 121.9
click at [663, 125] on div "Public ( Visible to everyone in your team ) 3610 SE Stark St. Portland, OR 9721…" at bounding box center [778, 206] width 237 height 211
copy p "3610 SE Stark St. Portland, OR 97214 WO#204767-2 Scope of Work: 1. Full standar…"
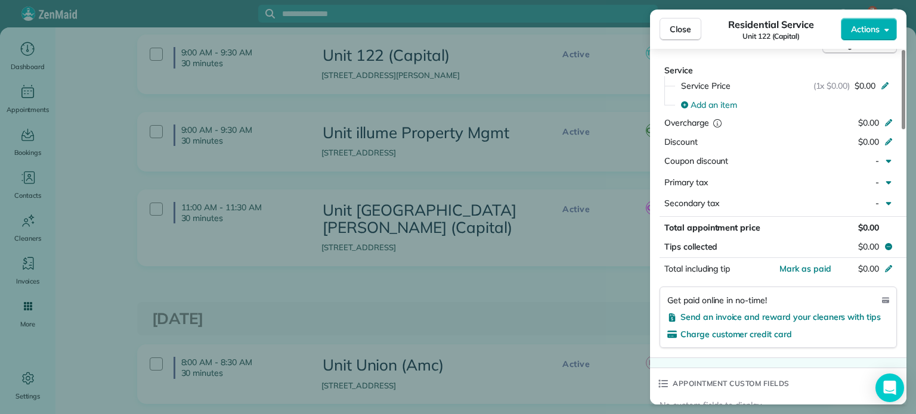
scroll to position [0, 0]
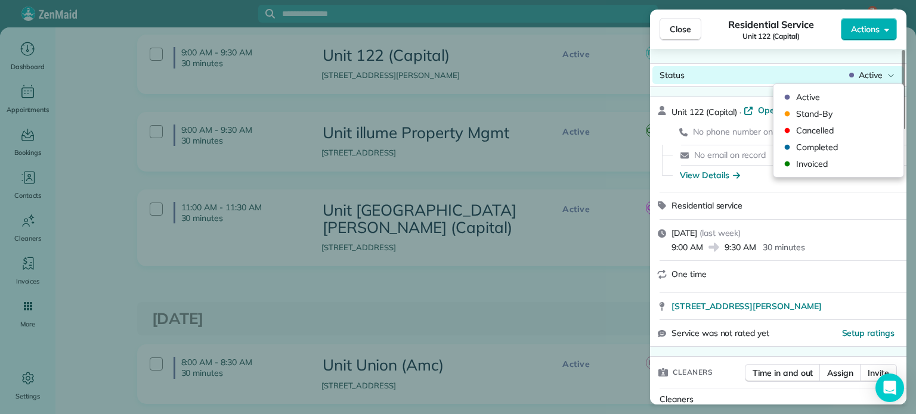
click at [859, 75] on span "Active" at bounding box center [871, 75] width 24 height 12
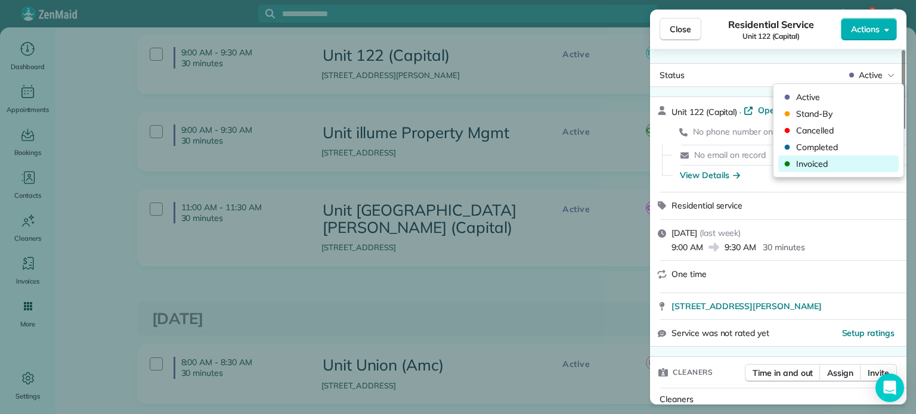
click at [812, 163] on span "Invoiced" at bounding box center [846, 164] width 100 height 12
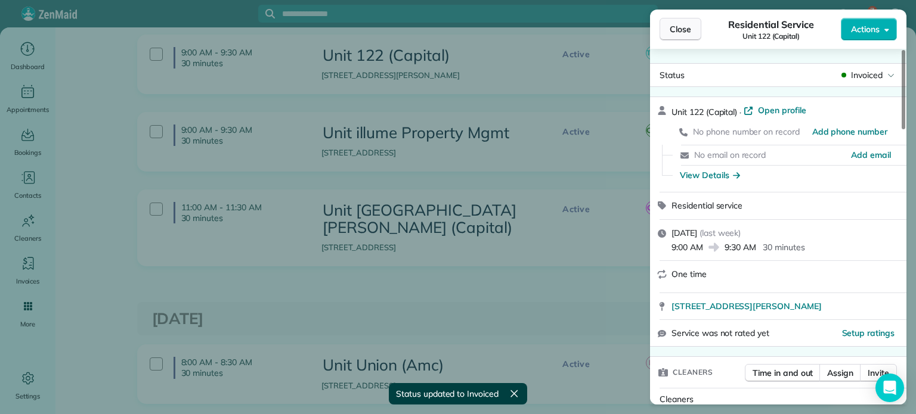
click at [689, 29] on span "Close" at bounding box center [680, 29] width 21 height 12
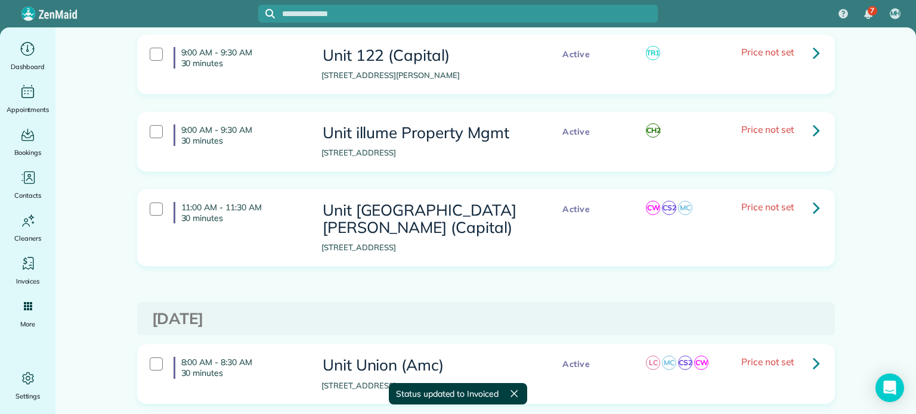
click at [806, 123] on link at bounding box center [816, 131] width 24 height 24
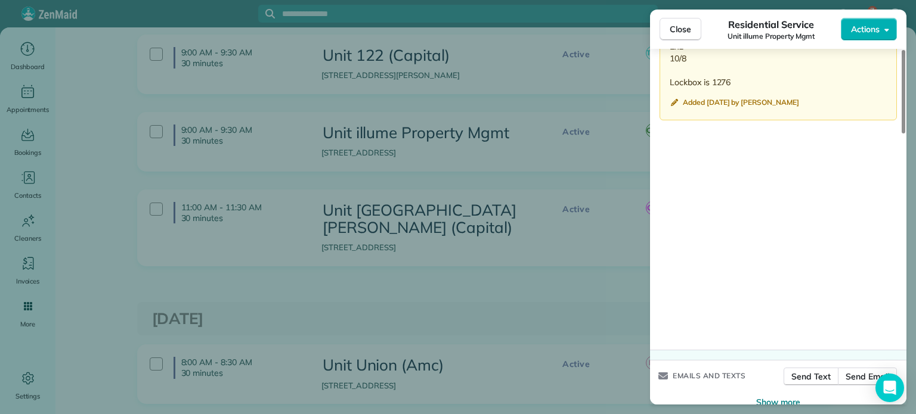
scroll to position [894, 0]
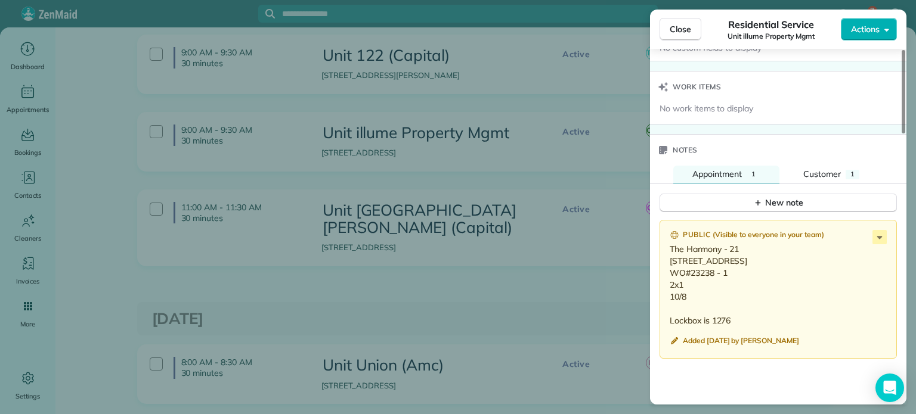
drag, startPoint x: 691, startPoint y: 290, endPoint x: 667, endPoint y: 247, distance: 49.4
click at [667, 247] on div "Public ( Visible to everyone in your team ) The Harmony - 21 3525 SW 122nd Aven…" at bounding box center [778, 290] width 237 height 140
copy p "The Harmony - 21 3525 SW 122nd Avenue - 21, Beaverton OR 97005 WO#23238 - 1 2x1…"
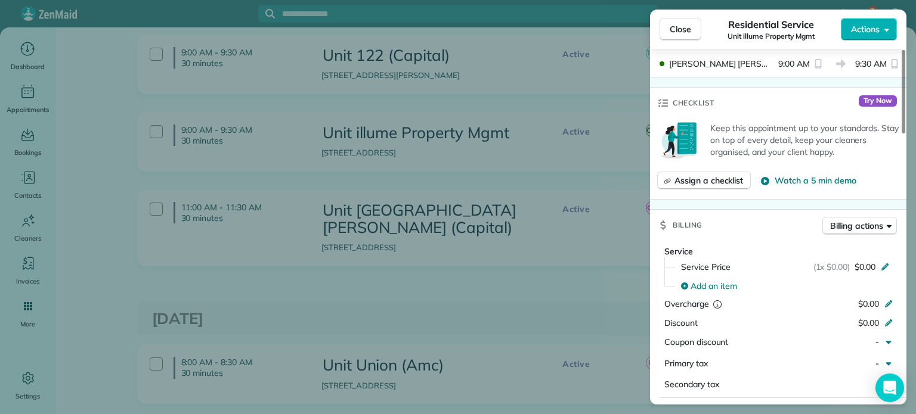
scroll to position [0, 0]
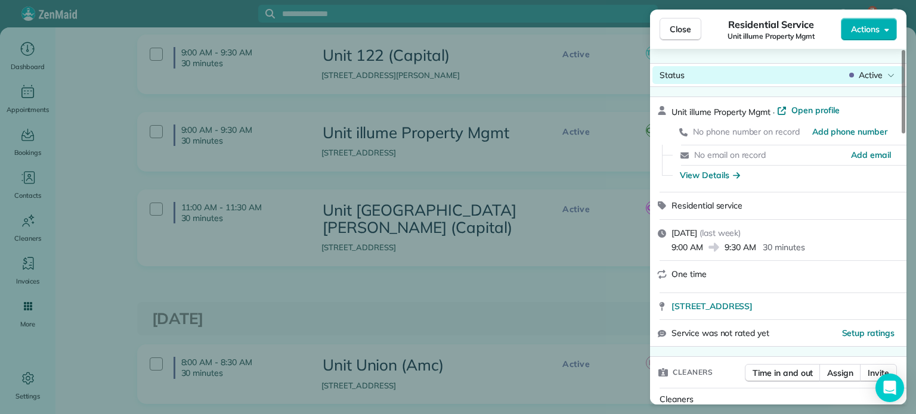
click at [868, 71] on span "Active" at bounding box center [871, 75] width 24 height 12
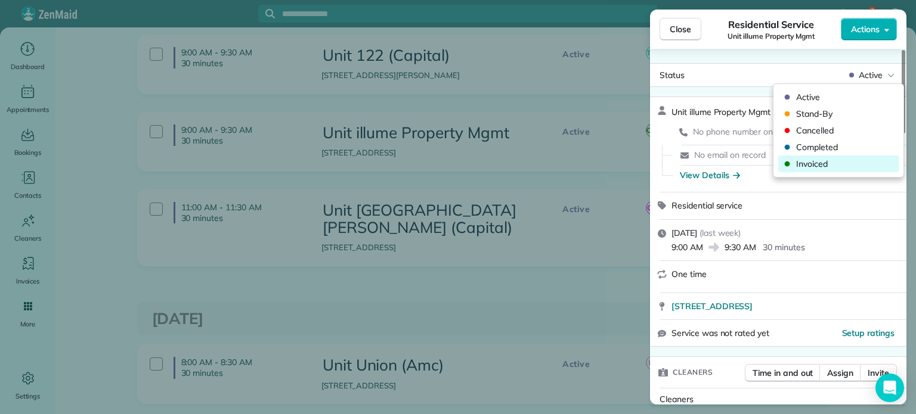
click at [844, 162] on span "Invoiced" at bounding box center [846, 164] width 100 height 12
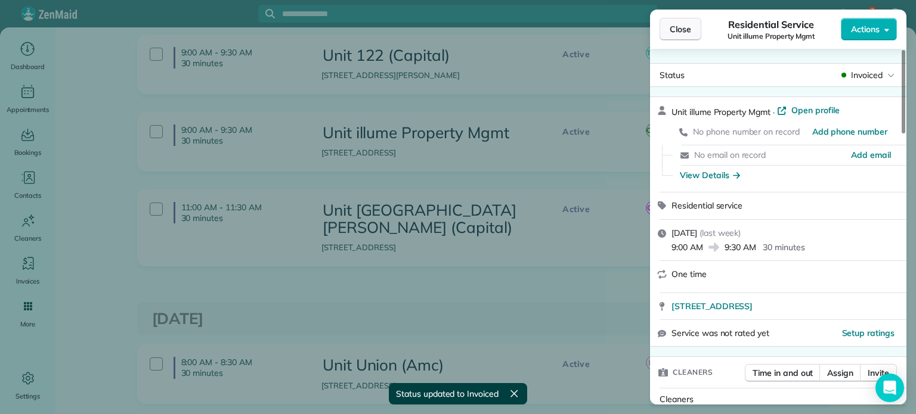
click at [685, 35] on button "Close" at bounding box center [681, 29] width 42 height 23
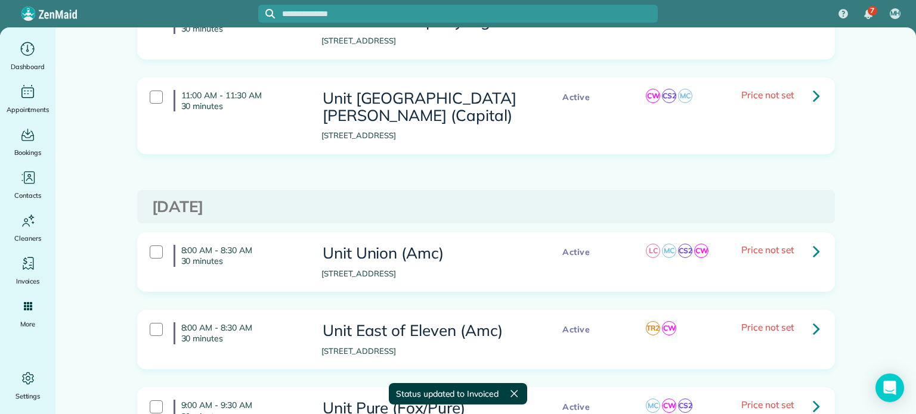
scroll to position [894, 0]
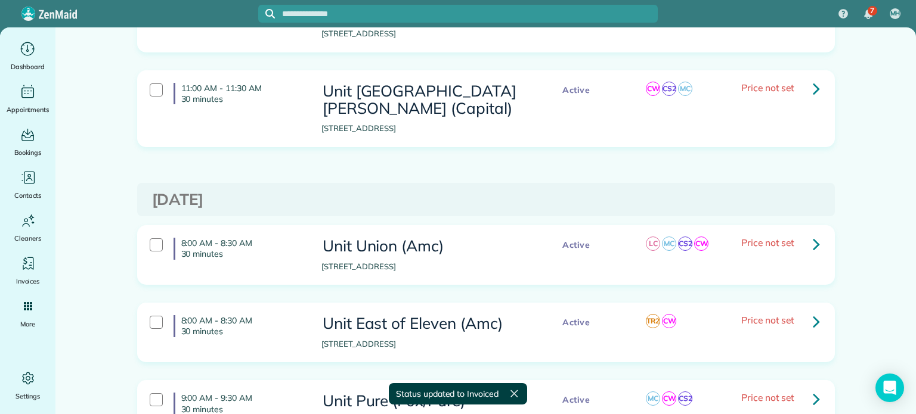
click at [806, 85] on link at bounding box center [816, 89] width 24 height 24
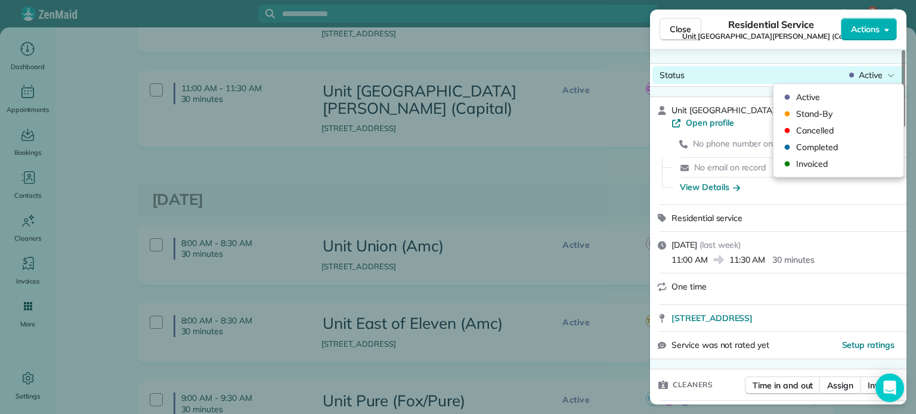
click at [881, 77] on span "Active" at bounding box center [871, 75] width 24 height 12
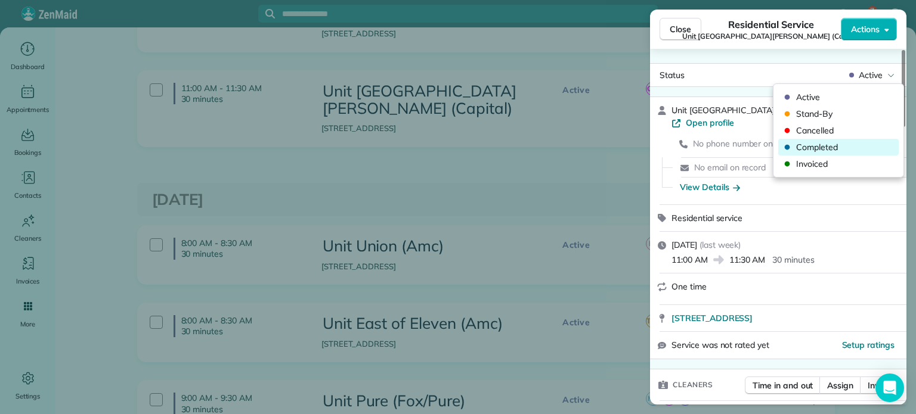
click at [822, 142] on span "Completed" at bounding box center [846, 147] width 100 height 12
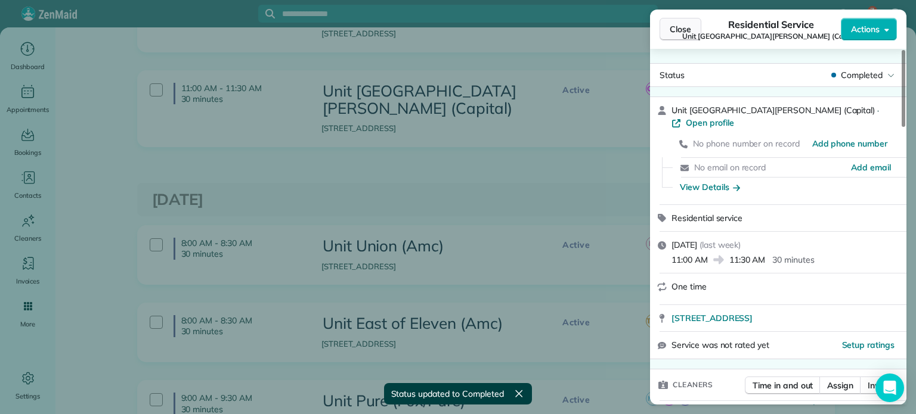
click at [682, 29] on span "Close" at bounding box center [680, 29] width 21 height 12
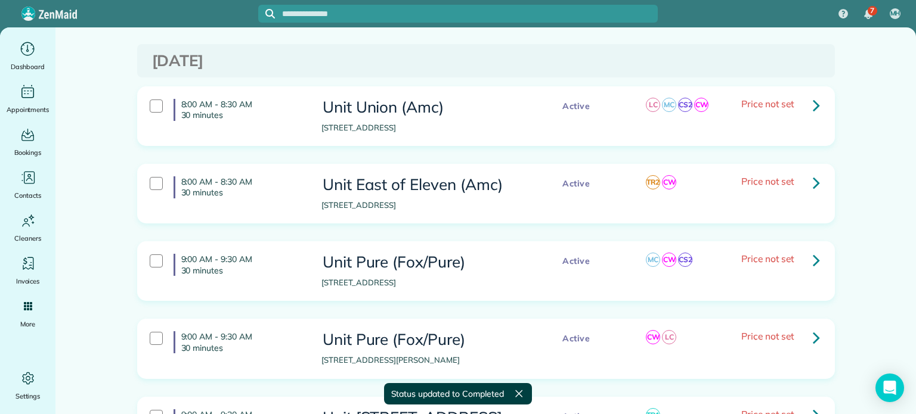
scroll to position [1014, 0]
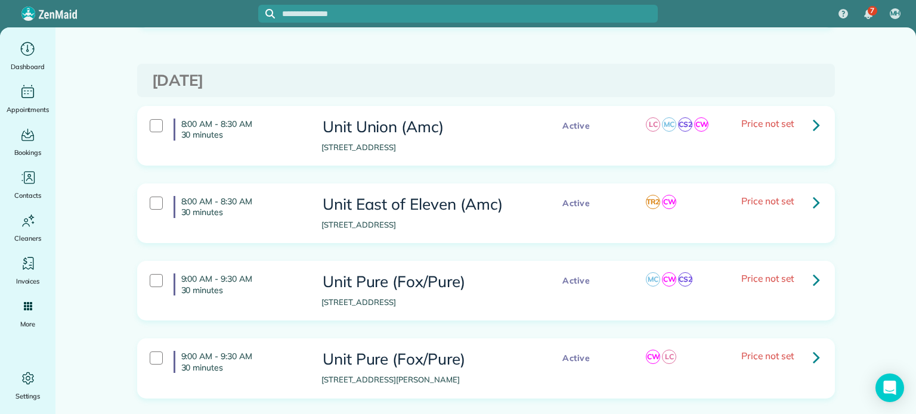
click at [813, 116] on icon at bounding box center [816, 124] width 7 height 21
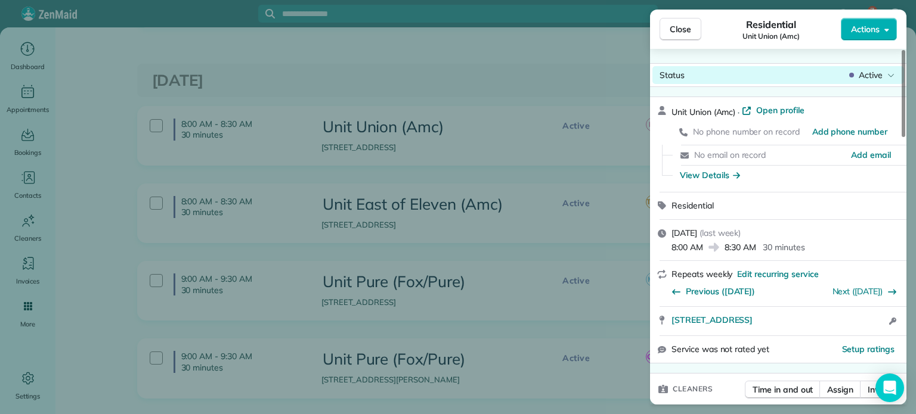
click at [881, 71] on span "Active" at bounding box center [871, 75] width 24 height 12
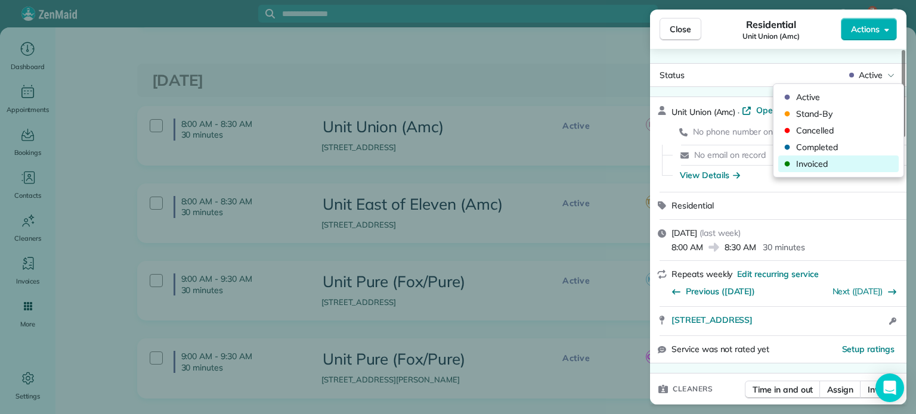
click at [844, 162] on span "Invoiced" at bounding box center [846, 164] width 100 height 12
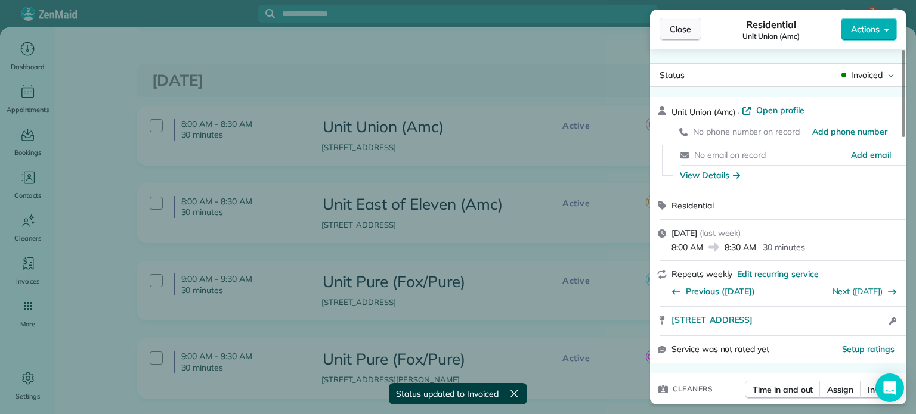
click at [689, 29] on span "Close" at bounding box center [680, 29] width 21 height 12
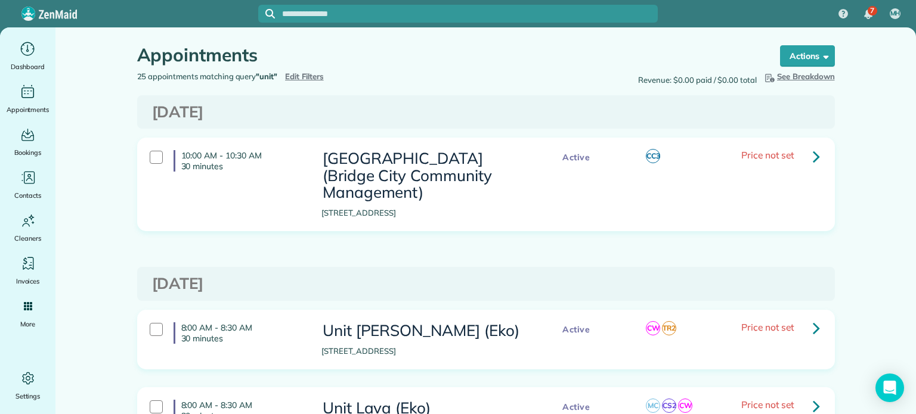
click at [311, 74] on span "Edit Filters" at bounding box center [304, 77] width 39 height 10
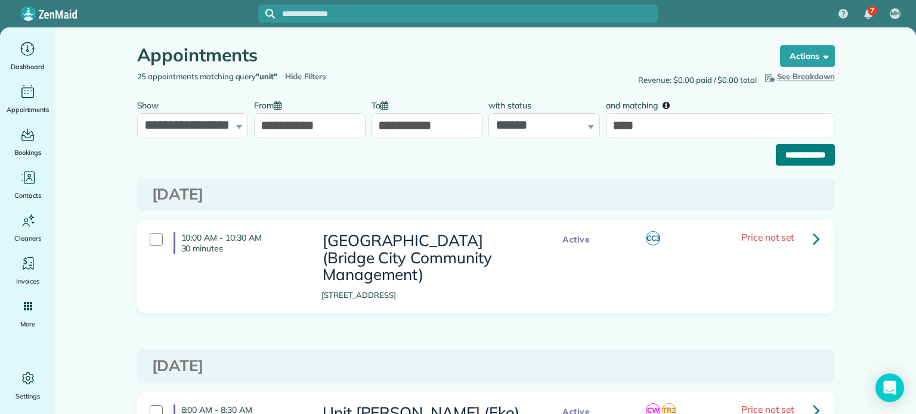
click at [793, 160] on input "**********" at bounding box center [805, 154] width 59 height 21
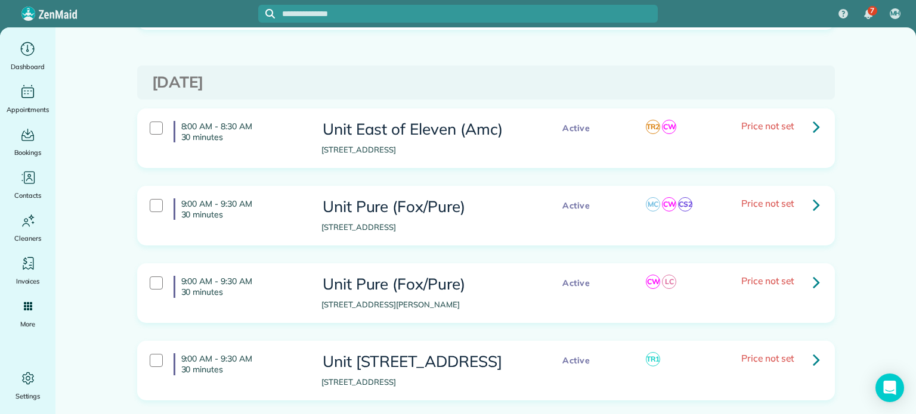
scroll to position [239, 0]
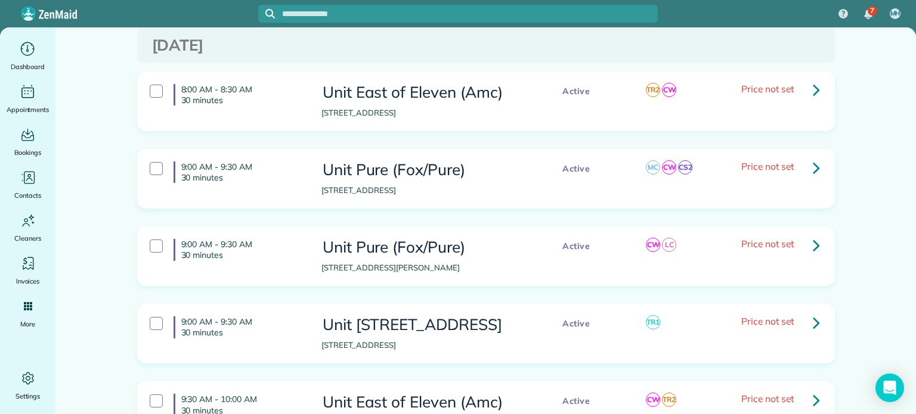
click at [813, 90] on icon at bounding box center [816, 89] width 7 height 21
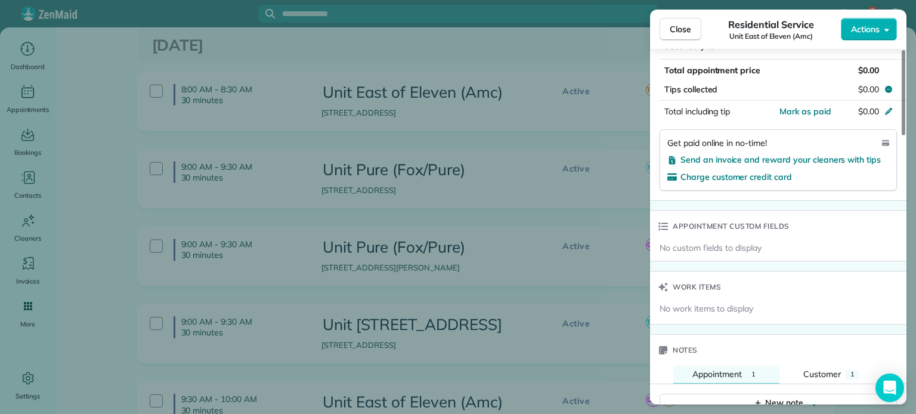
scroll to position [894, 0]
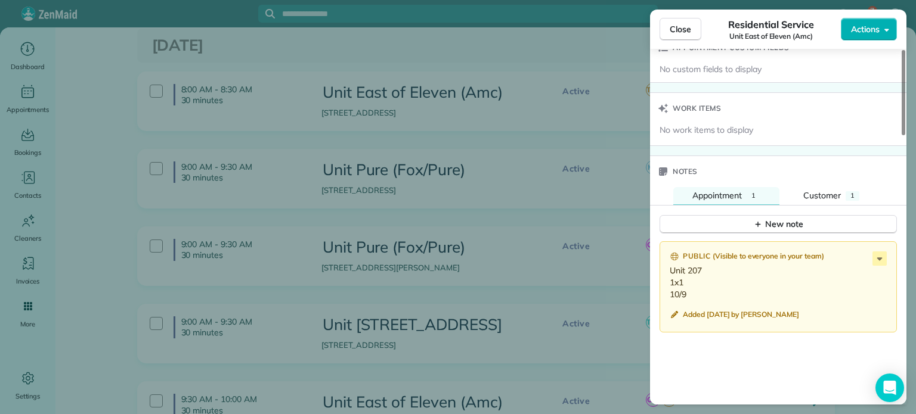
drag, startPoint x: 691, startPoint y: 289, endPoint x: 670, endPoint y: 267, distance: 30.8
click at [670, 267] on p "Unit 207 1x1 10/9" at bounding box center [779, 283] width 219 height 36
copy p "Unit 207 1x1 10/9"
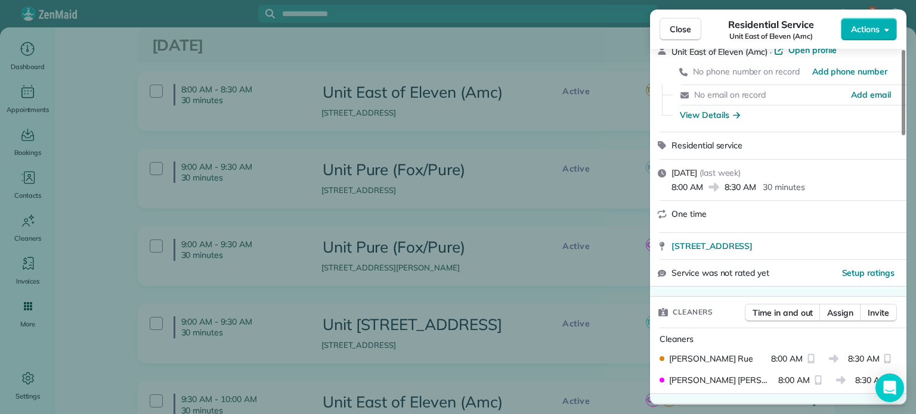
scroll to position [0, 0]
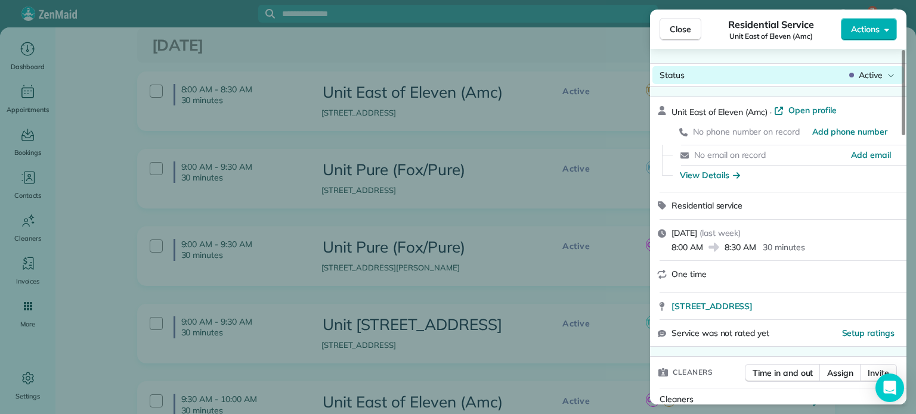
click at [877, 78] on span "Active" at bounding box center [871, 75] width 24 height 12
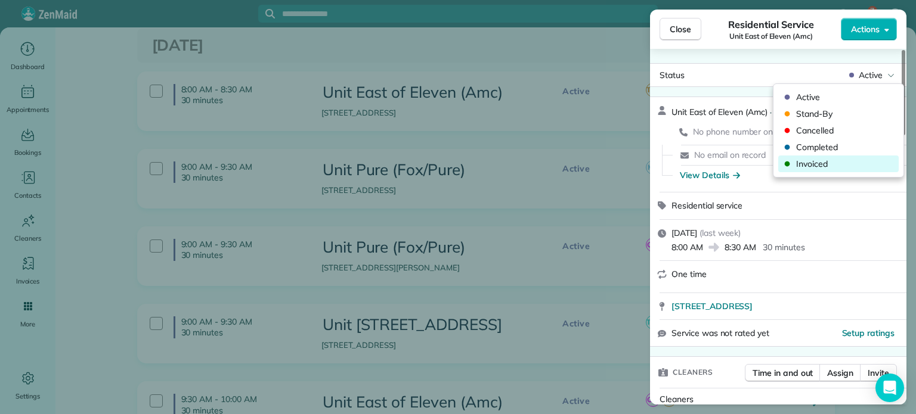
click at [827, 164] on span "Invoiced" at bounding box center [846, 164] width 100 height 12
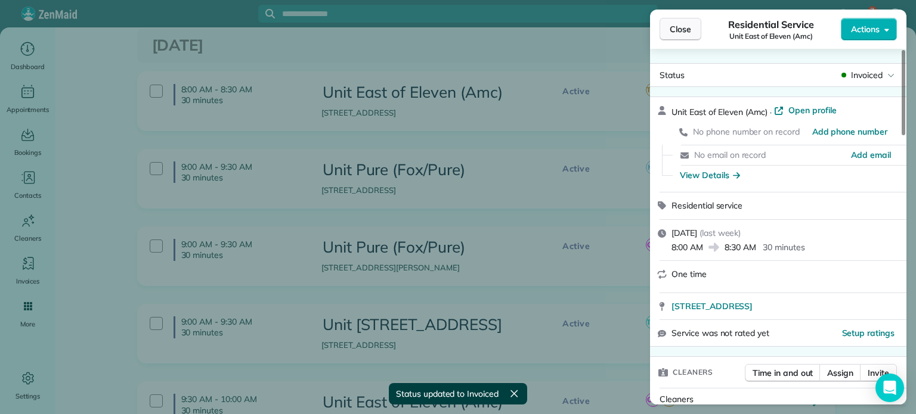
click at [682, 35] on button "Close" at bounding box center [681, 29] width 42 height 23
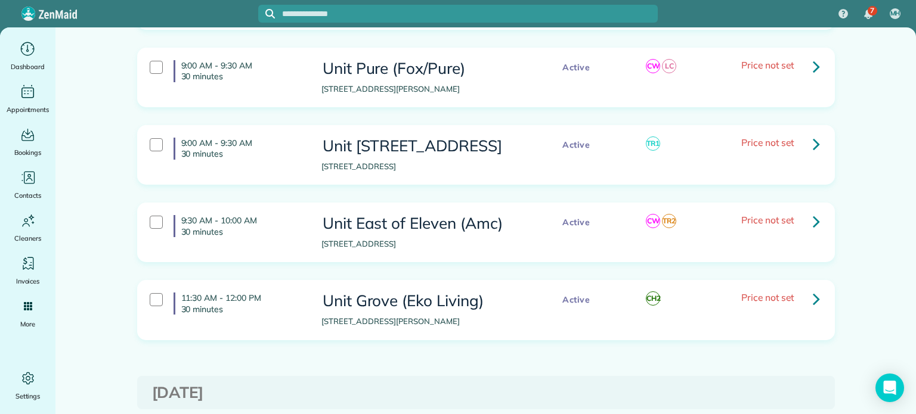
scroll to position [477, 0]
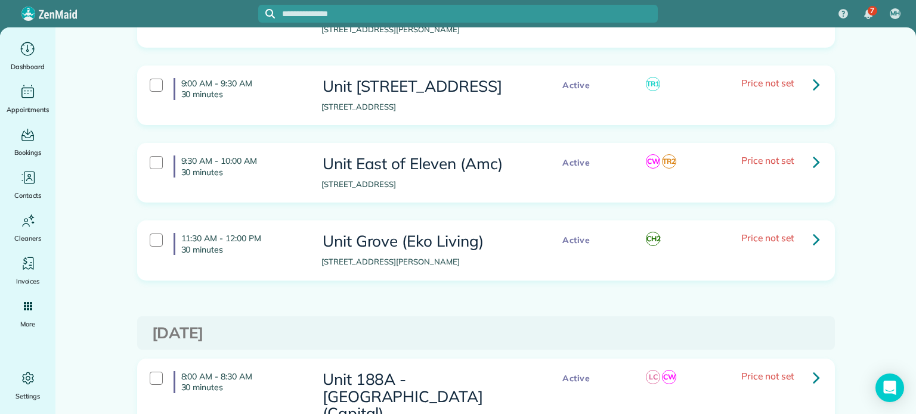
click at [813, 81] on icon at bounding box center [816, 84] width 7 height 21
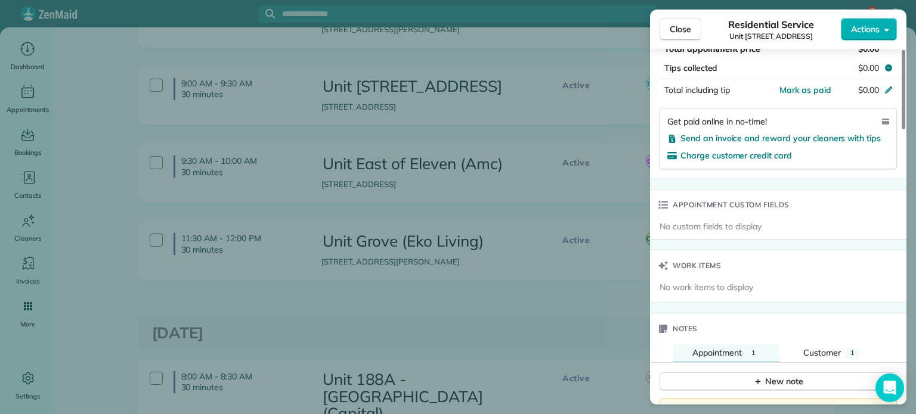
scroll to position [954, 0]
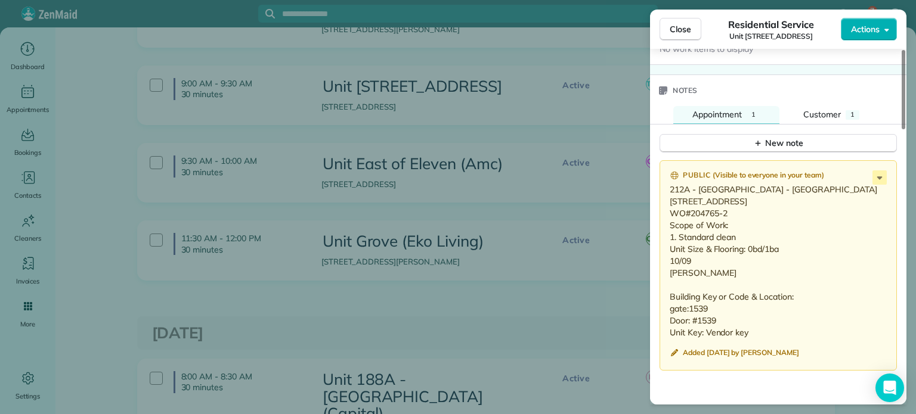
drag, startPoint x: 695, startPoint y: 278, endPoint x: 665, endPoint y: 181, distance: 101.5
click at [665, 181] on div "Public ( Visible to everyone in your team ) 212A - [GEOGRAPHIC_DATA] - [STREET_…" at bounding box center [778, 265] width 237 height 211
copy p "212A - [GEOGRAPHIC_DATA] - [GEOGRAPHIC_DATA][STREET_ADDRESS] WO#204765-2 Scope …"
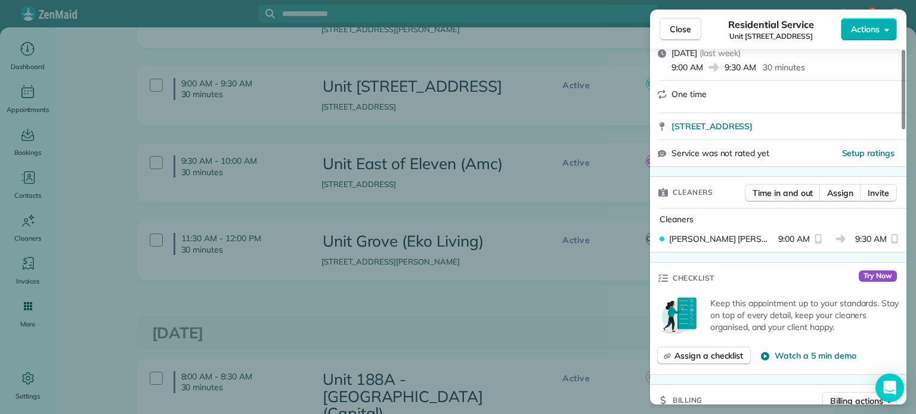
scroll to position [0, 0]
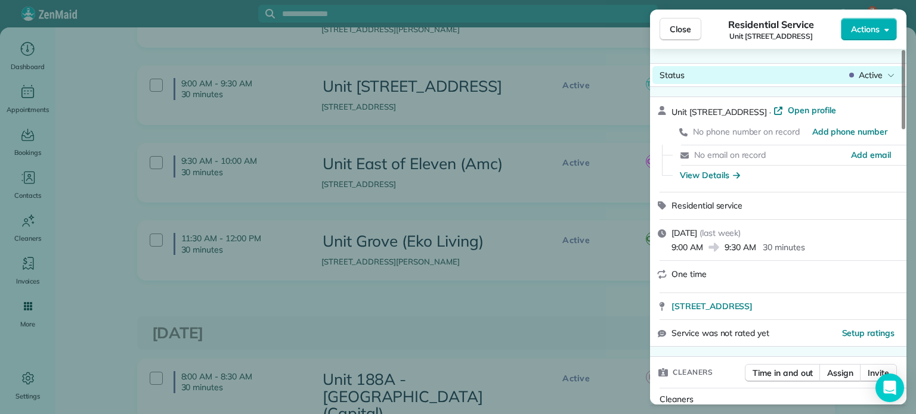
click at [874, 76] on span "Active" at bounding box center [871, 75] width 24 height 12
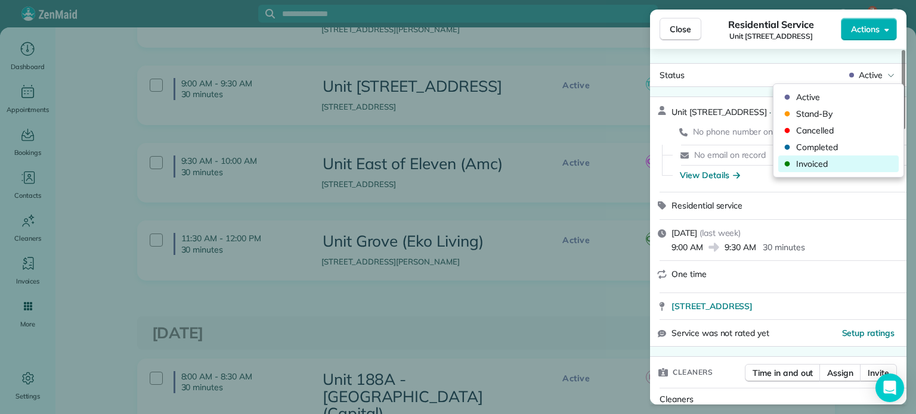
click at [849, 160] on span "Invoiced" at bounding box center [846, 164] width 100 height 12
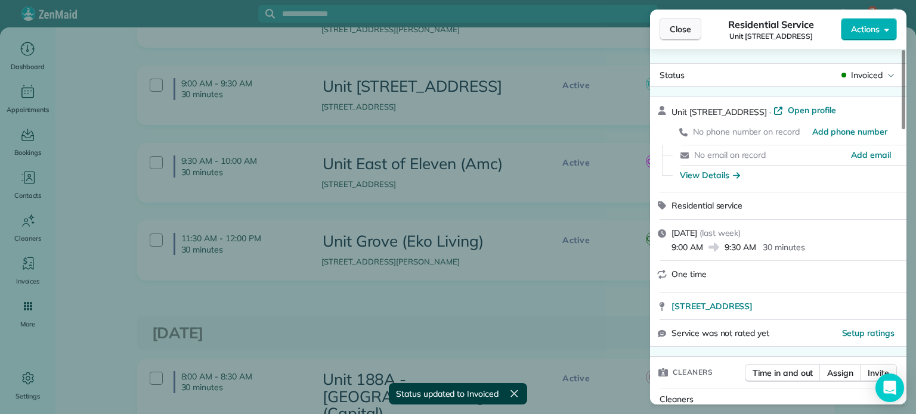
click at [687, 24] on span "Close" at bounding box center [680, 29] width 21 height 12
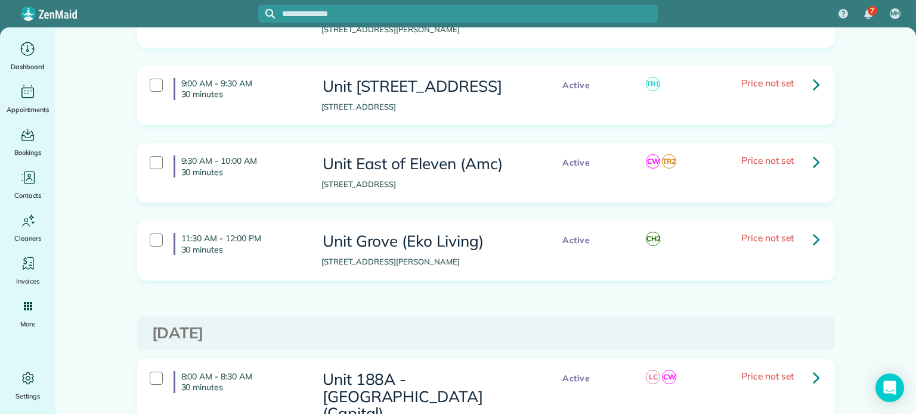
click at [813, 172] on icon at bounding box center [816, 161] width 7 height 21
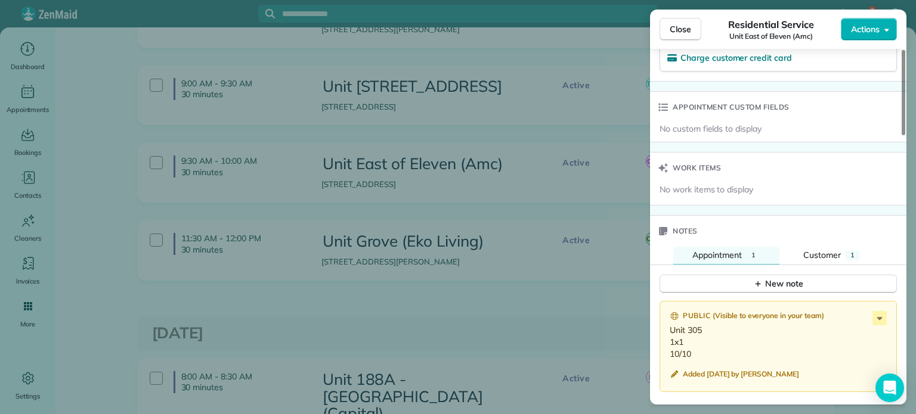
scroll to position [894, 0]
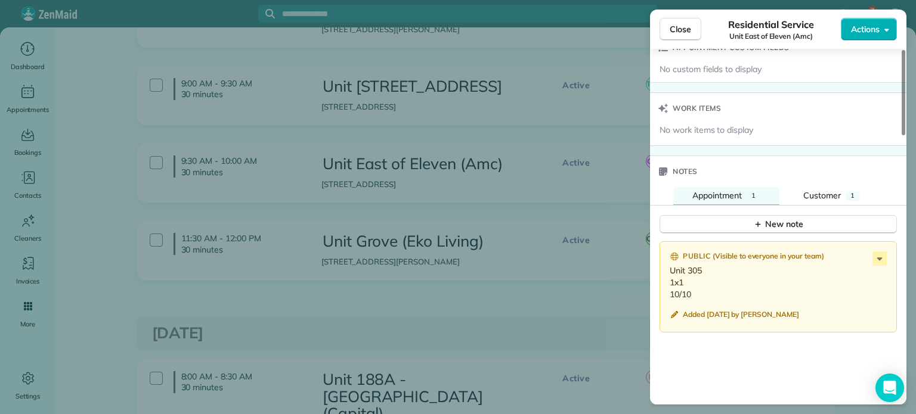
drag, startPoint x: 694, startPoint y: 289, endPoint x: 667, endPoint y: 271, distance: 32.6
click at [667, 271] on div "Public ( Visible to everyone in your team ) Unit 305 1x1 10/10 Added [DATE] by …" at bounding box center [778, 288] width 237 height 92
copy p "Unit 305 1x1 10/10"
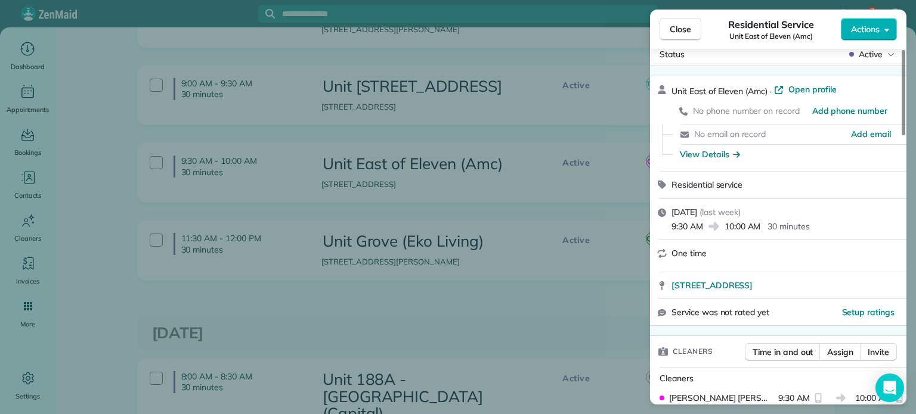
scroll to position [0, 0]
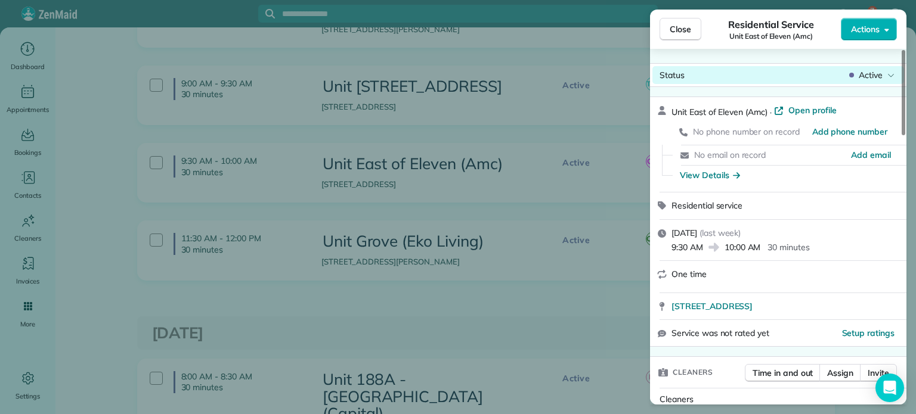
click at [861, 82] on div "Status Active" at bounding box center [778, 75] width 252 height 18
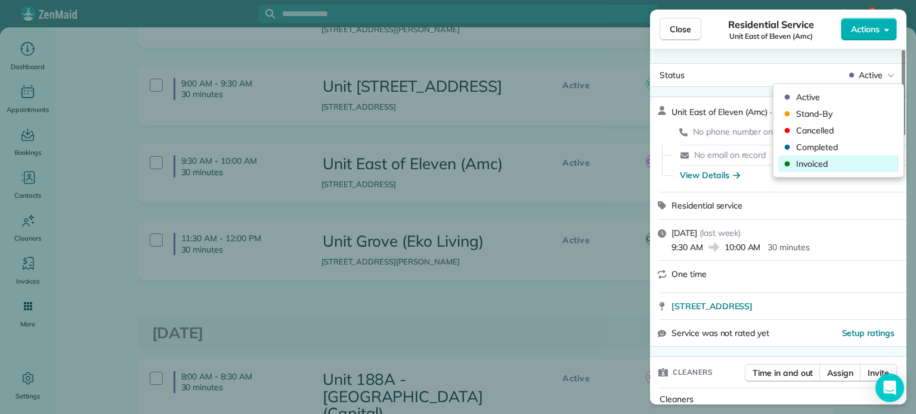
click at [836, 164] on span "Invoiced" at bounding box center [846, 164] width 100 height 12
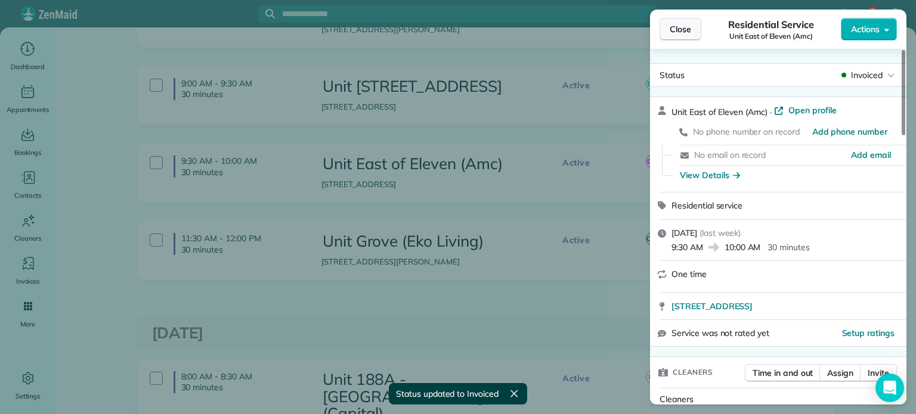
click at [679, 32] on span "Close" at bounding box center [680, 29] width 21 height 12
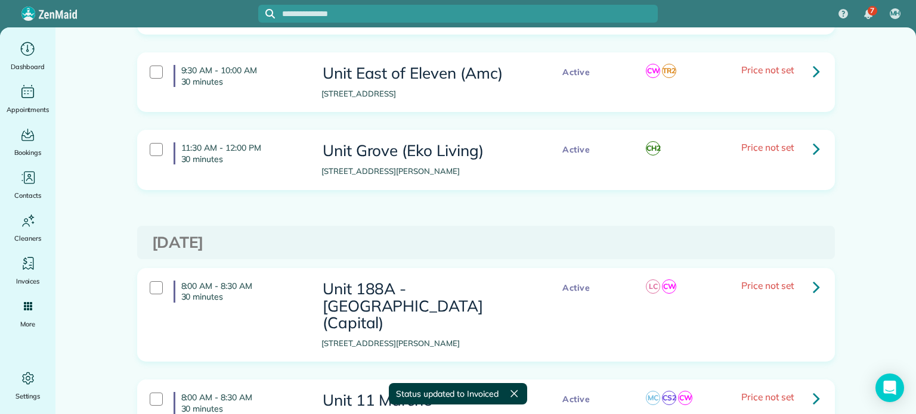
scroll to position [596, 0]
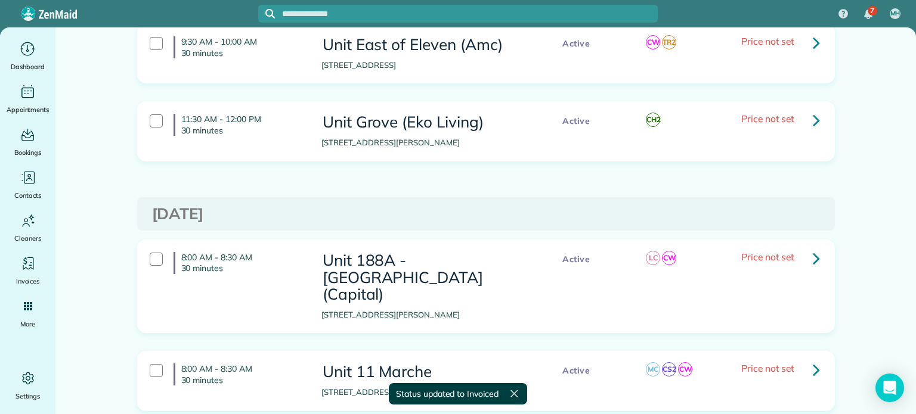
click at [813, 131] on icon at bounding box center [816, 120] width 7 height 21
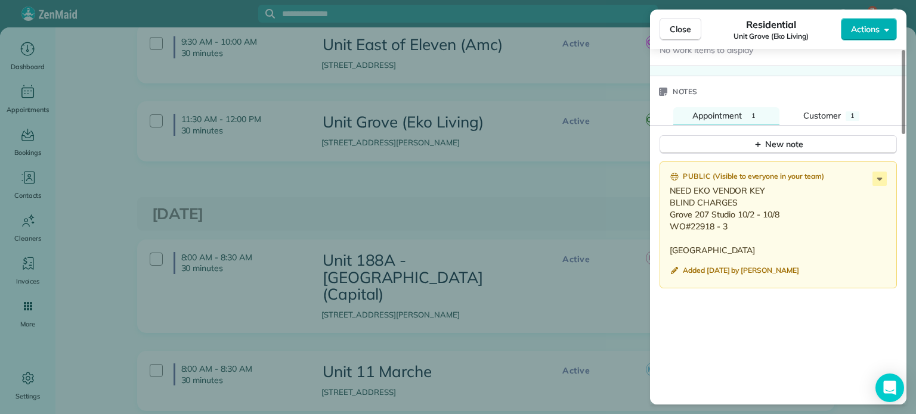
scroll to position [956, 0]
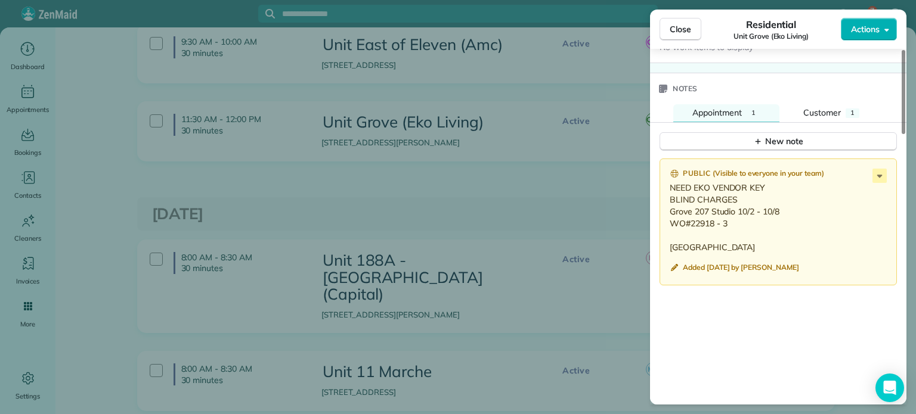
drag, startPoint x: 729, startPoint y: 218, endPoint x: 671, endPoint y: 210, distance: 58.4
click at [671, 210] on p "NEED EKO VENDOR KEY BLIND CHARGES Grove 207 Studio 10/2 - 10/8 WO#22918 - 3 [GE…" at bounding box center [779, 218] width 219 height 72
copy p "Grove 207 Studio 10/2 - 10/8 WO#22918 - 3"
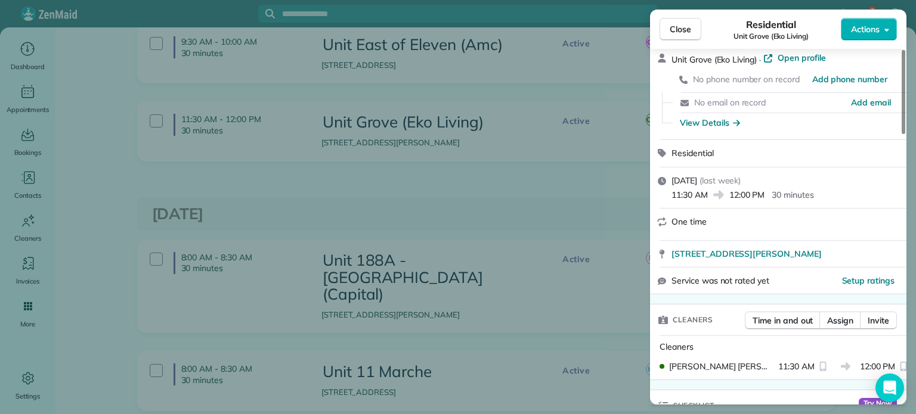
scroll to position [0, 0]
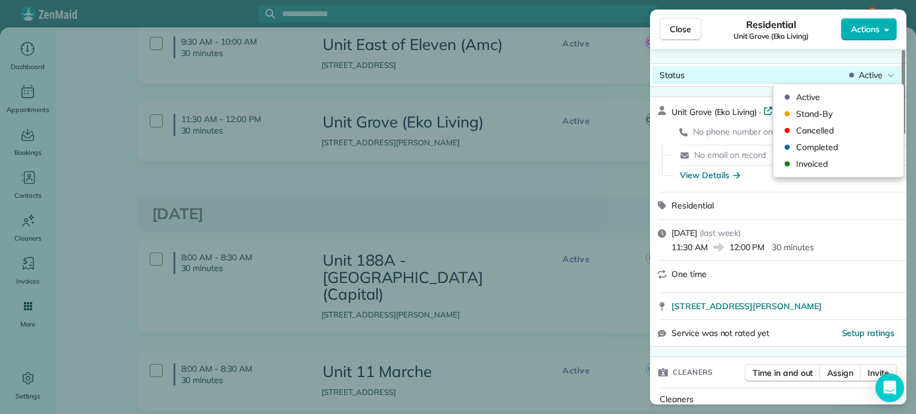
click at [881, 73] on span "Active" at bounding box center [871, 75] width 24 height 12
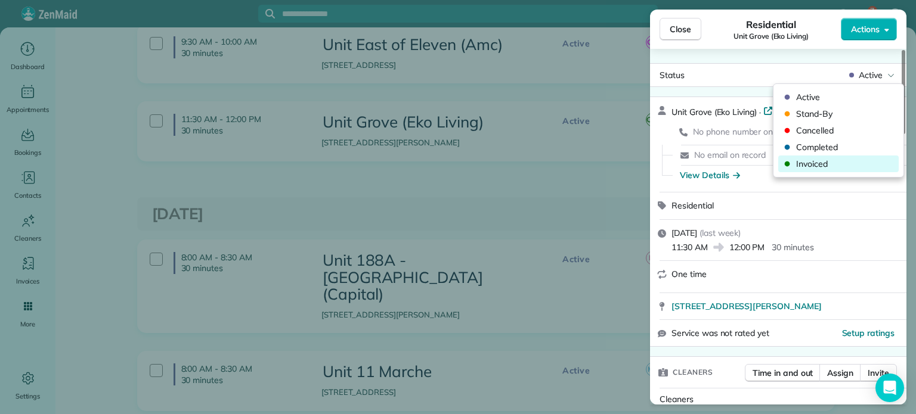
click at [831, 164] on span "Invoiced" at bounding box center [846, 164] width 100 height 12
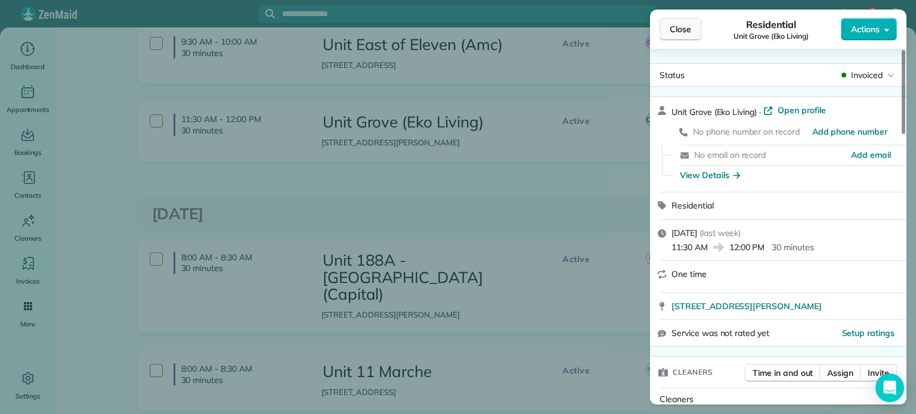
click at [681, 25] on span "Close" at bounding box center [680, 29] width 21 height 12
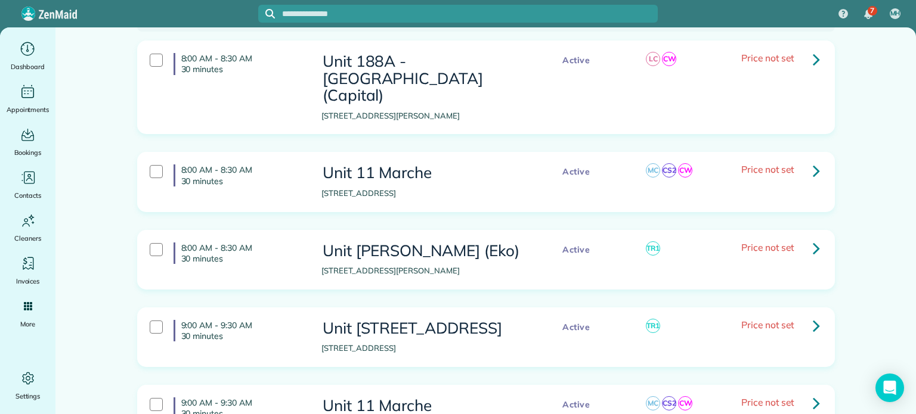
scroll to position [775, 0]
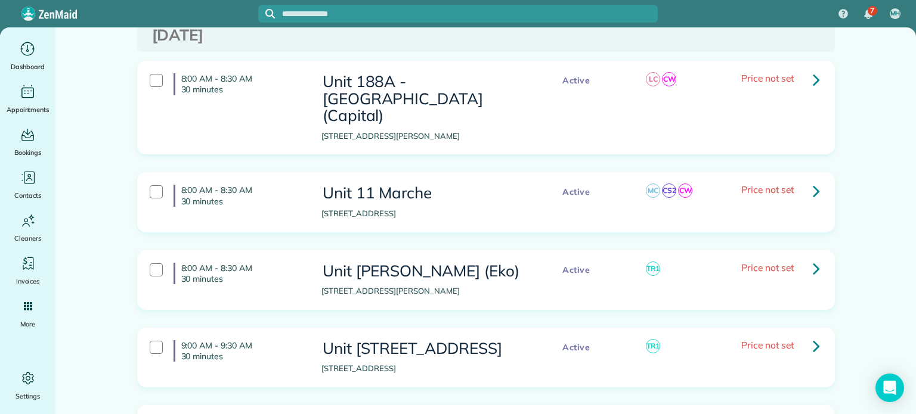
click at [813, 90] on icon at bounding box center [816, 79] width 7 height 21
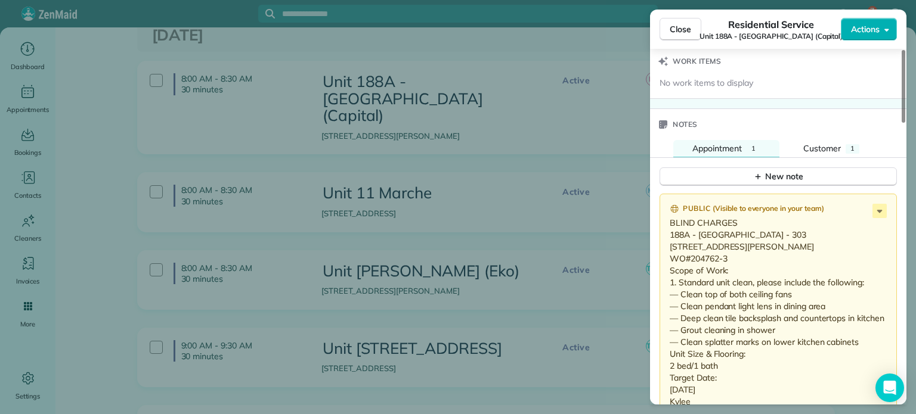
scroll to position [1073, 0]
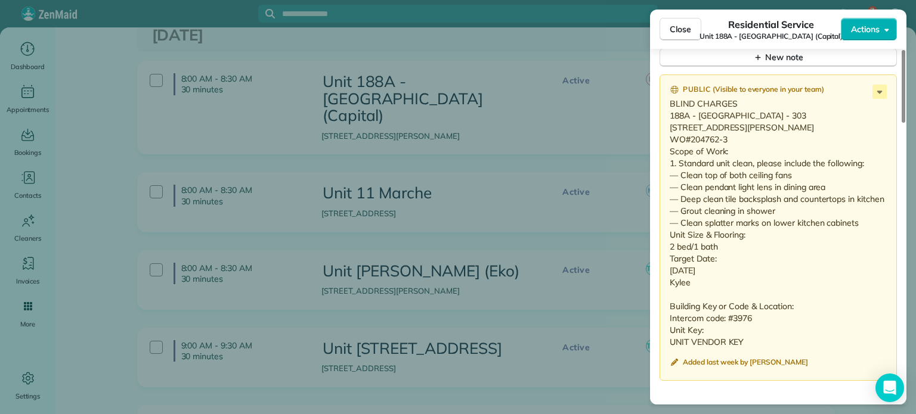
drag, startPoint x: 692, startPoint y: 300, endPoint x: 664, endPoint y: 116, distance: 185.7
click at [664, 116] on div "Public ( Visible to everyone in your team ) BLIND CHARGES 188A - [GEOGRAPHIC_DA…" at bounding box center [778, 228] width 237 height 307
copy p "188A - [GEOGRAPHIC_DATA] - 303 [STREET_ADDRESS][PERSON_NAME] WO#204762-3 Scope …"
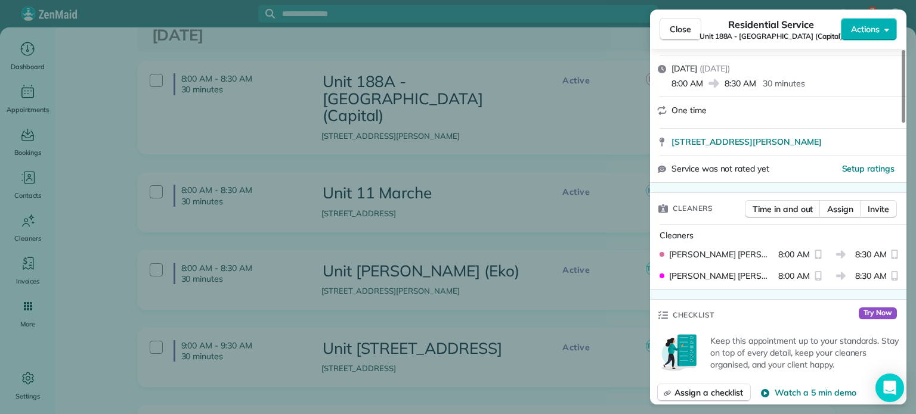
scroll to position [0, 0]
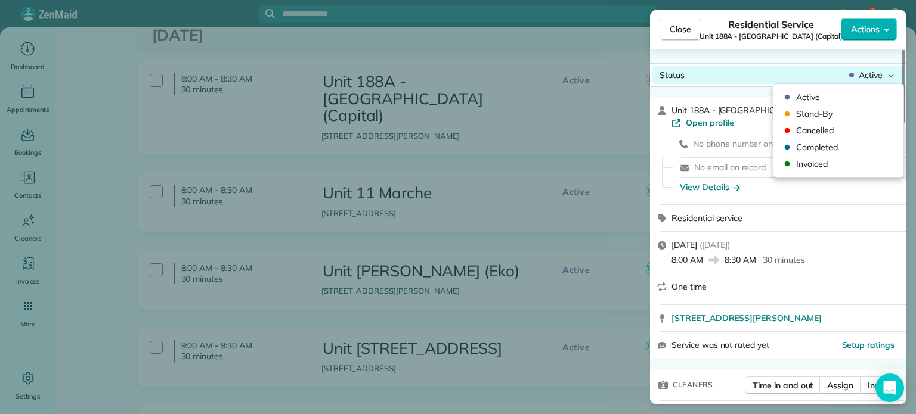
click at [853, 79] on icon at bounding box center [851, 75] width 5 height 12
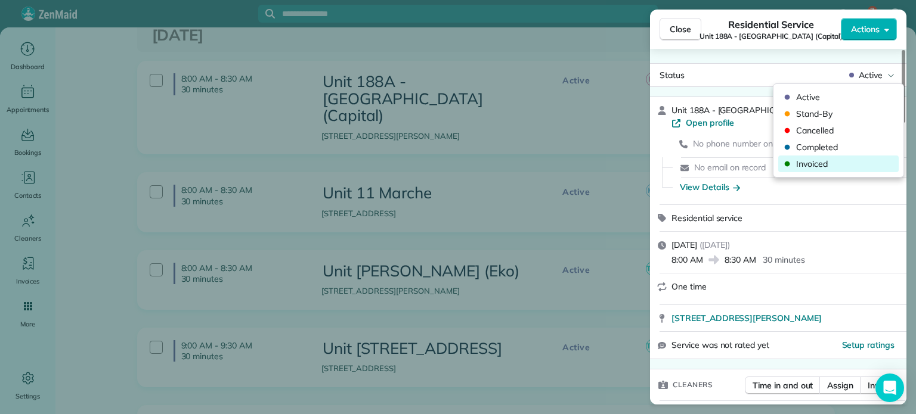
click at [834, 162] on span "Invoiced" at bounding box center [846, 164] width 100 height 12
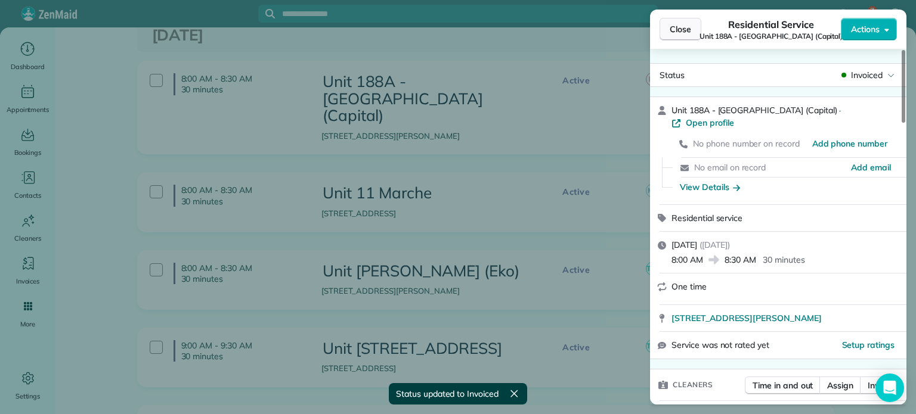
click at [685, 27] on span "Close" at bounding box center [680, 29] width 21 height 12
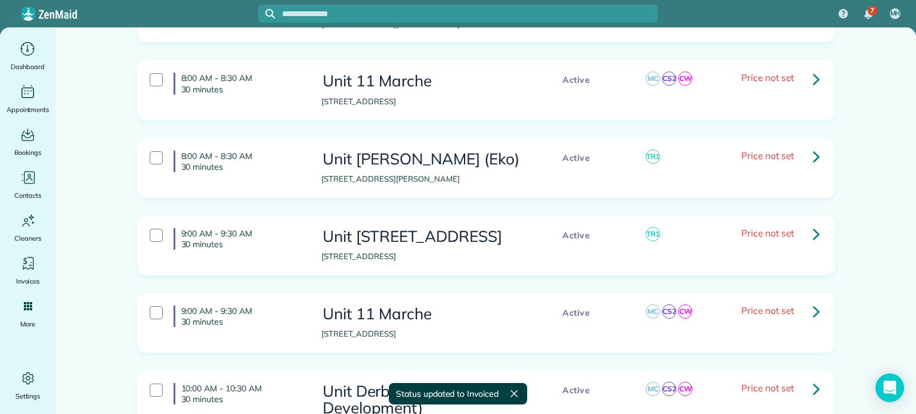
scroll to position [894, 0]
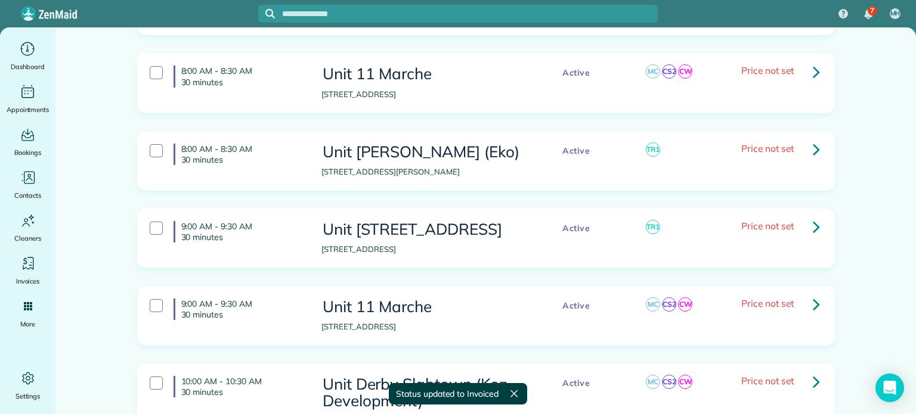
click at [813, 67] on icon at bounding box center [816, 71] width 7 height 21
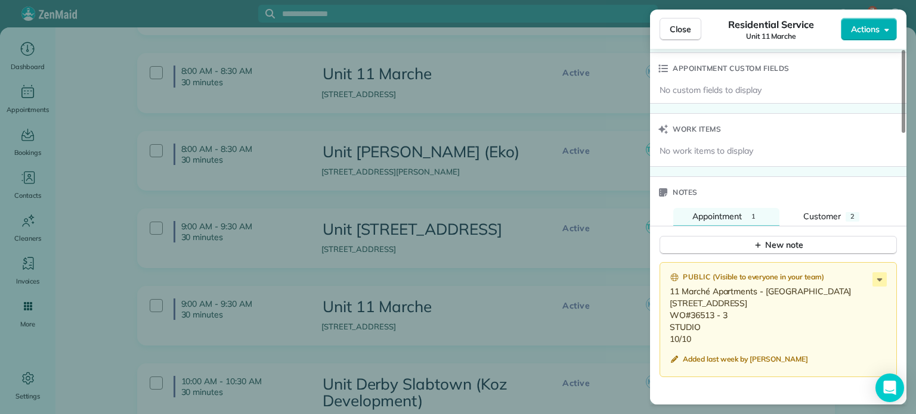
scroll to position [1014, 0]
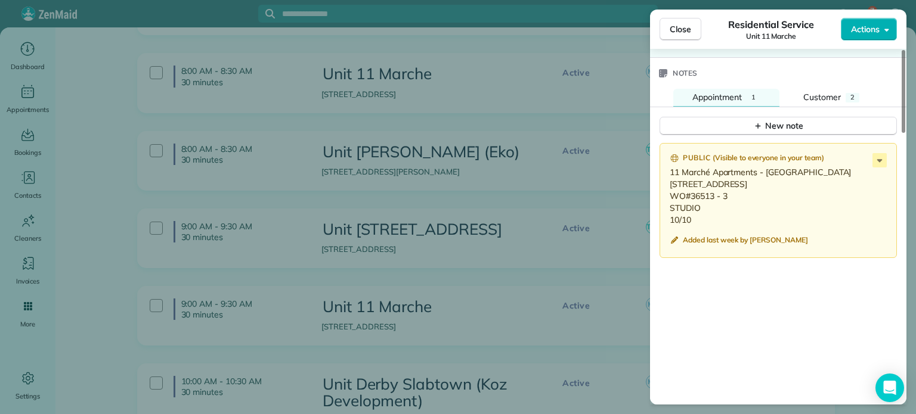
drag, startPoint x: 694, startPoint y: 215, endPoint x: 668, endPoint y: 170, distance: 51.9
click at [668, 170] on div "Public ( Visible to everyone in your team ) 11 Marché Apartments - [GEOGRAPHIC_…" at bounding box center [778, 201] width 237 height 116
copy p "11 Marché Apartments - [GEOGRAPHIC_DATA][STREET_ADDRESS] WO#36513 - 3 STUDIO 10…"
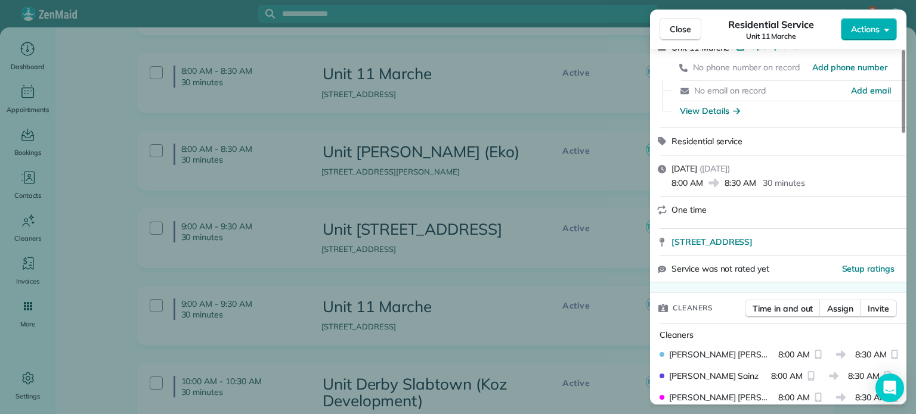
scroll to position [0, 0]
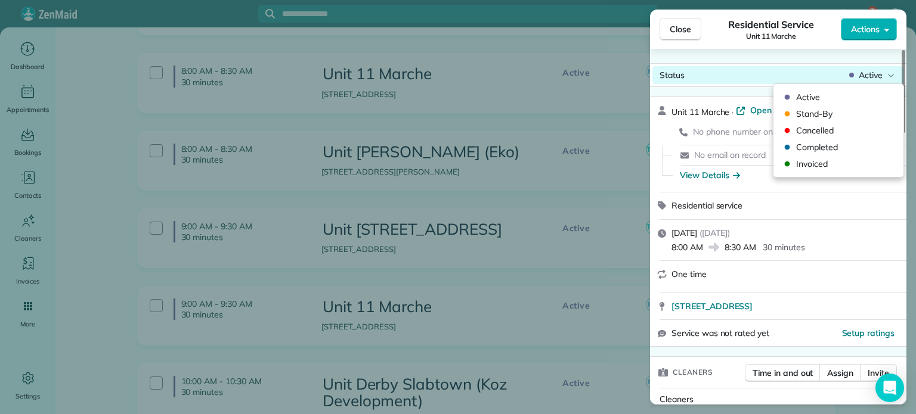
click at [888, 76] on icon at bounding box center [890, 75] width 7 height 12
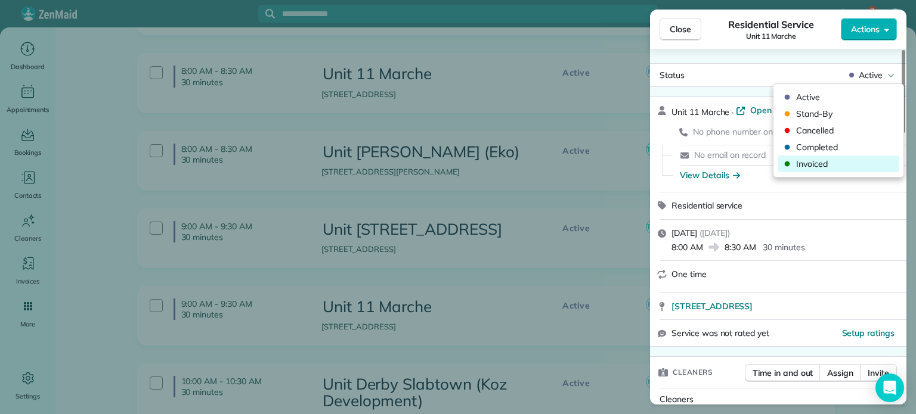
click at [830, 158] on span "Invoiced" at bounding box center [846, 164] width 100 height 12
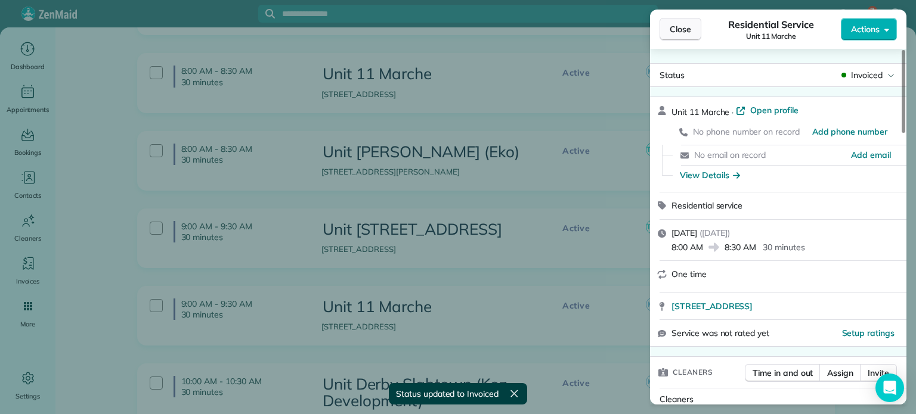
click at [691, 33] on button "Close" at bounding box center [681, 29] width 42 height 23
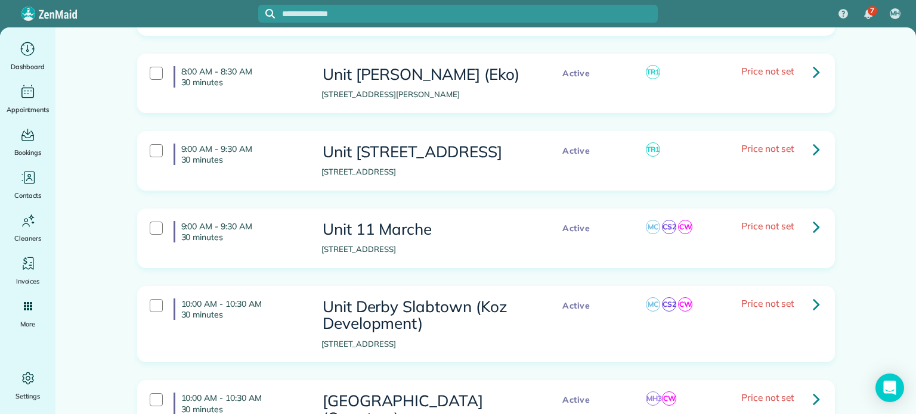
scroll to position [954, 0]
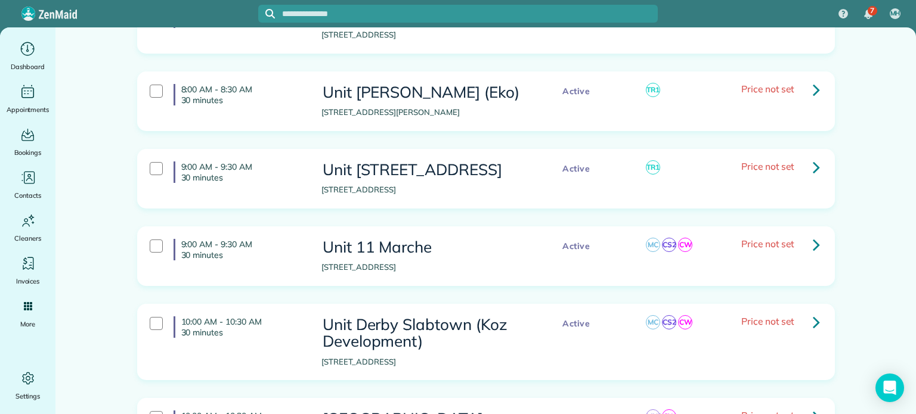
click at [807, 83] on link at bounding box center [816, 90] width 24 height 24
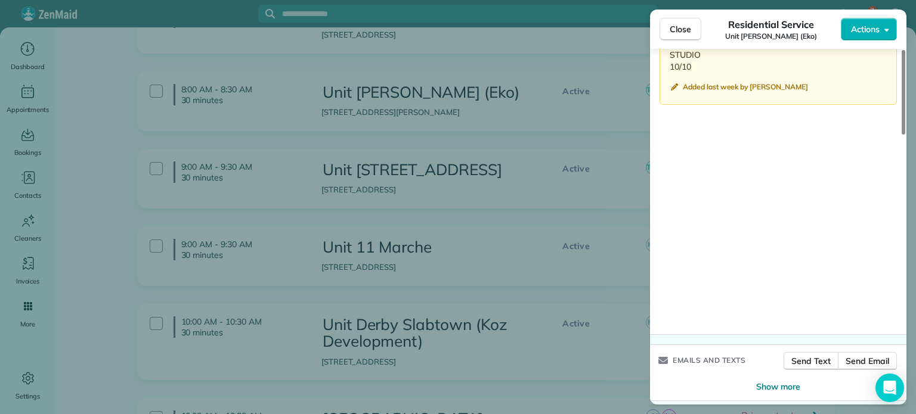
scroll to position [947, 0]
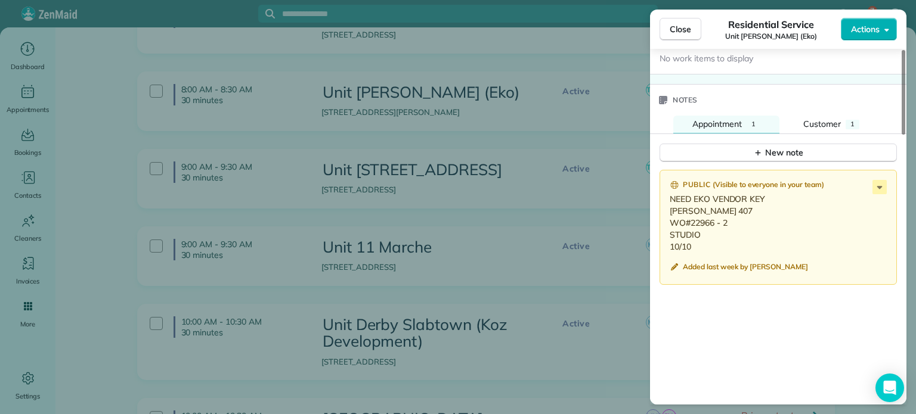
drag, startPoint x: 695, startPoint y: 239, endPoint x: 668, endPoint y: 206, distance: 42.4
click at [668, 206] on div "Public ( Visible to everyone in your team ) NEED EKO VENDOR KEY [PERSON_NAME] 4…" at bounding box center [778, 228] width 237 height 116
copy p "[PERSON_NAME] 407 WO#22966 - 2 STUDIO 10/10"
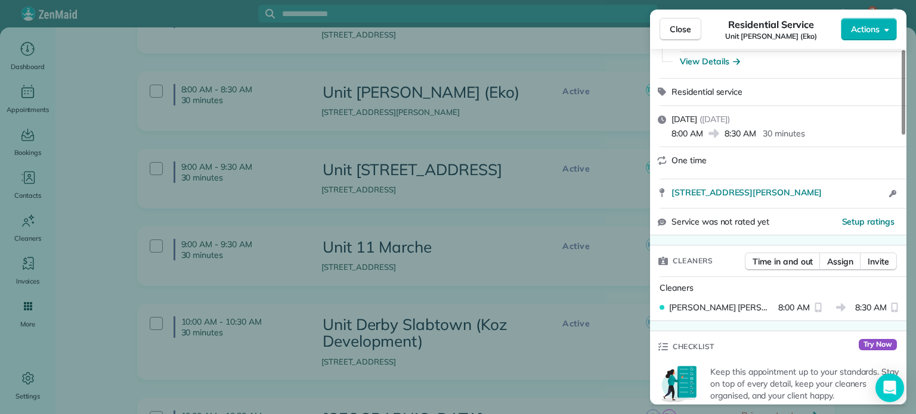
scroll to position [0, 0]
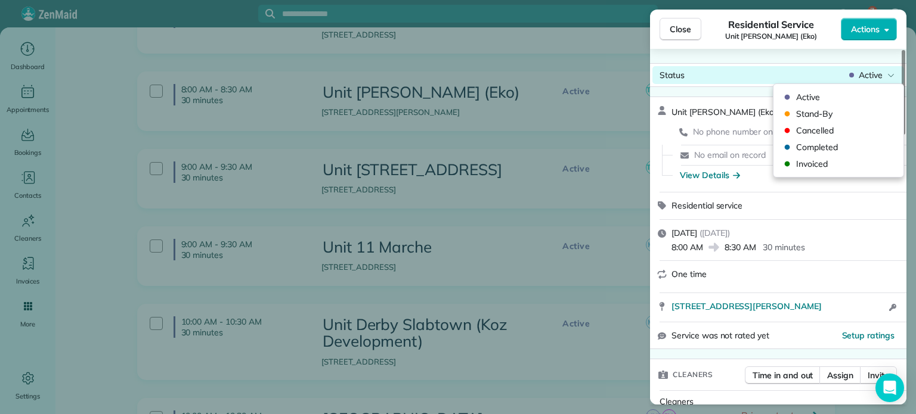
click at [879, 73] on span "Active" at bounding box center [871, 75] width 24 height 12
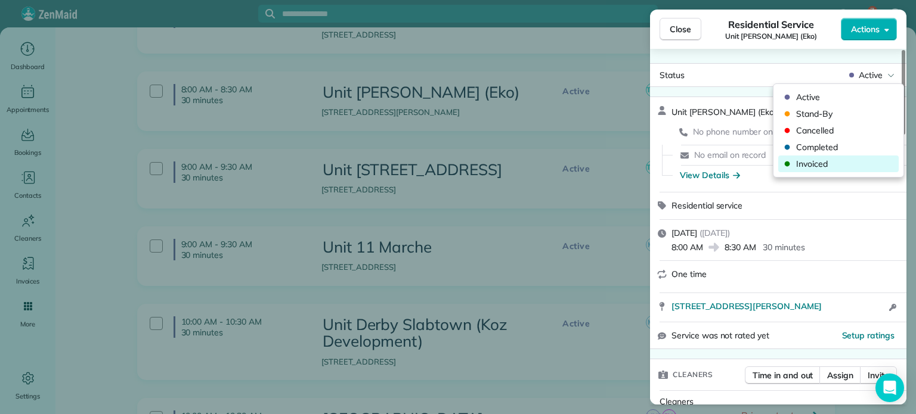
click at [819, 169] on span "Invoiced" at bounding box center [846, 164] width 100 height 12
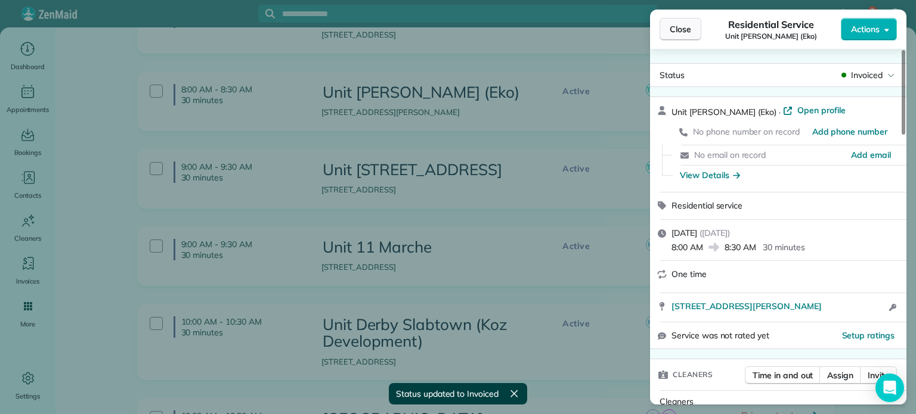
click at [692, 31] on button "Close" at bounding box center [681, 29] width 42 height 23
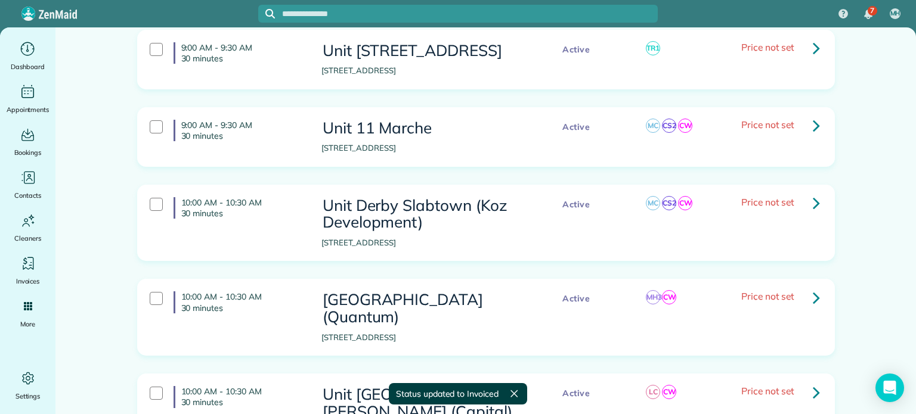
scroll to position [1014, 0]
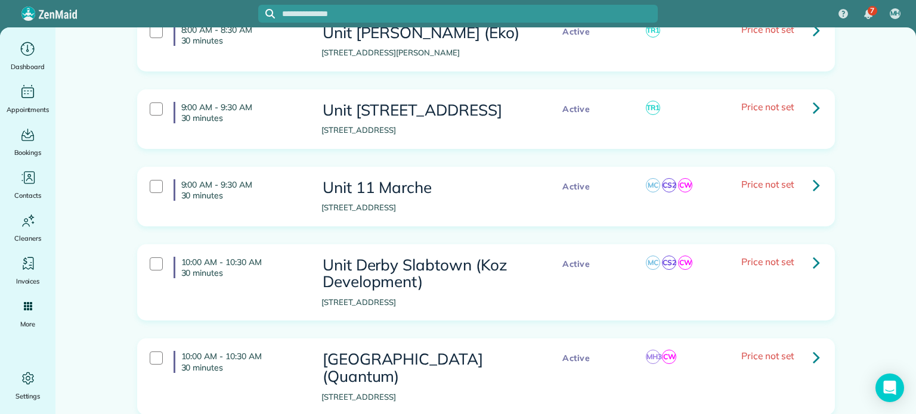
click at [813, 105] on icon at bounding box center [816, 107] width 7 height 21
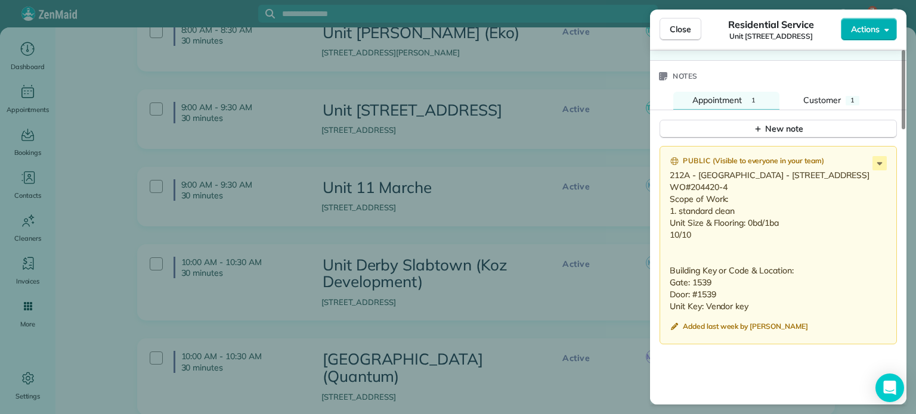
scroll to position [1014, 0]
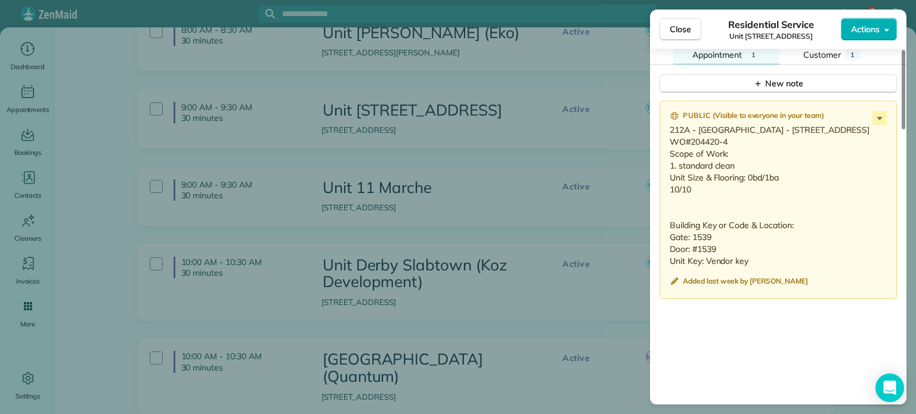
drag, startPoint x: 692, startPoint y: 208, endPoint x: 669, endPoint y: 130, distance: 80.9
click at [670, 130] on p "212A - [GEOGRAPHIC_DATA] - [STREET_ADDRESS] WO#204420-4 Scope of Work: 1. stand…" at bounding box center [779, 195] width 219 height 143
copy p "212A - [GEOGRAPHIC_DATA] - [STREET_ADDRESS] WO#204420-4 Scope of Work: 1. stand…"
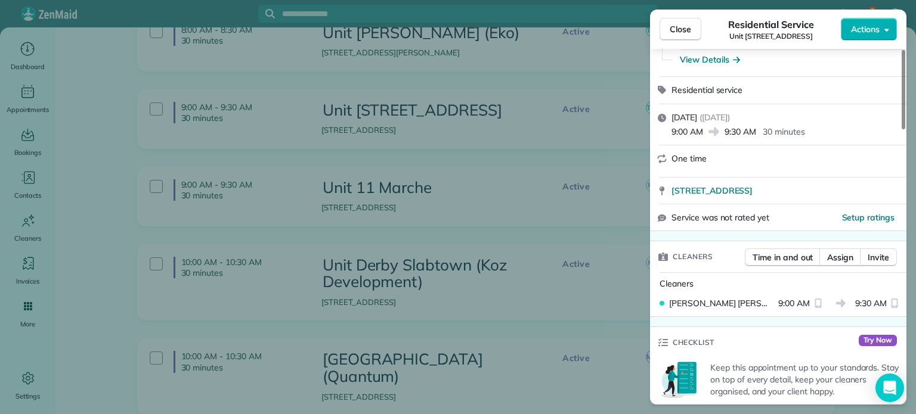
scroll to position [0, 0]
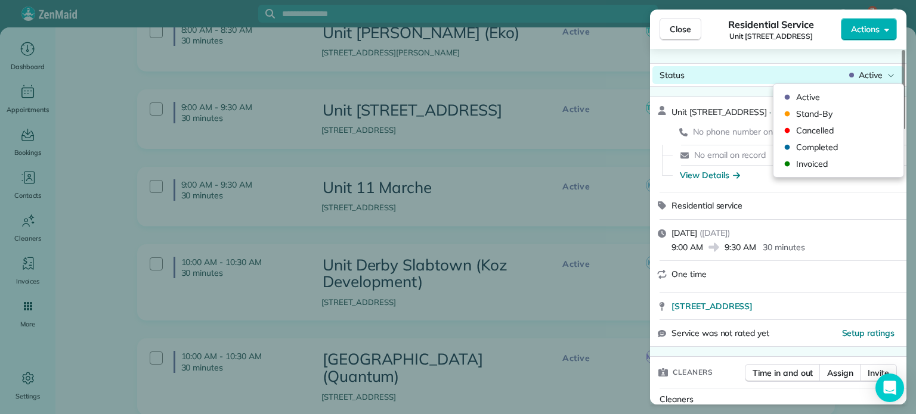
click at [871, 74] on span "Active" at bounding box center [871, 75] width 24 height 12
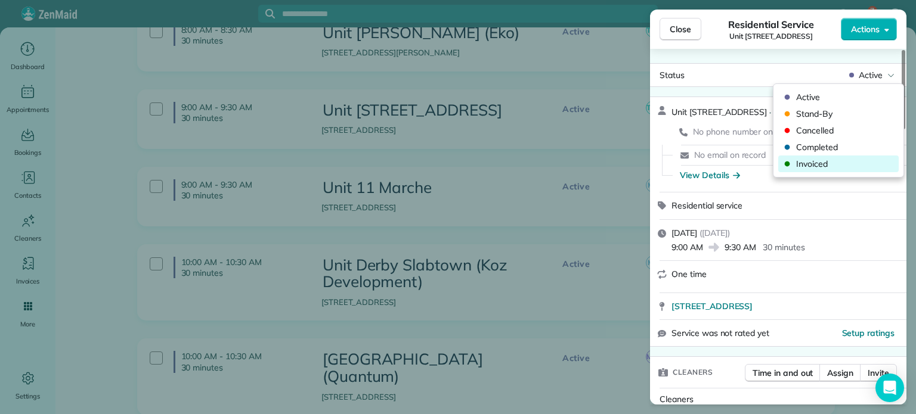
click at [836, 164] on span "Invoiced" at bounding box center [846, 164] width 100 height 12
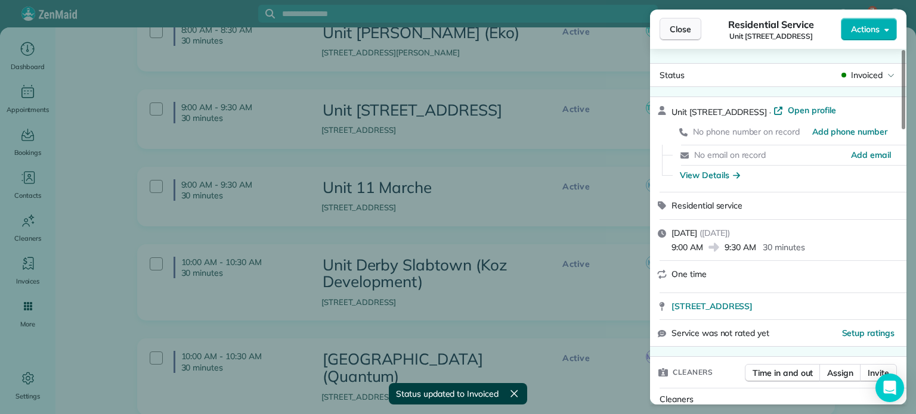
click at [688, 36] on button "Close" at bounding box center [681, 29] width 42 height 23
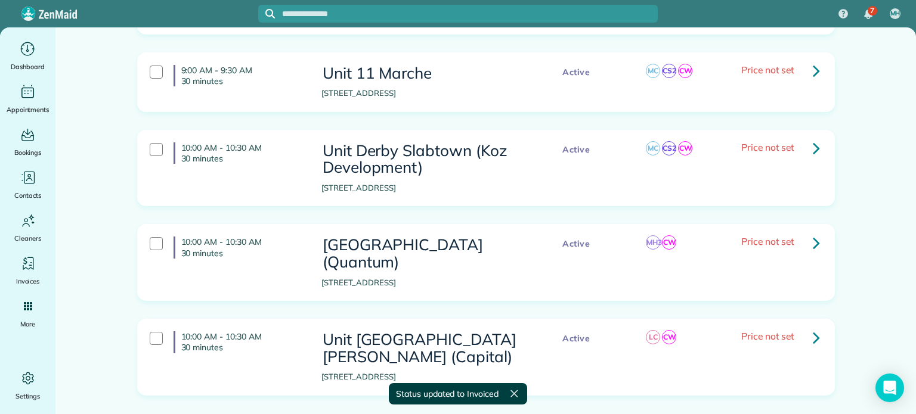
scroll to position [1133, 0]
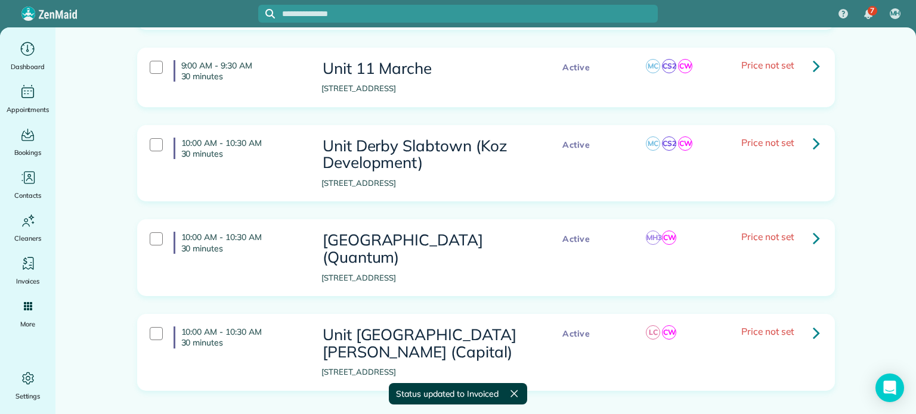
click at [813, 76] on icon at bounding box center [816, 65] width 7 height 21
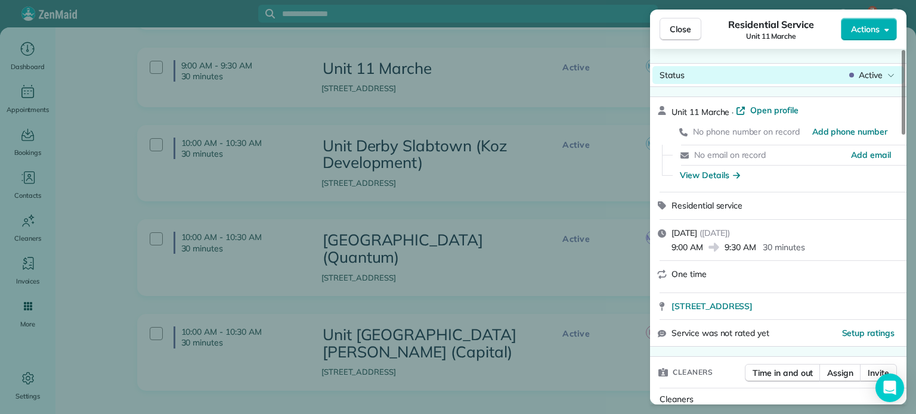
click at [864, 72] on span "Active" at bounding box center [871, 75] width 24 height 12
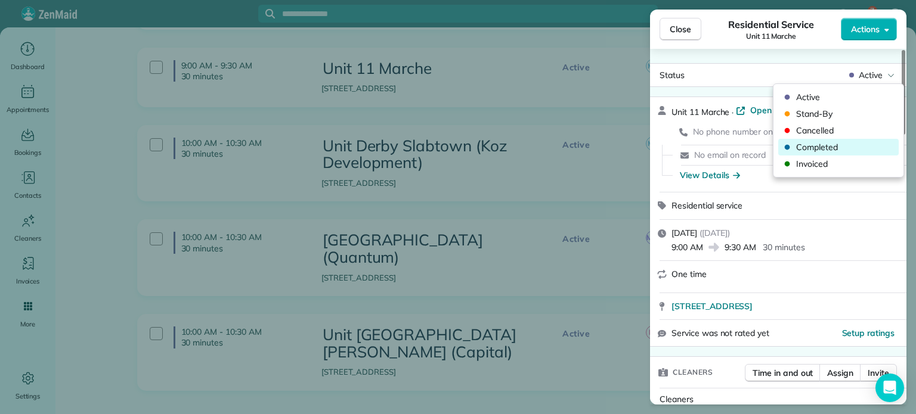
click at [829, 152] on span "Completed" at bounding box center [846, 147] width 100 height 12
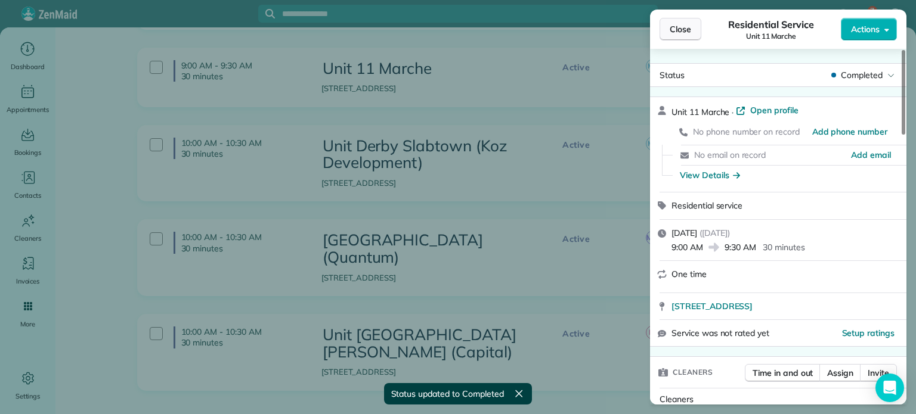
click at [689, 35] on span "Close" at bounding box center [680, 29] width 21 height 12
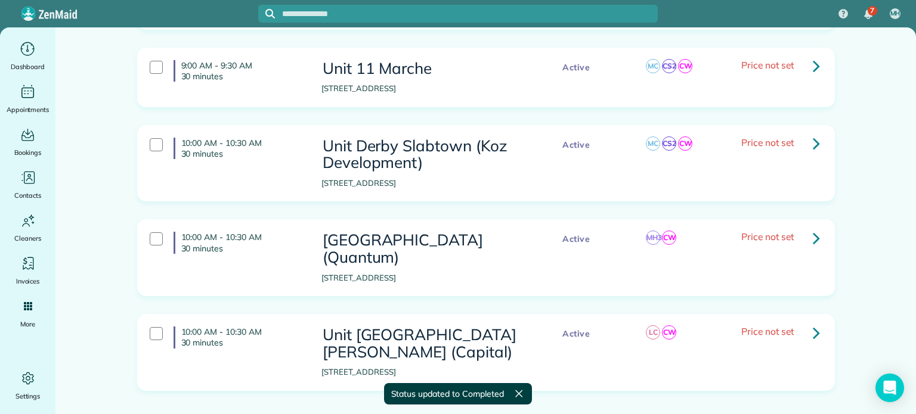
scroll to position [1184, 0]
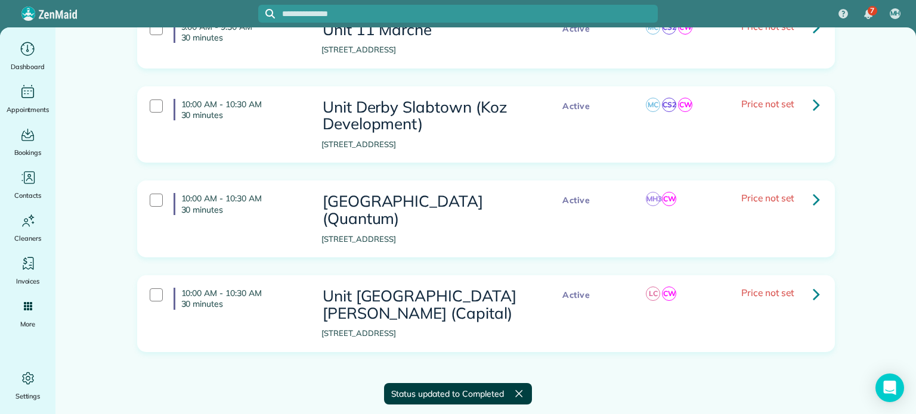
click at [813, 105] on icon at bounding box center [816, 104] width 7 height 21
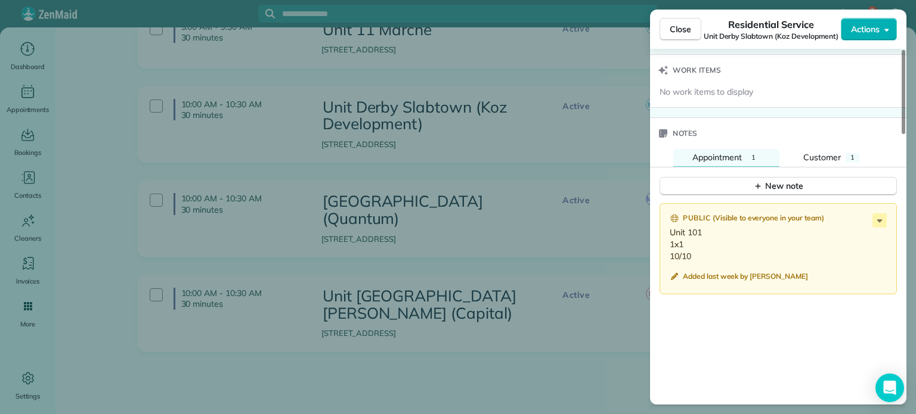
scroll to position [1073, 0]
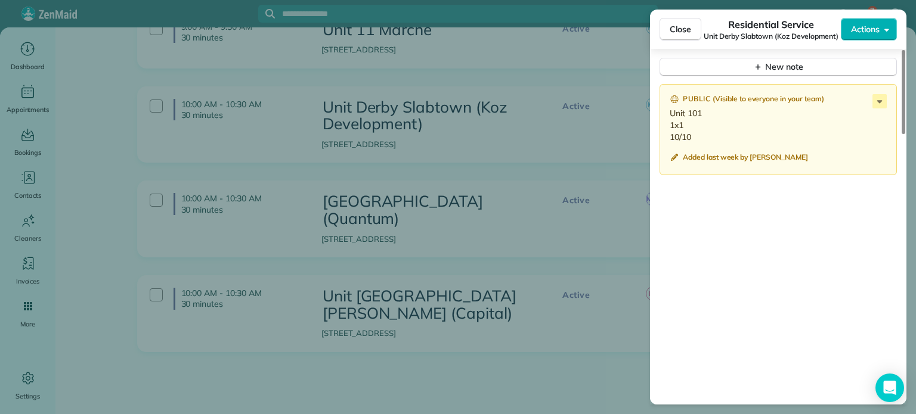
drag, startPoint x: 692, startPoint y: 131, endPoint x: 666, endPoint y: 112, distance: 32.4
click at [666, 112] on div "Public ( Visible to everyone in your team ) Unit 101 1x1 10/10 Added last week …" at bounding box center [778, 130] width 237 height 92
copy p "Unit 101 1x1 10/10"
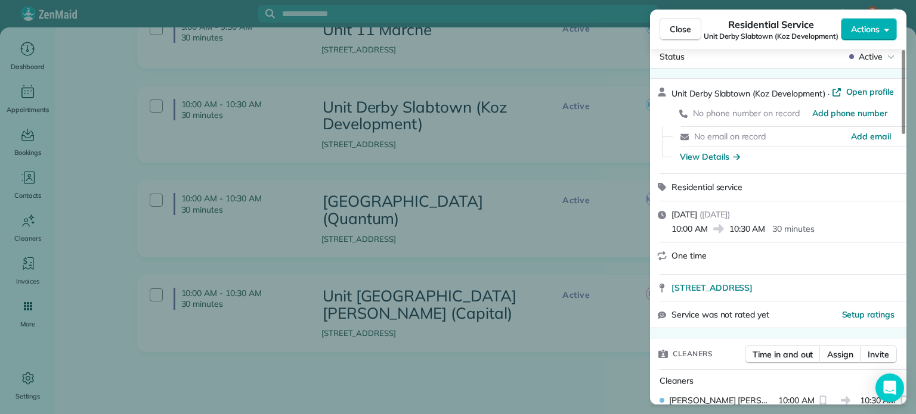
scroll to position [0, 0]
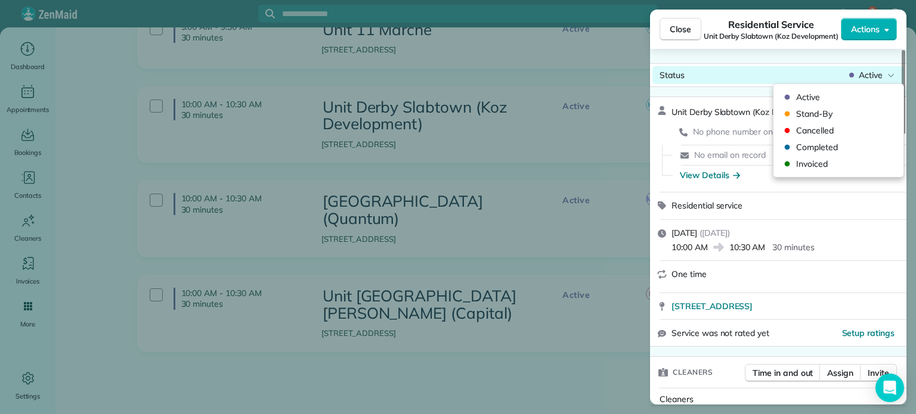
click at [875, 73] on span "Active" at bounding box center [871, 75] width 24 height 12
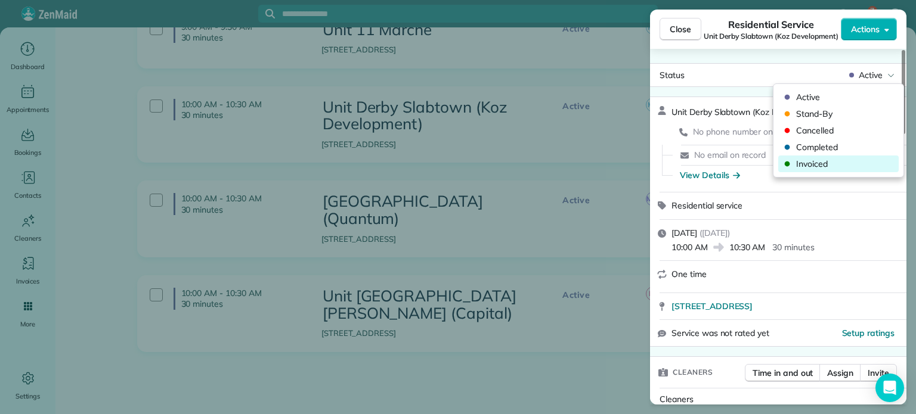
click at [830, 165] on span "Invoiced" at bounding box center [846, 164] width 100 height 12
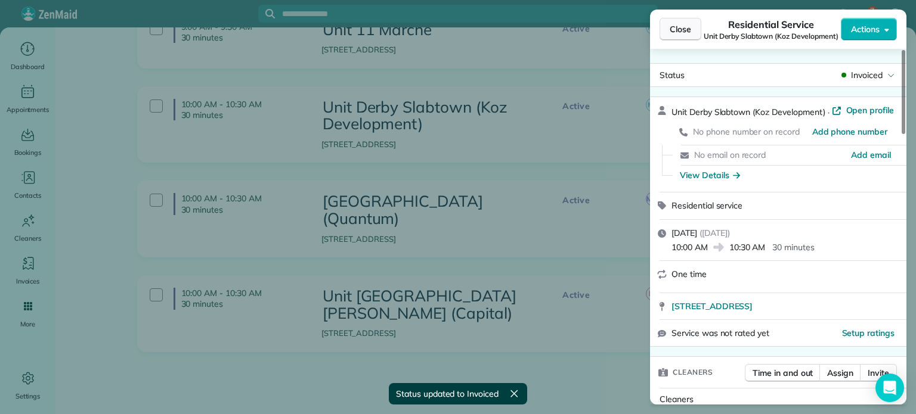
click at [689, 34] on span "Close" at bounding box center [680, 29] width 21 height 12
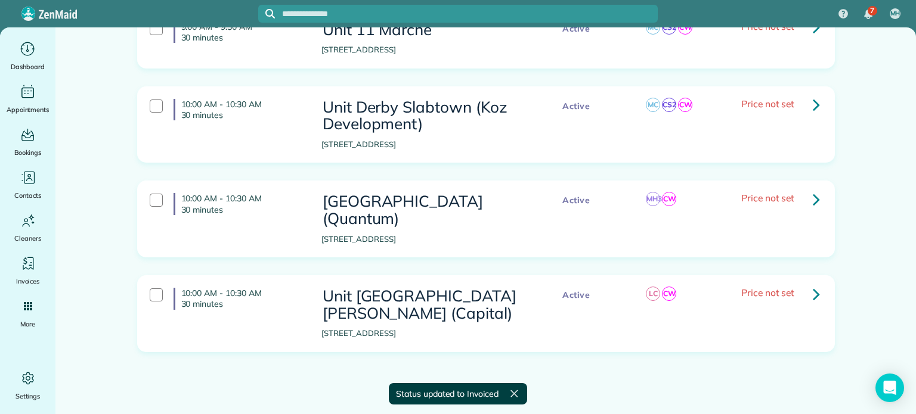
click at [815, 293] on link at bounding box center [816, 294] width 24 height 24
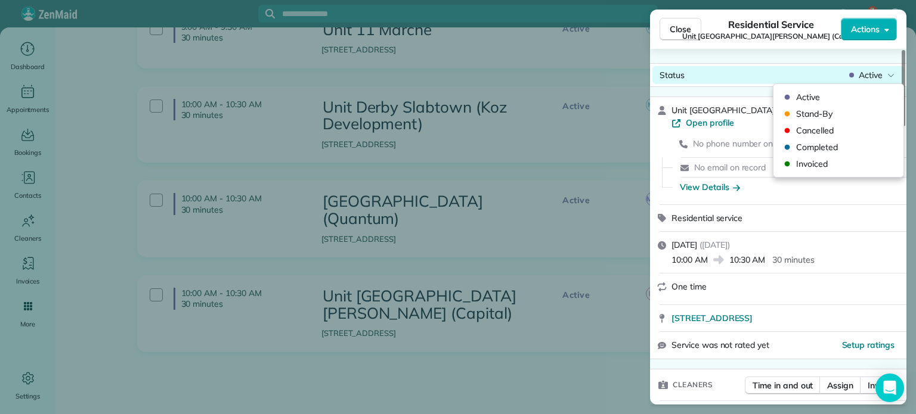
click at [892, 72] on icon at bounding box center [890, 75] width 7 height 12
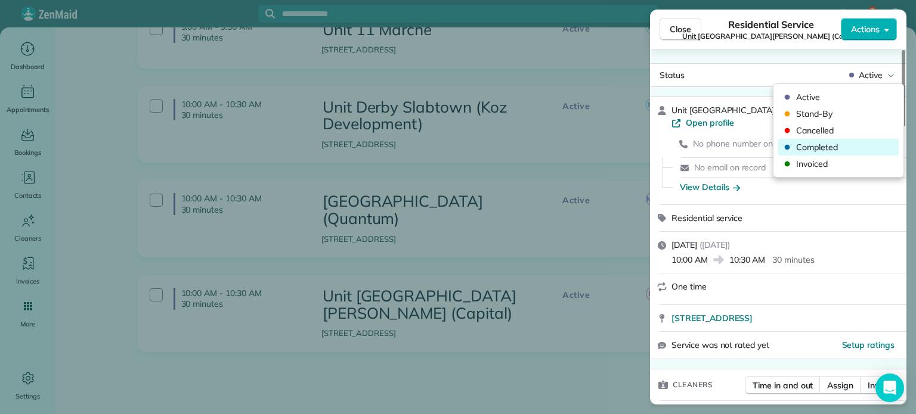
click at [850, 145] on span "Completed" at bounding box center [846, 147] width 100 height 12
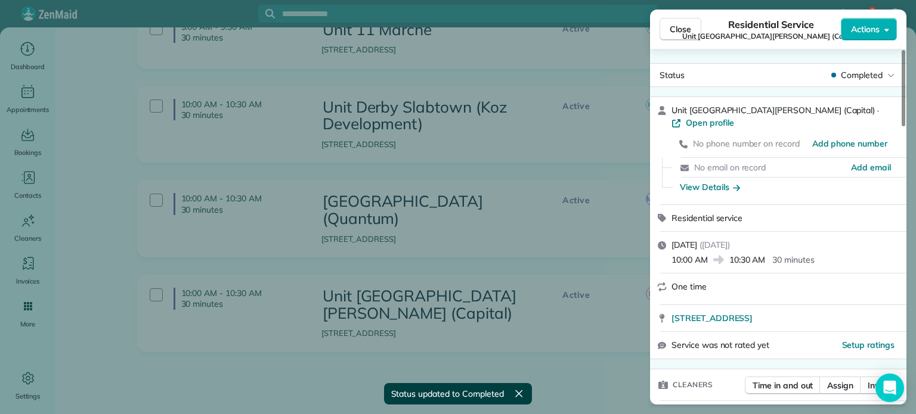
click at [604, 178] on div "Close Residential Service Unit [STREET_ADDRESS][PERSON_NAME] Lofts (Capital) Ac…" at bounding box center [458, 207] width 916 height 414
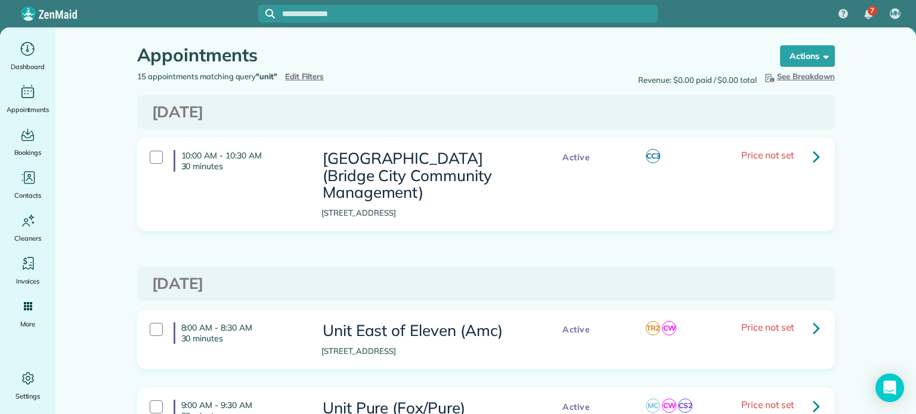
click at [302, 74] on span "Edit Filters" at bounding box center [304, 77] width 39 height 10
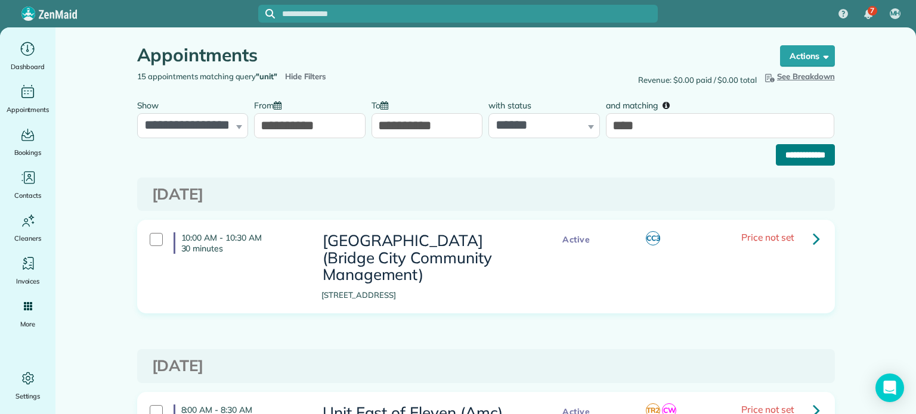
click at [786, 145] on input "**********" at bounding box center [805, 154] width 59 height 21
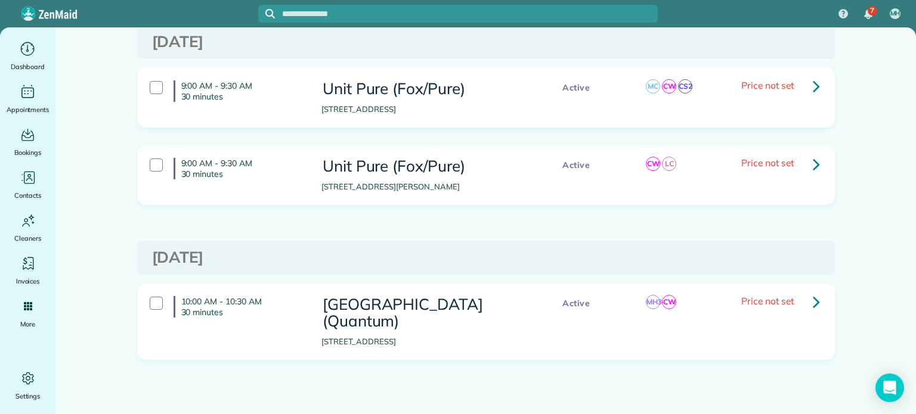
scroll to position [248, 0]
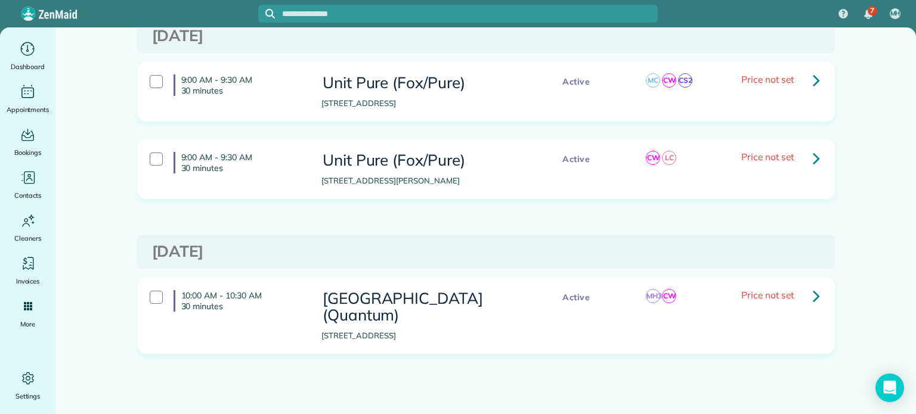
click at [813, 295] on icon at bounding box center [816, 296] width 7 height 21
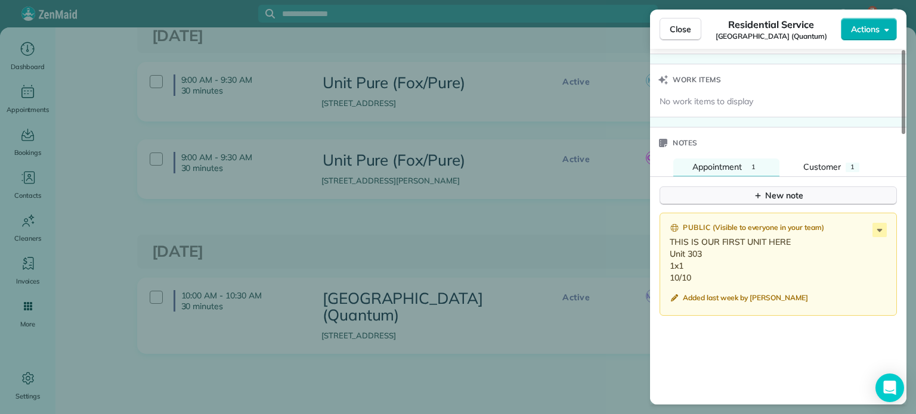
scroll to position [954, 0]
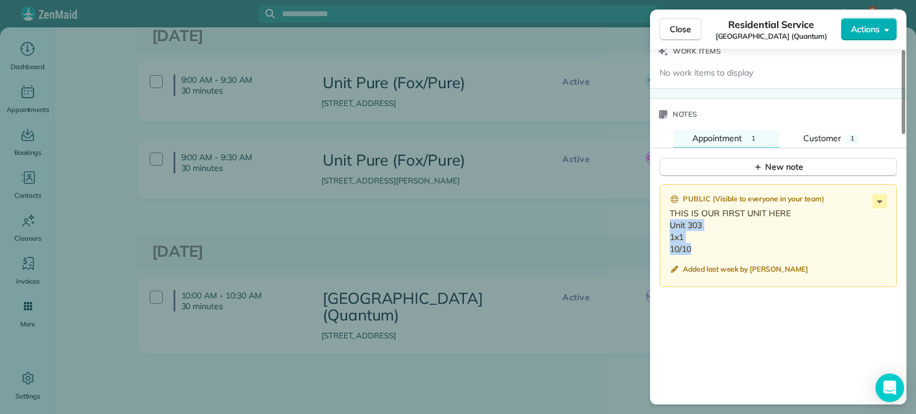
drag, startPoint x: 692, startPoint y: 243, endPoint x: 670, endPoint y: 222, distance: 29.5
click at [670, 222] on p "THIS IS OUR FIRST UNIT HERE Unit 303 1x1 10/10" at bounding box center [779, 232] width 219 height 48
copy p "Unit 303 1x1 10/10"
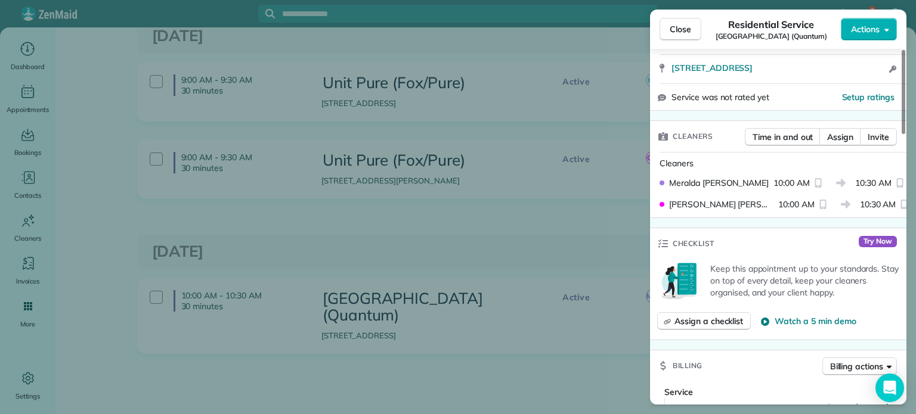
scroll to position [0, 0]
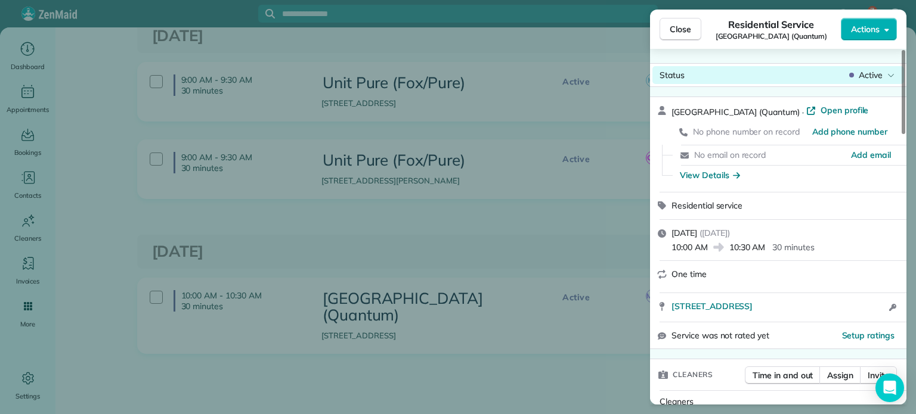
click at [883, 76] on div "Active" at bounding box center [872, 75] width 50 height 12
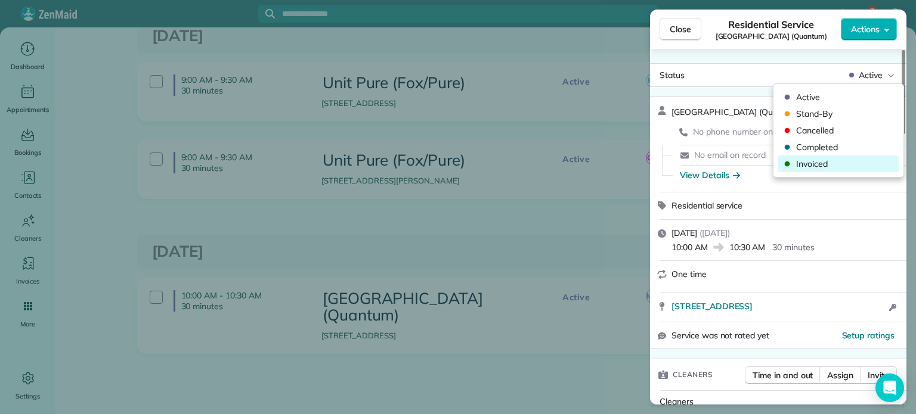
click at [822, 162] on span "Invoiced" at bounding box center [846, 164] width 100 height 12
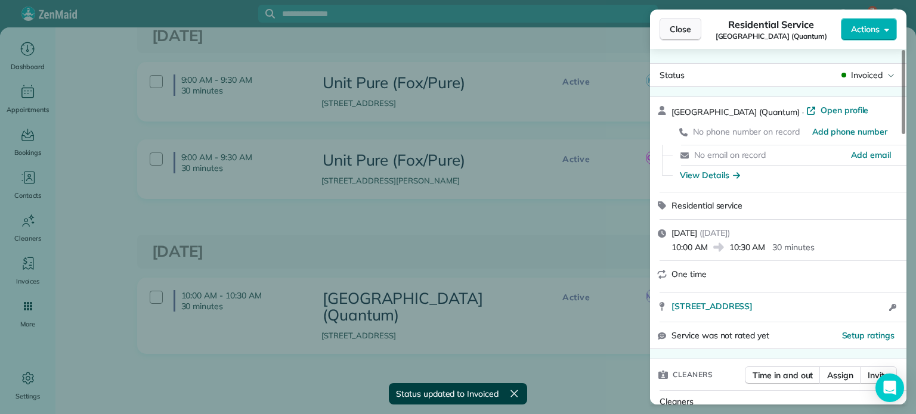
click at [689, 30] on span "Close" at bounding box center [680, 29] width 21 height 12
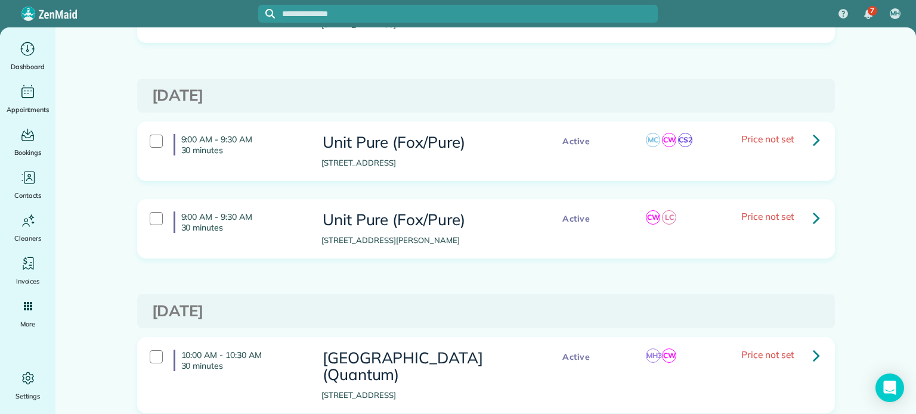
scroll to position [239, 0]
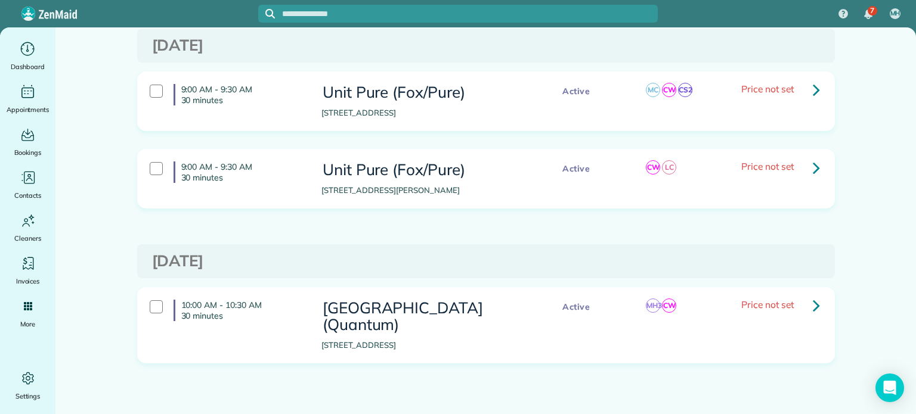
click at [813, 171] on icon at bounding box center [816, 167] width 7 height 21
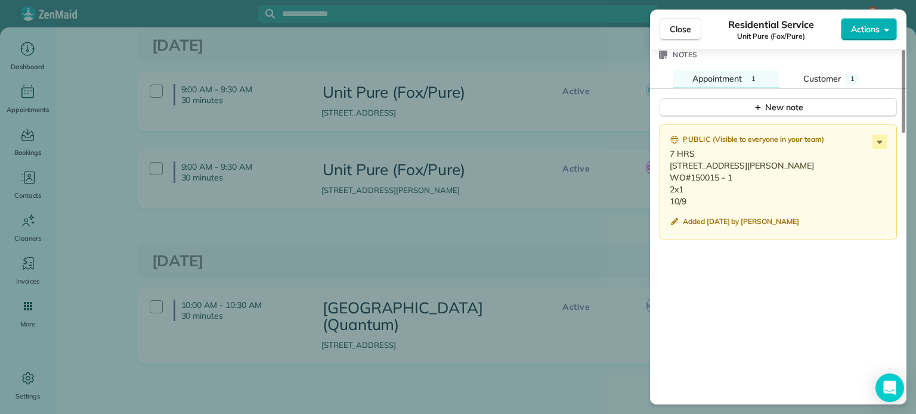
scroll to position [1014, 0]
drag, startPoint x: 690, startPoint y: 207, endPoint x: 668, endPoint y: 163, distance: 49.1
click at [668, 163] on div "Public ( Visible to everyone in your team ) 7 HRS [STREET_ADDRESS][PERSON_NAME]…" at bounding box center [778, 180] width 237 height 116
copy p "[STREET_ADDRESS][PERSON_NAME] WO#150015 - 1 2x1 10/9"
click at [747, 166] on p "7 HRS [STREET_ADDRESS][PERSON_NAME] WO#150015 - 1 2x1 10/9" at bounding box center [779, 175] width 219 height 60
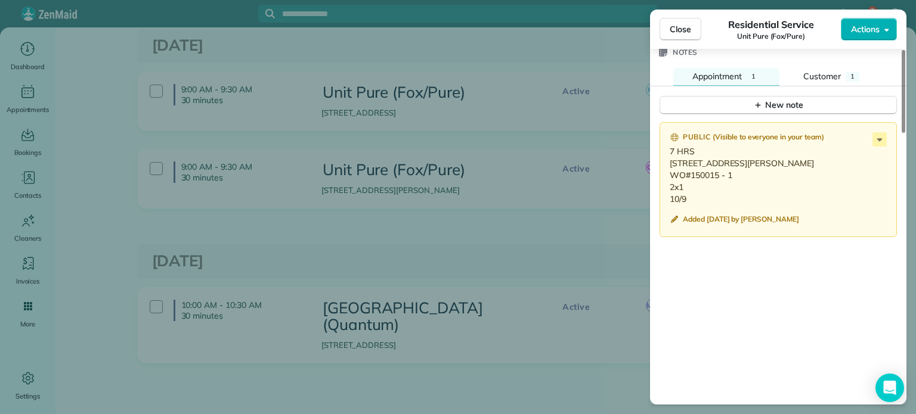
drag, startPoint x: 730, startPoint y: 179, endPoint x: 689, endPoint y: 180, distance: 41.1
click at [689, 180] on p "7 HRS [STREET_ADDRESS][PERSON_NAME] WO#150015 - 1 2x1 10/9" at bounding box center [779, 175] width 219 height 60
copy p "150015 - 1"
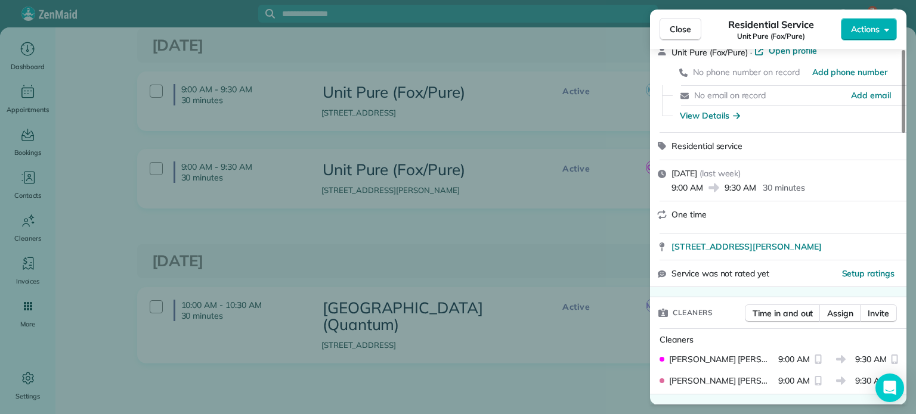
scroll to position [0, 0]
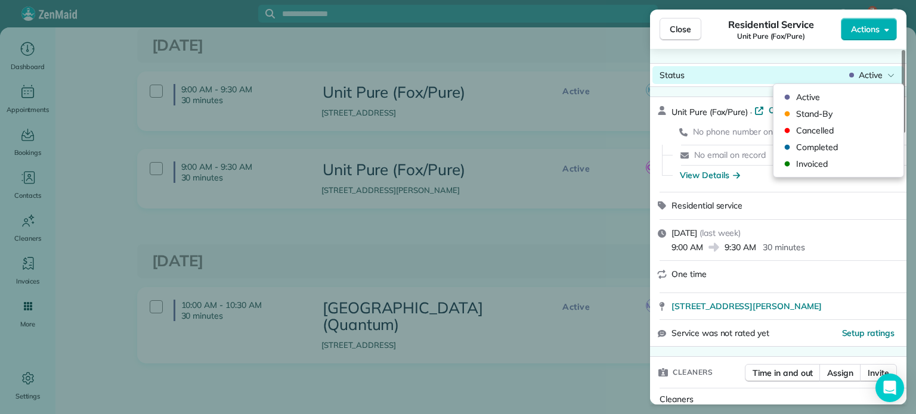
click at [875, 78] on span "Active" at bounding box center [871, 75] width 24 height 12
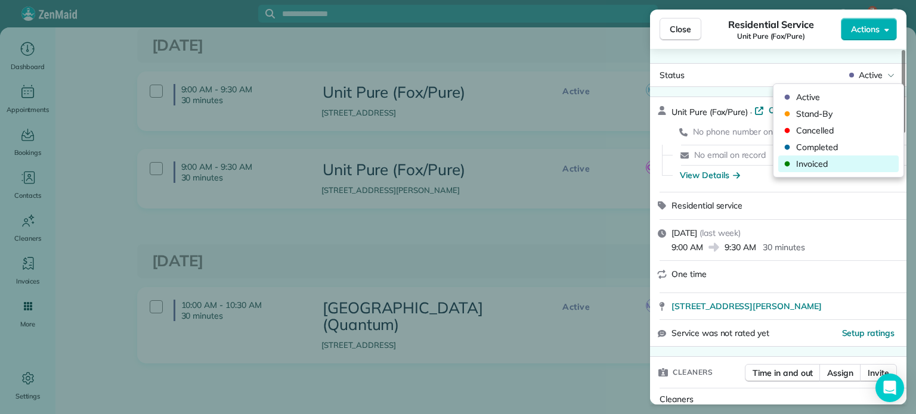
click at [812, 162] on span "Invoiced" at bounding box center [846, 164] width 100 height 12
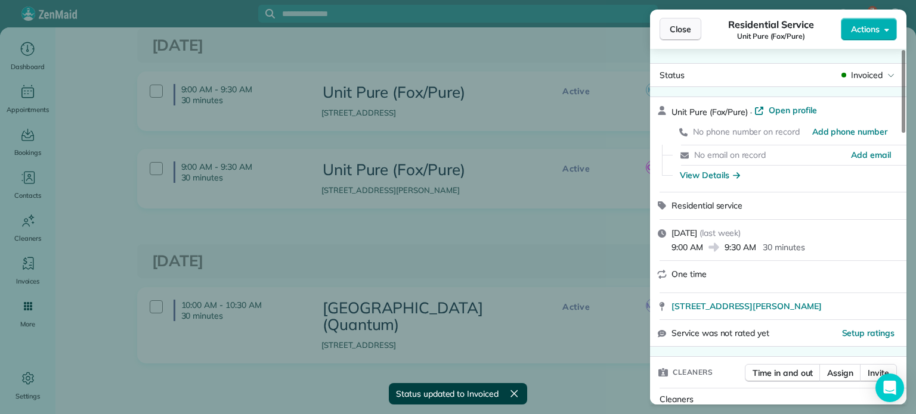
click at [685, 32] on span "Close" at bounding box center [680, 29] width 21 height 12
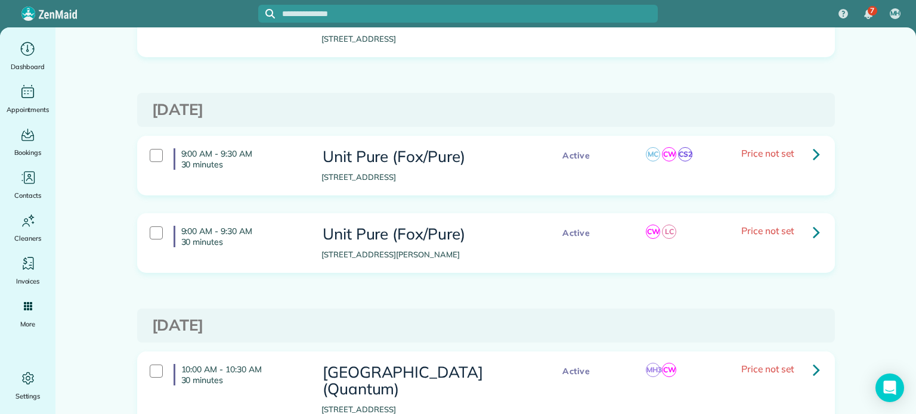
scroll to position [179, 0]
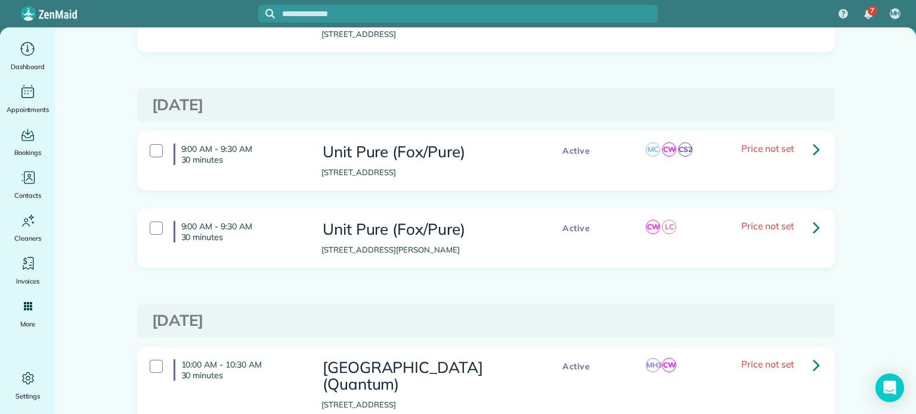
click at [813, 146] on icon at bounding box center [816, 149] width 7 height 21
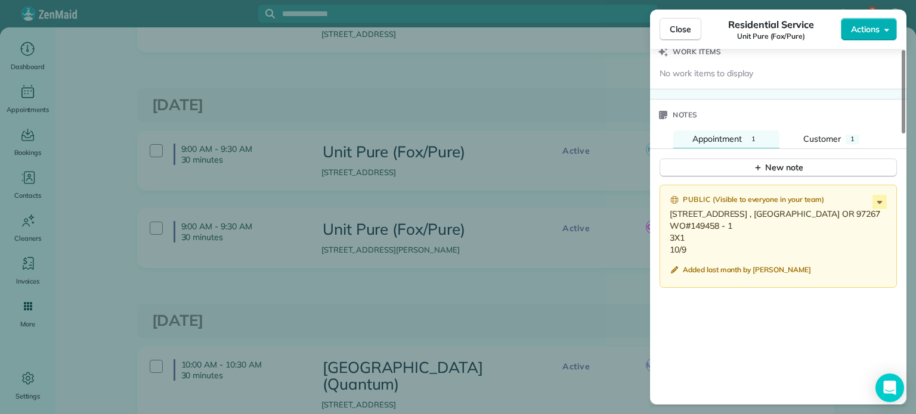
scroll to position [1075, 0]
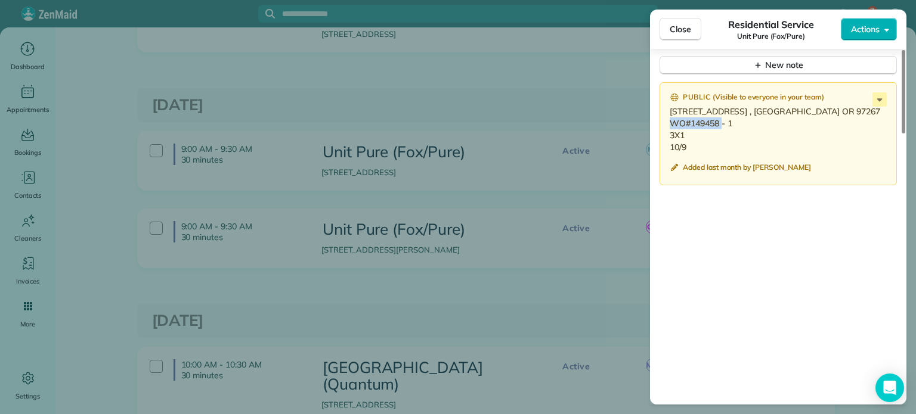
drag, startPoint x: 732, startPoint y: 118, endPoint x: 692, endPoint y: 121, distance: 40.1
click at [692, 121] on p "[STREET_ADDRESS] , [GEOGRAPHIC_DATA] OR 97267 WO#149458 - 1 3X1 10/9" at bounding box center [779, 130] width 219 height 48
copy p "149458 - 1"
click at [710, 139] on p "16940 SE Corsage Ave. , Milwaukie OR 97267 WO#149458 - 1 3X1 10/9" at bounding box center [779, 130] width 219 height 48
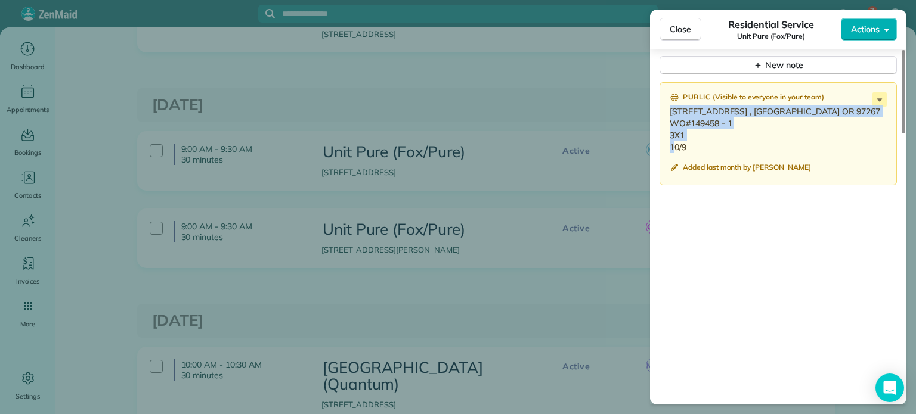
drag, startPoint x: 687, startPoint y: 143, endPoint x: 667, endPoint y: 102, distance: 45.3
click at [667, 102] on div "Public ( Visible to everyone in your team ) 16940 SE Corsage Ave. , Milwaukie O…" at bounding box center [778, 134] width 237 height 104
copy p "16940 SE Corsage Ave. , Milwaukie OR 97267 WO#149458 - 1 3X1 10/9"
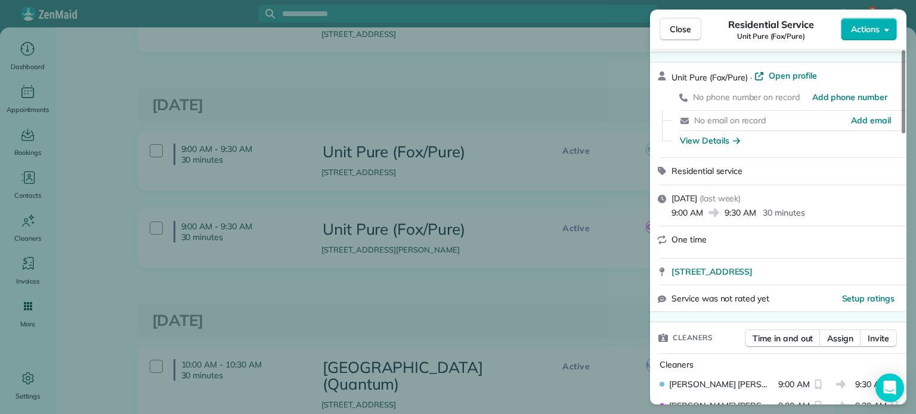
scroll to position [0, 0]
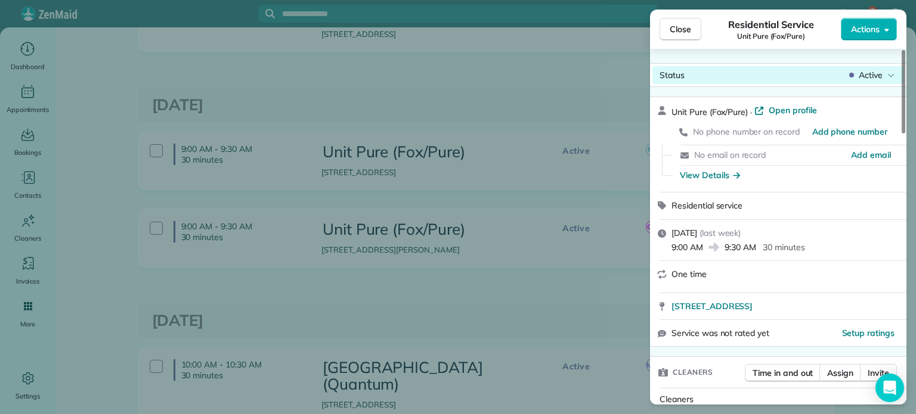
click at [888, 72] on icon at bounding box center [890, 75] width 7 height 12
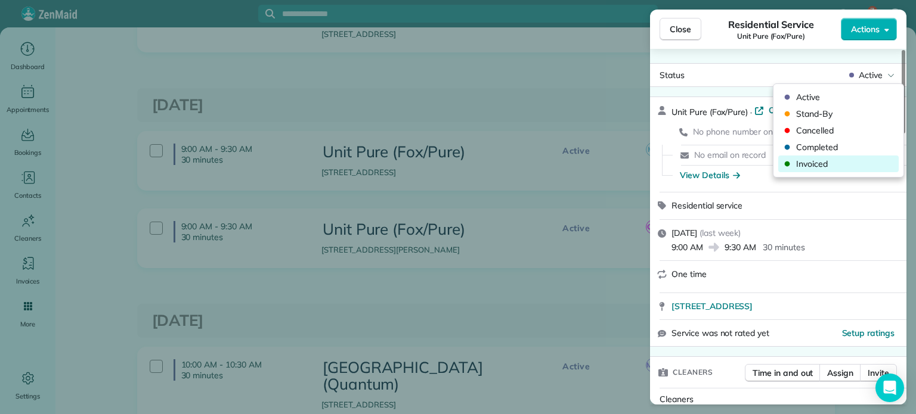
click at [828, 162] on span "Invoiced" at bounding box center [846, 164] width 100 height 12
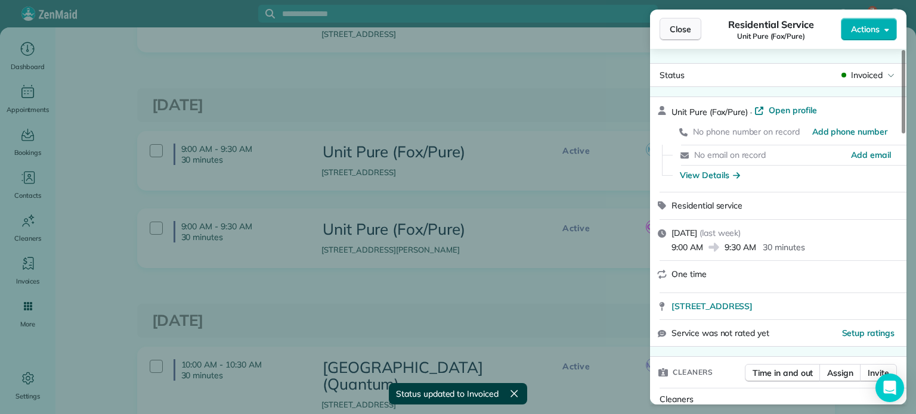
click at [684, 28] on span "Close" at bounding box center [680, 29] width 21 height 12
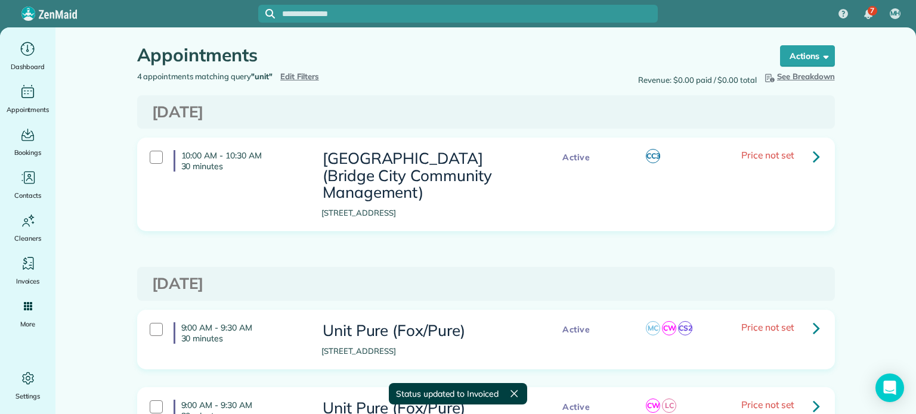
click at [298, 76] on span "Edit Filters" at bounding box center [299, 77] width 39 height 10
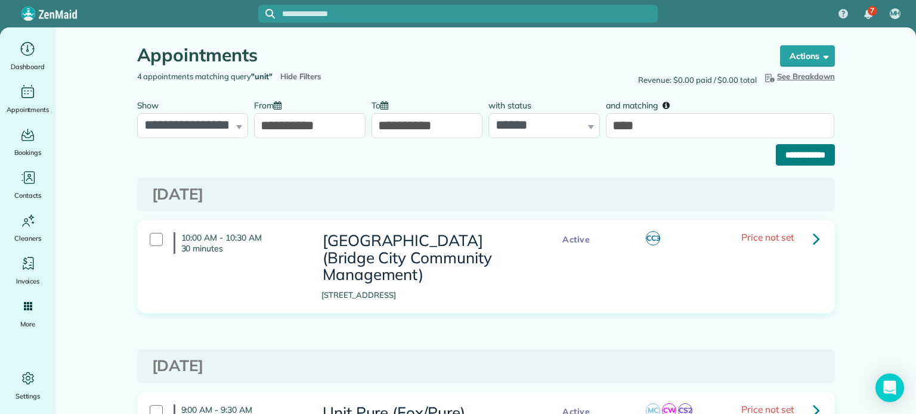
click at [795, 148] on input "**********" at bounding box center [805, 154] width 59 height 21
